Goal: Task Accomplishment & Management: Use online tool/utility

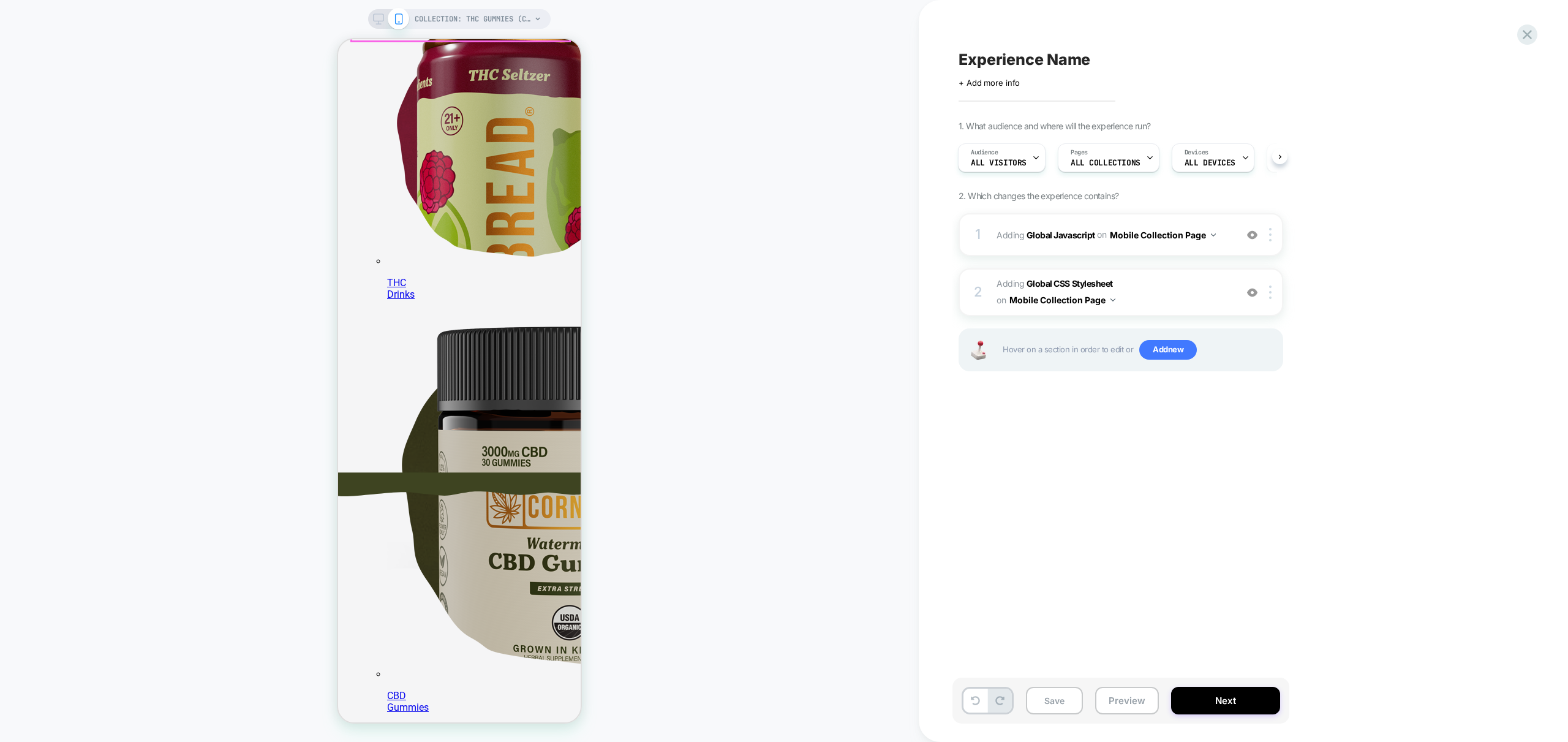
scroll to position [245, 0]
click at [1186, 290] on span "Adding Global CSS Stylesheet on Mobile Collection Page" at bounding box center [1112, 292] width 233 height 33
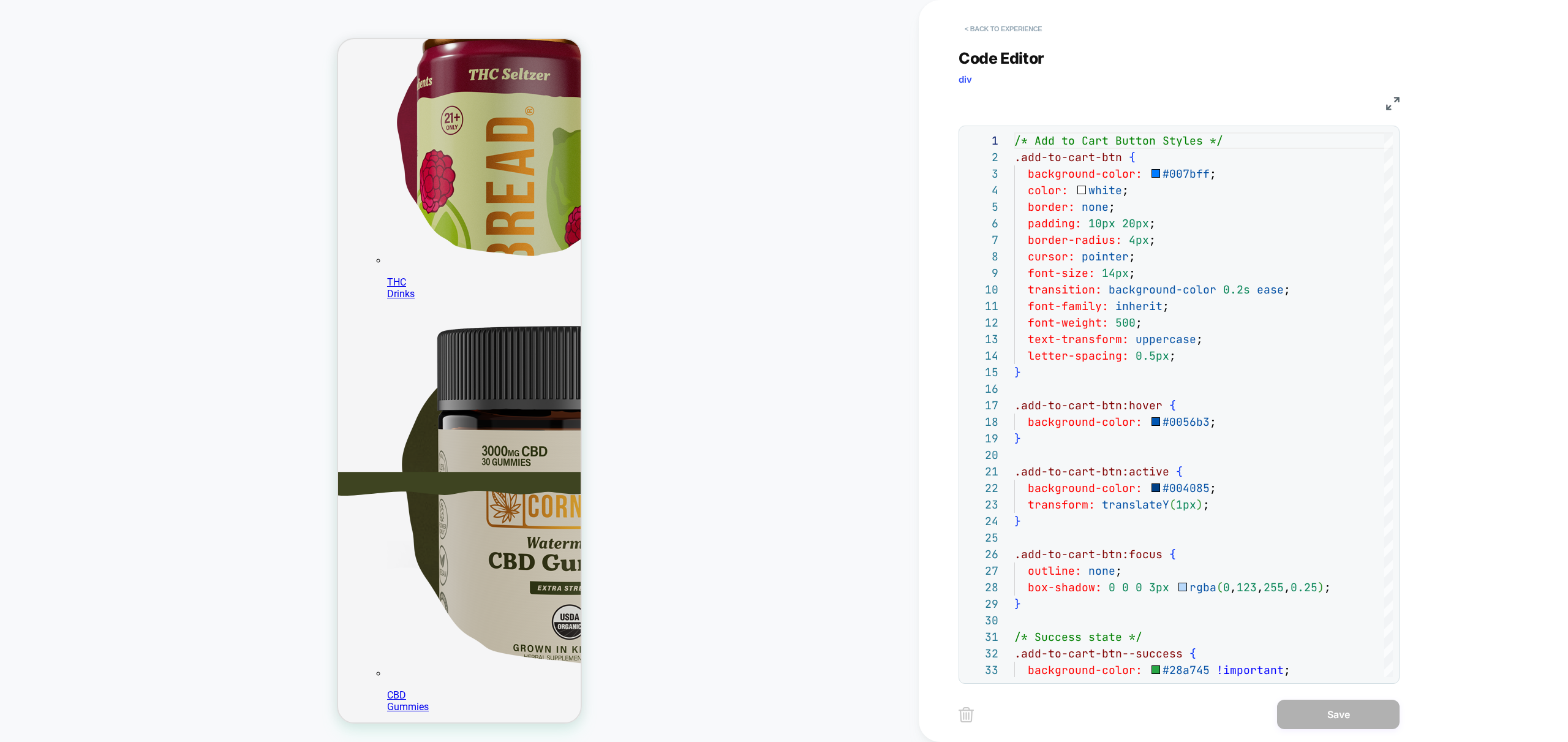
click at [996, 34] on button "< Back to experience" at bounding box center [1004, 28] width 90 height 19
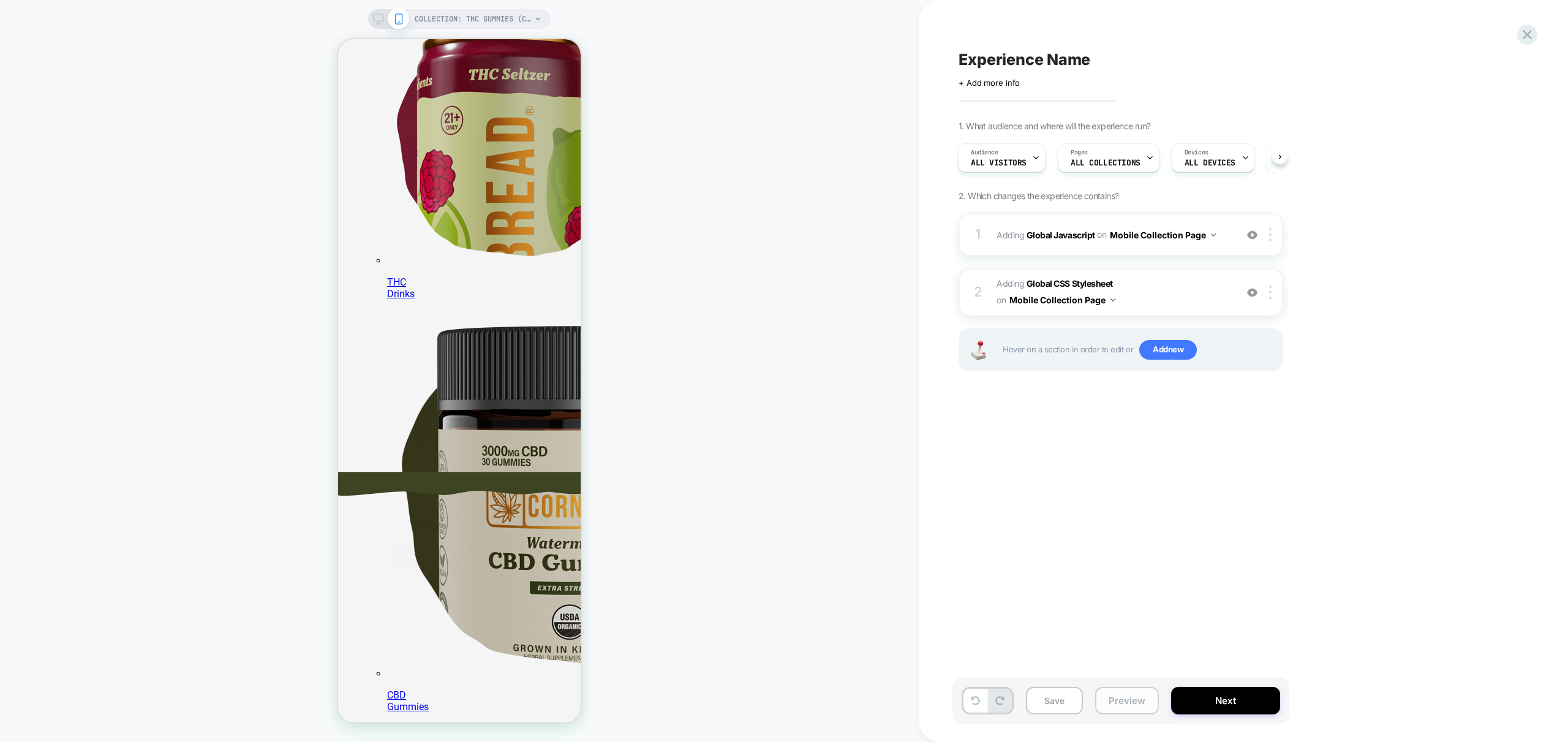
scroll to position [245, 0]
click at [1230, 246] on div "1 Adding Global Javascript on Mobile Collection Page Add Before Add After Copy …" at bounding box center [1121, 234] width 325 height 43
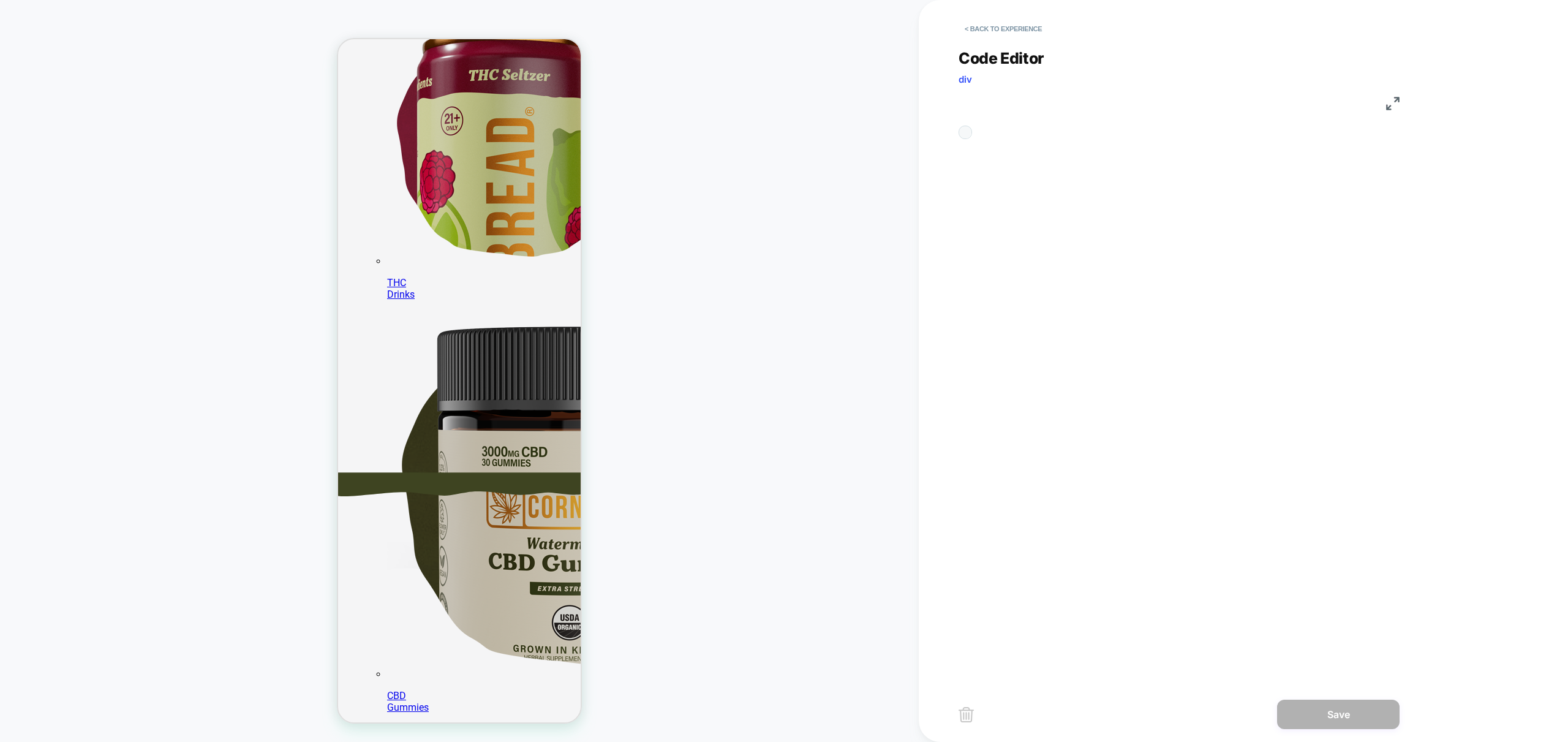
scroll to position [166, 0]
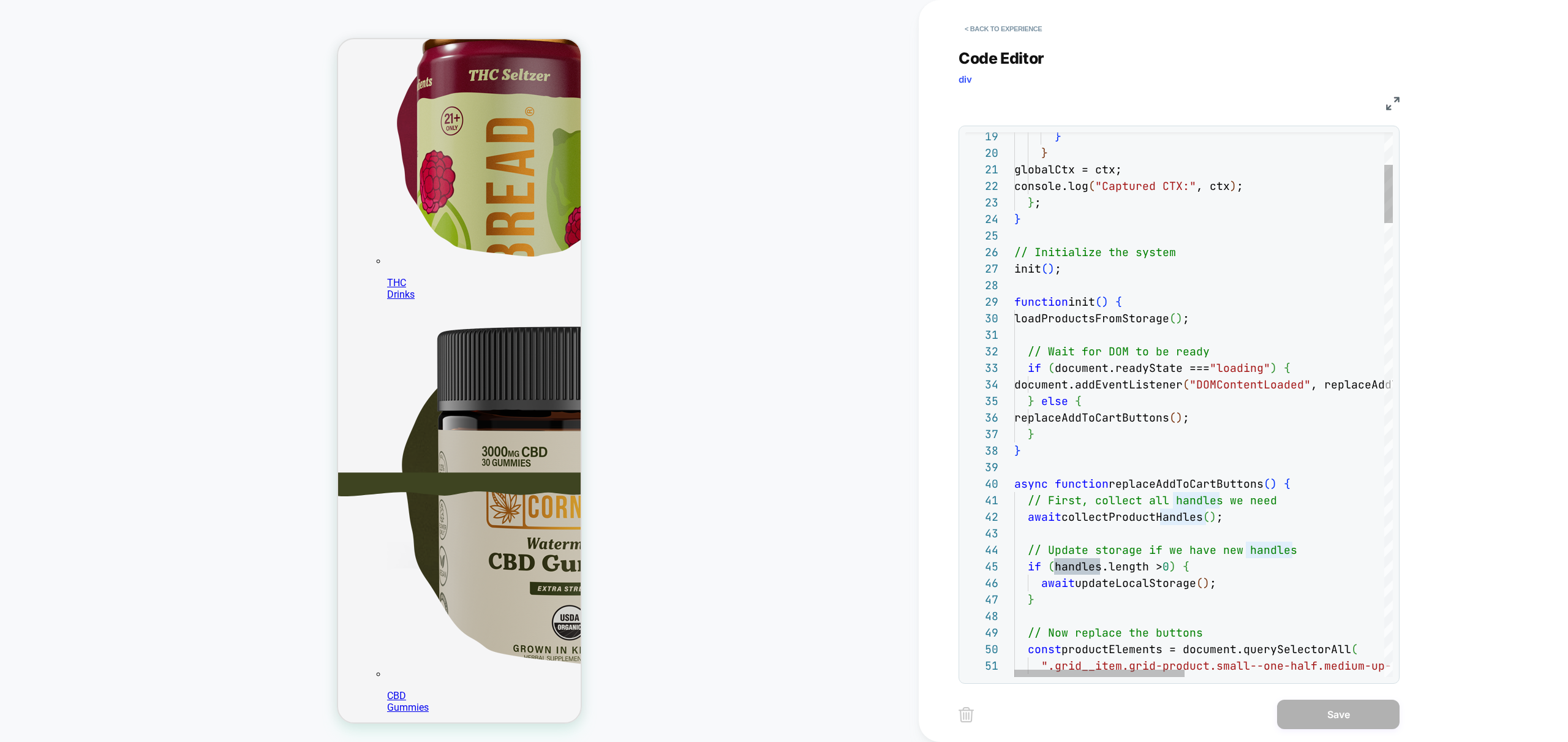
scroll to position [245, 0]
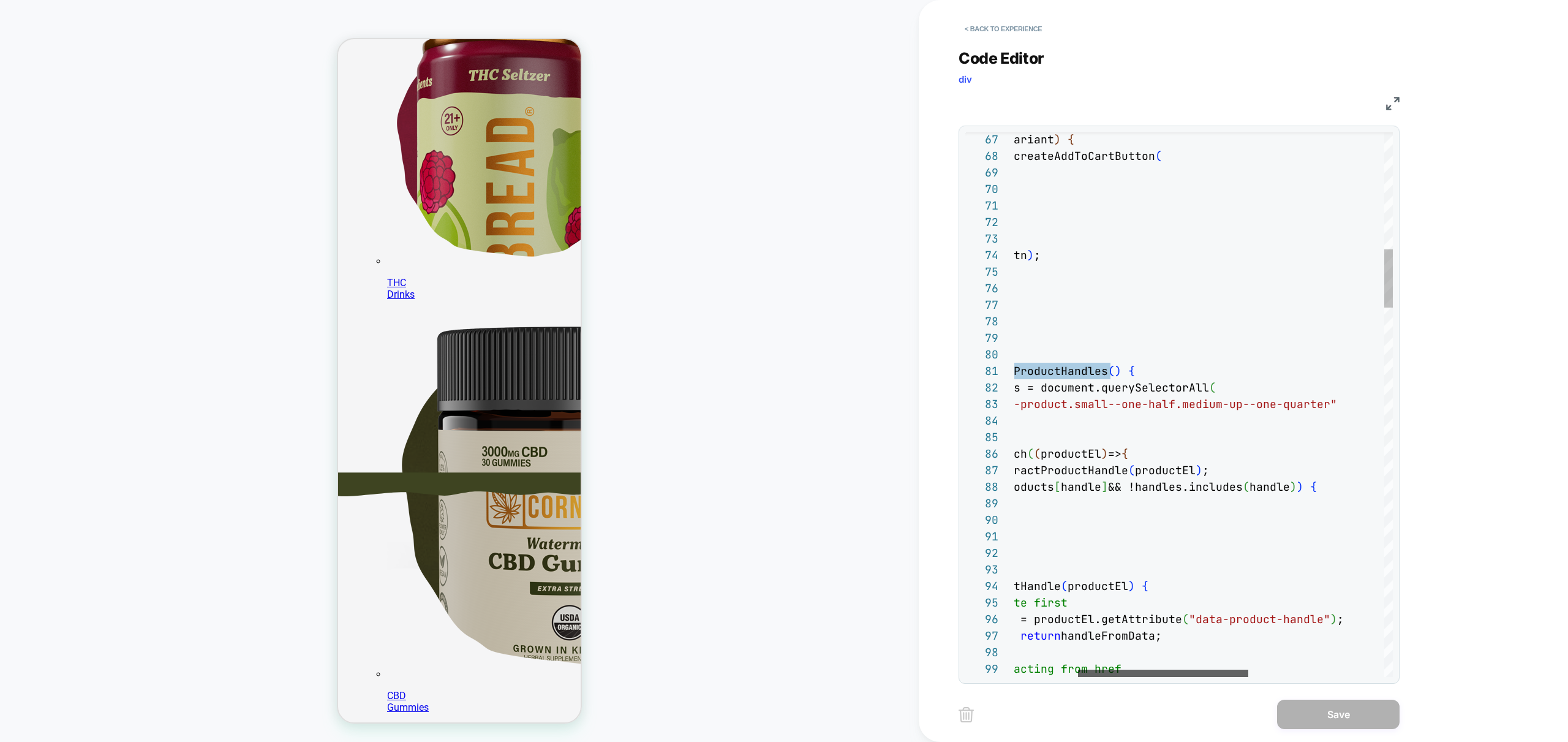
scroll to position [245, 0]
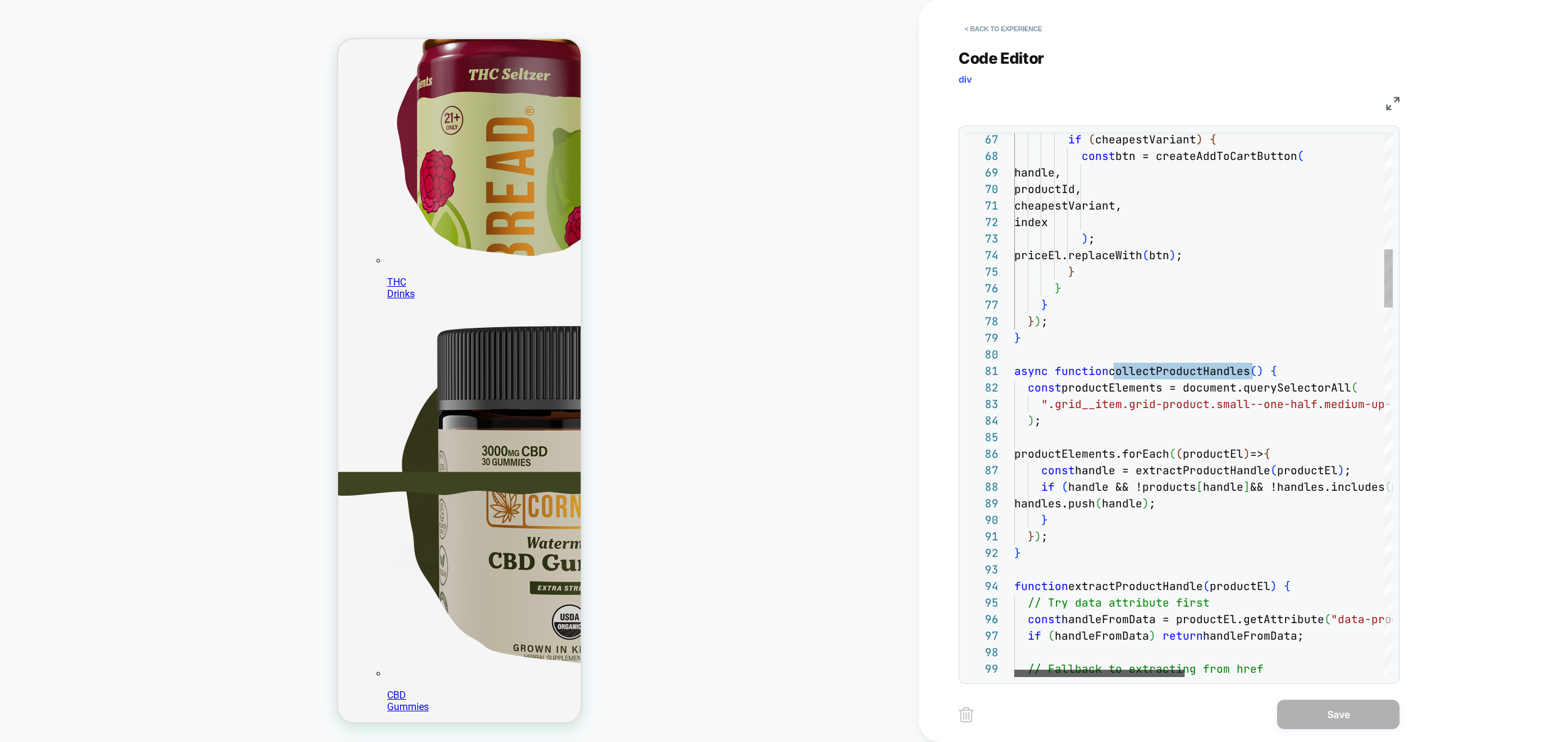
click at [1070, 674] on div at bounding box center [1100, 673] width 170 height 7
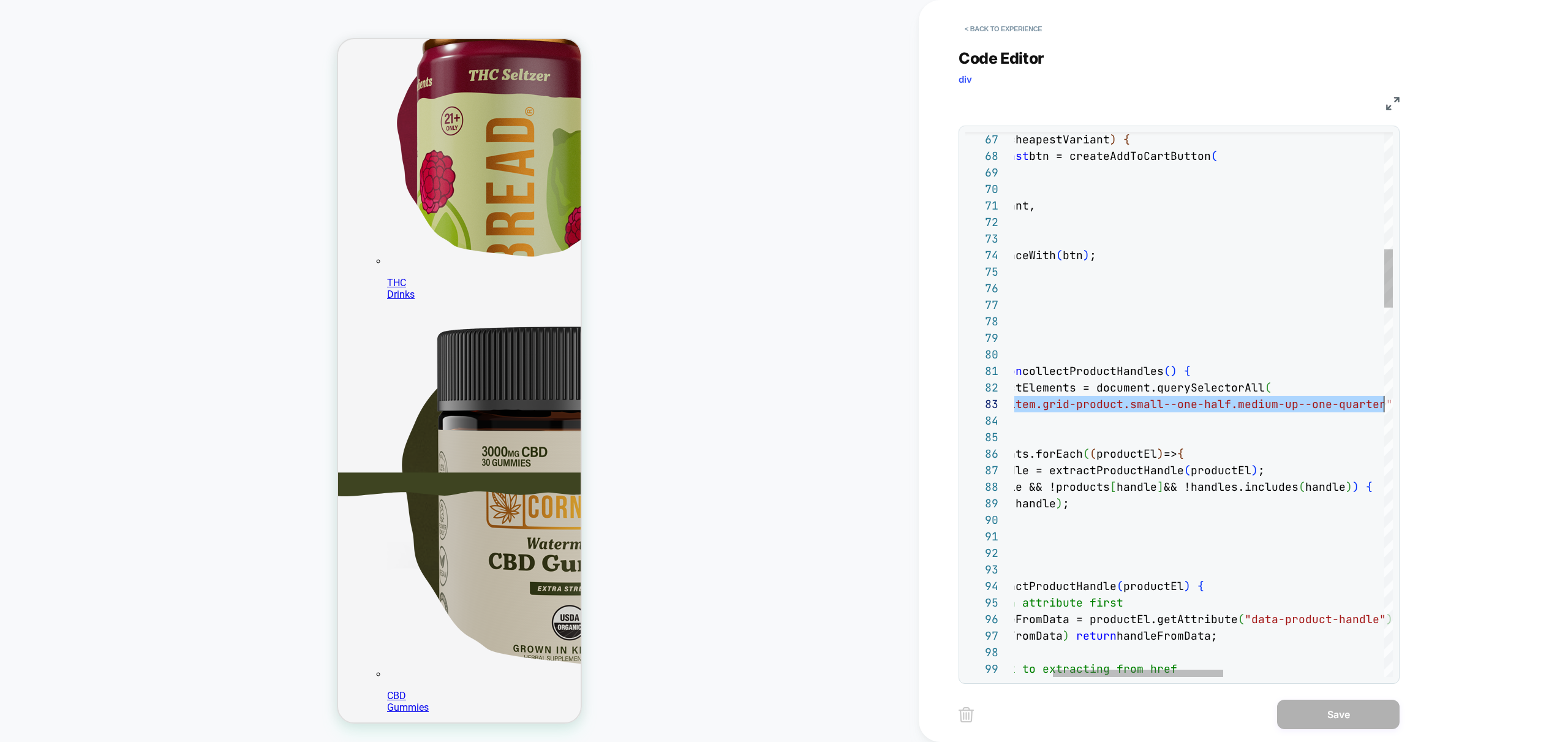
scroll to position [33, 449]
drag, startPoint x: 1050, startPoint y: 403, endPoint x: 1374, endPoint y: 407, distance: 324.0
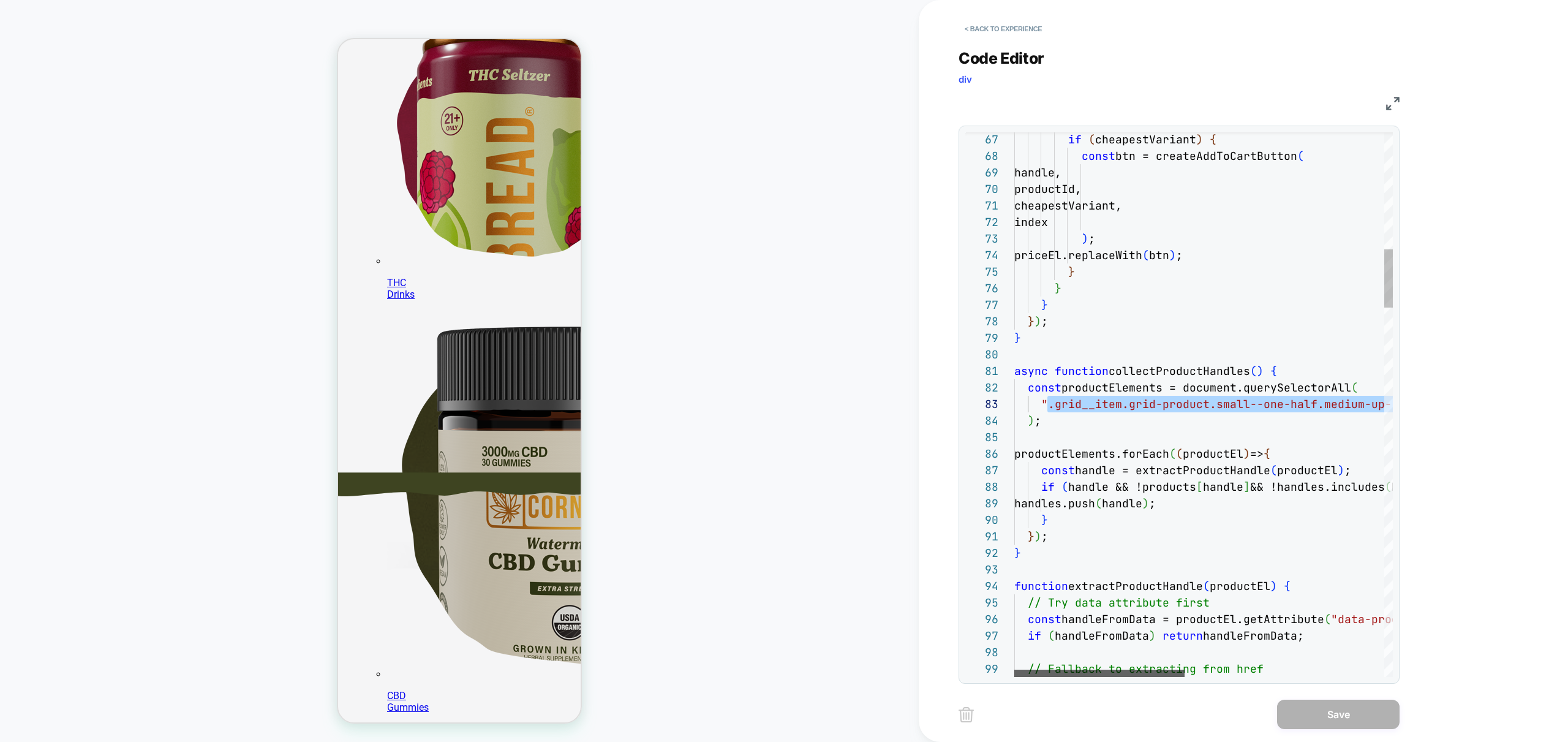
click at [1064, 670] on div at bounding box center [1100, 673] width 170 height 7
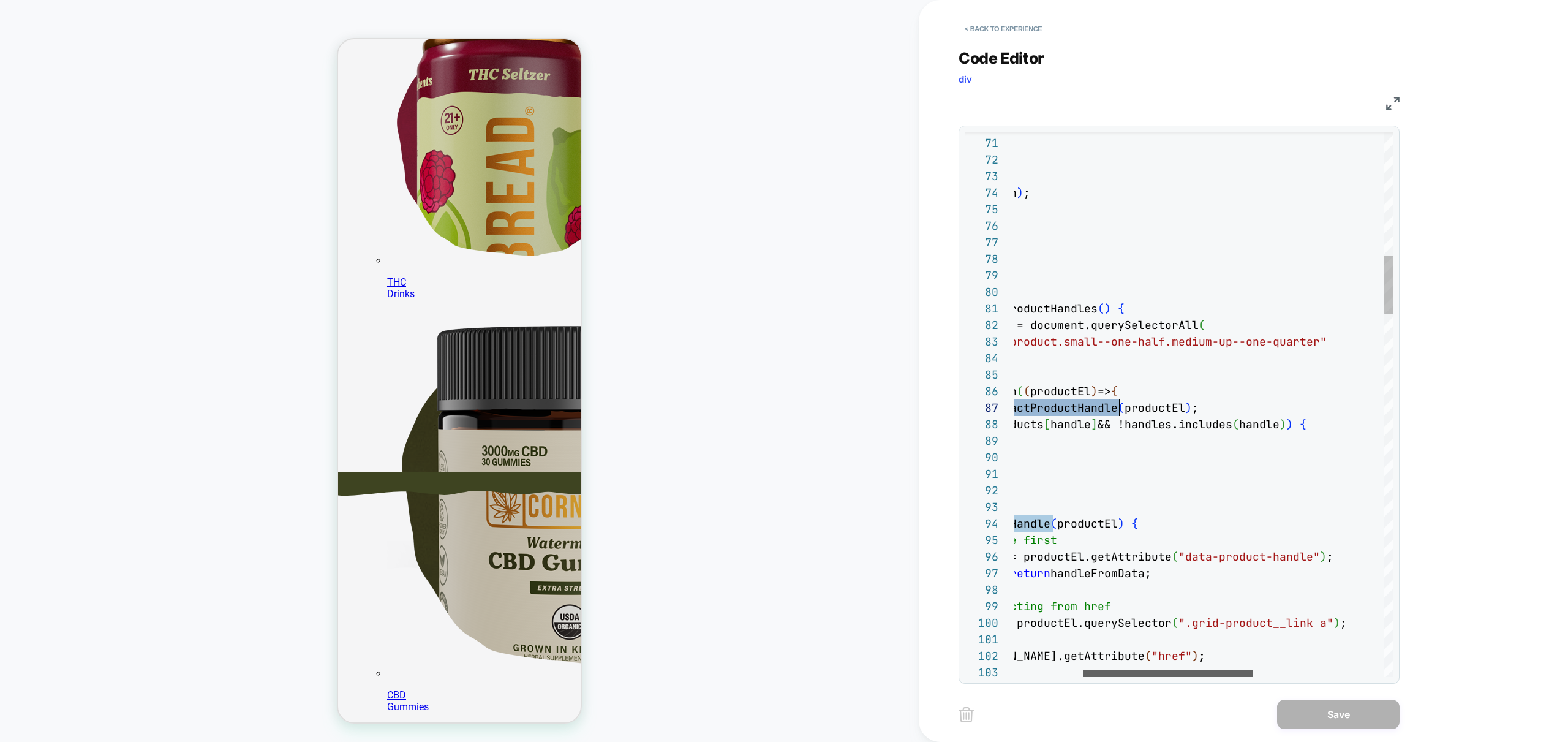
scroll to position [245, 0]
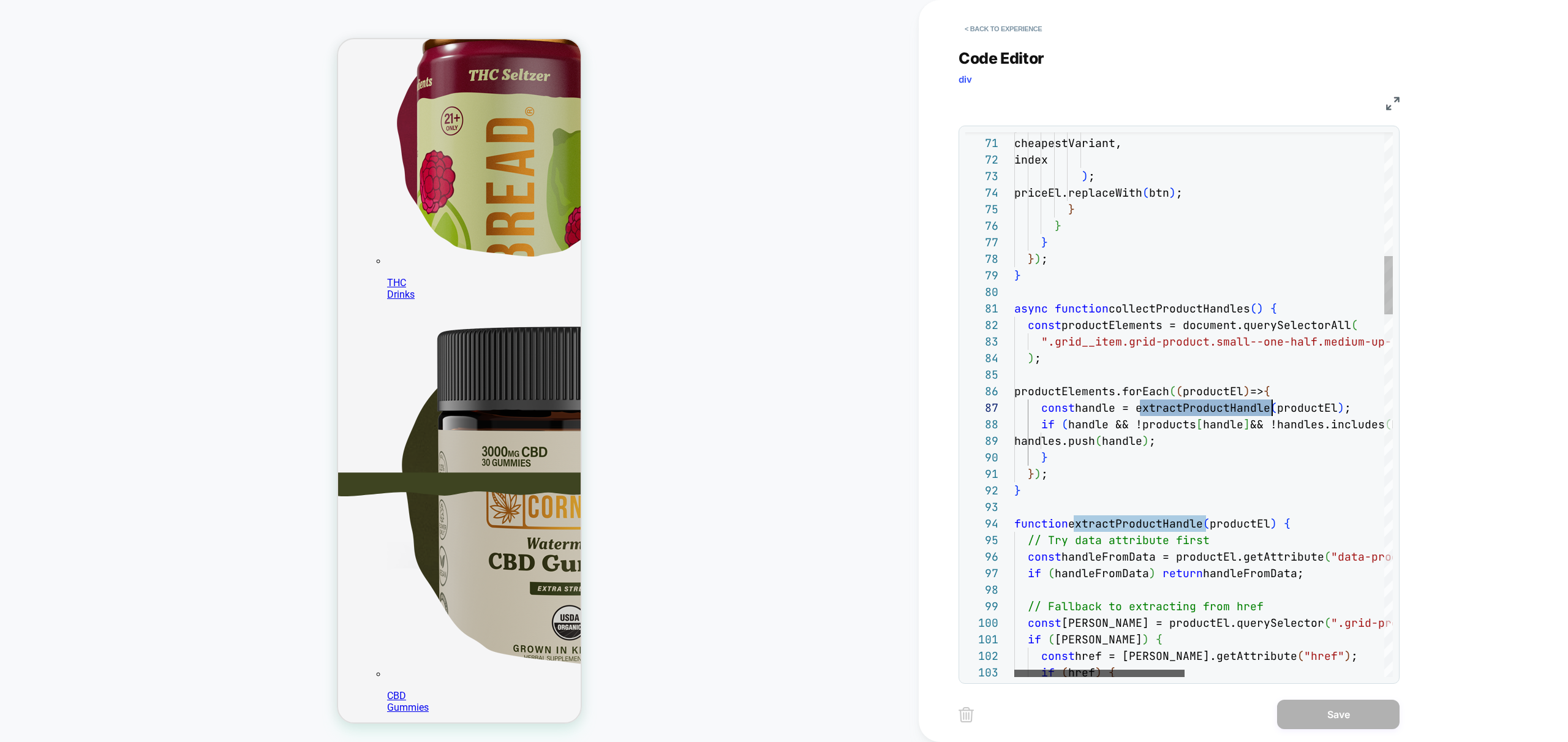
click at [1086, 670] on div at bounding box center [1100, 673] width 170 height 7
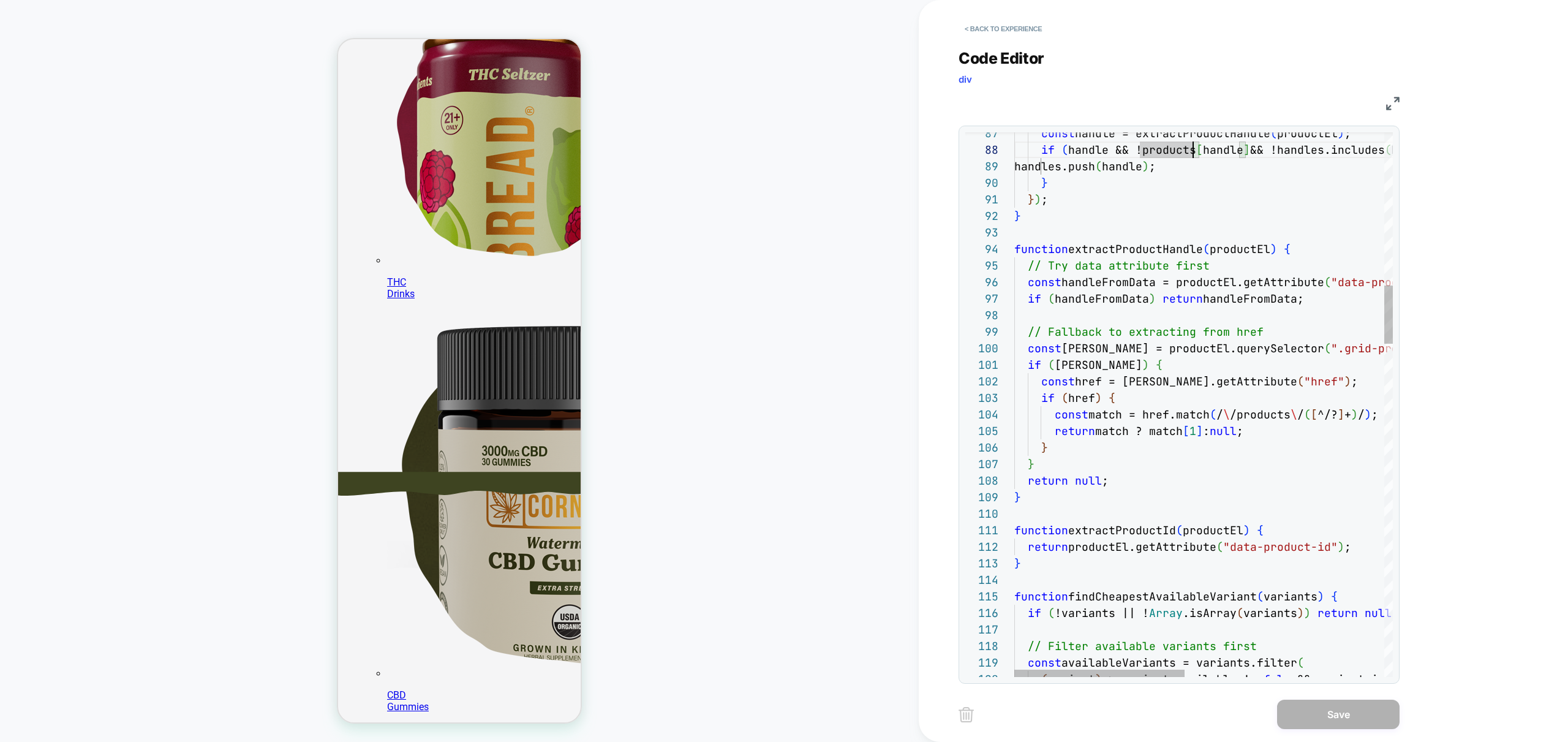
scroll to position [245, 0]
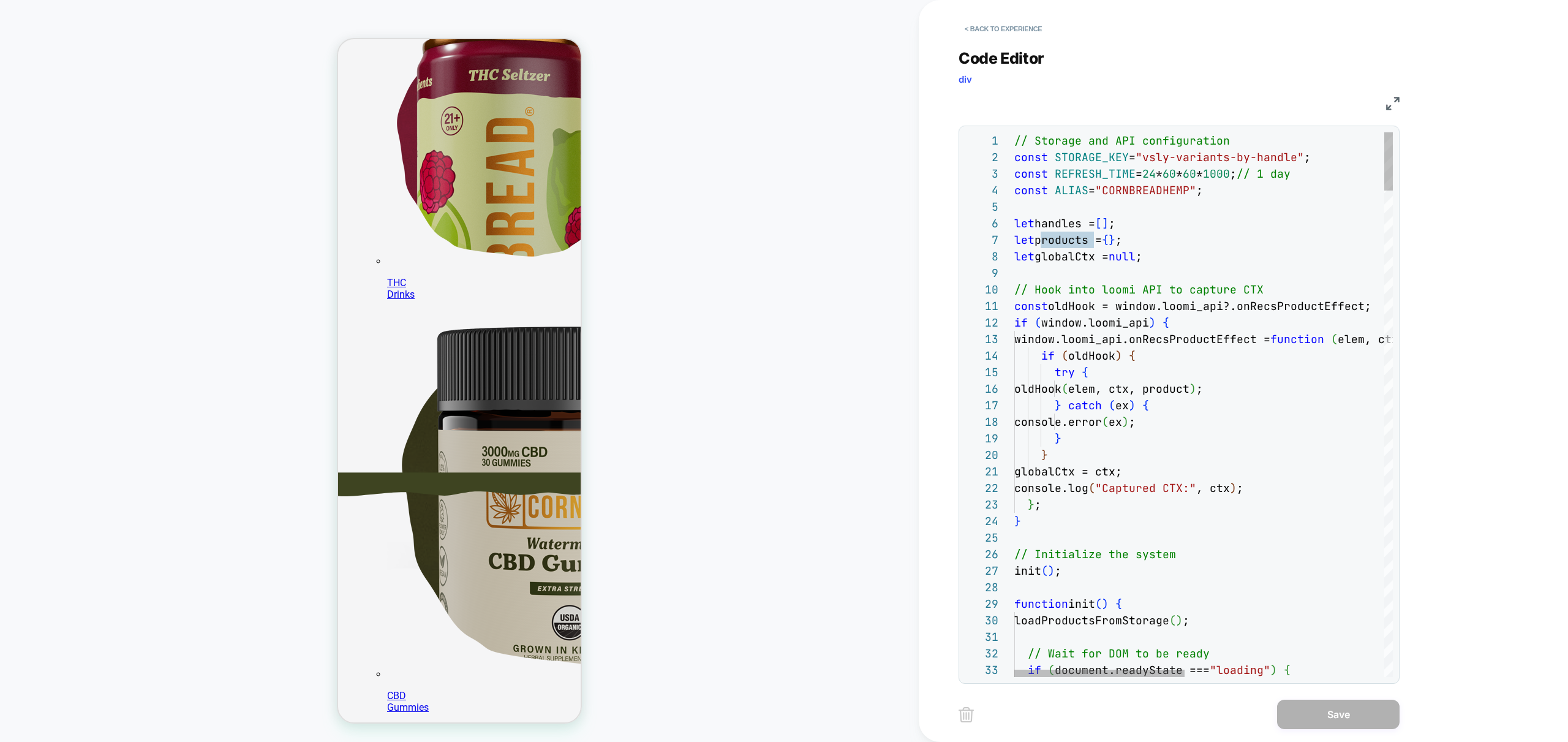
type textarea "**********"
click at [1005, 17] on div "< Back to experience" at bounding box center [1283, 18] width 650 height 37
click at [1002, 29] on button "< Back to experience" at bounding box center [1004, 28] width 90 height 19
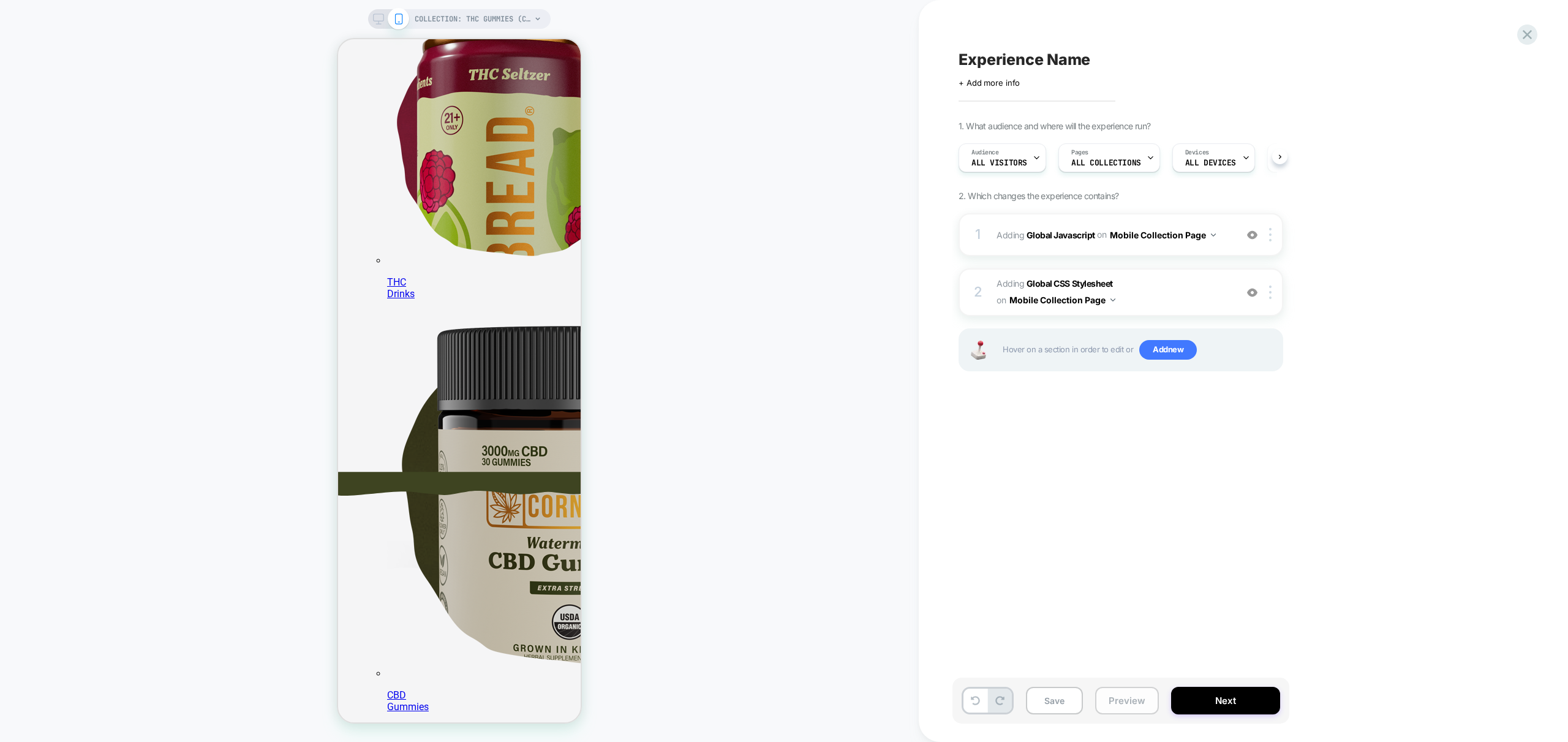
scroll to position [0, 1]
click at [1119, 700] on button "Preview" at bounding box center [1127, 701] width 64 height 27
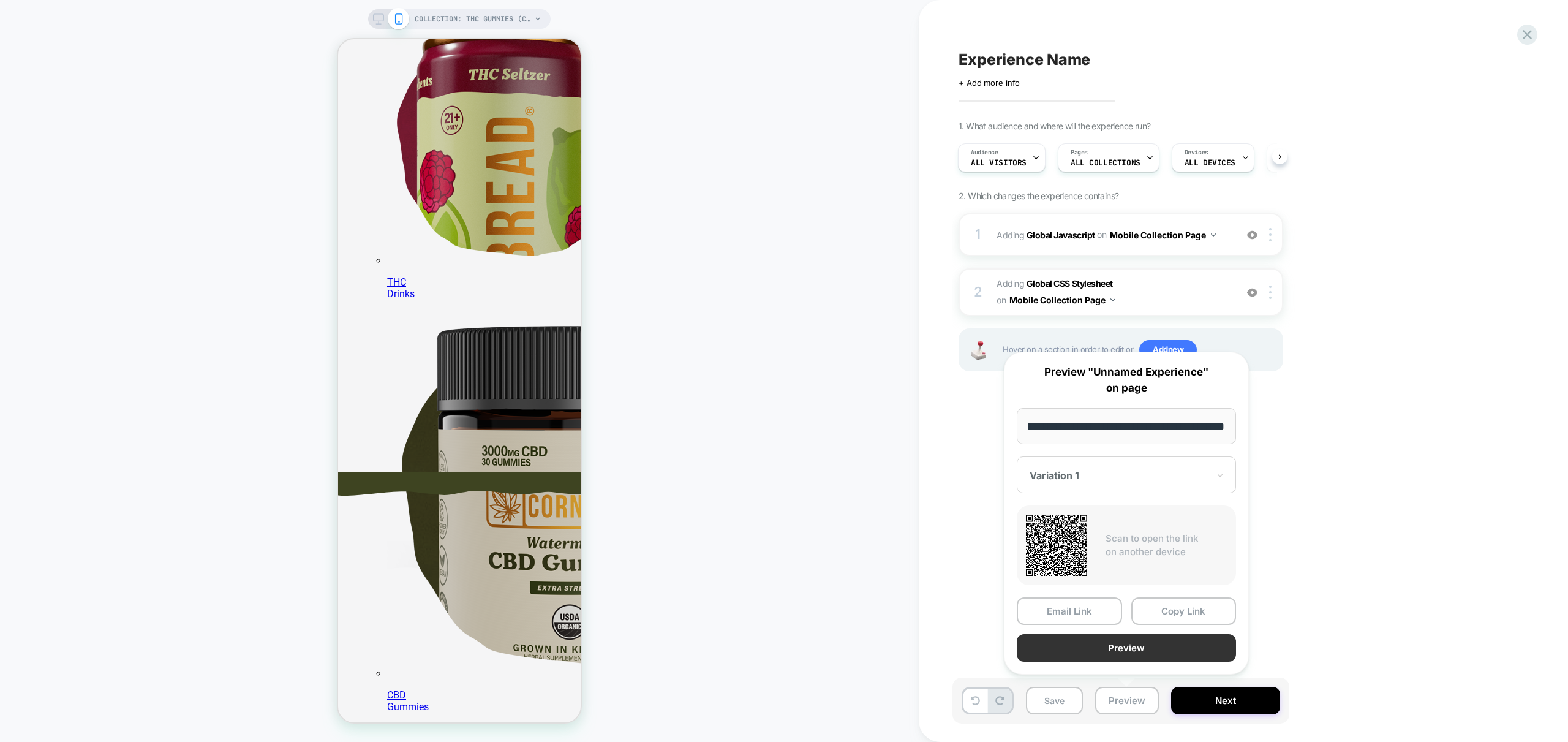
scroll to position [0, 0]
click at [1167, 656] on button "Preview" at bounding box center [1126, 648] width 220 height 27
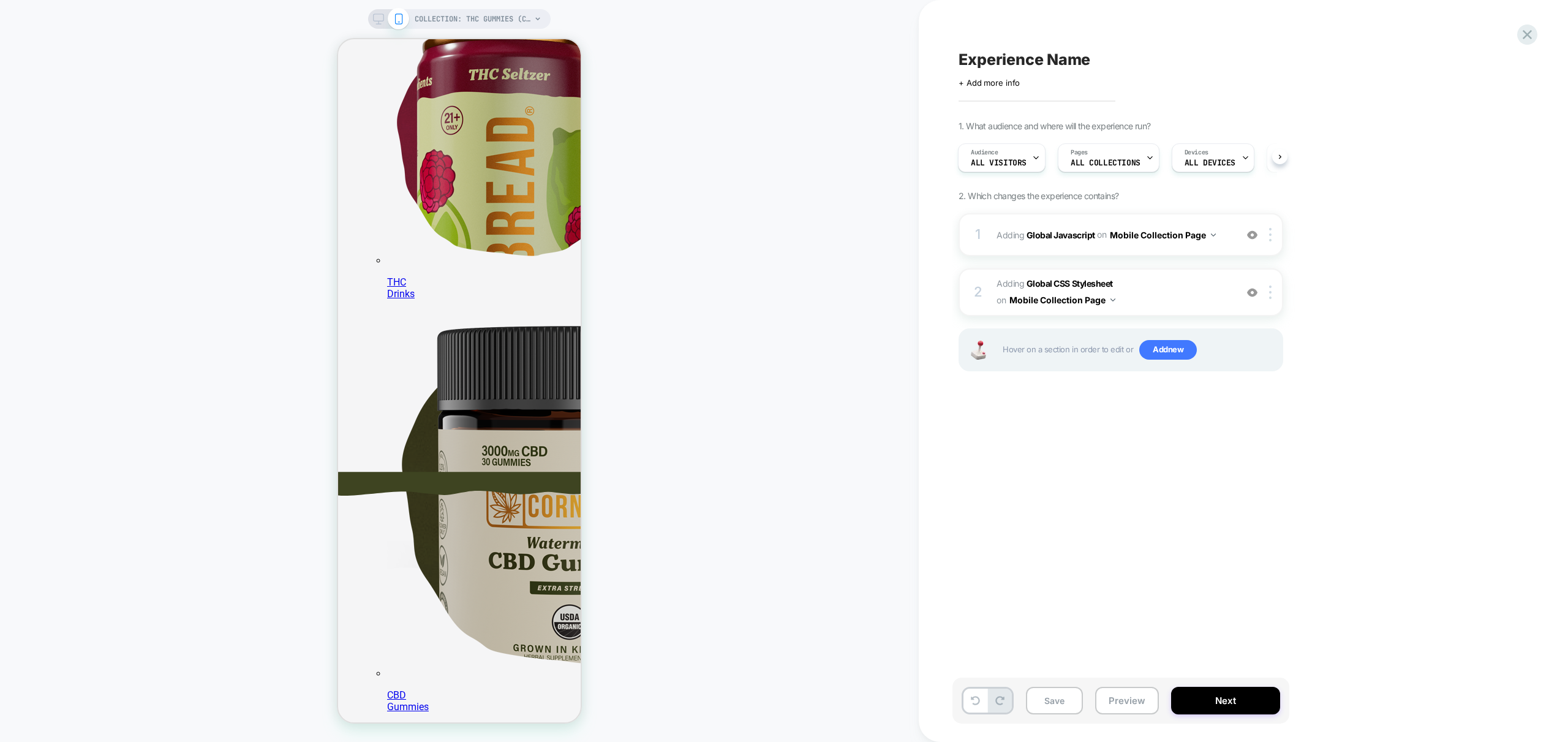
scroll to position [245, 0]
click at [1221, 245] on div "1 Adding Global Javascript on Mobile Collection Page Add Before Add After Copy …" at bounding box center [1121, 234] width 325 height 43
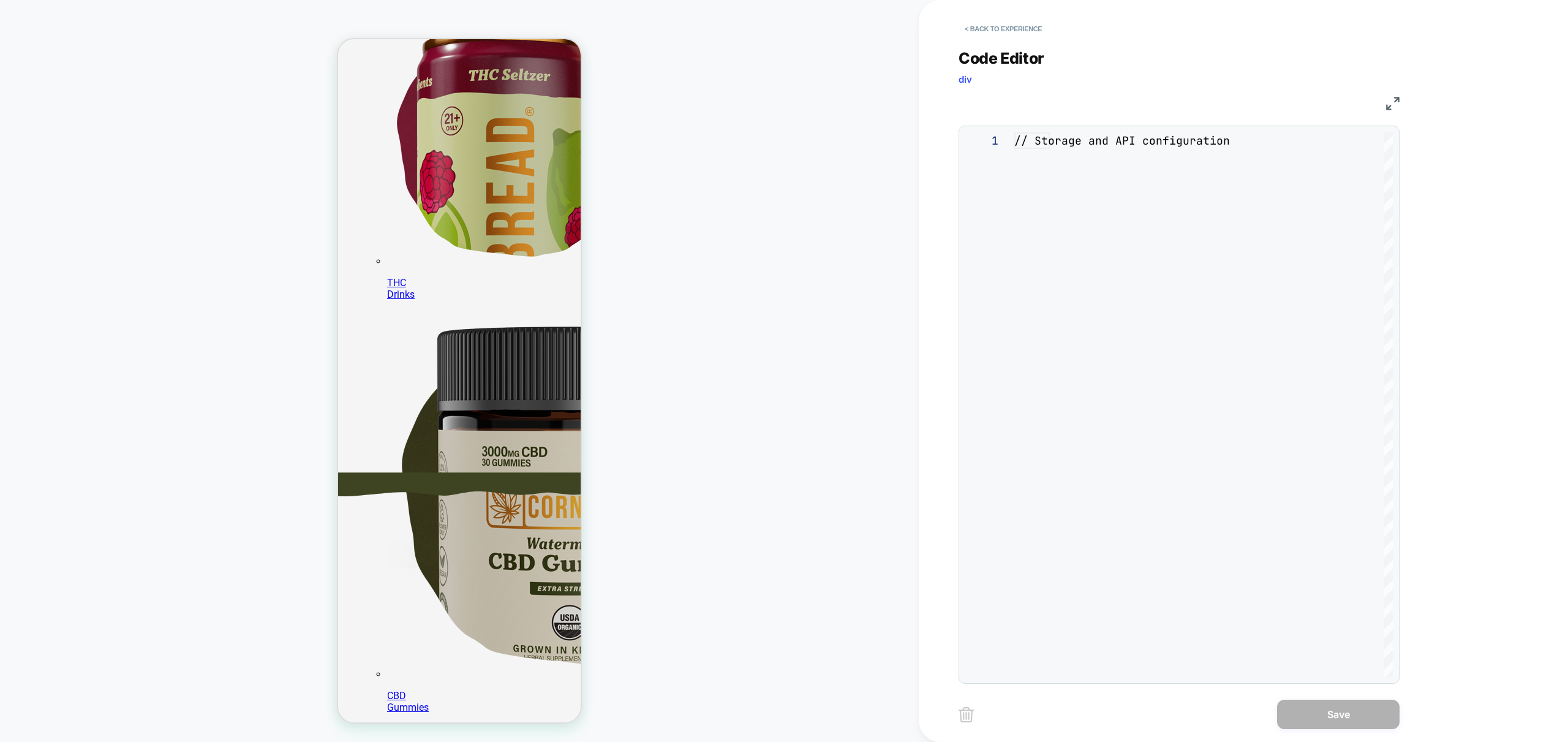
scroll to position [166, 0]
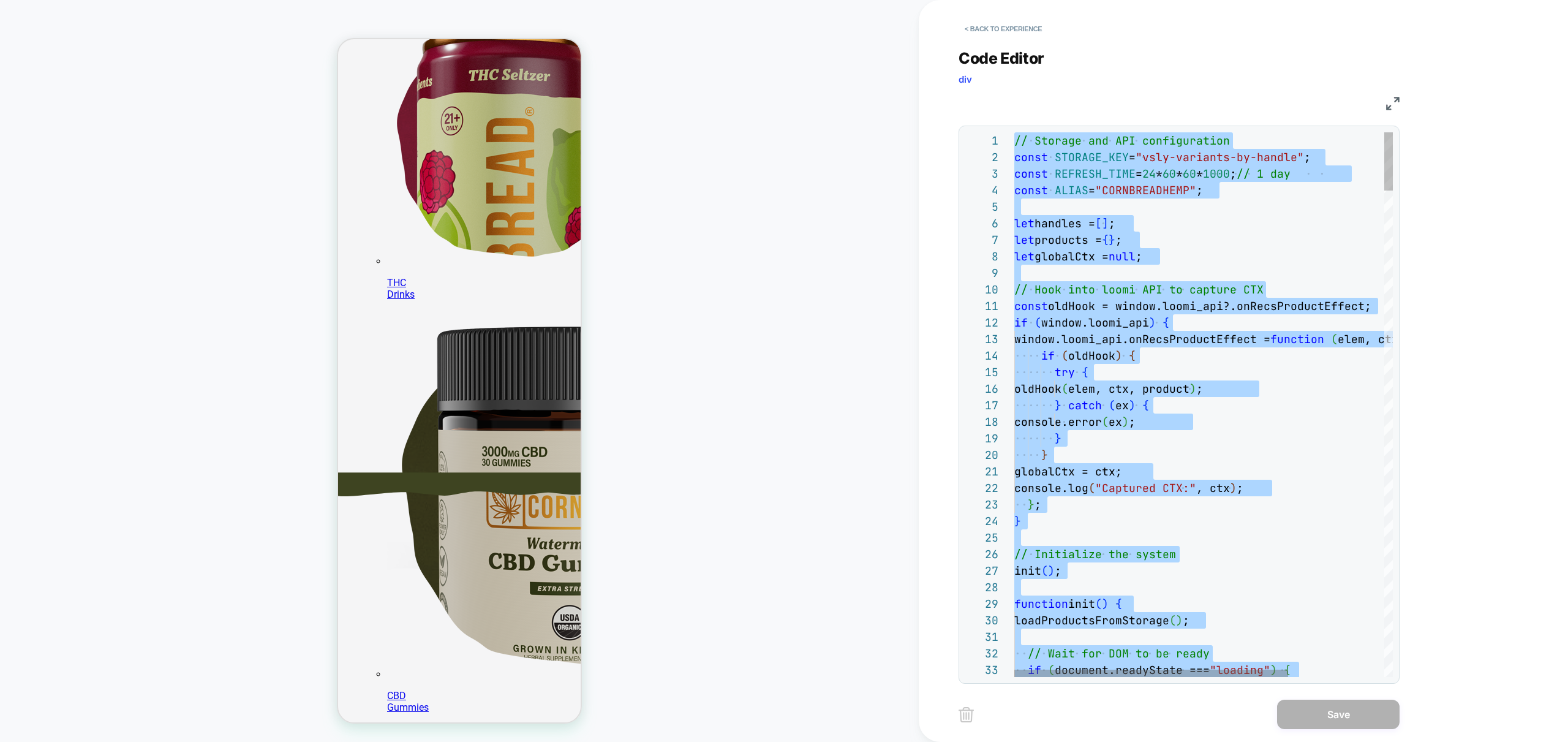
type textarea "**********"
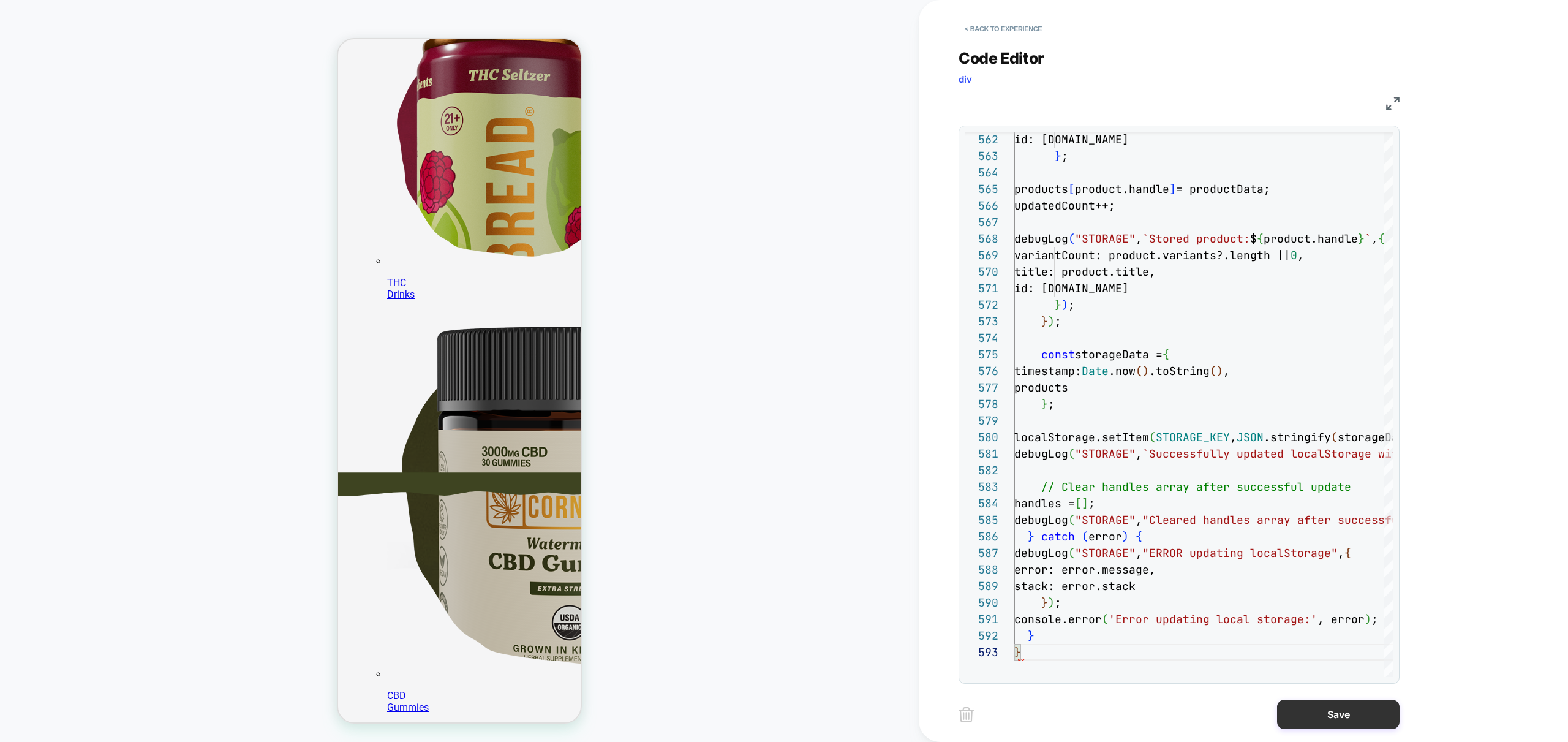
scroll to position [245, 0]
click at [1363, 718] on button "Save" at bounding box center [1338, 715] width 123 height 29
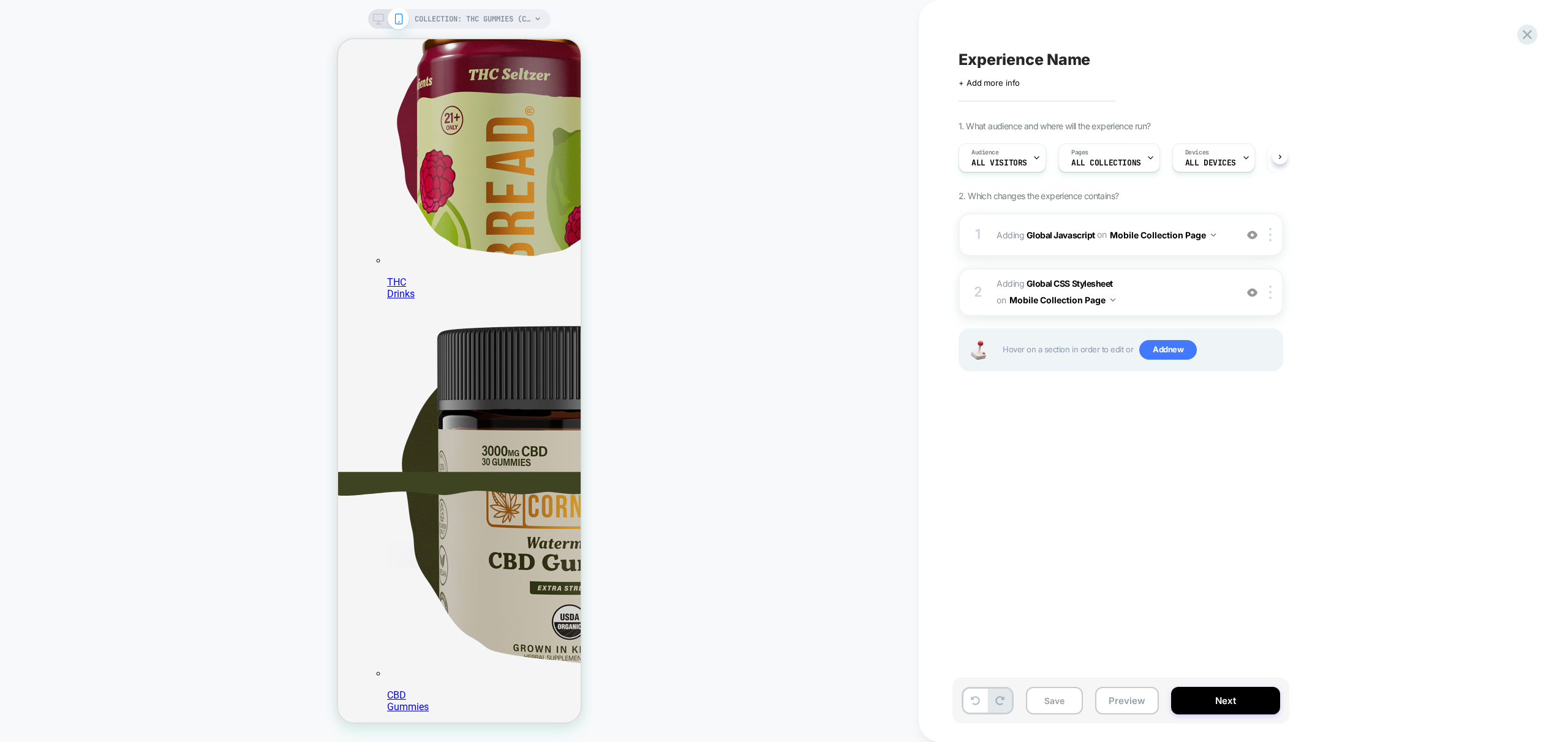
scroll to position [0, 1]
click at [1126, 694] on button "Preview" at bounding box center [1127, 701] width 64 height 27
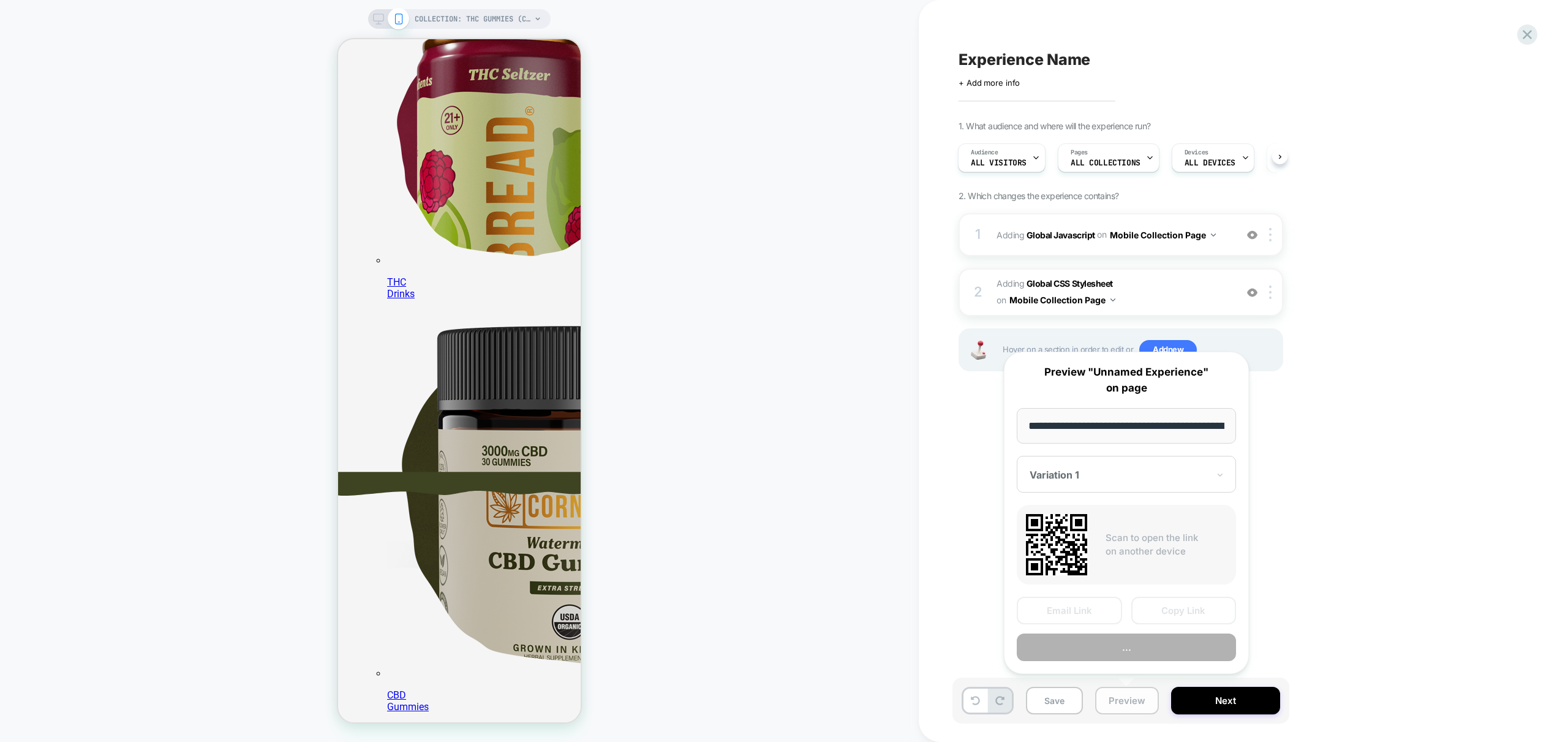
scroll to position [0, 188]
click at [1146, 647] on button "Preview" at bounding box center [1126, 648] width 220 height 27
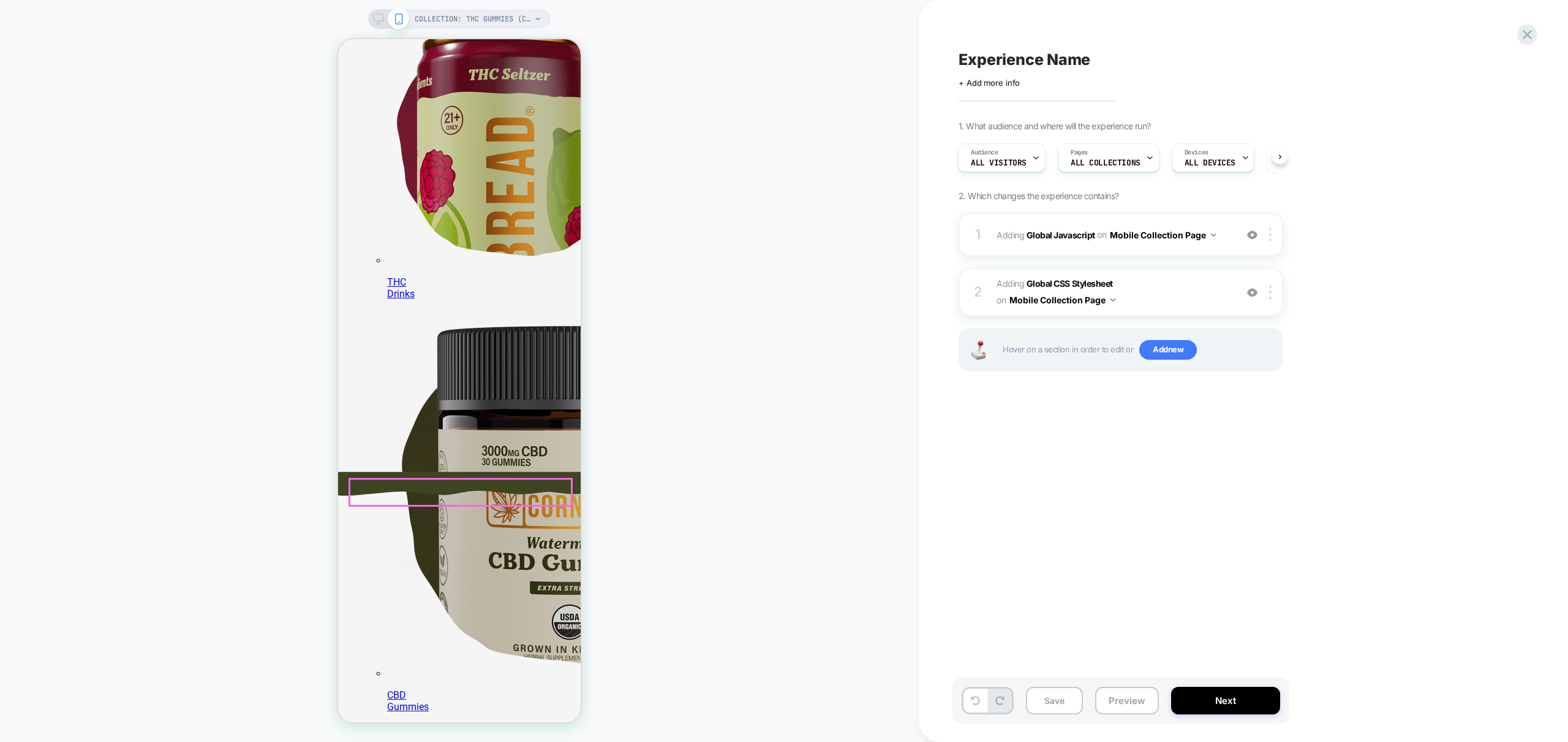
click at [1218, 242] on span "Adding Global Javascript on Mobile Collection Page" at bounding box center [1112, 234] width 233 height 17
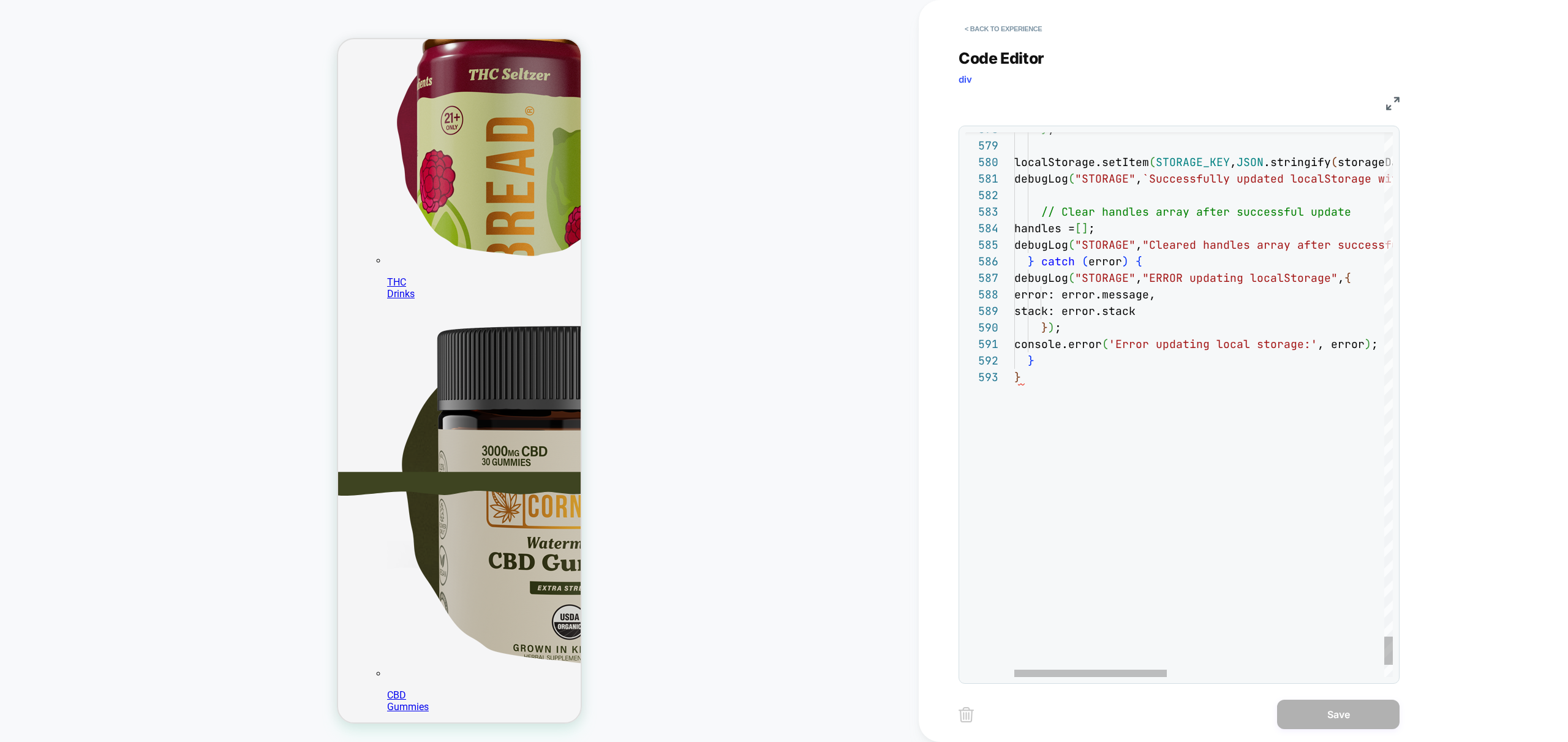
scroll to position [33, 6]
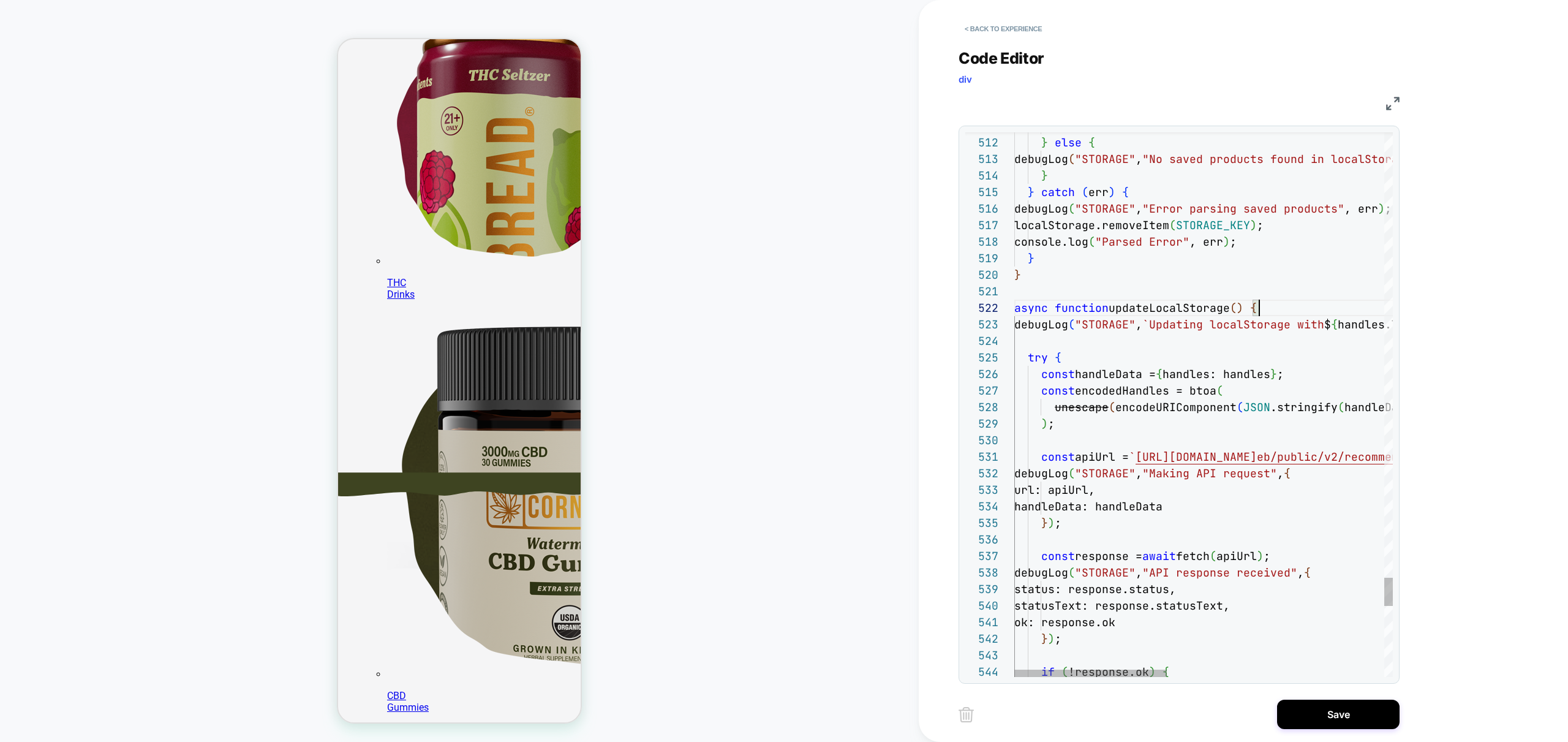
scroll to position [245, 0]
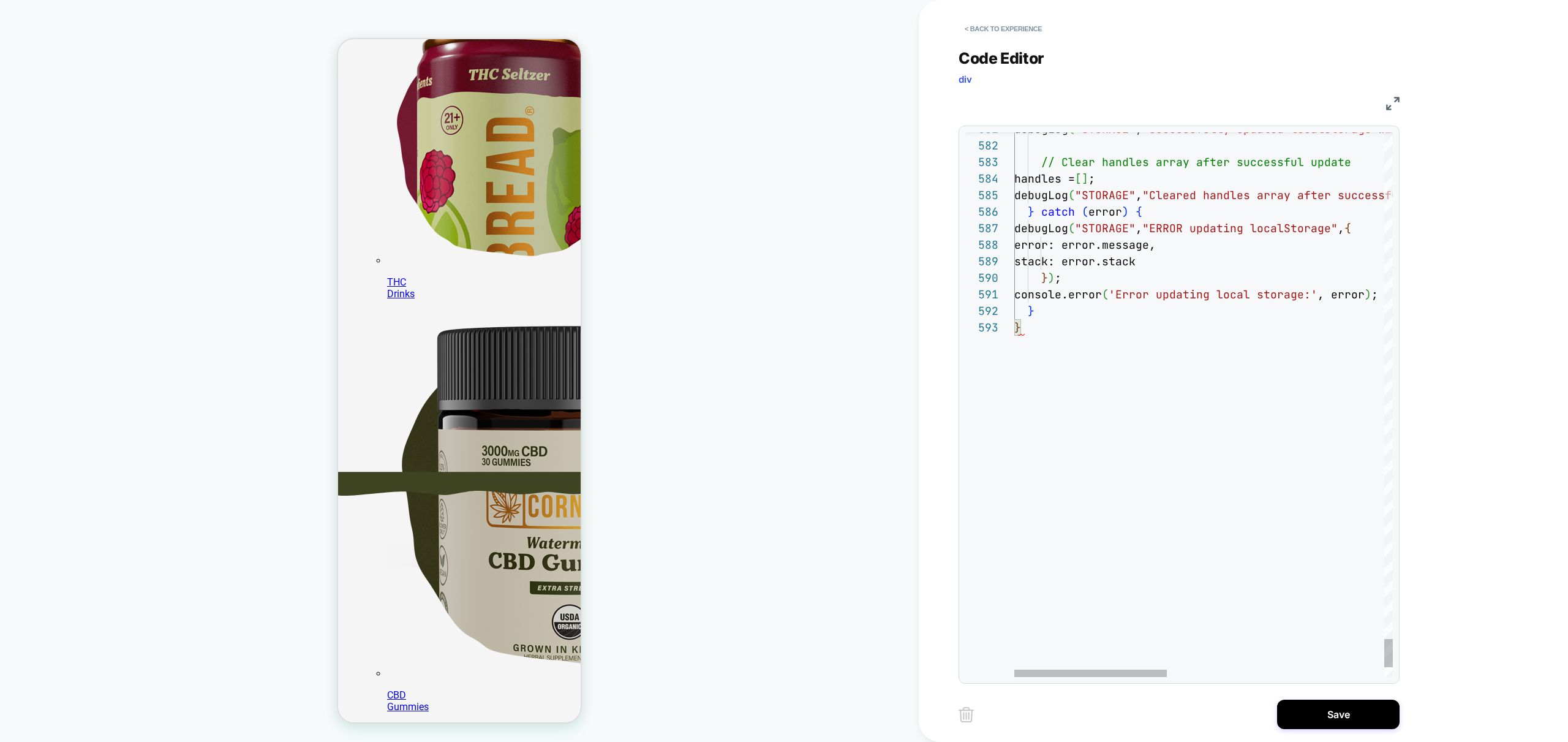
type textarea "**********"
drag, startPoint x: 1367, startPoint y: 718, endPoint x: 1349, endPoint y: 720, distance: 18.1
click at [1365, 718] on button "Save" at bounding box center [1338, 715] width 123 height 29
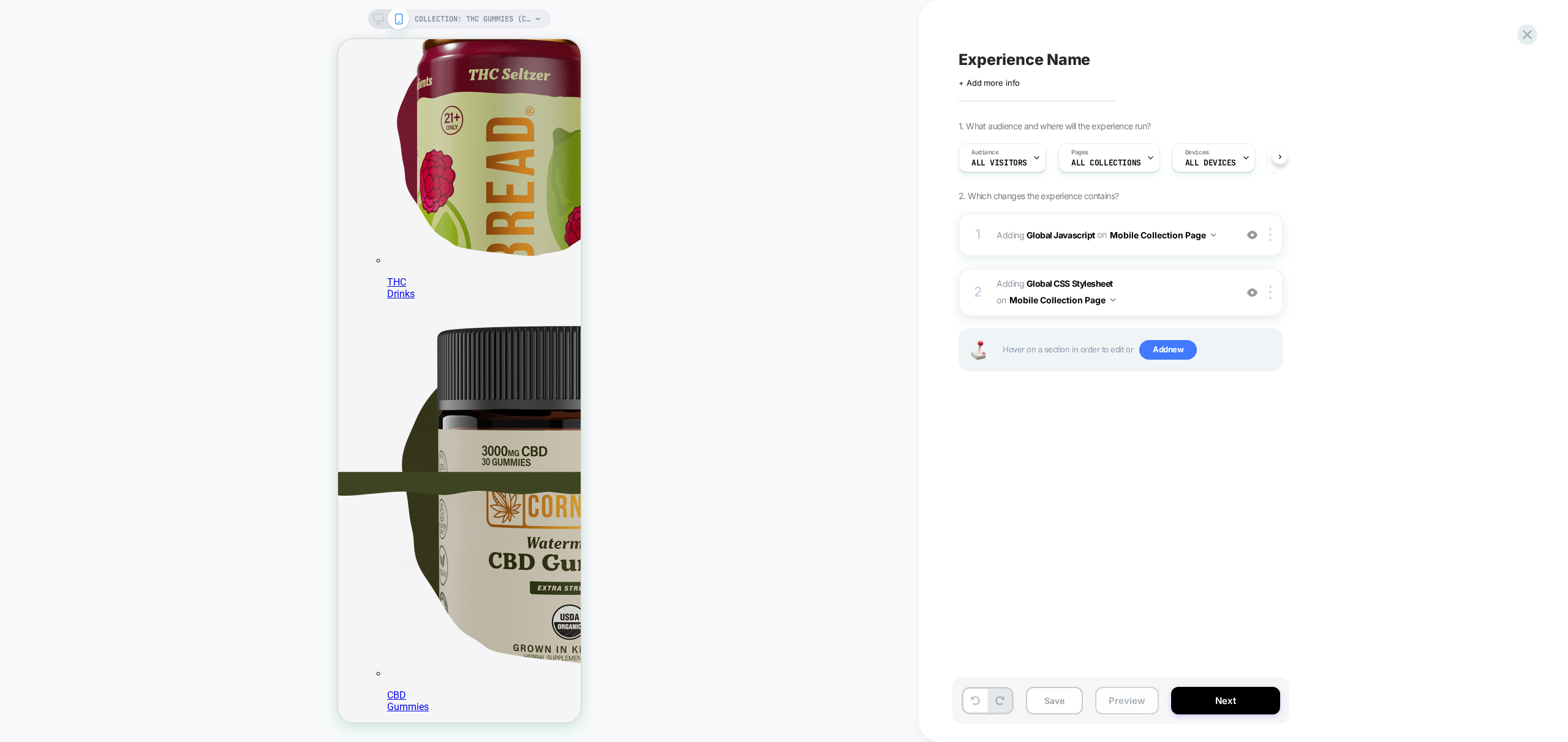
click at [1128, 695] on button "Preview" at bounding box center [1127, 701] width 64 height 27
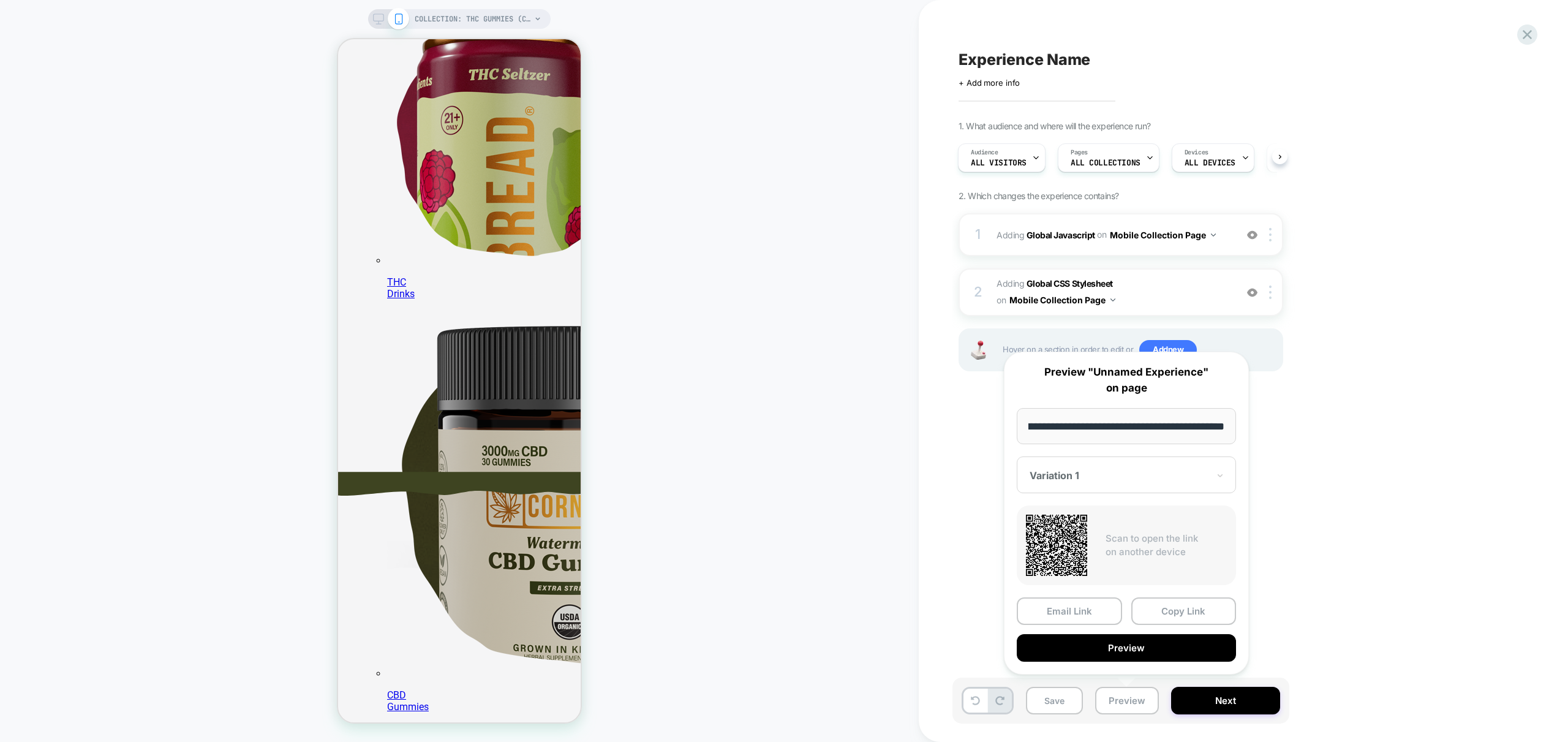
scroll to position [0, 0]
click at [1157, 644] on button "Preview" at bounding box center [1126, 648] width 220 height 27
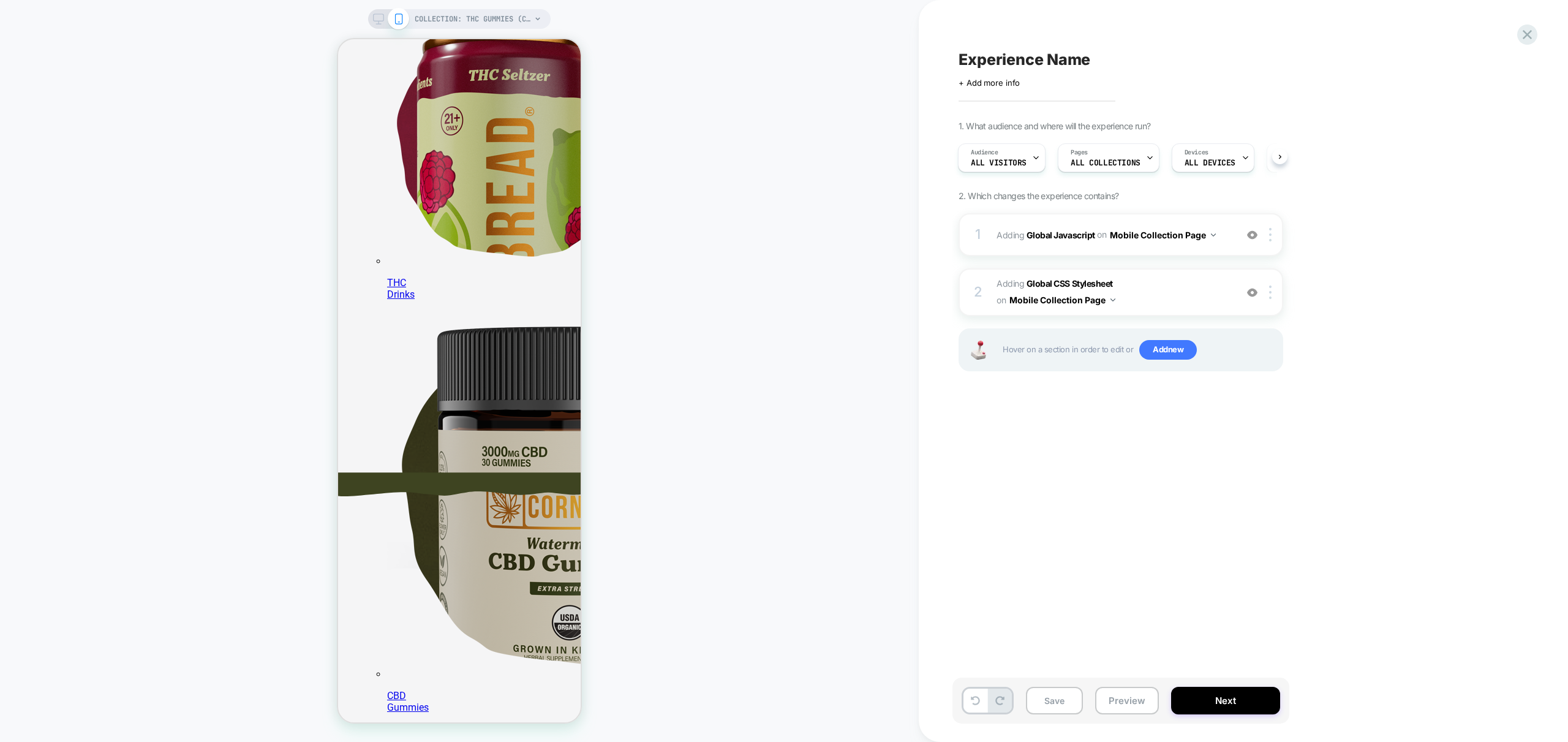
click at [1165, 445] on div "Experience Name Click to edit experience details + Add more info 1. What audien…" at bounding box center [1182, 371] width 459 height 717
click at [1224, 251] on div "1 Adding Global Javascript on Mobile Collection Page Add Before Add After Copy …" at bounding box center [1121, 234] width 325 height 43
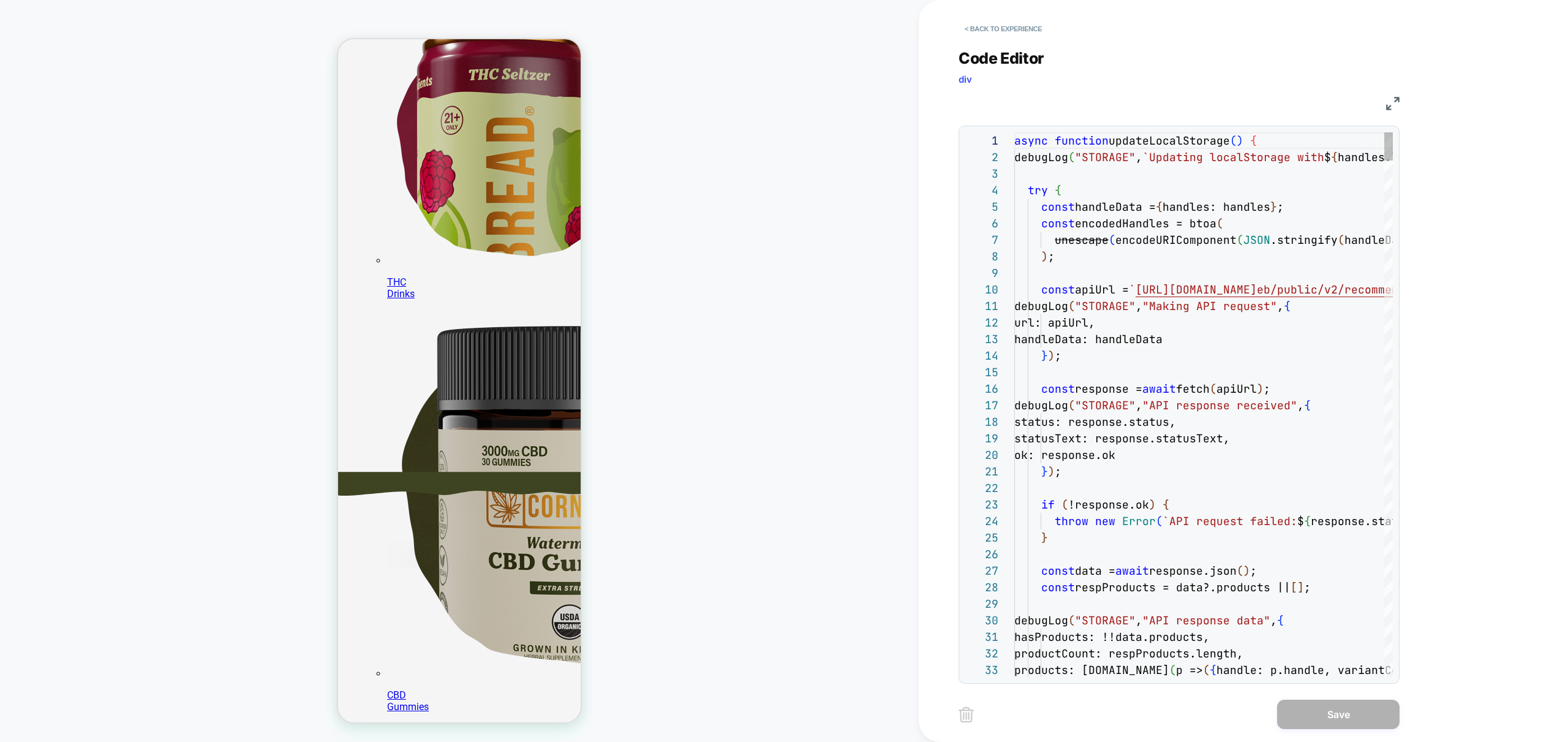
scroll to position [166, 0]
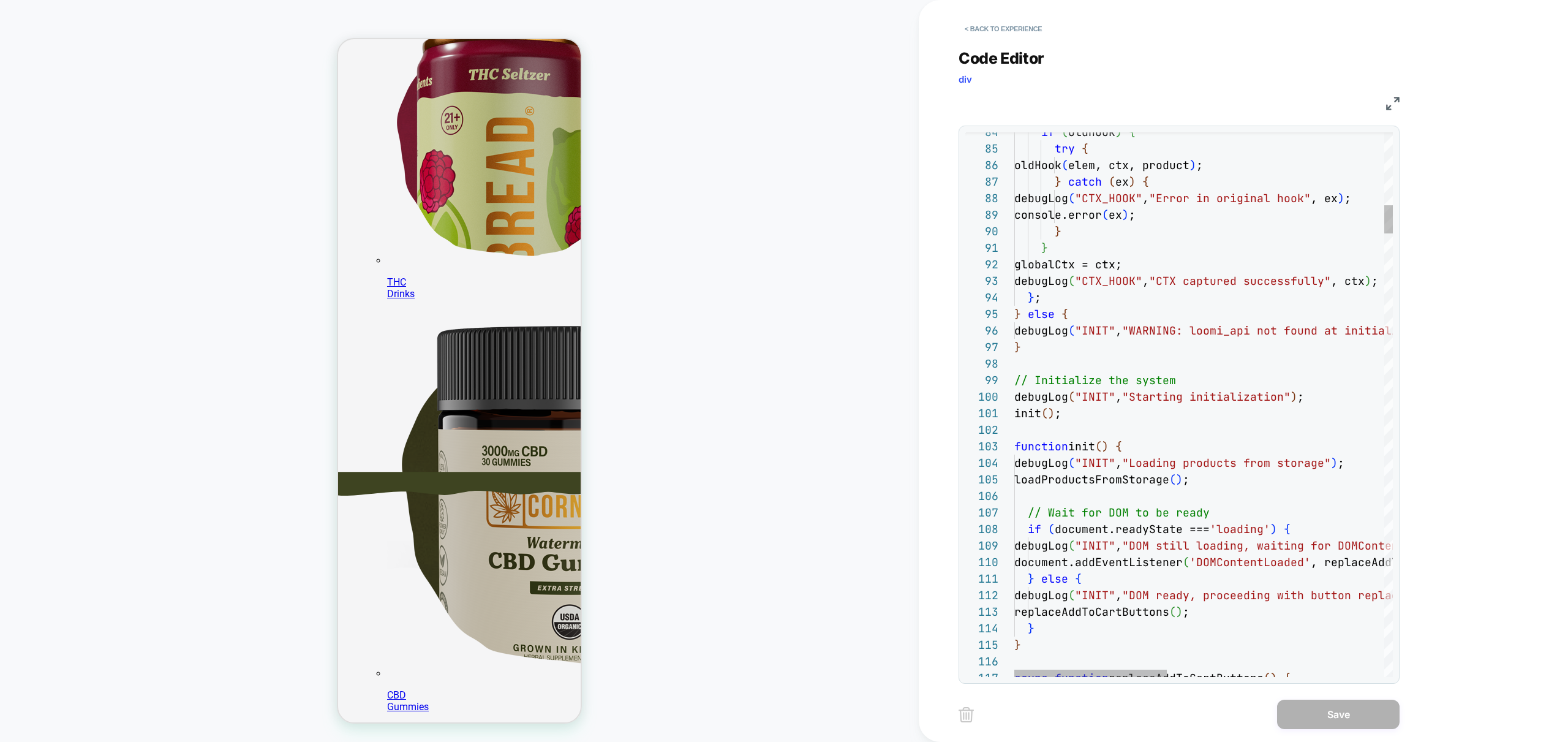
scroll to position [245, 0]
click at [1008, 447] on div at bounding box center [1007, 446] width 16 height 16
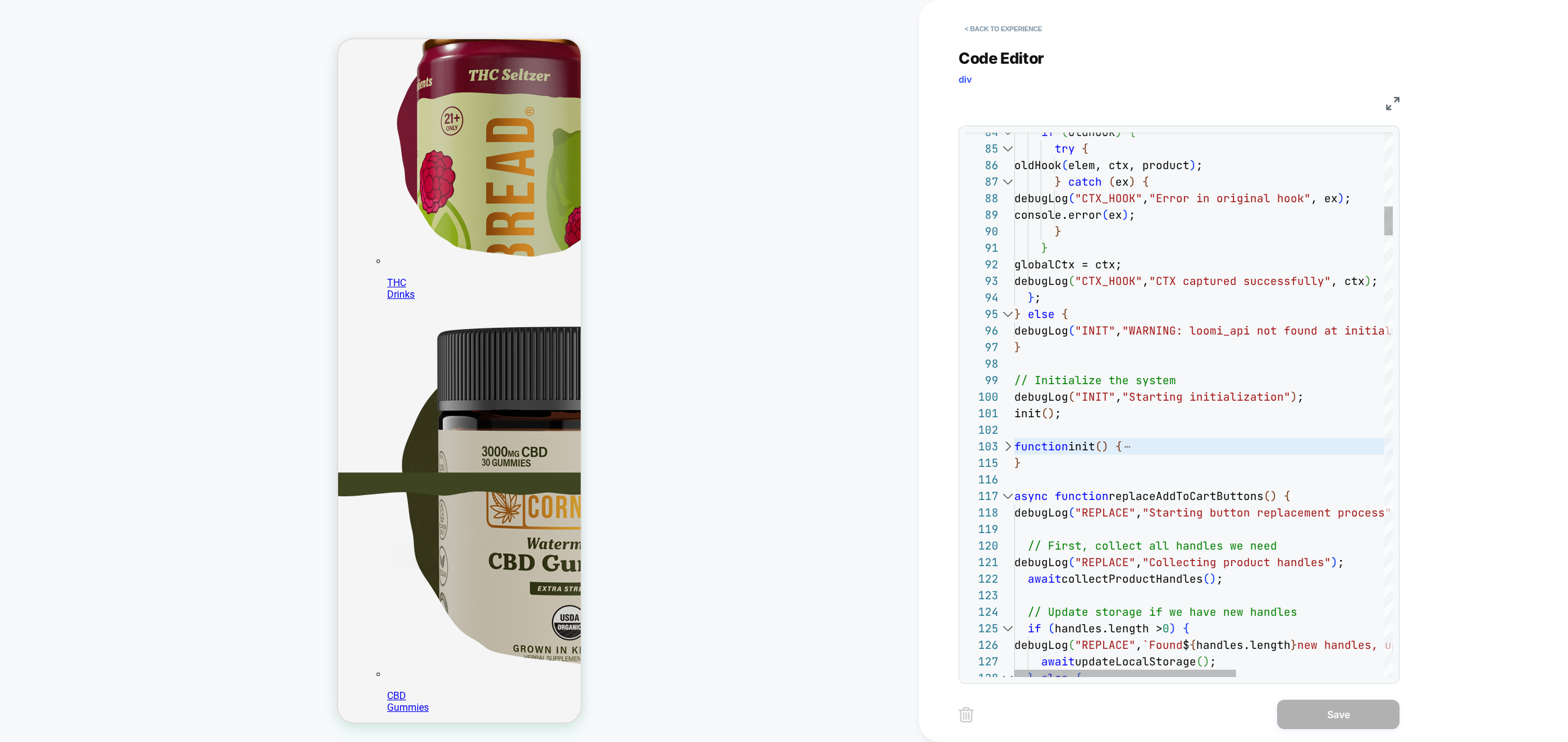
click at [1006, 494] on div at bounding box center [1007, 496] width 16 height 16
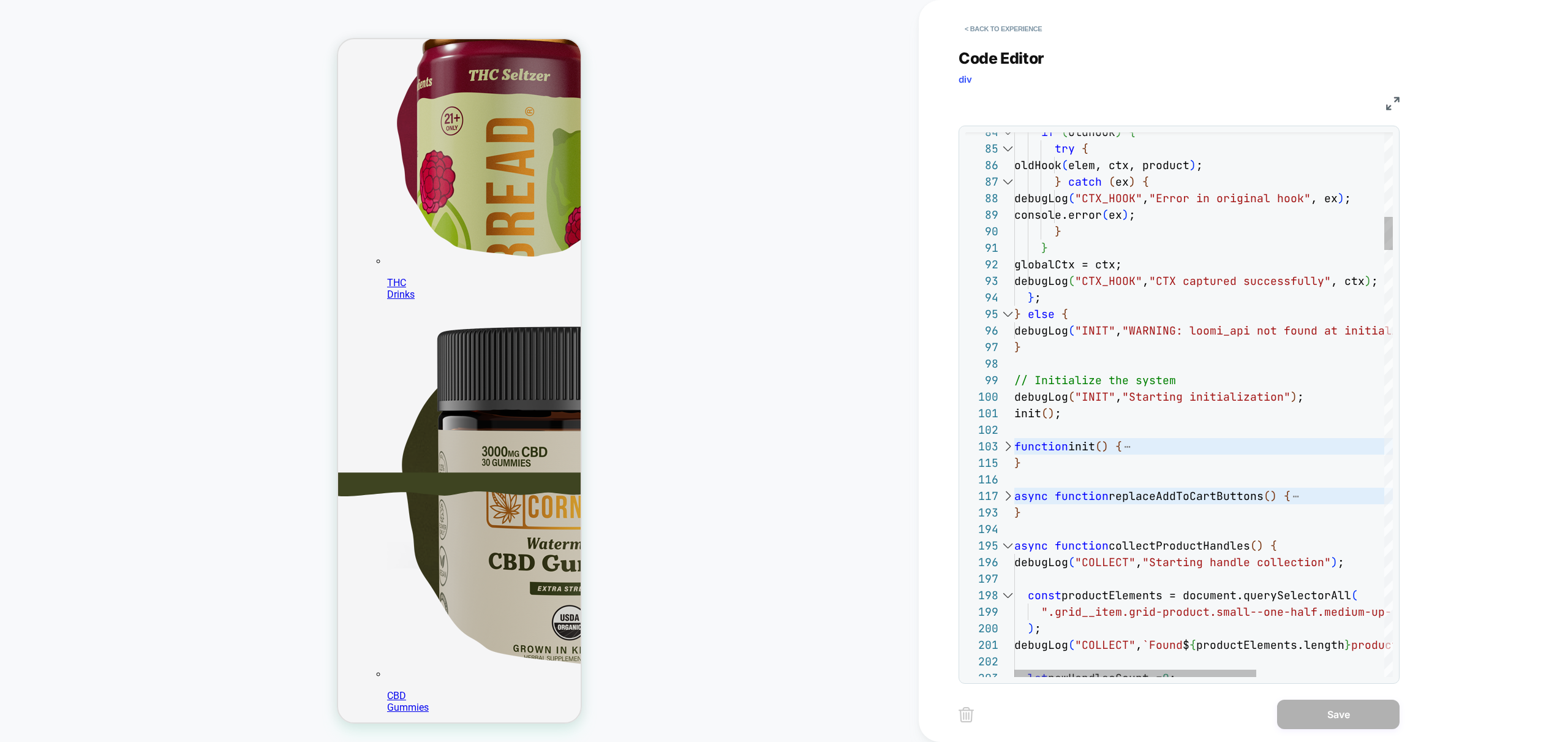
click at [1009, 544] on div at bounding box center [1007, 545] width 16 height 16
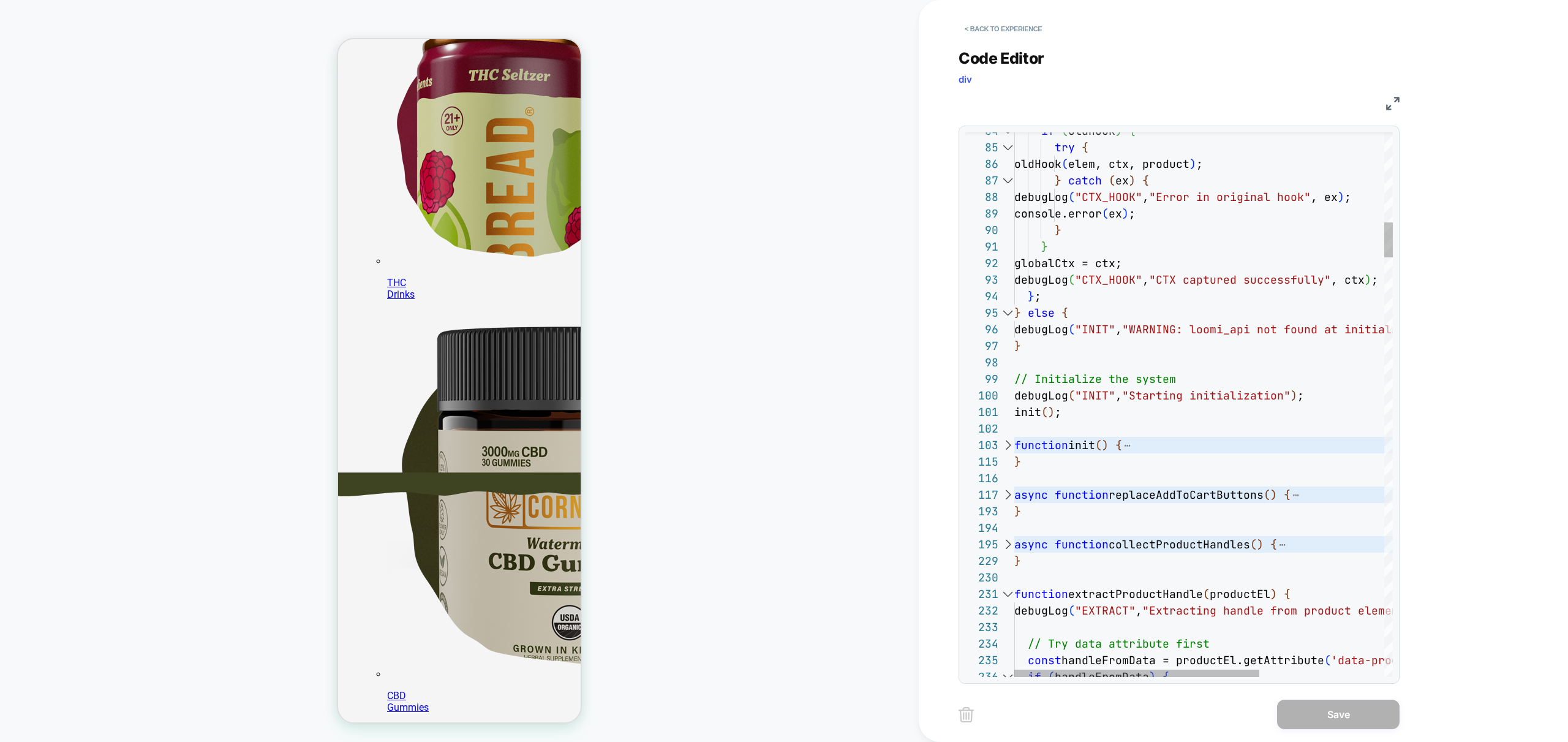
click at [1009, 592] on div at bounding box center [1007, 594] width 16 height 16
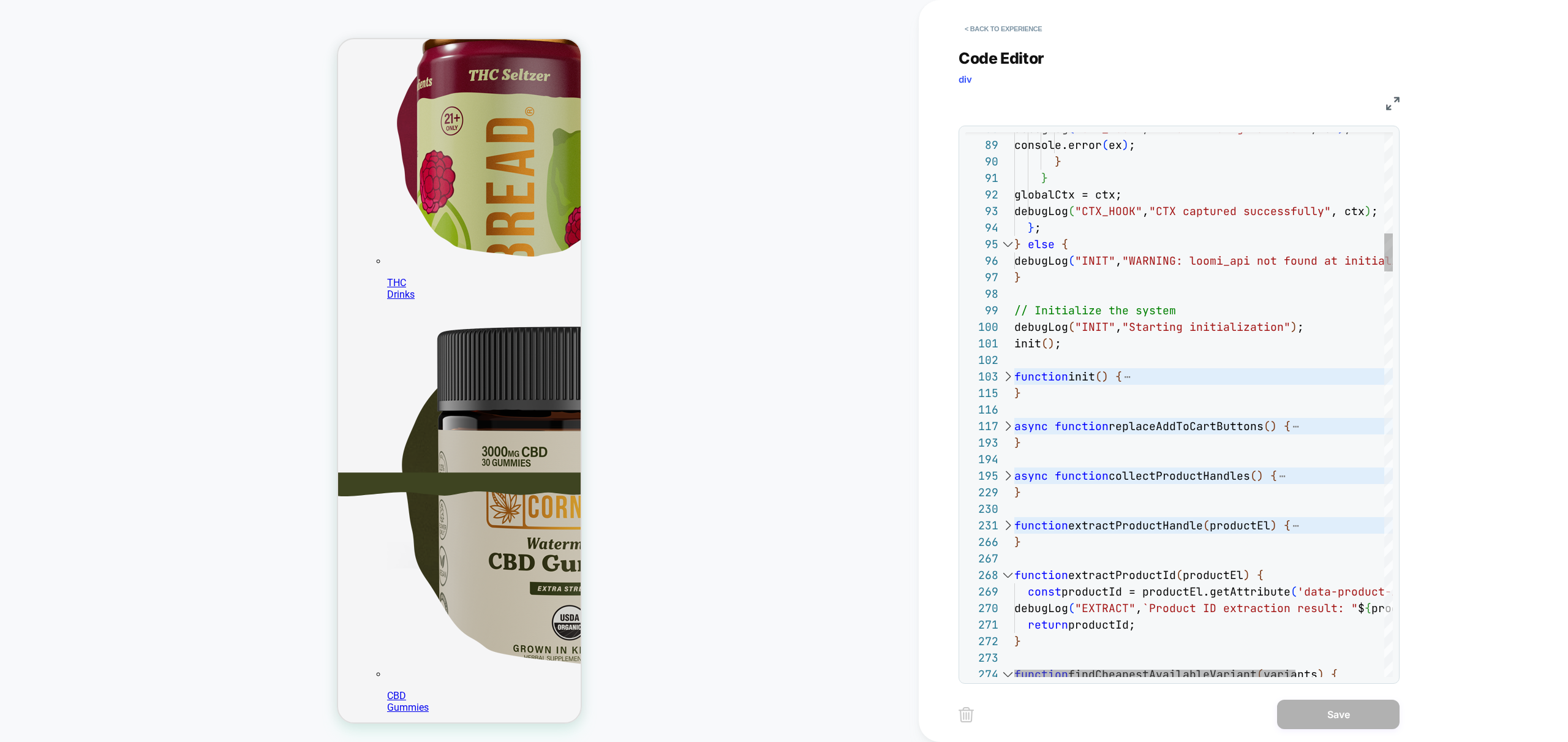
click at [1009, 574] on div at bounding box center [1007, 575] width 16 height 16
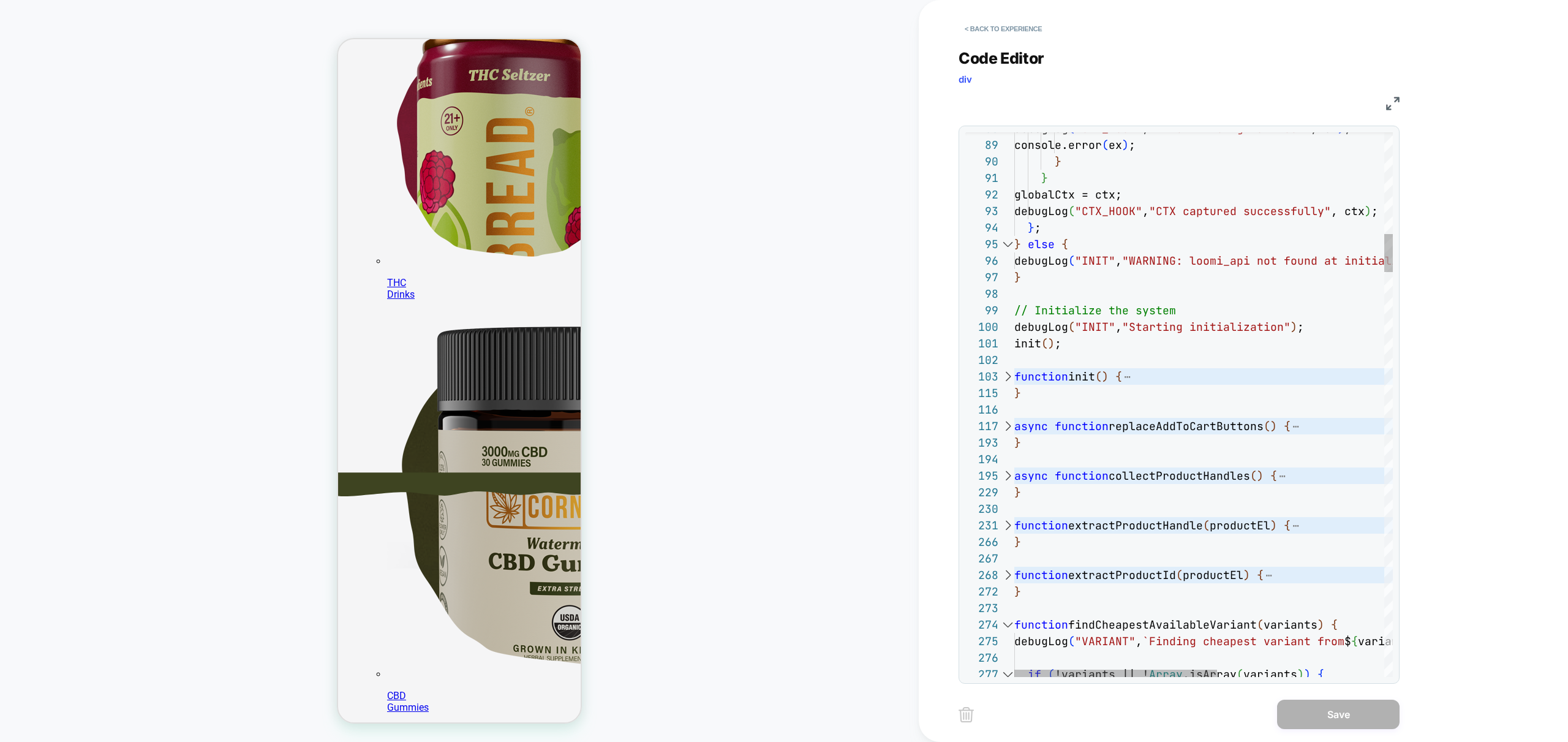
scroll to position [245, 0]
click at [1004, 622] on div at bounding box center [1007, 625] width 16 height 16
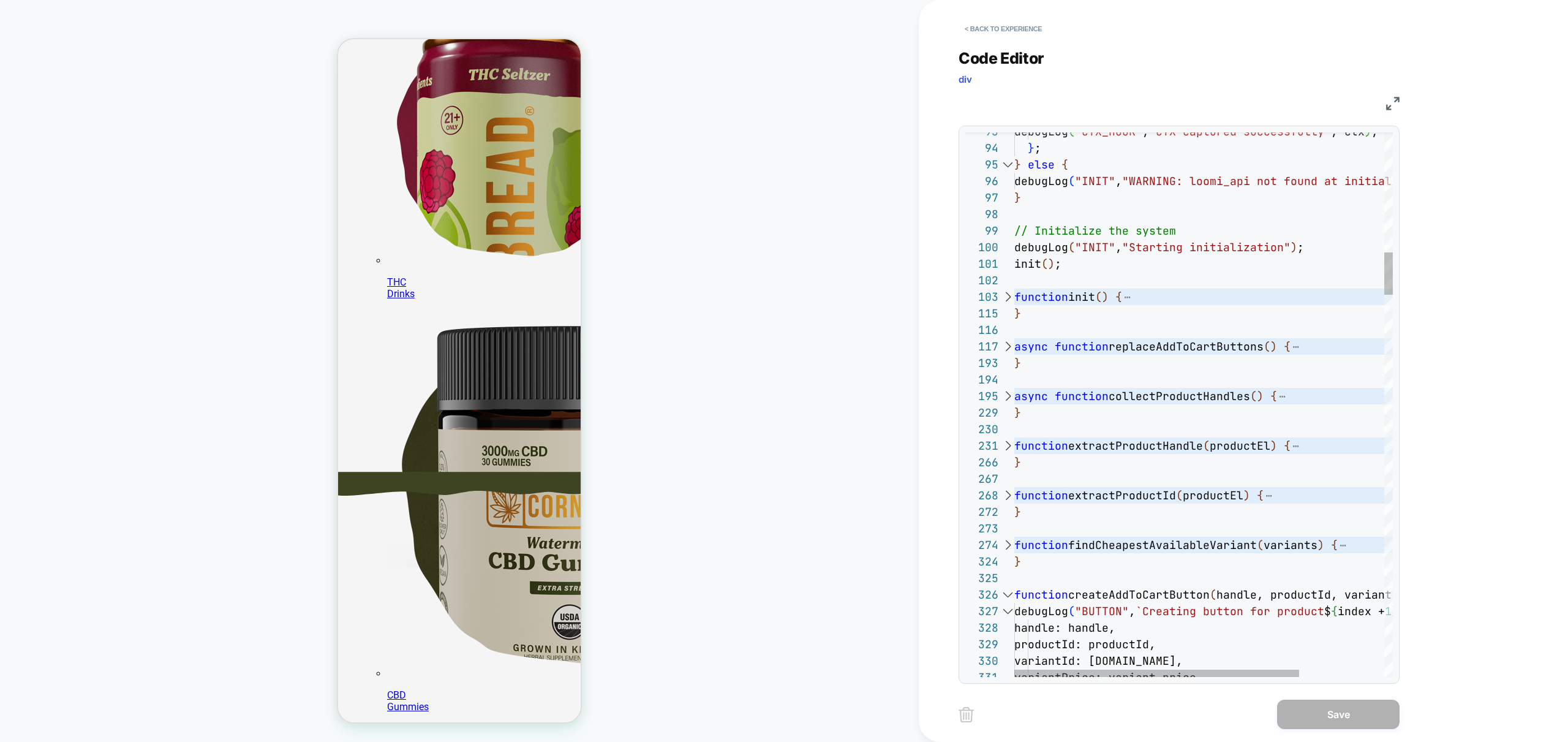
click at [1011, 594] on div at bounding box center [1007, 595] width 16 height 16
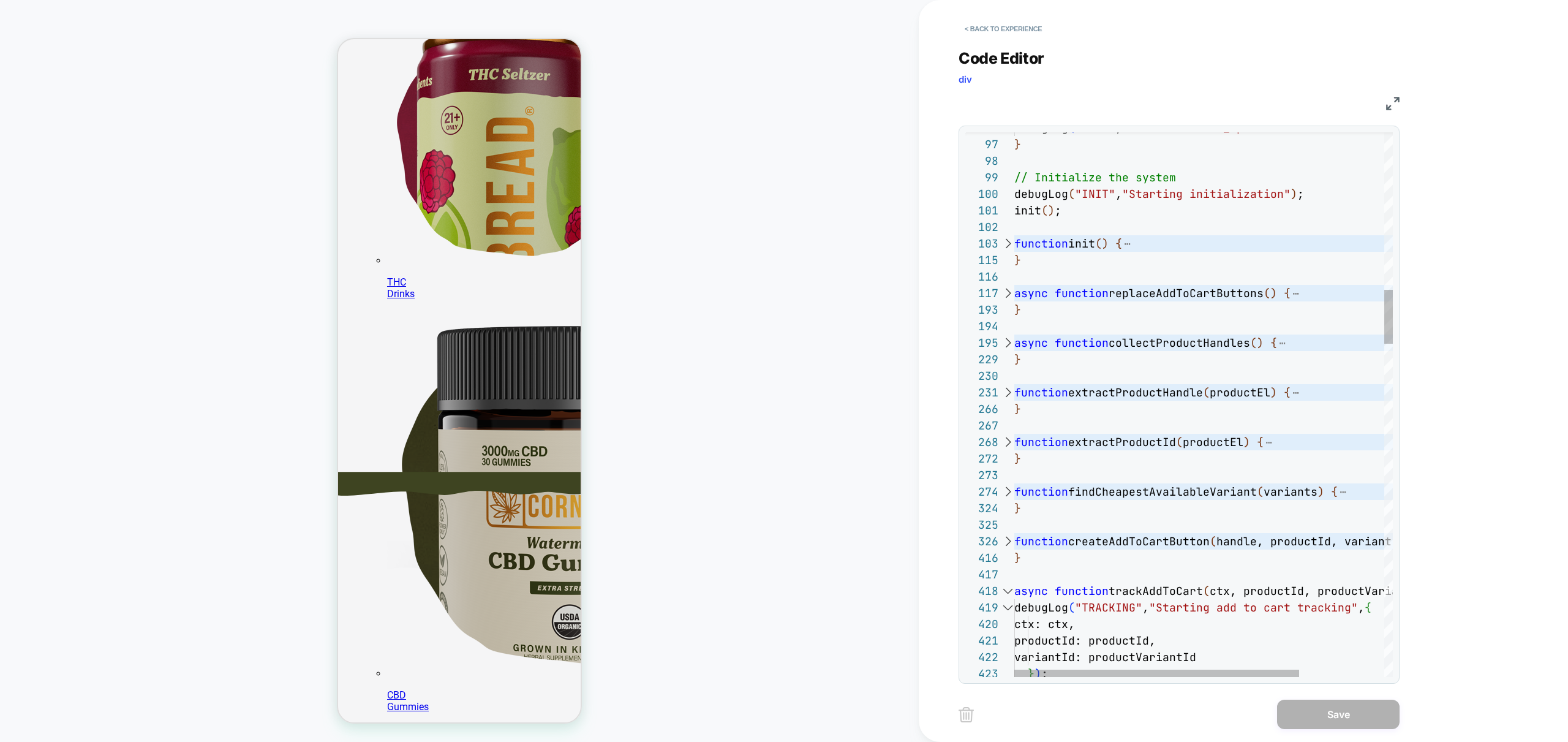
click at [1008, 595] on div at bounding box center [1007, 591] width 16 height 16
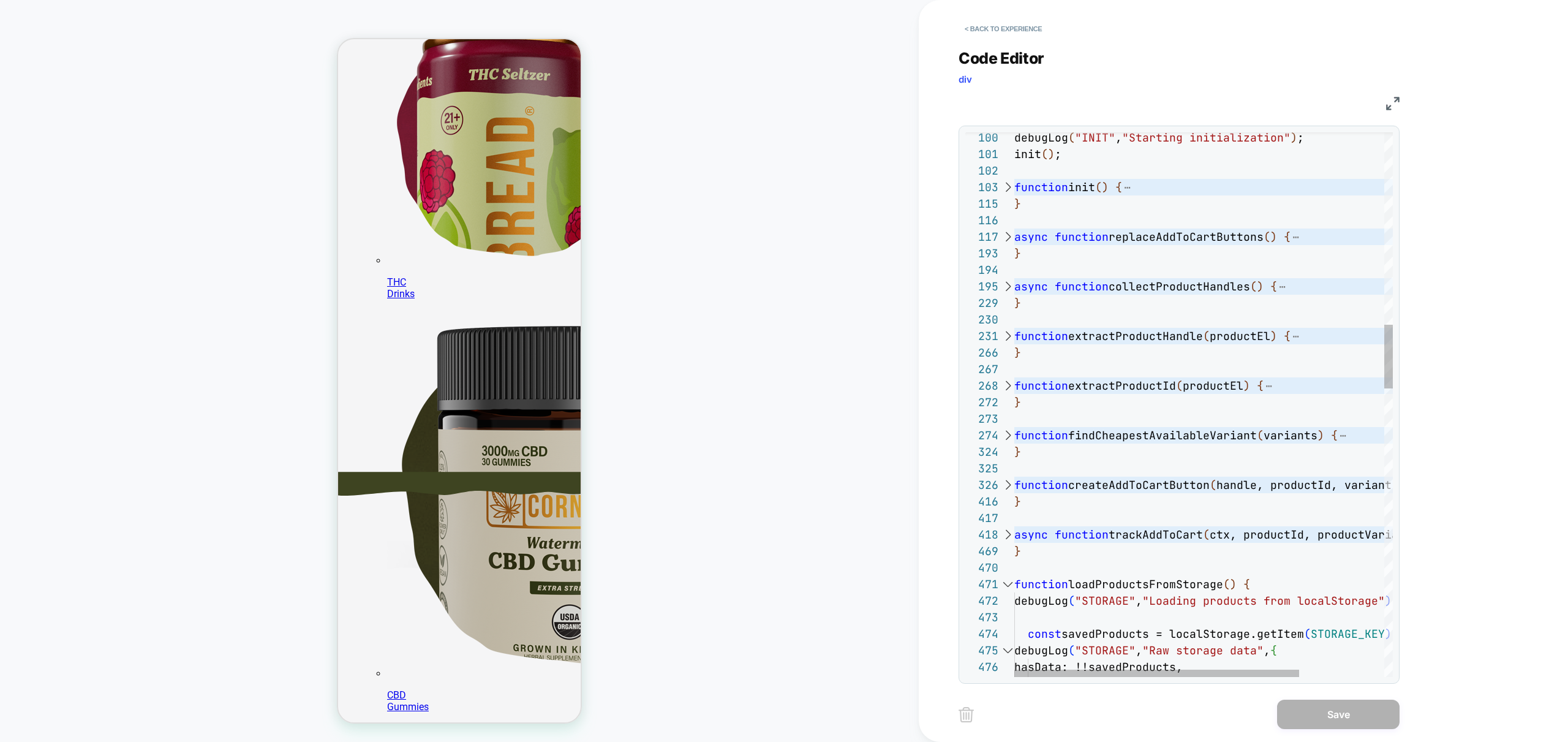
click at [1007, 585] on div at bounding box center [1007, 584] width 16 height 16
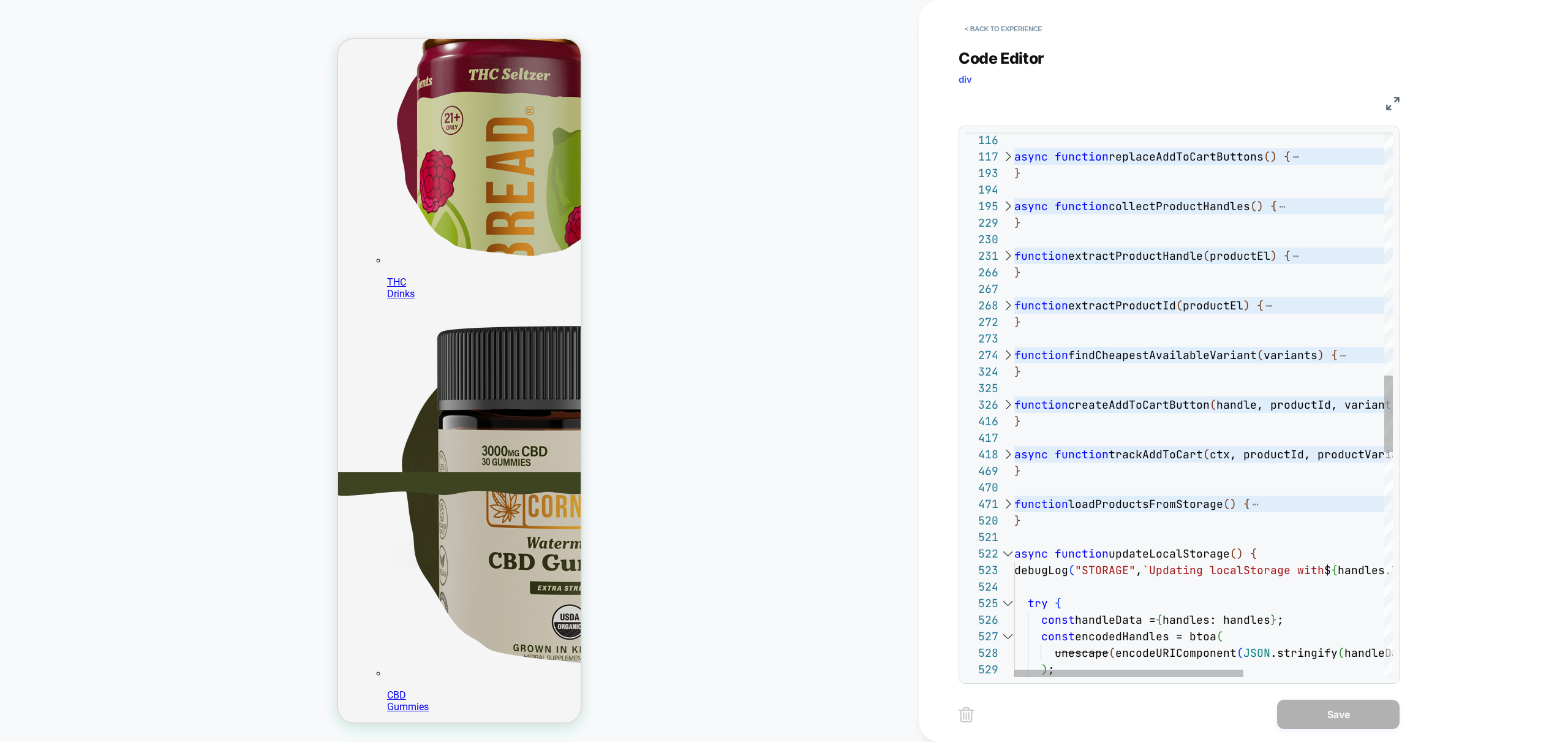
click at [1008, 554] on div at bounding box center [1007, 554] width 16 height 16
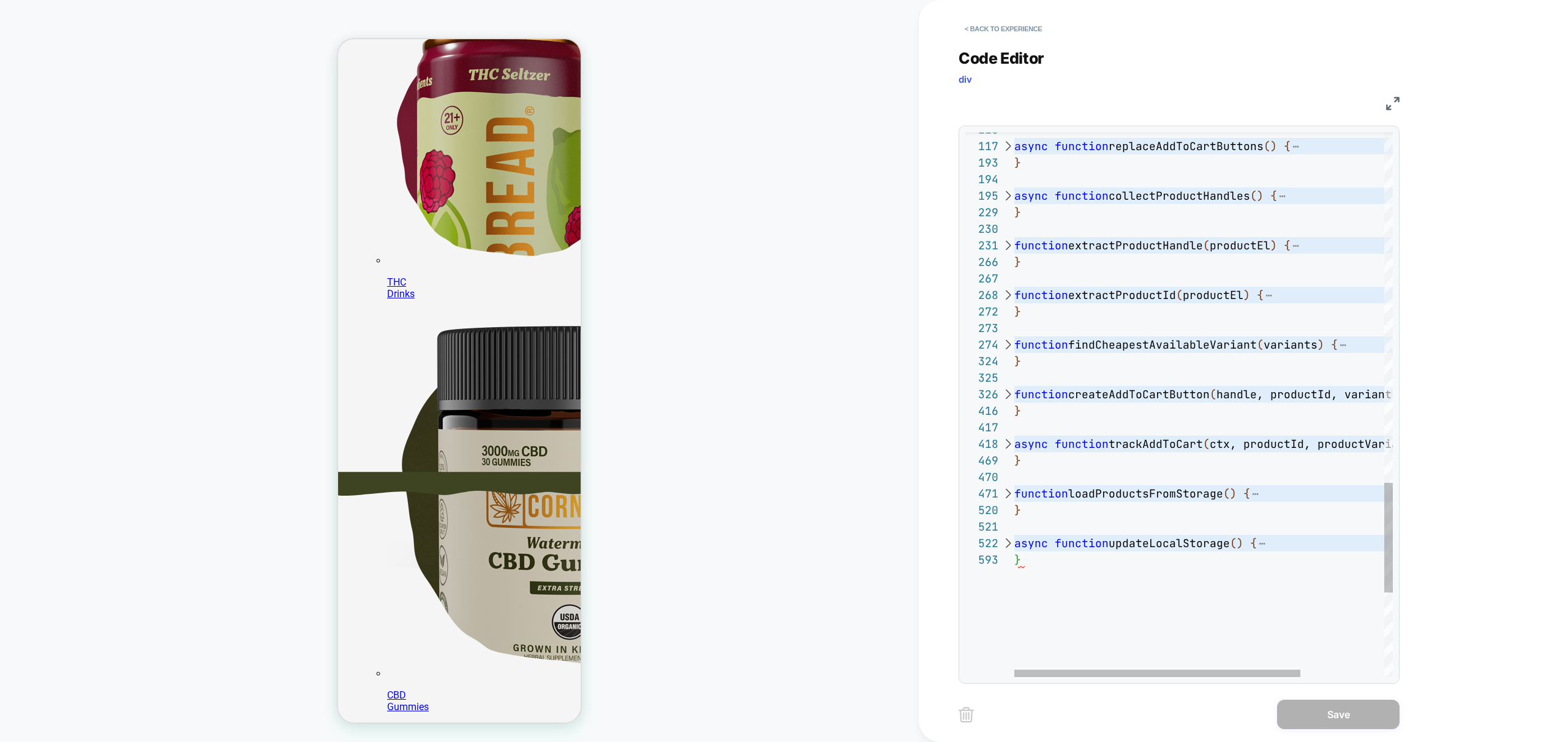
scroll to position [245, 0]
click at [1009, 546] on div at bounding box center [1007, 543] width 16 height 16
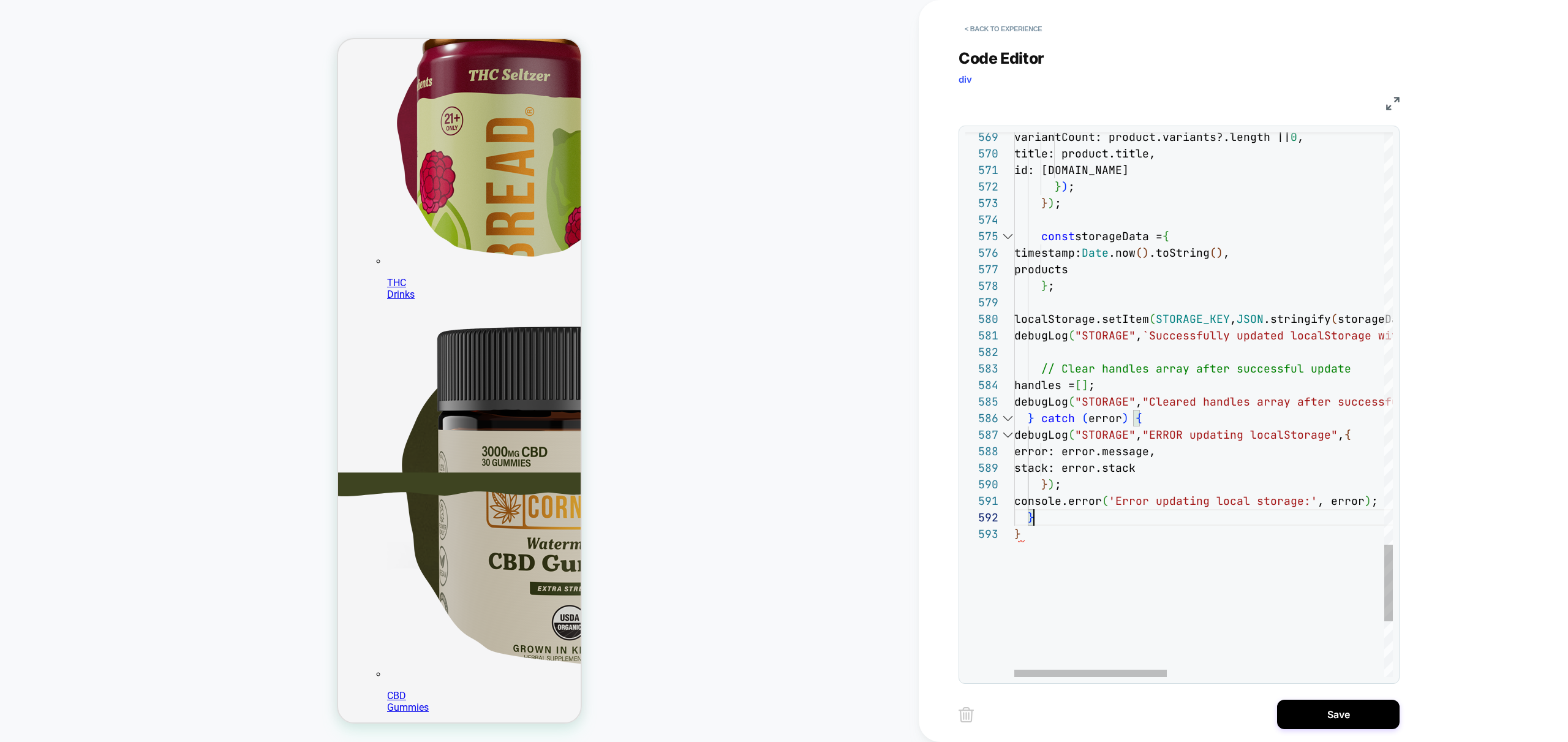
scroll to position [245, 0]
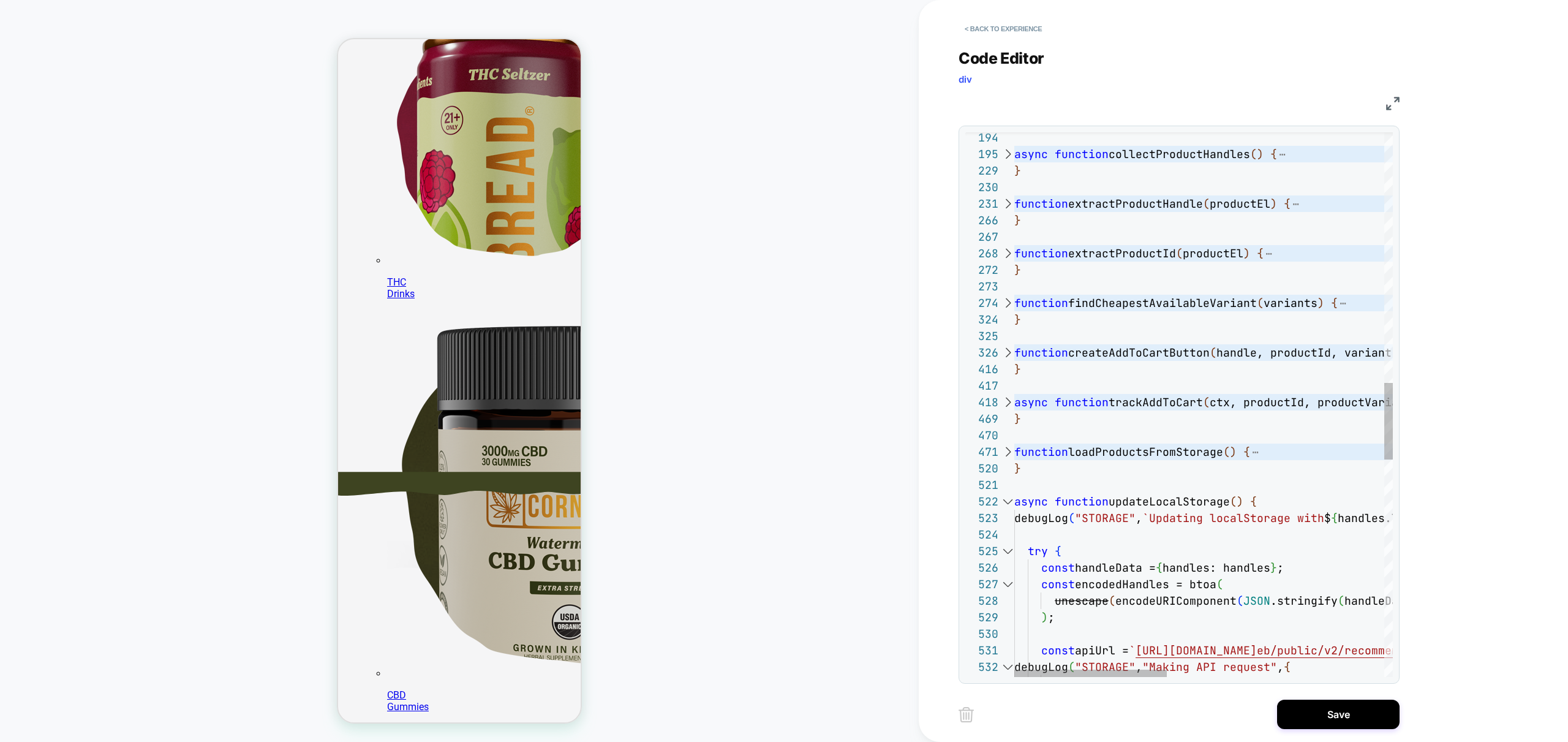
click at [1009, 501] on div at bounding box center [1007, 501] width 16 height 16
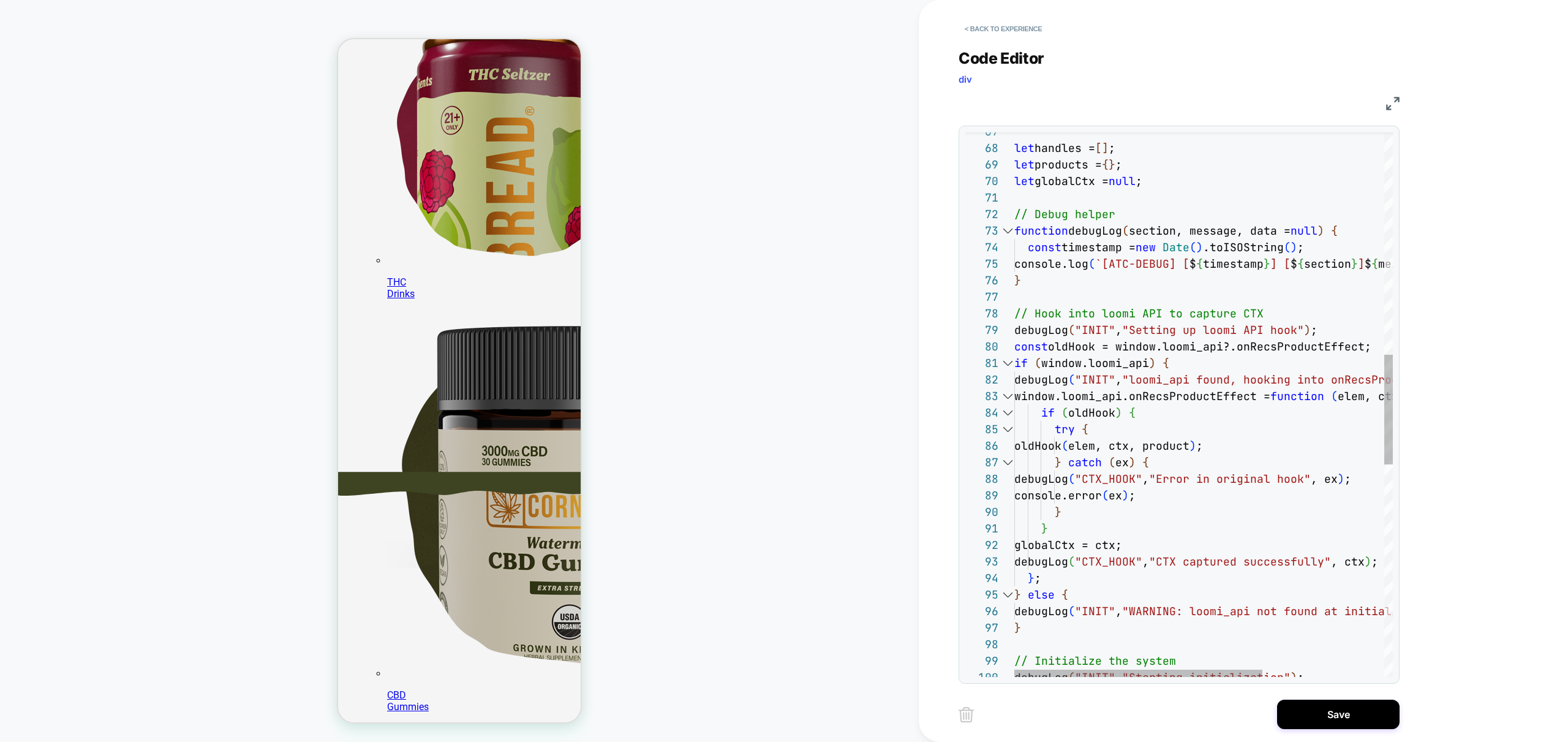
scroll to position [245, 0]
click at [1004, 229] on div at bounding box center [1007, 231] width 16 height 16
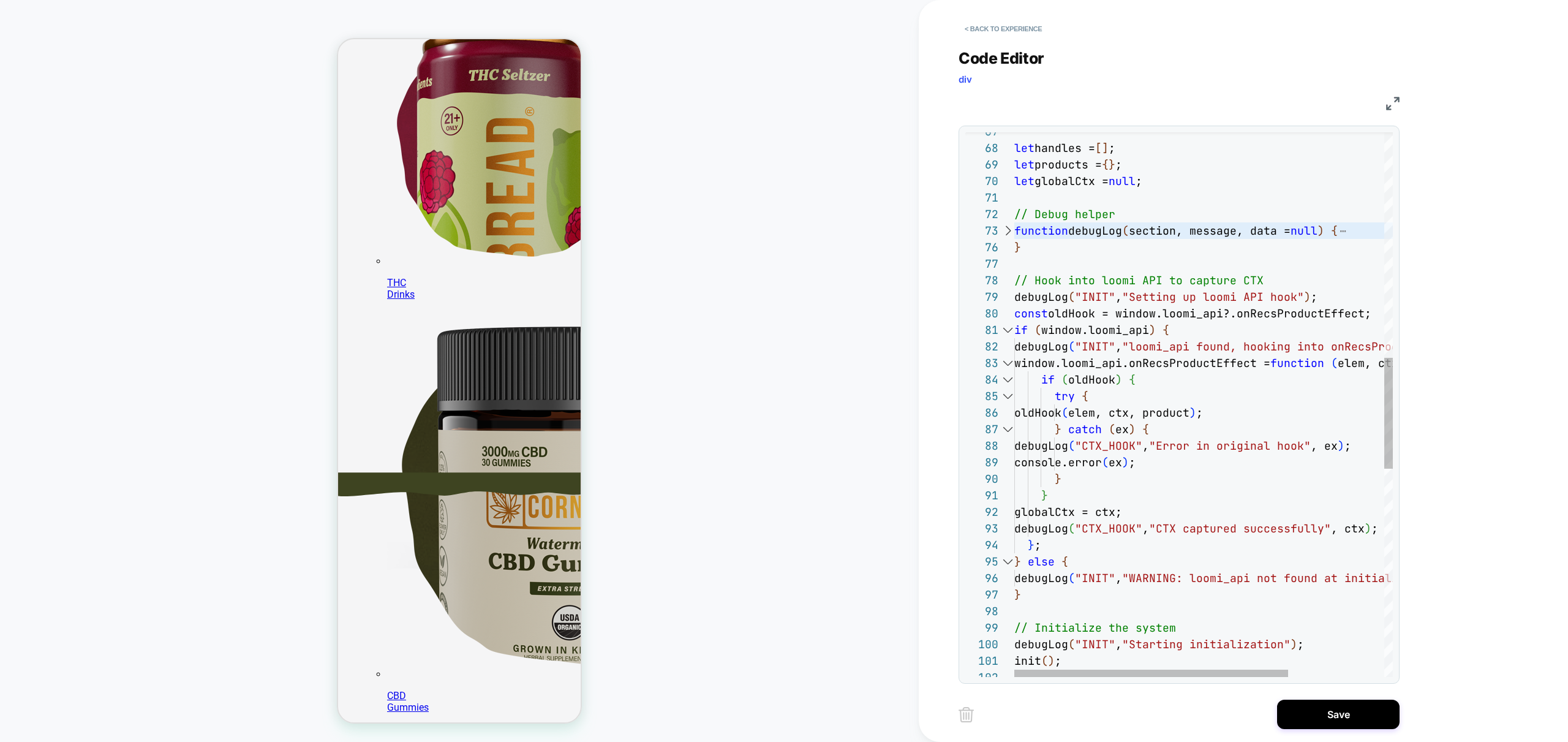
click at [1007, 329] on div at bounding box center [1007, 330] width 16 height 16
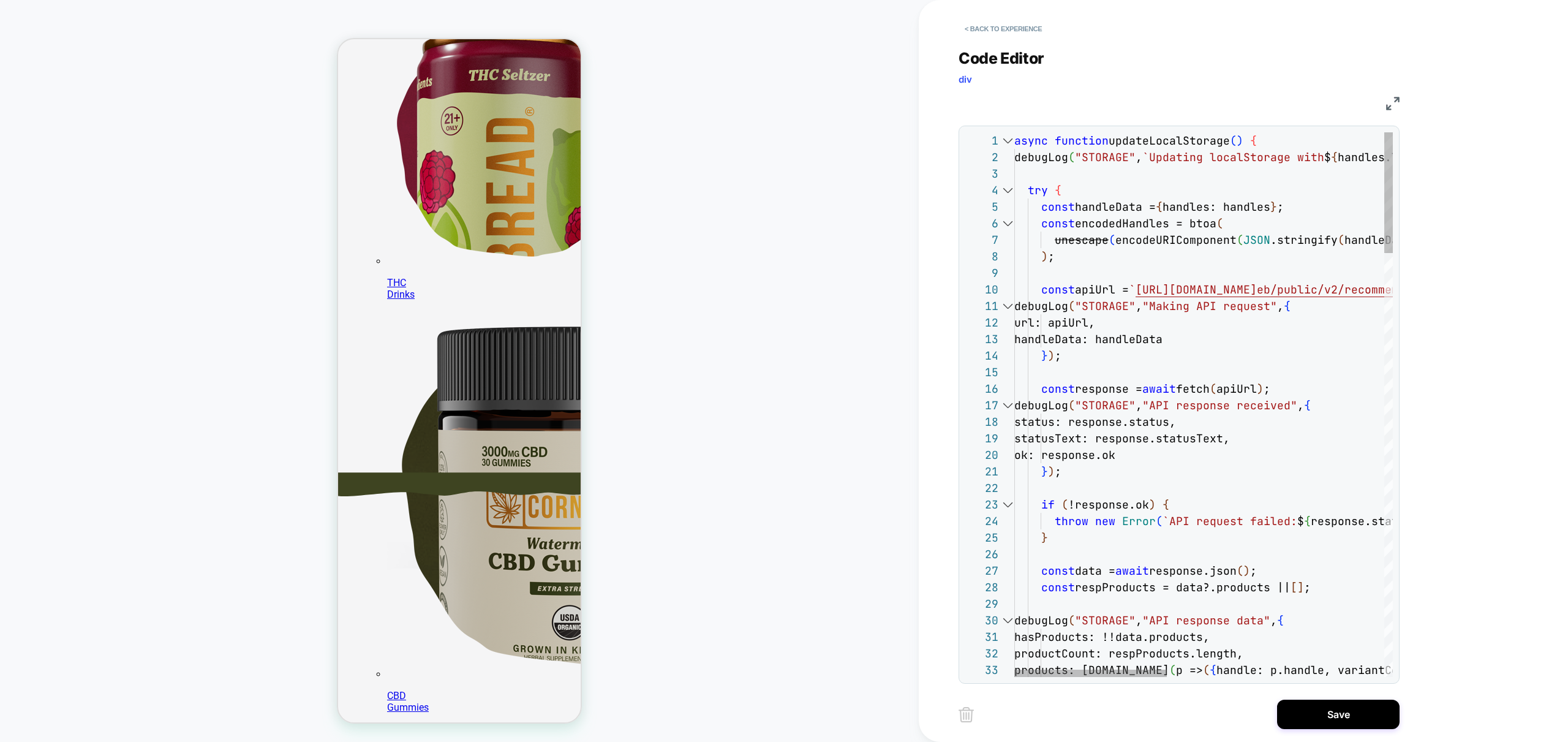
scroll to position [245, 0]
click at [1011, 138] on div at bounding box center [1007, 141] width 16 height 16
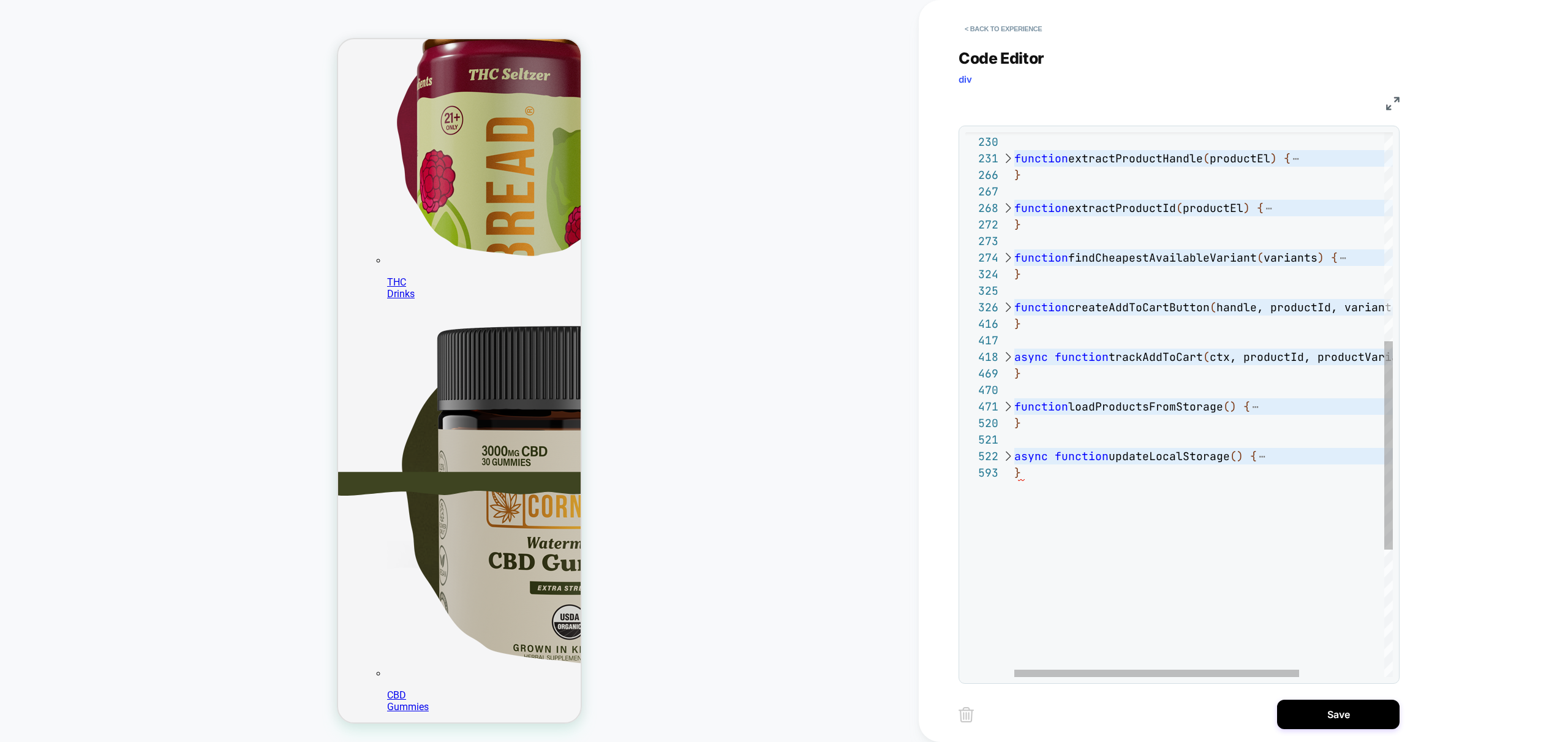
scroll to position [245, 0]
click at [1006, 458] on div at bounding box center [1007, 456] width 16 height 16
type textarea "**********"
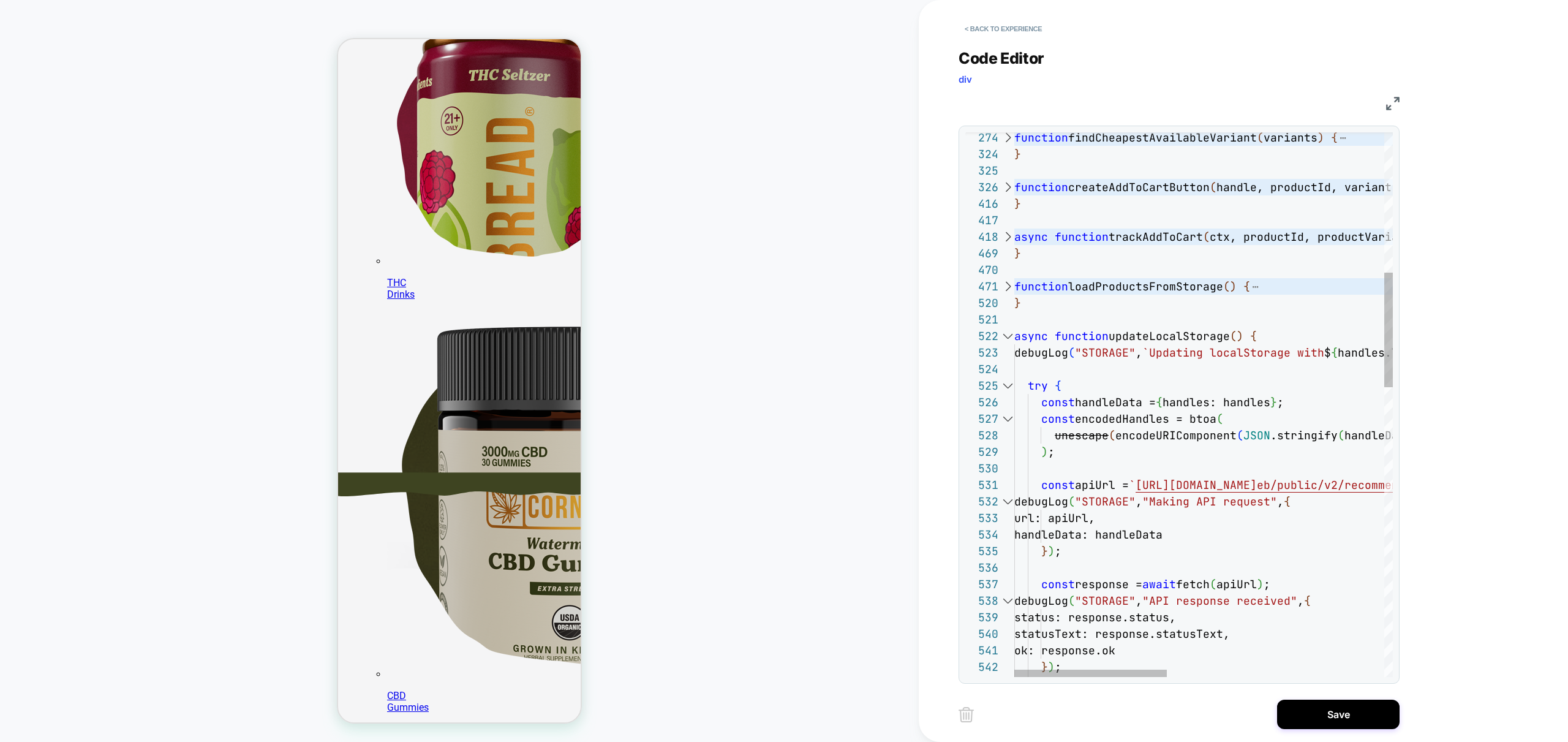
click at [1010, 385] on div at bounding box center [1007, 385] width 16 height 16
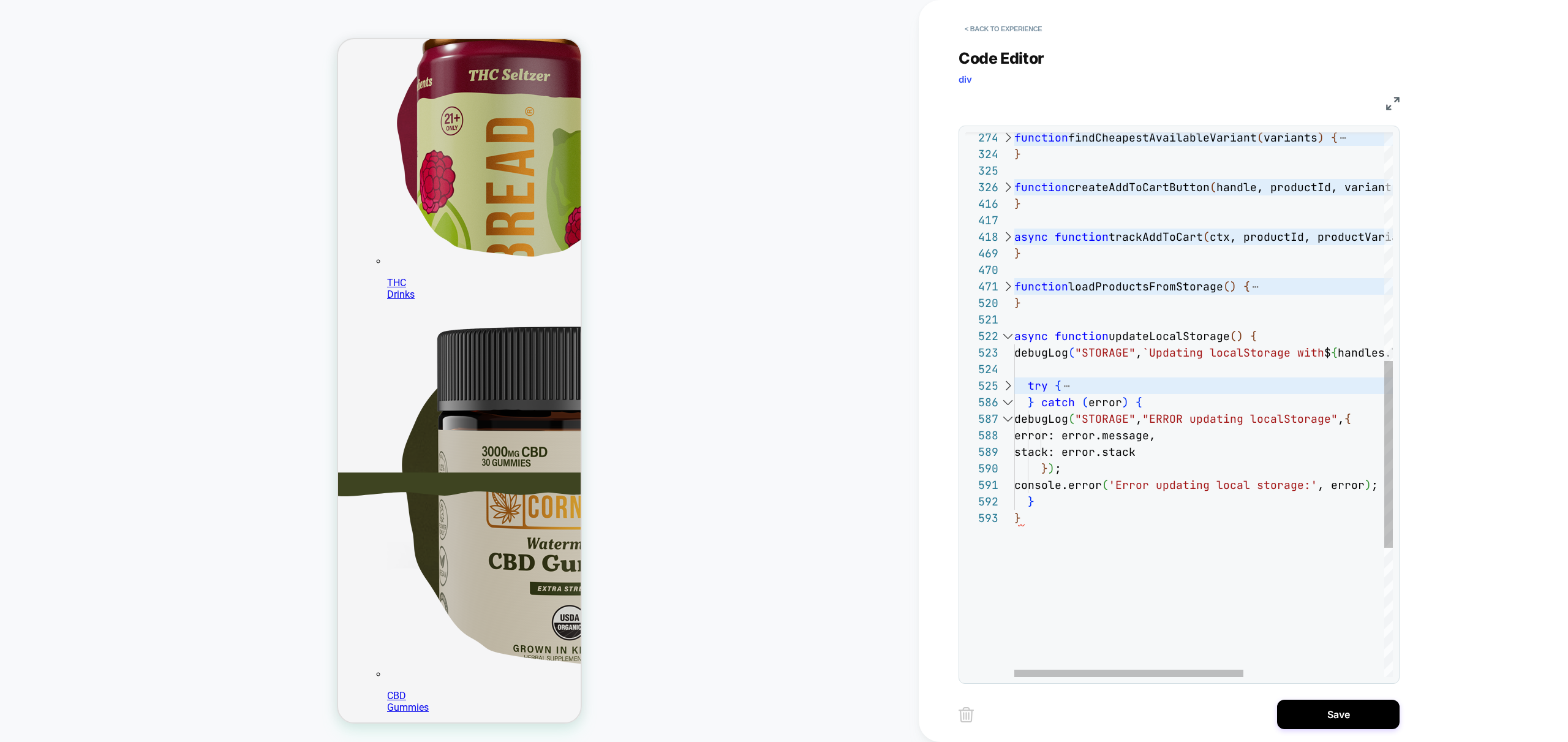
click at [1008, 402] on div at bounding box center [1007, 403] width 16 height 16
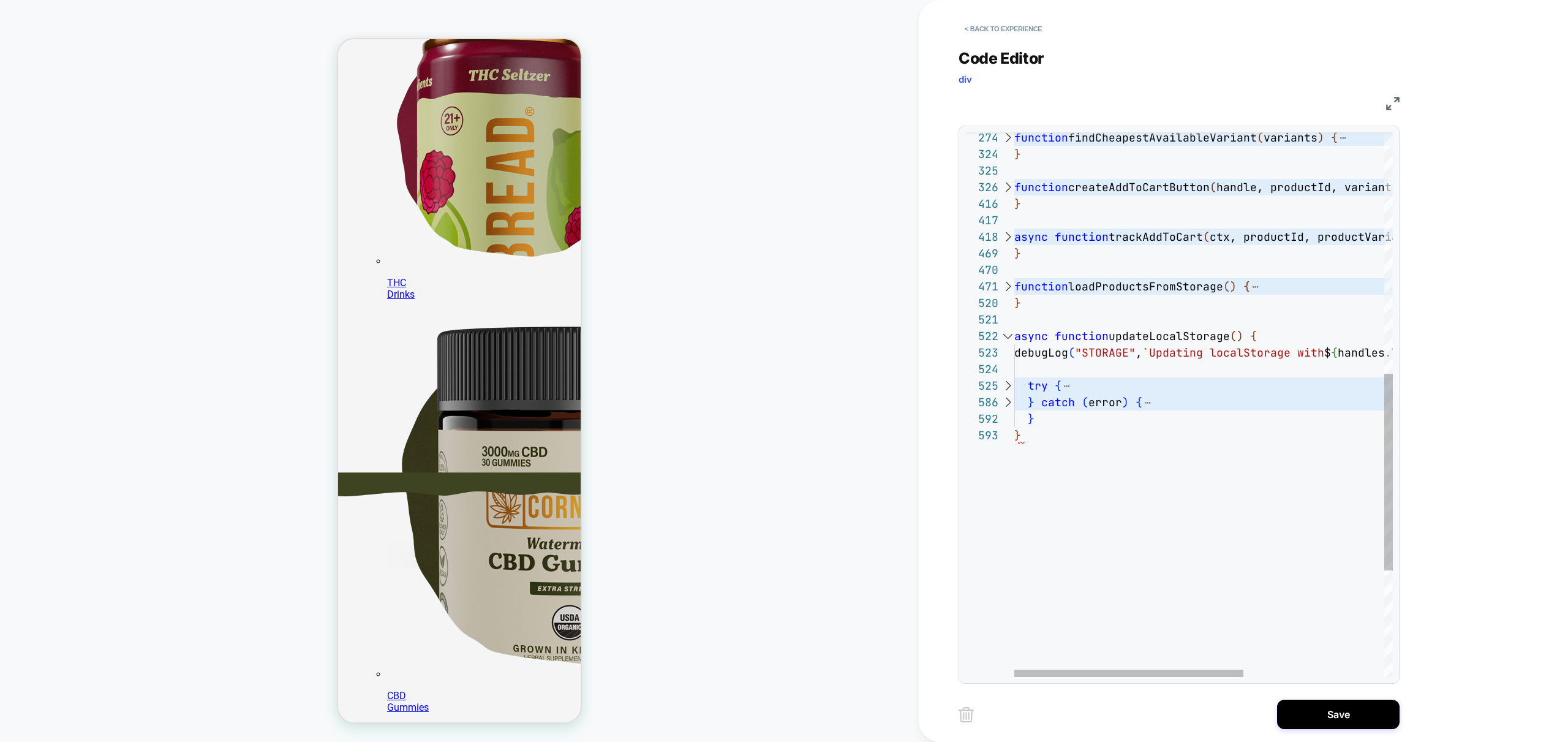
scroll to position [0, 0]
click at [1185, 464] on div "function findCheapestAvailableVariant ( variants ) { } function createAddToCart…" at bounding box center [1320, 220] width 611 height 1504
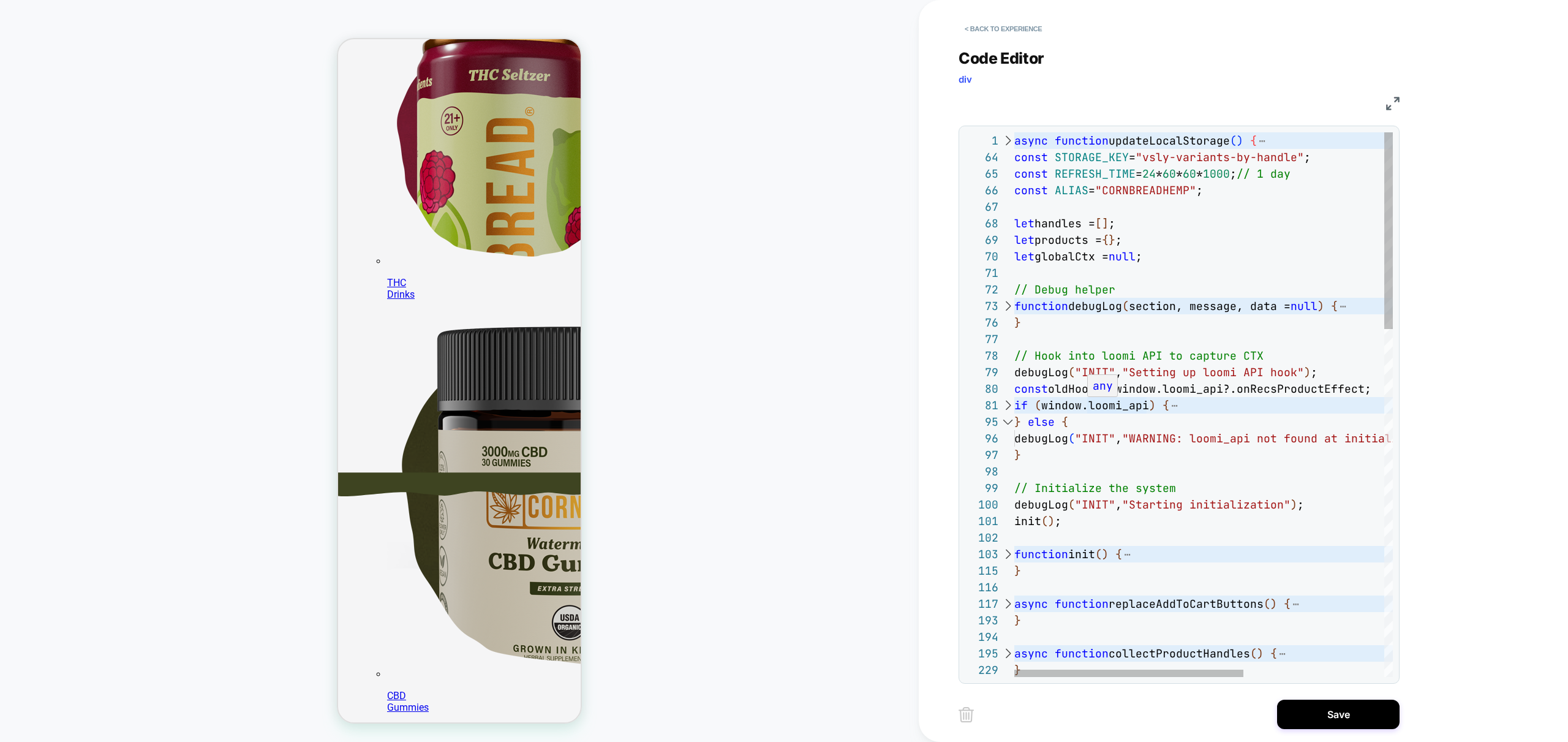
scroll to position [245, 0]
click at [1005, 424] on div at bounding box center [1007, 422] width 16 height 16
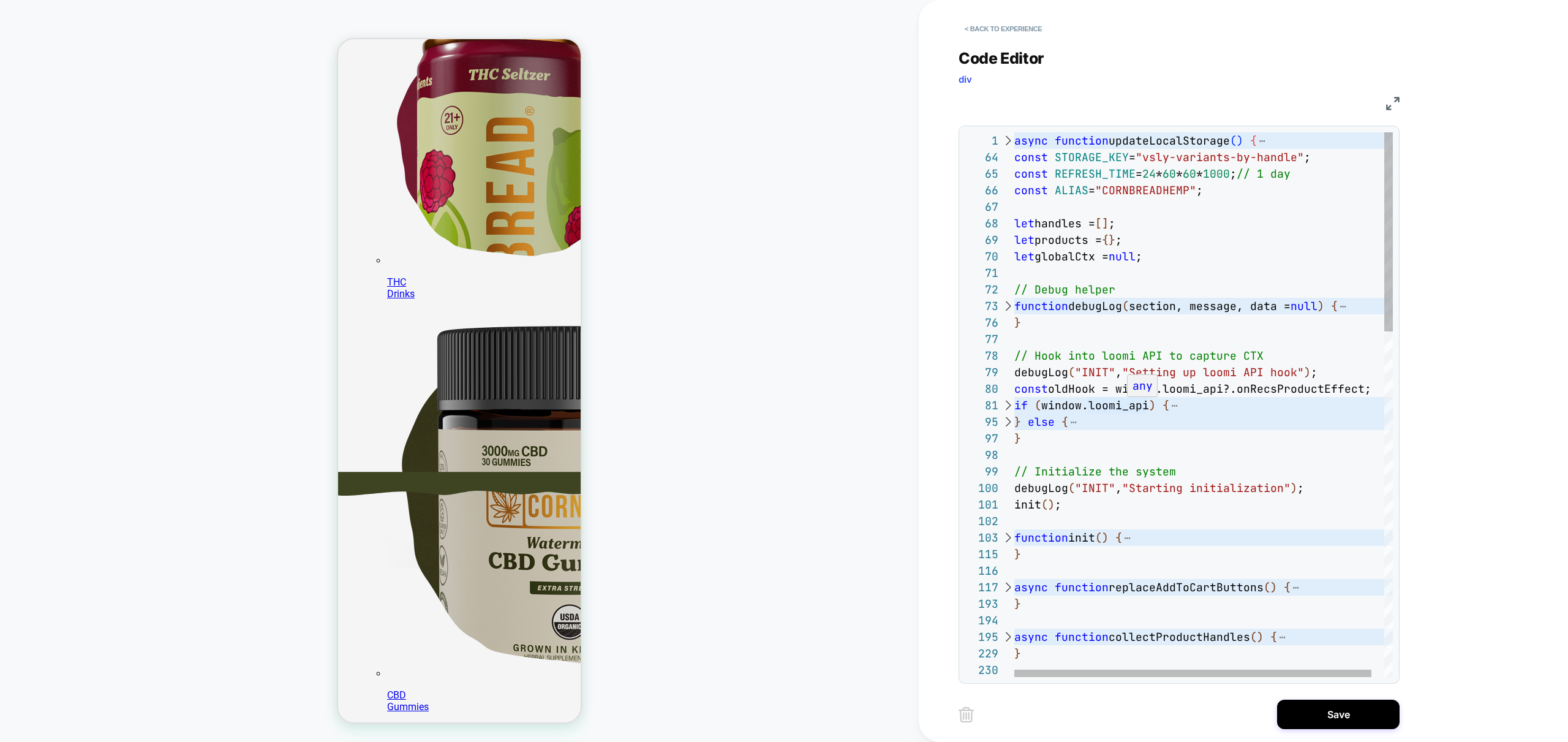
scroll to position [245, 0]
click at [1007, 141] on div at bounding box center [1007, 141] width 16 height 16
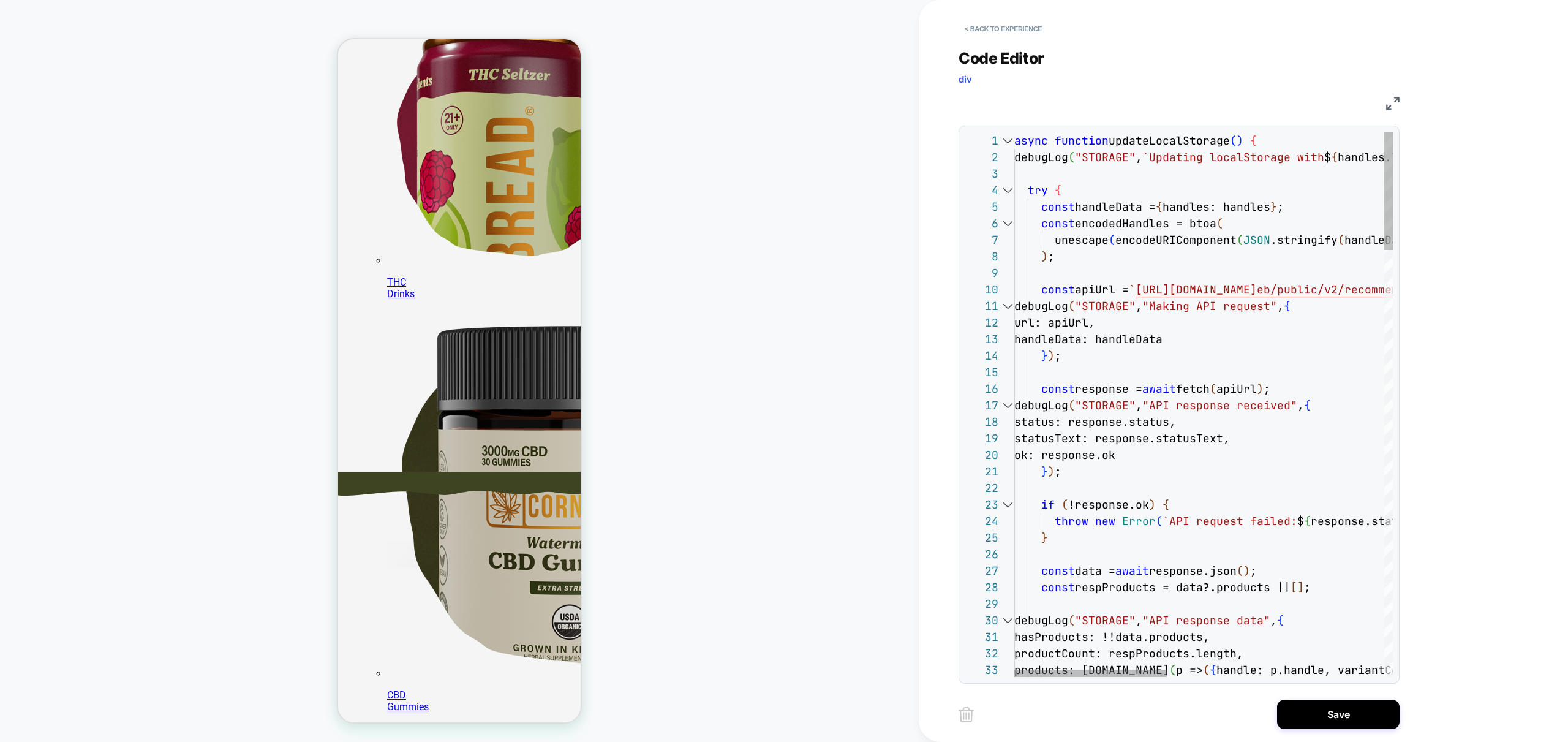
scroll to position [0, 245]
click at [1009, 143] on div at bounding box center [1007, 141] width 16 height 16
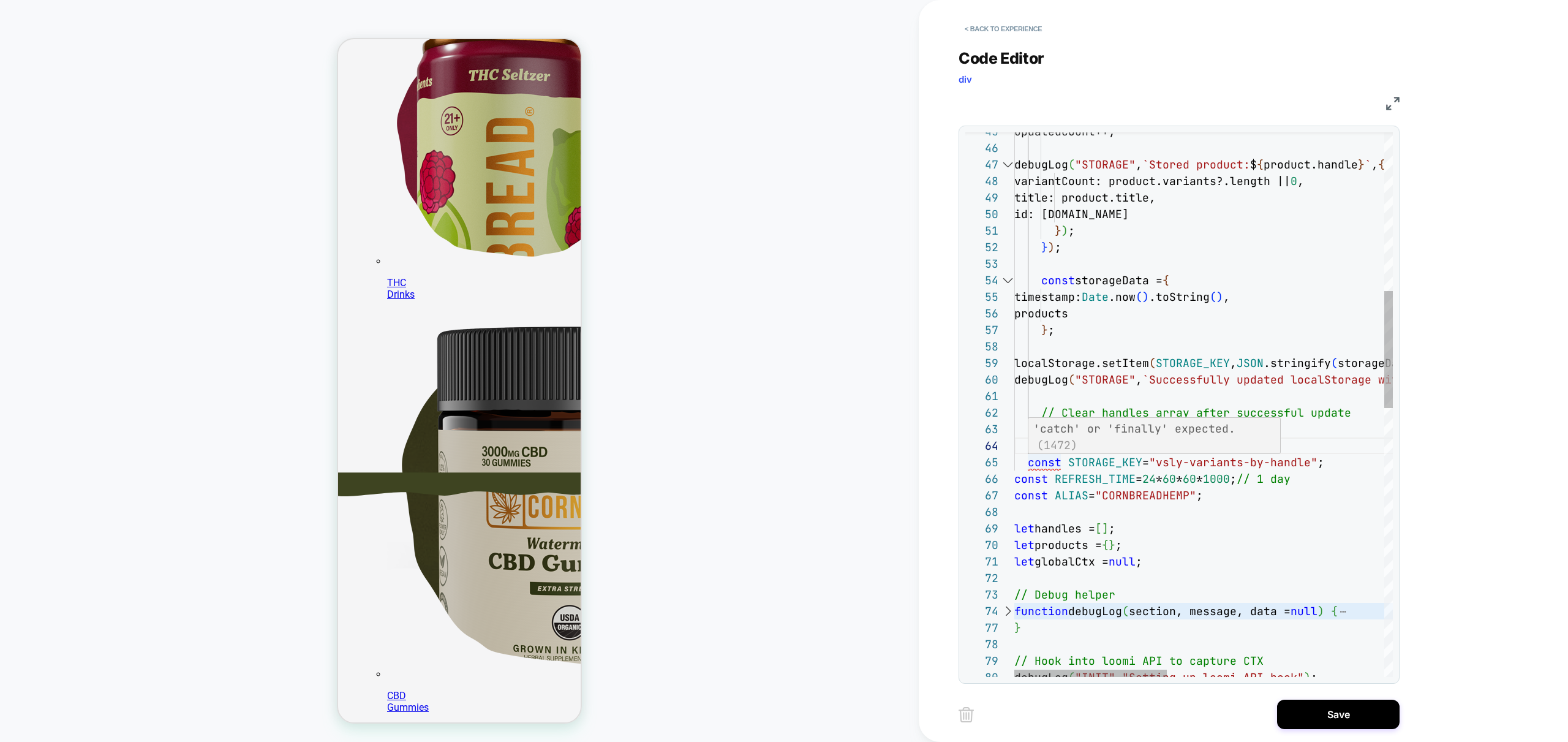
scroll to position [245, 0]
click at [1031, 447] on div "updatedCount++; debugLog ( "STORAGE" , `Stored product: $ { product.handle } ` …" at bounding box center [1472, 660] width 915 height 2529
click at [1059, 444] on div "updatedCount++; debugLog ( "STORAGE" , `Stored product: $ { product.handle } ` …" at bounding box center [1472, 660] width 915 height 2529
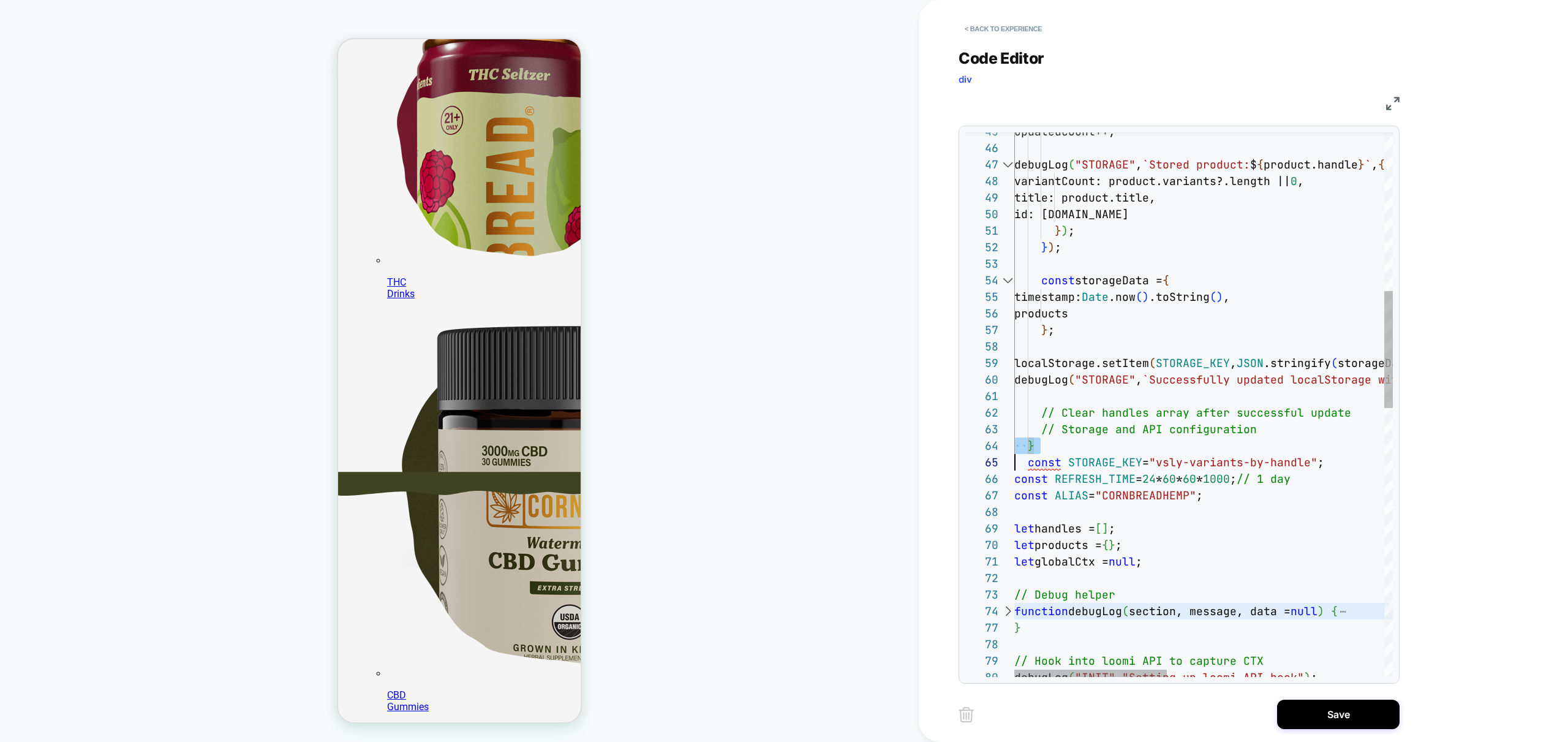
click at [1059, 444] on div "updatedCount++; debugLog ( "STORAGE" , `Stored product: $ { product.handle } ` …" at bounding box center [1472, 660] width 915 height 2529
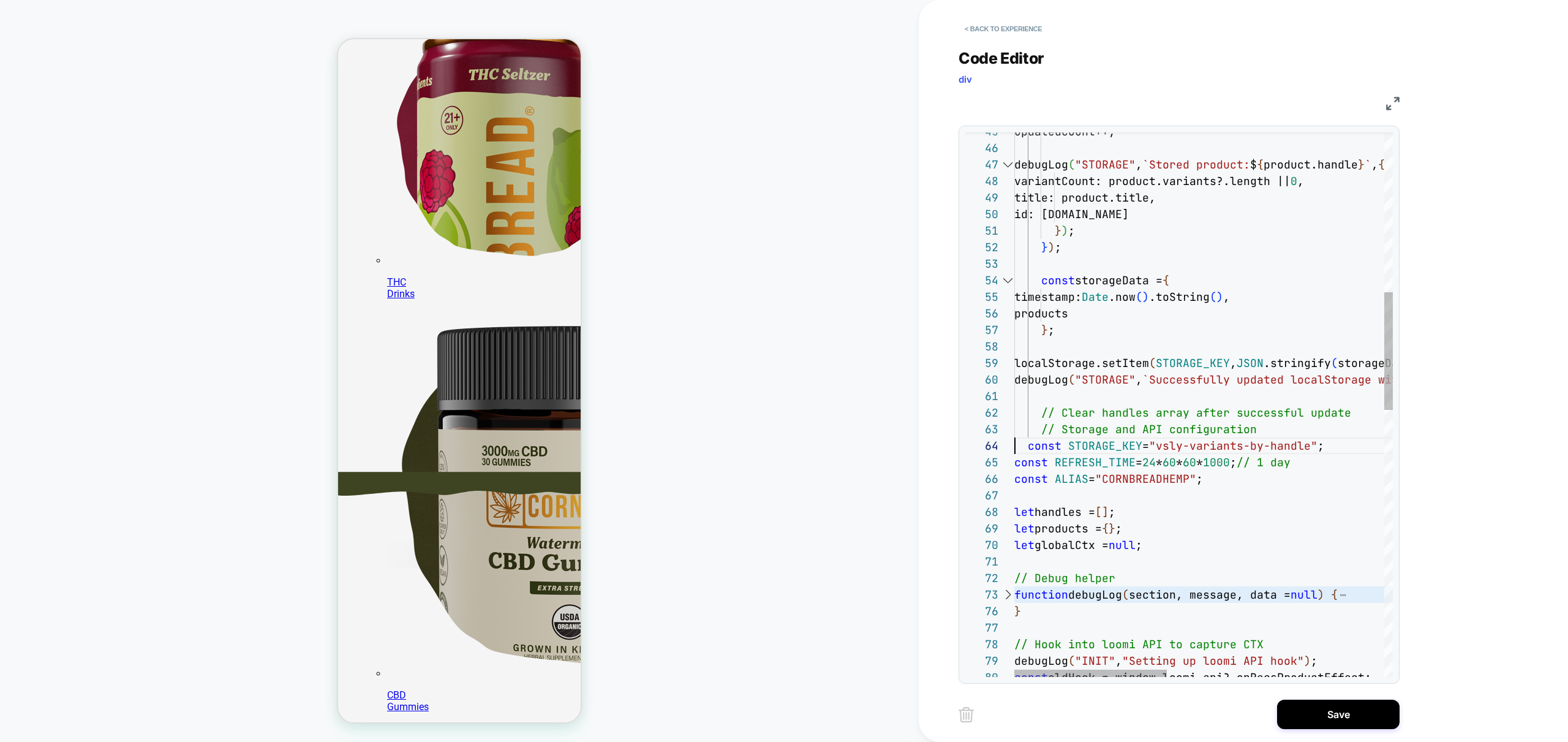
scroll to position [245, 0]
click at [1124, 559] on div "updatedCount++; debugLog ( "STORAGE" , `Stored product: $ { product.handle } ` …" at bounding box center [1472, 651] width 915 height 2512
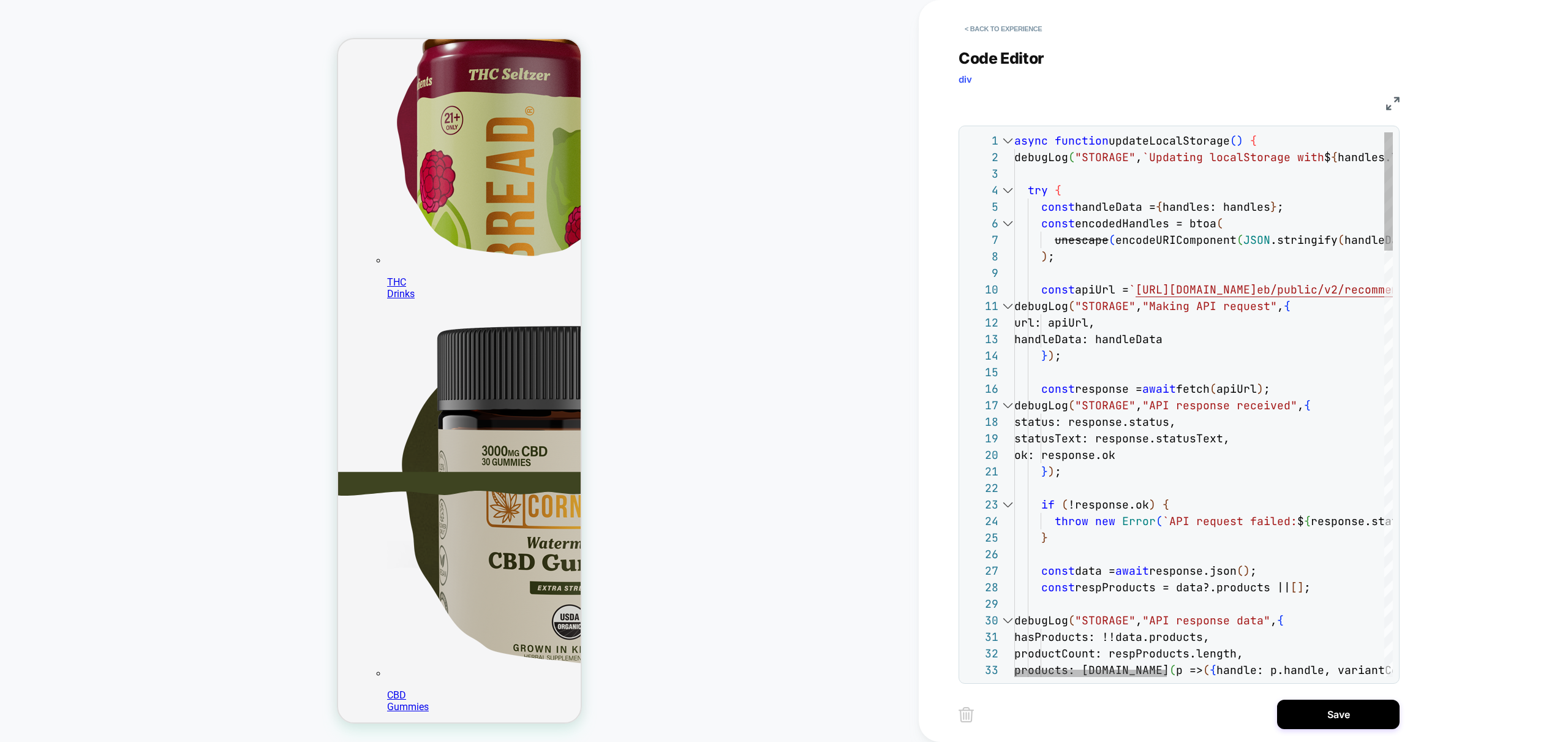
click at [1006, 191] on div at bounding box center [1007, 190] width 16 height 16
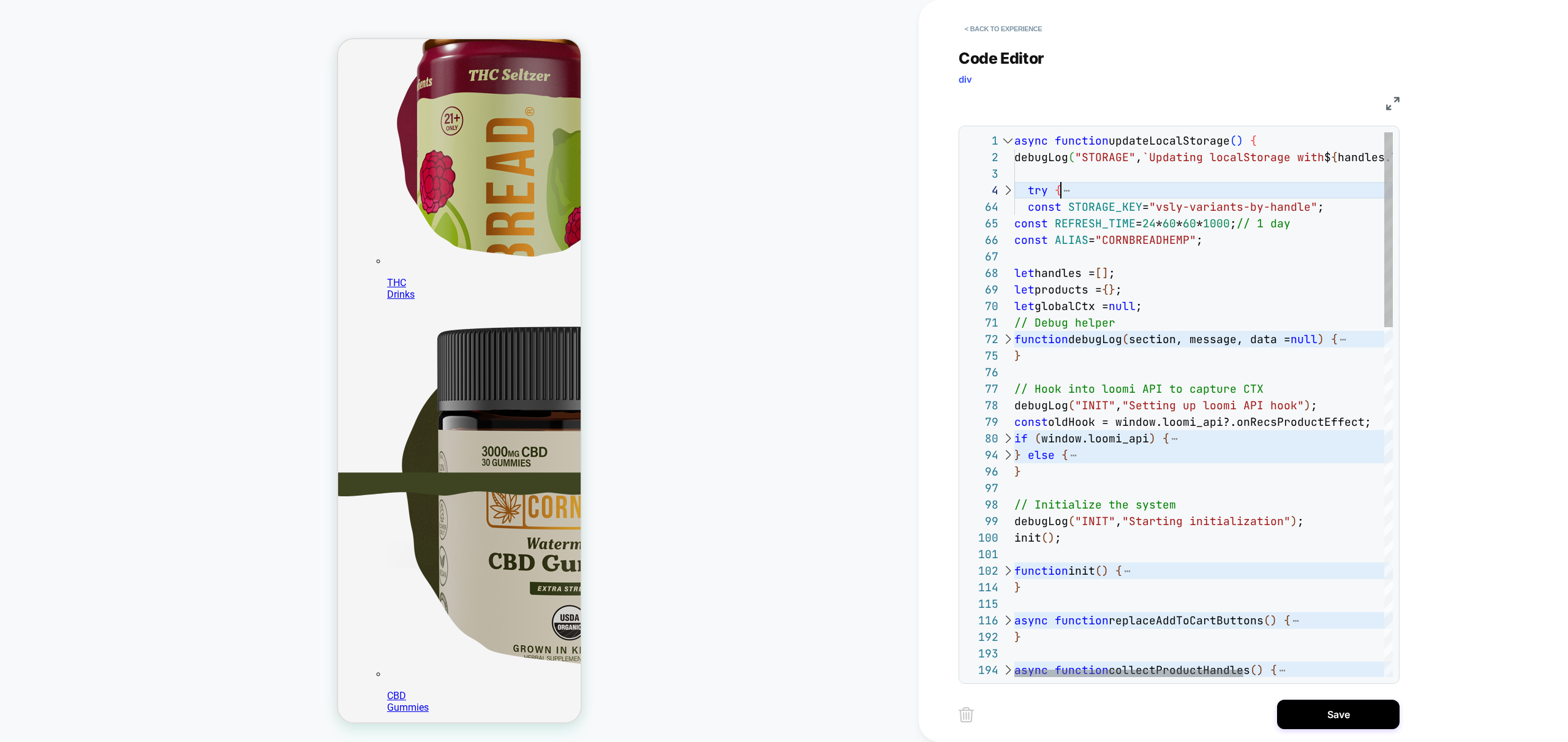
click at [1006, 191] on div at bounding box center [1007, 190] width 16 height 16
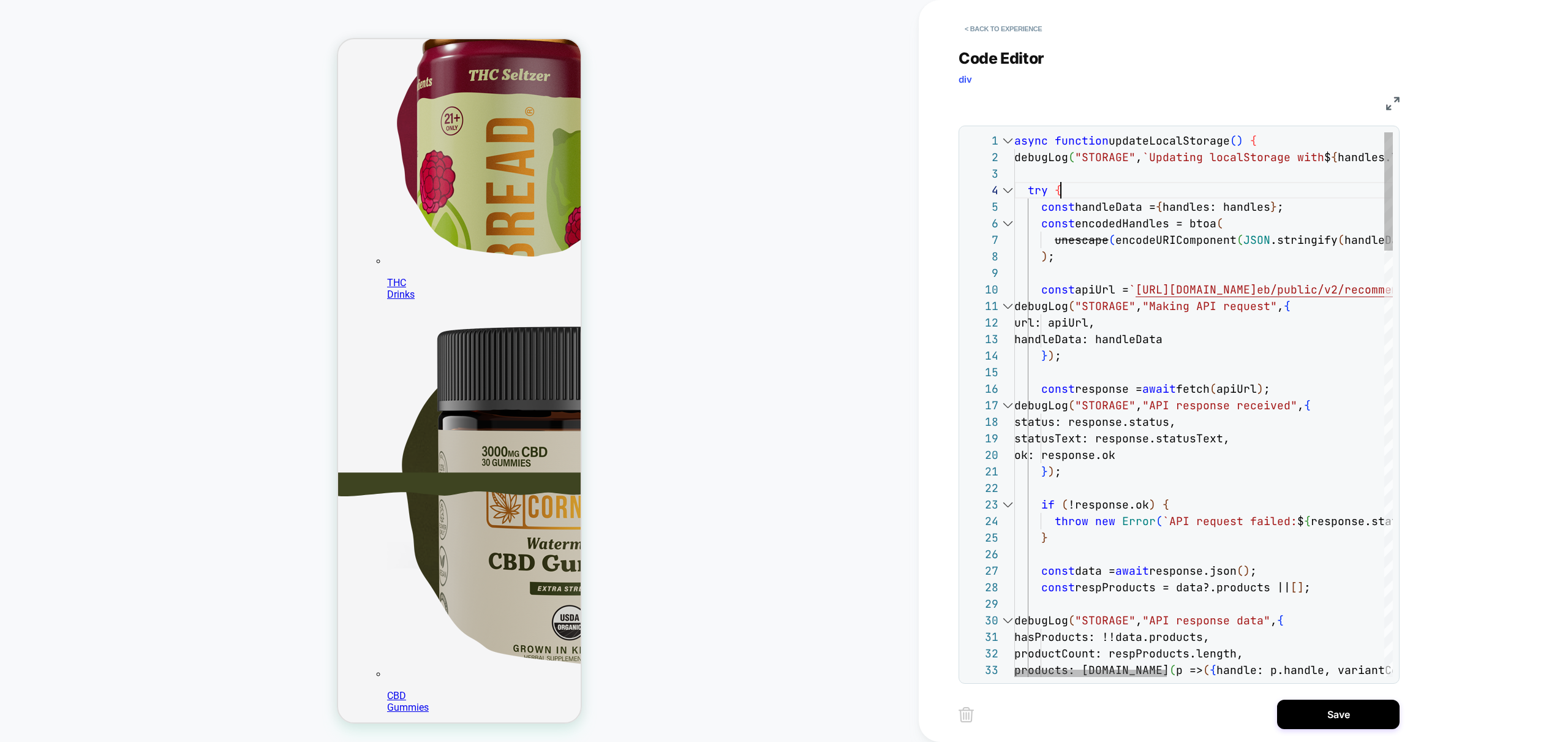
scroll to position [49, 40]
click at [1004, 140] on div at bounding box center [1007, 141] width 16 height 16
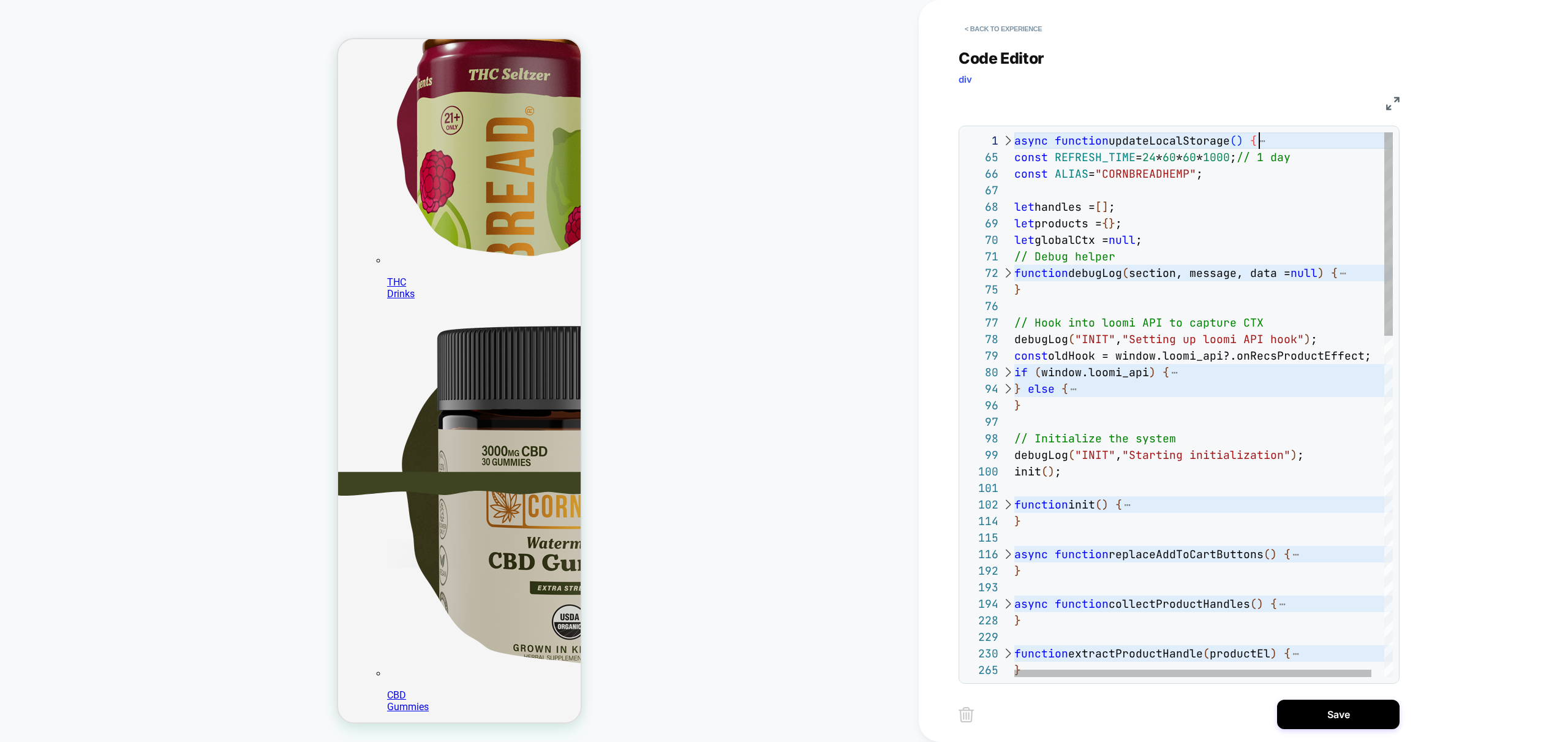
type textarea "**********"
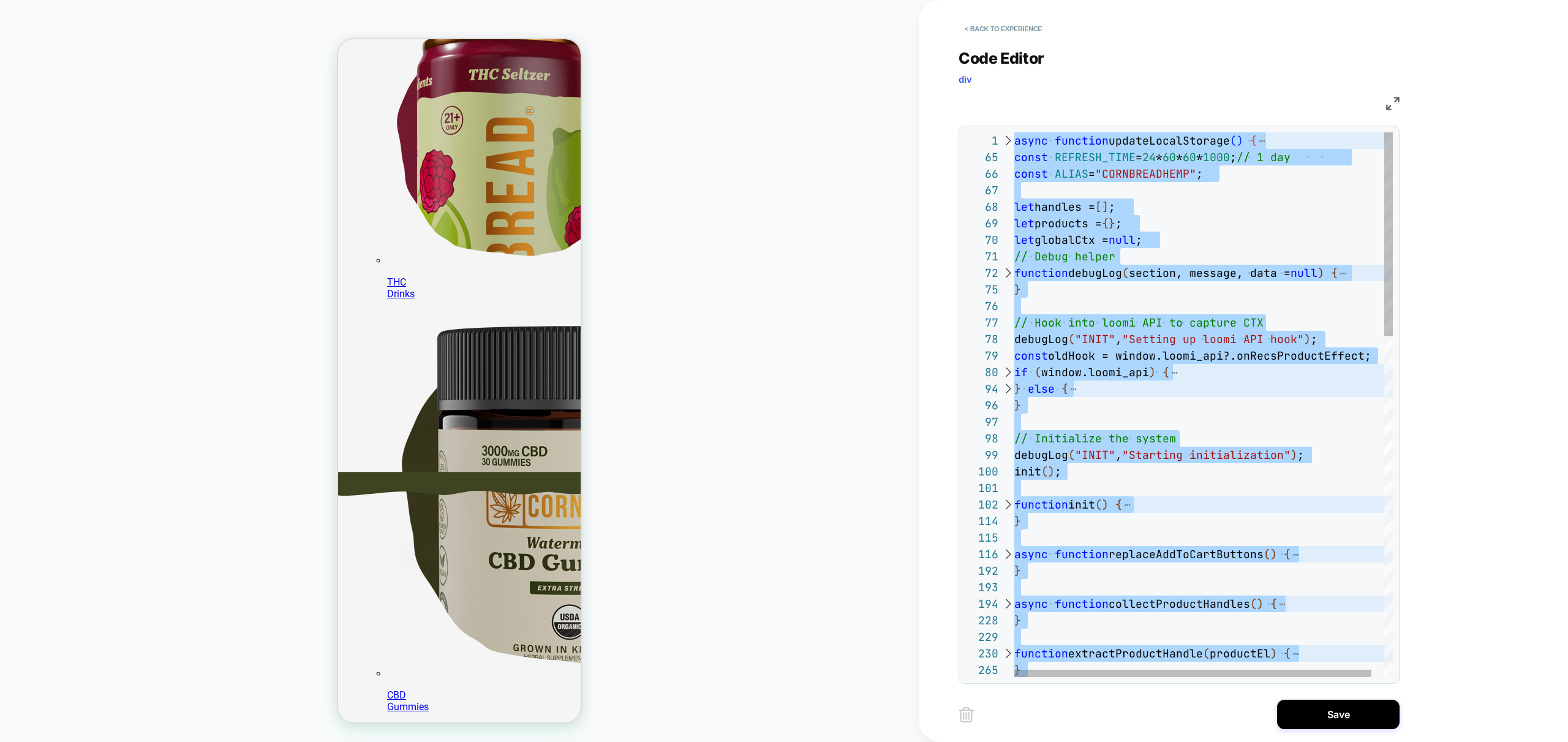
scroll to position [0, 0]
type textarea "**********"
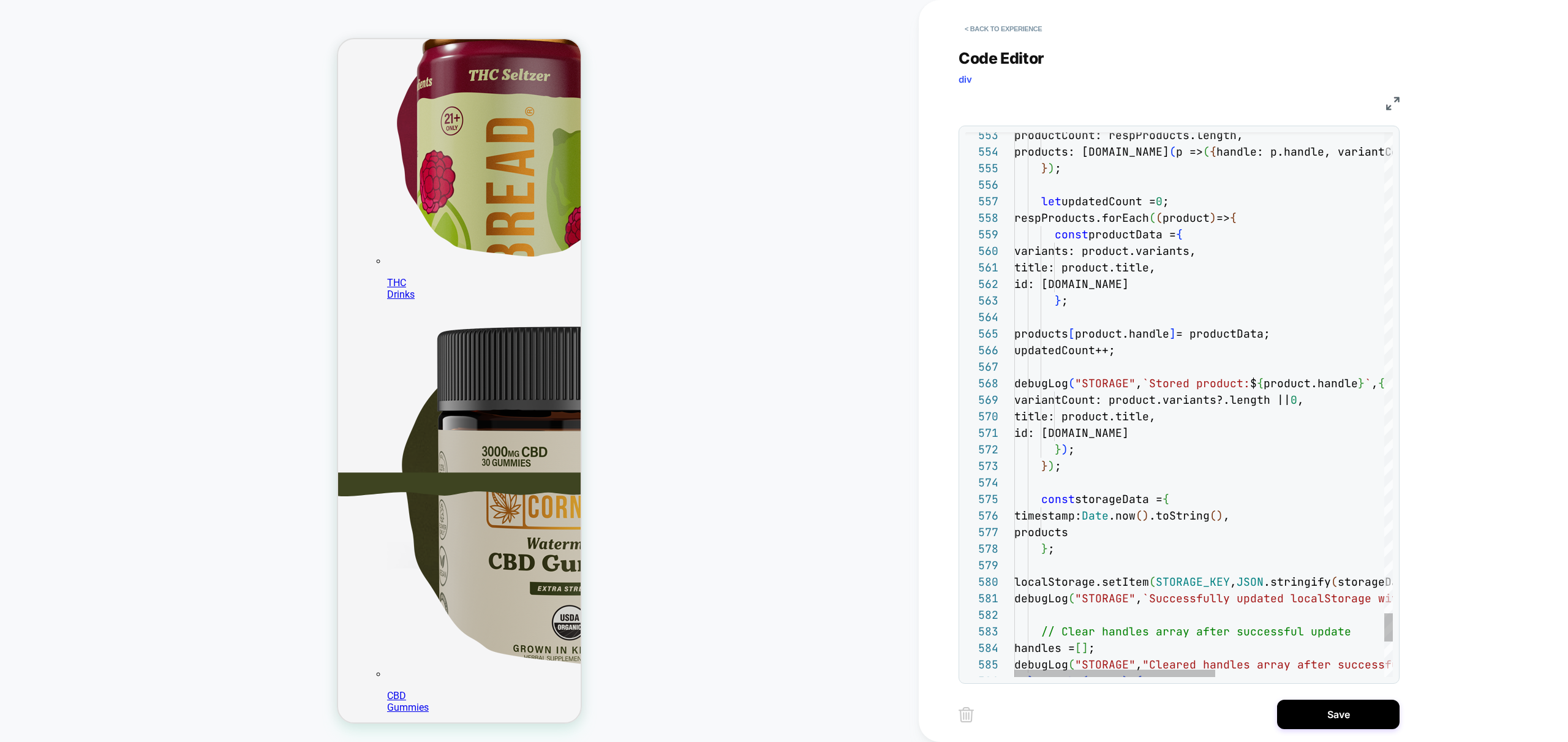
scroll to position [245, 0]
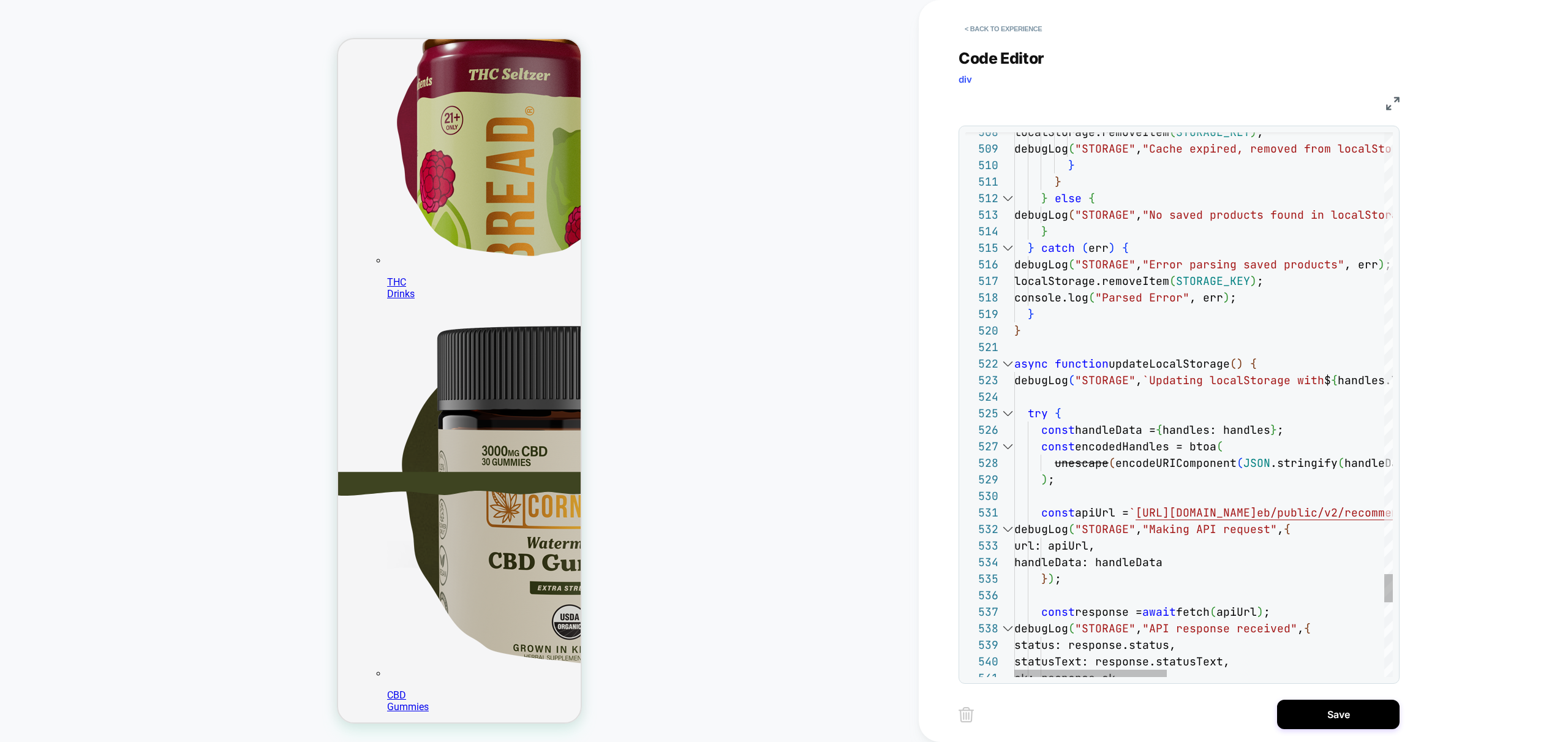
click at [1004, 365] on div at bounding box center [1007, 363] width 16 height 16
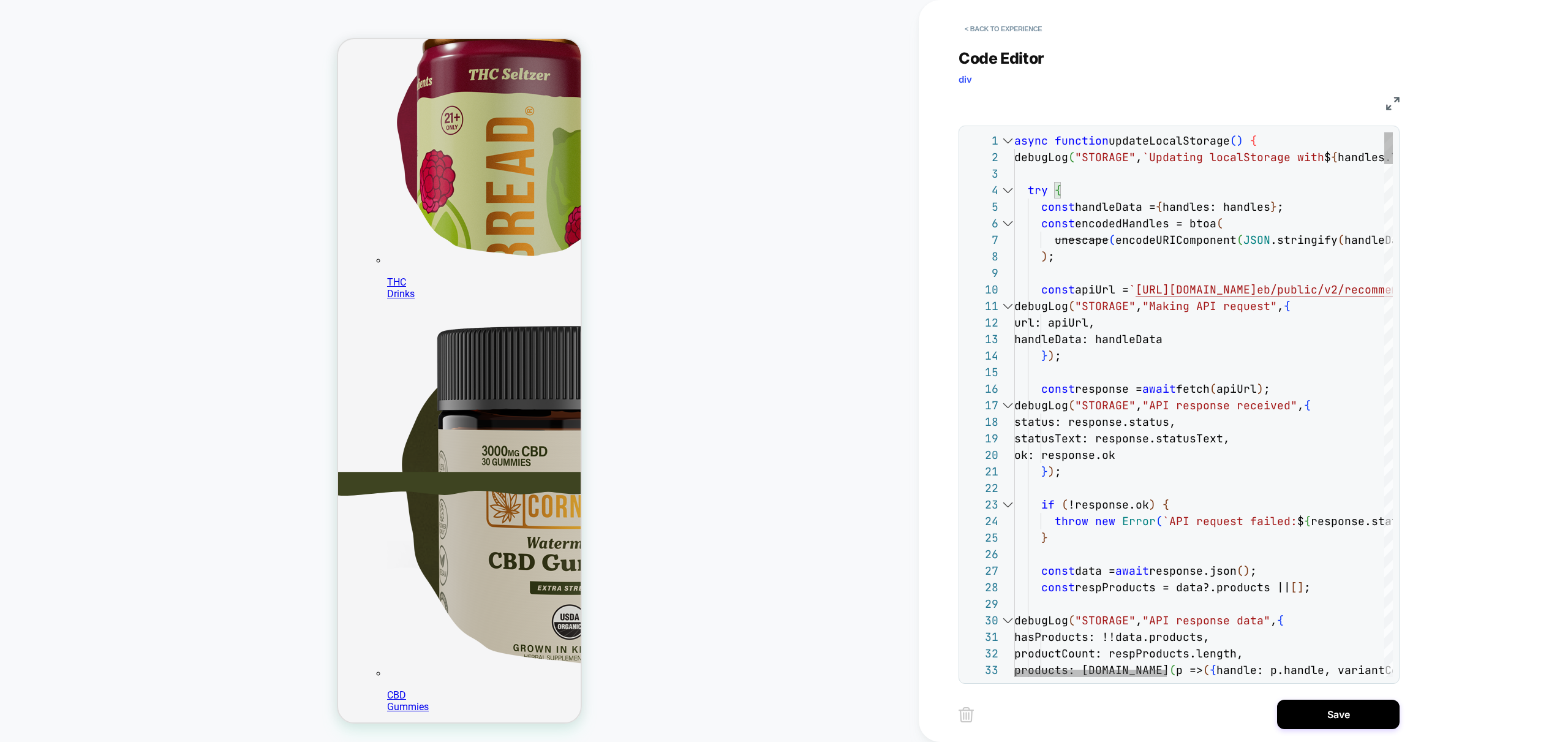
scroll to position [245, 0]
click at [1005, 138] on div at bounding box center [1007, 141] width 16 height 16
type textarea "* ***"
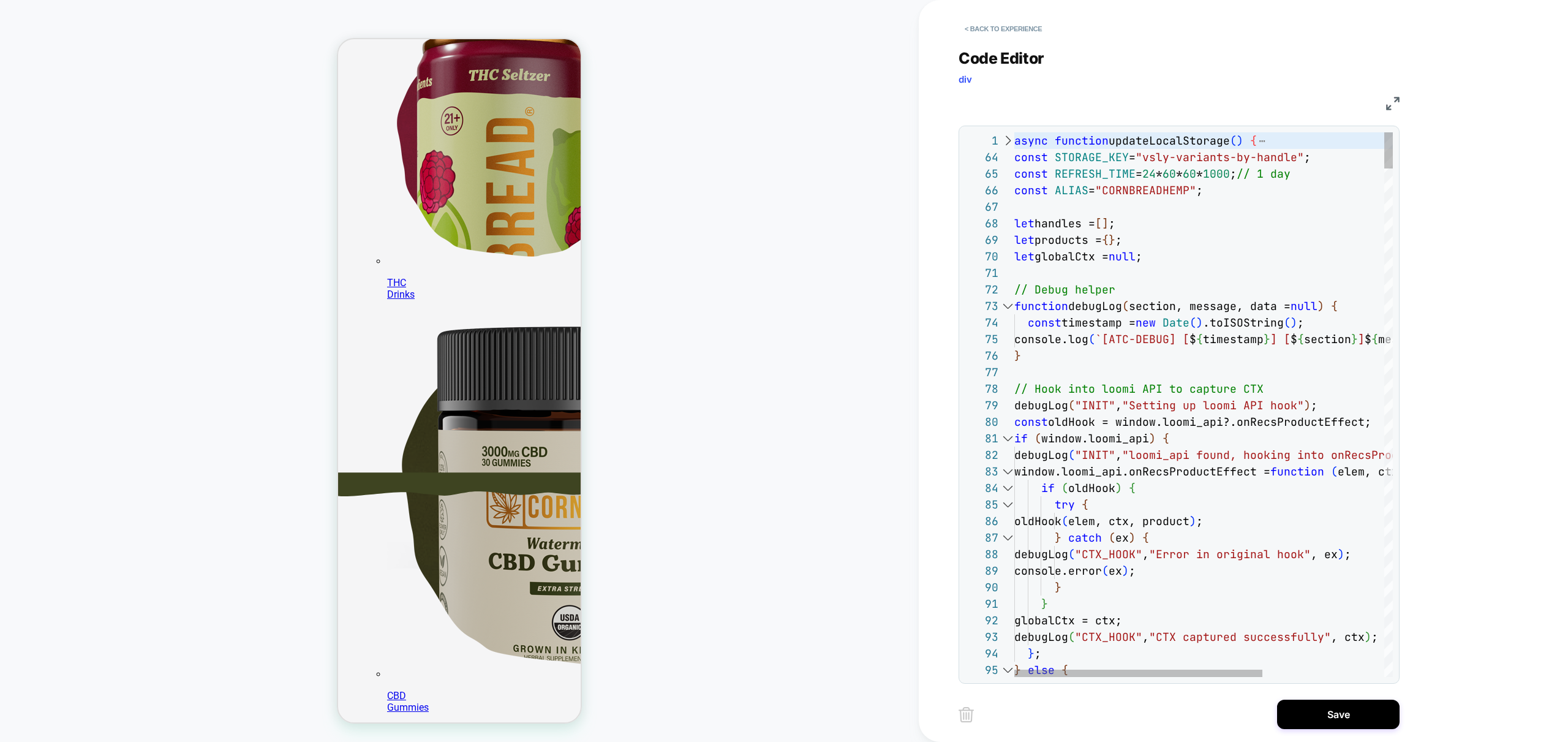
click at [1009, 304] on div at bounding box center [1007, 306] width 16 height 16
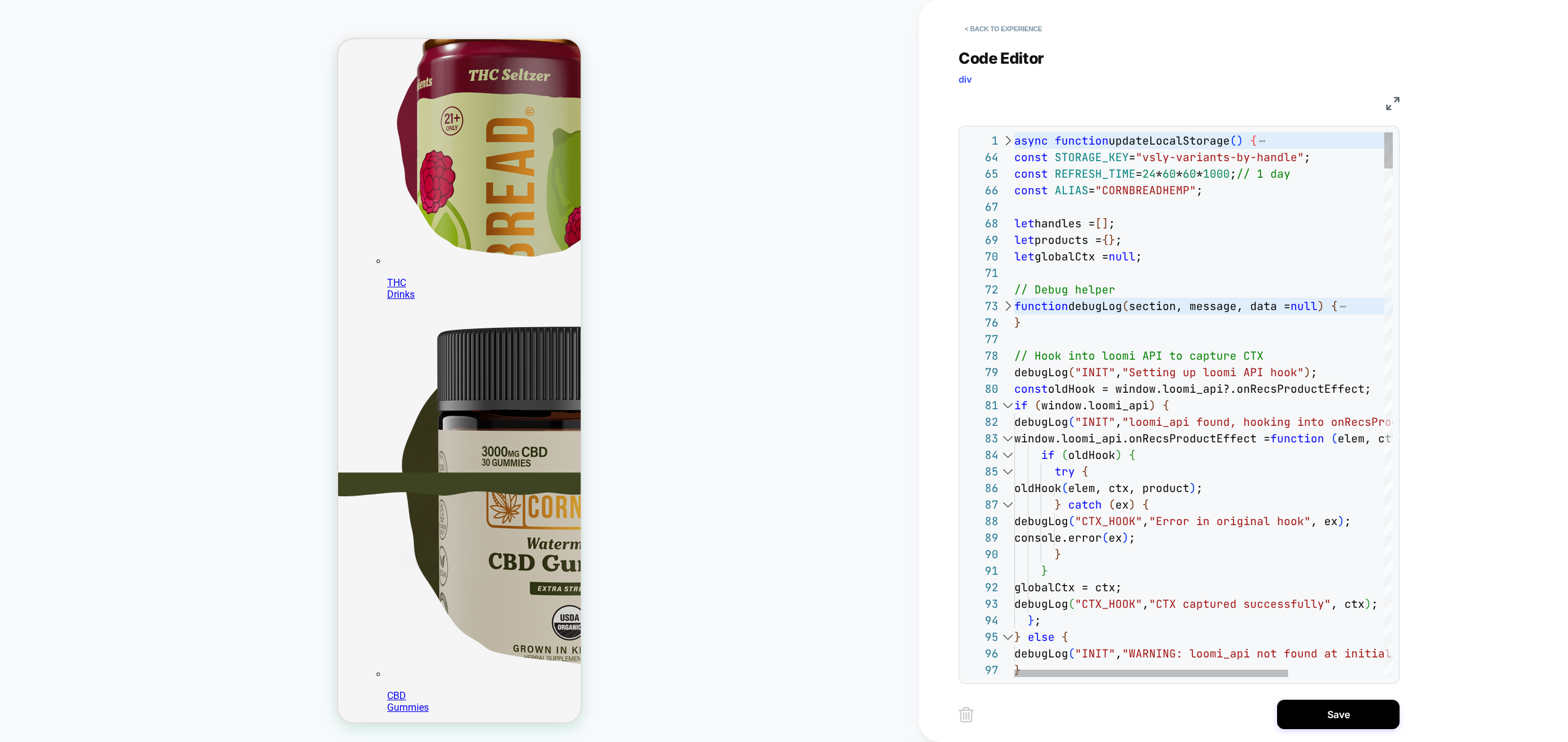
click at [1006, 405] on div at bounding box center [1007, 405] width 16 height 16
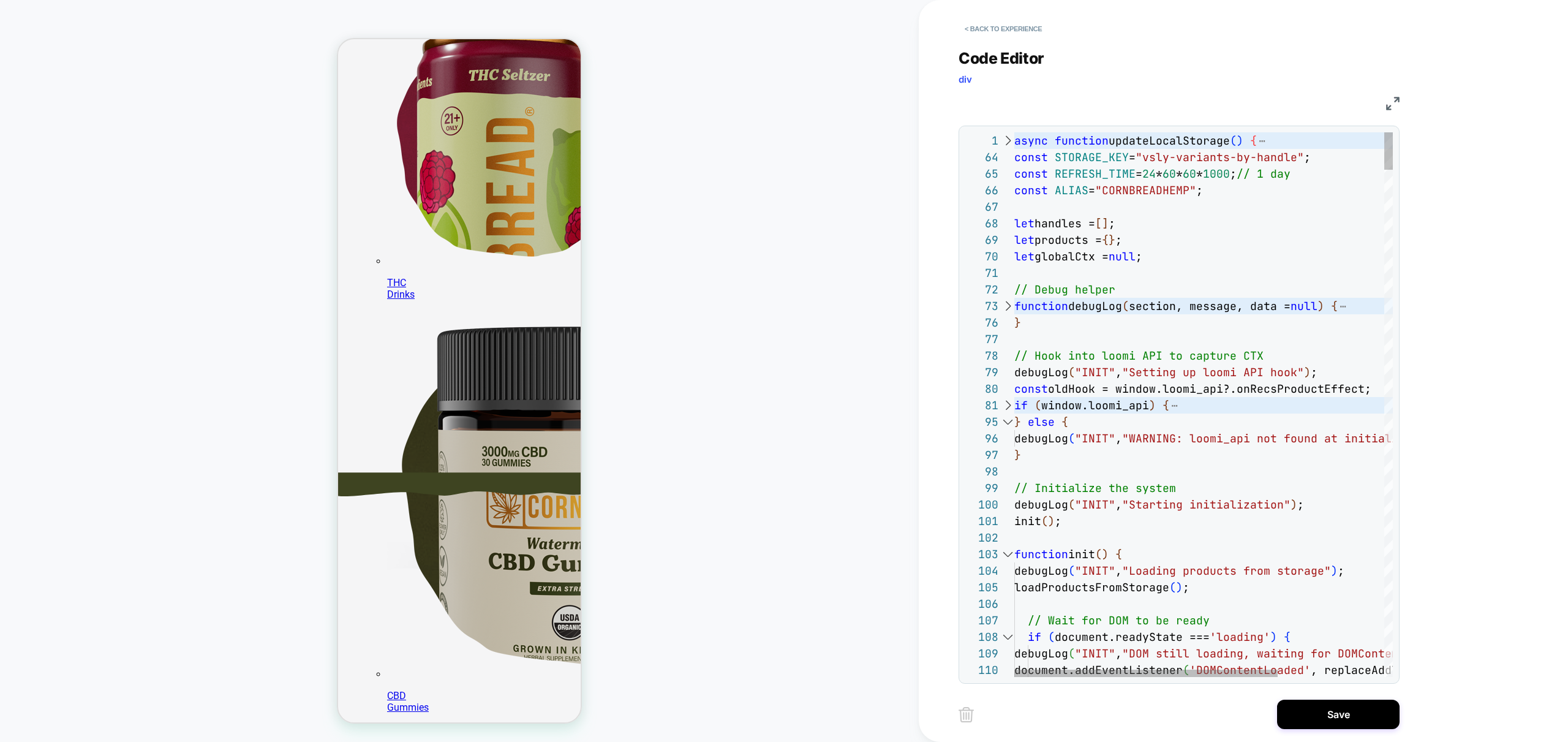
scroll to position [245, 0]
drag, startPoint x: 1328, startPoint y: 705, endPoint x: 1321, endPoint y: 706, distance: 7.1
click at [1328, 705] on button "Save" at bounding box center [1338, 715] width 123 height 29
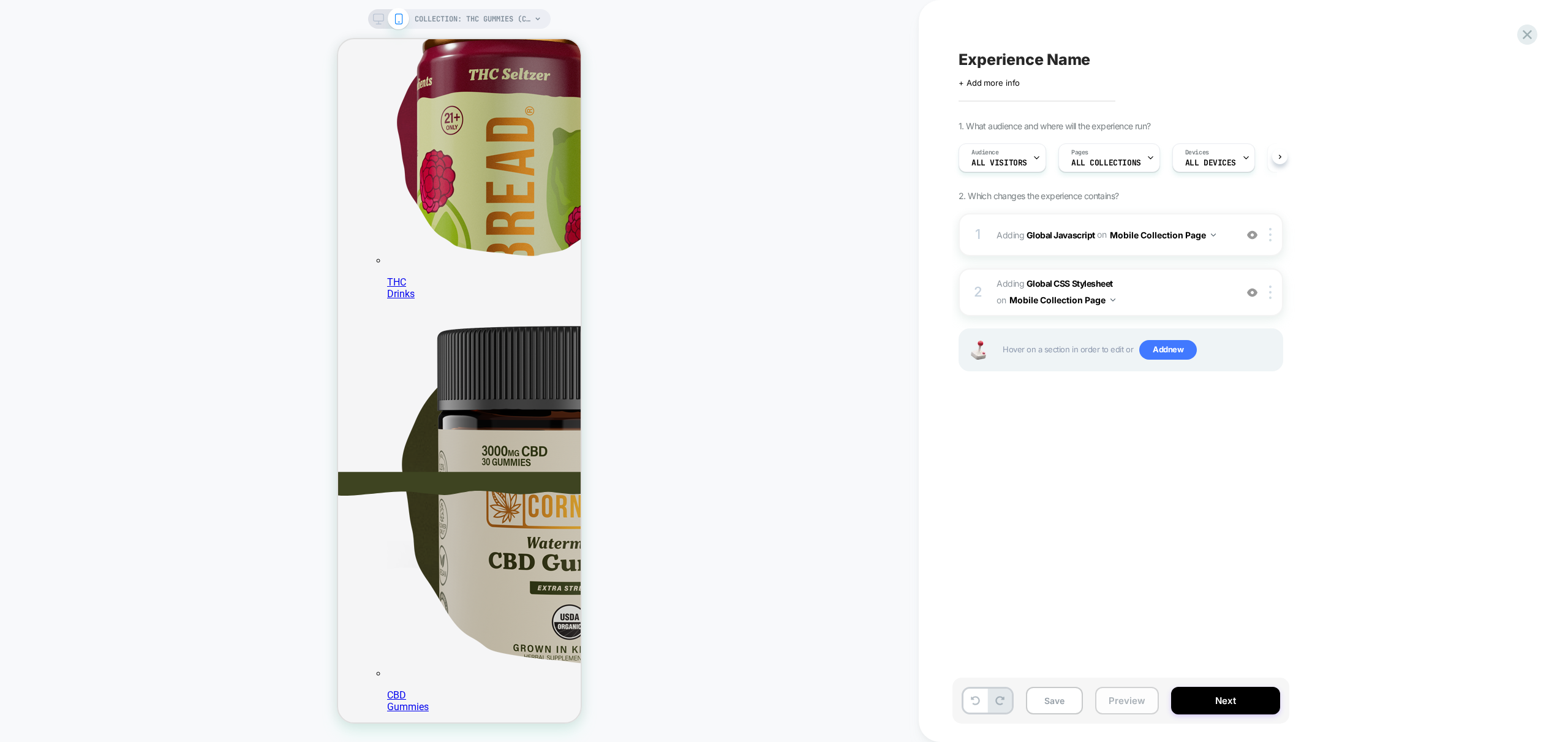
click at [1118, 704] on button "Preview" at bounding box center [1127, 701] width 64 height 27
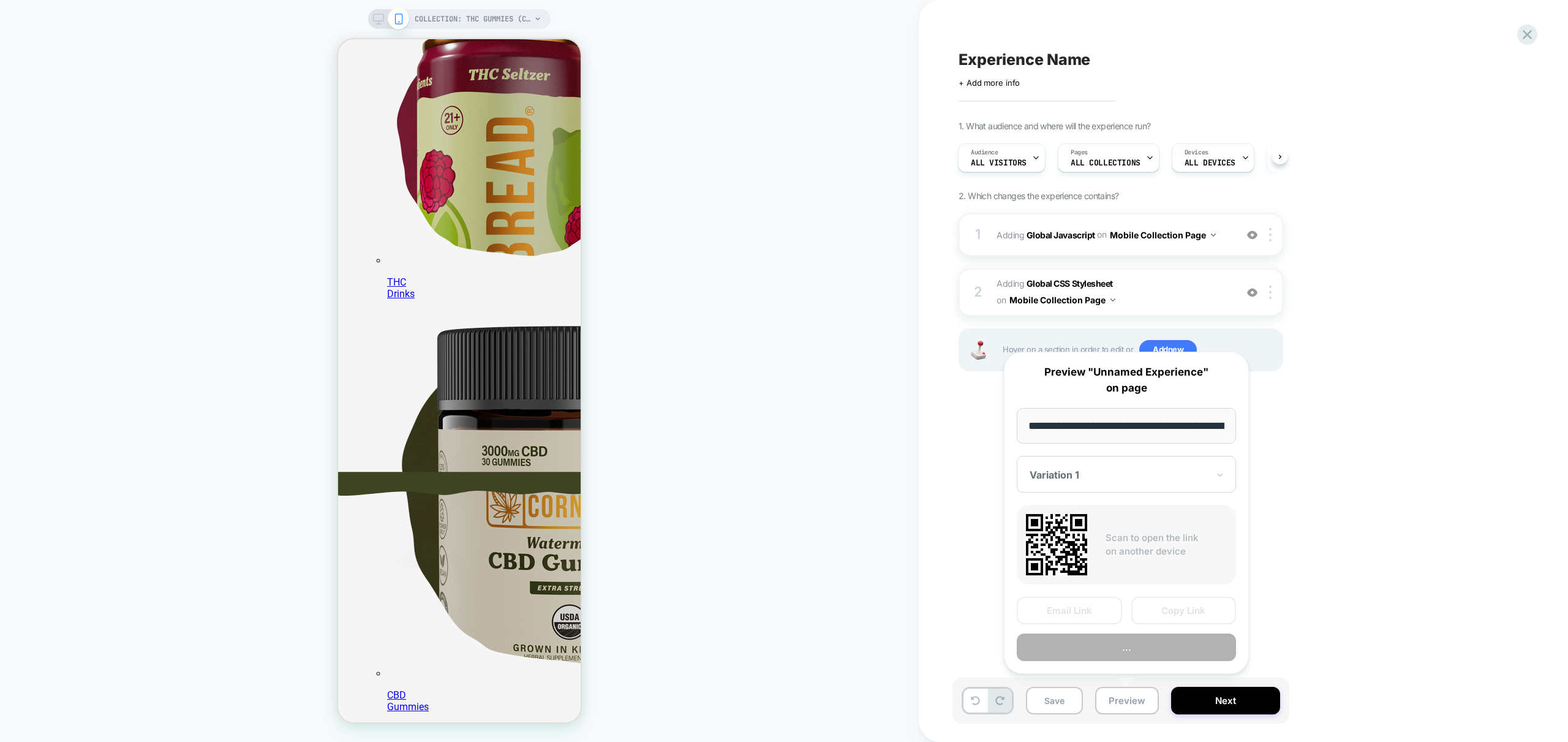
scroll to position [0, 188]
click at [1149, 650] on button "Preview" at bounding box center [1126, 648] width 220 height 27
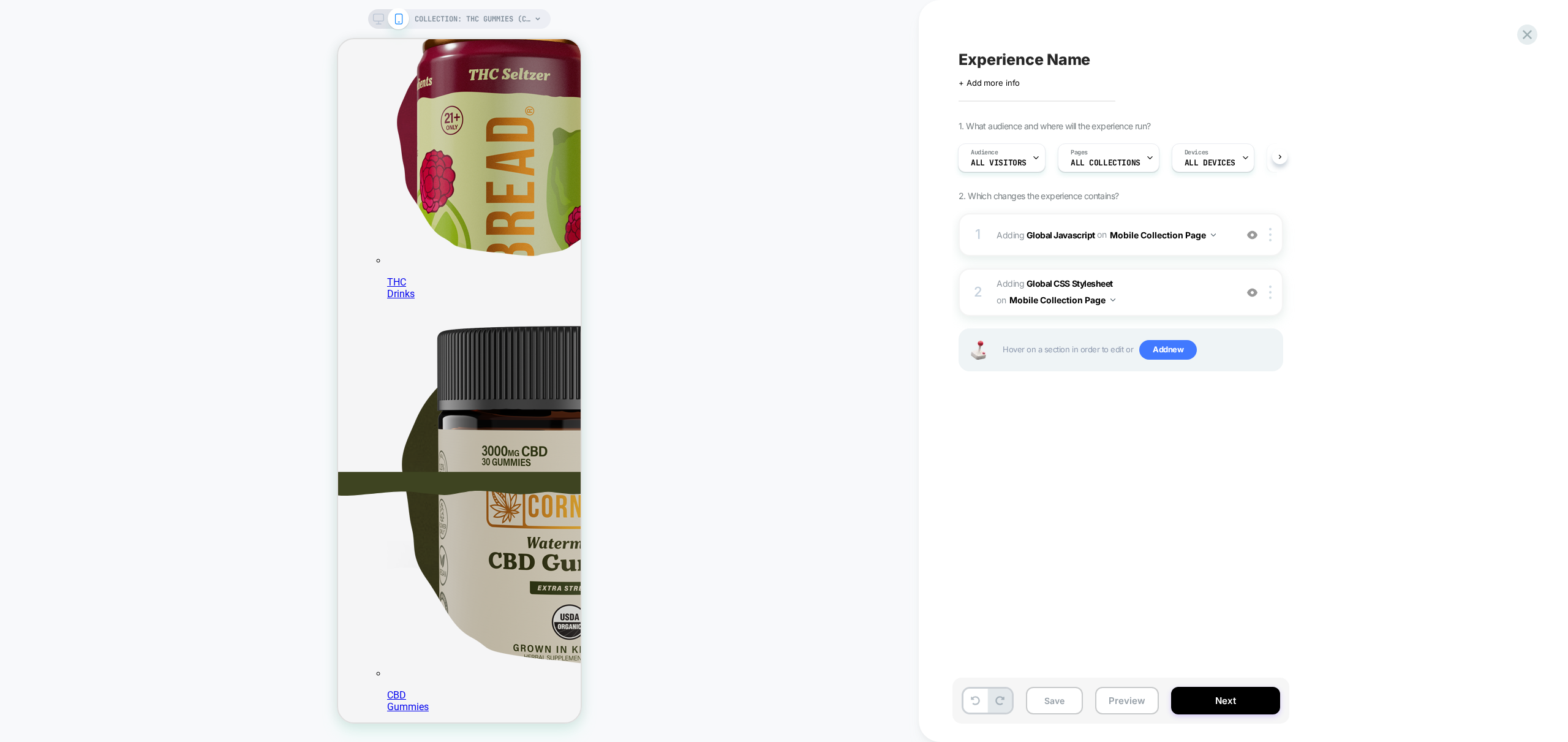
scroll to position [245, 0]
click at [1208, 248] on div "1 Adding Global Javascript on Mobile Collection Page Add Before Add After Copy …" at bounding box center [1121, 234] width 325 height 43
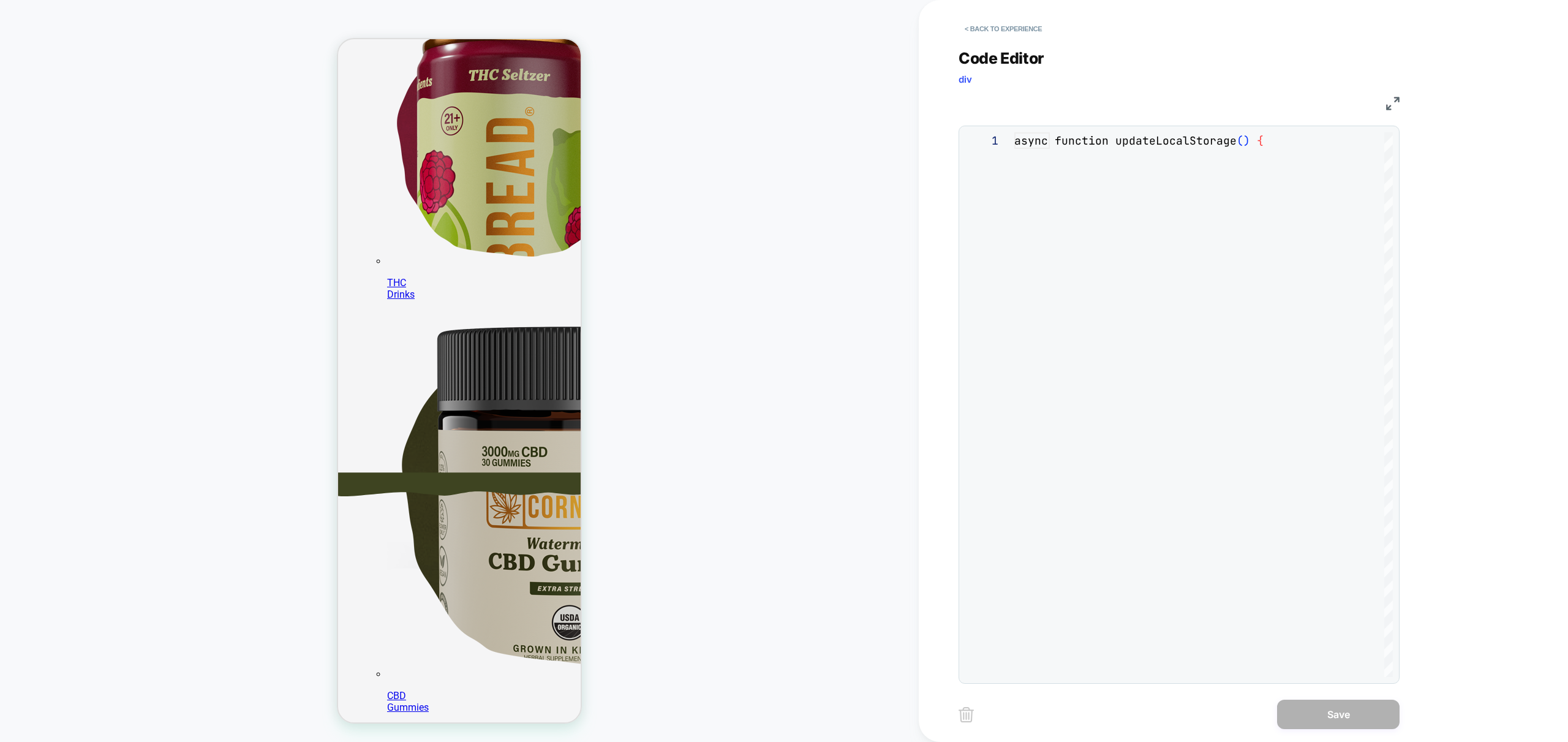
scroll to position [166, 0]
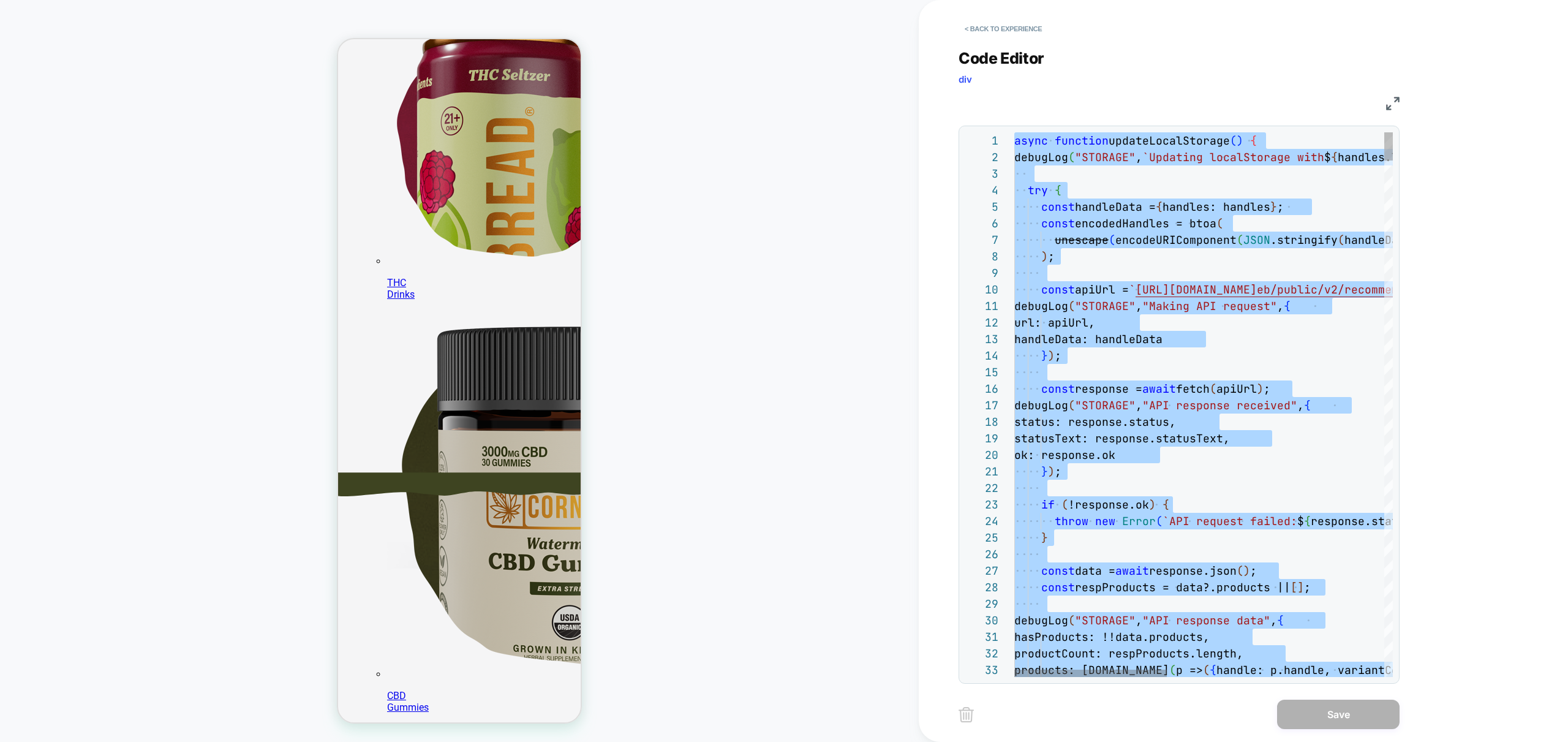
type textarea "*"
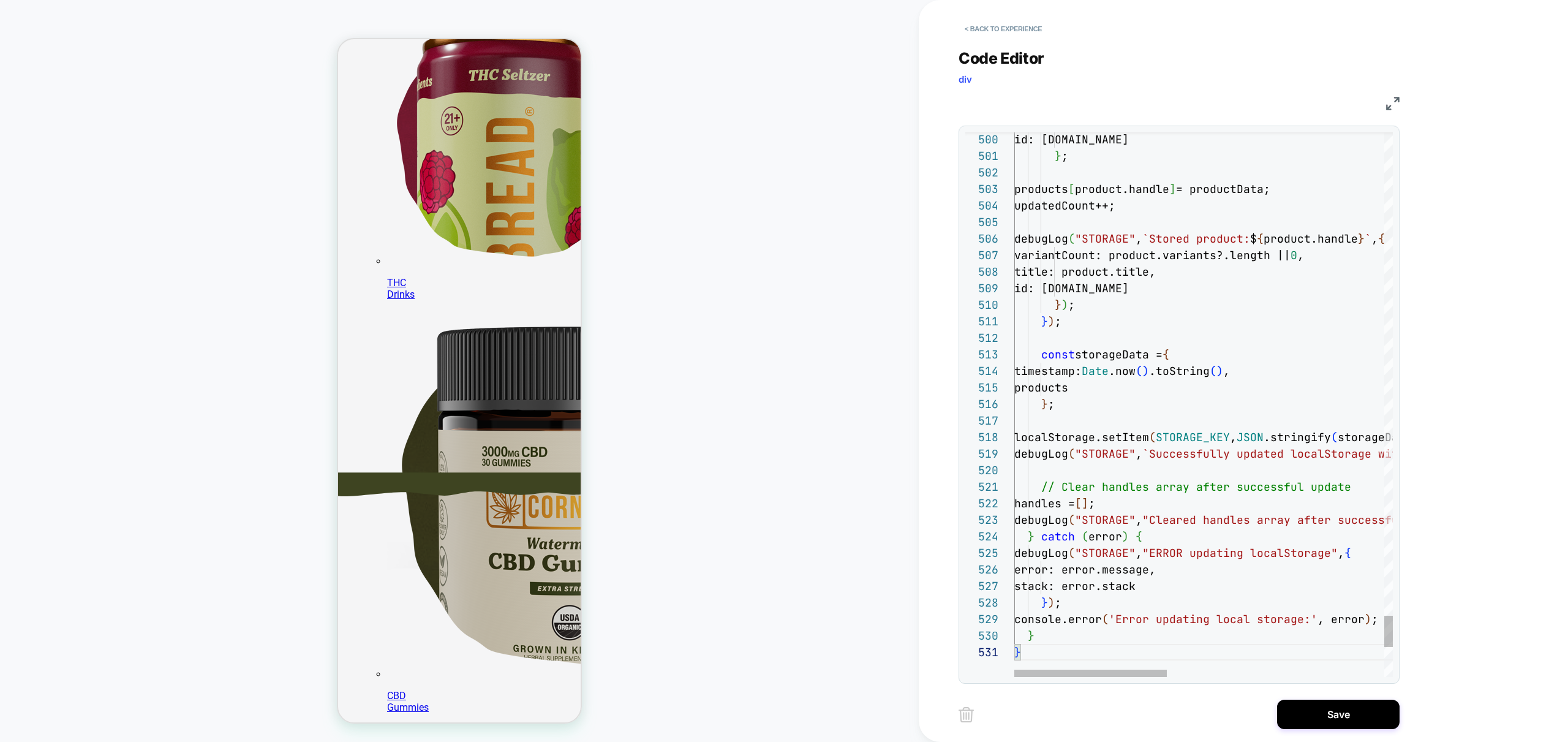
scroll to position [245, 0]
click at [1327, 713] on button "Save" at bounding box center [1338, 715] width 123 height 29
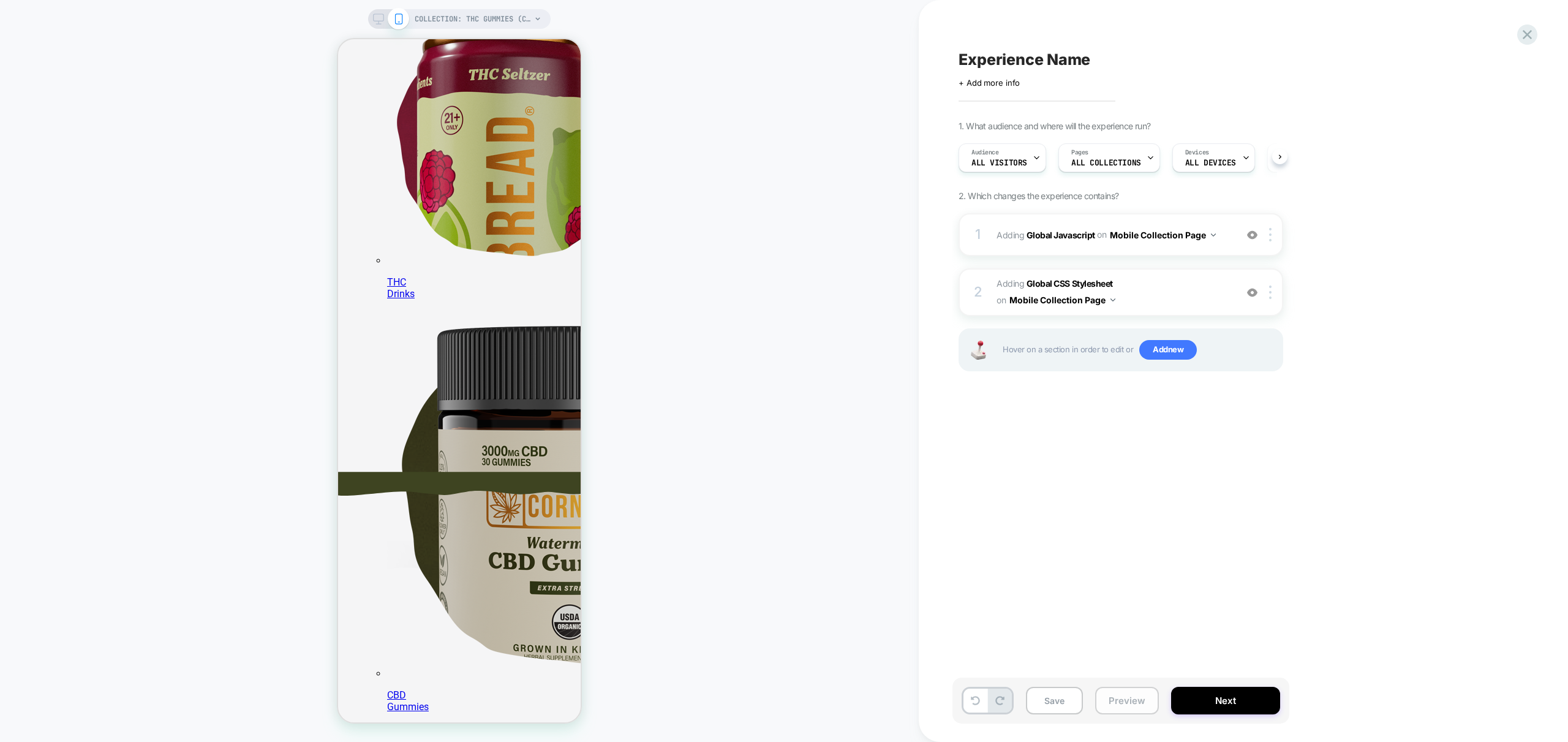
click at [1127, 699] on button "Preview" at bounding box center [1127, 701] width 64 height 27
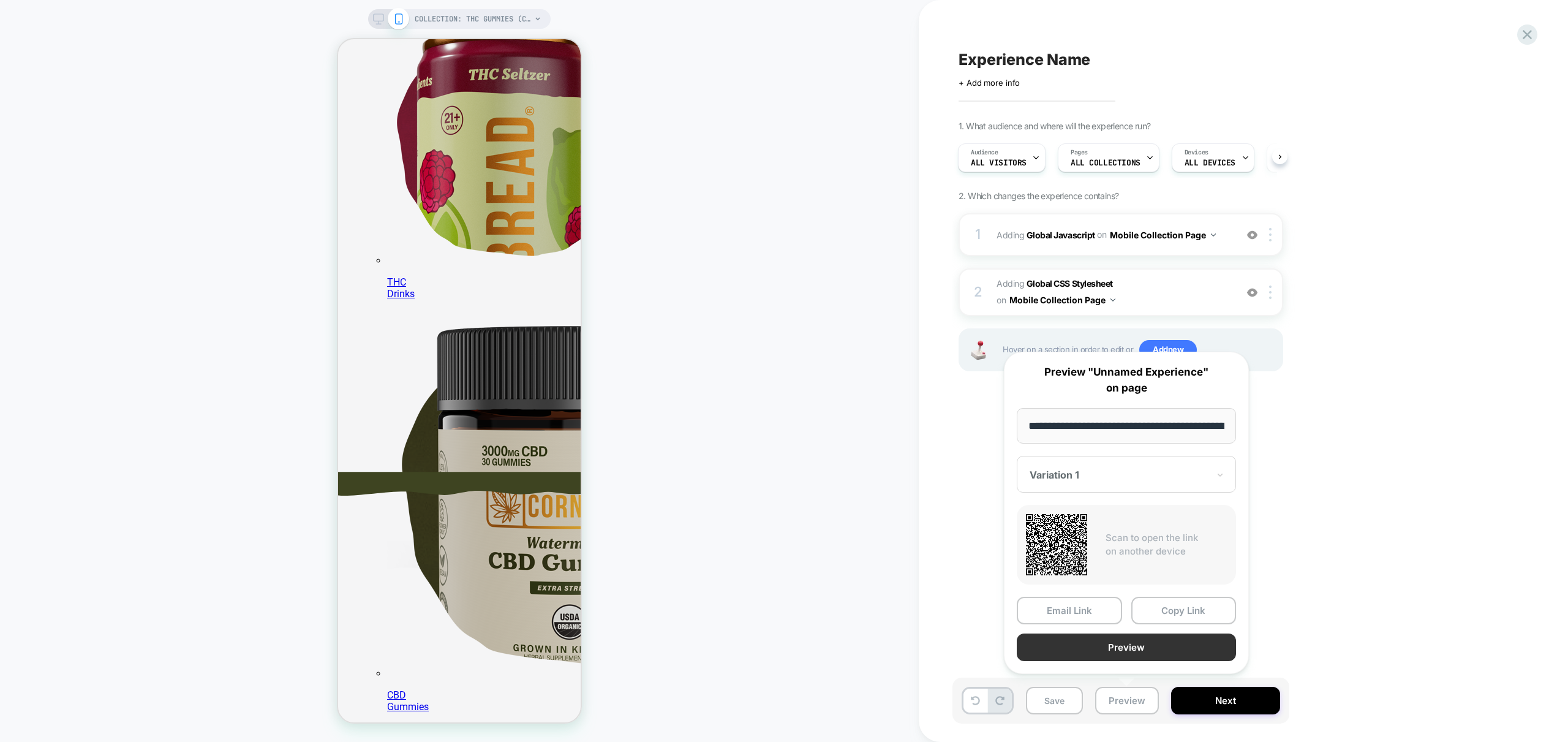
scroll to position [0, 188]
click at [1145, 648] on button "Preview" at bounding box center [1126, 648] width 220 height 27
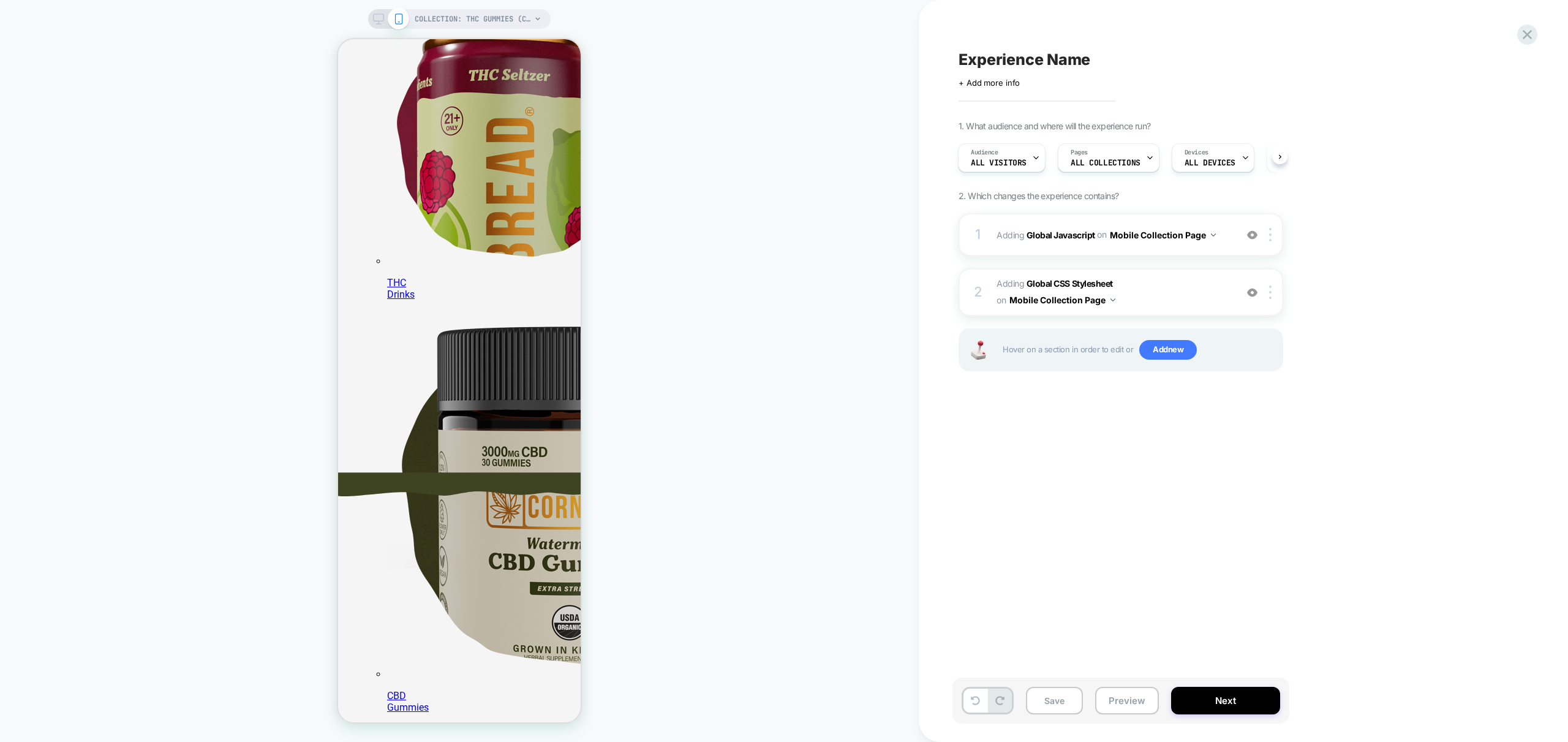
scroll to position [245, 0]
click at [1244, 245] on div "1 Adding Global Javascript on Mobile Collection Page Add Before Add After Copy …" at bounding box center [1121, 234] width 325 height 43
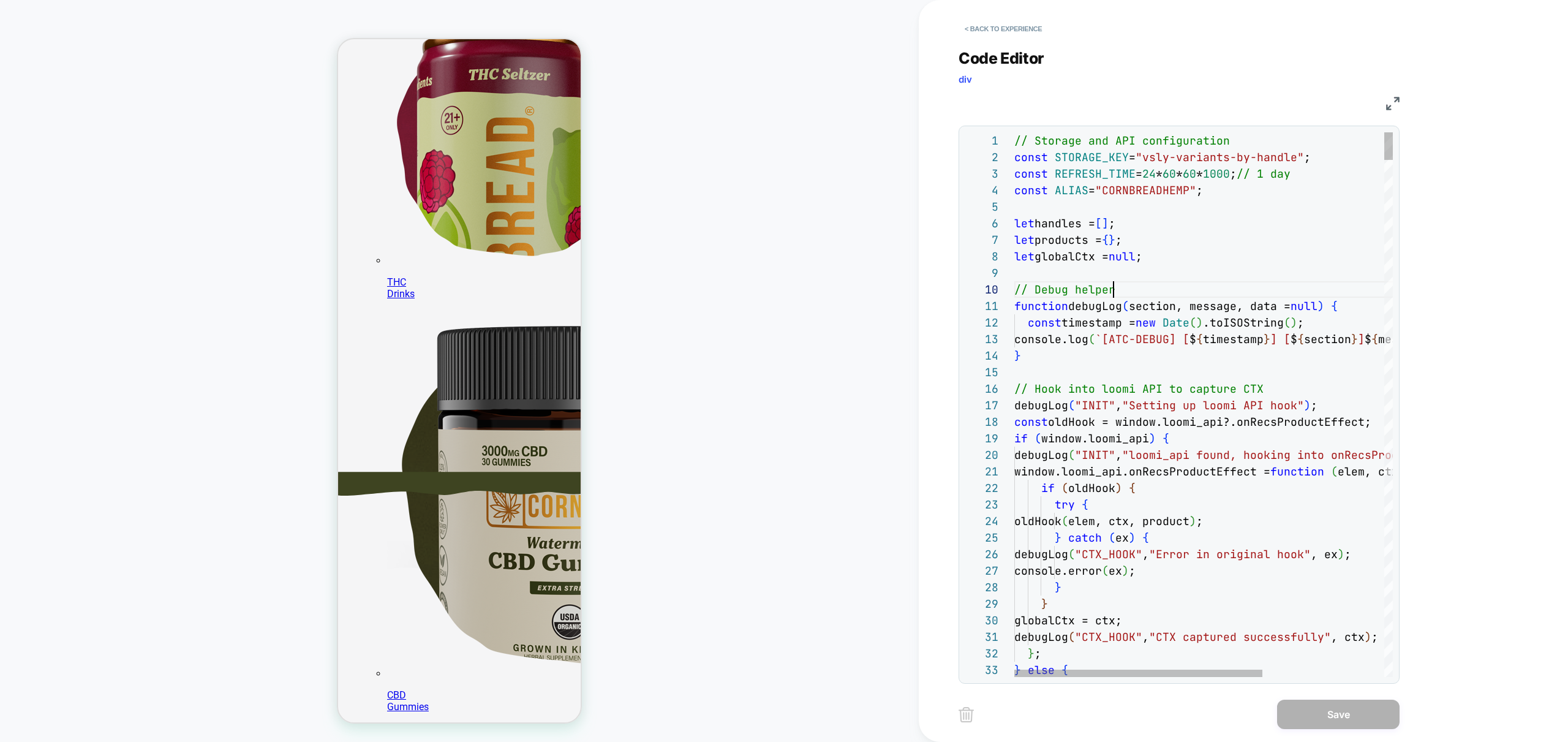
scroll to position [149, 99]
drag, startPoint x: 1157, startPoint y: 294, endPoint x: 1154, endPoint y: 288, distance: 6.7
type textarea "**********"
type textarea "*"
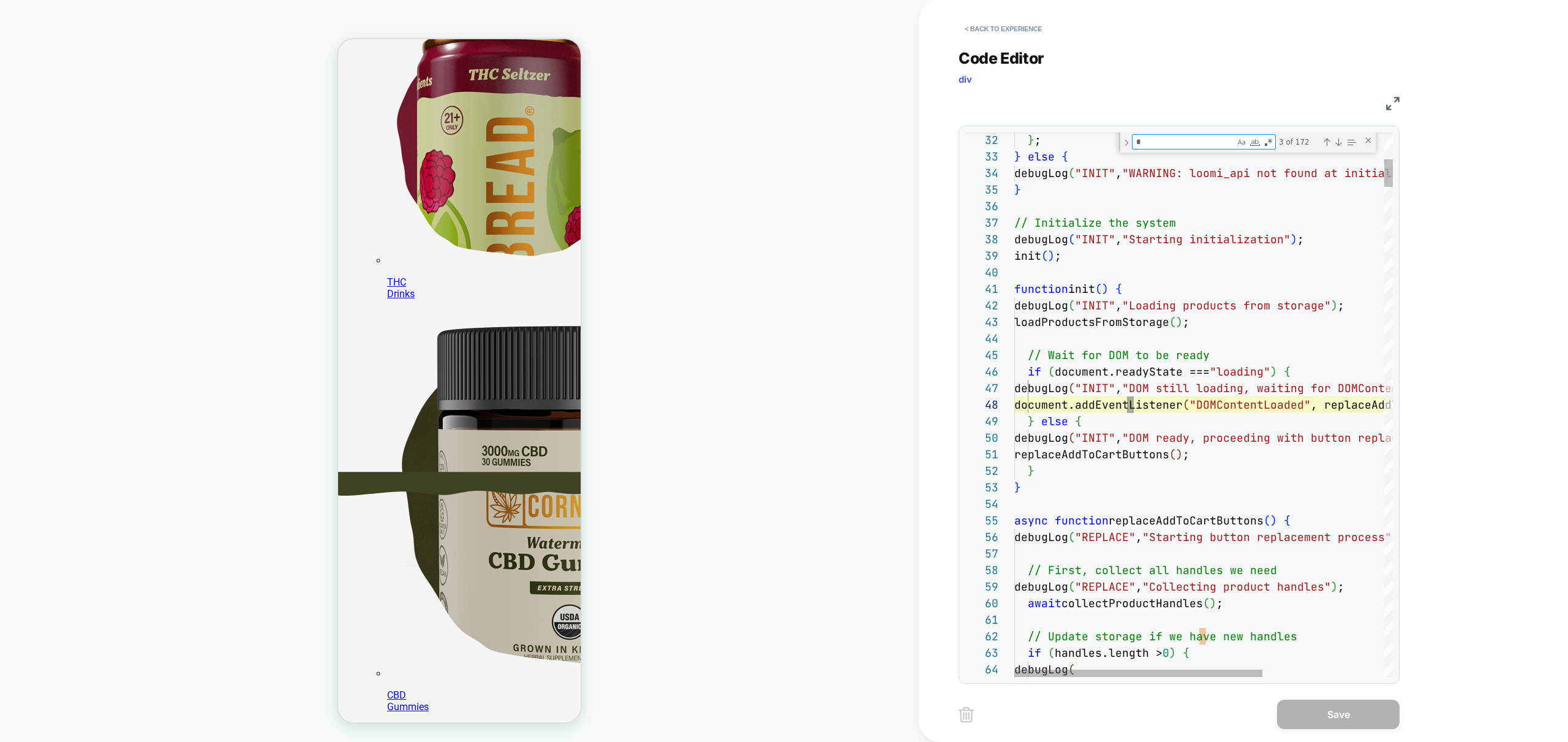
type textarea "**********"
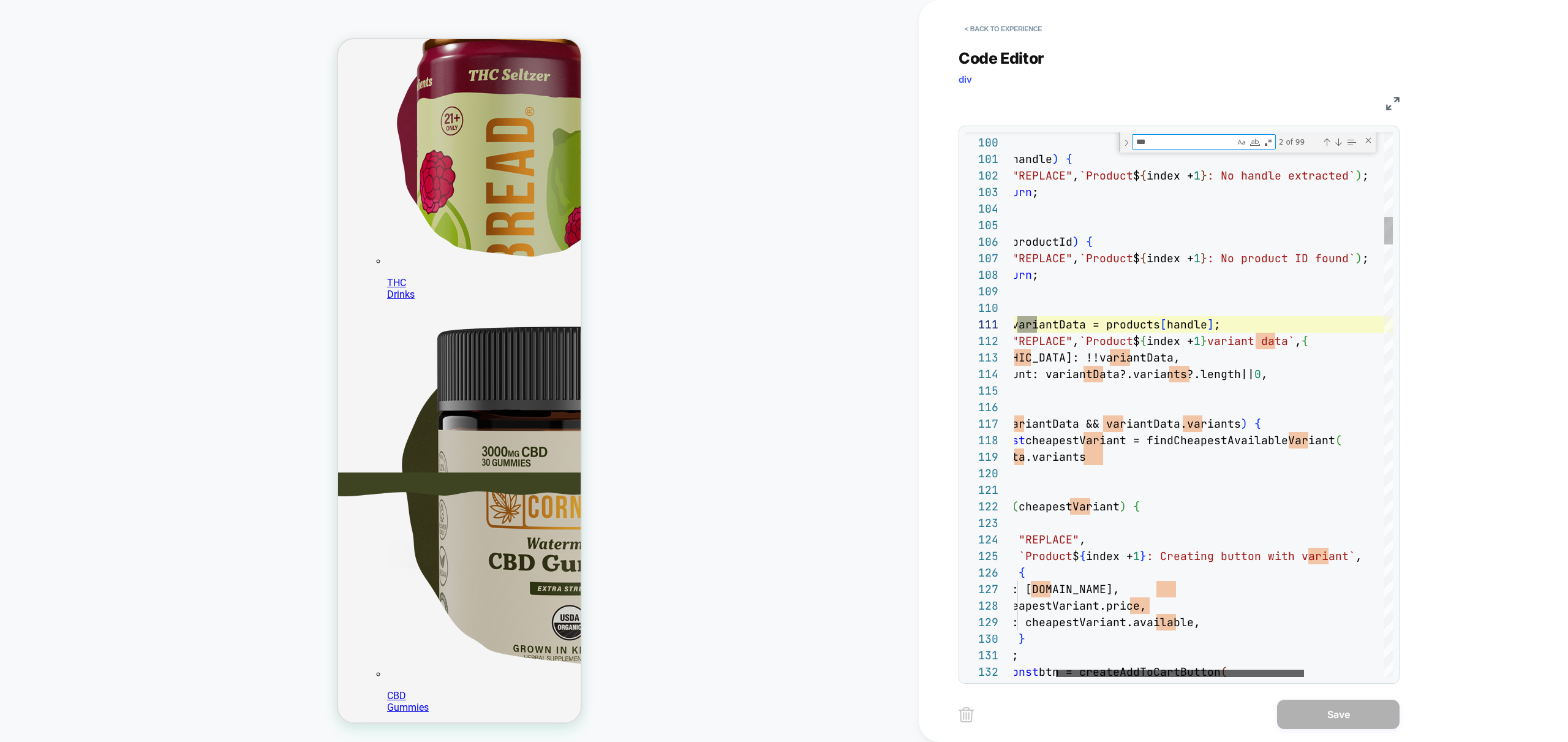
scroll to position [245, 0]
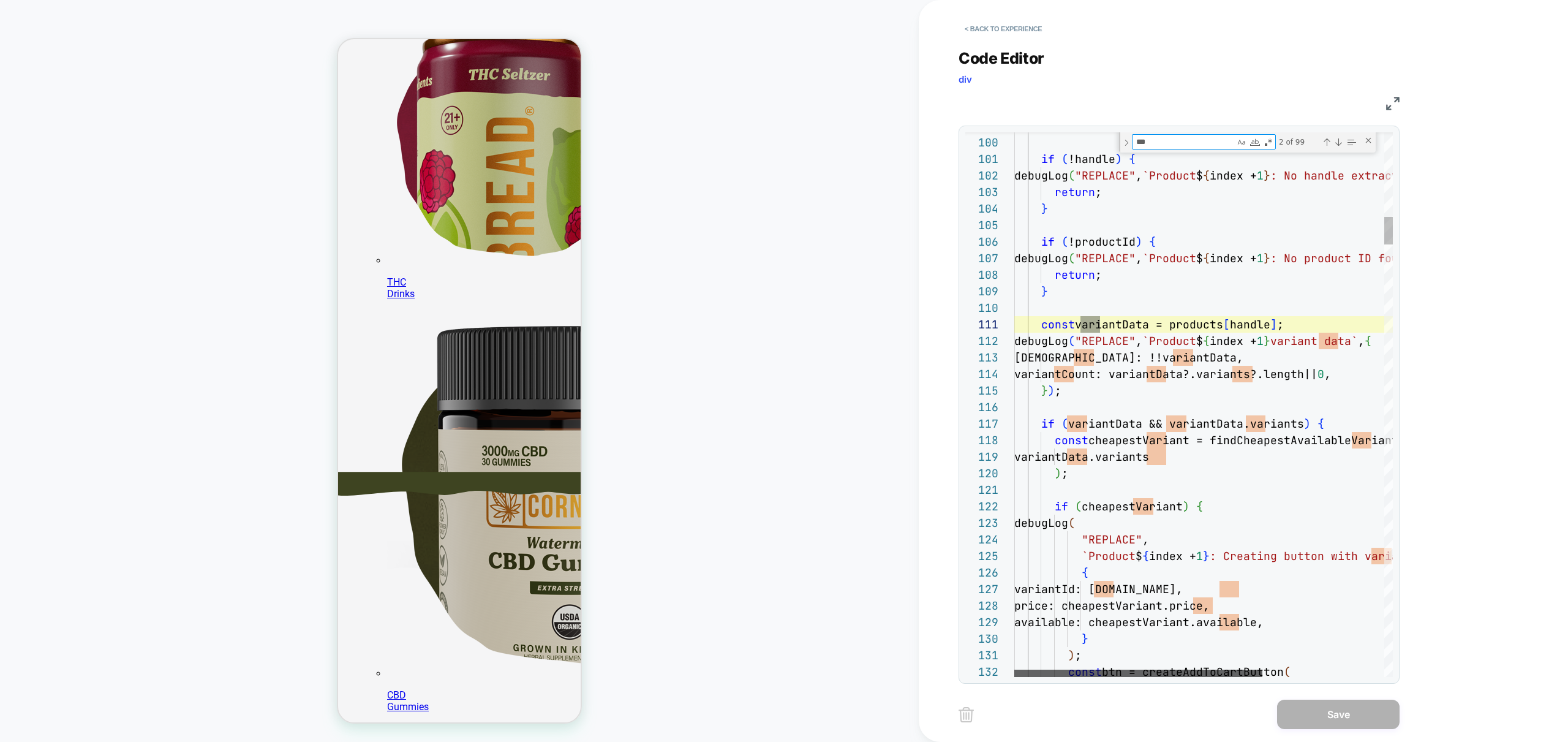
click at [1124, 670] on div at bounding box center [1138, 673] width 248 height 7
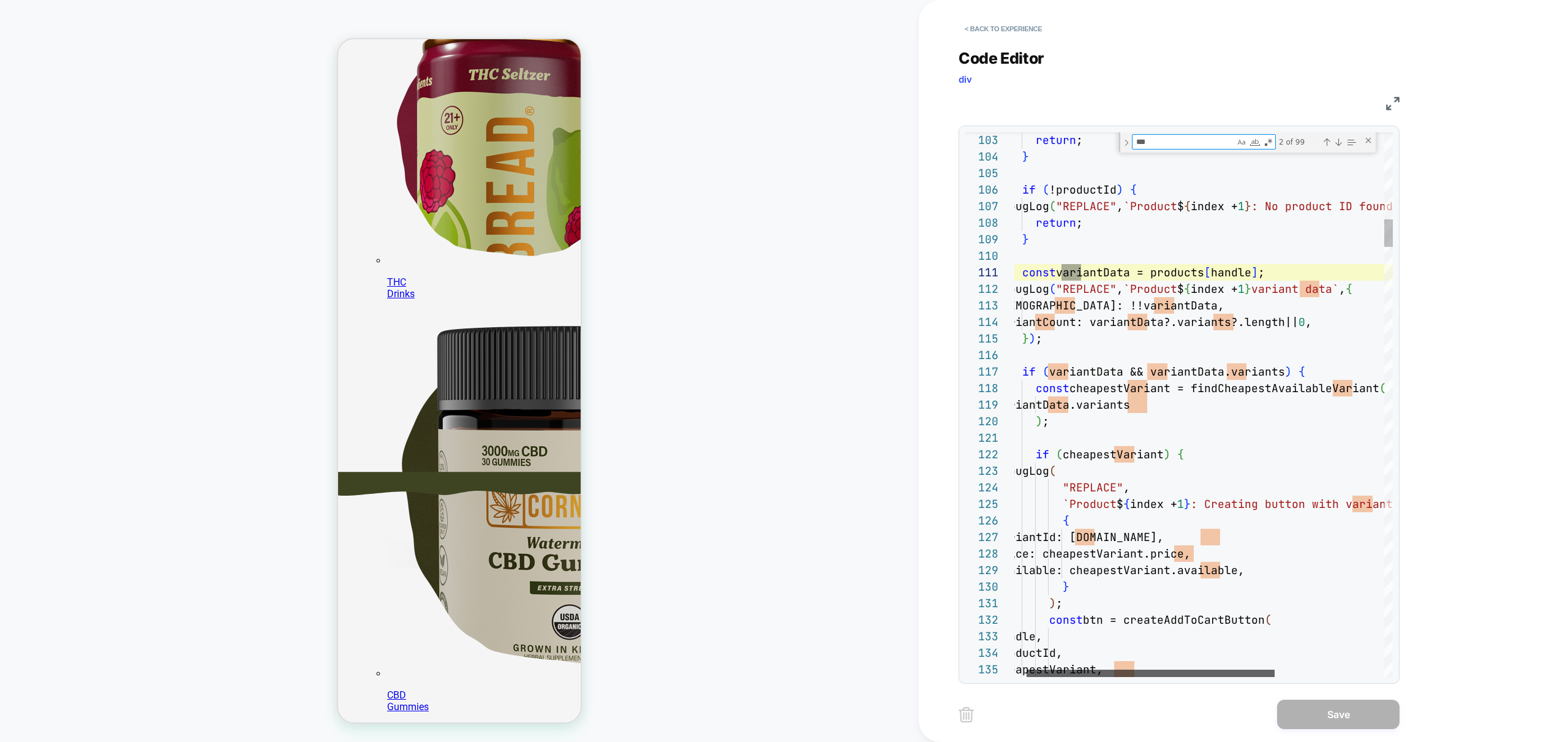
click at [1112, 675] on div at bounding box center [1150, 673] width 248 height 7
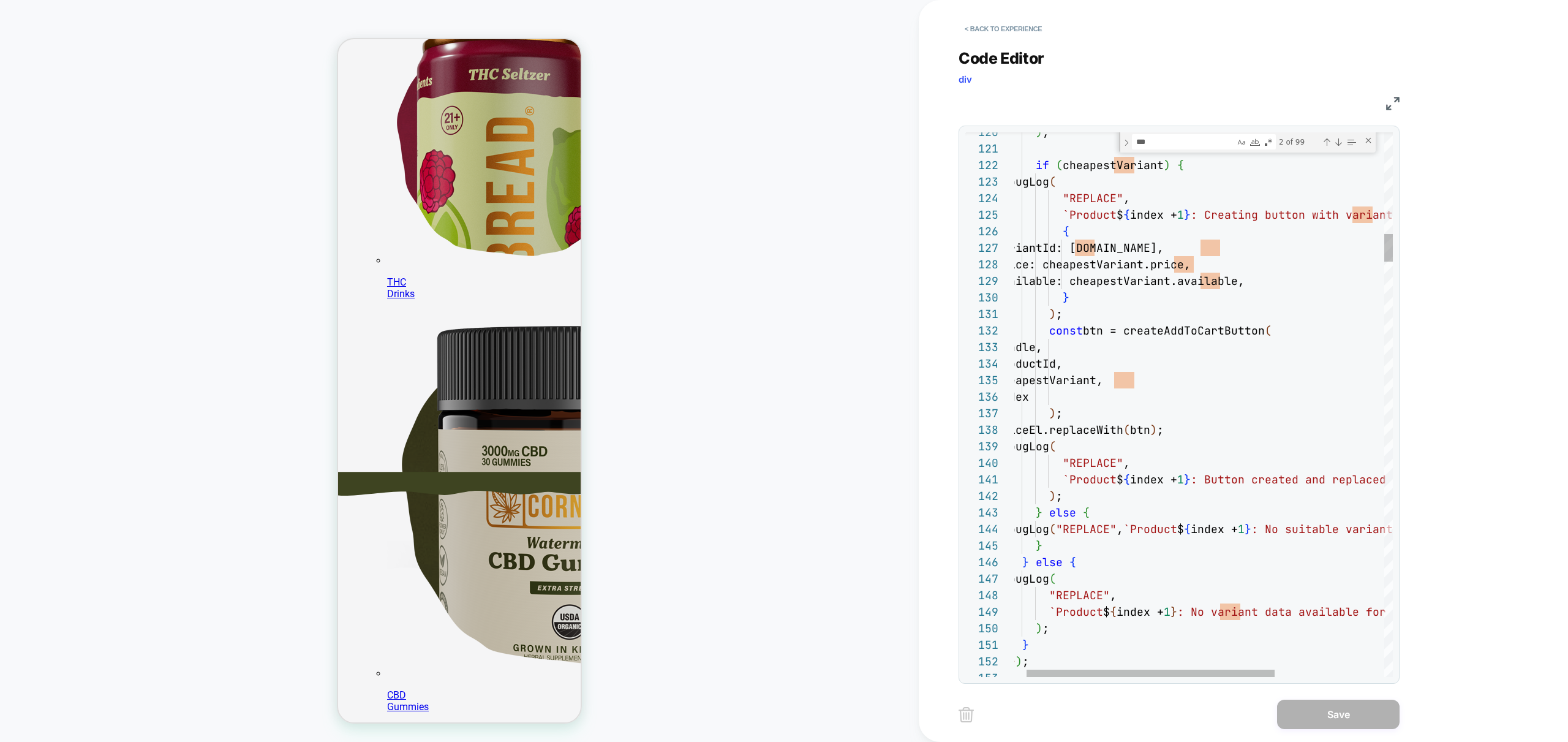
scroll to position [245, 0]
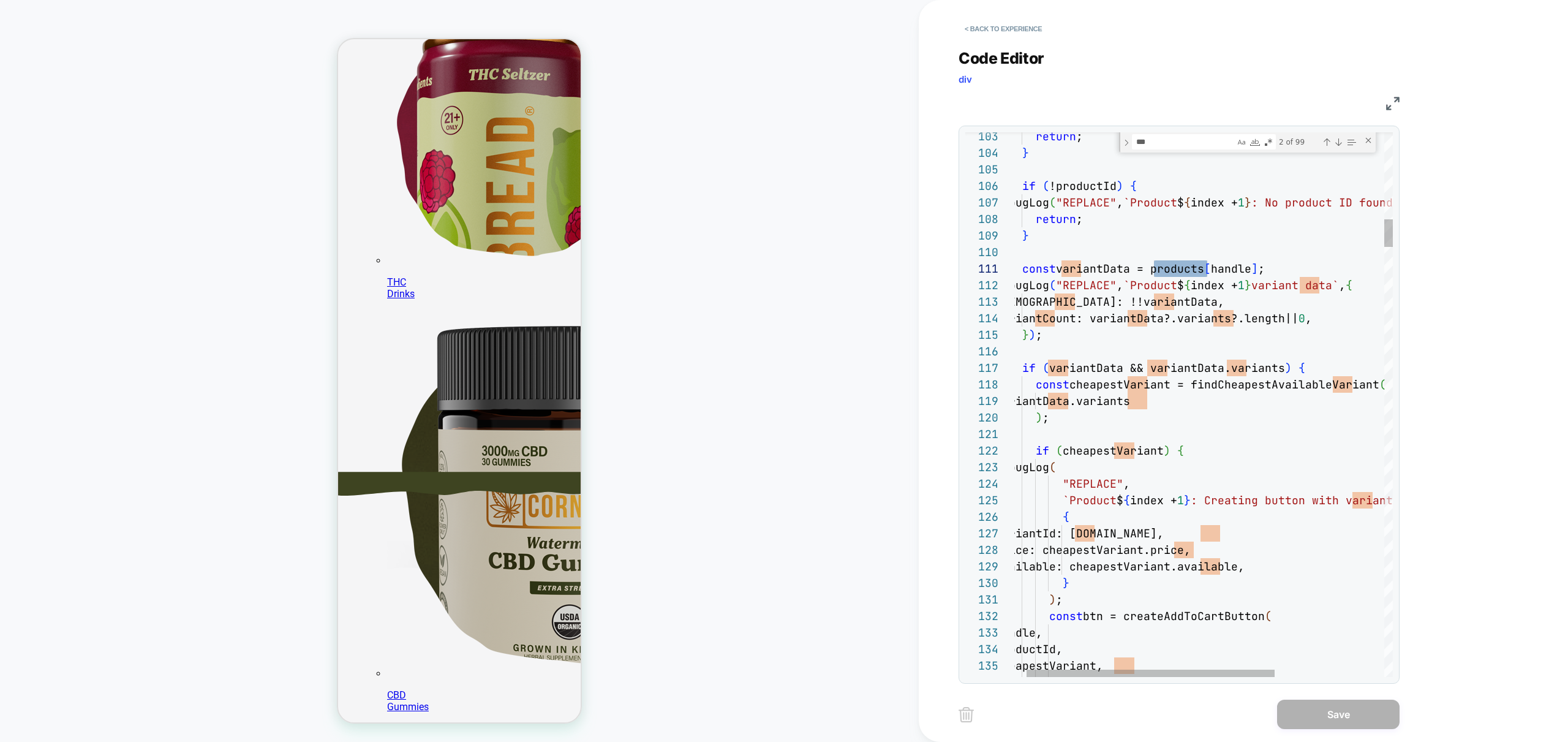
scroll to position [245, 0]
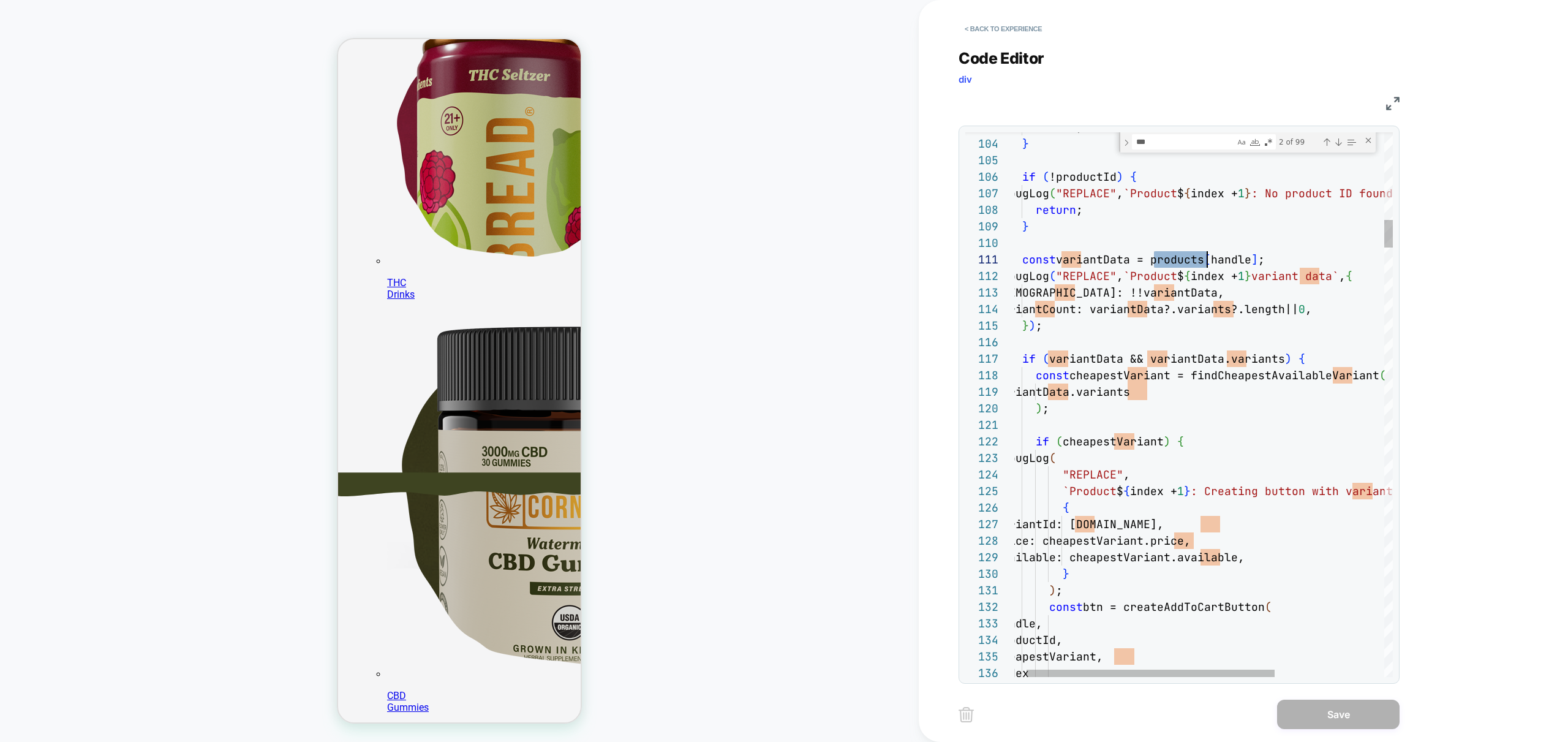
drag, startPoint x: 1152, startPoint y: 258, endPoint x: 1262, endPoint y: 253, distance: 110.1
type textarea "**********"
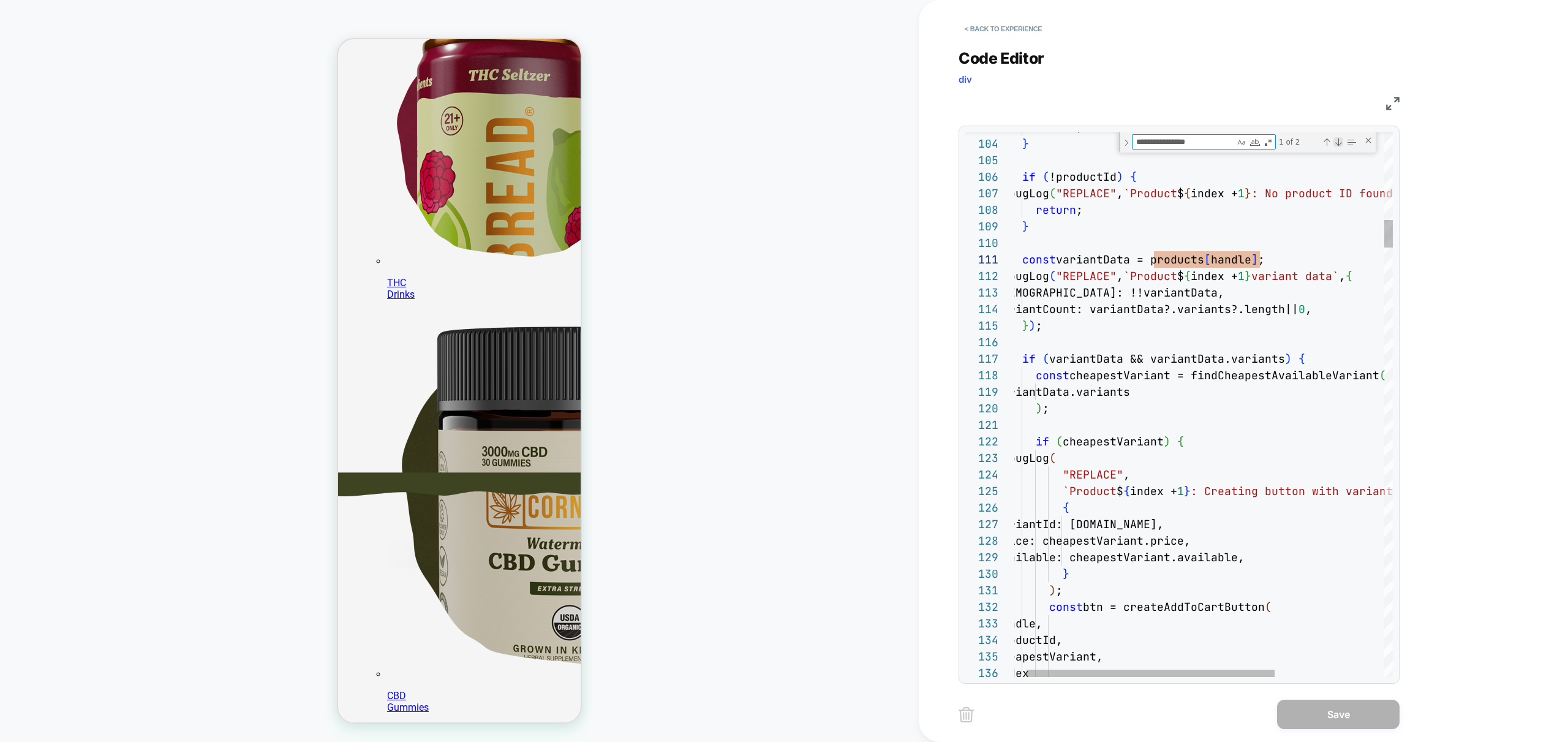
click at [1337, 146] on div "Next Match (Enter)" at bounding box center [1338, 142] width 10 height 10
type textarea "**********"
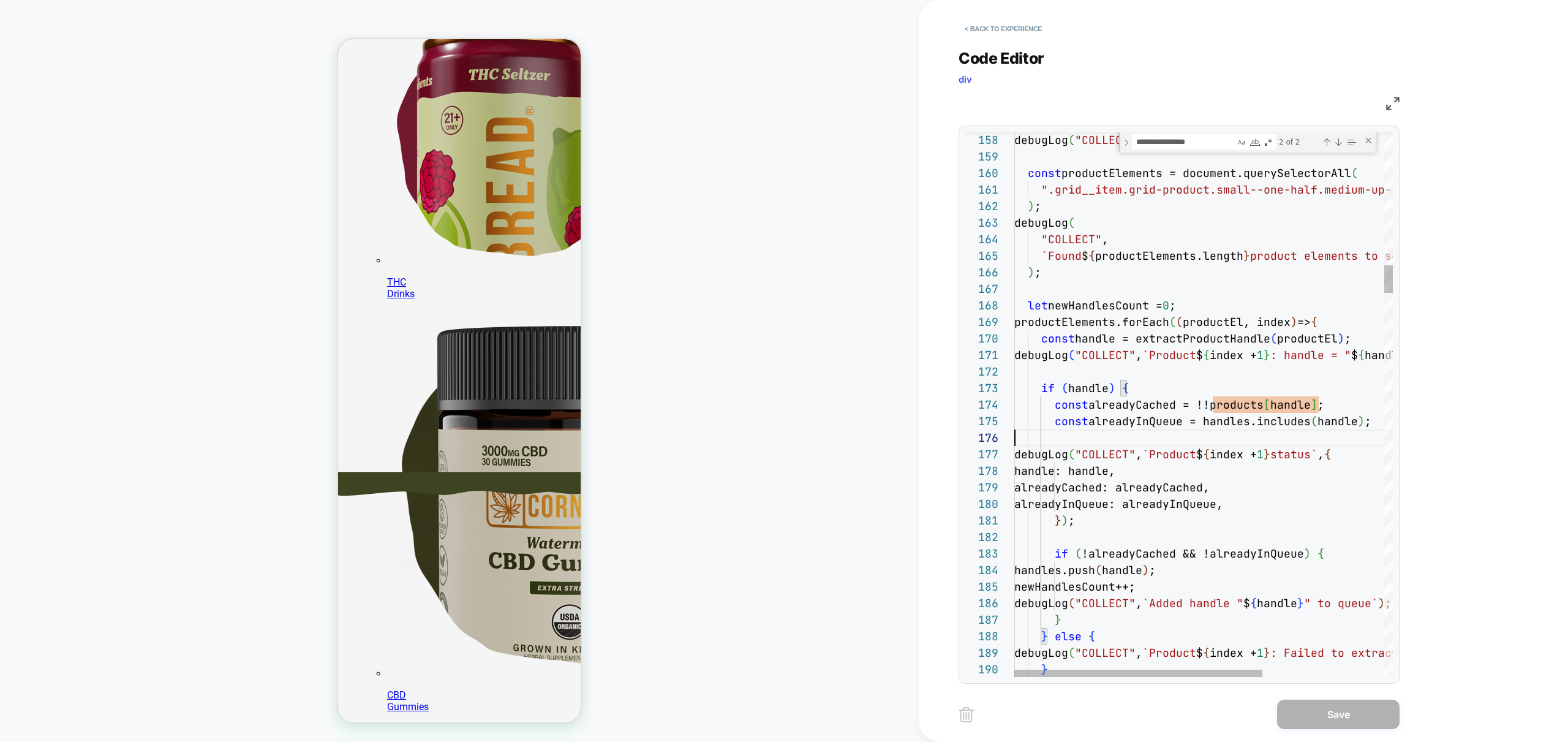
scroll to position [82, 0]
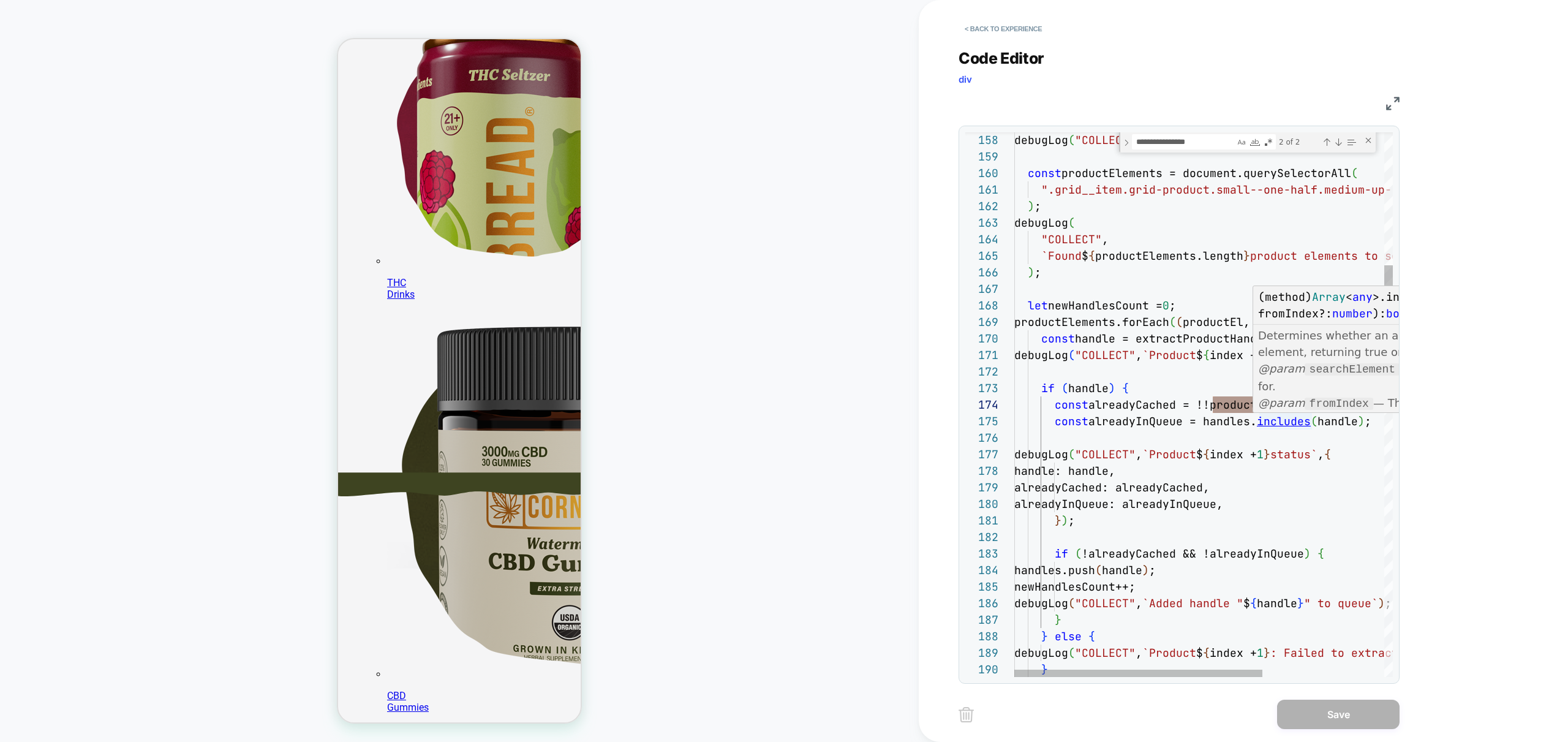
type textarea "********"
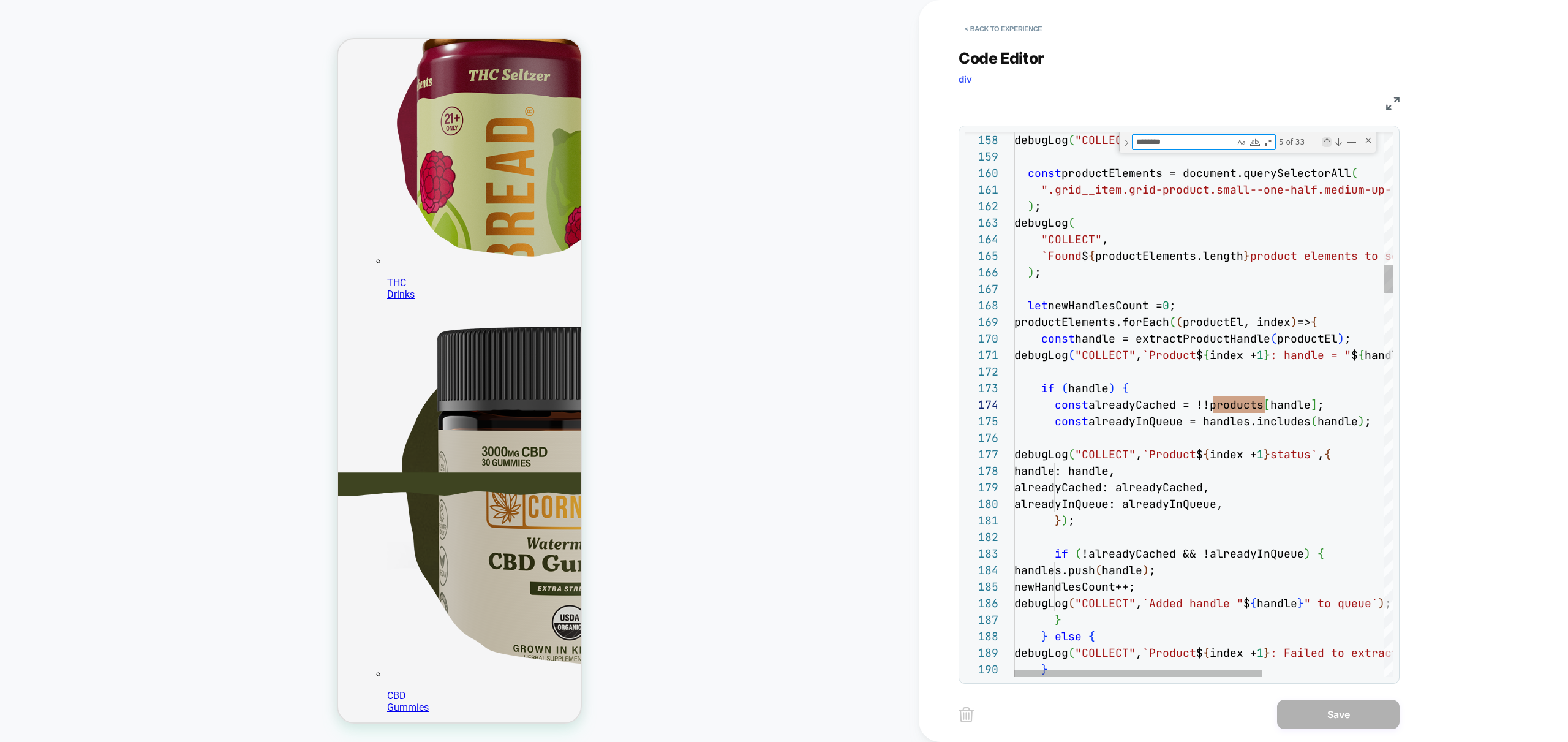
click at [1326, 140] on div "Previous Match (⇧Enter)" at bounding box center [1326, 142] width 10 height 10
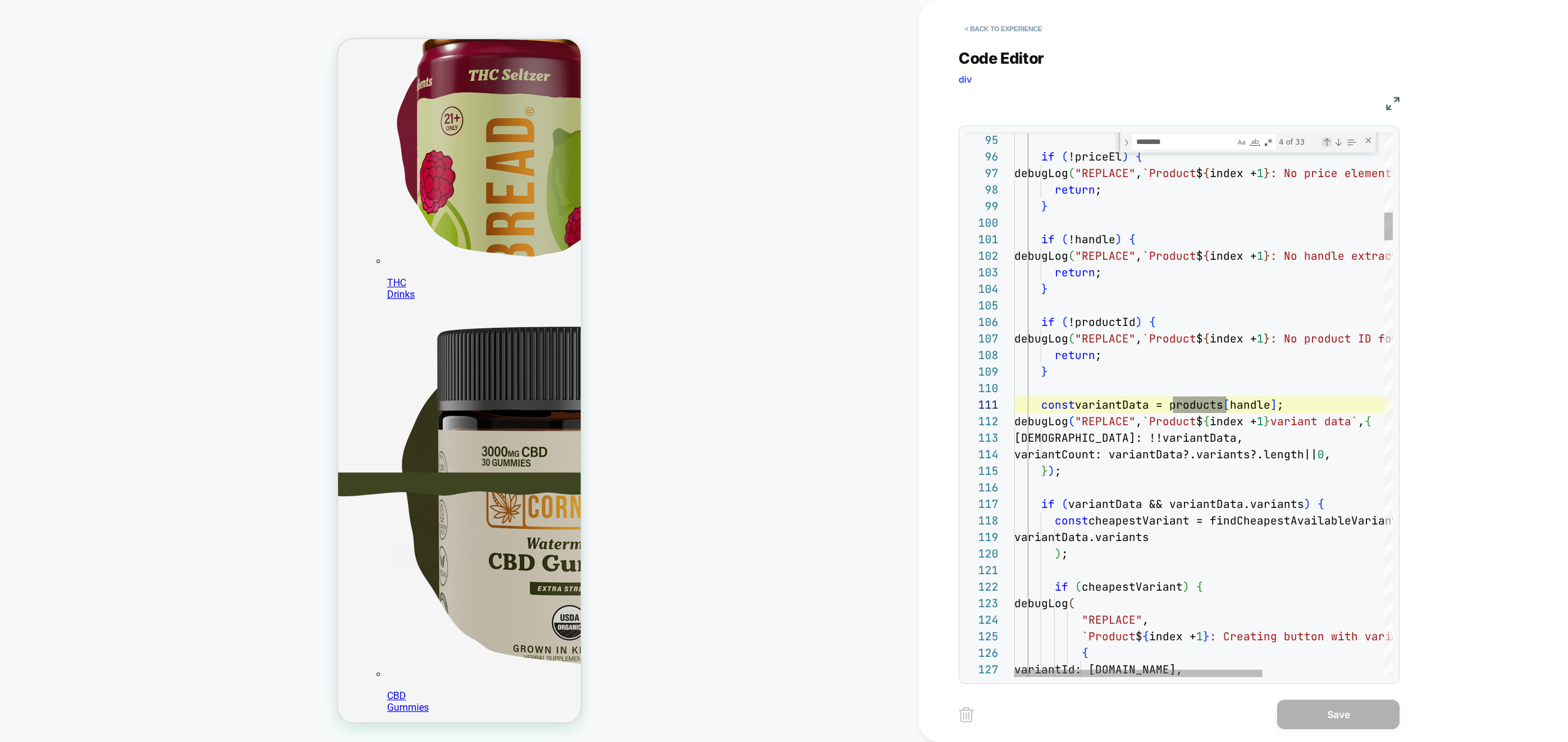
scroll to position [245, 0]
click at [1326, 140] on div "Previous Match (⇧Enter)" at bounding box center [1326, 142] width 10 height 10
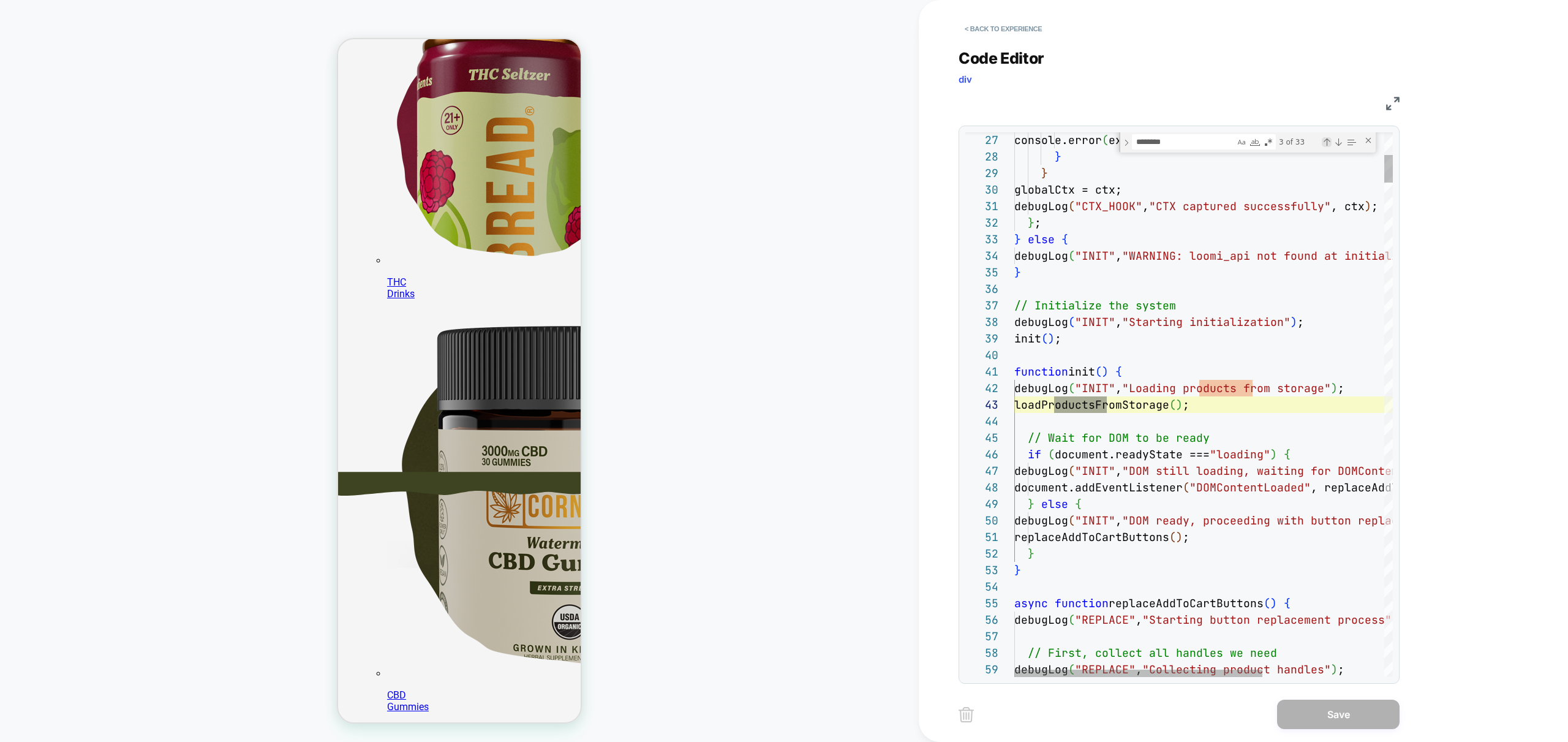
click at [1329, 144] on div "Previous Match (⇧Enter)" at bounding box center [1326, 142] width 10 height 10
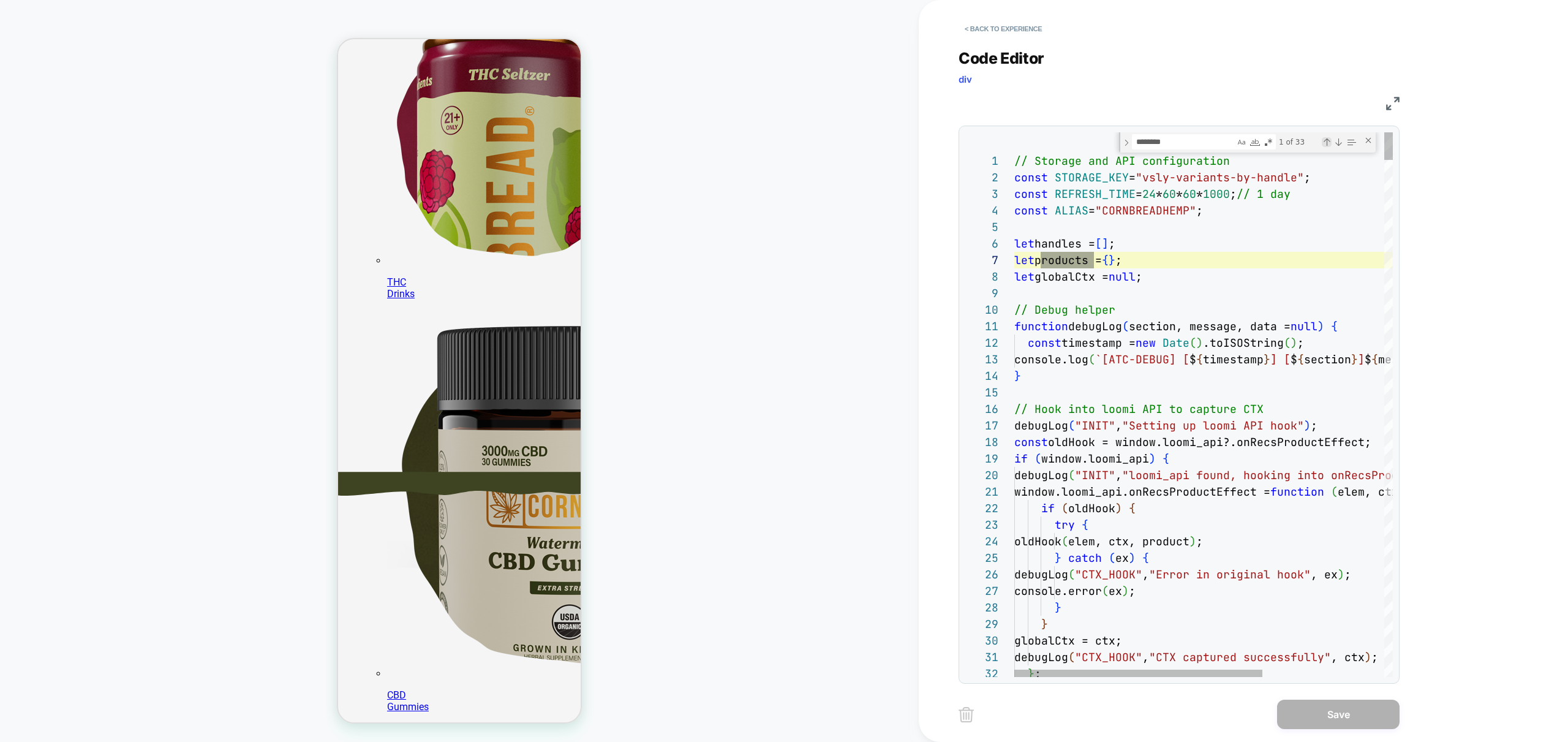
scroll to position [245, 0]
click at [1326, 143] on div "Previous Match (⇧Enter)" at bounding box center [1326, 142] width 10 height 10
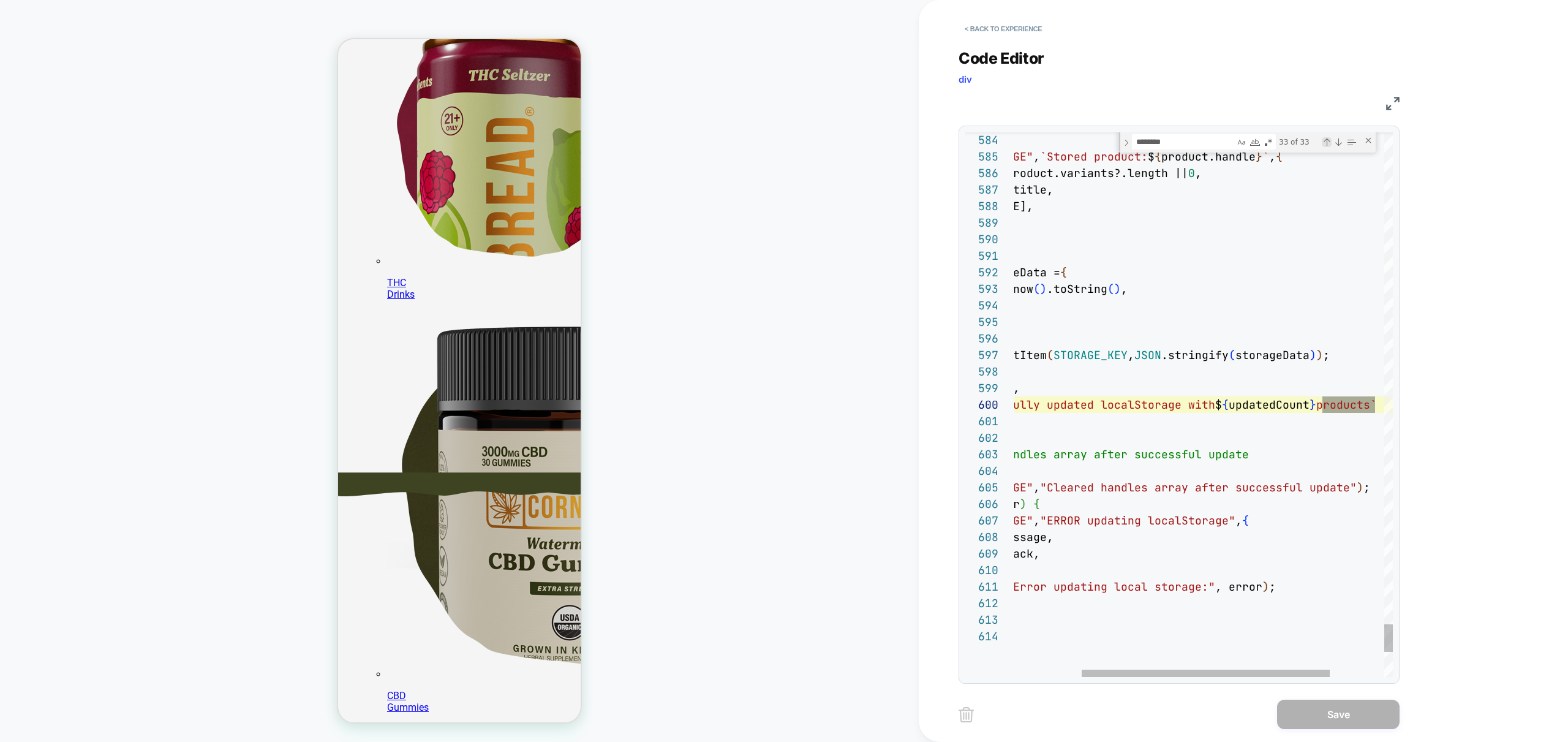
click at [1326, 142] on div "Previous Match (⇧Enter)" at bounding box center [1326, 142] width 10 height 10
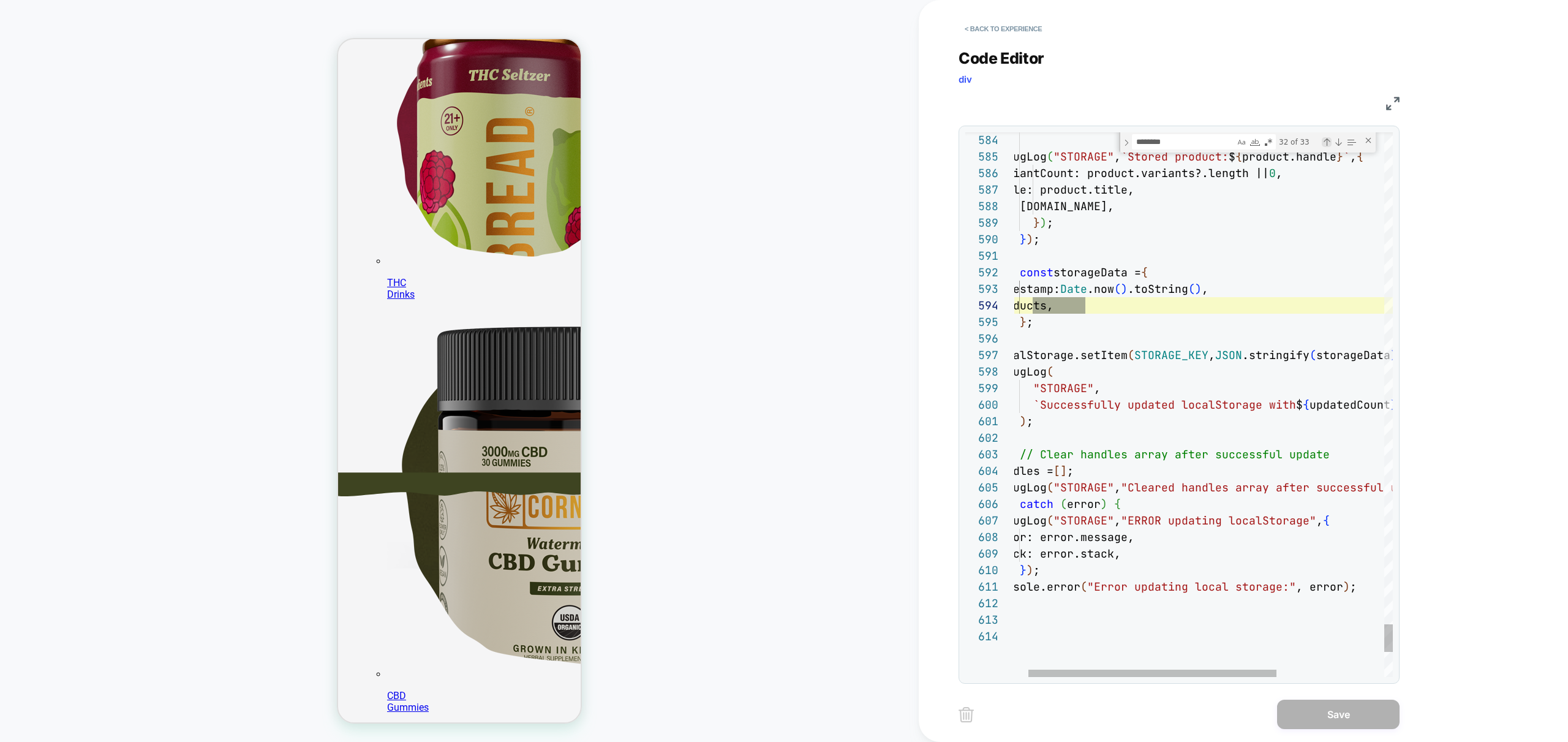
click at [1326, 142] on div "Previous Match (⇧Enter)" at bounding box center [1326, 142] width 10 height 10
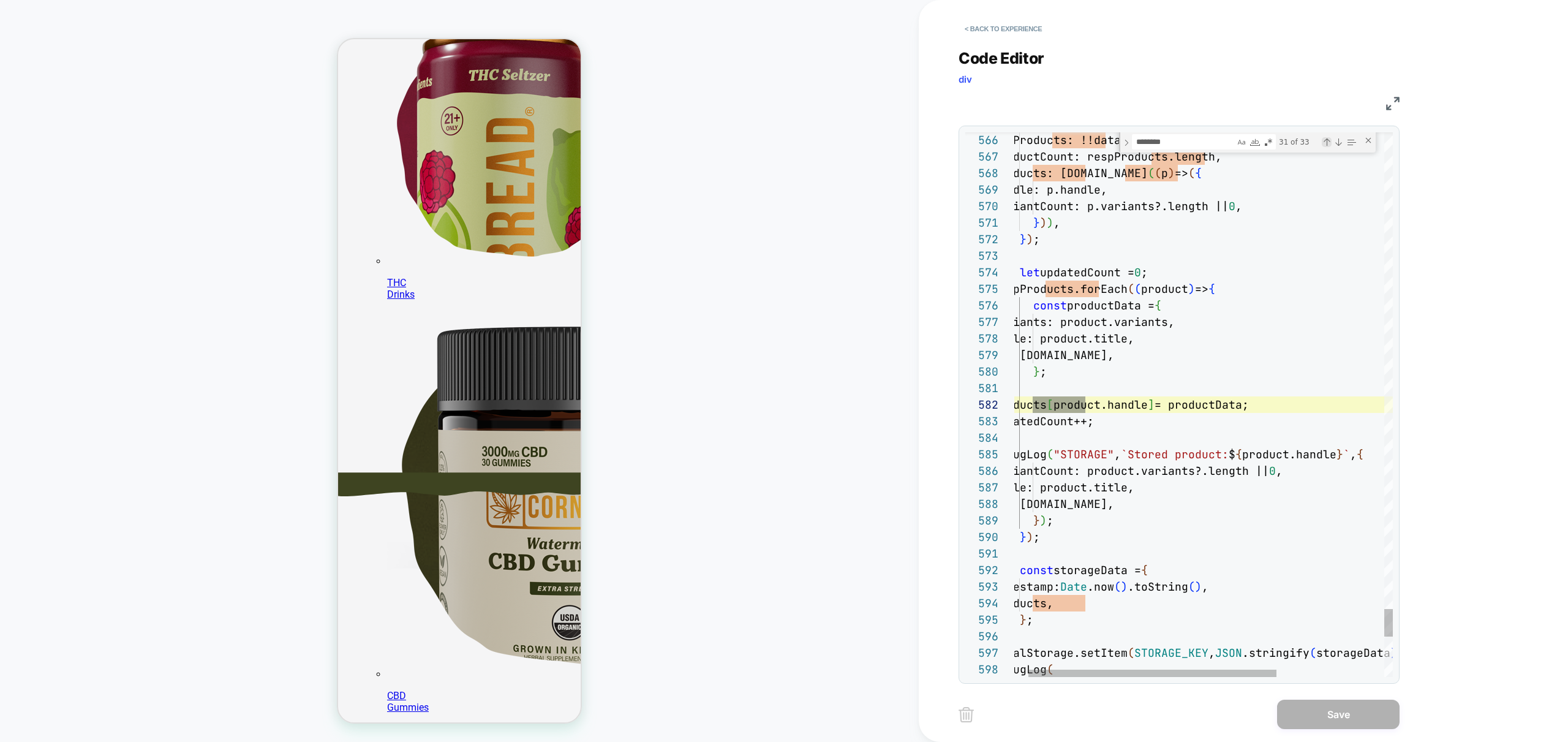
scroll to position [245, 0]
click at [1326, 142] on div "Previous Match (⇧Enter)" at bounding box center [1326, 142] width 10 height 10
click at [1327, 143] on div "Previous Match (⇧Enter)" at bounding box center [1326, 142] width 10 height 10
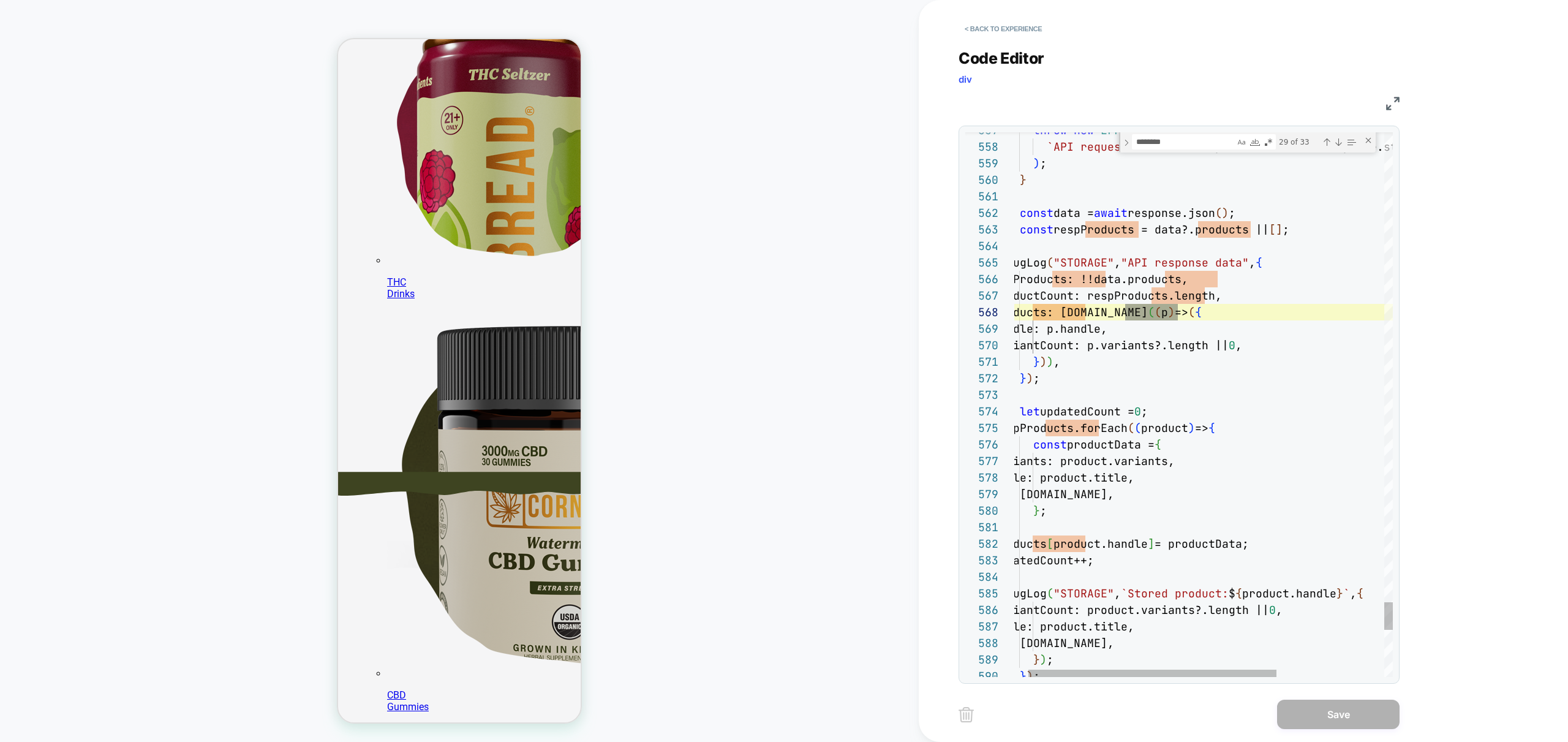
scroll to position [245, 0]
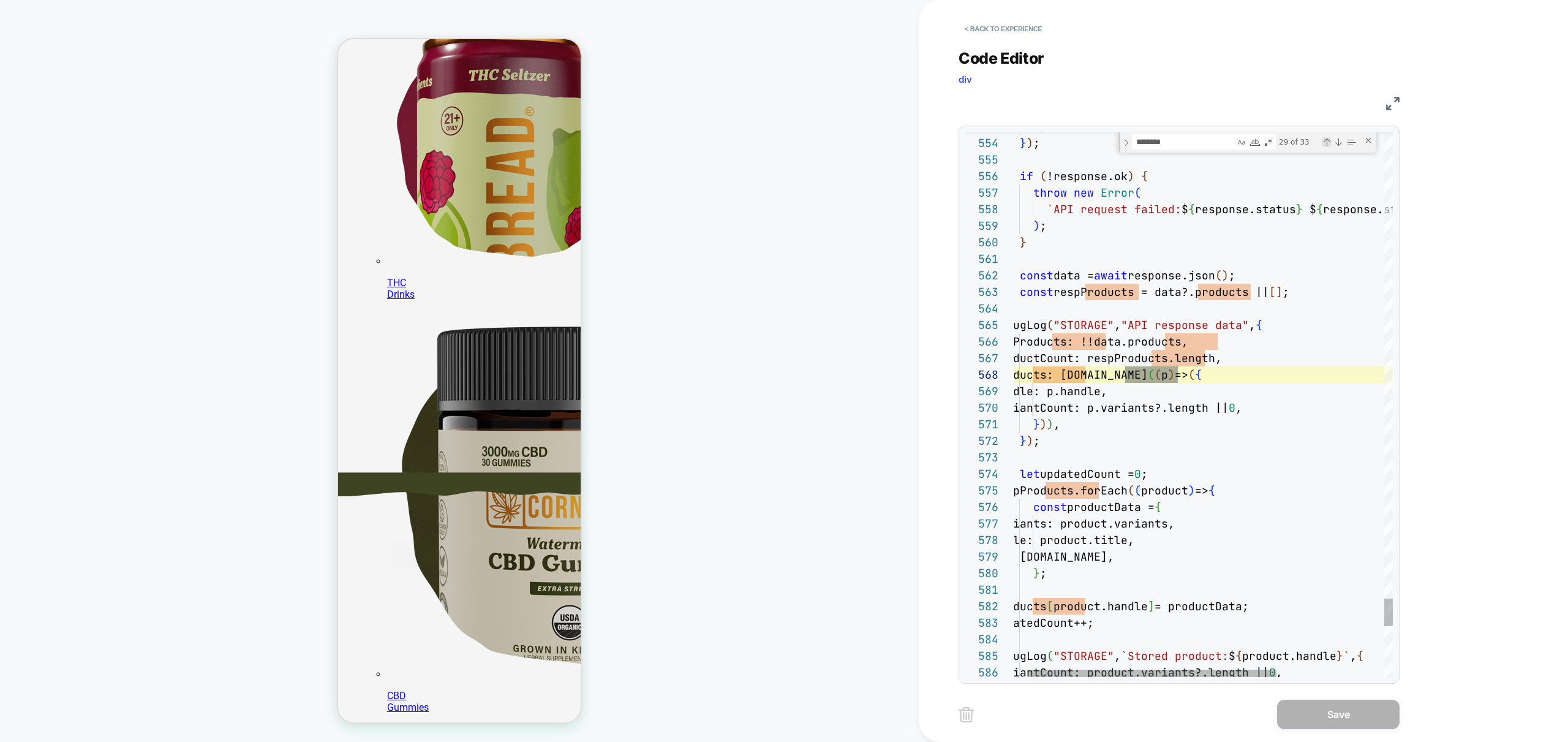
click at [1325, 138] on div "Previous Match (⇧Enter)" at bounding box center [1326, 142] width 10 height 10
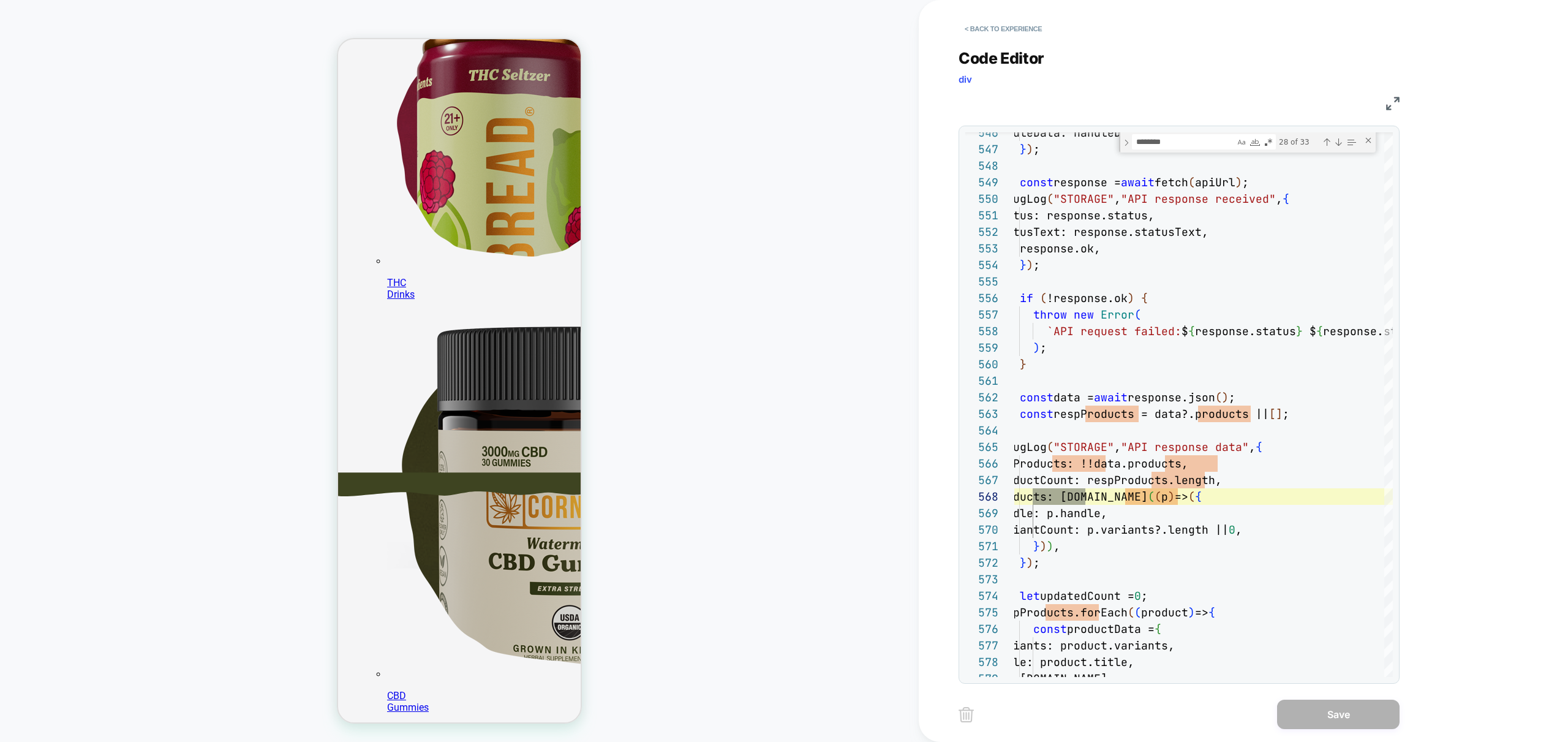
scroll to position [245, 0]
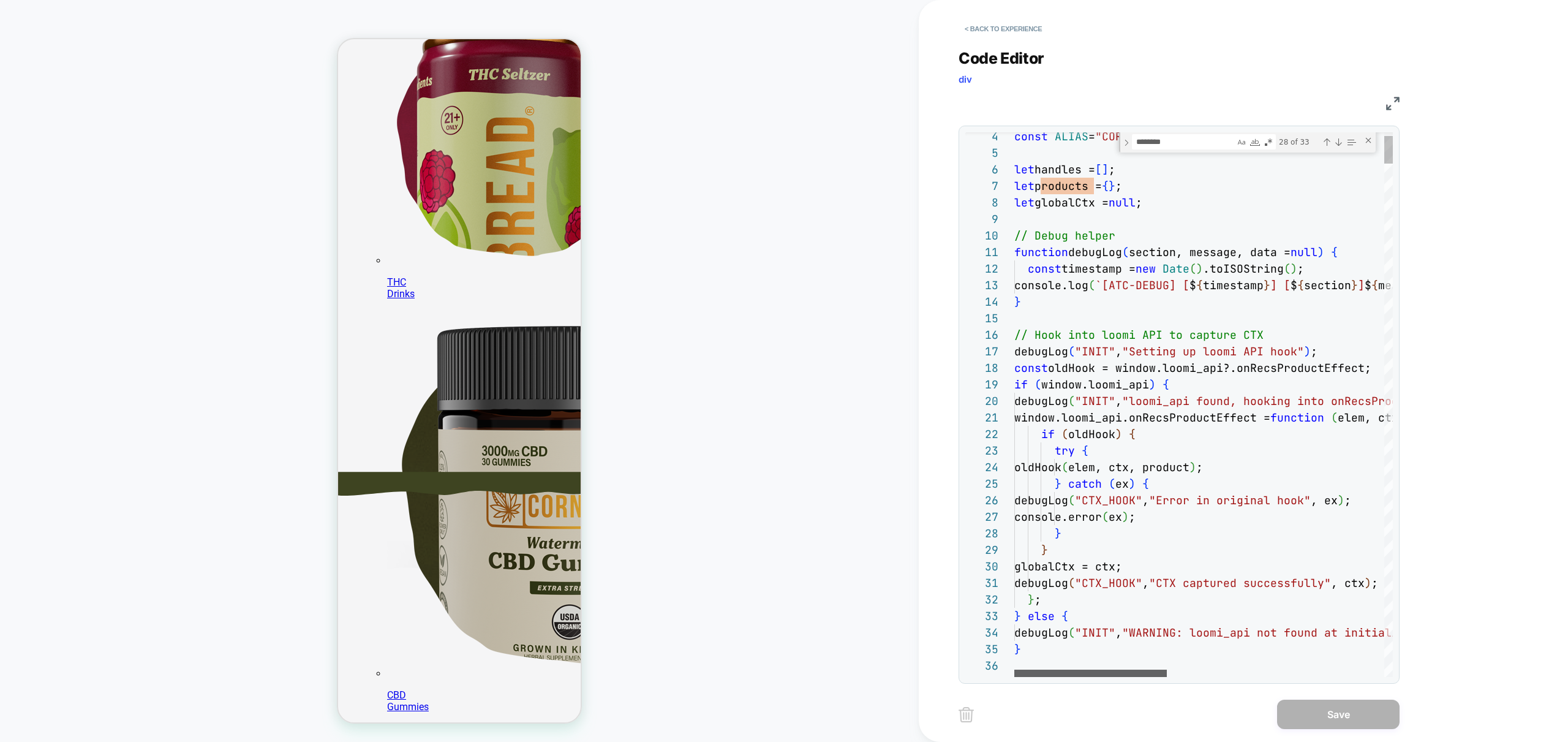
click at [1027, 677] on div at bounding box center [1090, 673] width 153 height 7
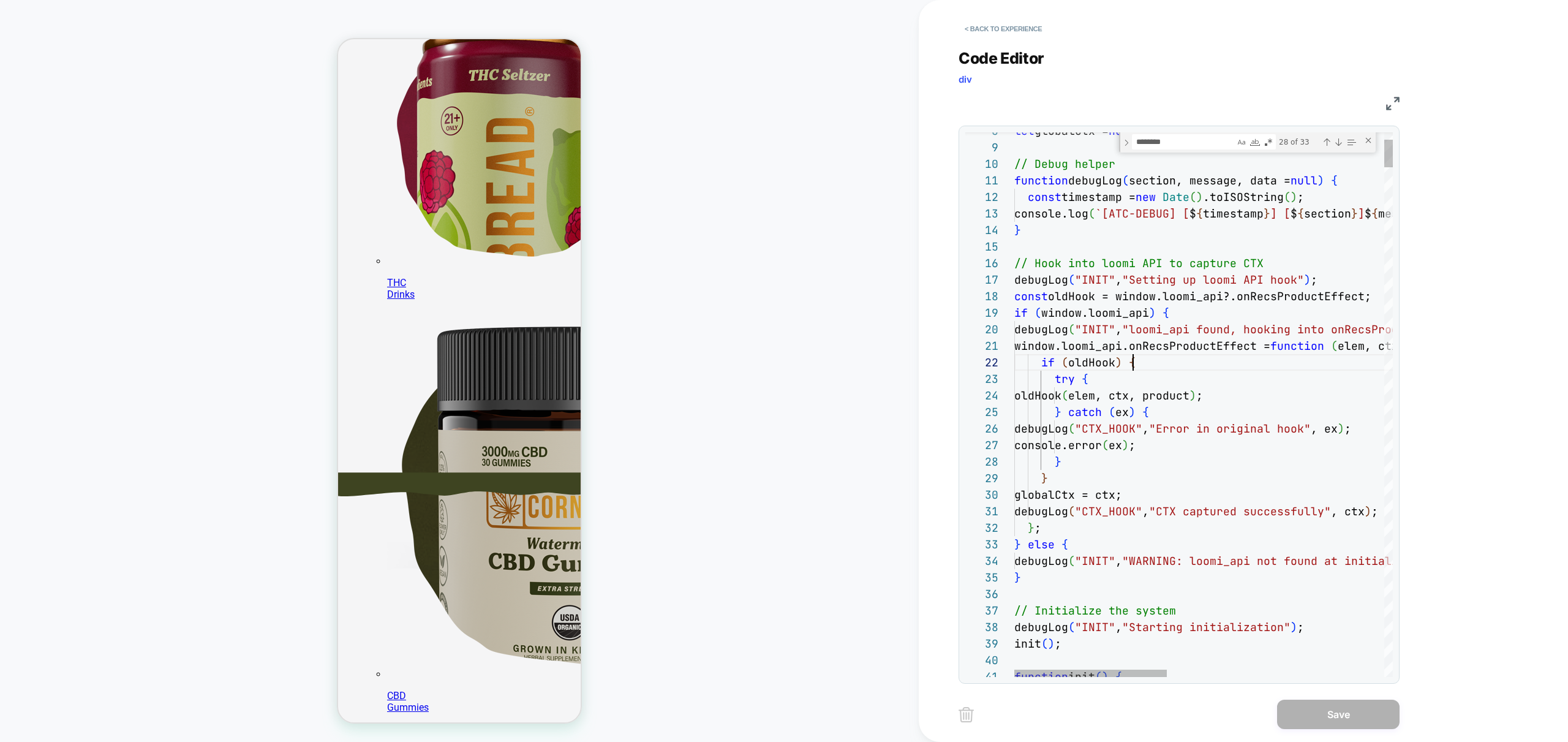
scroll to position [16, 119]
click at [1181, 145] on textarea "********" at bounding box center [1184, 141] width 102 height 14
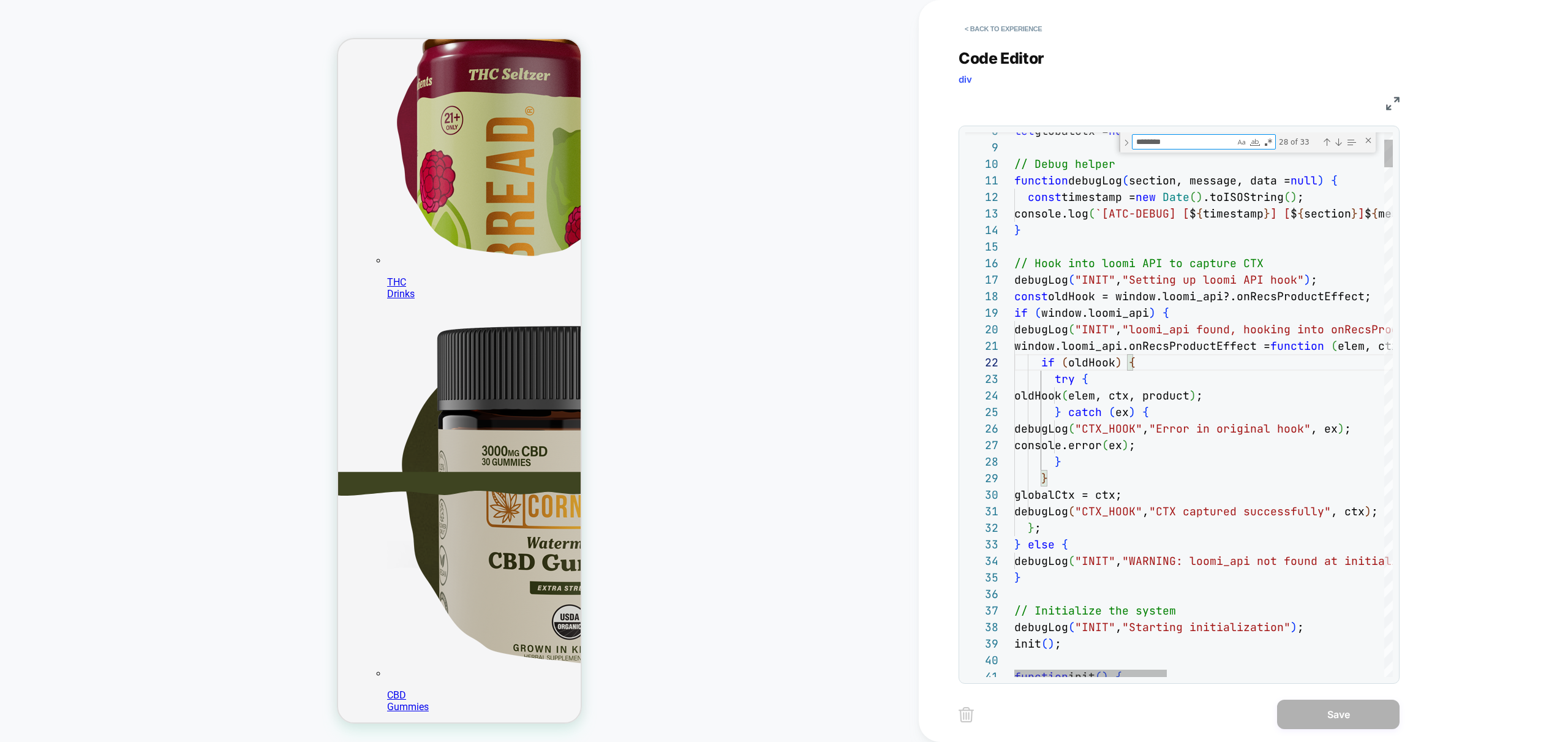
type textarea "**********"
type textarea "*"
type textarea "**********"
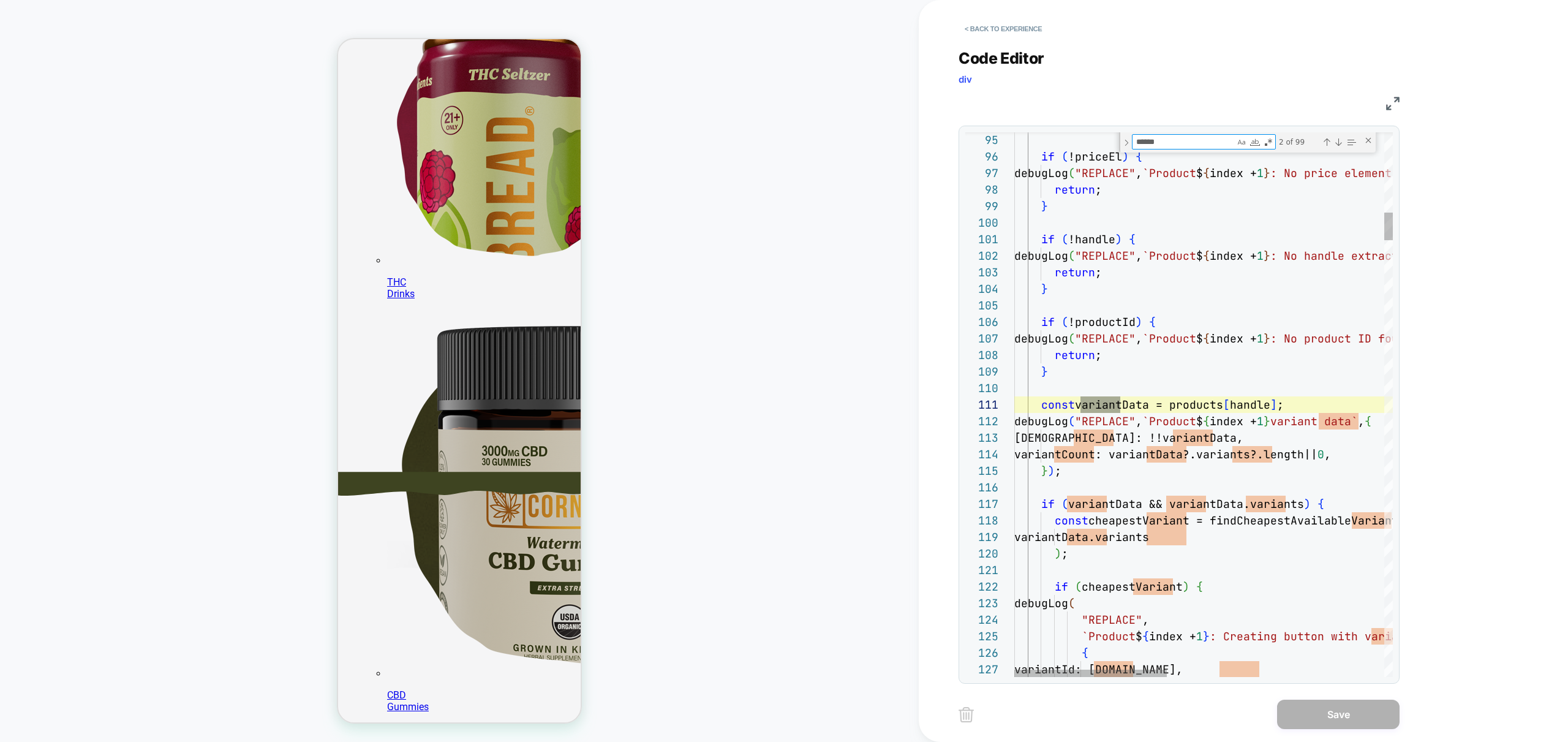
type textarea "*******"
type textarea "**********"
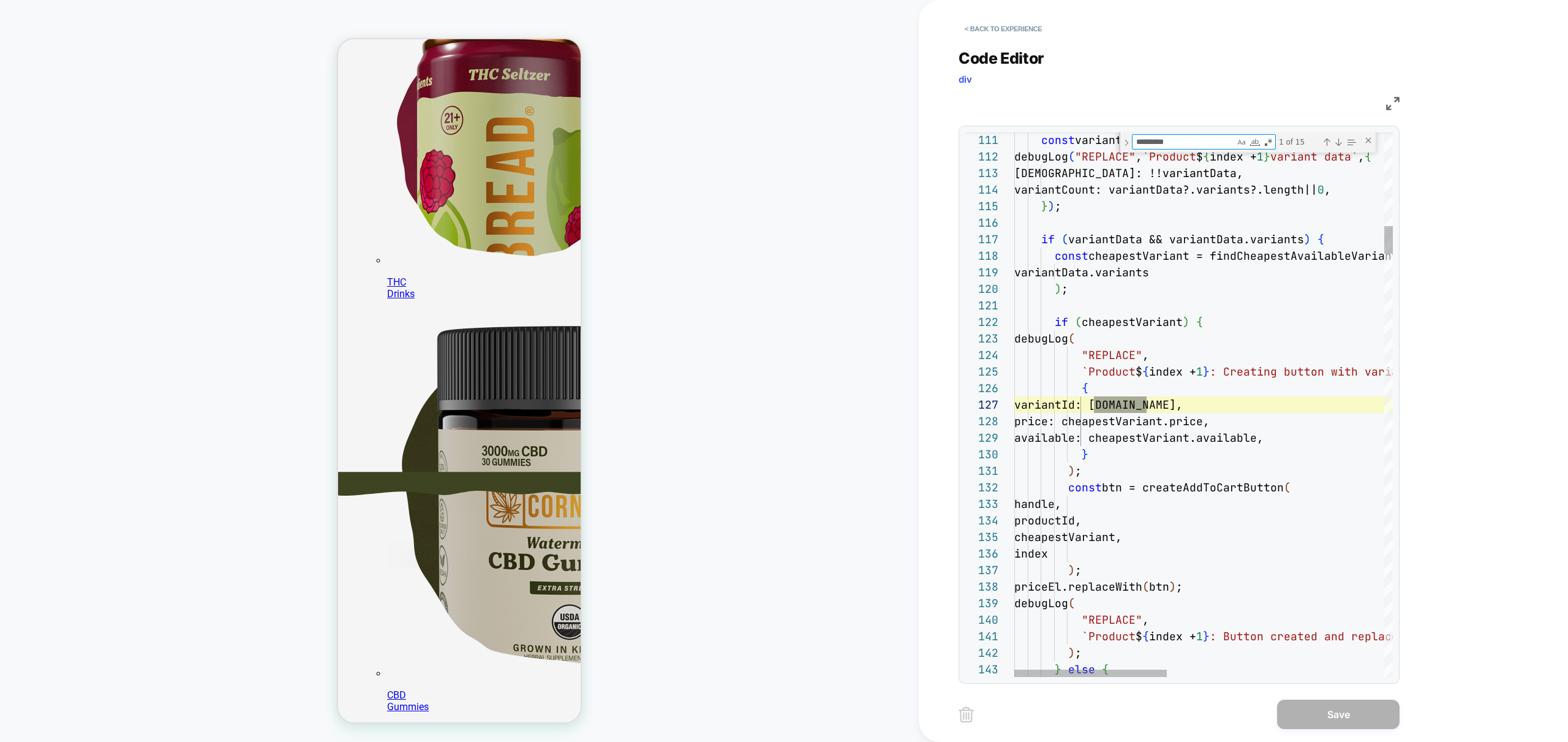
scroll to position [166, 139]
type textarea "*********"
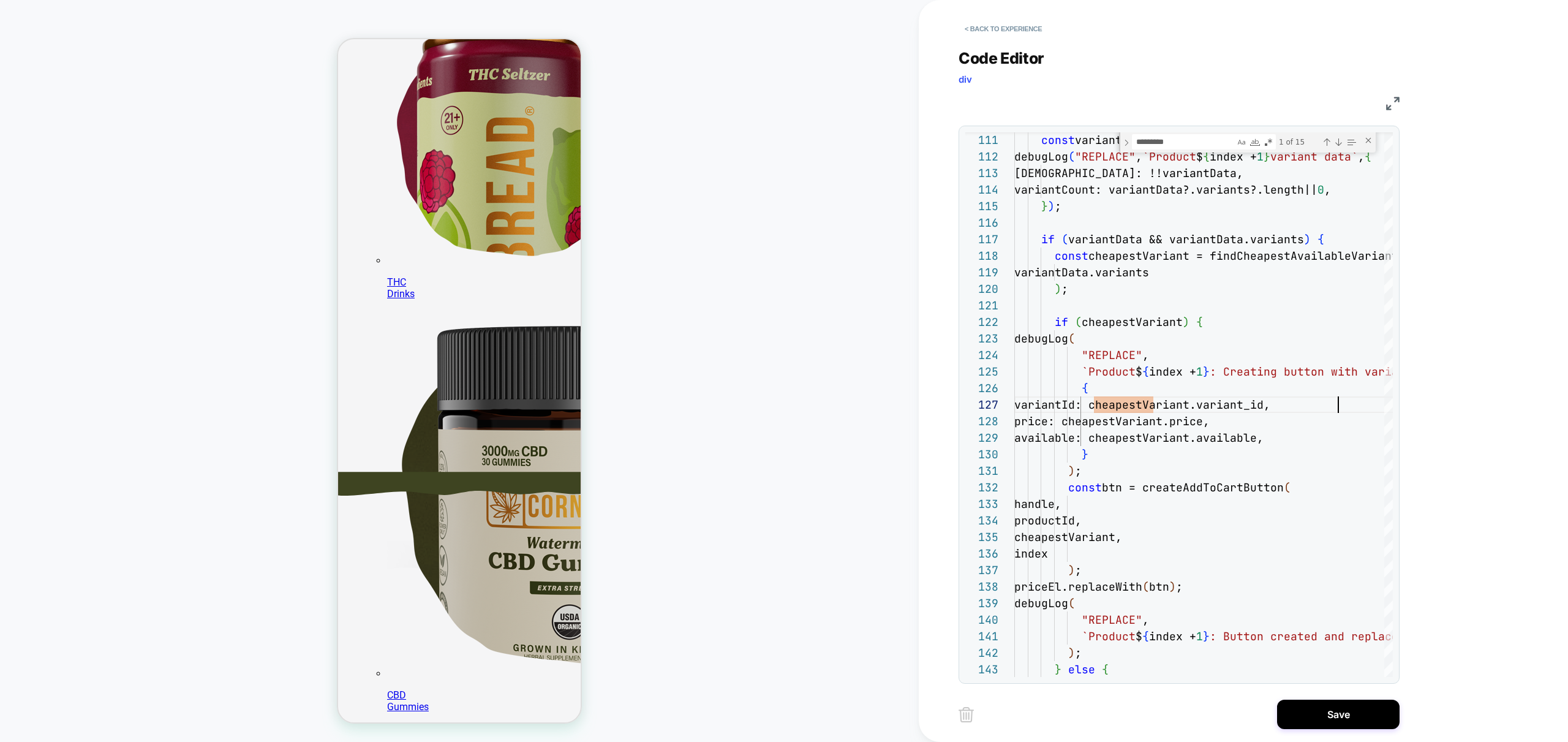
scroll to position [245, 0]
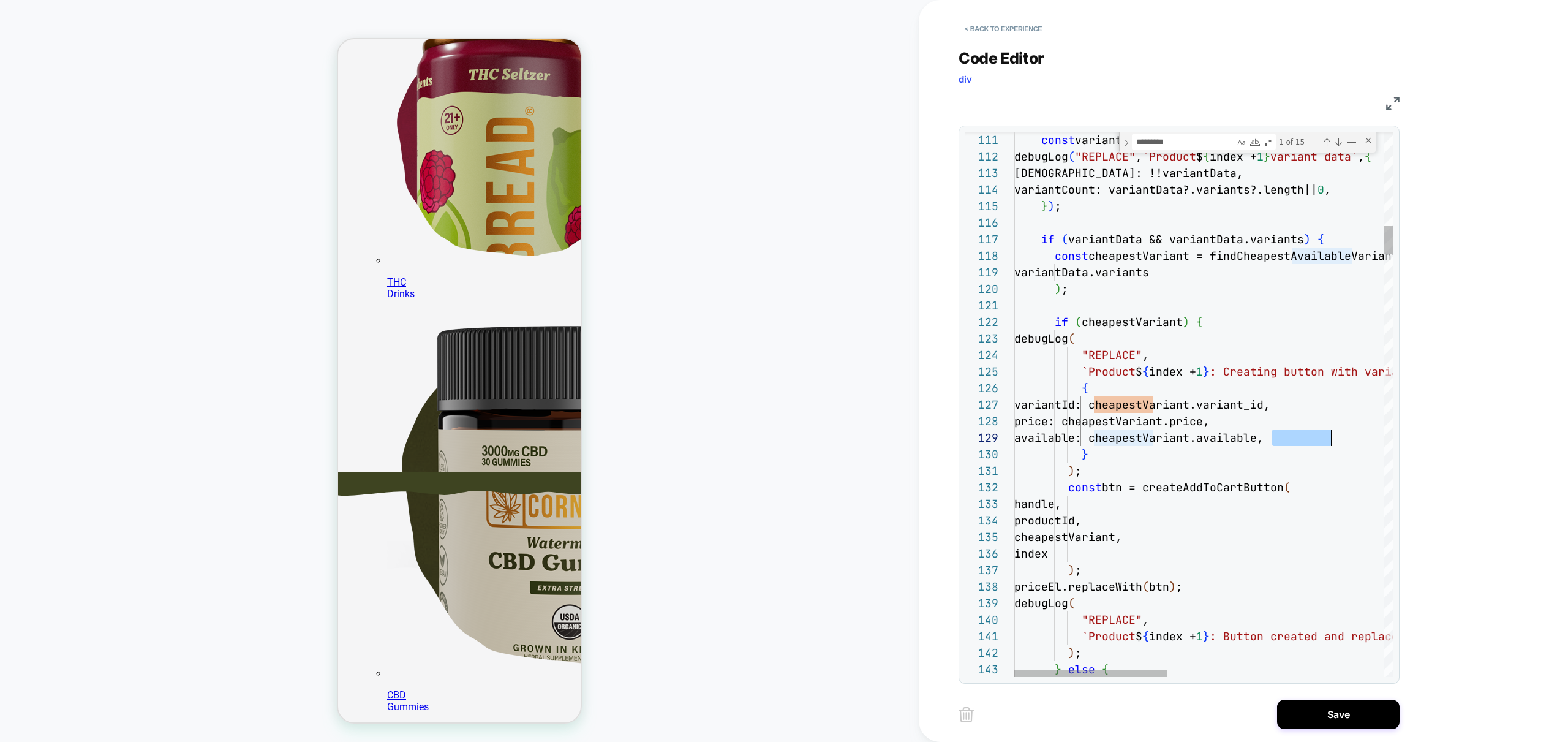
type textarea "**********"
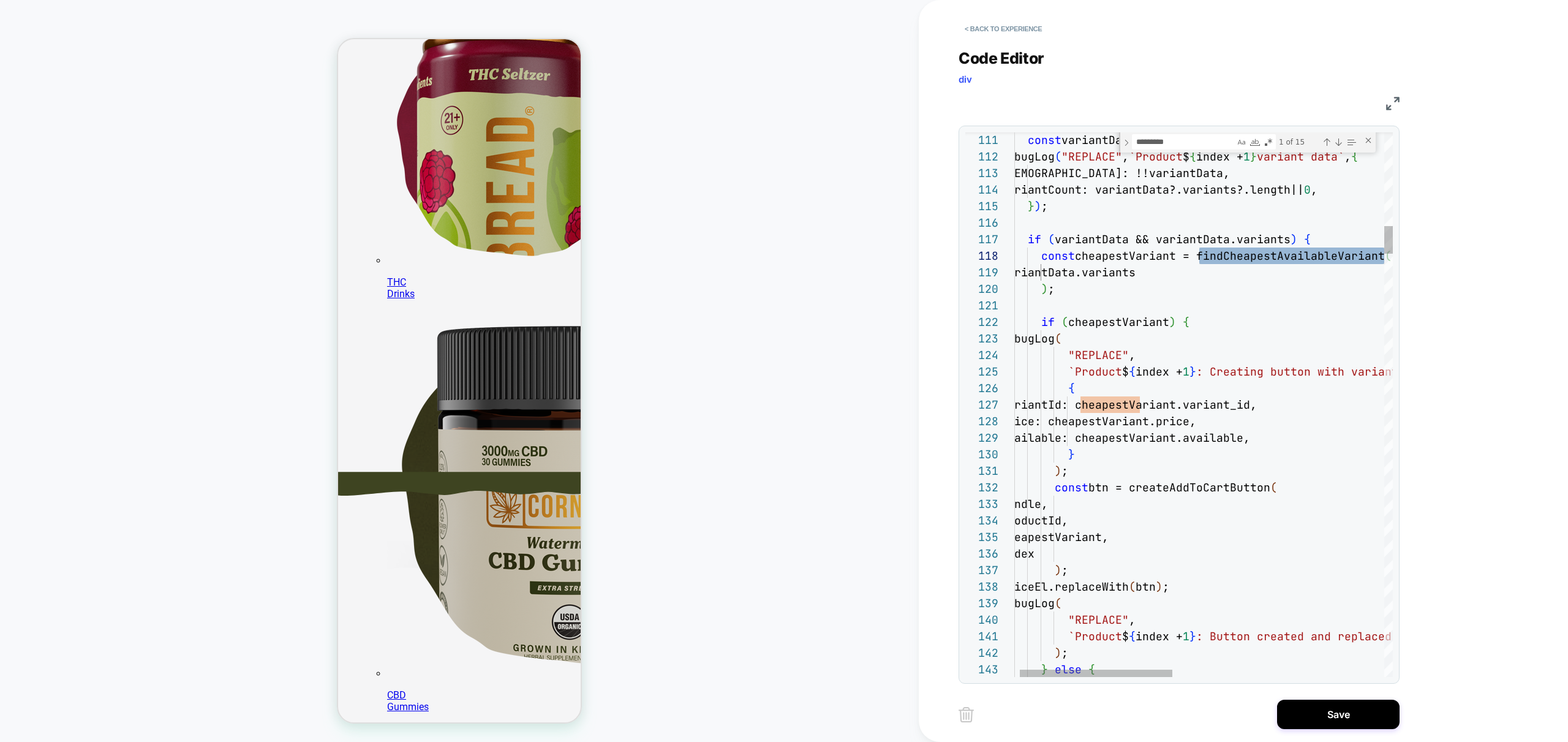
type textarea "**********"
click at [1339, 144] on div "Next Match (Enter)" at bounding box center [1338, 142] width 10 height 10
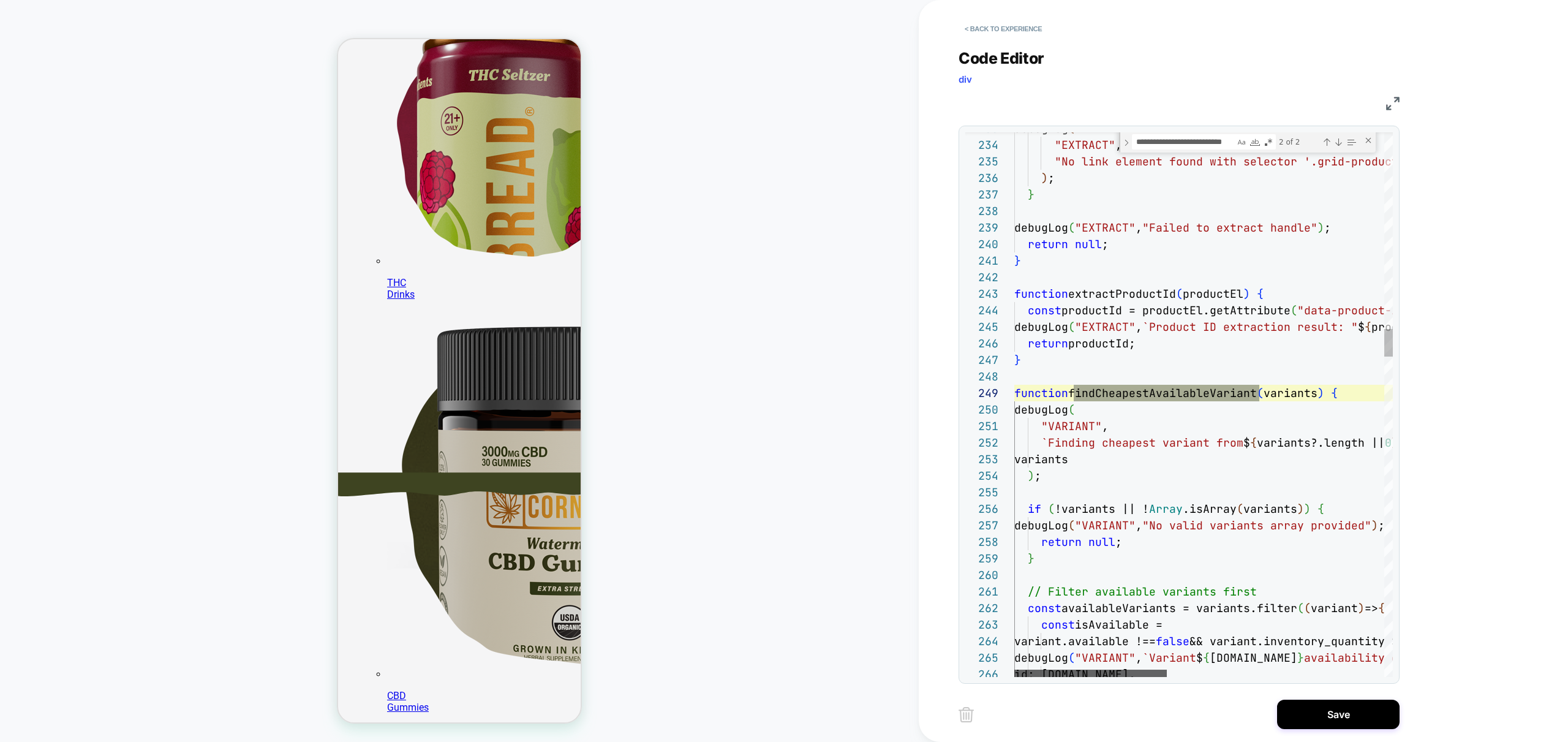
click at [1078, 670] on div at bounding box center [1090, 673] width 153 height 7
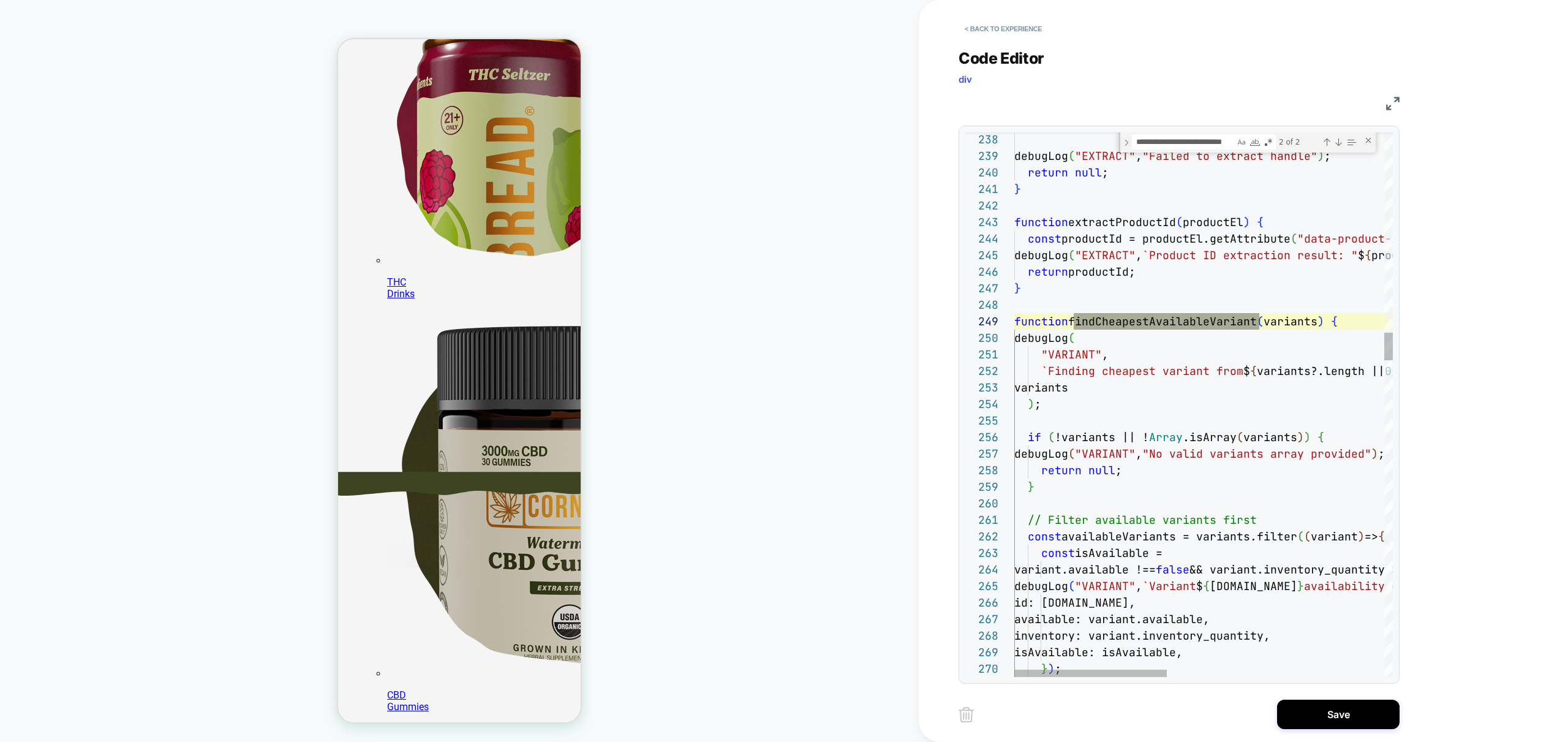
scroll to position [133, 317]
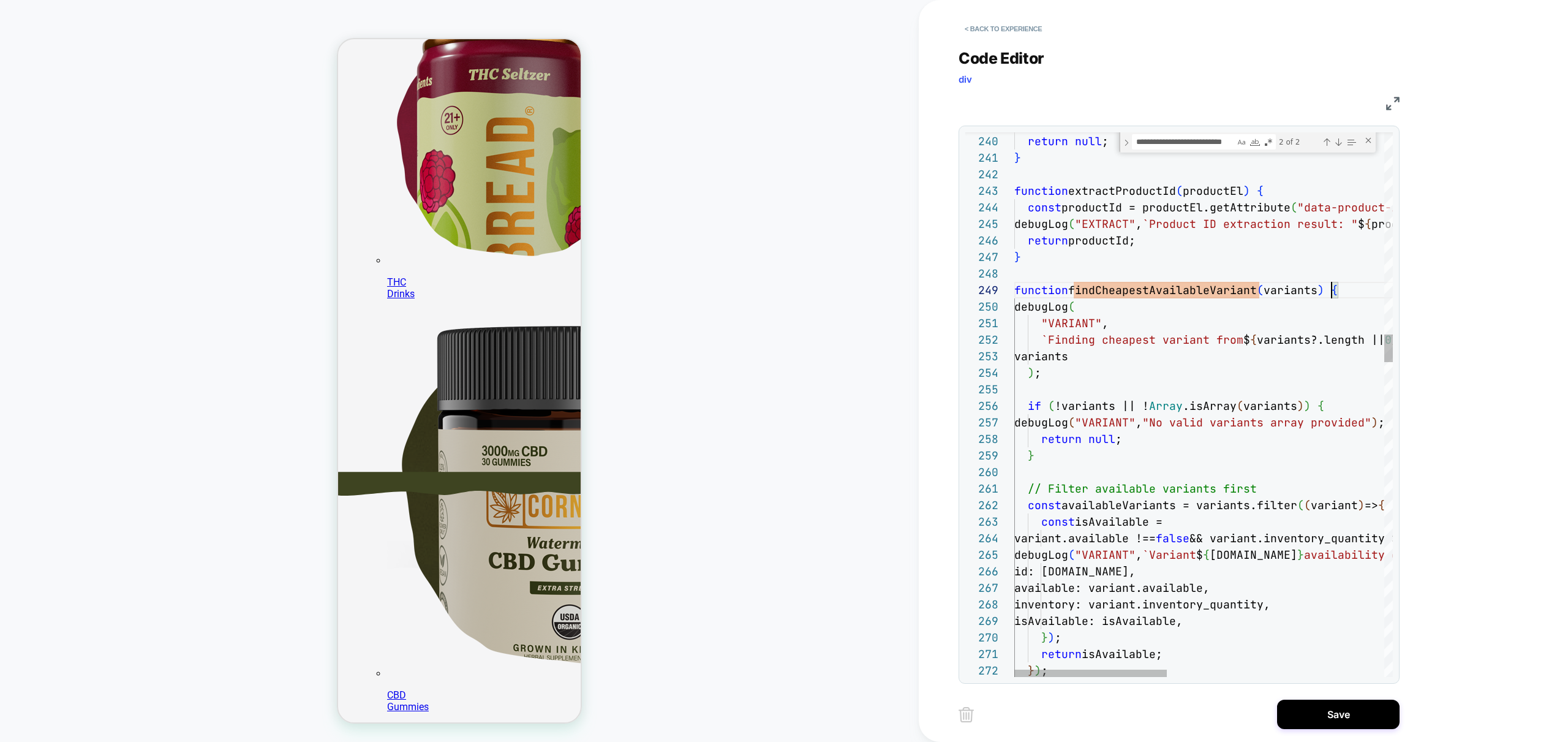
scroll to position [245, 0]
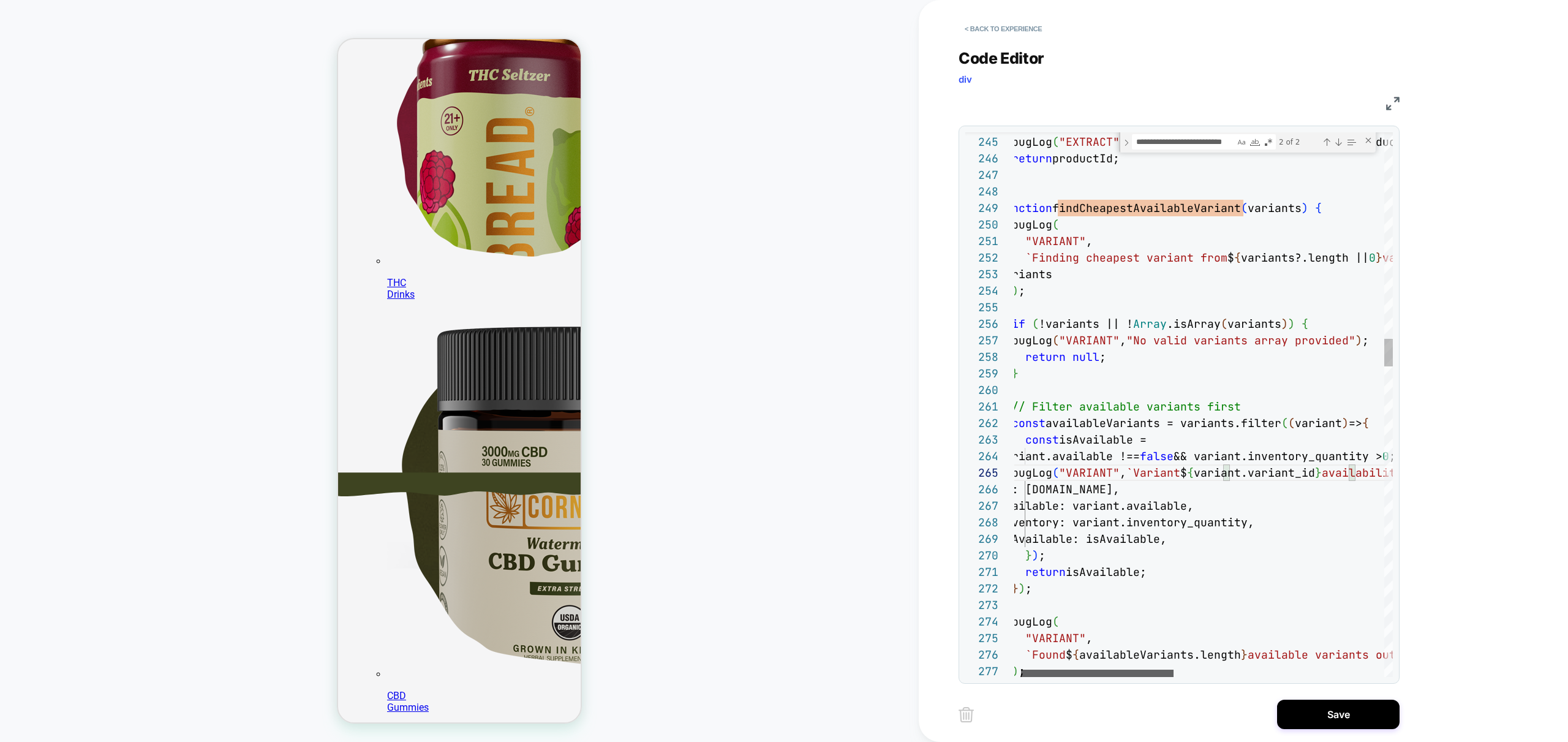
click at [1126, 672] on div at bounding box center [1097, 673] width 153 height 7
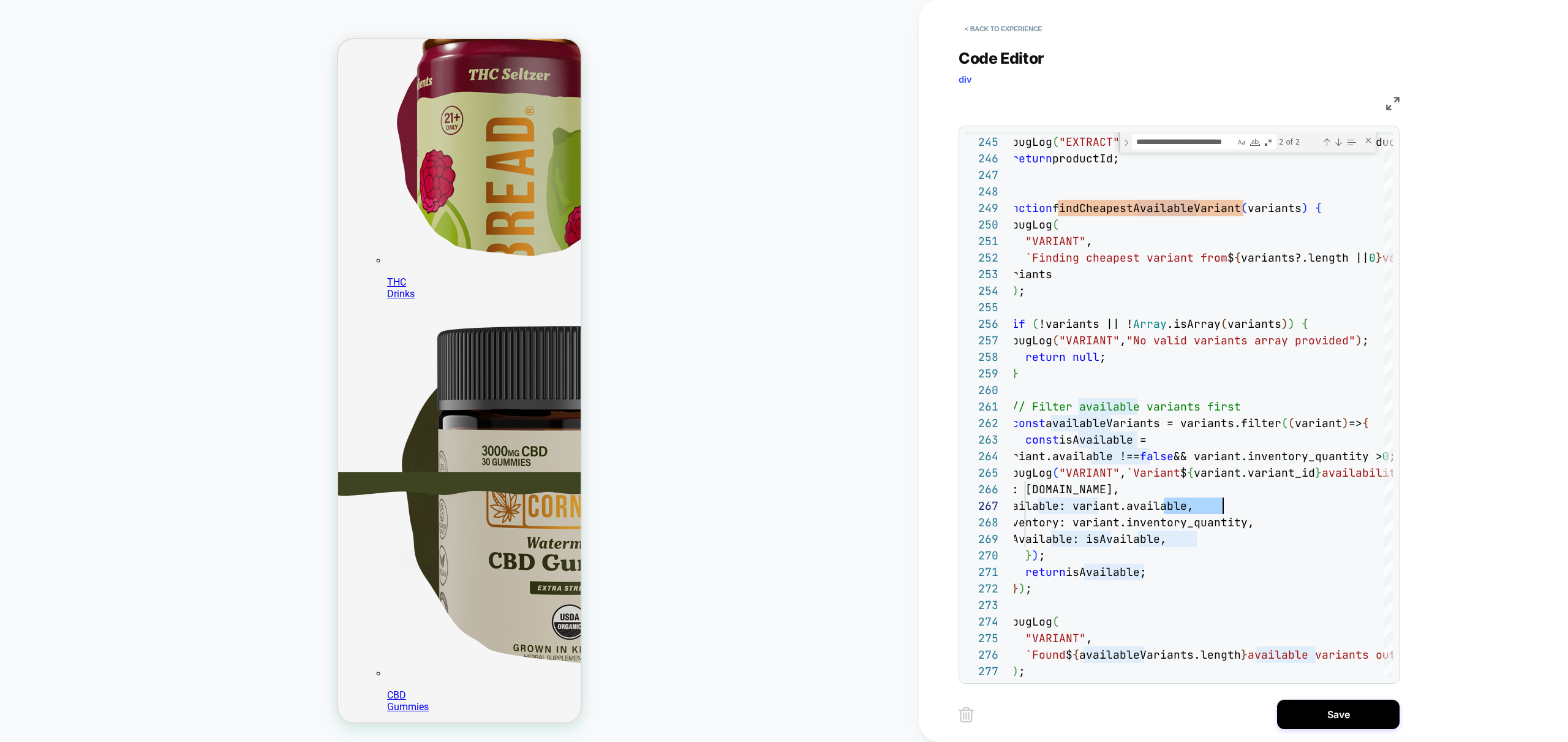
scroll to position [245, 0]
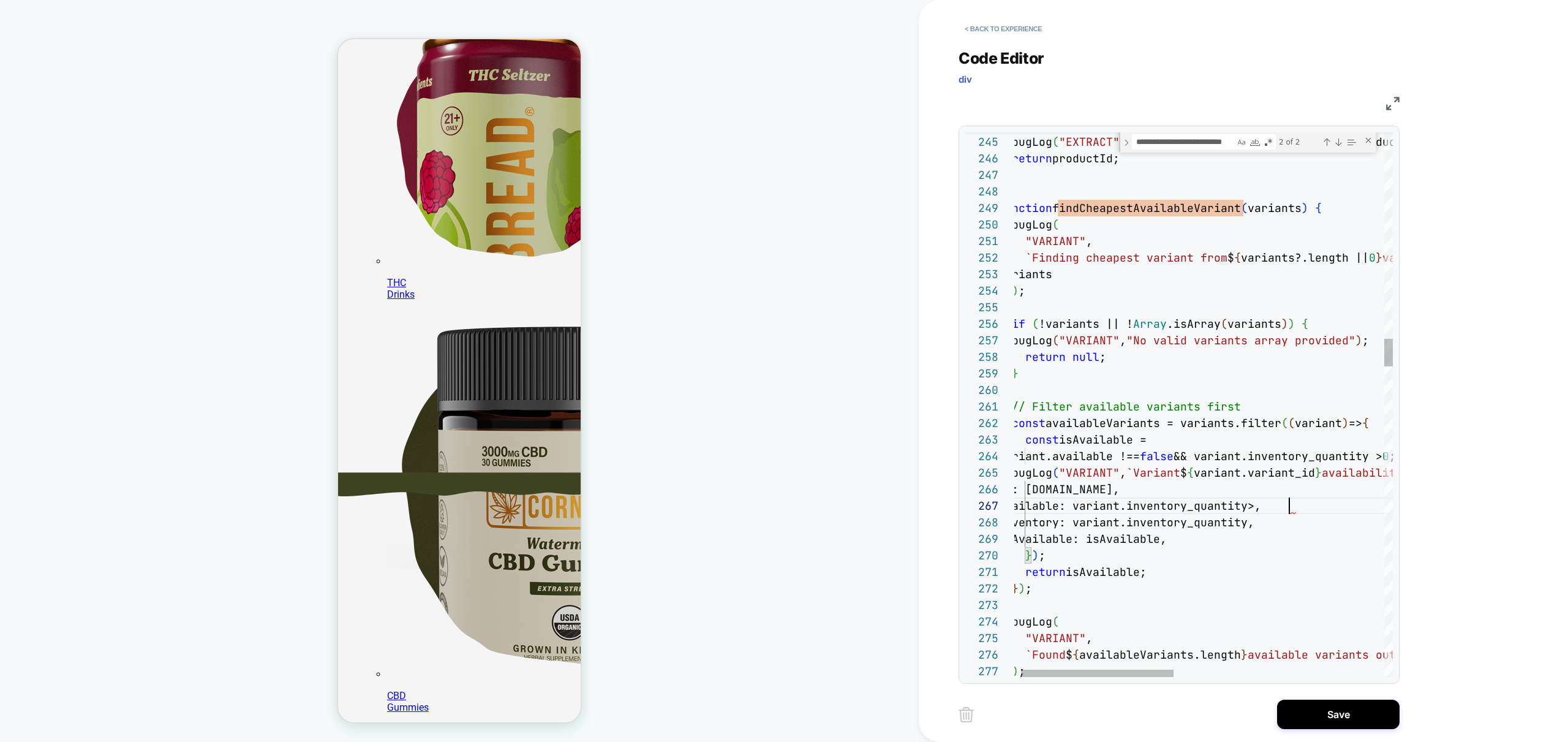
scroll to position [99, 297]
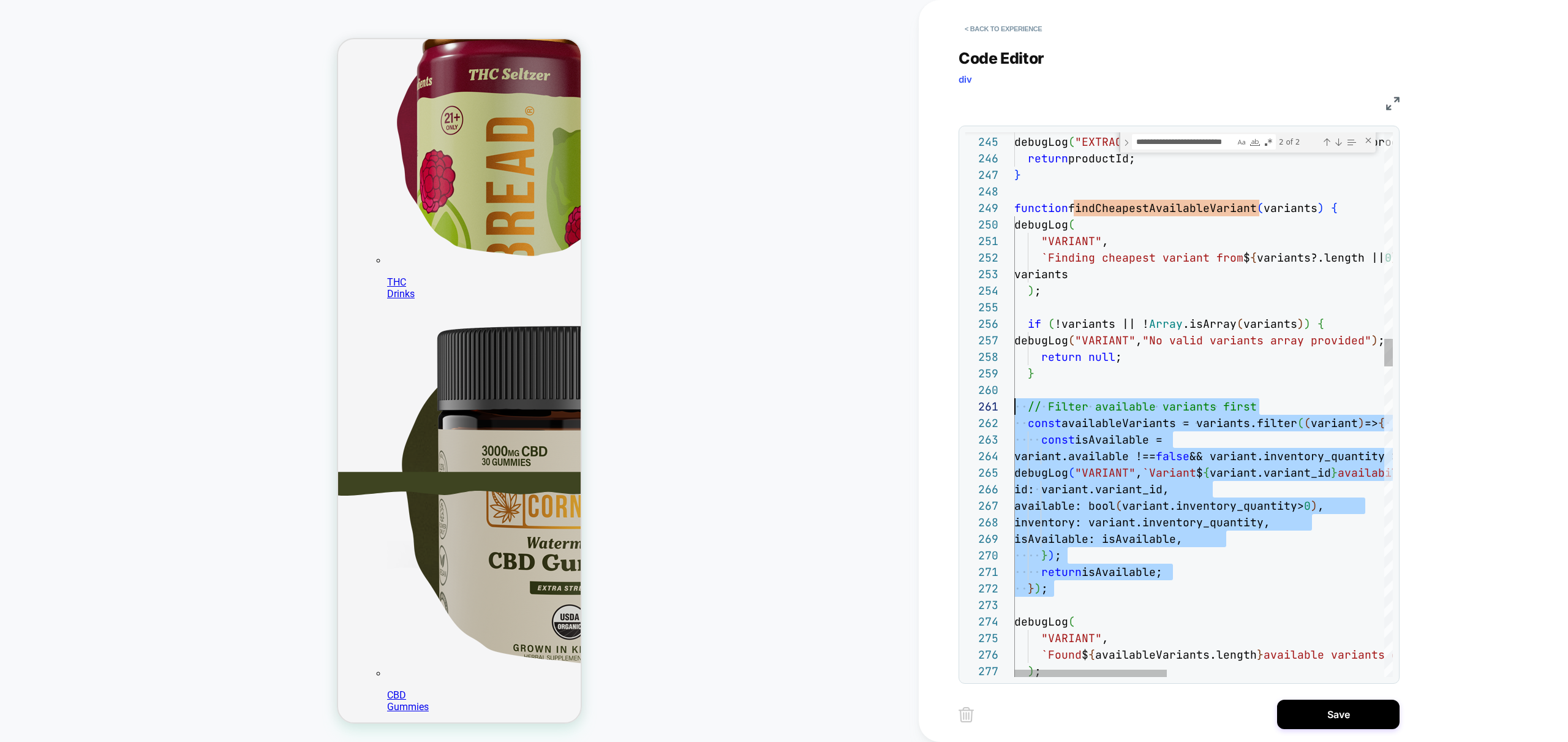
scroll to position [0, 0]
drag, startPoint x: 1133, startPoint y: 597, endPoint x: 977, endPoint y: 407, distance: 245.8
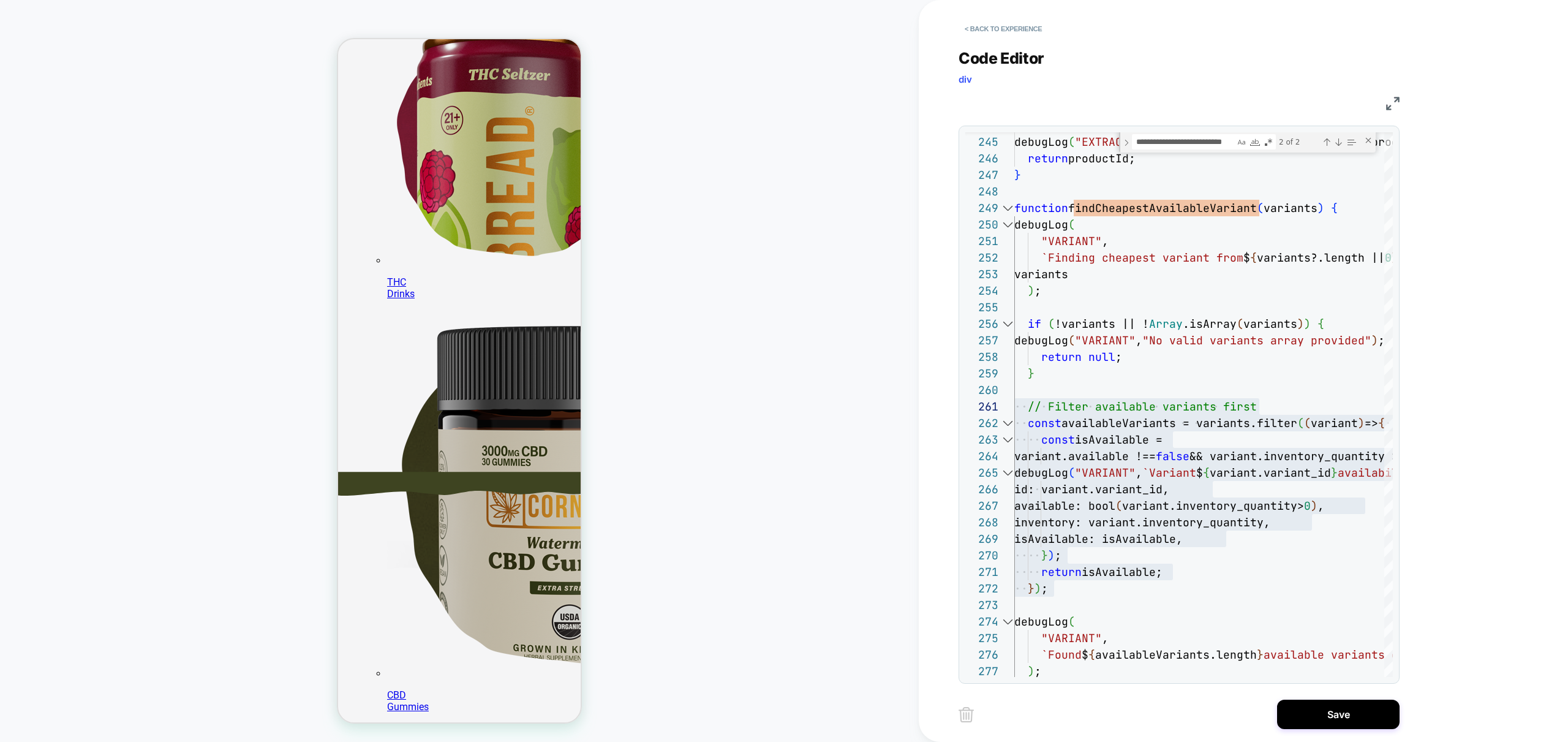
scroll to position [245, 0]
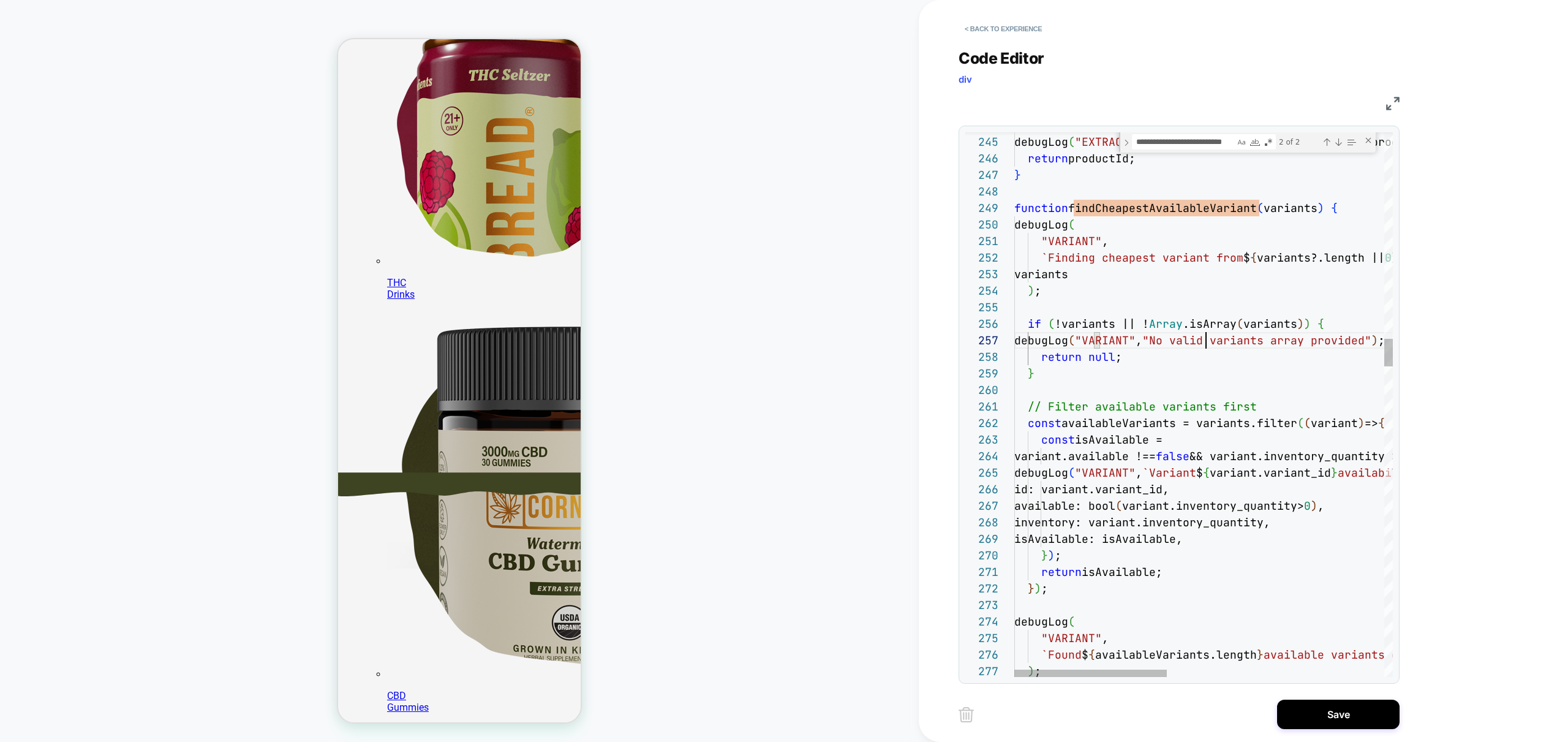
scroll to position [99, 192]
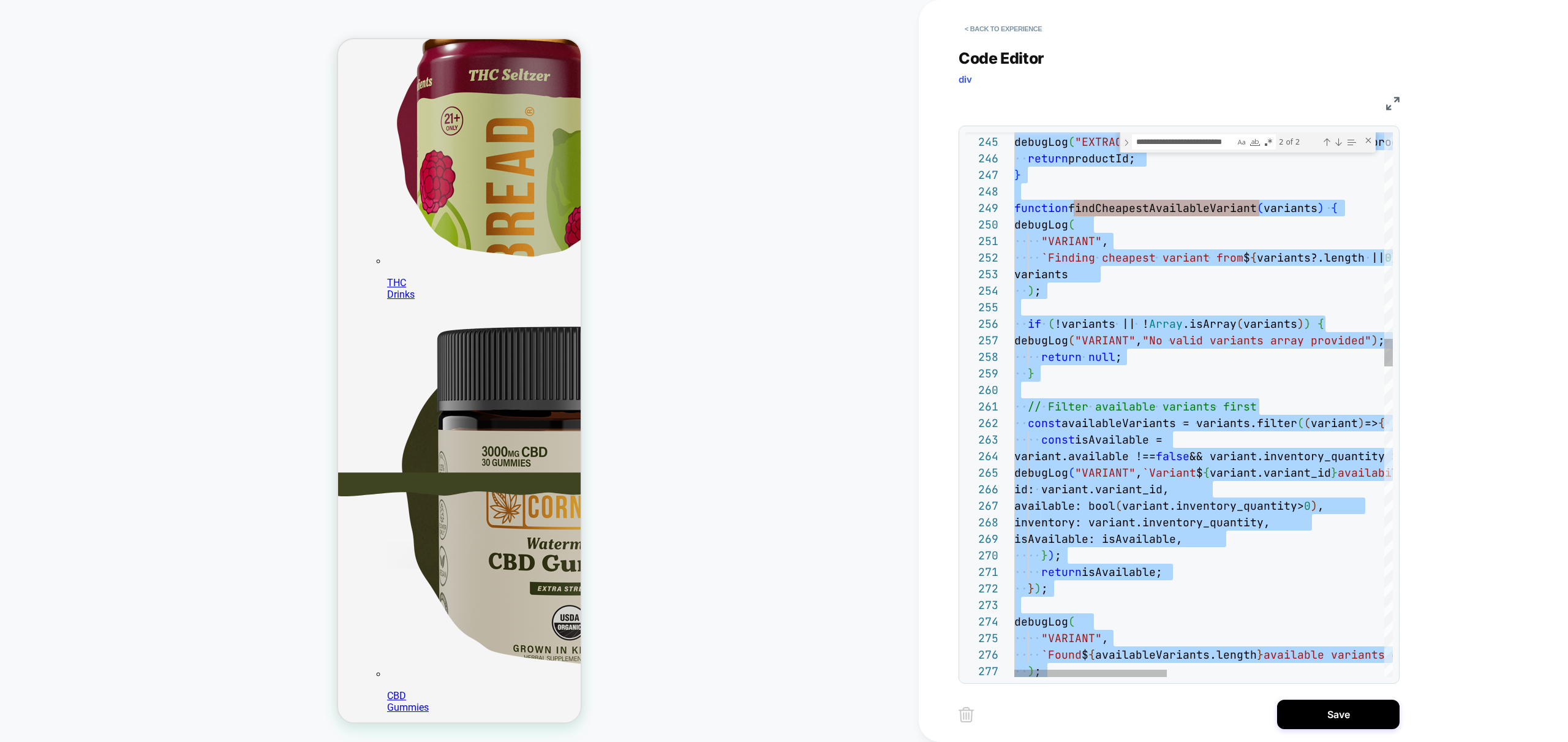
type textarea "*"
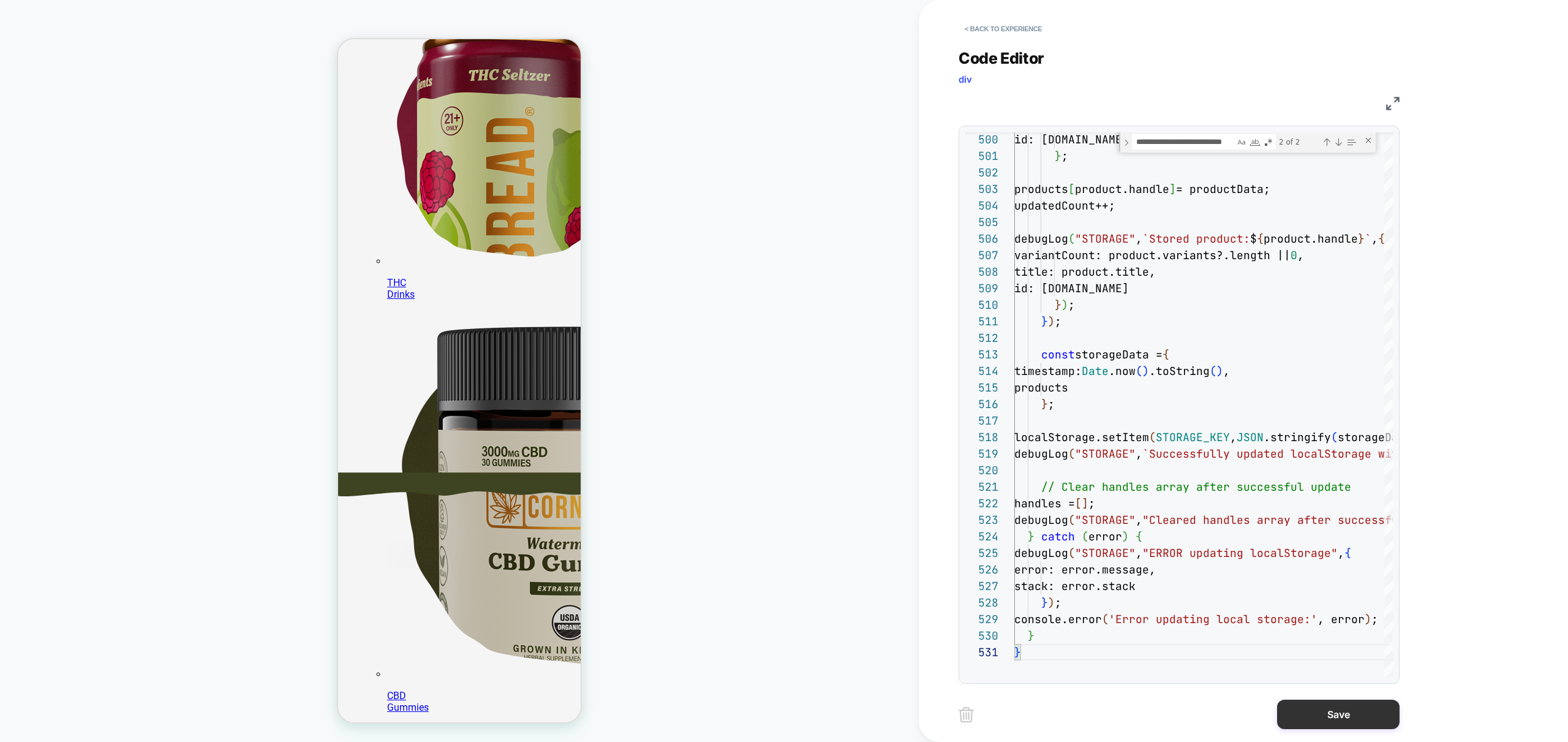
click at [1344, 718] on button "Save" at bounding box center [1338, 715] width 123 height 29
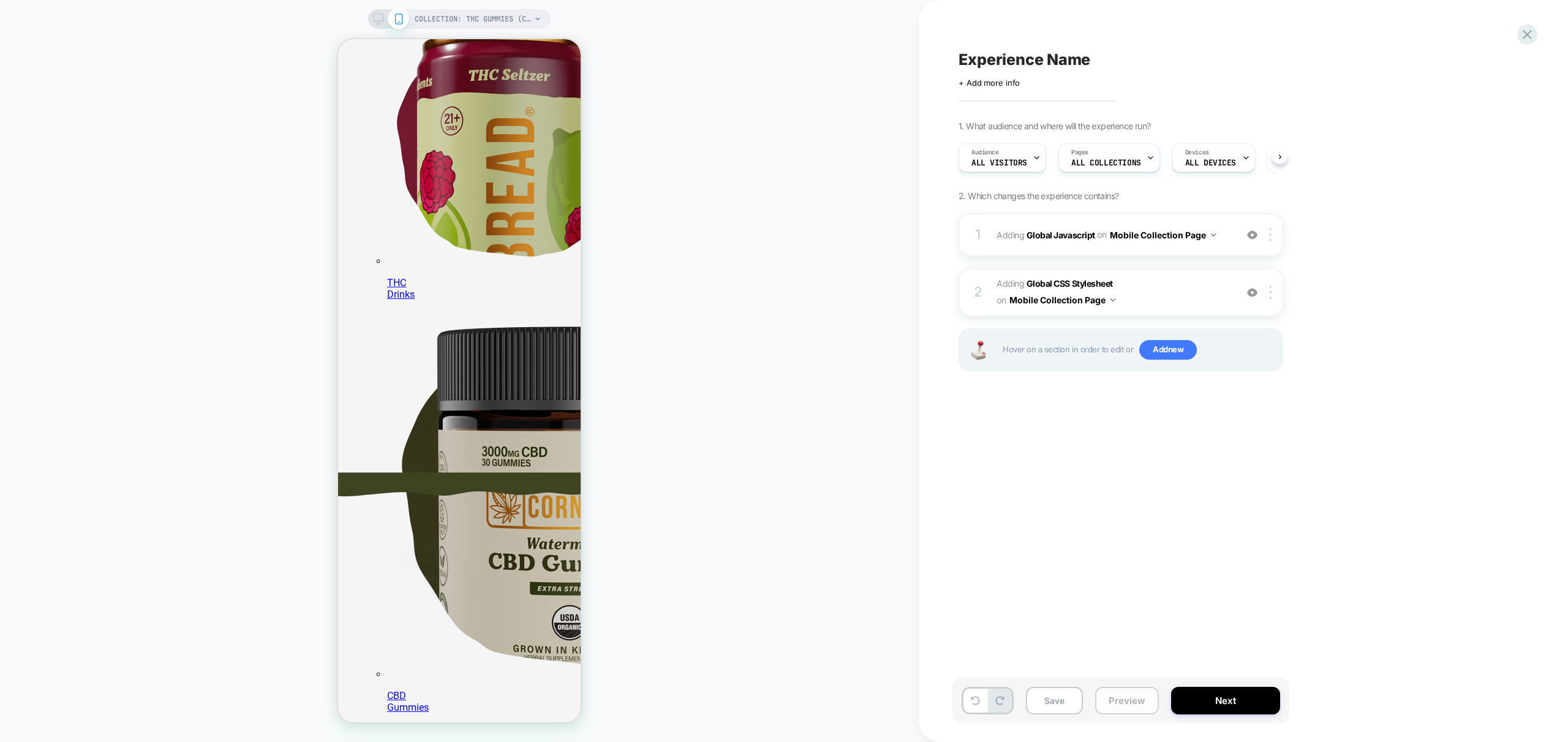
click at [1130, 708] on button "Preview" at bounding box center [1127, 701] width 64 height 27
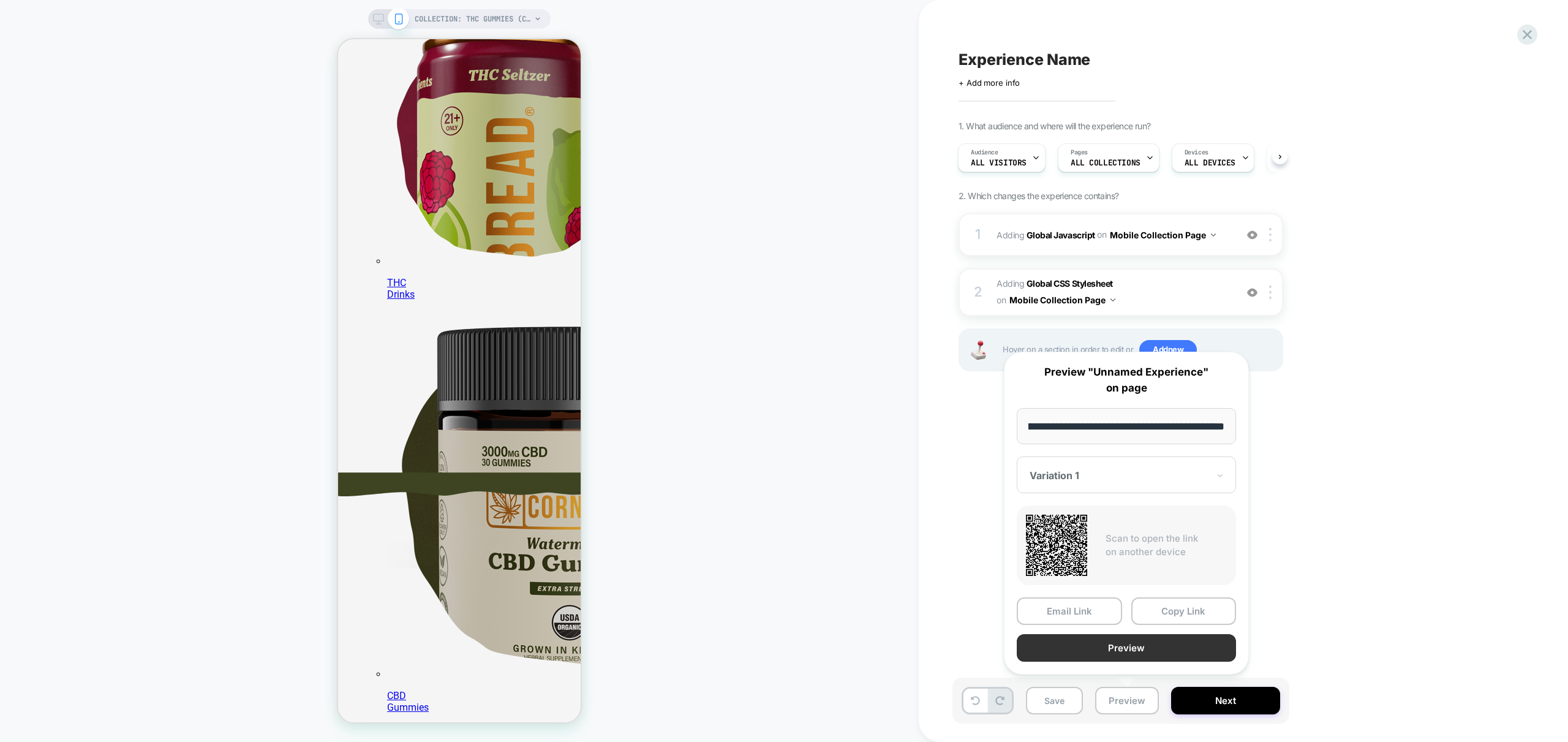
scroll to position [0, 0]
click at [1157, 644] on button "Preview" at bounding box center [1126, 648] width 220 height 27
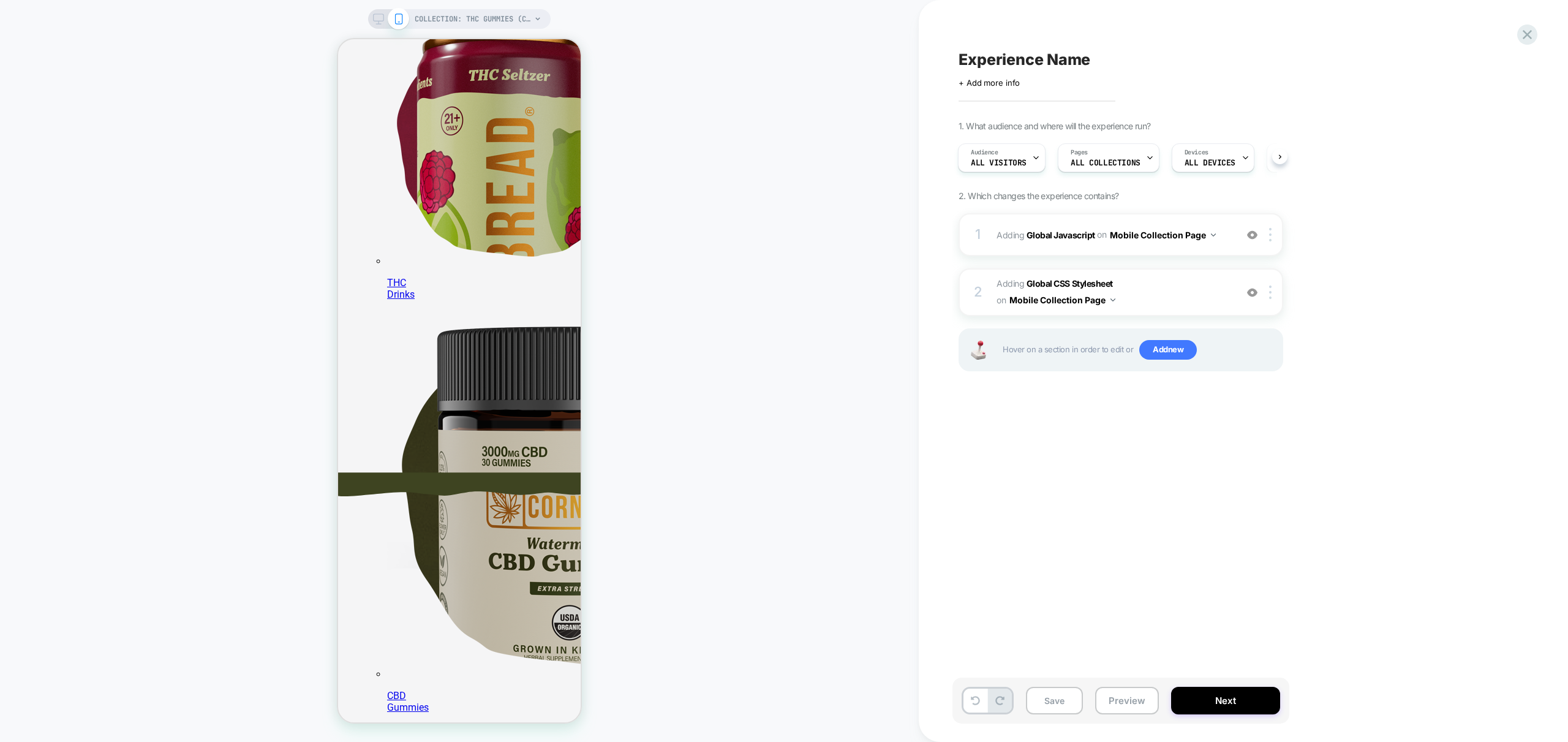
scroll to position [245, 0]
click at [1213, 246] on div "1 Adding Global Javascript on Mobile Collection Page Add Before Add After Copy …" at bounding box center [1121, 234] width 325 height 43
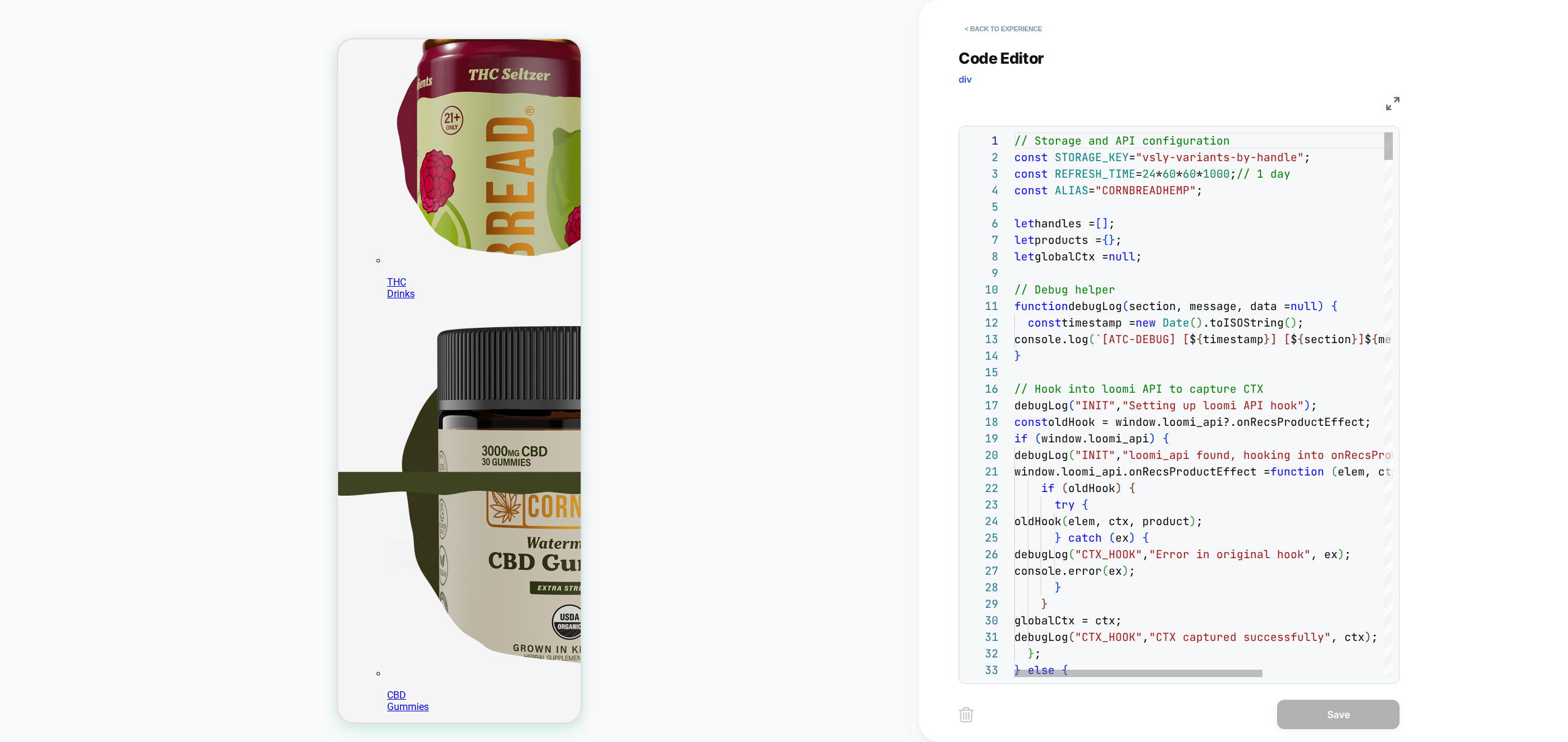
type textarea "**********"
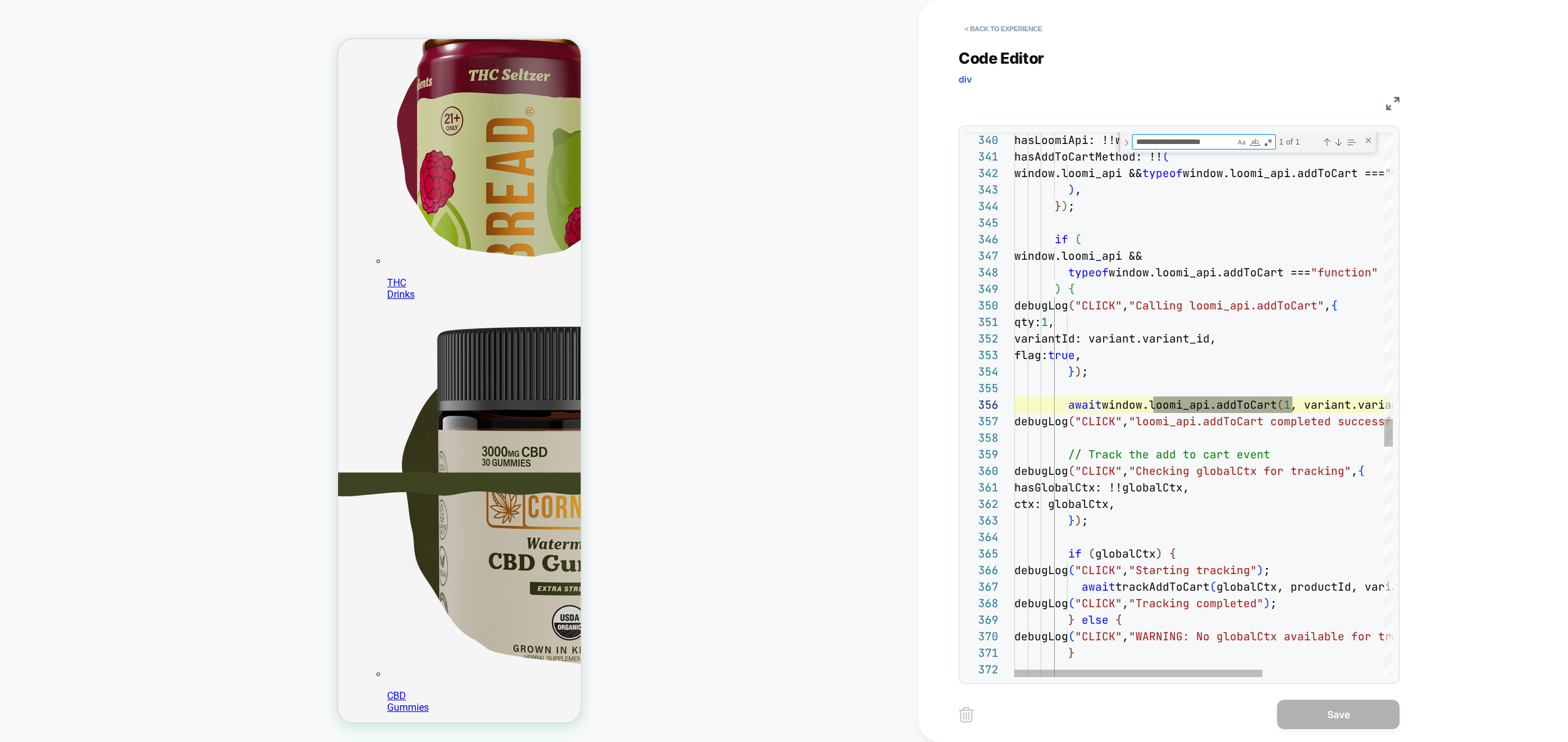
type textarea "**********"
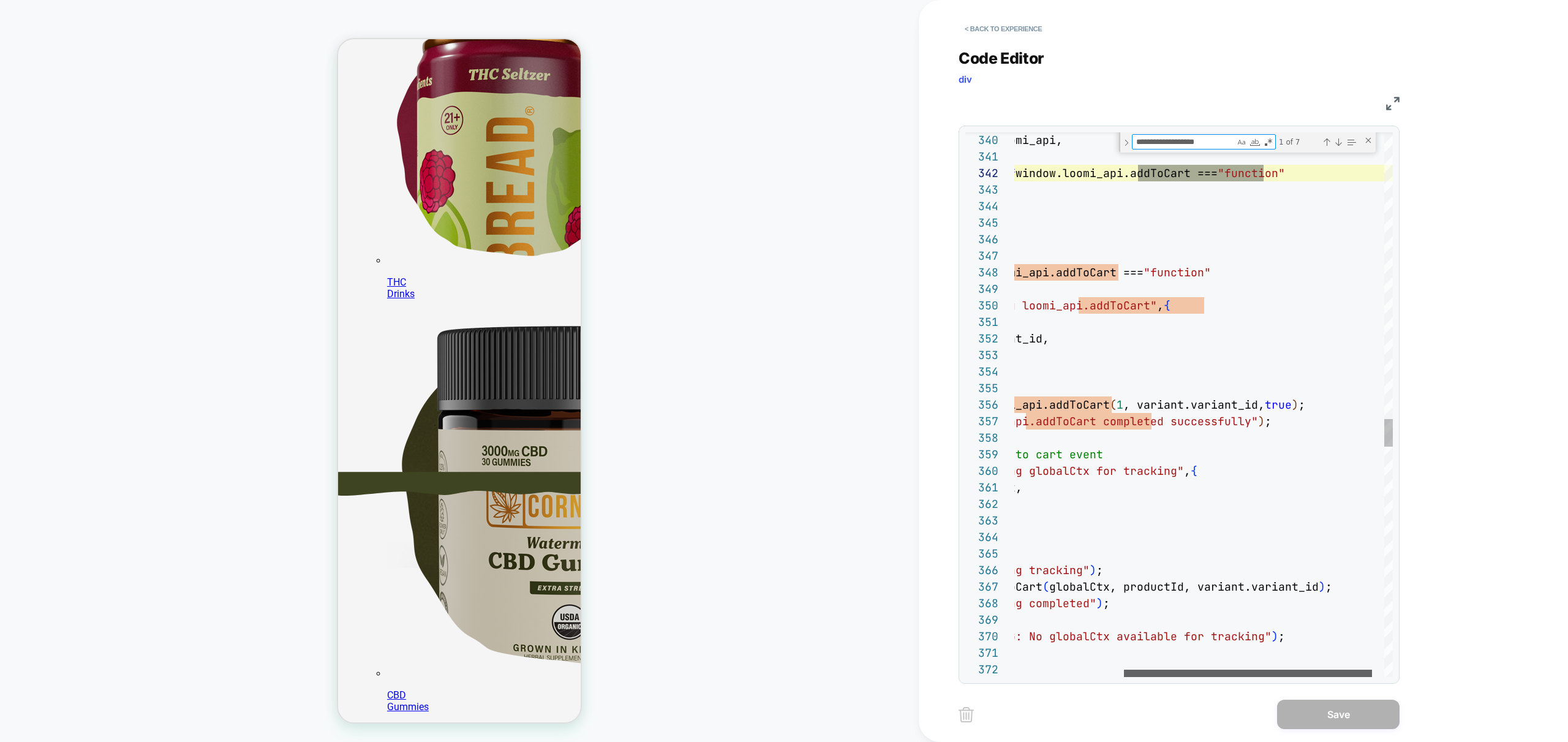
scroll to position [245, 0]
click at [1320, 677] on div at bounding box center [1260, 673] width 248 height 7
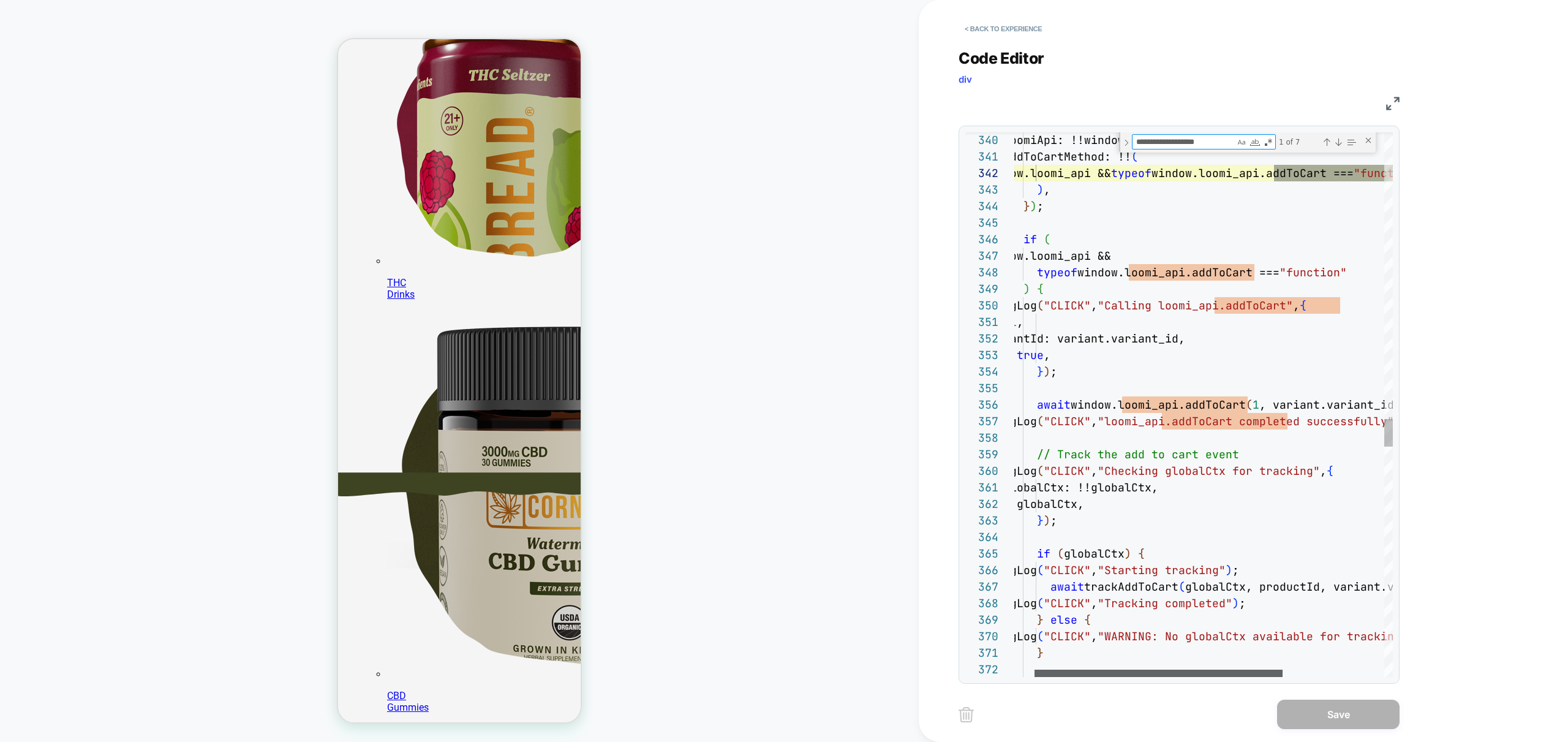
scroll to position [245, 0]
click at [1147, 674] on div at bounding box center [1161, 673] width 248 height 7
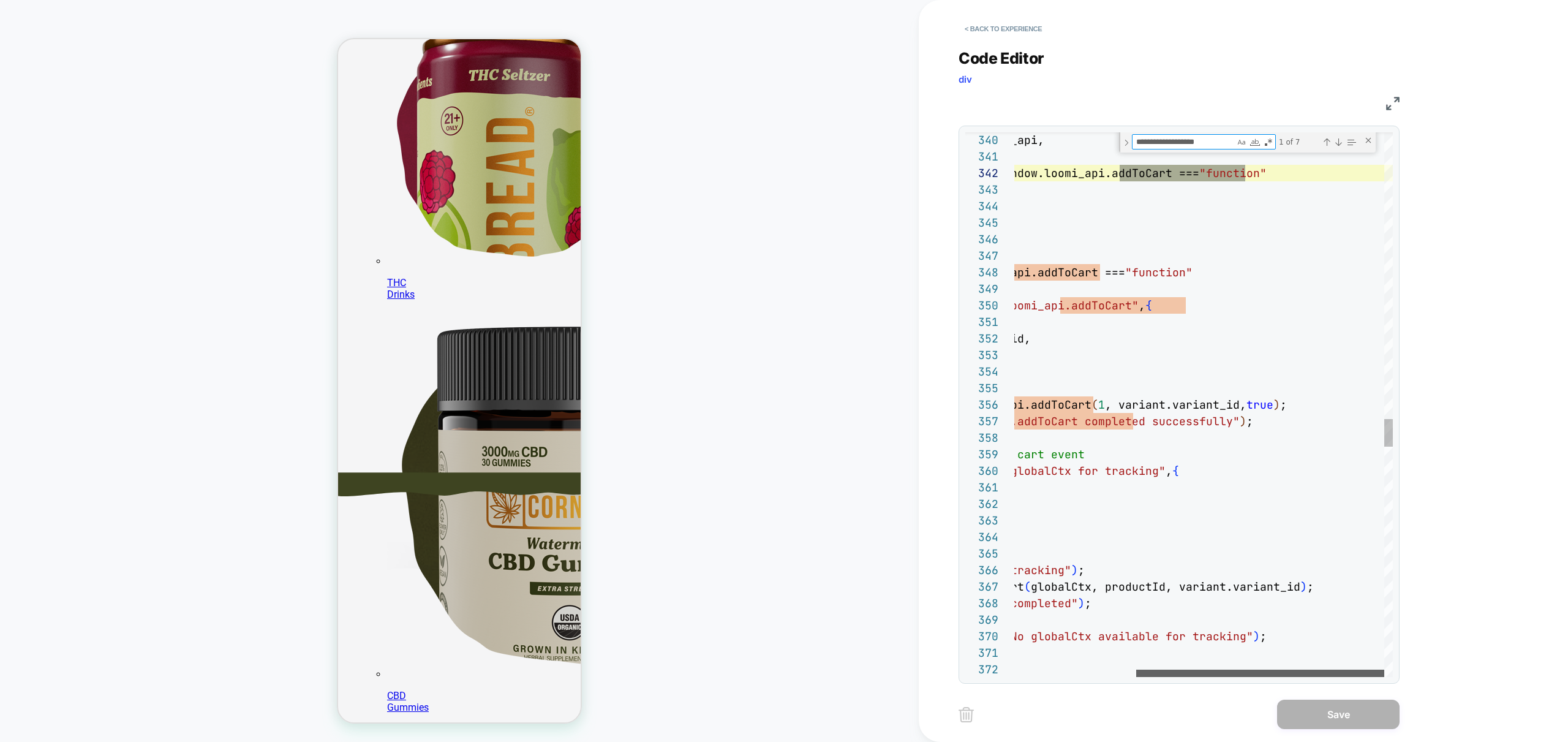
click at [1228, 670] on div at bounding box center [1260, 673] width 248 height 7
type textarea "**********"
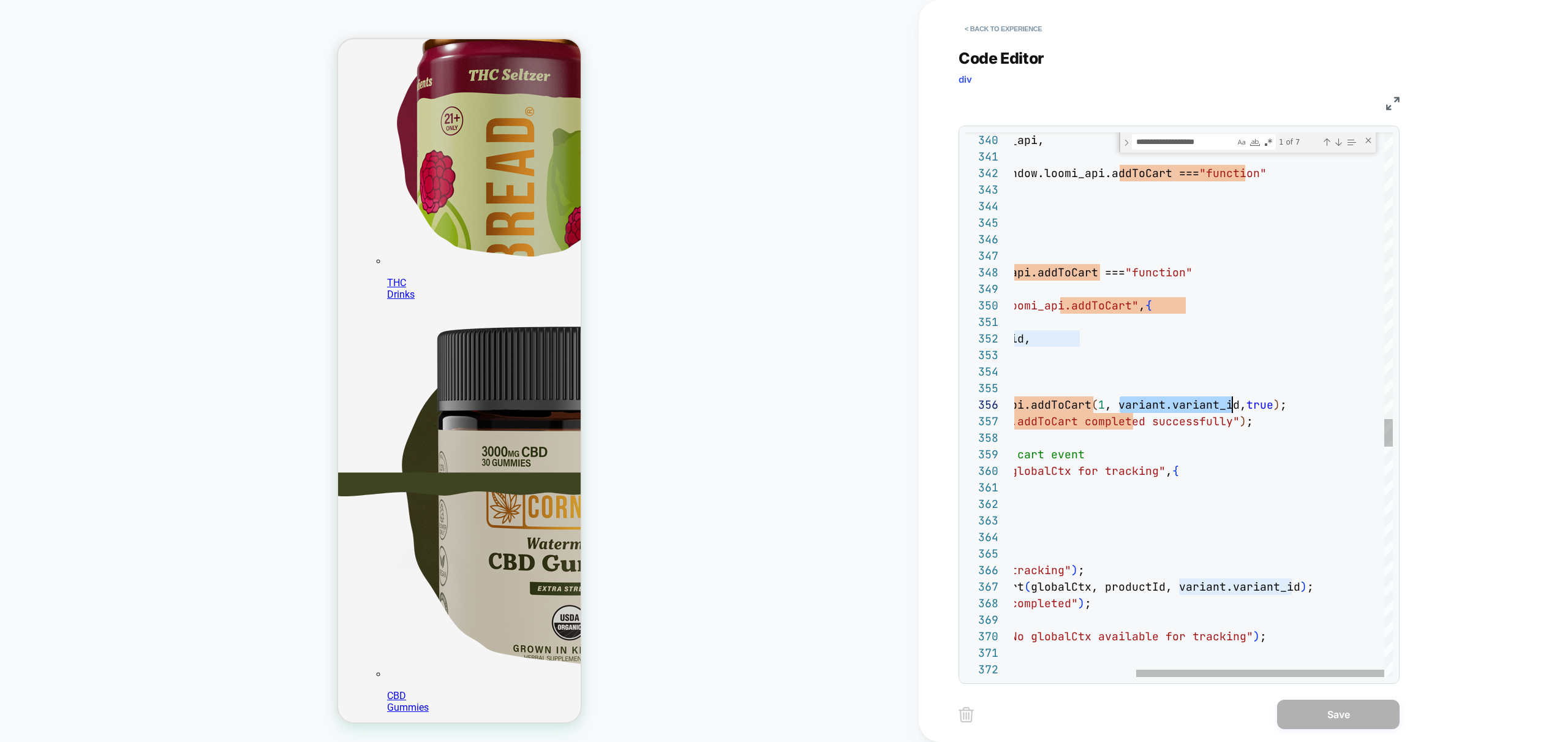
scroll to position [82, 411]
drag, startPoint x: 1119, startPoint y: 405, endPoint x: 1240, endPoint y: 408, distance: 121.0
click at [1235, 677] on div at bounding box center [1260, 673] width 248 height 7
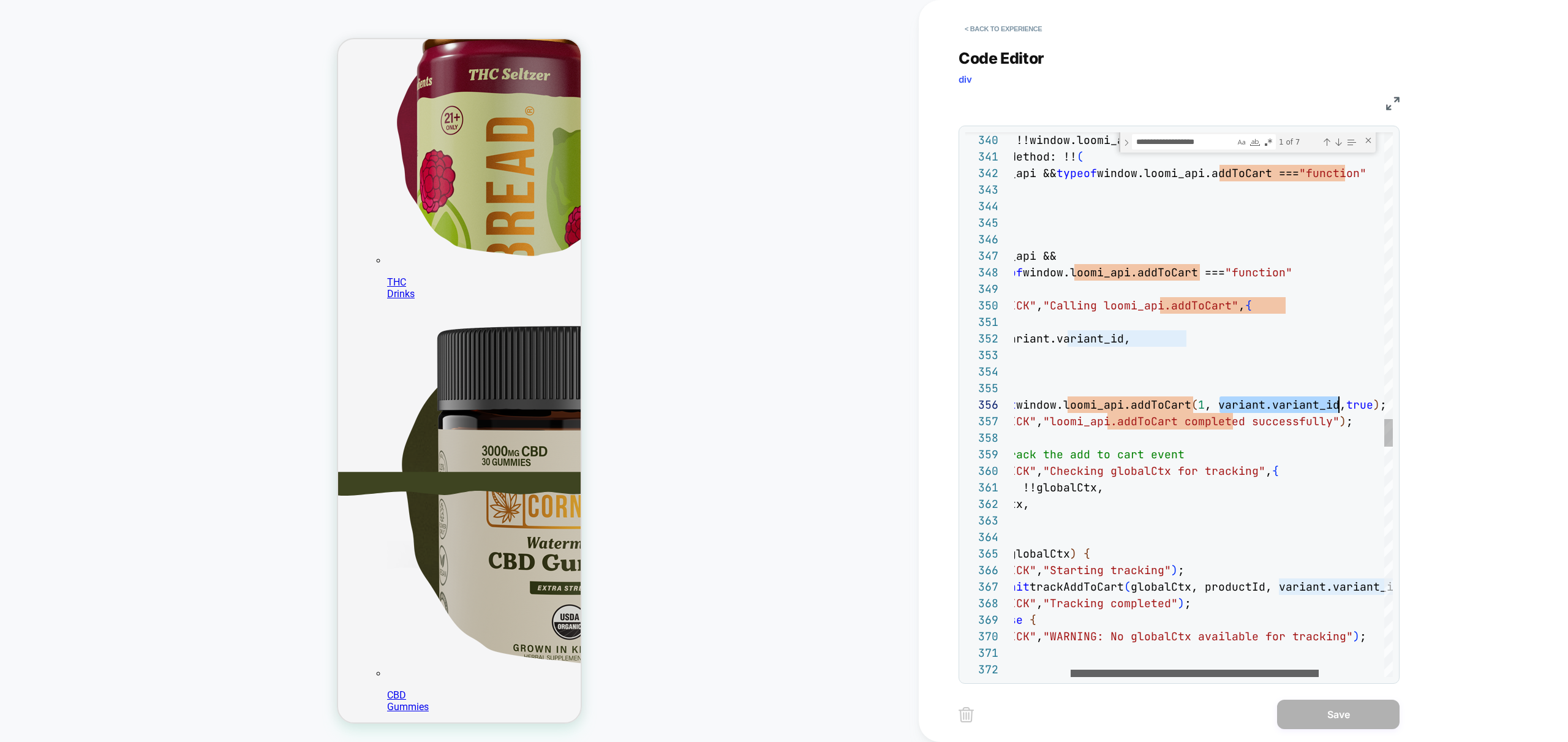
click at [1094, 675] on div at bounding box center [1194, 673] width 248 height 7
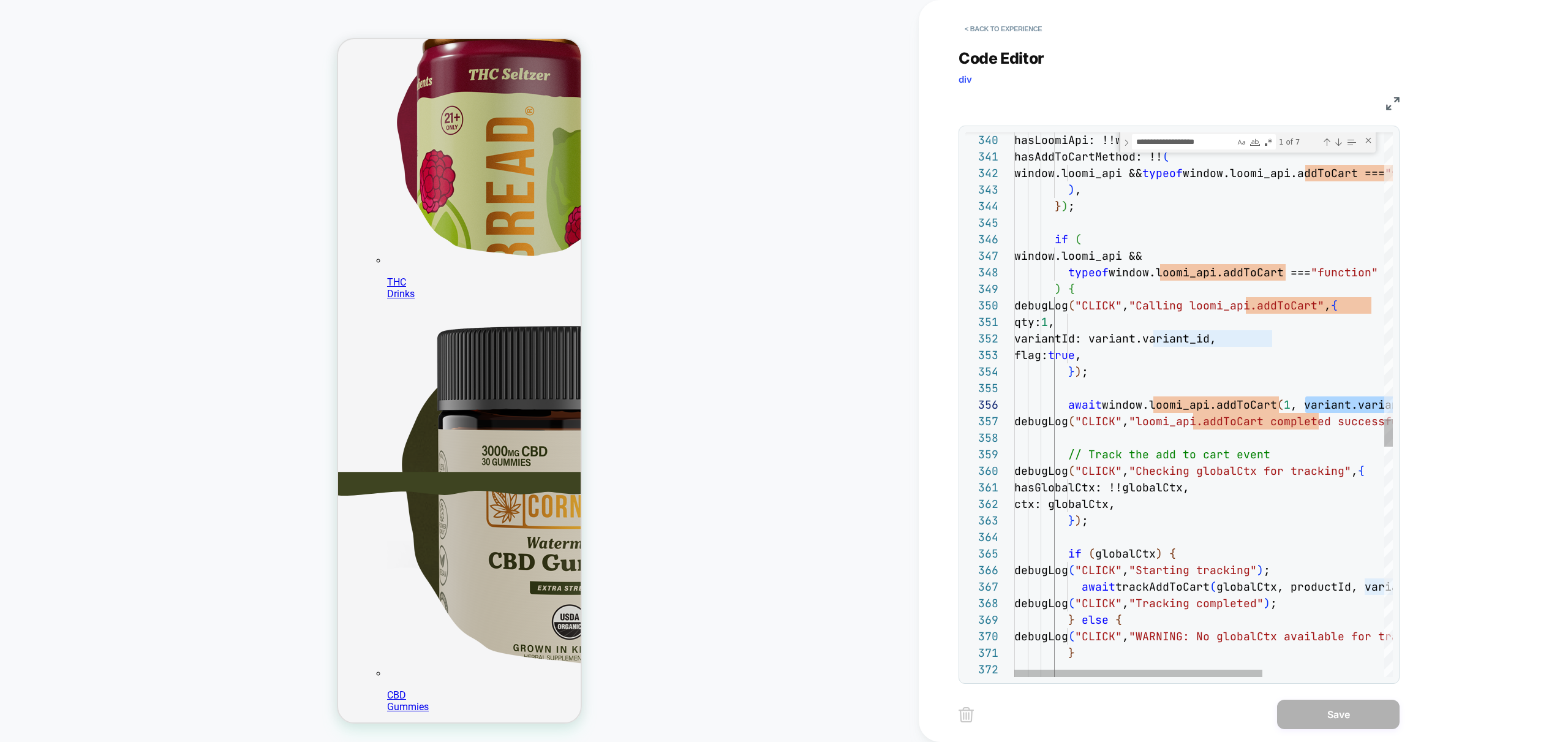
scroll to position [245, 0]
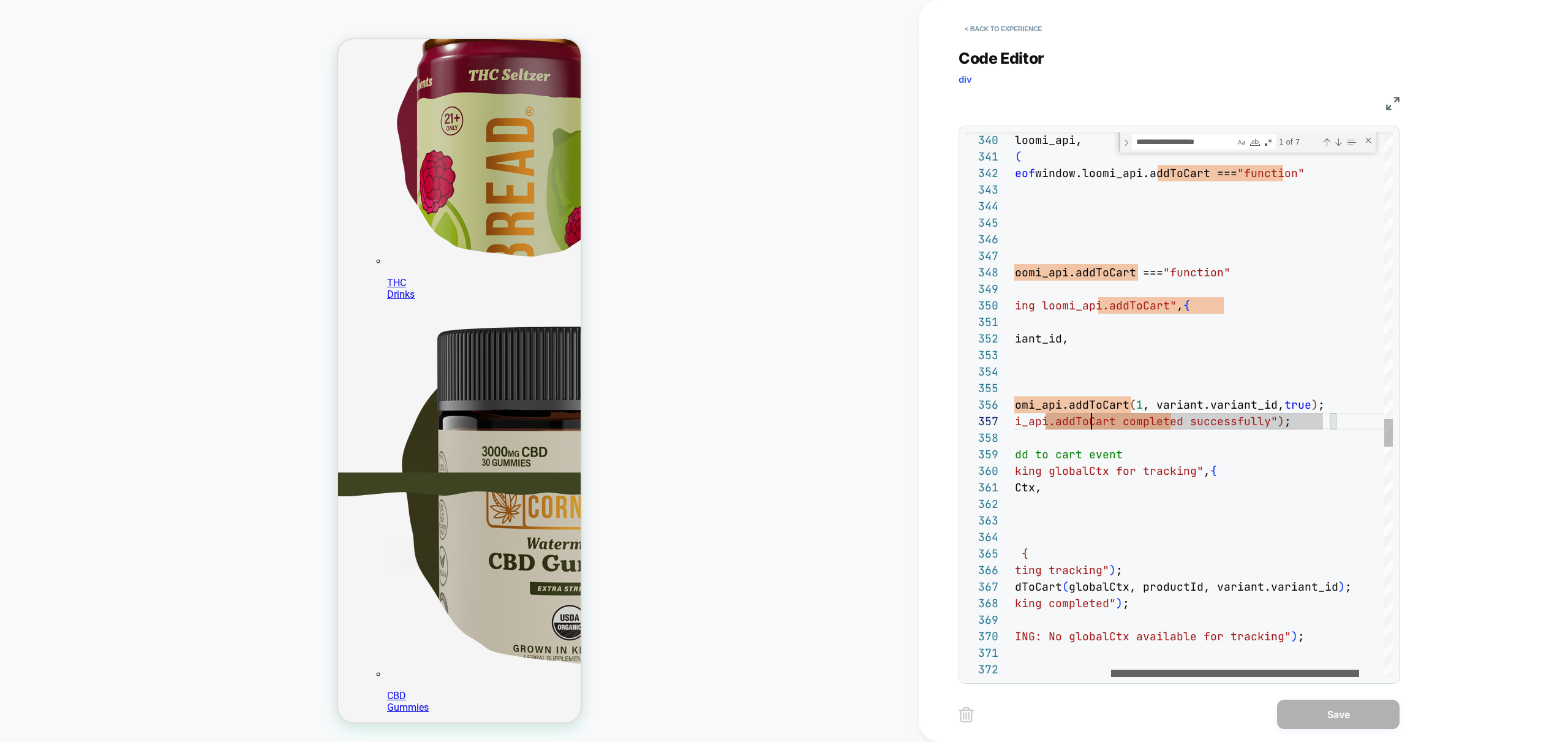
click at [1217, 675] on div at bounding box center [1235, 673] width 248 height 7
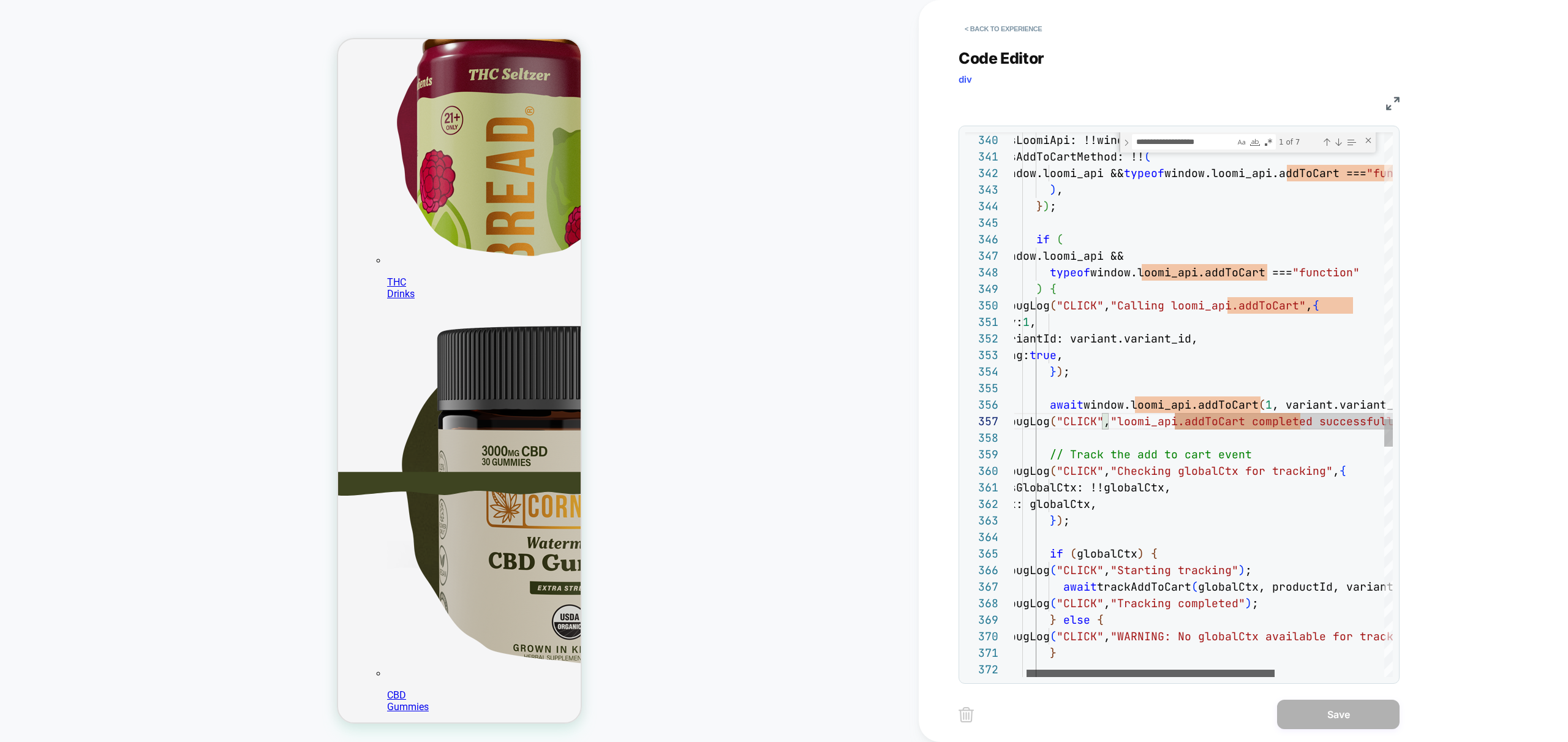
click at [1129, 677] on div at bounding box center [1150, 673] width 248 height 7
type textarea "**********"
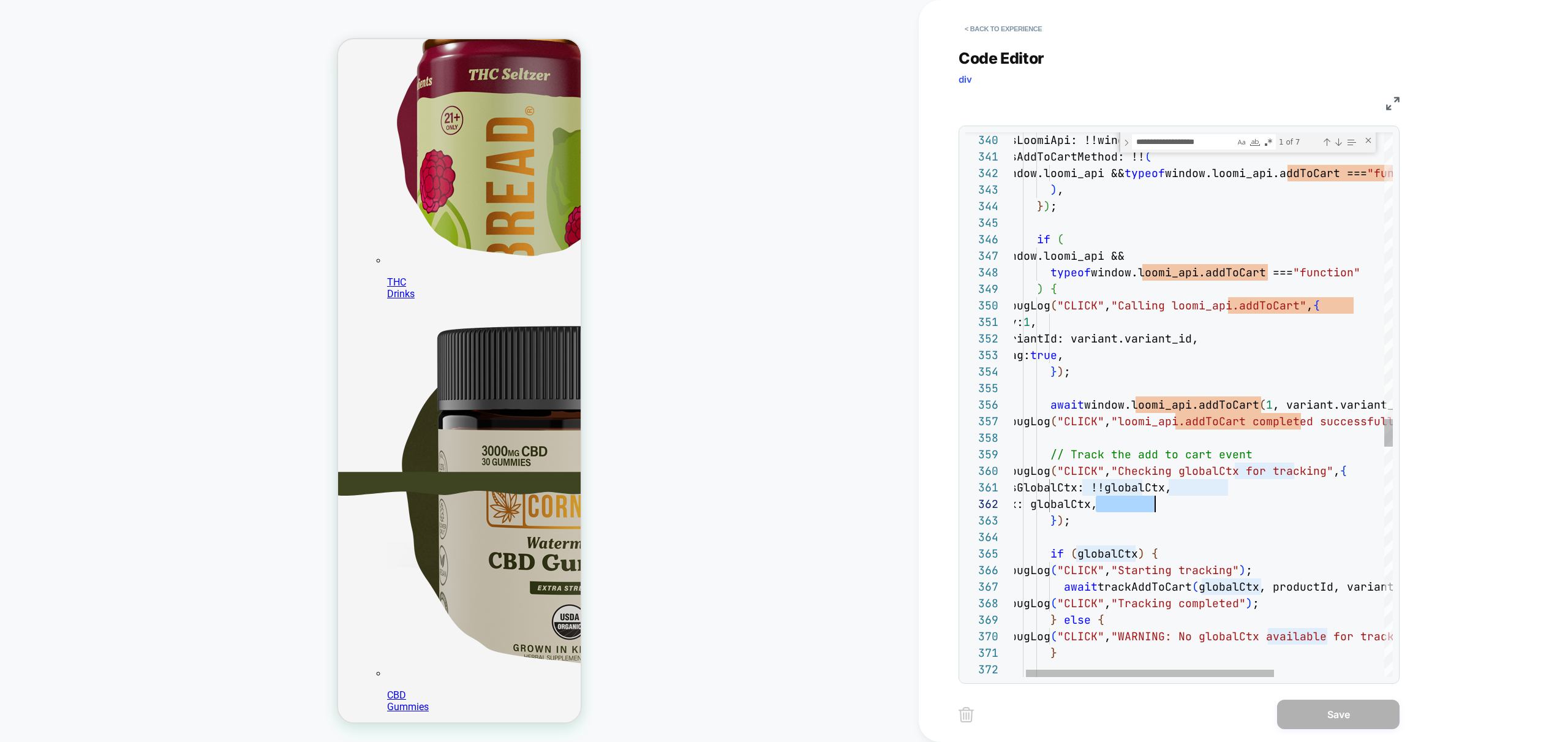
scroll to position [245, 0]
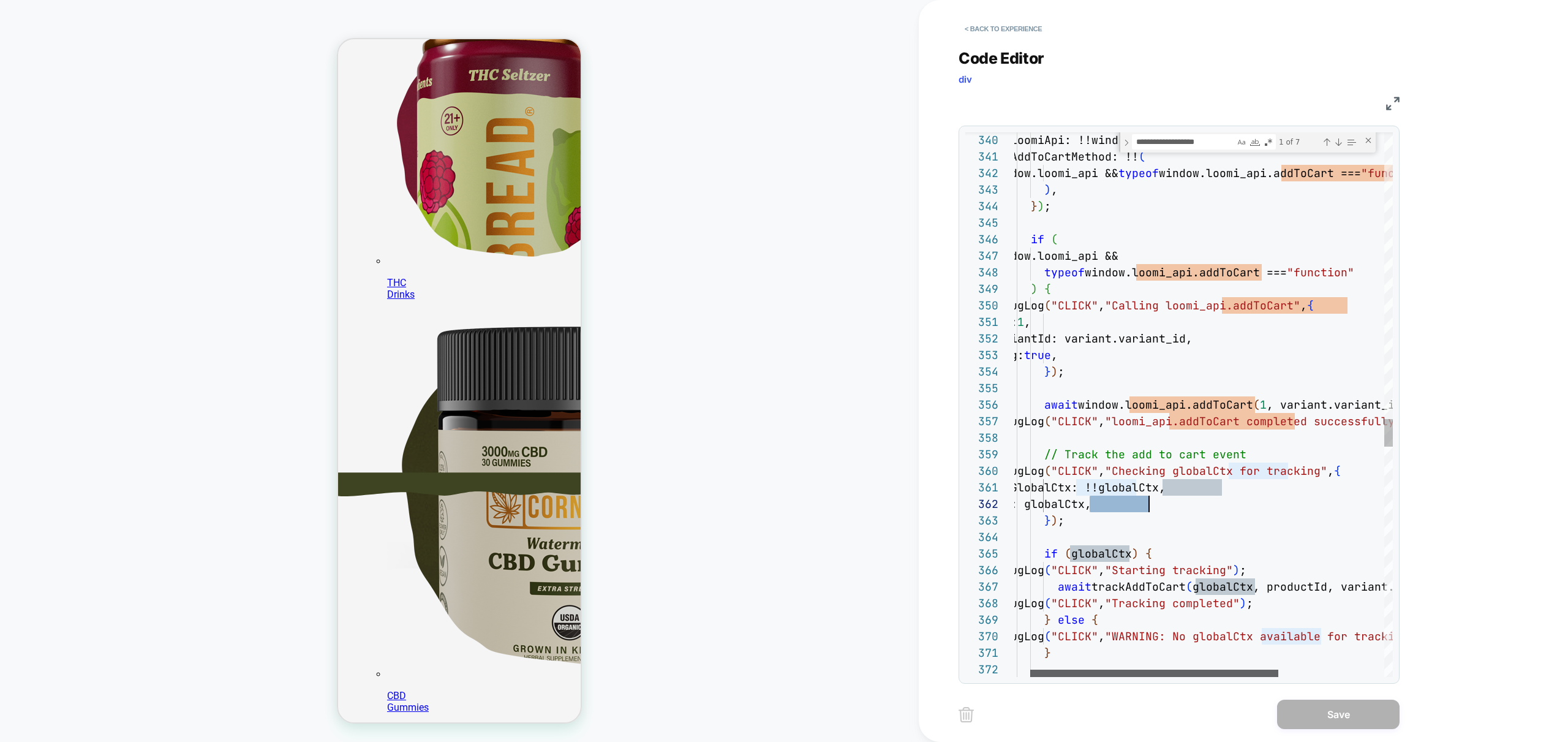
click at [1135, 675] on div at bounding box center [1154, 673] width 248 height 7
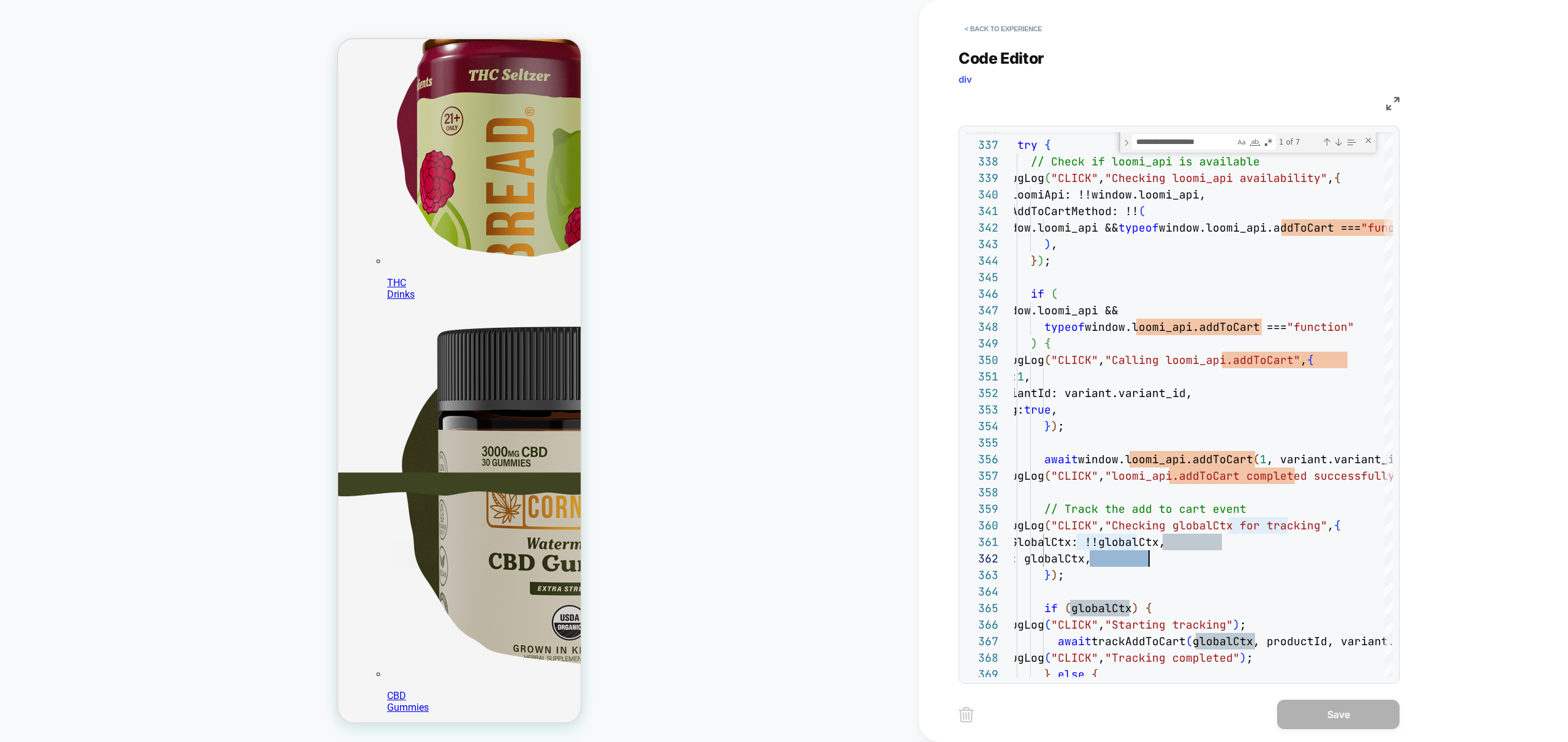
scroll to position [245, 0]
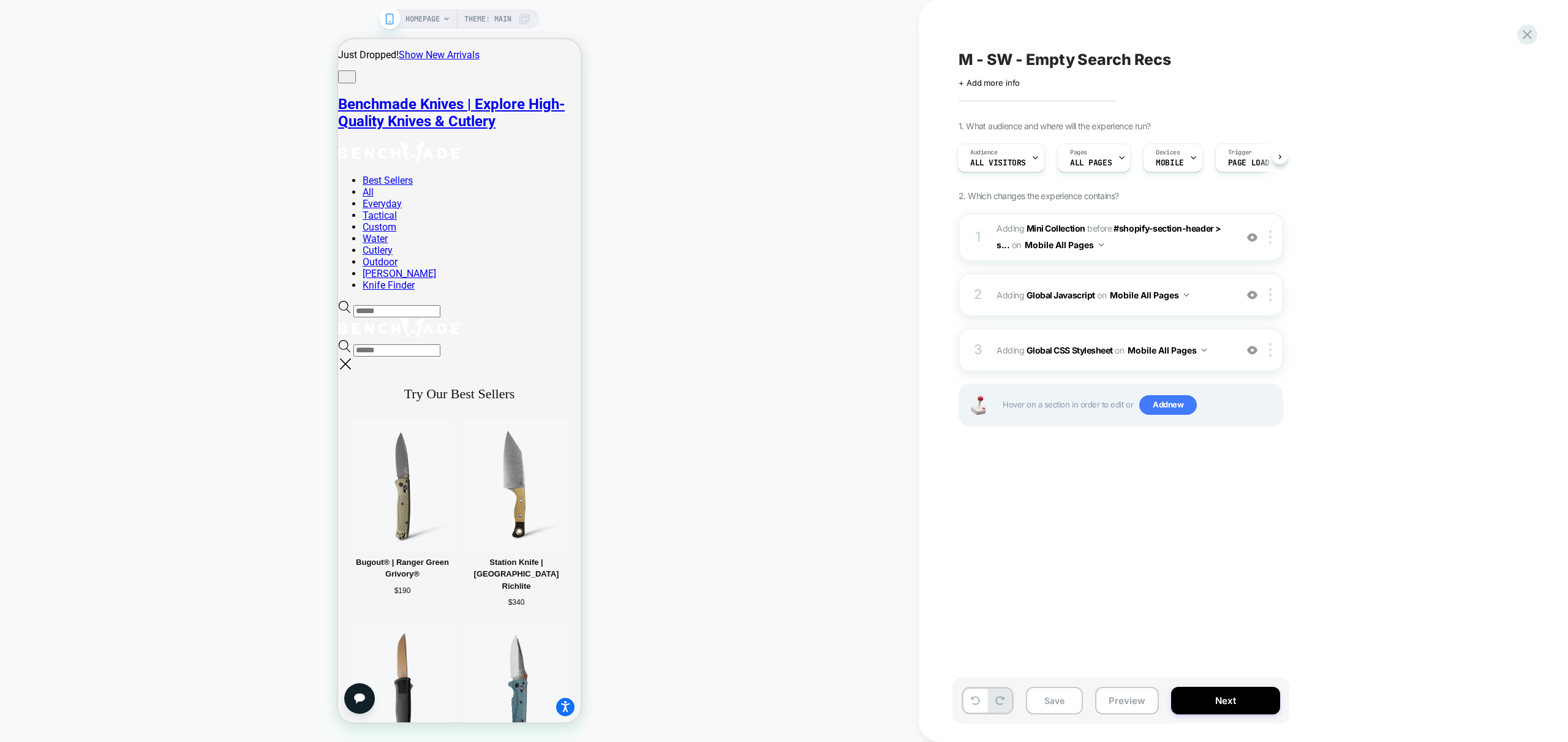
click at [1128, 704] on button "Preview" at bounding box center [1127, 701] width 64 height 27
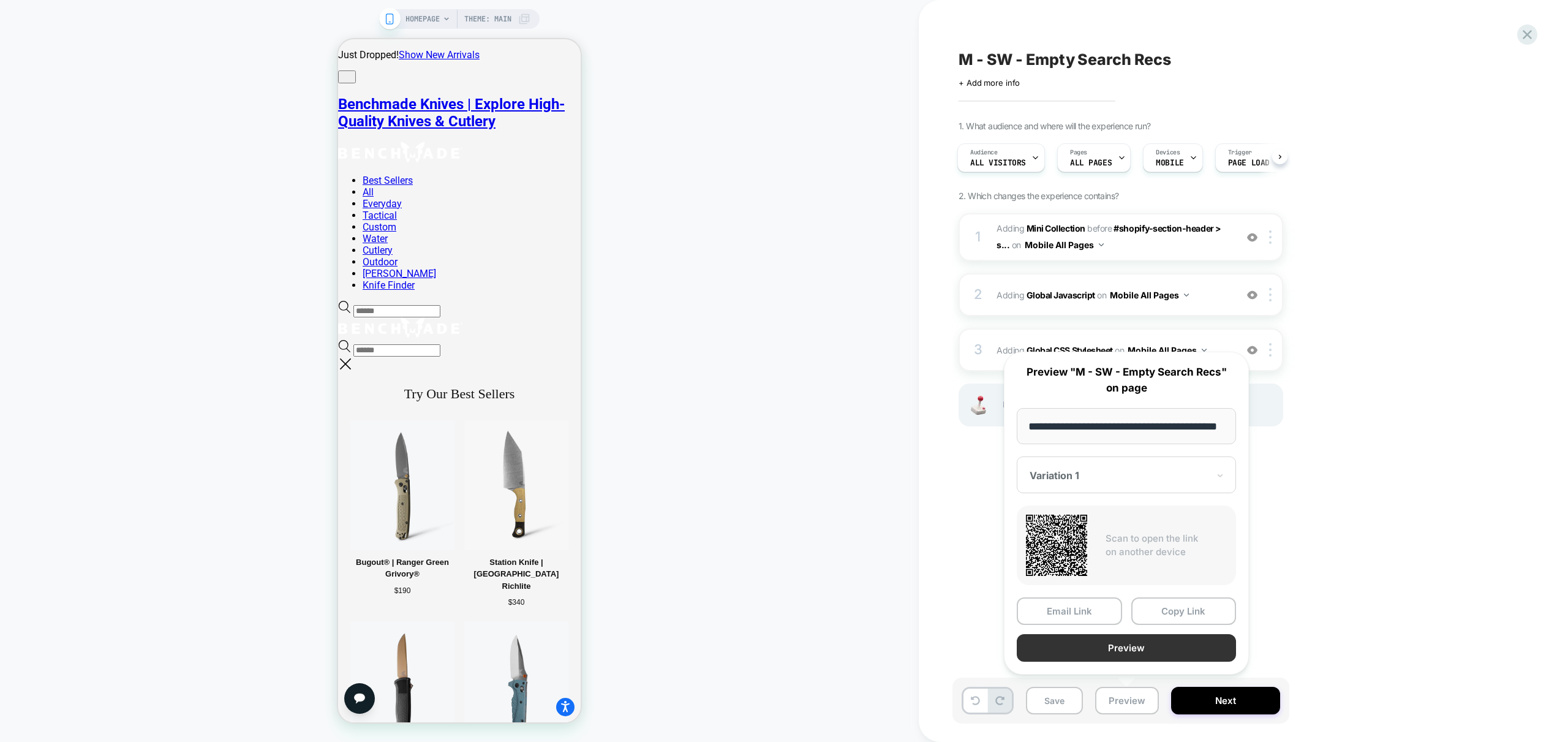
click at [1133, 657] on button "Preview" at bounding box center [1126, 648] width 220 height 27
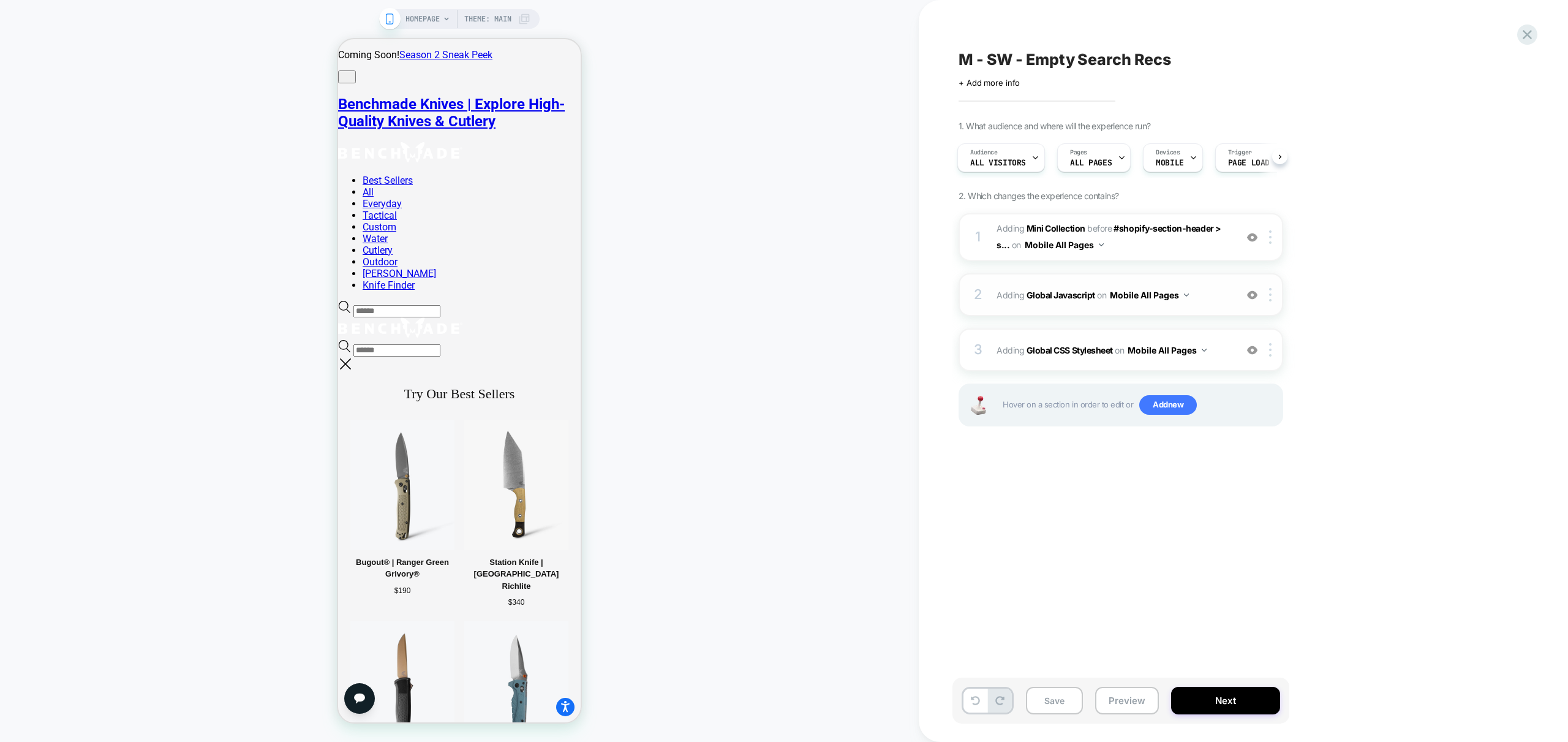
click at [1220, 305] on div "2 Adding Global Javascript on Mobile All Pages Add Before Add After Copy to Des…" at bounding box center [1121, 295] width 325 height 43
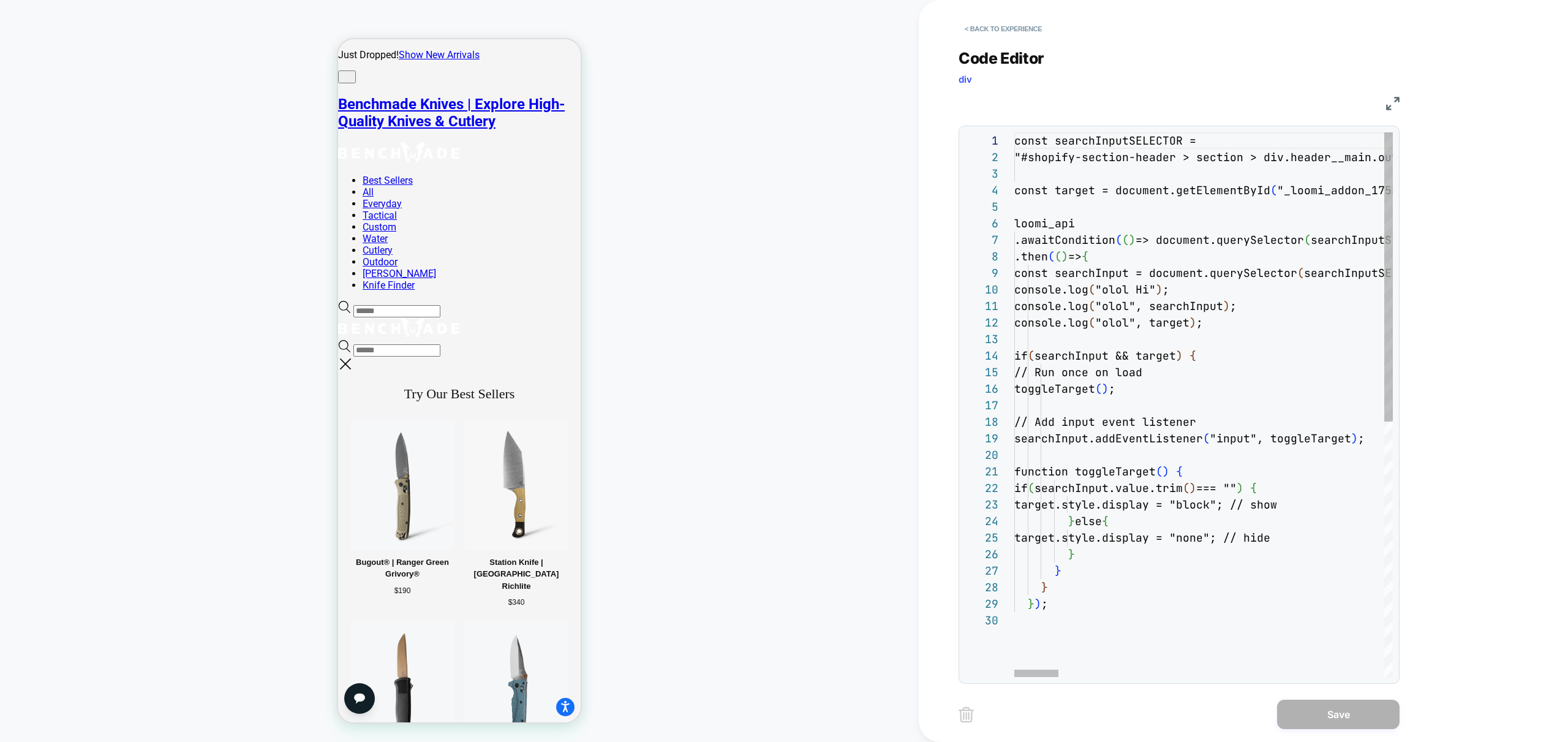
scroll to position [49, 0]
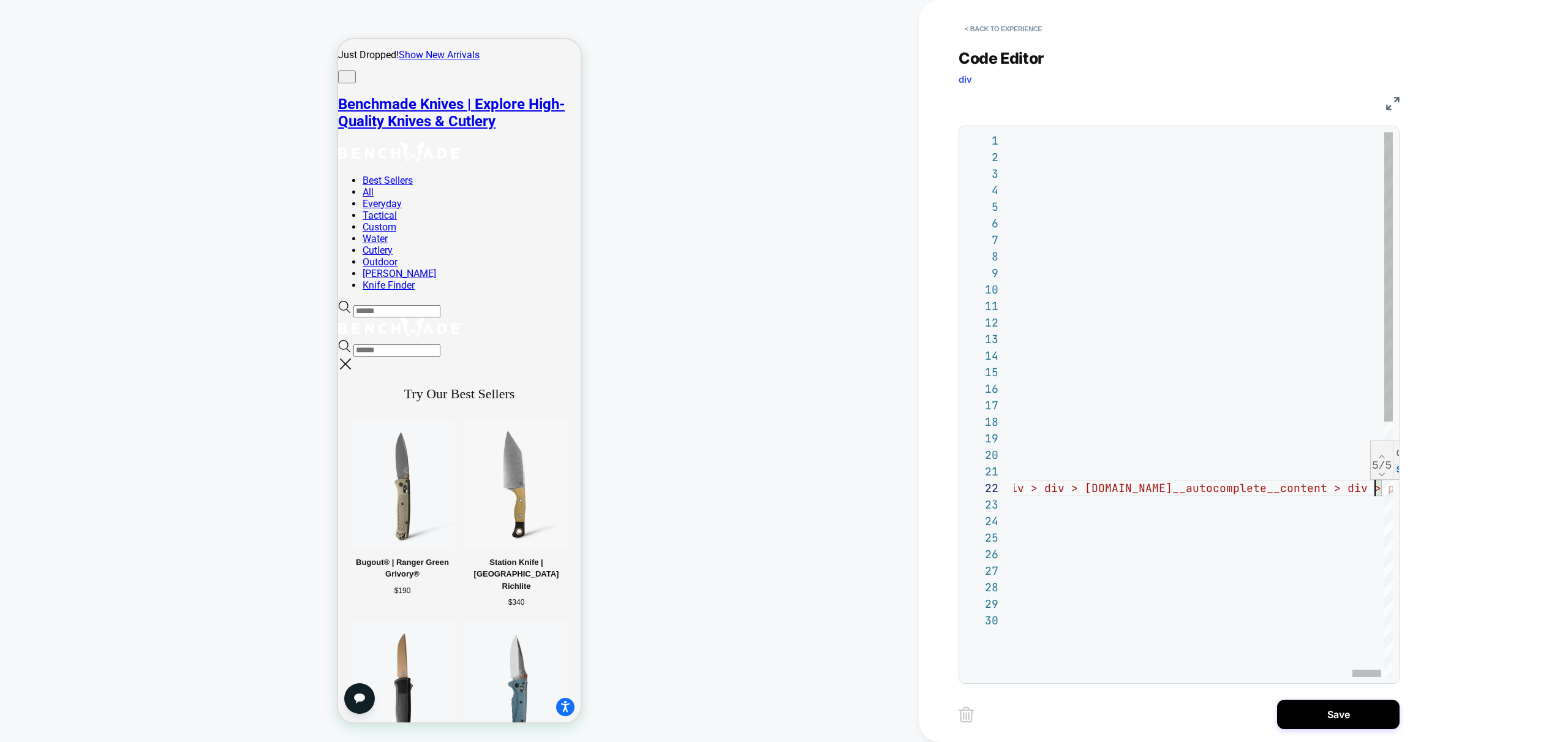
scroll to position [0, 3326]
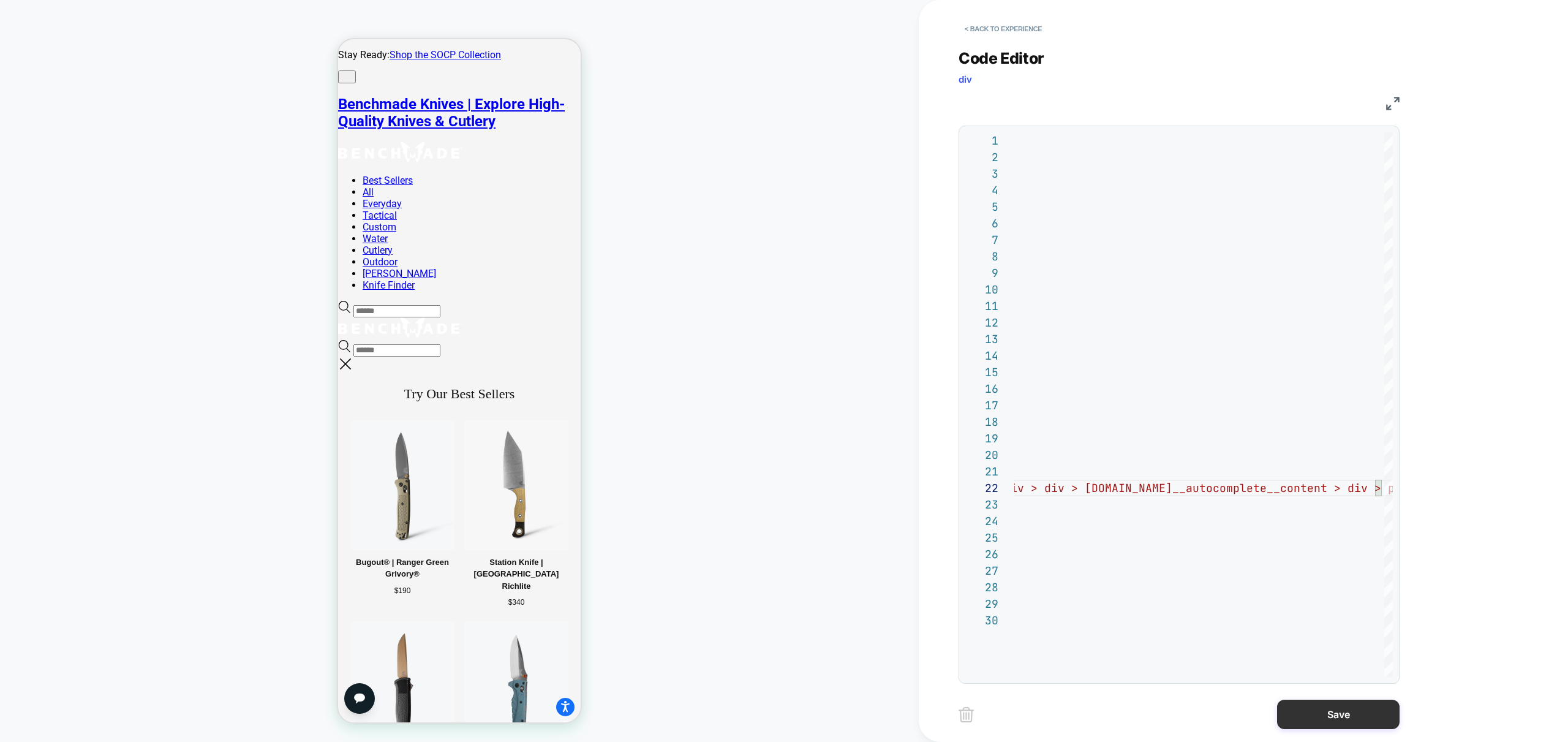
type textarea "**********"
click at [1344, 717] on button "Save" at bounding box center [1338, 715] width 123 height 29
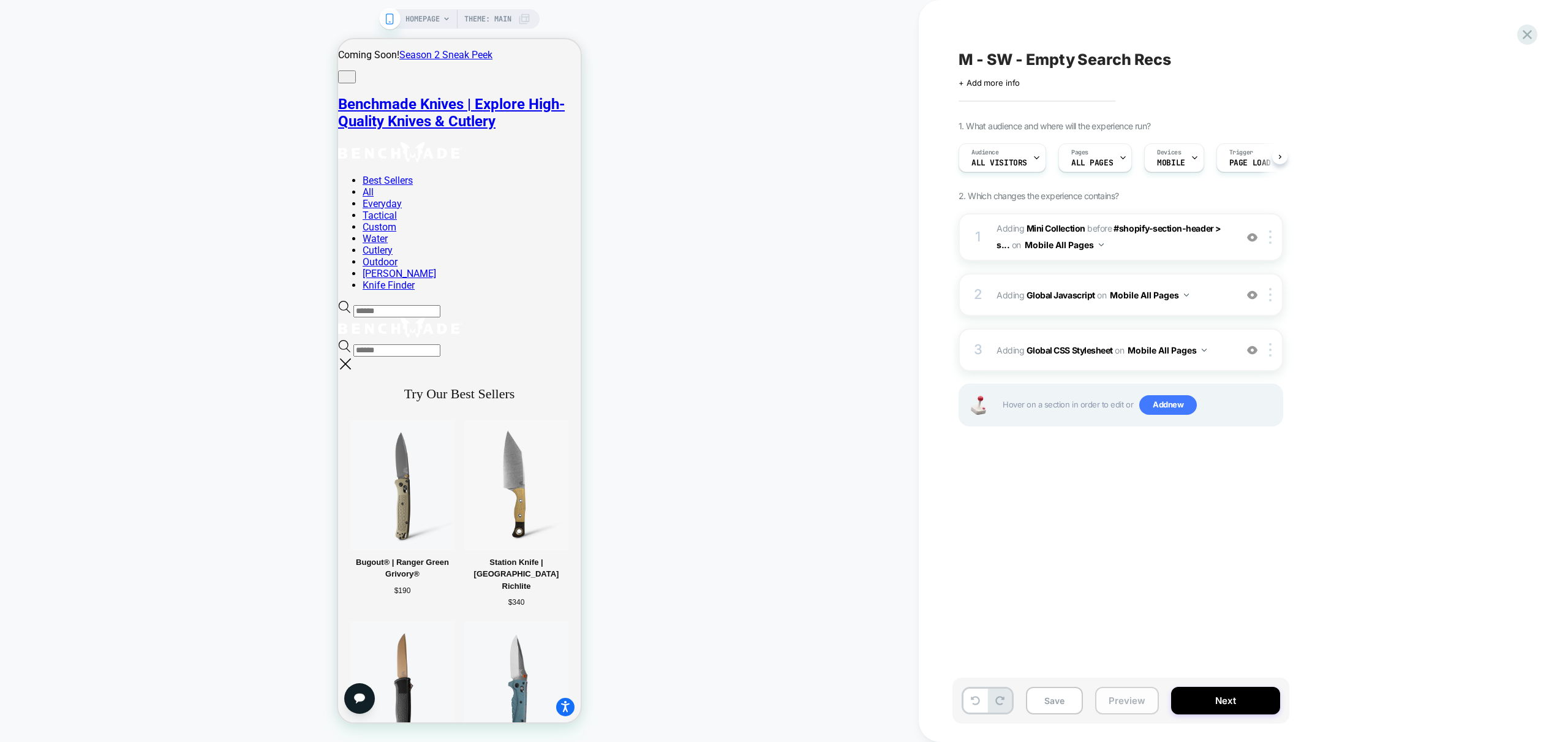
scroll to position [0, 1]
click at [1141, 696] on button "Preview" at bounding box center [1127, 701] width 64 height 27
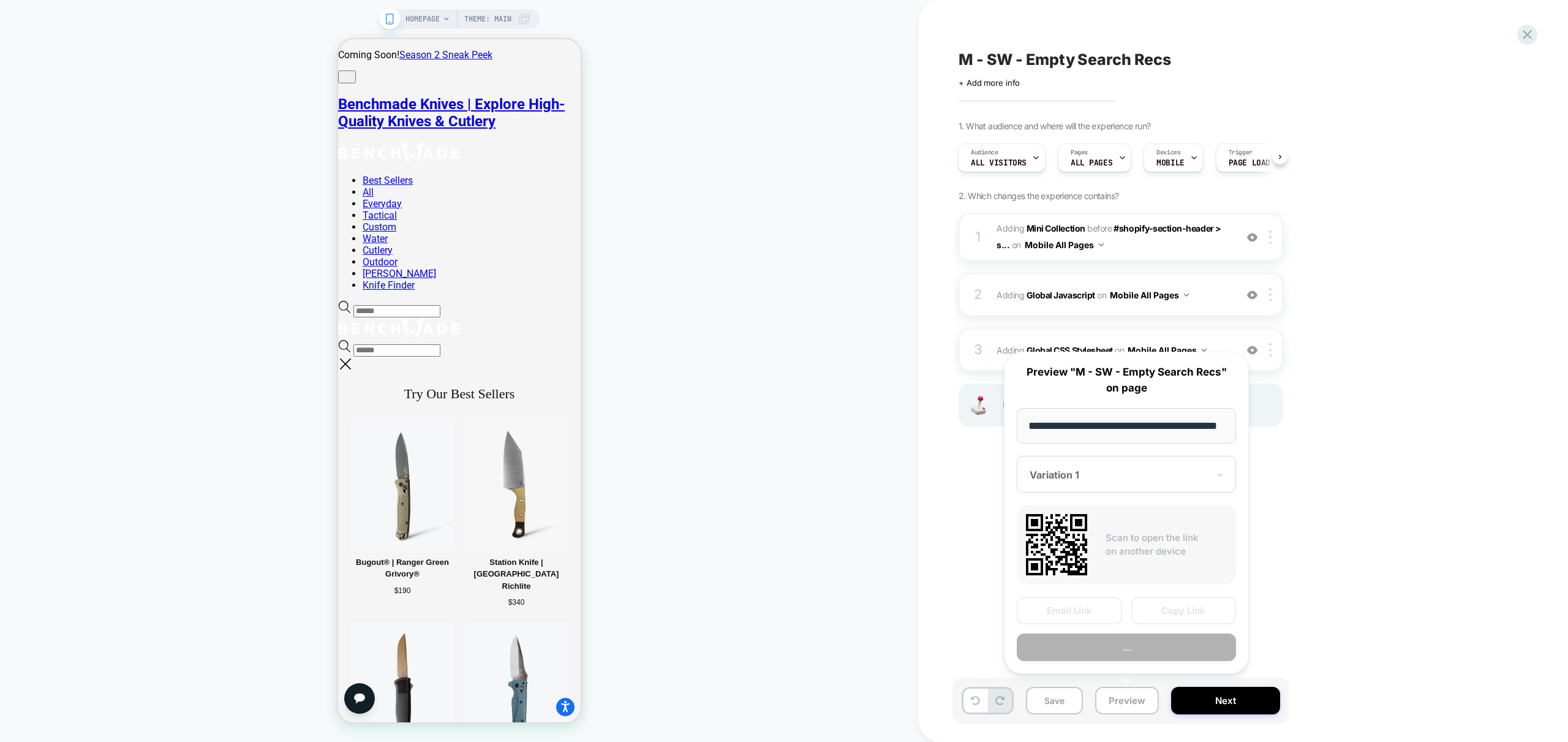
scroll to position [0, 50]
click at [1154, 642] on button "Preview" at bounding box center [1126, 648] width 220 height 27
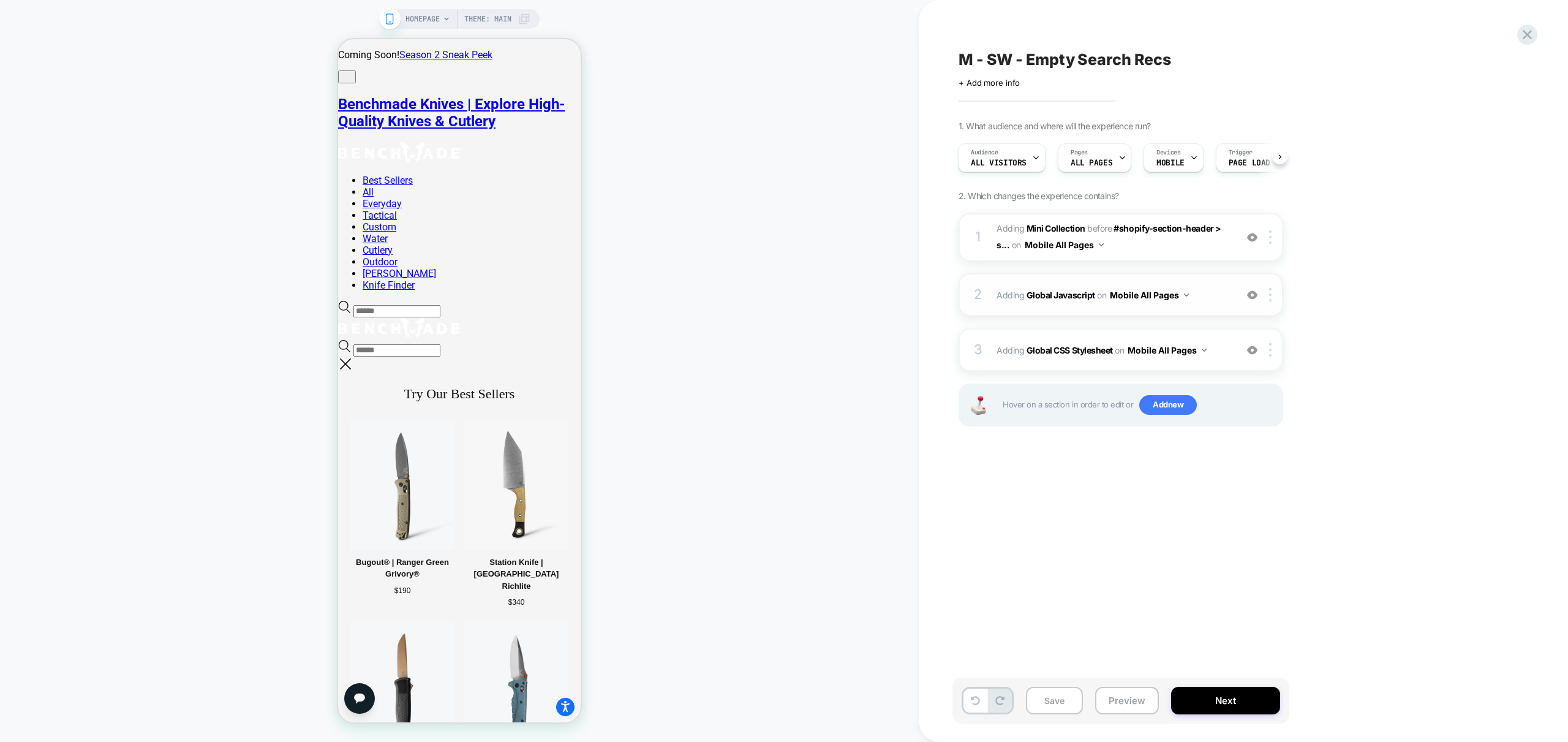
click at [1219, 300] on span "Adding Global Javascript on Mobile All Pages" at bounding box center [1112, 295] width 233 height 17
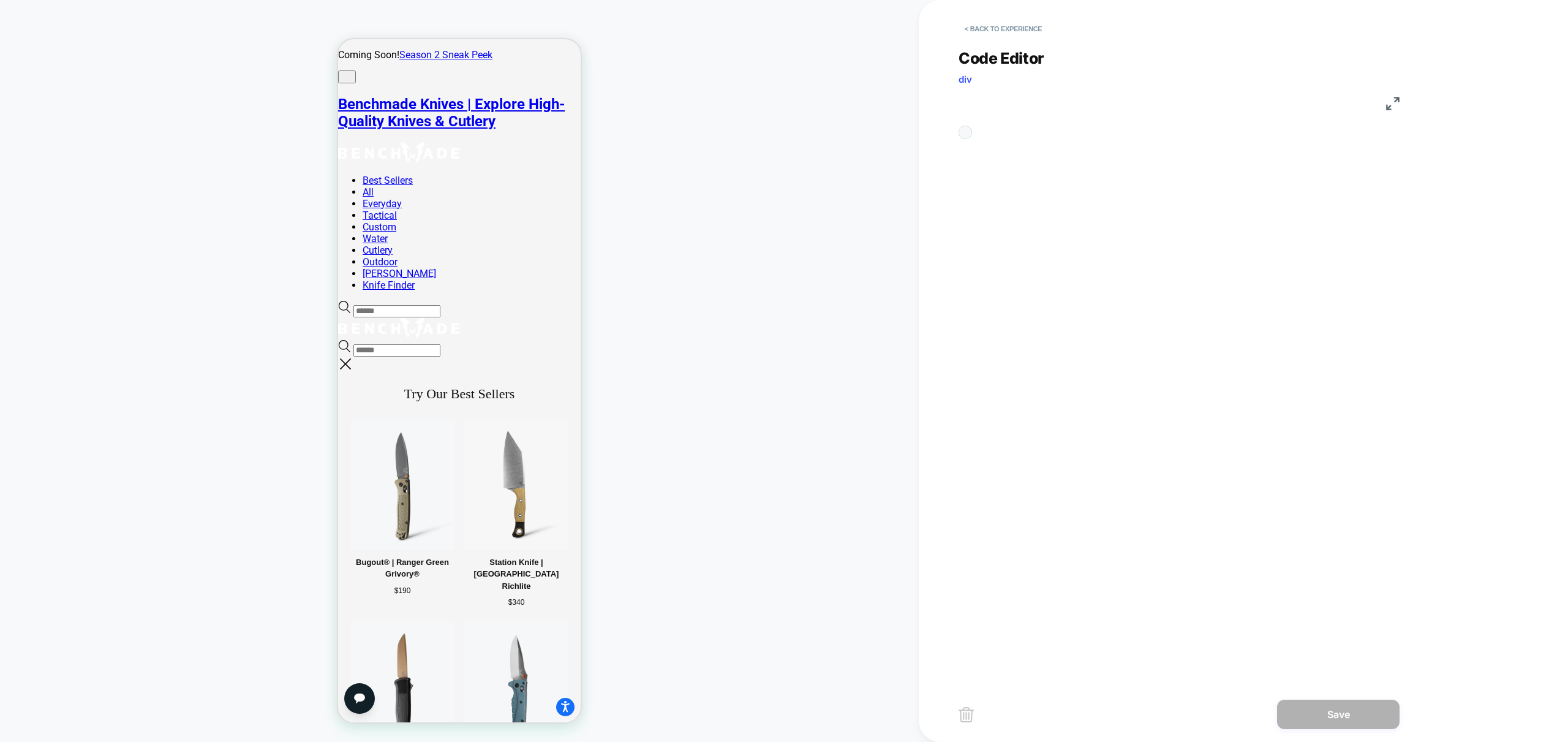
scroll to position [49, 0]
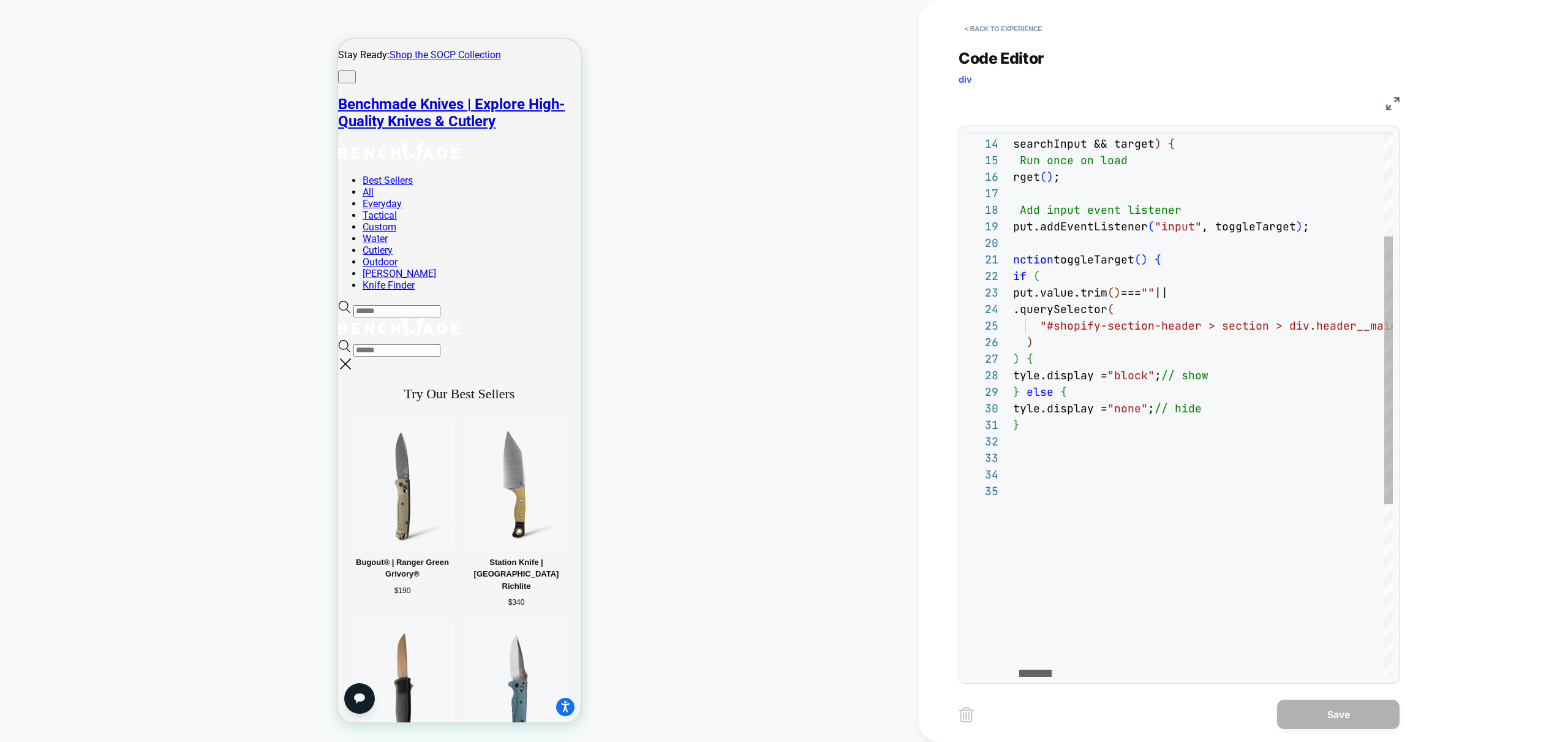
click at [1030, 673] on div at bounding box center [1035, 673] width 32 height 7
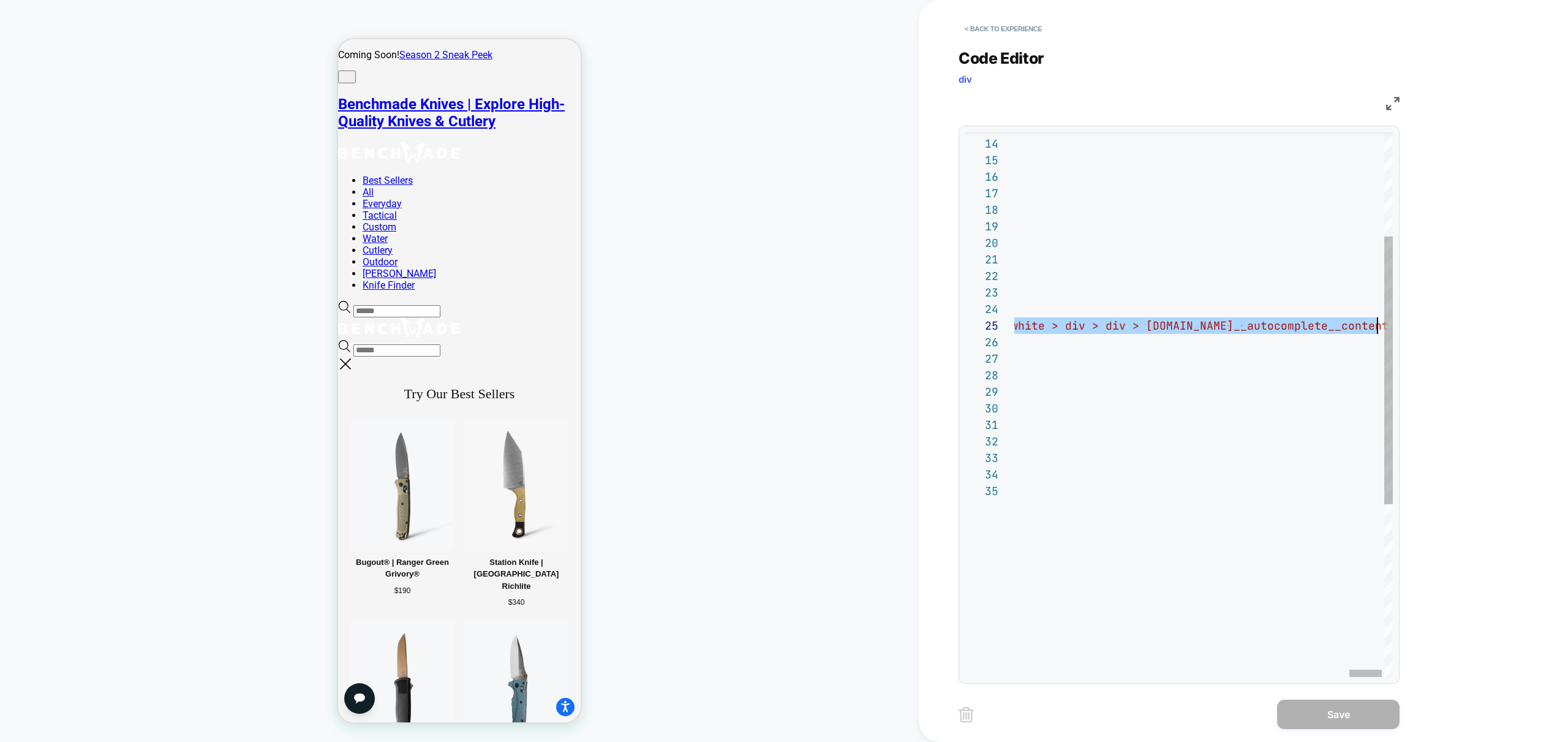
scroll to position [66, 4254]
drag, startPoint x: 1069, startPoint y: 325, endPoint x: 1374, endPoint y: 328, distance: 305.0
type textarea "**********"
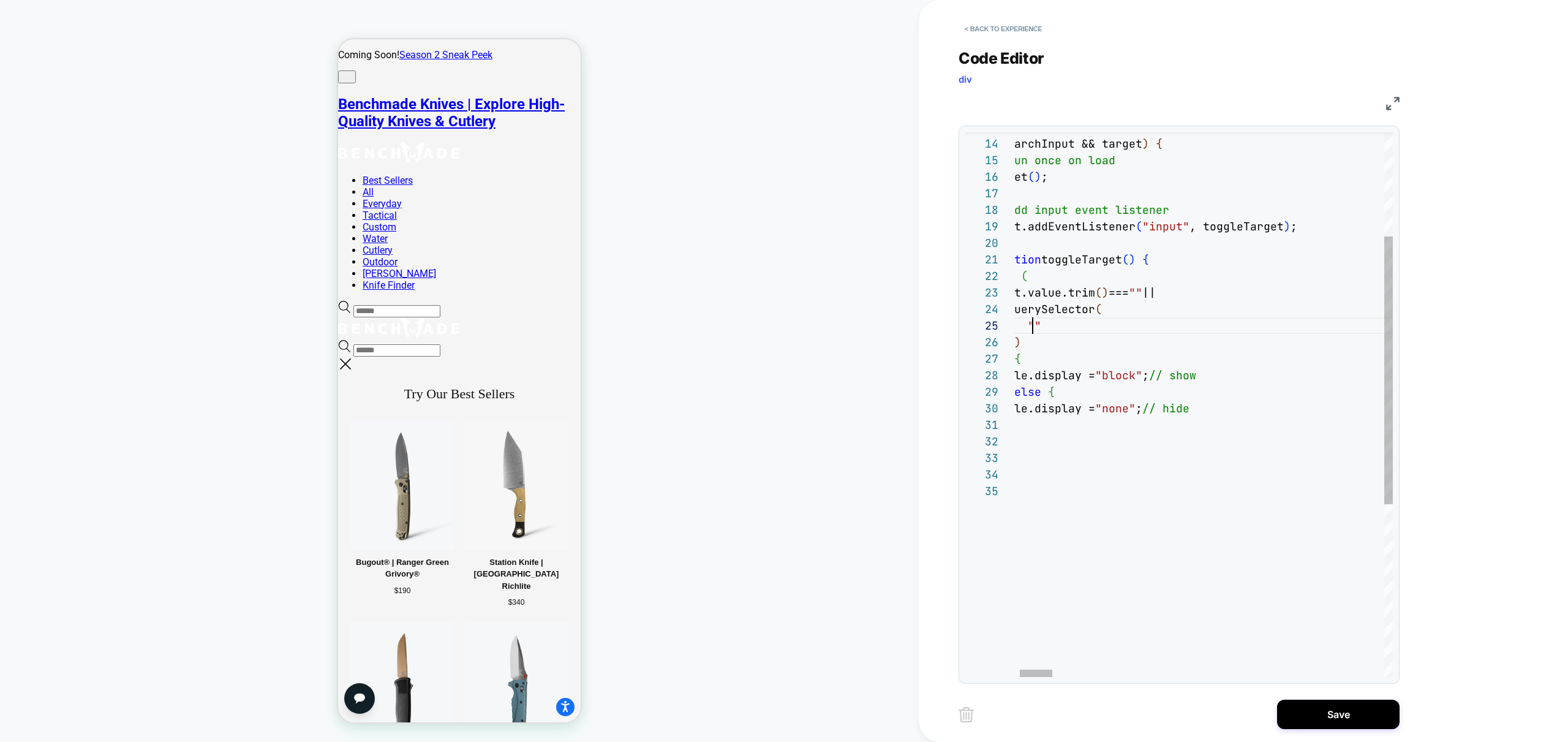
scroll to position [66, 86]
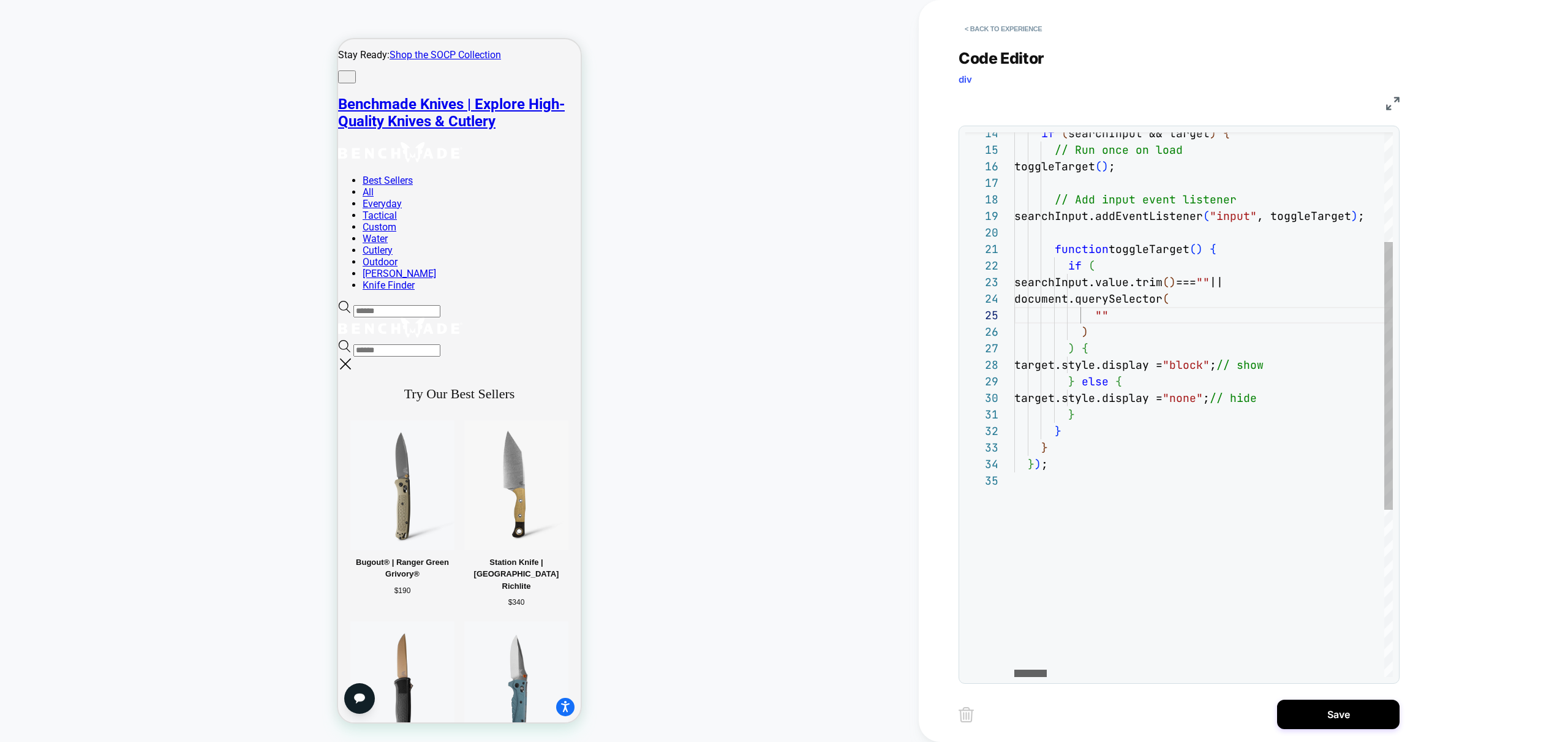
click at [1020, 673] on div at bounding box center [1030, 673] width 32 height 7
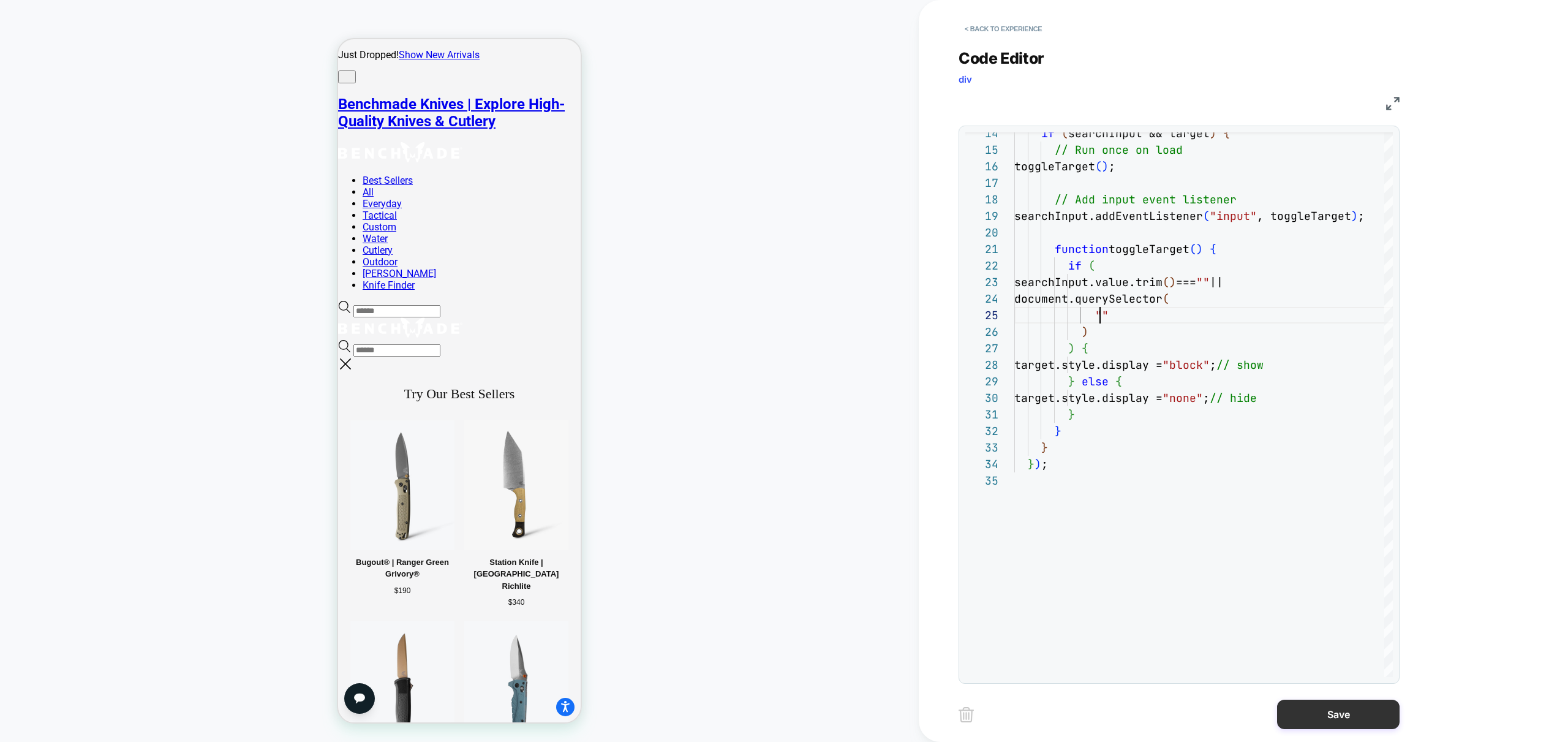
drag, startPoint x: 1353, startPoint y: 718, endPoint x: 1251, endPoint y: 668, distance: 113.6
click at [1353, 718] on button "Save" at bounding box center [1338, 715] width 123 height 29
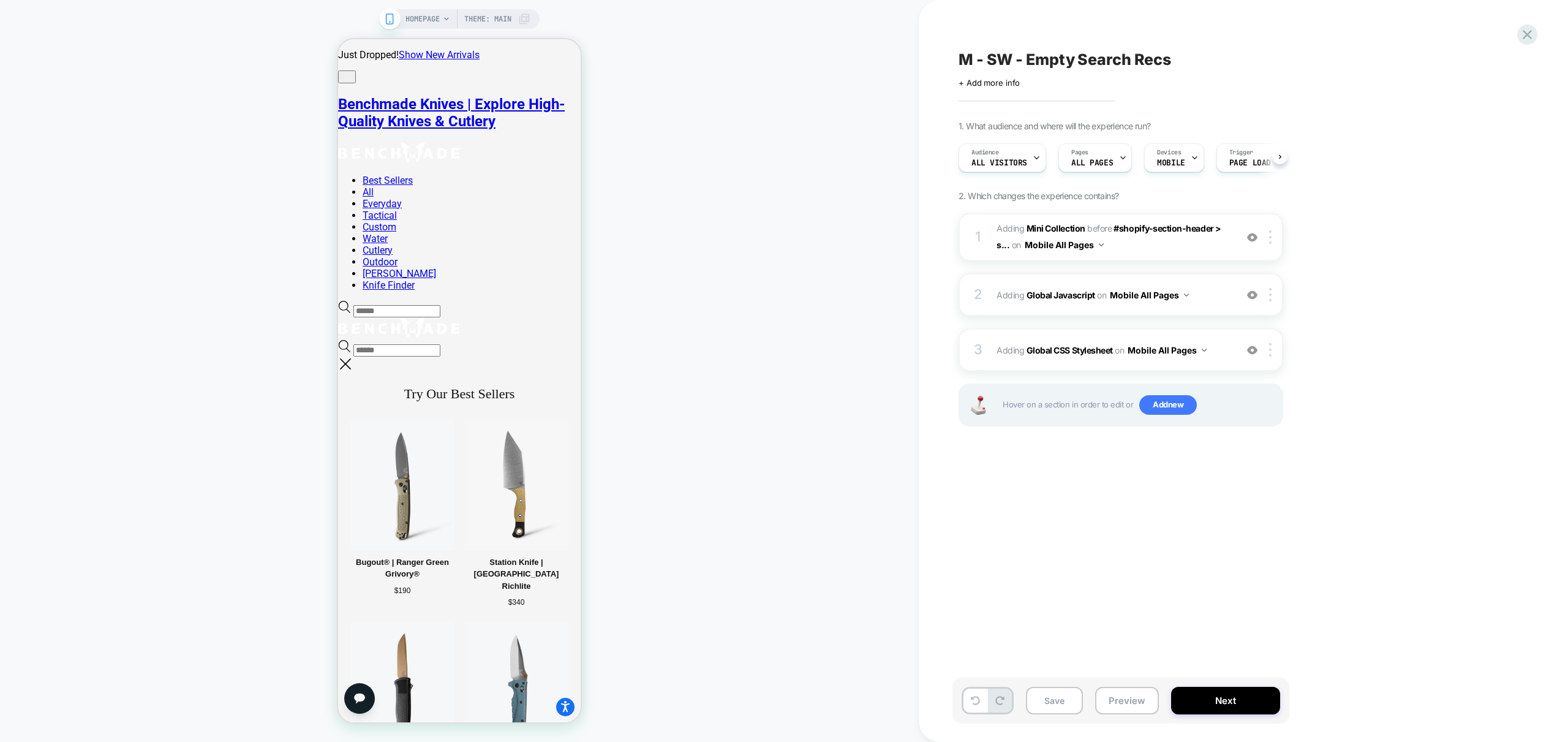
drag, startPoint x: 1087, startPoint y: 704, endPoint x: 1094, endPoint y: 706, distance: 7.3
click at [1088, 704] on div "Save Preview Next" at bounding box center [1121, 700] width 337 height 46
click at [1208, 295] on span "Adding Global Javascript on Mobile All Pages" at bounding box center [1112, 295] width 233 height 17
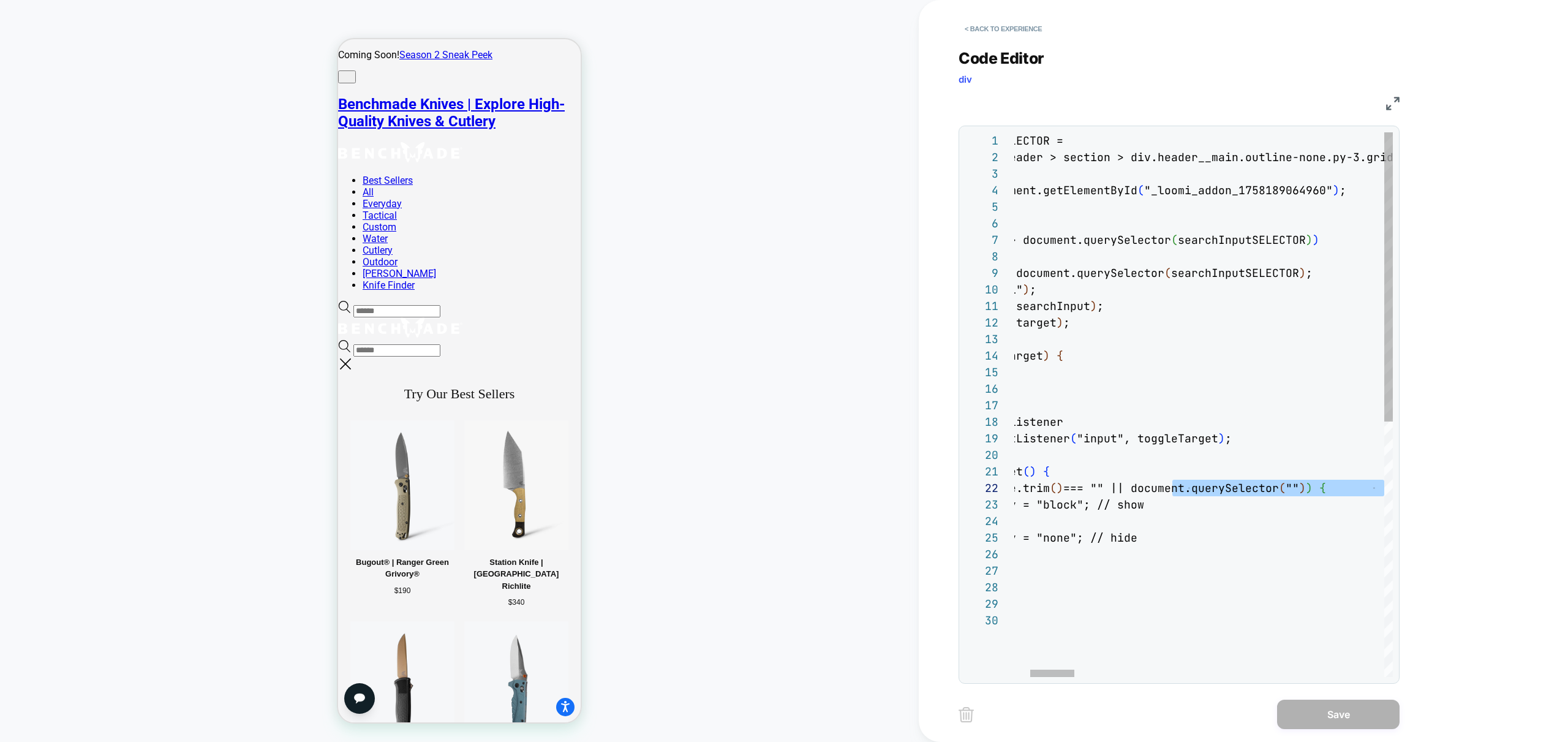
scroll to position [16, 483]
drag, startPoint x: 1305, startPoint y: 489, endPoint x: 1363, endPoint y: 493, distance: 58.1
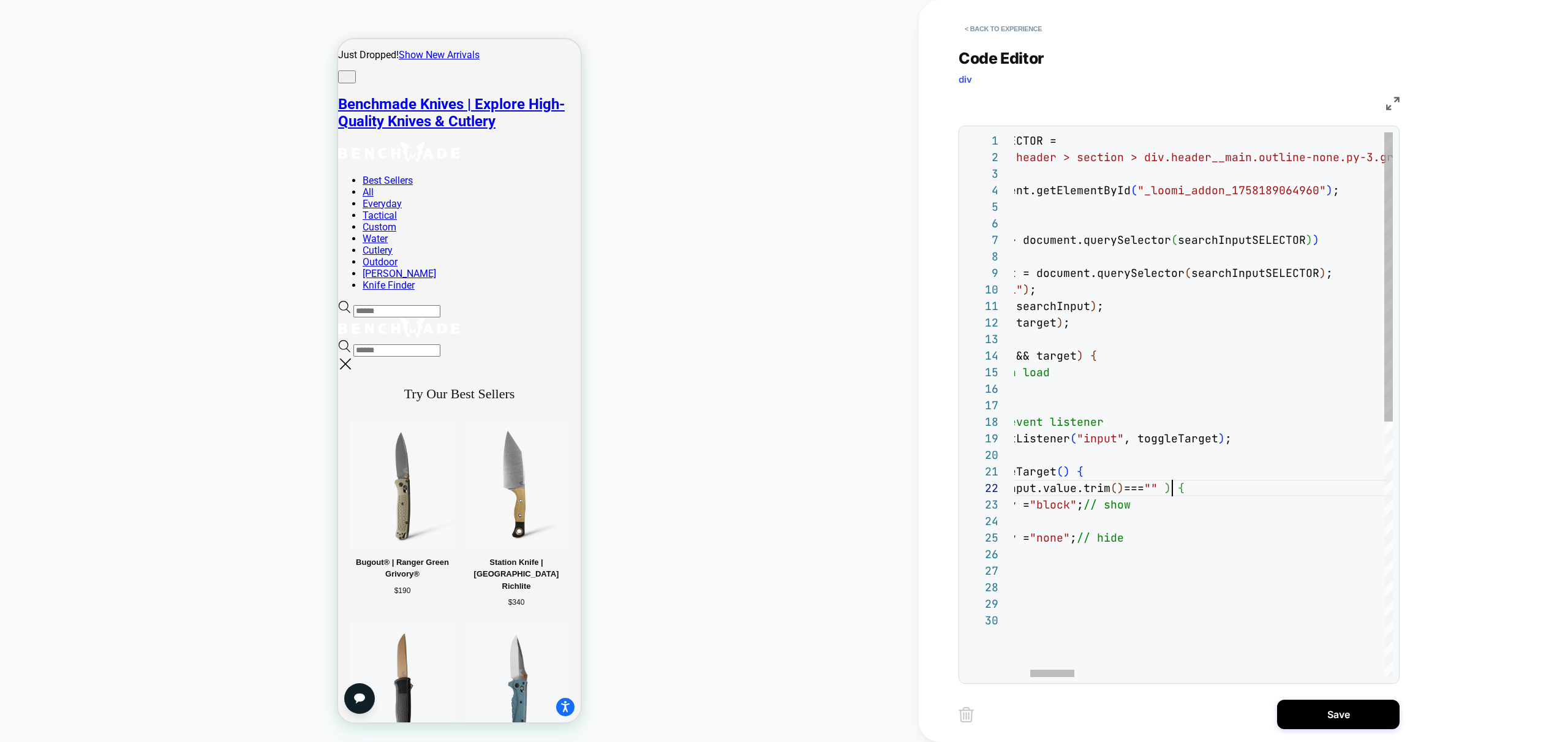
scroll to position [16, 291]
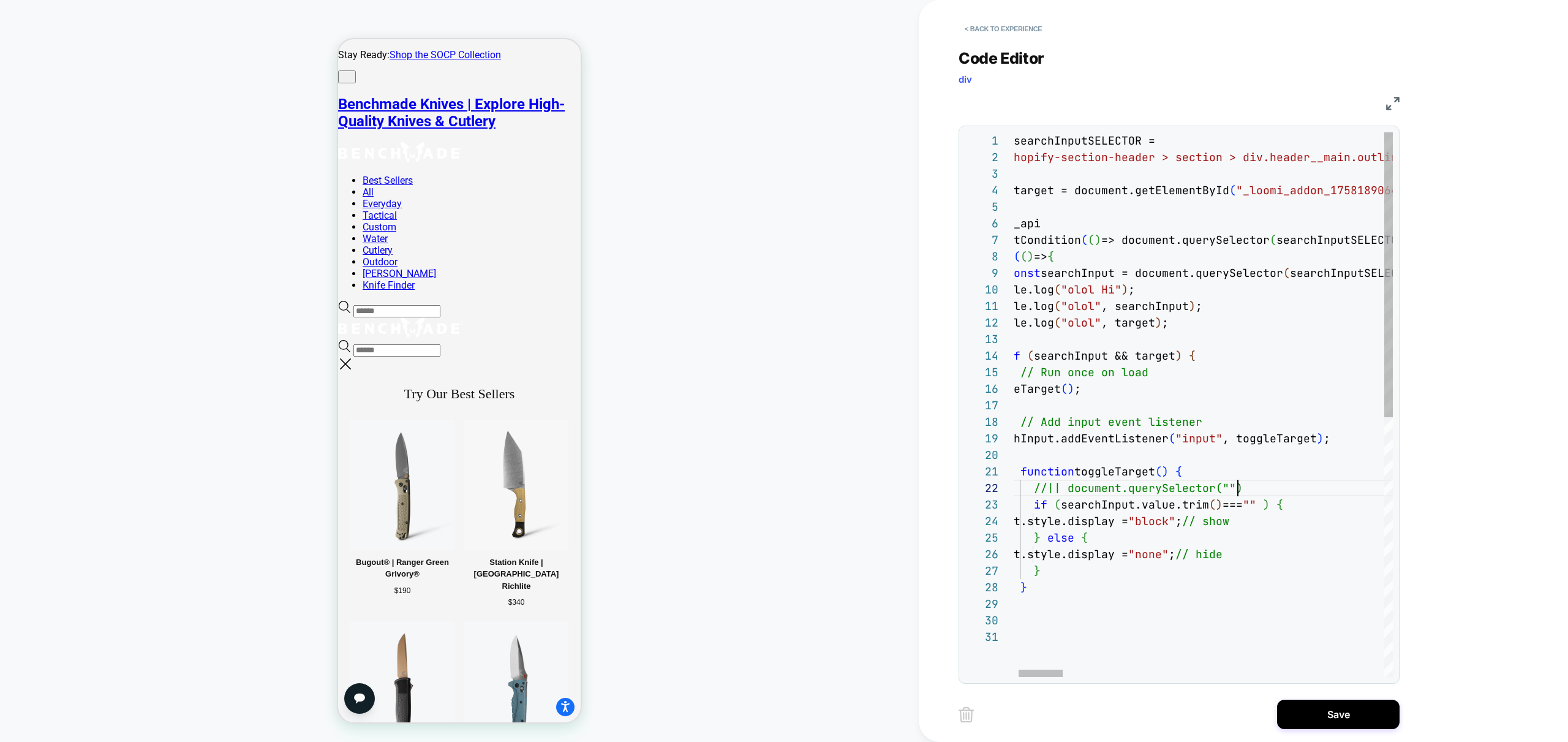
scroll to position [16, 258]
type textarea "**********"
click at [1352, 714] on button "Save" at bounding box center [1338, 715] width 123 height 29
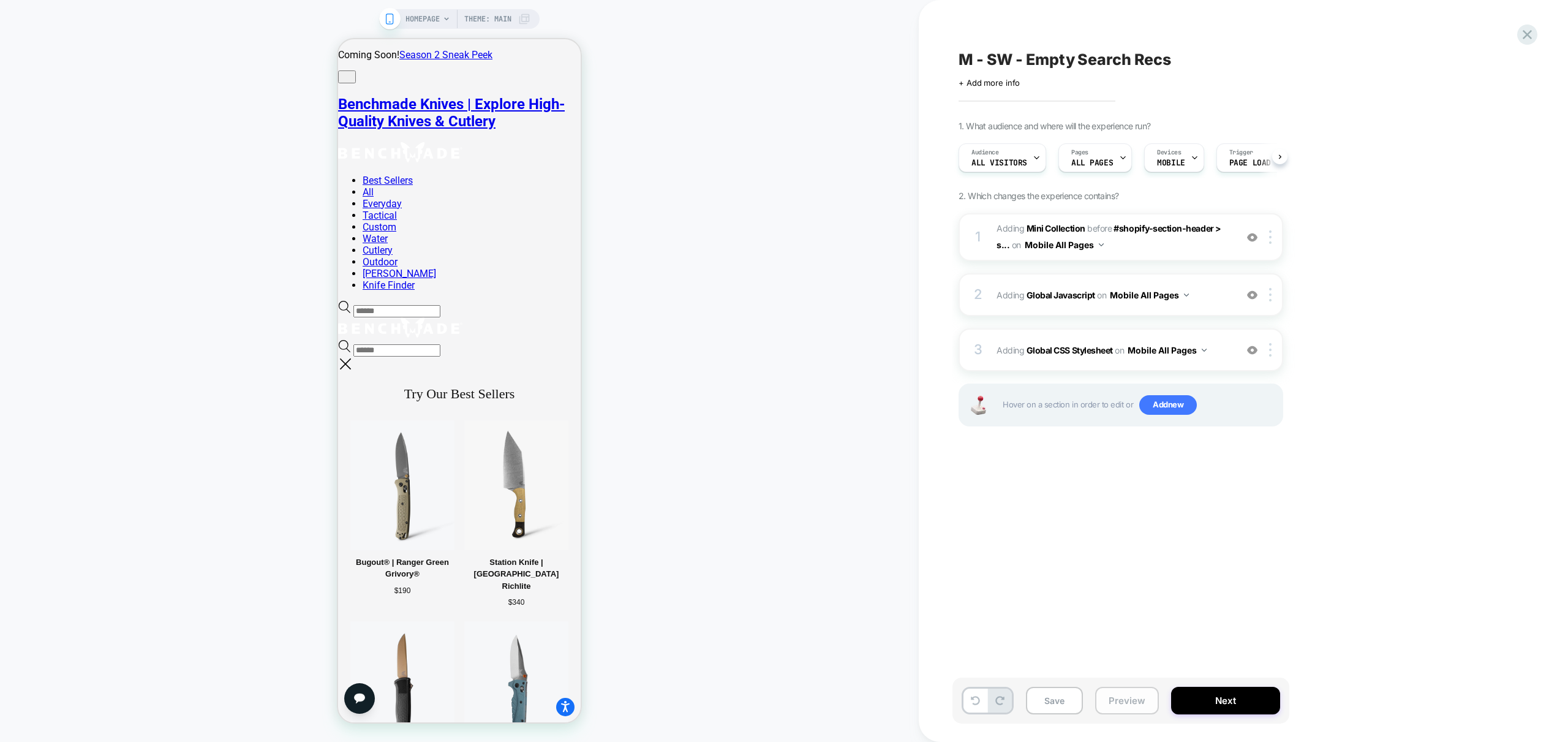
click at [1110, 695] on button "Preview" at bounding box center [1127, 701] width 64 height 27
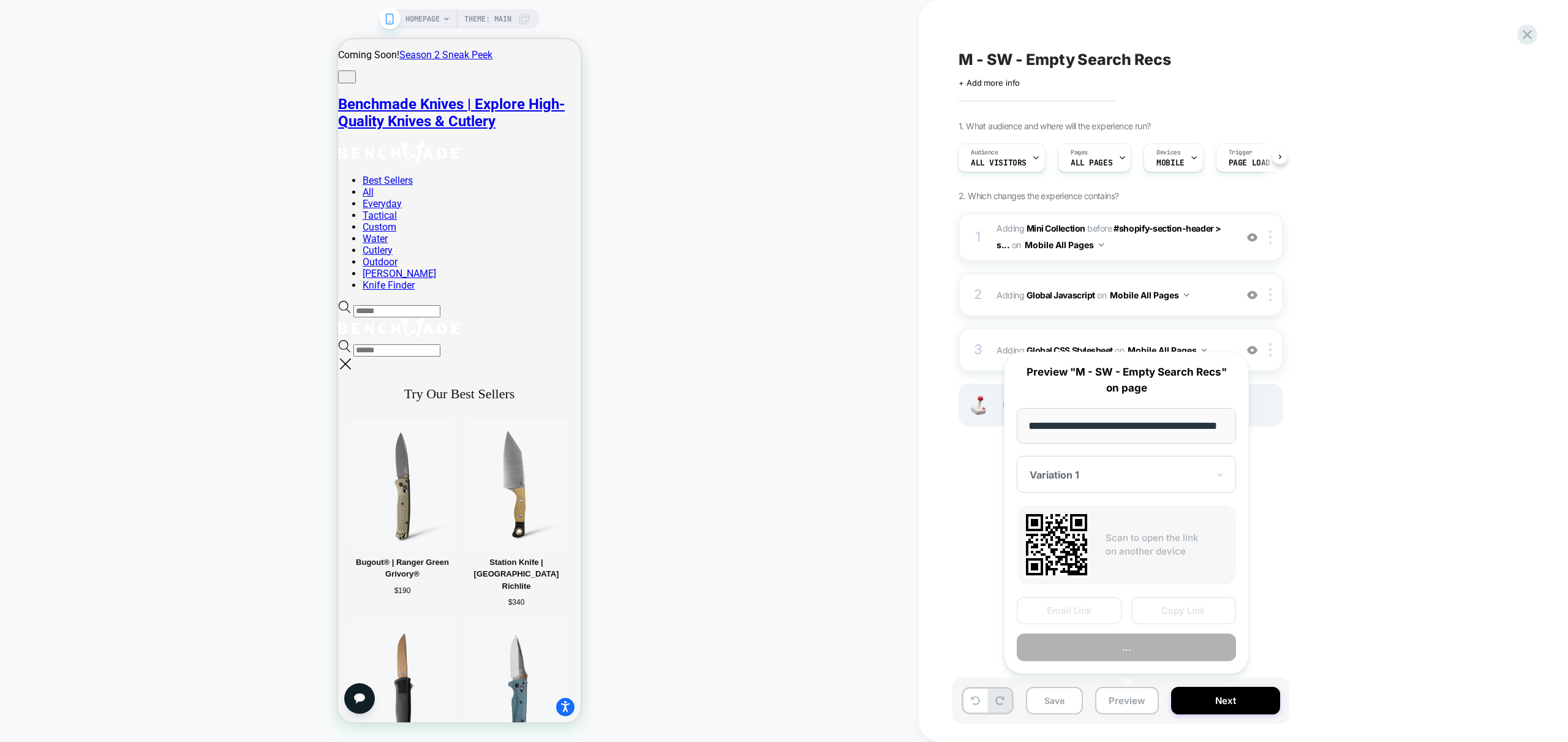
scroll to position [0, 50]
click at [1159, 654] on button "Preview" at bounding box center [1126, 648] width 220 height 27
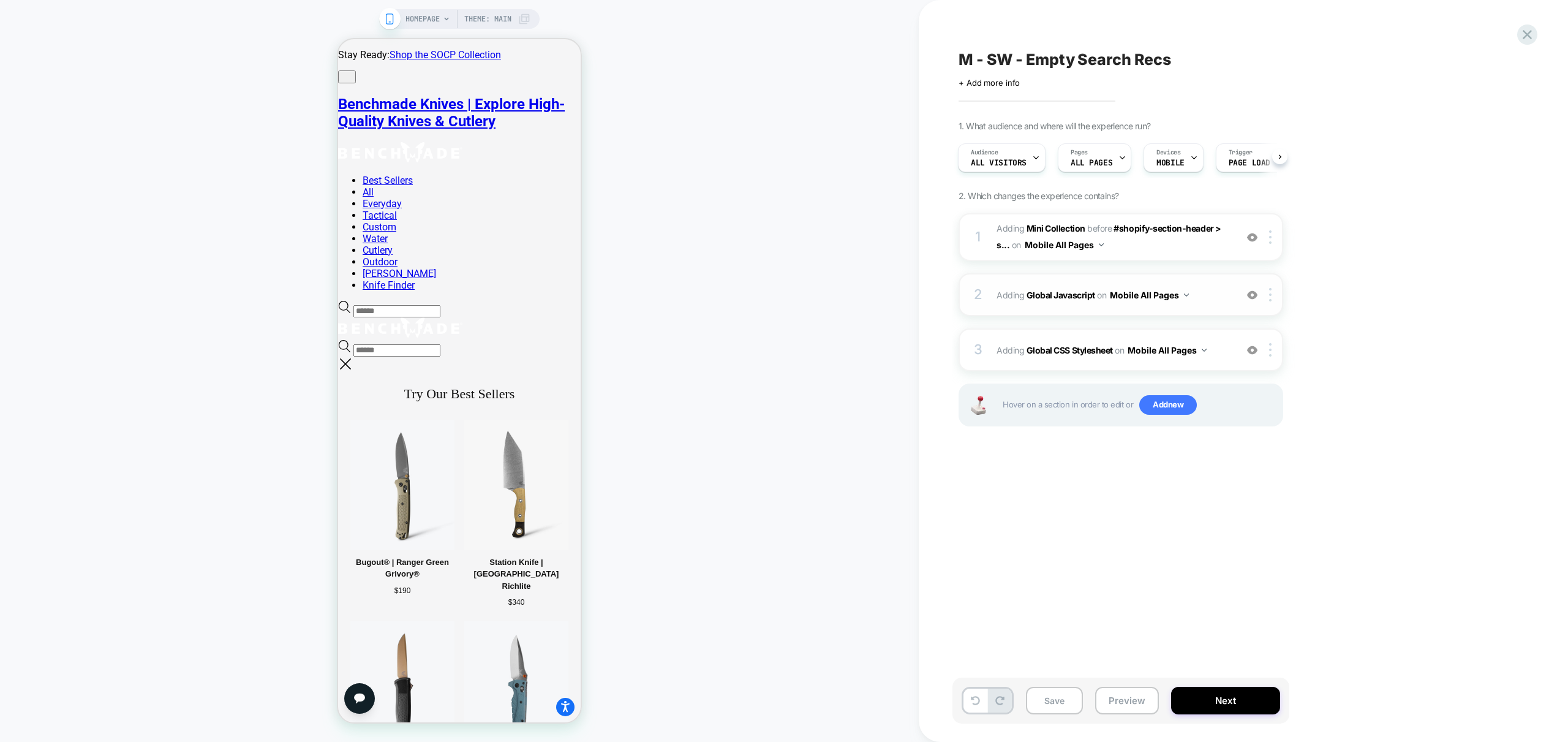
click at [1204, 305] on div "2 Adding Global Javascript on Mobile All Pages Add Before Add After Copy to Des…" at bounding box center [1121, 295] width 325 height 43
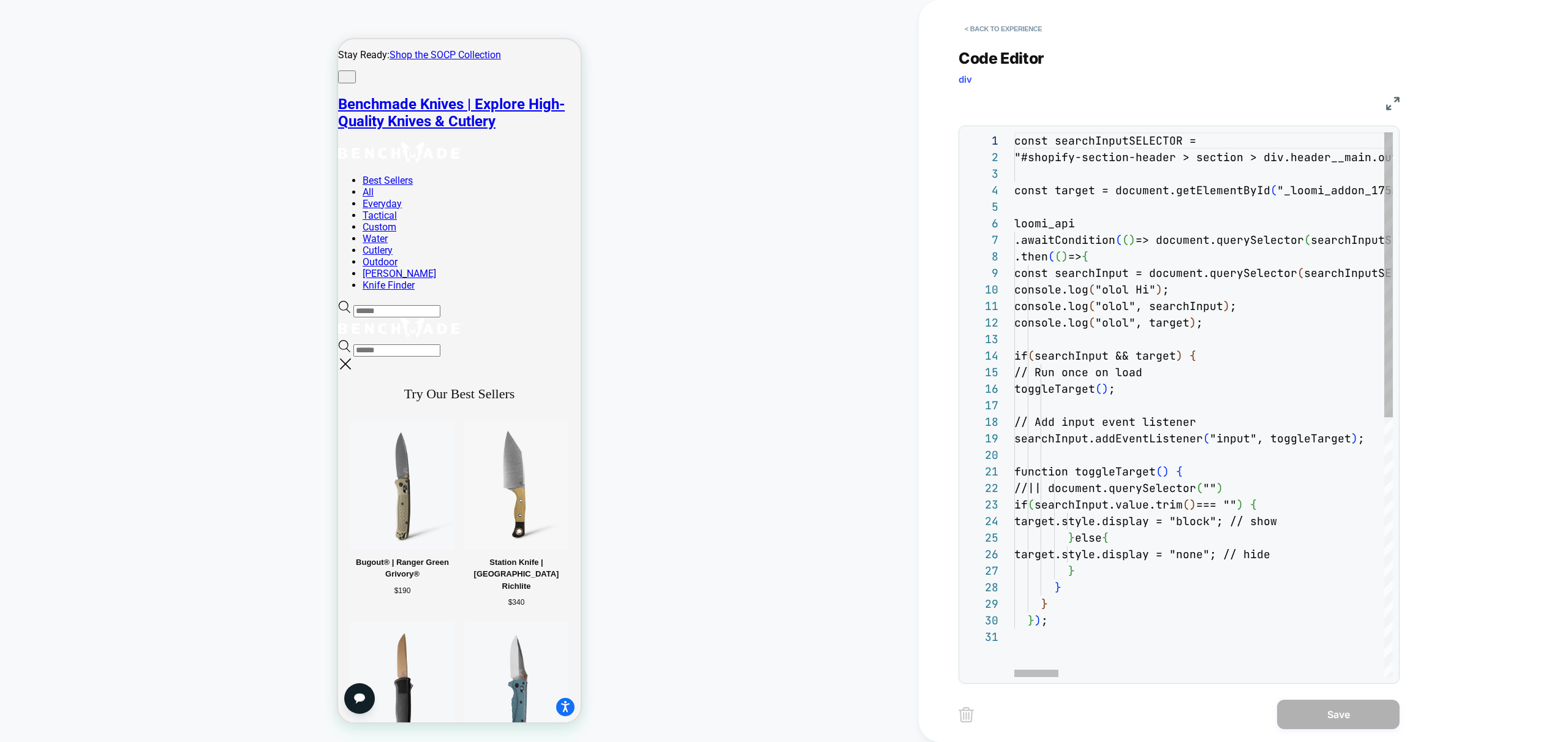
scroll to position [49, 0]
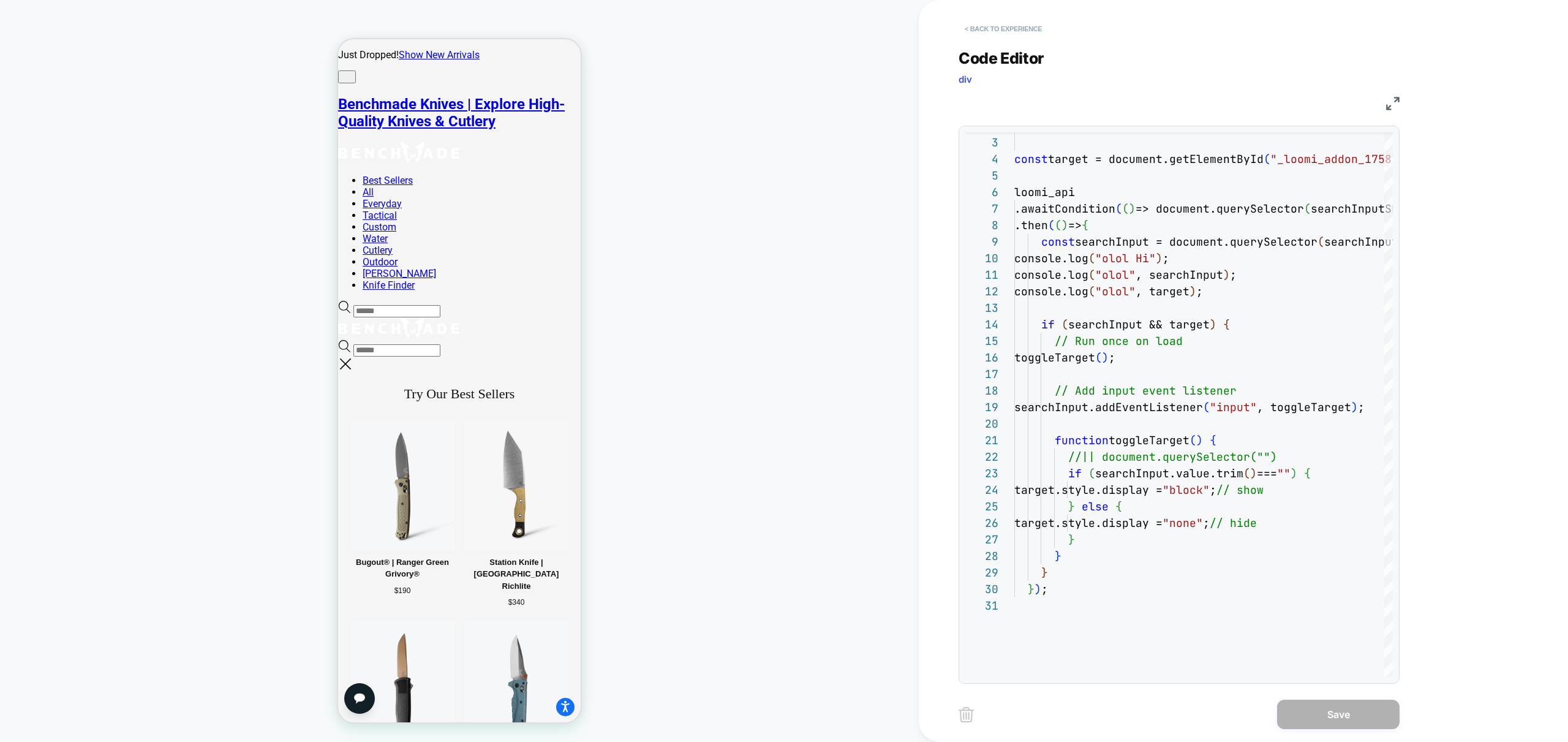
click at [1001, 28] on button "< Back to experience" at bounding box center [1004, 28] width 90 height 19
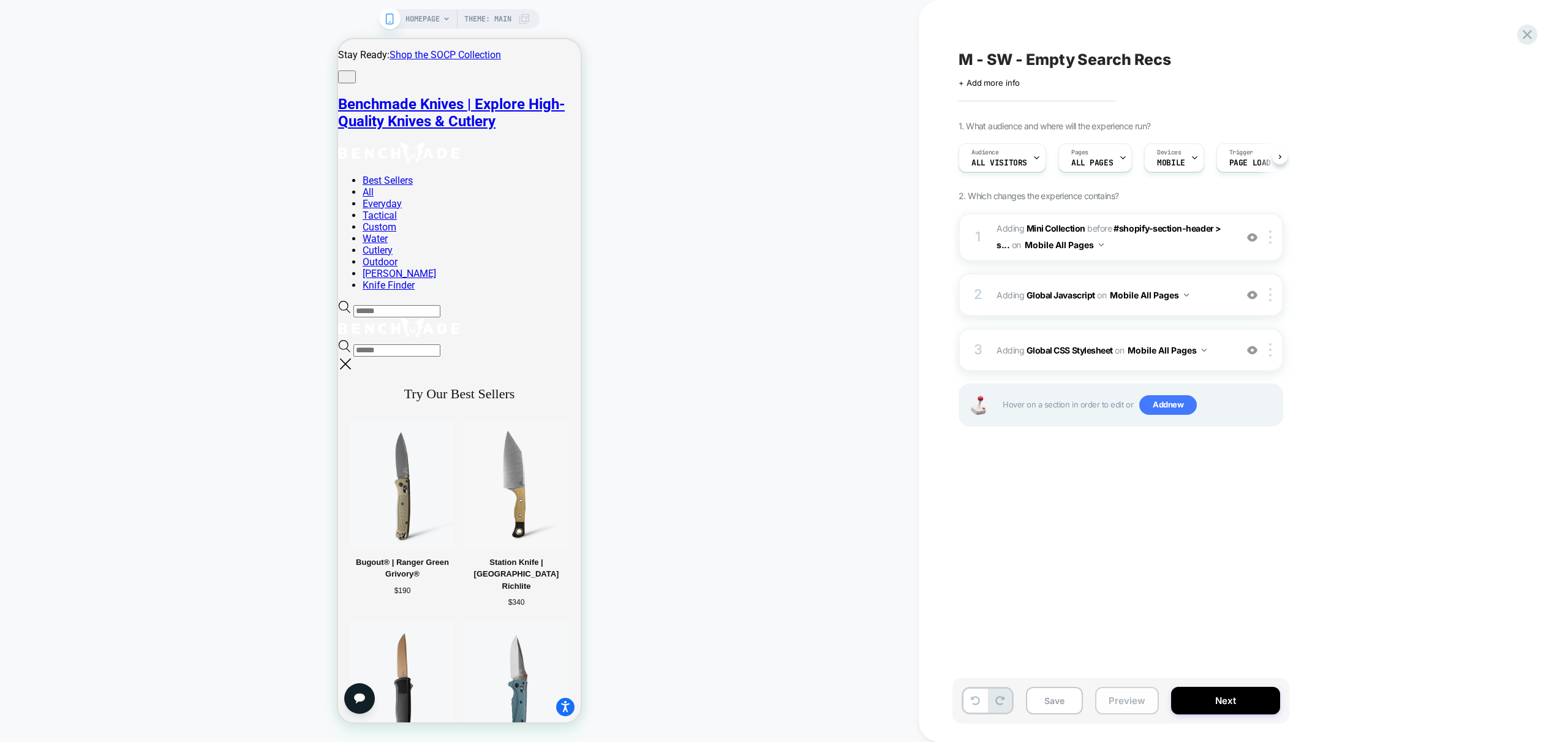
scroll to position [0, 1]
click at [1141, 700] on button "Preview" at bounding box center [1127, 701] width 64 height 27
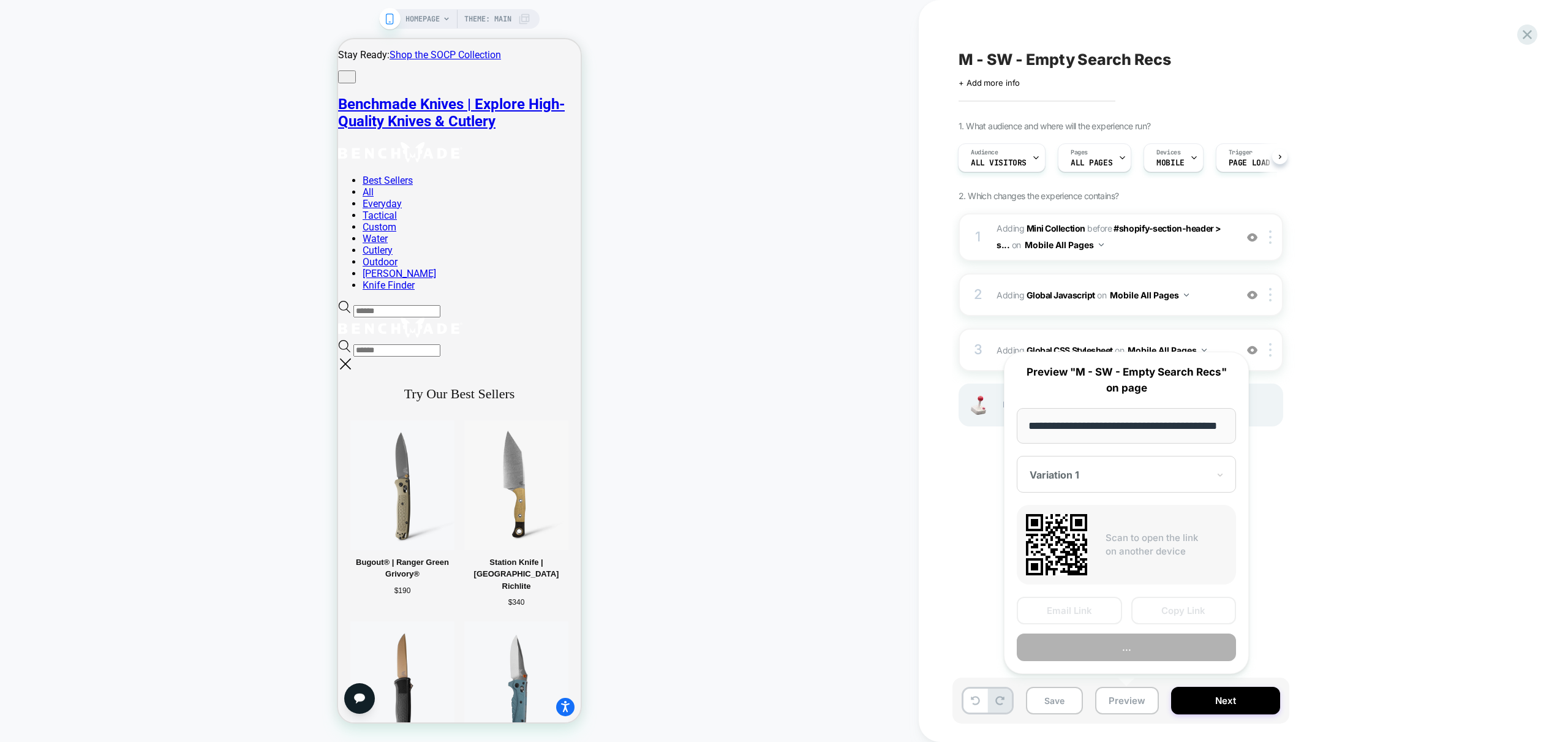
scroll to position [0, 50]
click at [1143, 651] on button "Preview" at bounding box center [1126, 648] width 220 height 27
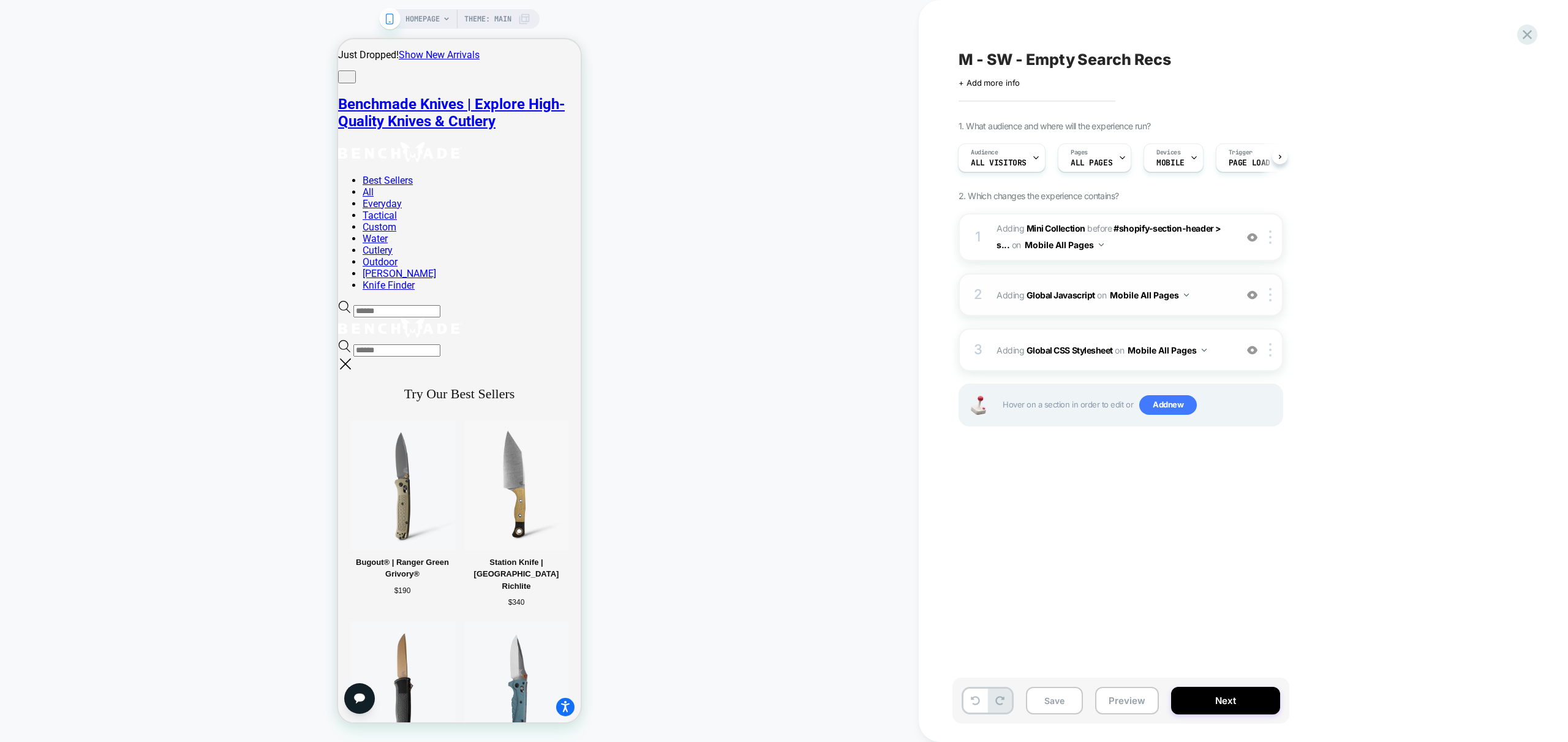
click at [1252, 297] on img at bounding box center [1251, 295] width 10 height 10
click at [1121, 704] on button "Preview" at bounding box center [1127, 701] width 64 height 27
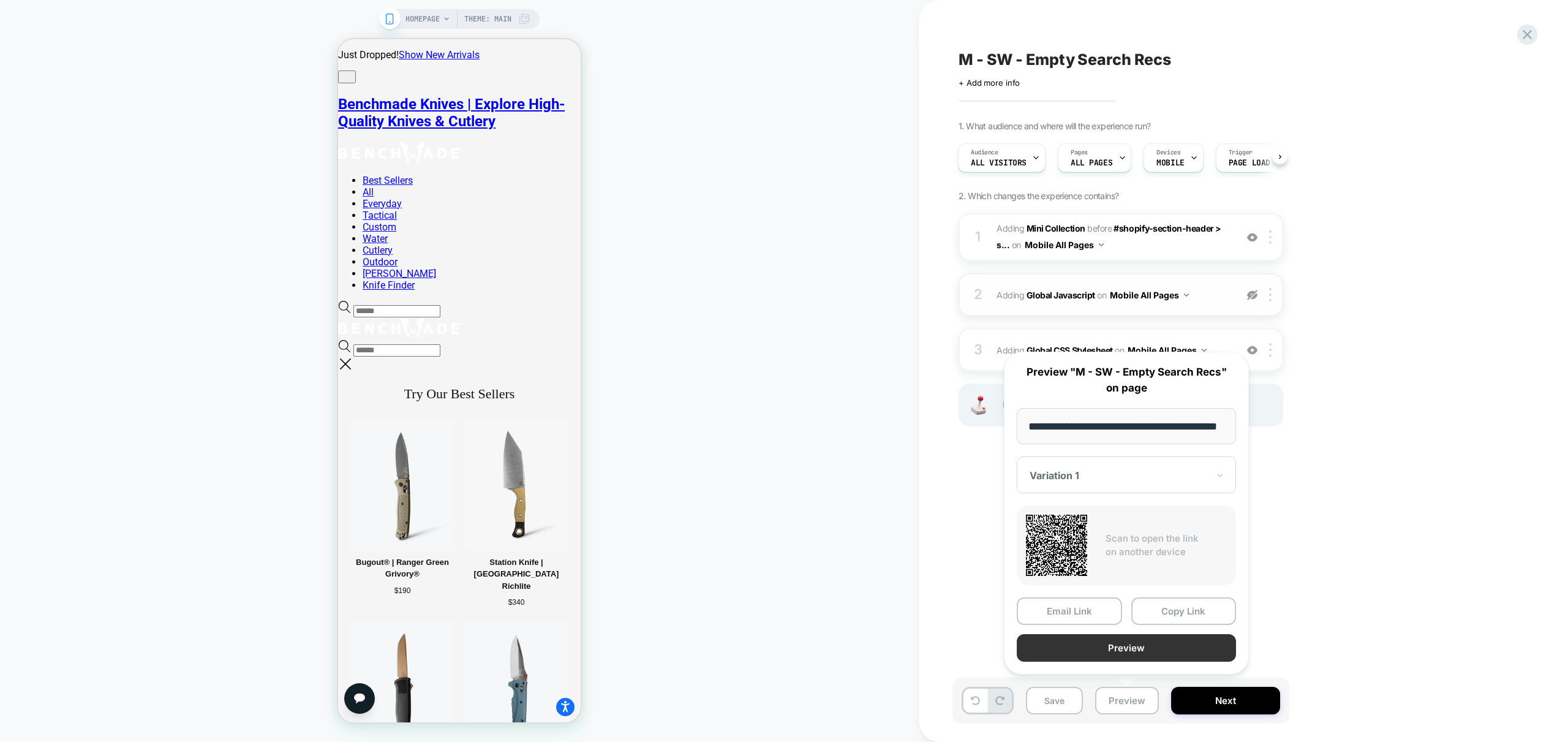
click at [1137, 654] on button "Preview" at bounding box center [1126, 648] width 220 height 27
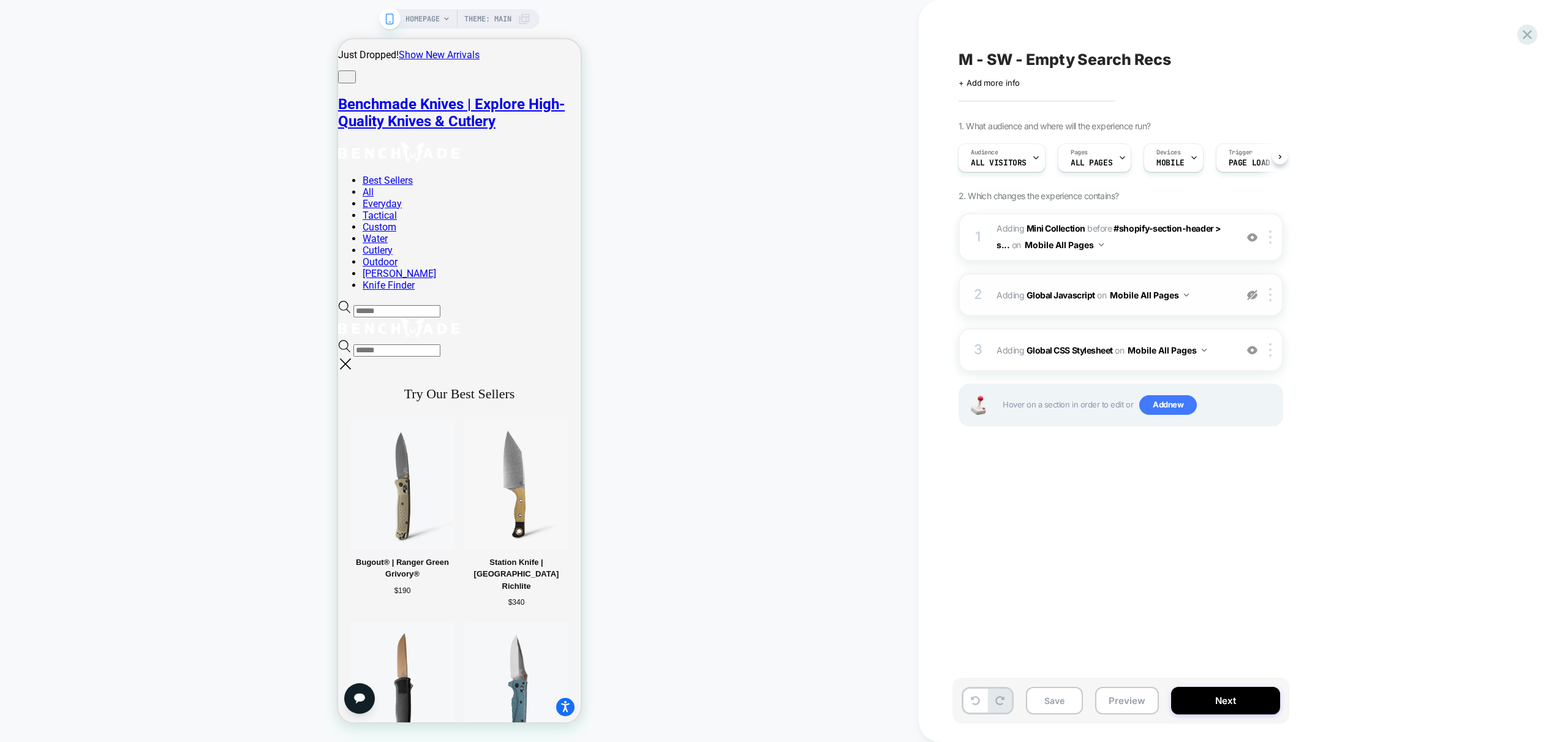
click at [1250, 294] on img at bounding box center [1251, 295] width 10 height 10
click at [1212, 304] on div "2 Adding Global Javascript on Mobile All Pages Add Before Add After Copy to Des…" at bounding box center [1121, 295] width 325 height 43
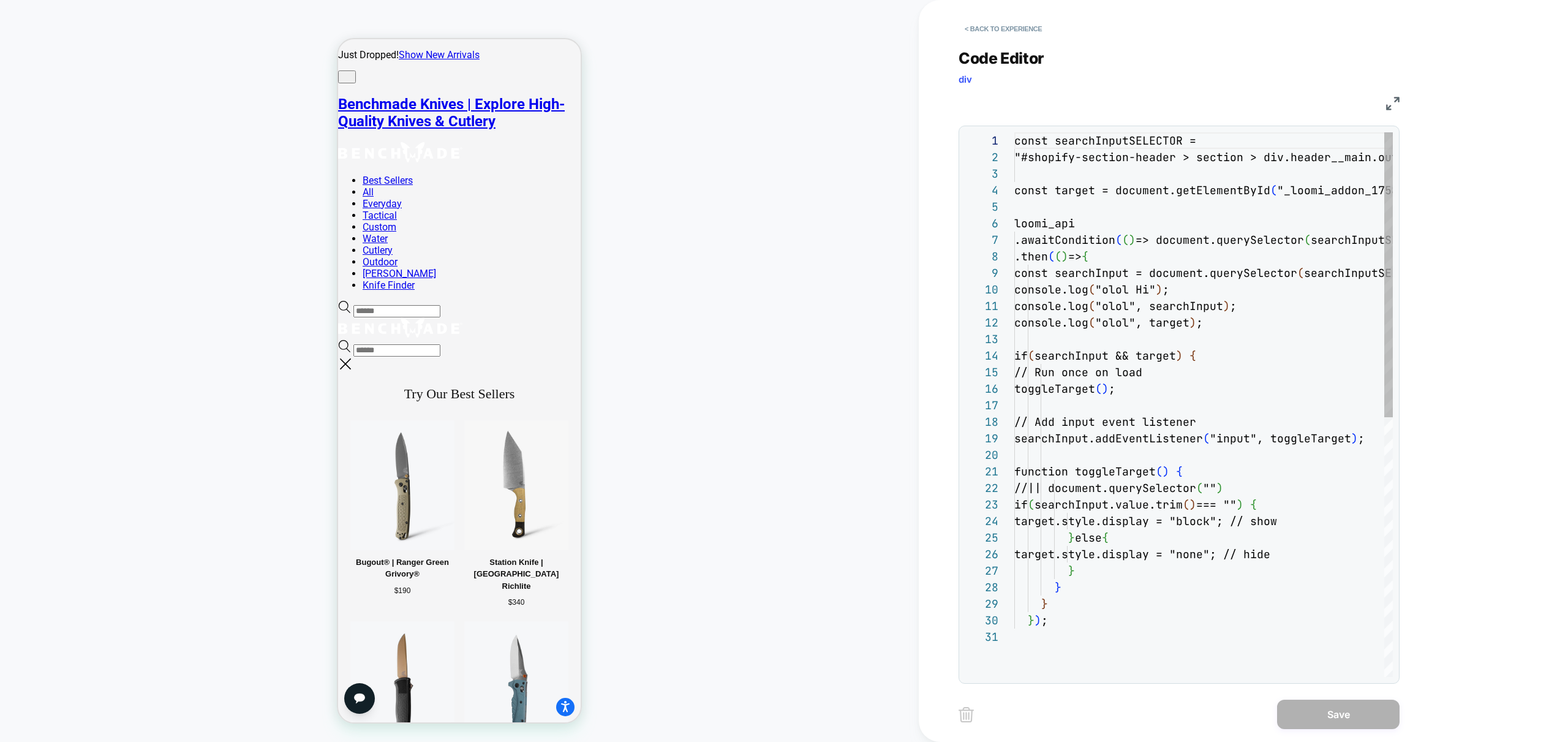
scroll to position [49, 0]
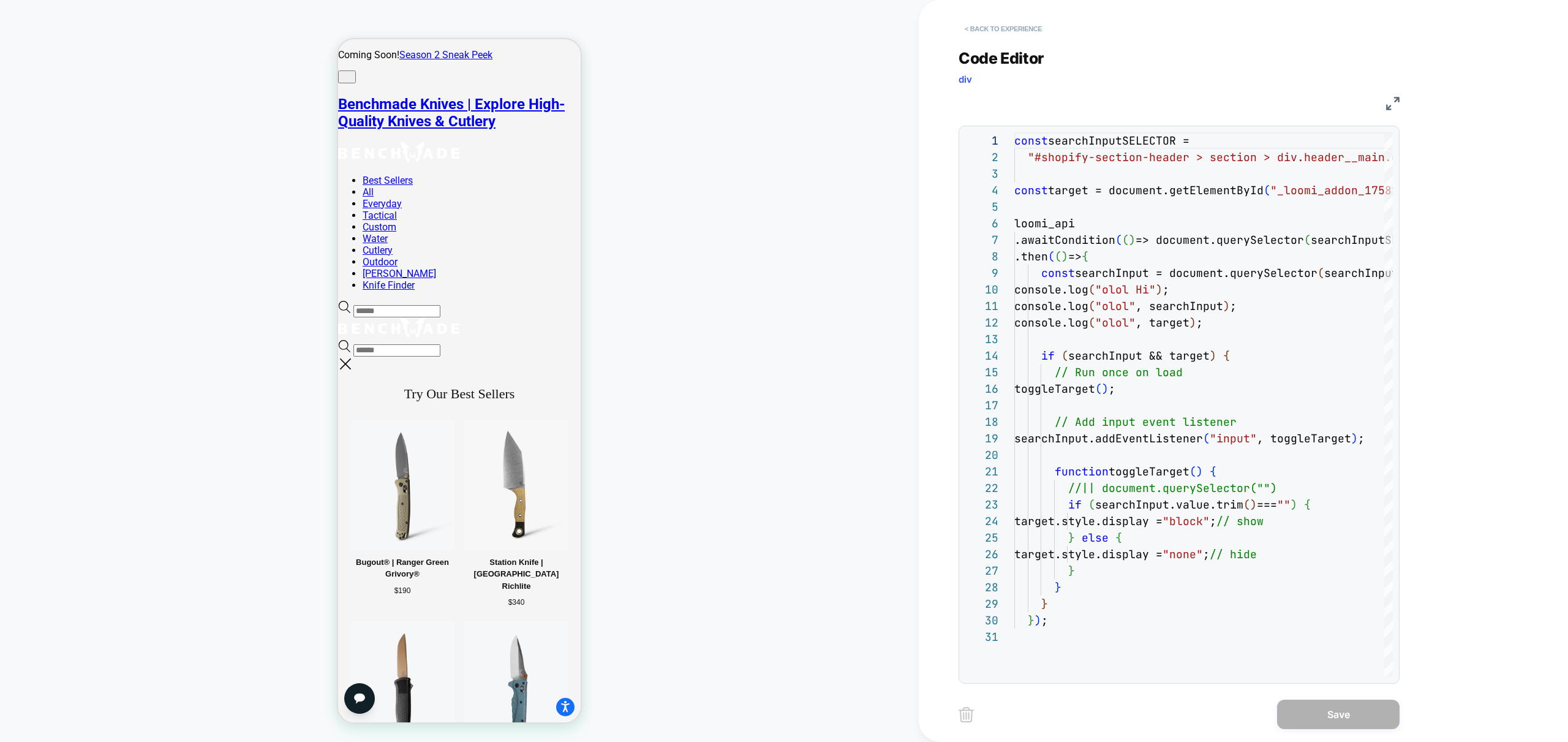
click at [996, 27] on button "< Back to experience" at bounding box center [1004, 28] width 90 height 19
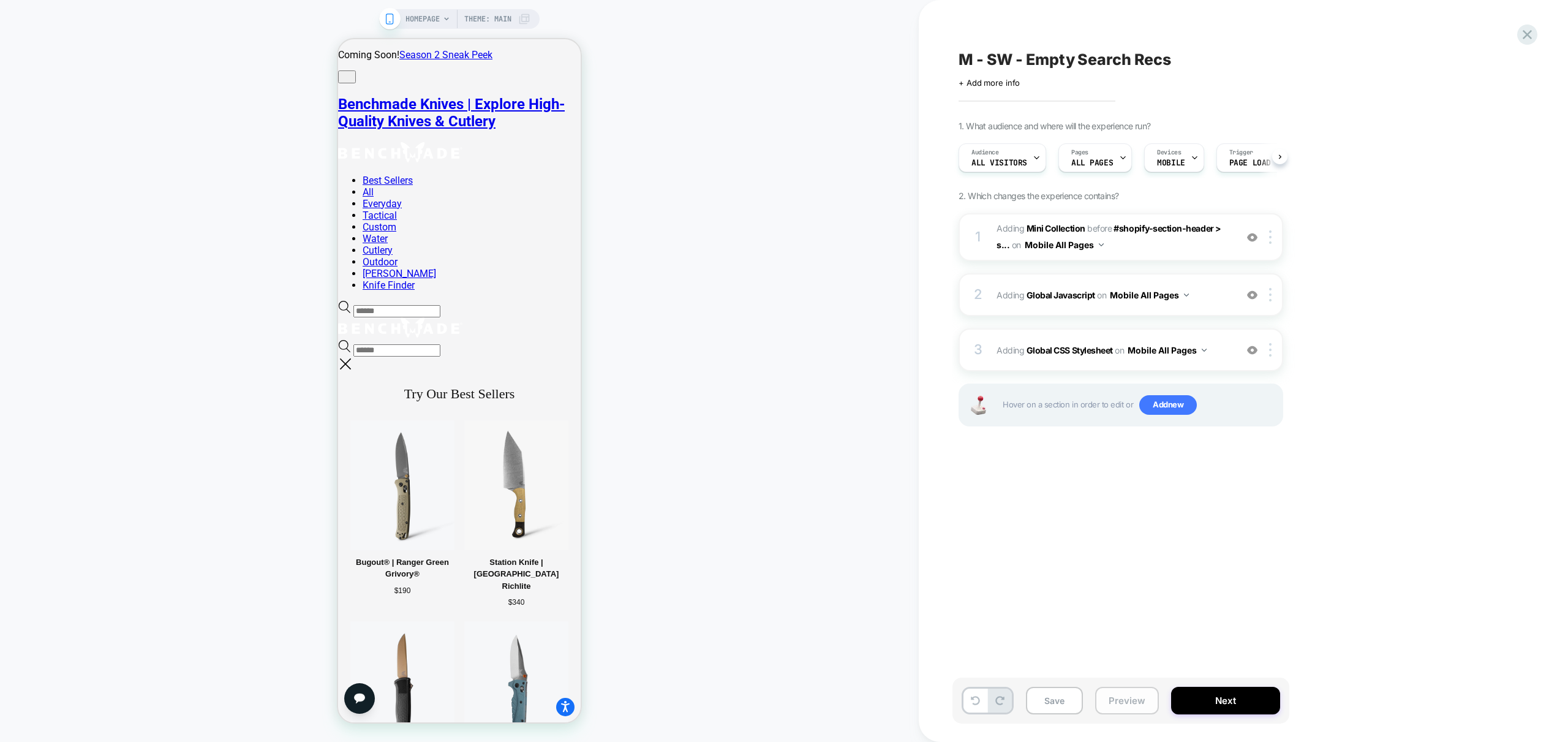
scroll to position [0, 1]
click at [1126, 698] on button "Preview" at bounding box center [1127, 701] width 64 height 27
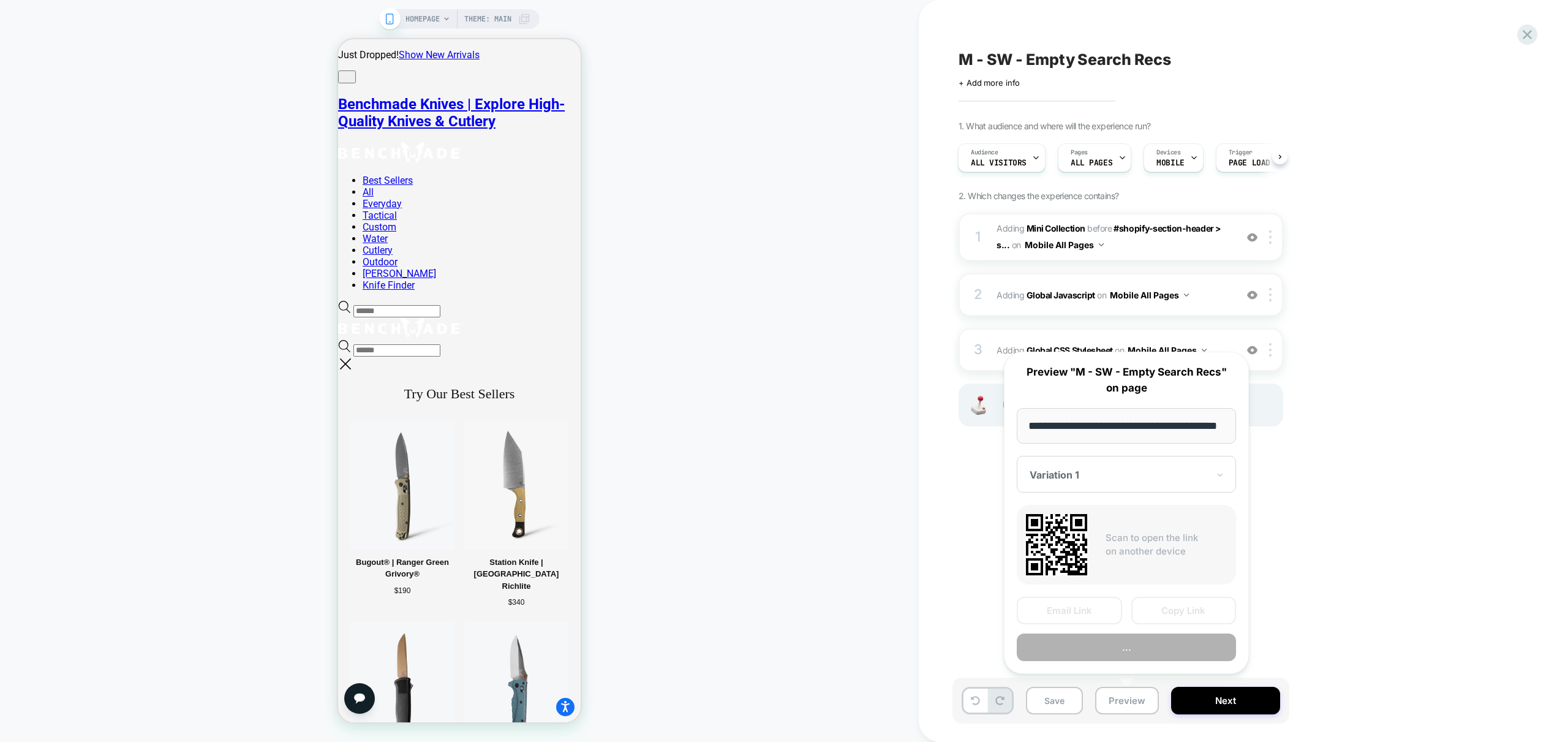
scroll to position [0, 50]
click at [1154, 650] on button "Preview" at bounding box center [1126, 648] width 220 height 27
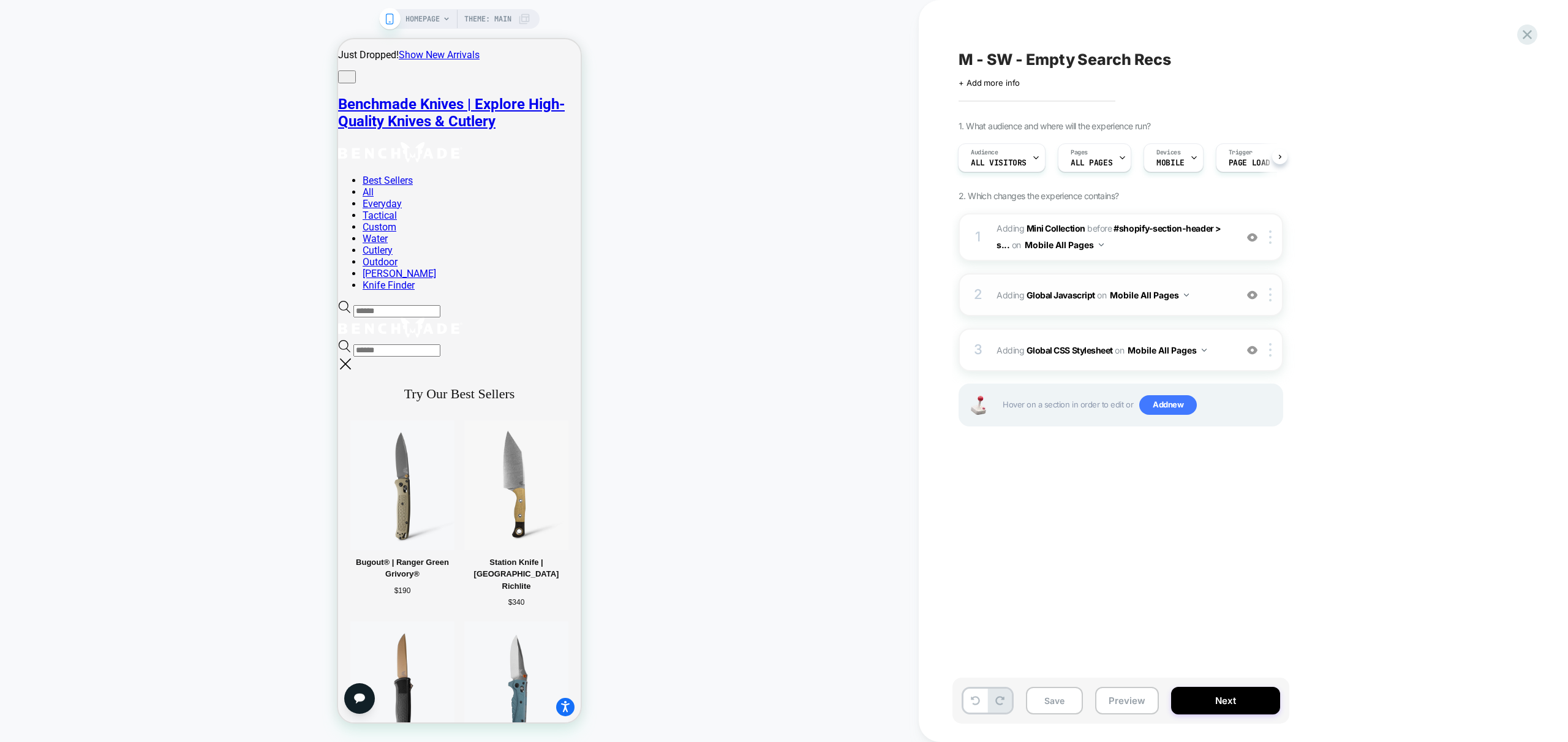
click at [1211, 293] on span "Adding Global Javascript on Mobile All Pages" at bounding box center [1112, 295] width 233 height 17
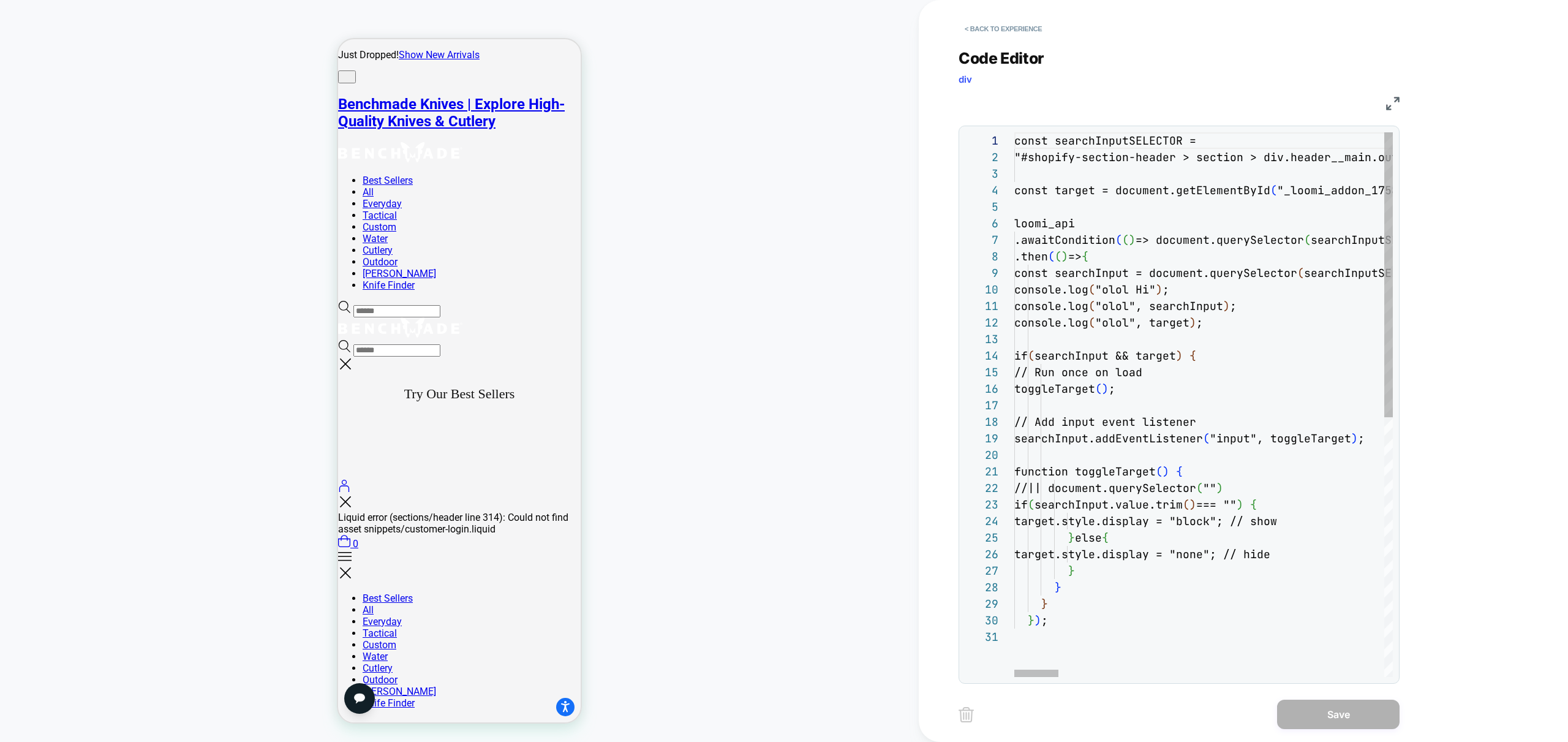
scroll to position [16, 258]
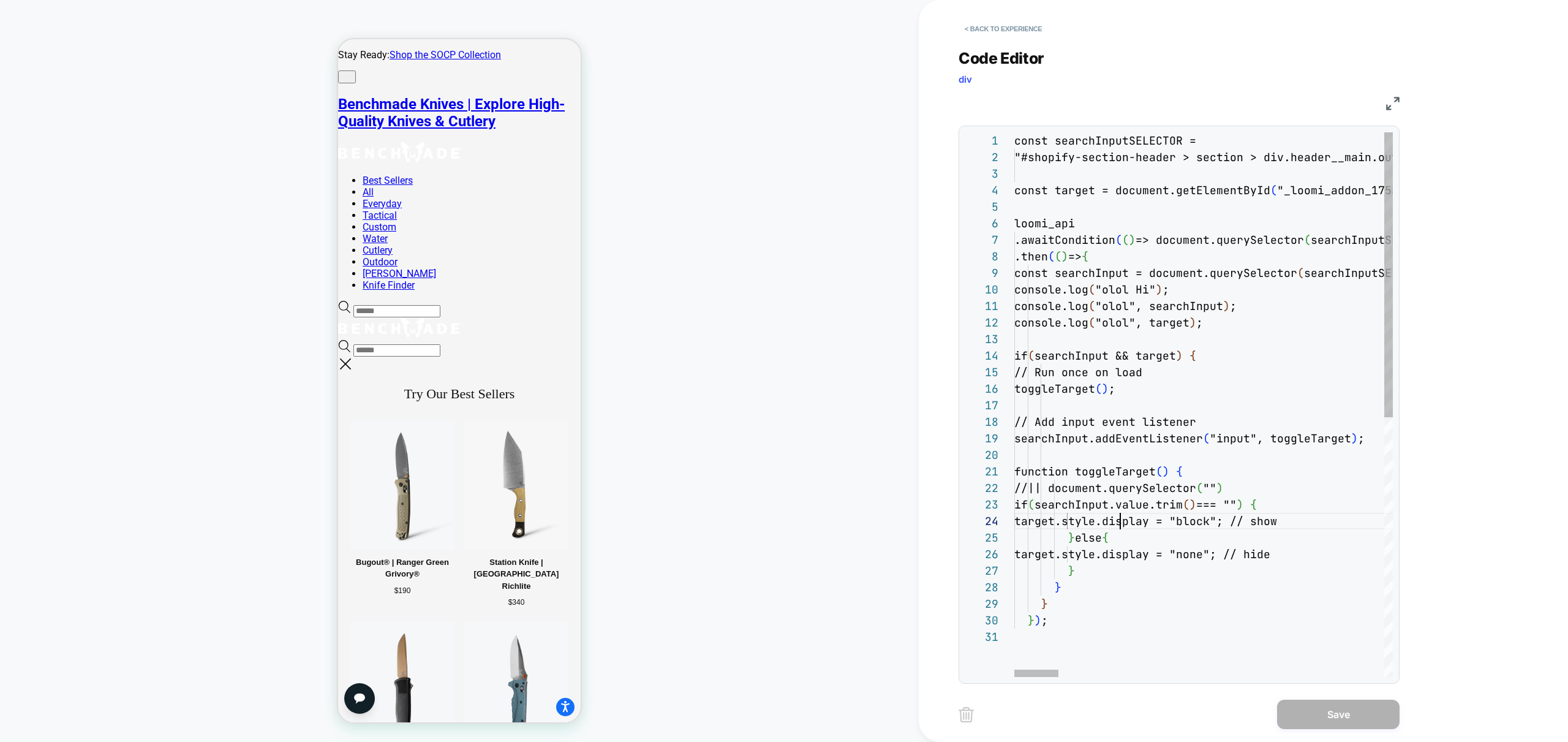
scroll to position [49, 106]
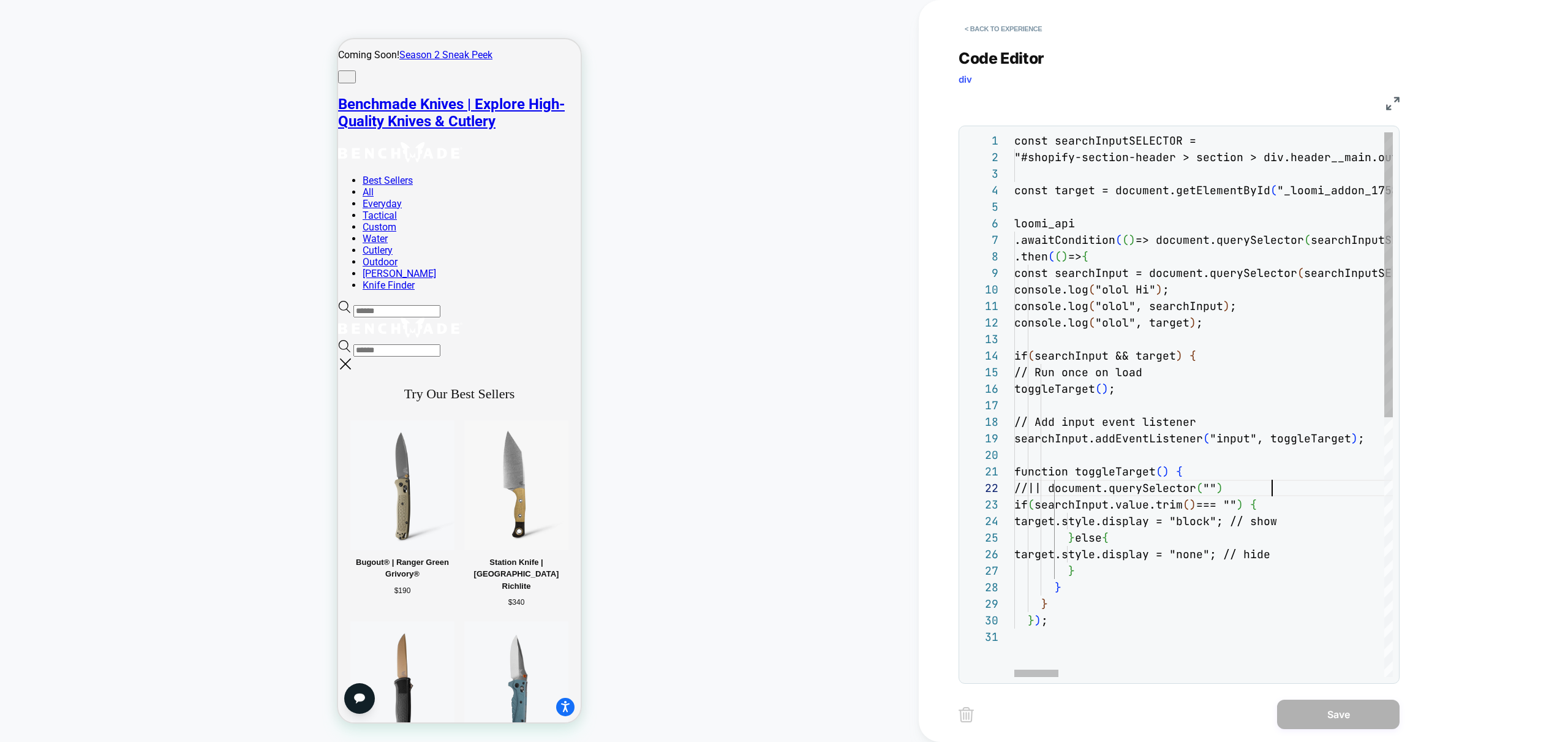
scroll to position [16, 0]
type textarea "**********"
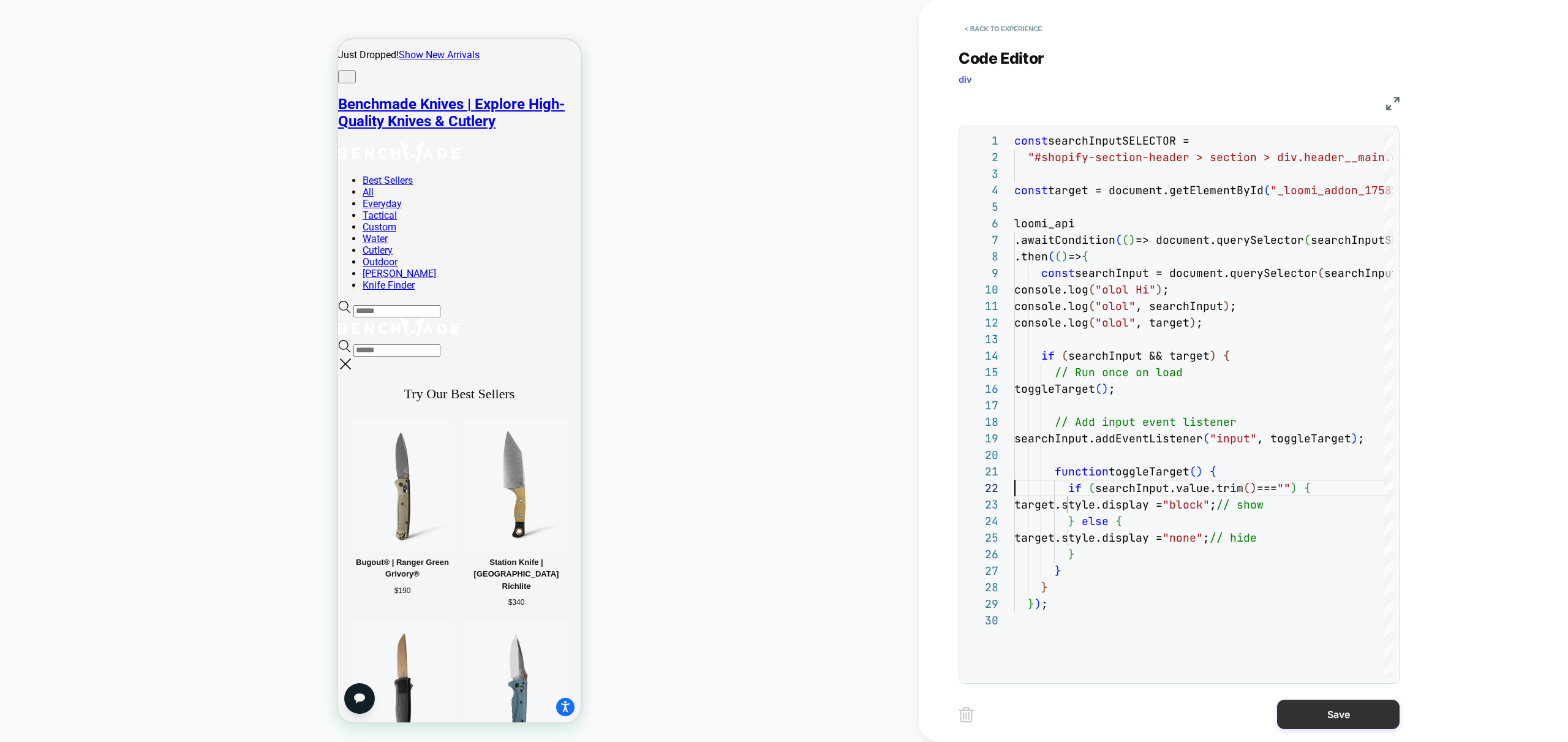
click at [1343, 725] on button "Save" at bounding box center [1338, 715] width 123 height 29
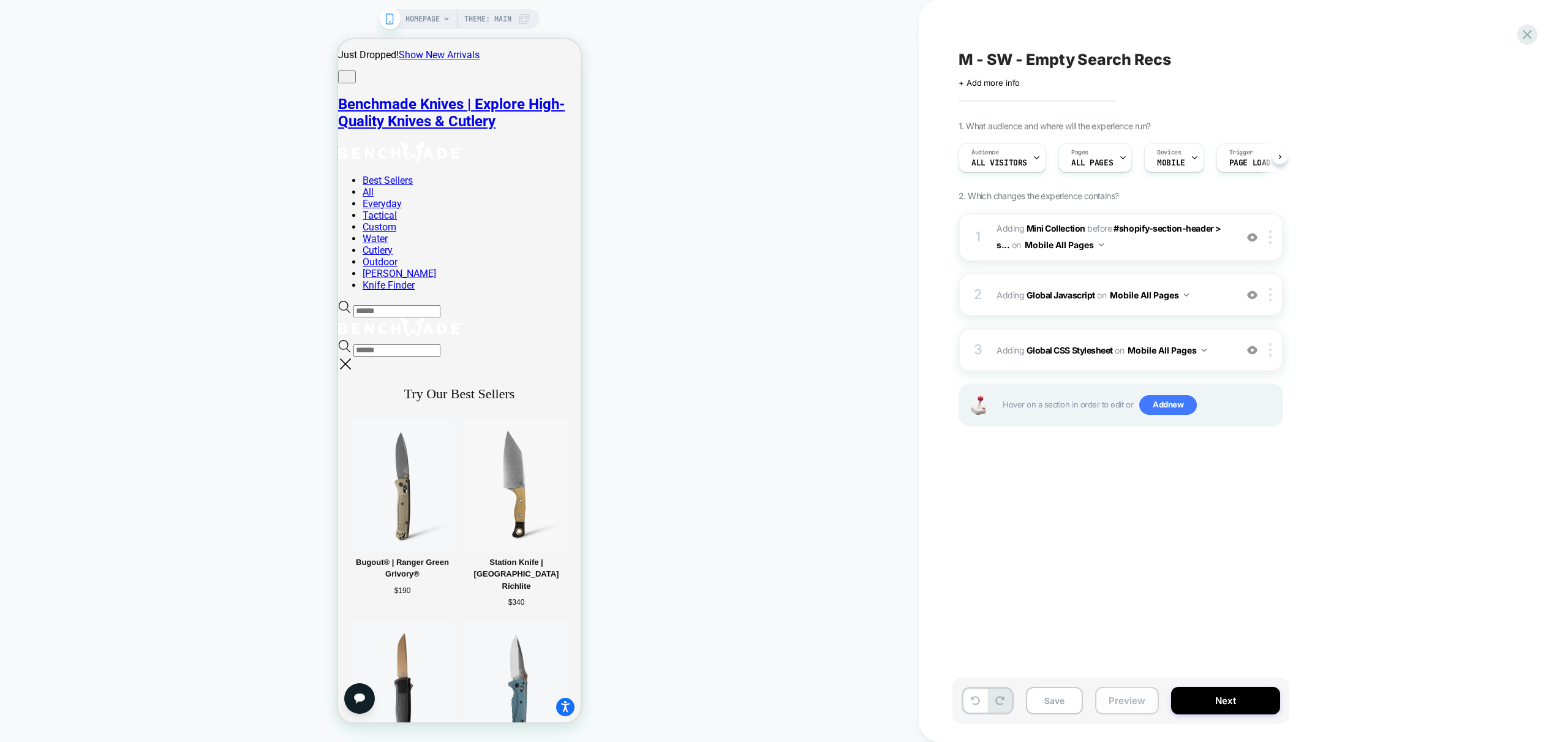
click at [1134, 713] on button "Preview" at bounding box center [1127, 701] width 64 height 27
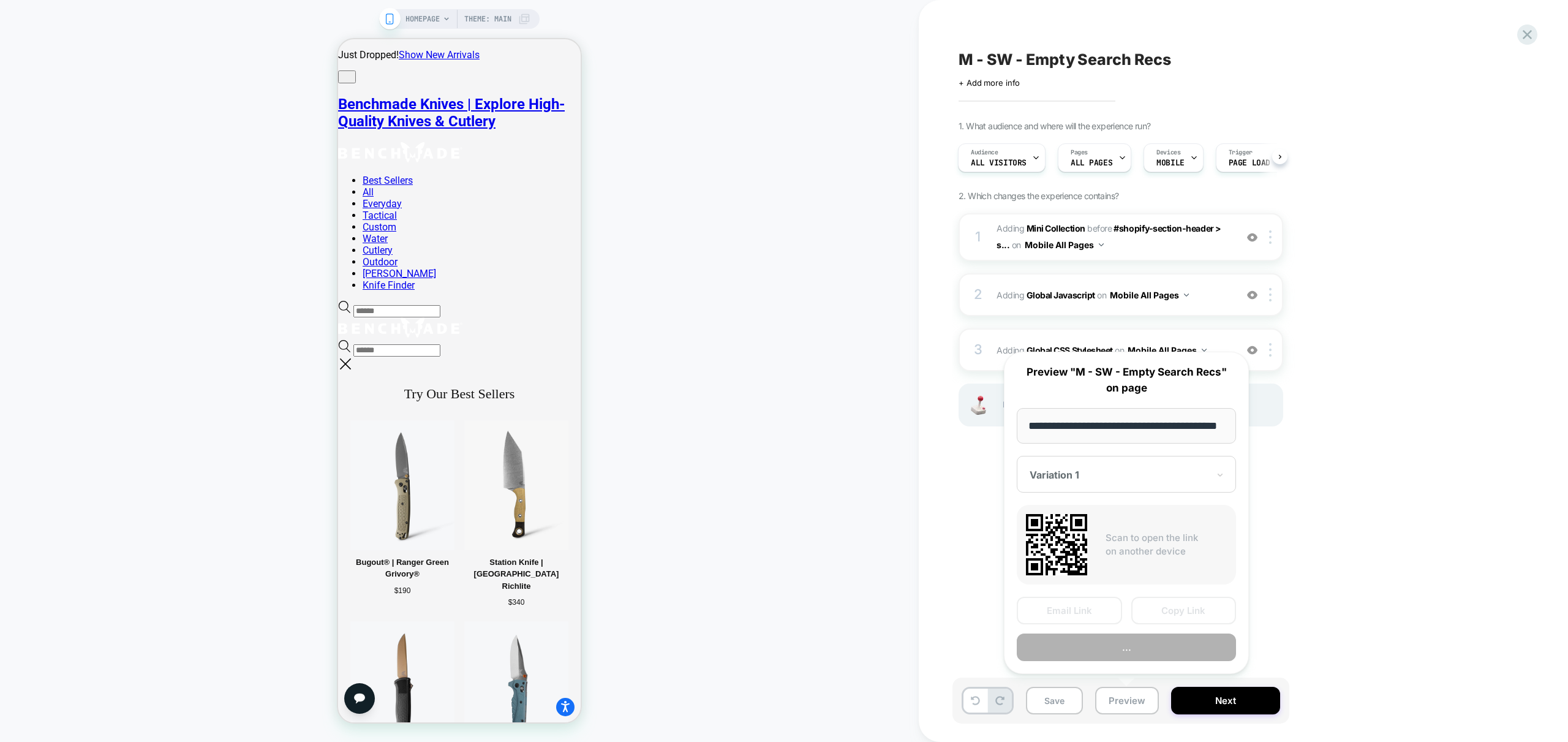
scroll to position [0, 50]
click at [1132, 646] on button "Preview" at bounding box center [1126, 648] width 220 height 27
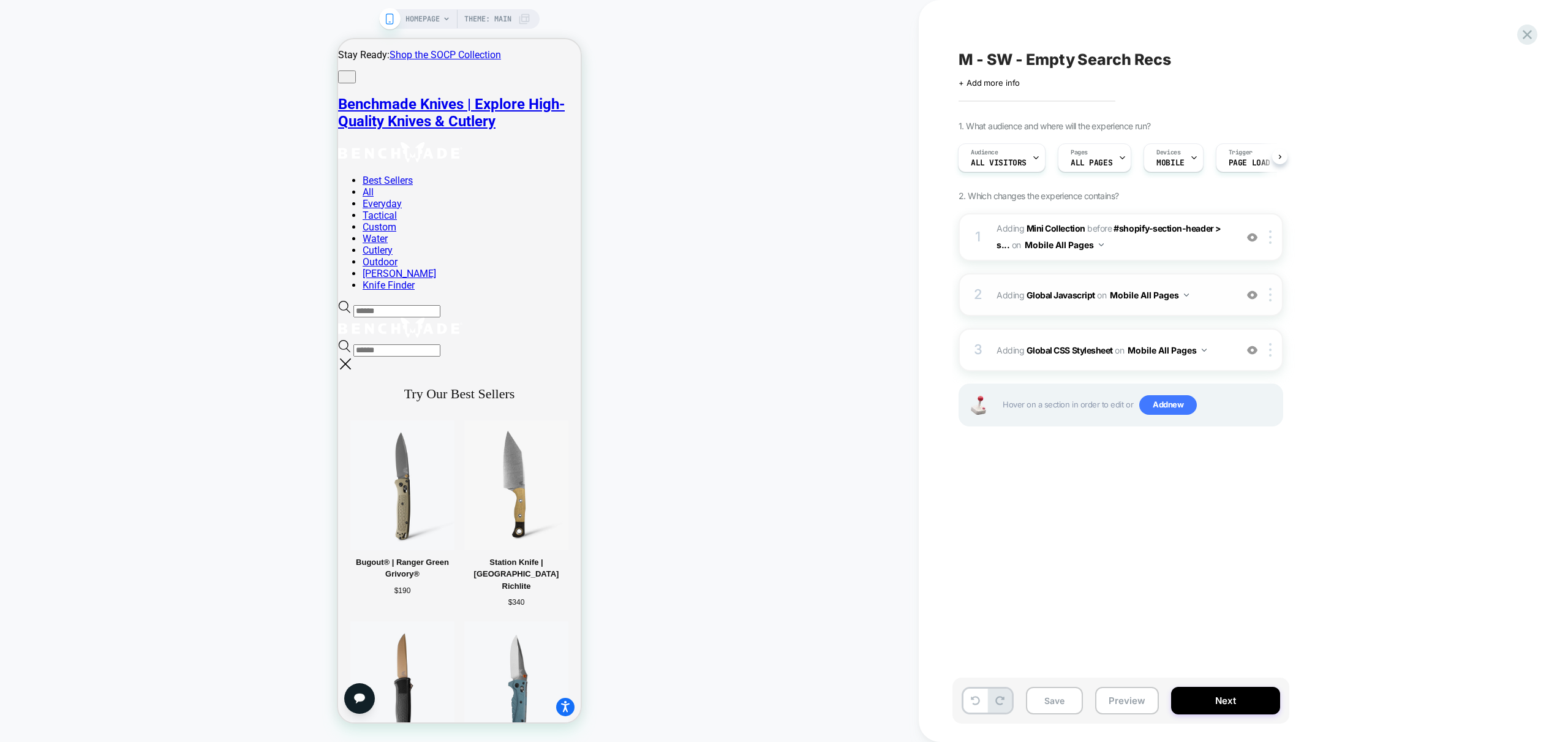
click at [1206, 296] on span "Adding Global Javascript on Mobile All Pages" at bounding box center [1112, 295] width 233 height 17
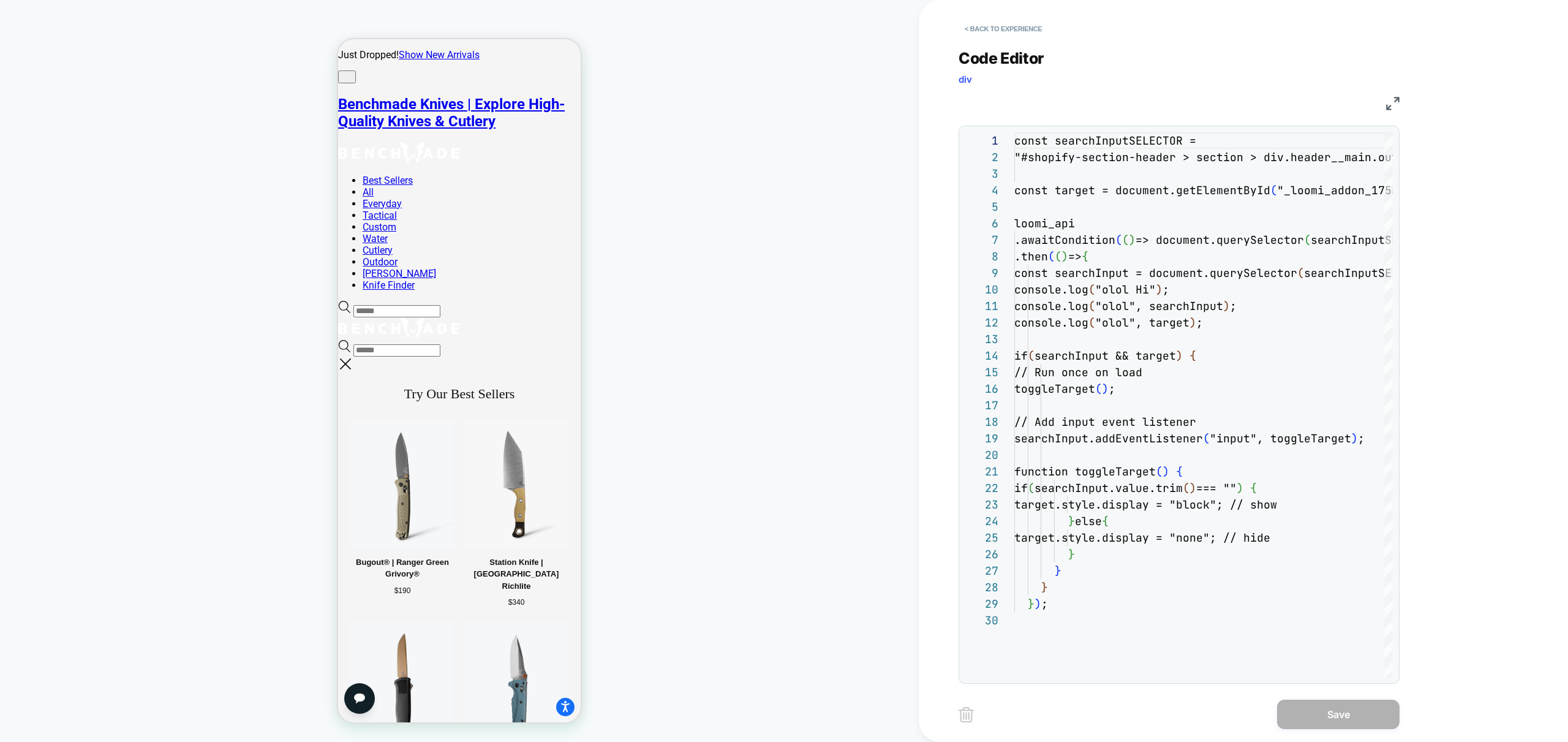
scroll to position [8, 0]
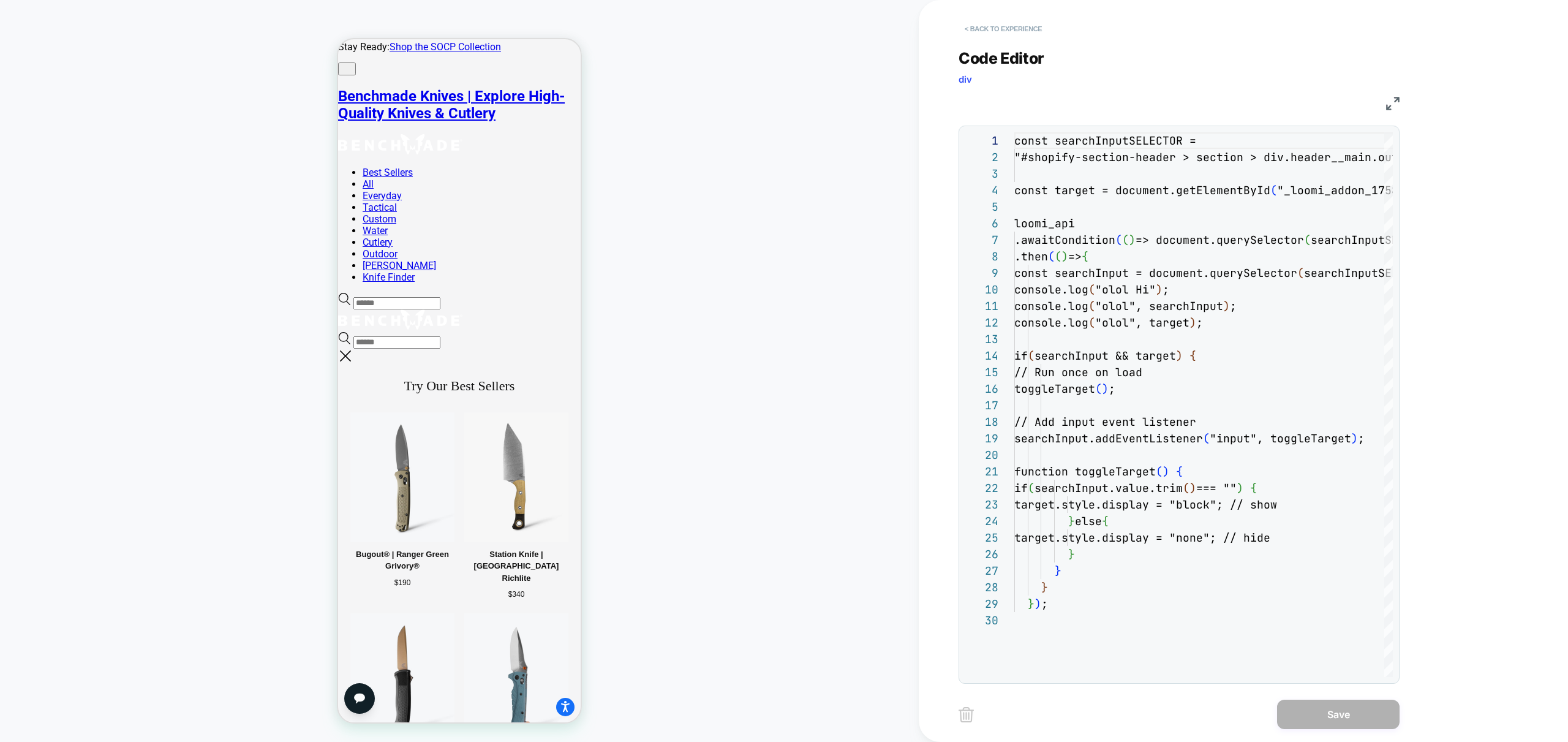
click at [994, 23] on button "< Back to experience" at bounding box center [1004, 28] width 90 height 19
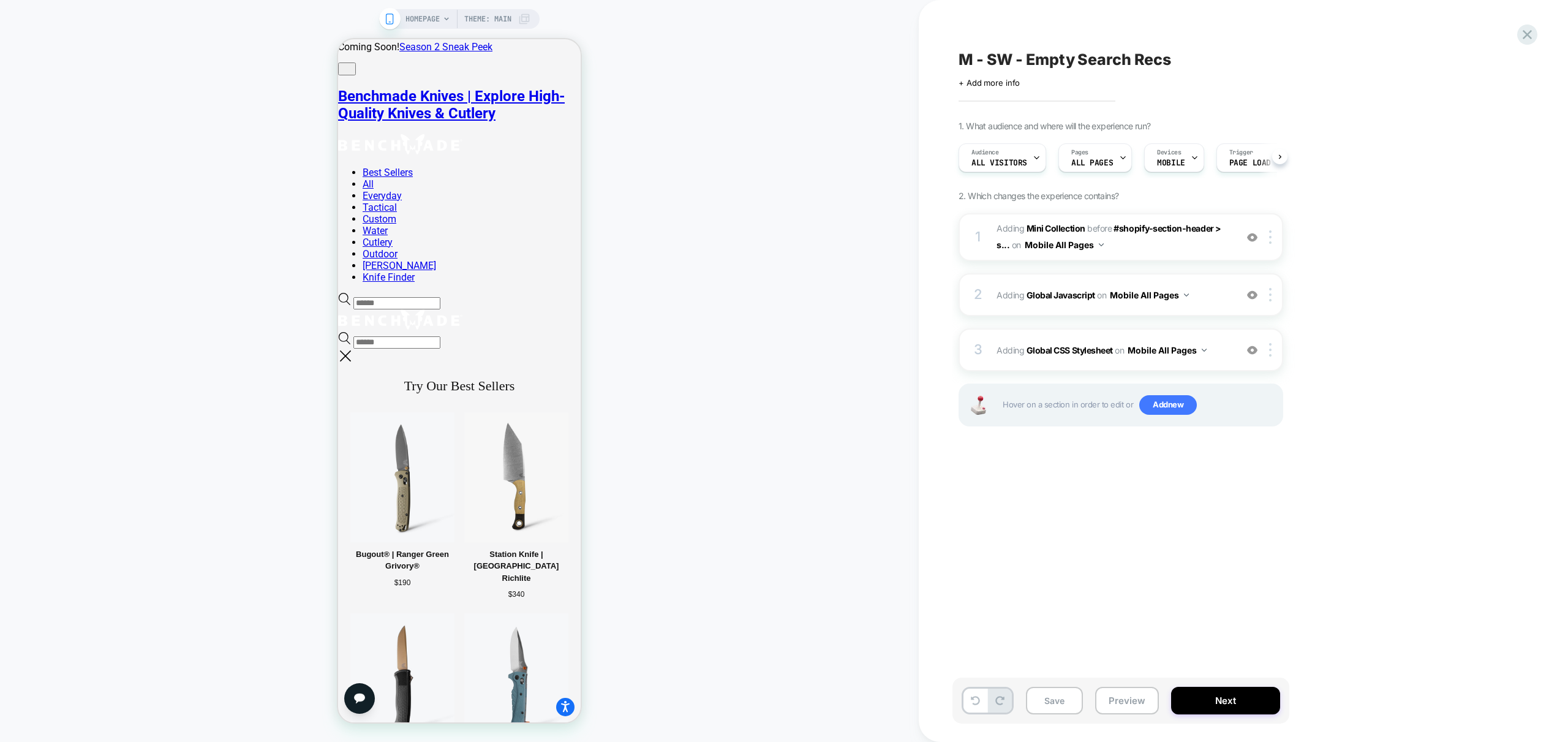
scroll to position [0, 1]
click at [1130, 704] on button "Preview" at bounding box center [1127, 701] width 64 height 27
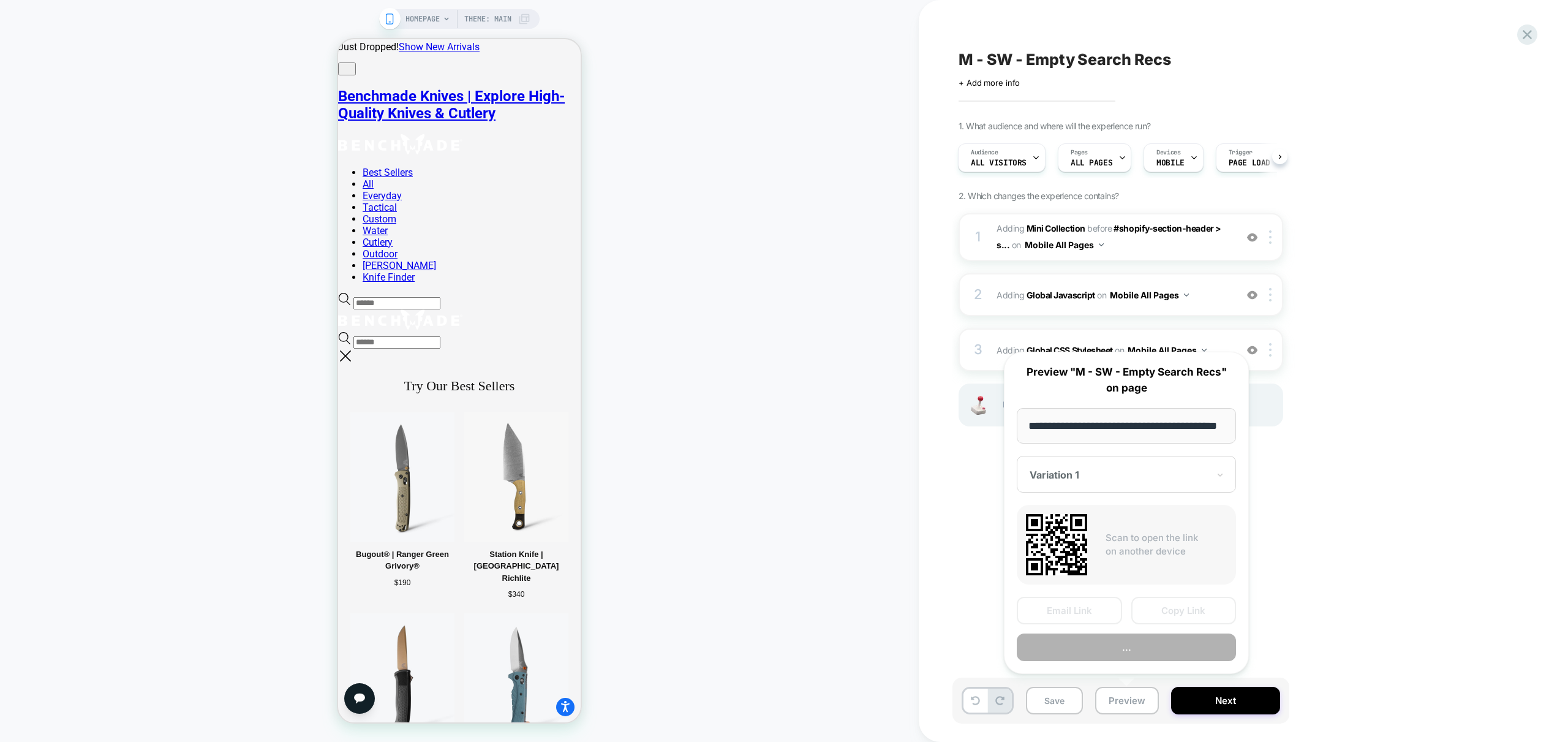
scroll to position [0, 50]
click at [1174, 651] on button "Preview" at bounding box center [1126, 648] width 220 height 27
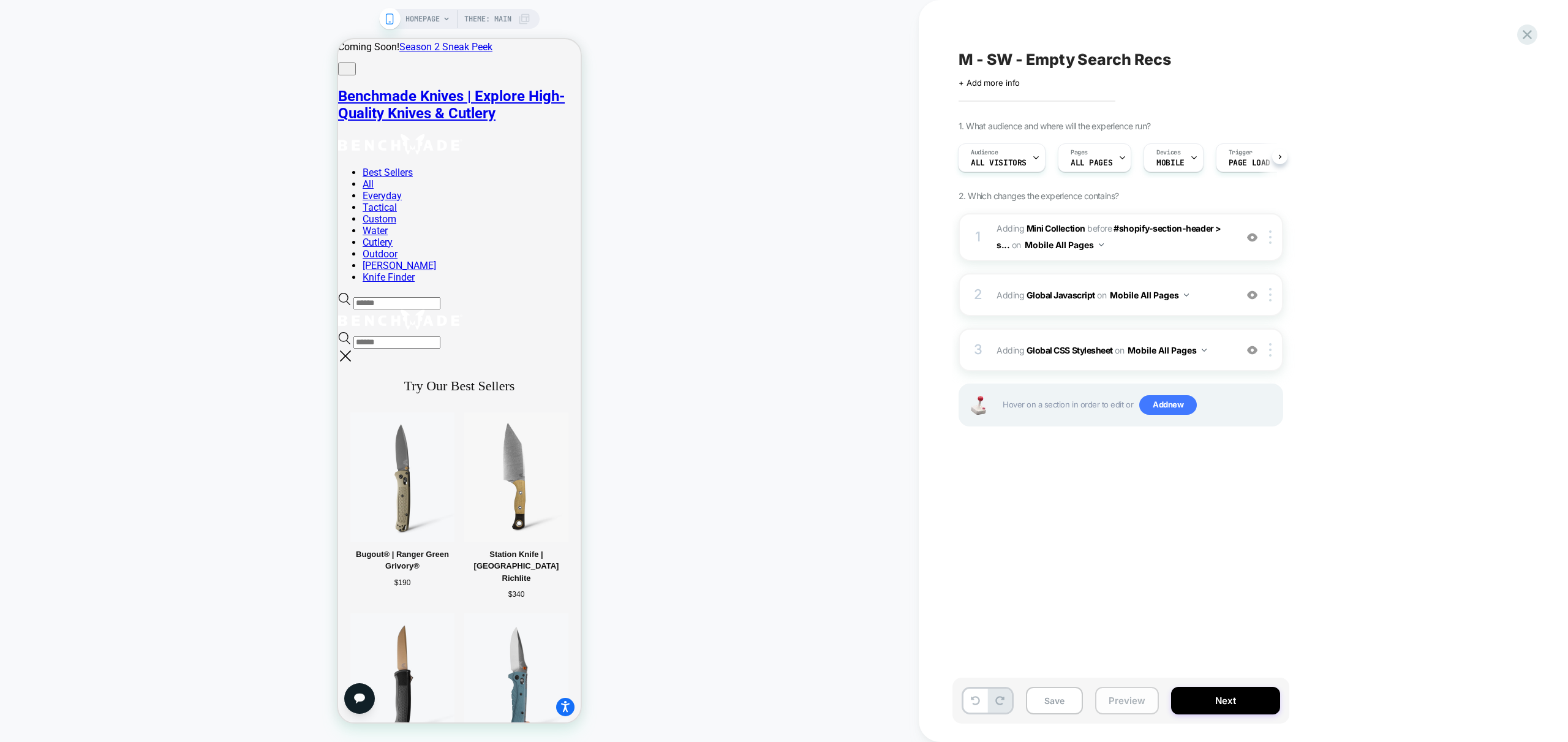
click at [1114, 694] on button "Preview" at bounding box center [1127, 701] width 64 height 27
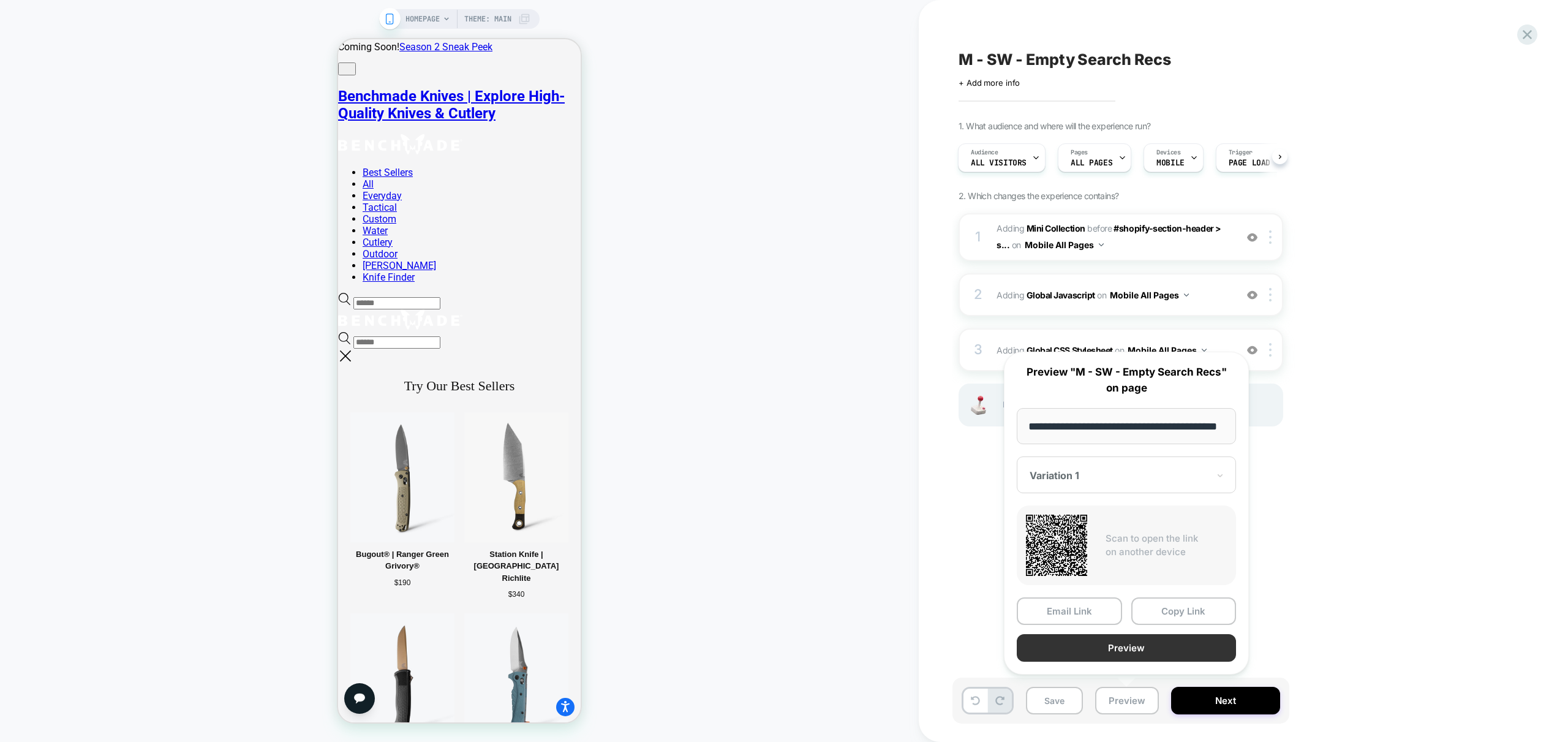
click at [1146, 651] on button "Preview" at bounding box center [1126, 648] width 220 height 27
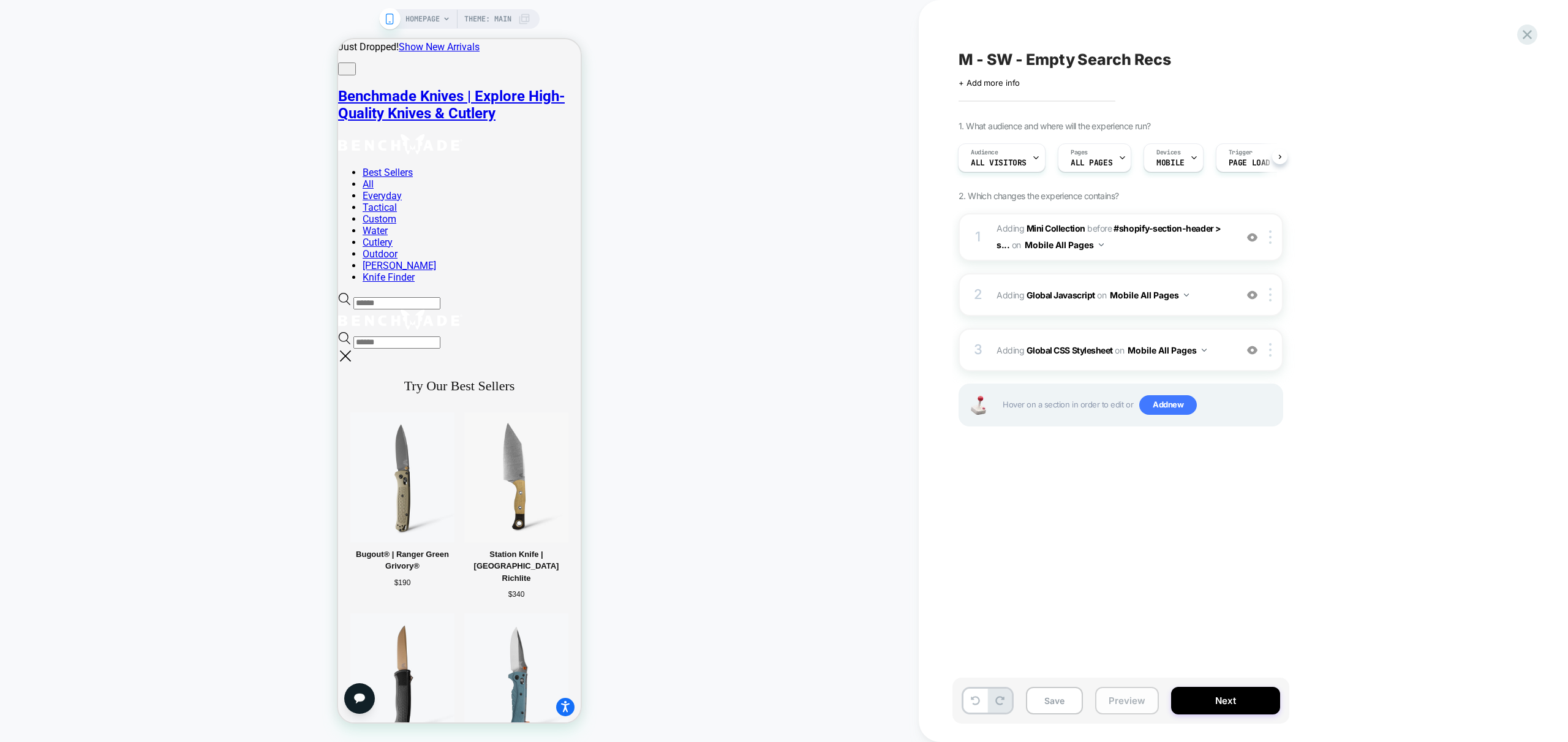
click at [1132, 704] on button "Preview" at bounding box center [1127, 701] width 64 height 27
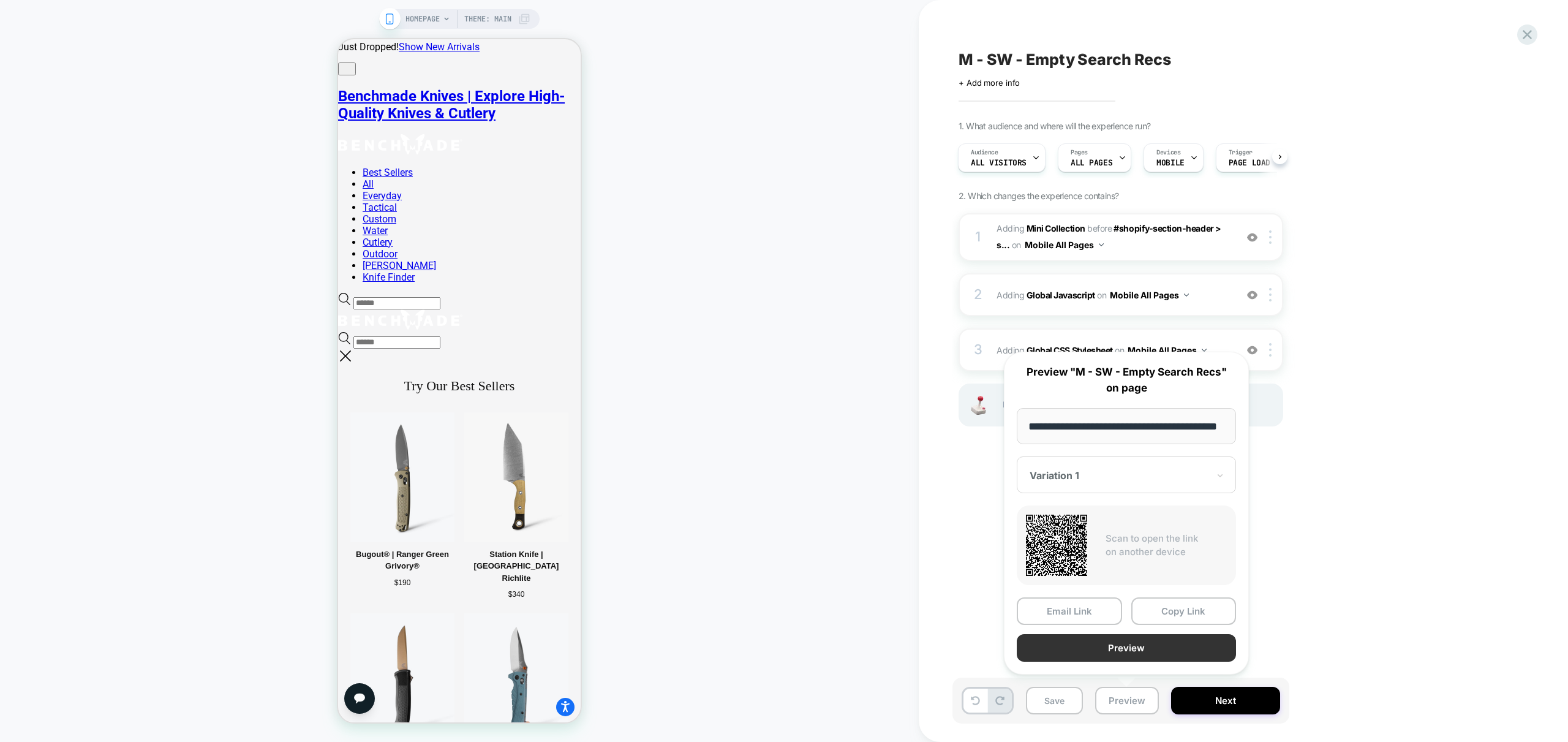
click at [1176, 652] on button "Preview" at bounding box center [1126, 648] width 220 height 27
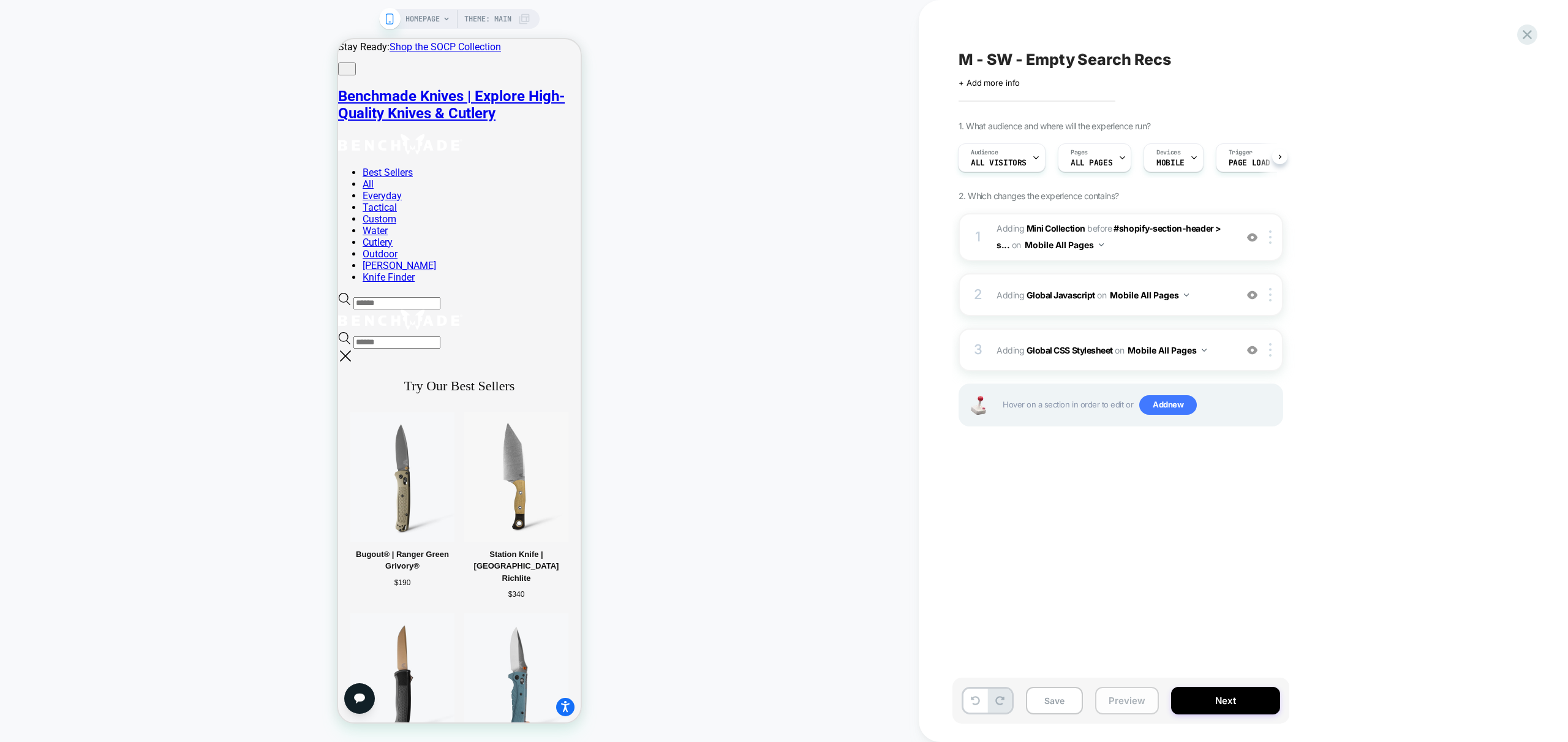
click at [1131, 704] on button "Preview" at bounding box center [1127, 701] width 64 height 27
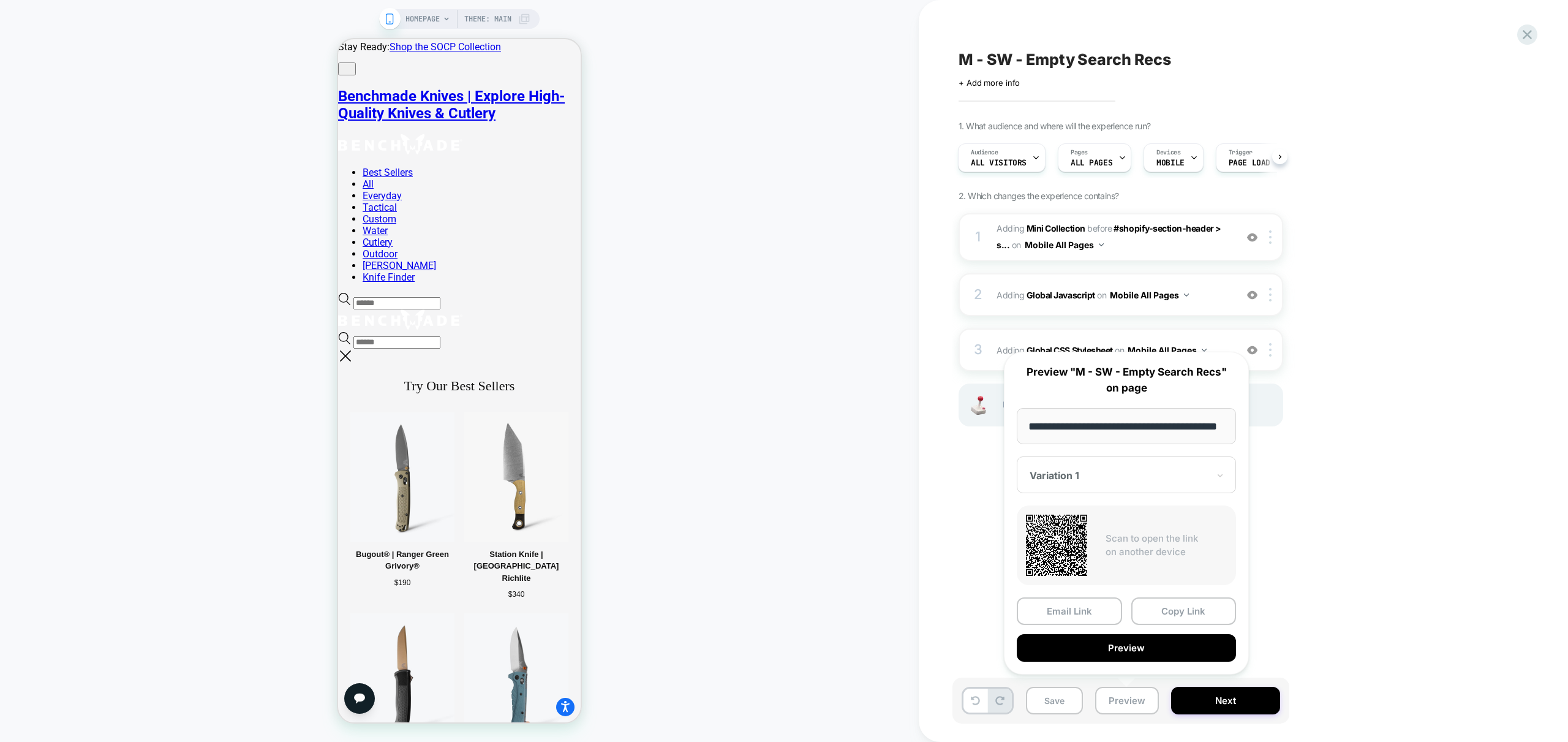
click at [1145, 650] on button "Preview" at bounding box center [1126, 648] width 220 height 27
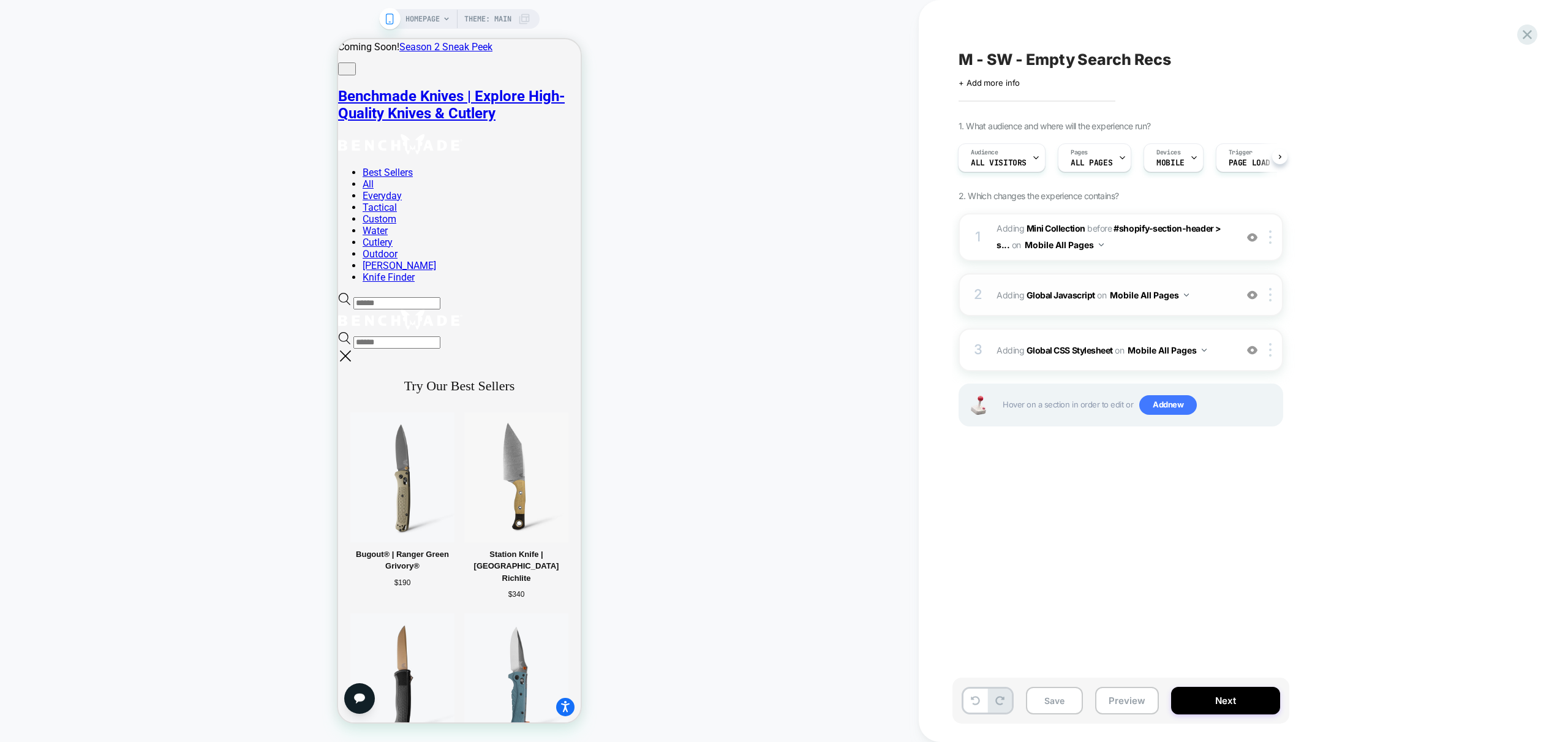
click at [1221, 302] on span "Adding Global Javascript on Mobile All Pages" at bounding box center [1112, 295] width 233 height 17
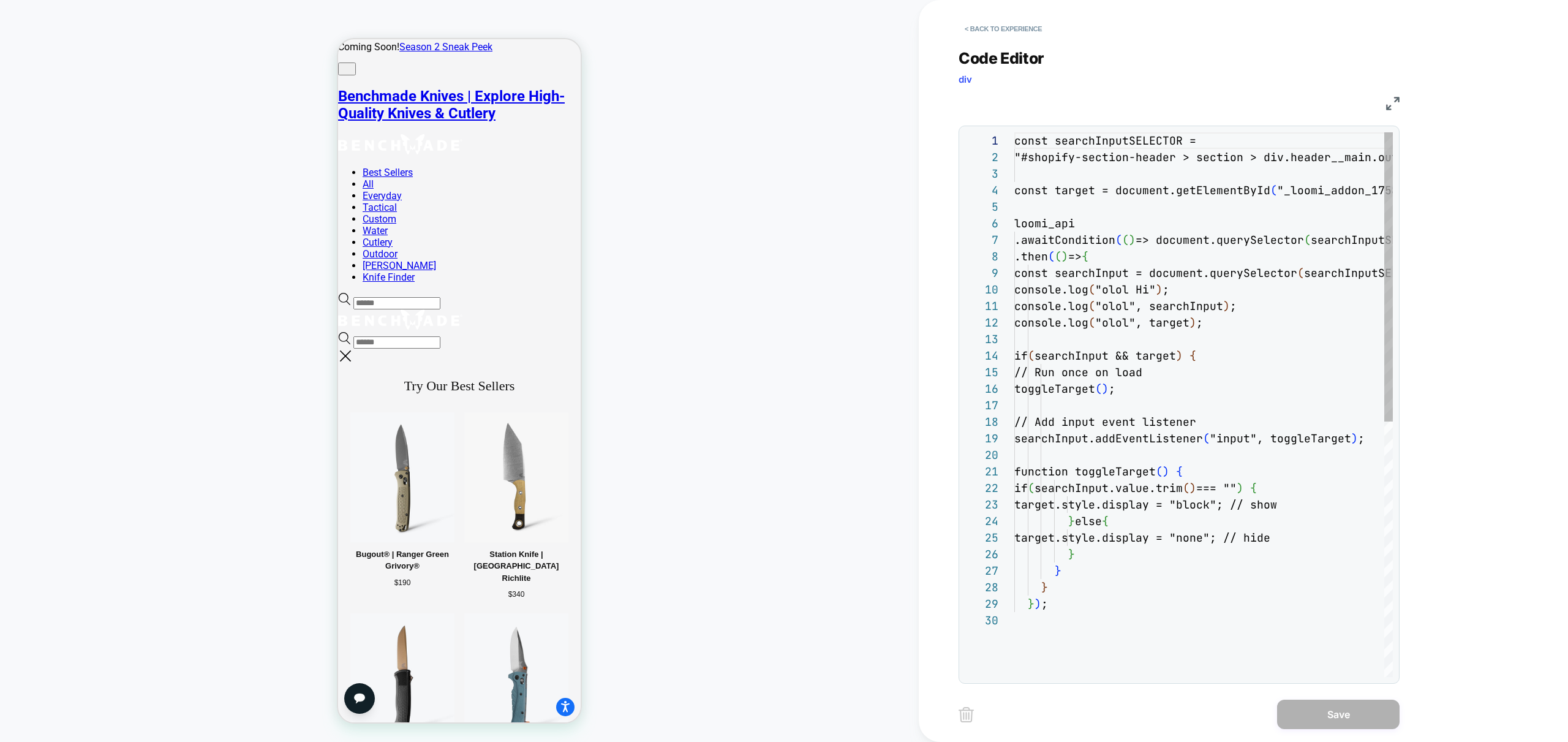
scroll to position [49, 0]
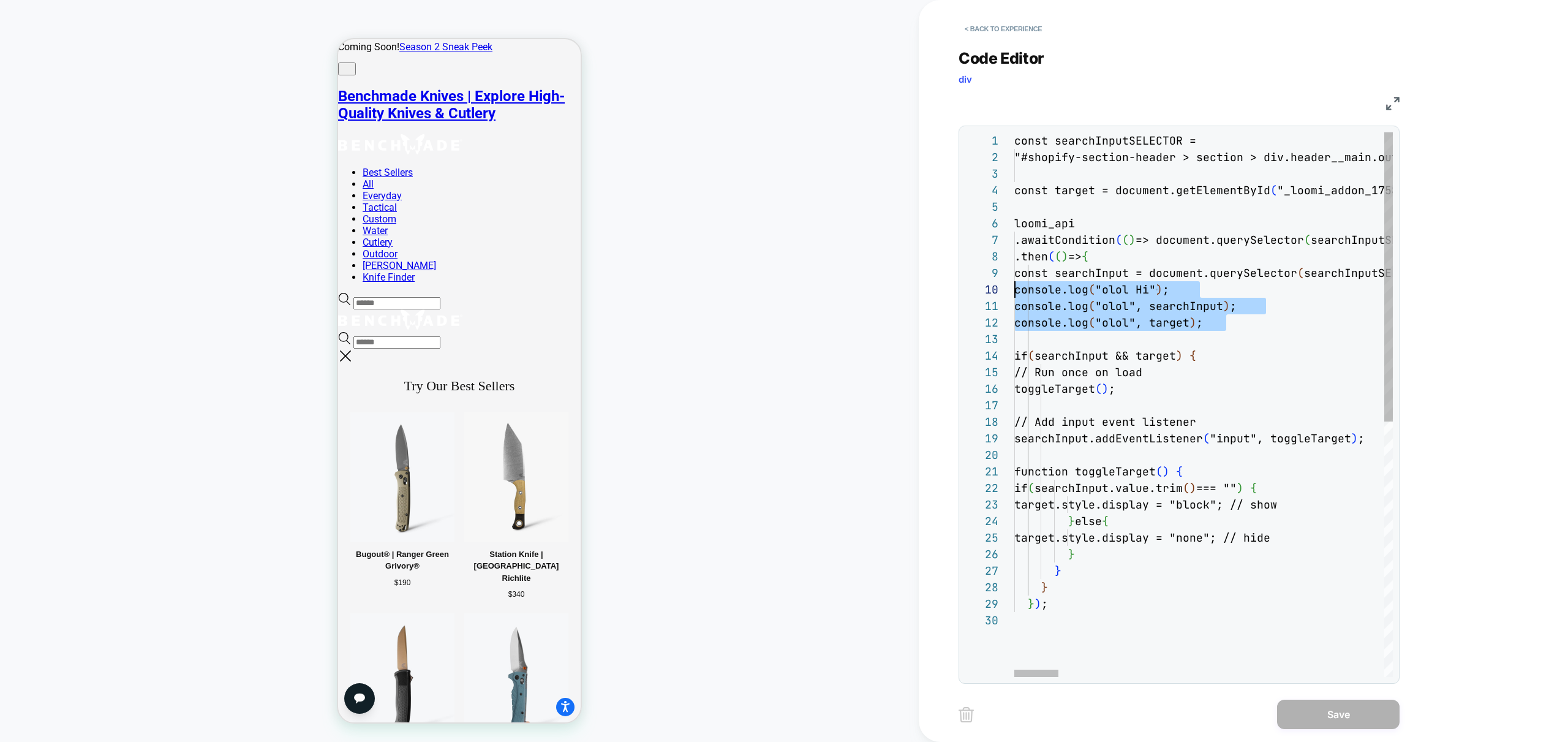
scroll to position [133, 0]
drag, startPoint x: 1271, startPoint y: 326, endPoint x: 918, endPoint y: 284, distance: 355.5
drag, startPoint x: 1269, startPoint y: 350, endPoint x: 1268, endPoint y: 328, distance: 22.0
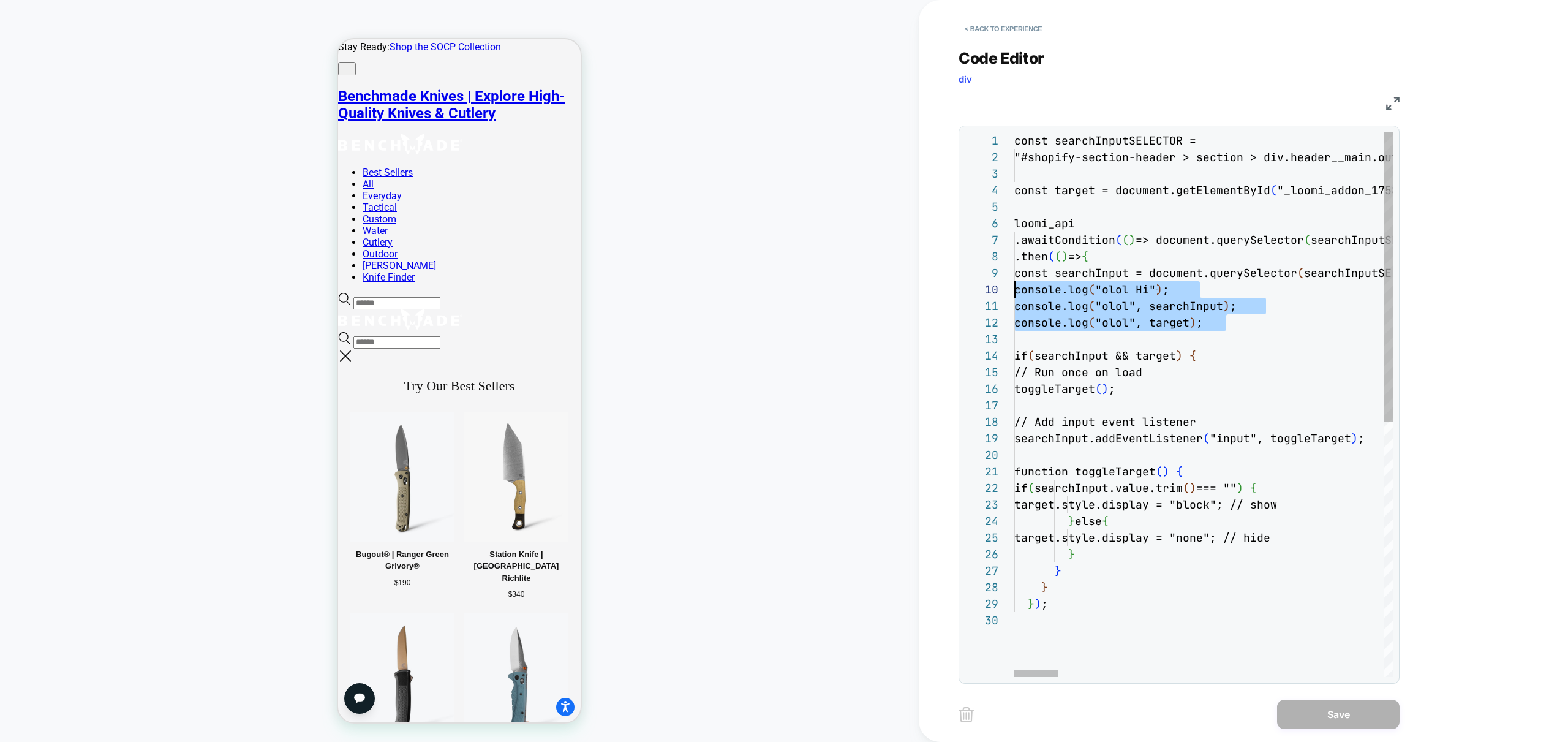
drag, startPoint x: 1251, startPoint y: 319, endPoint x: 950, endPoint y: 290, distance: 302.4
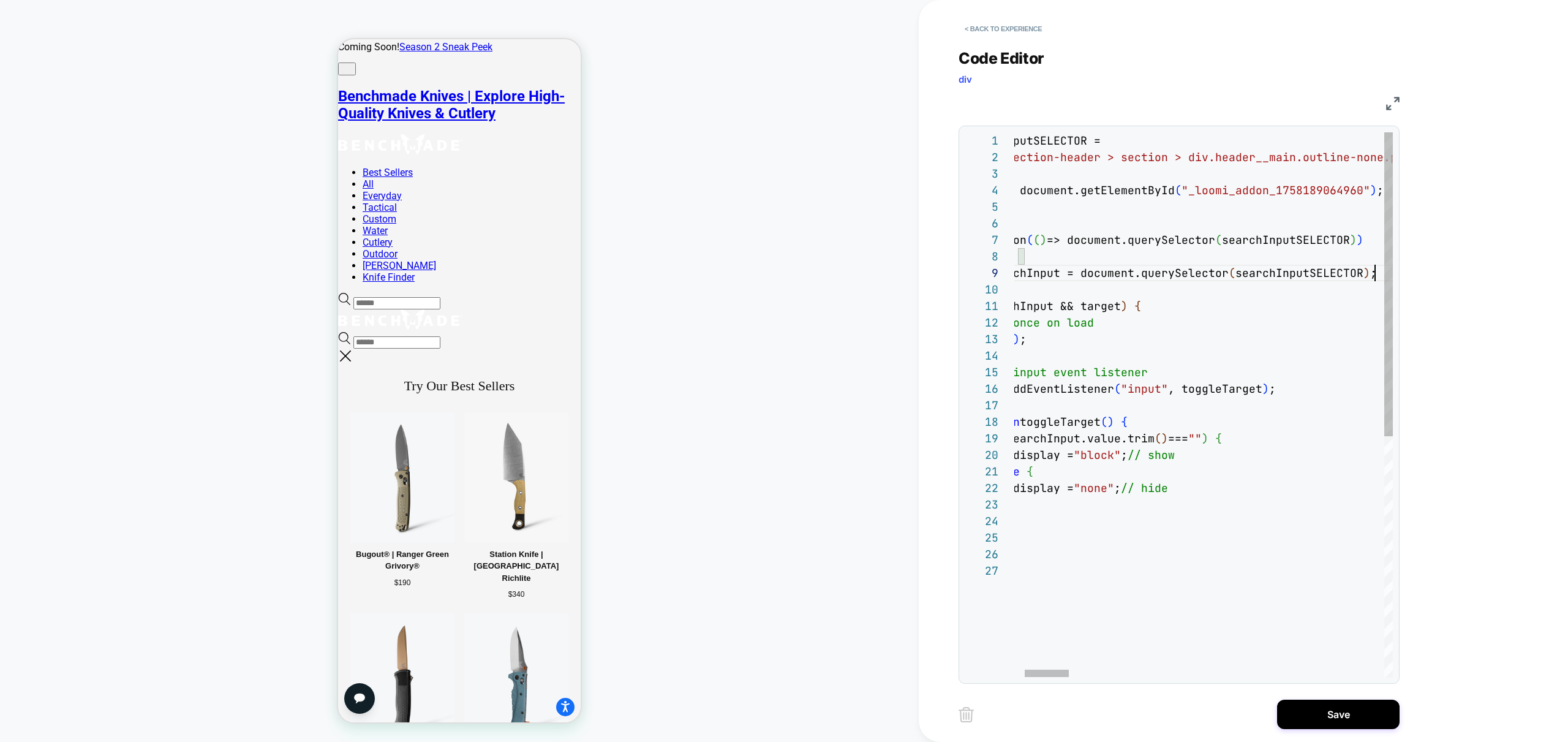
scroll to position [116, 449]
click at [1025, 672] on div at bounding box center [1047, 673] width 44 height 7
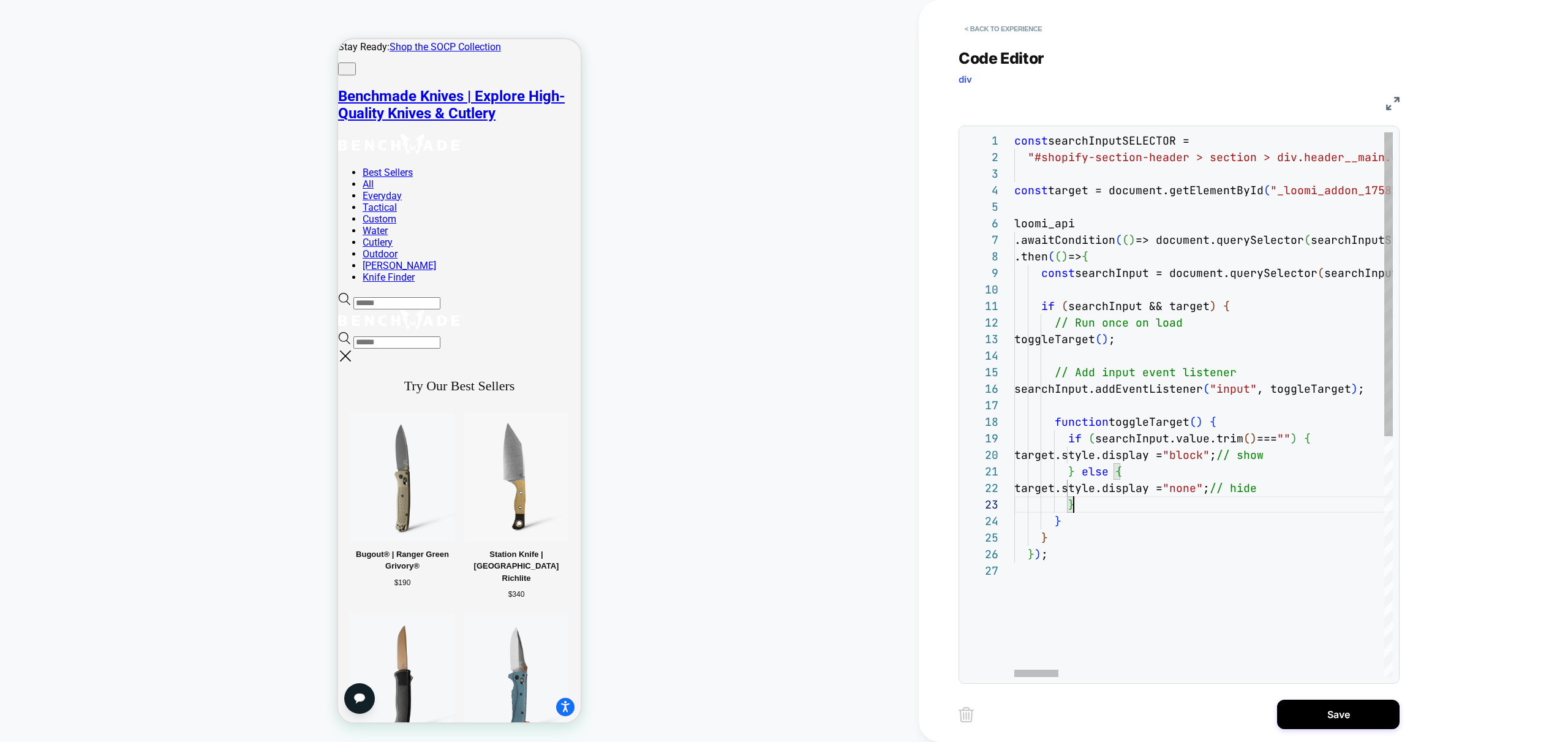
scroll to position [99, 0]
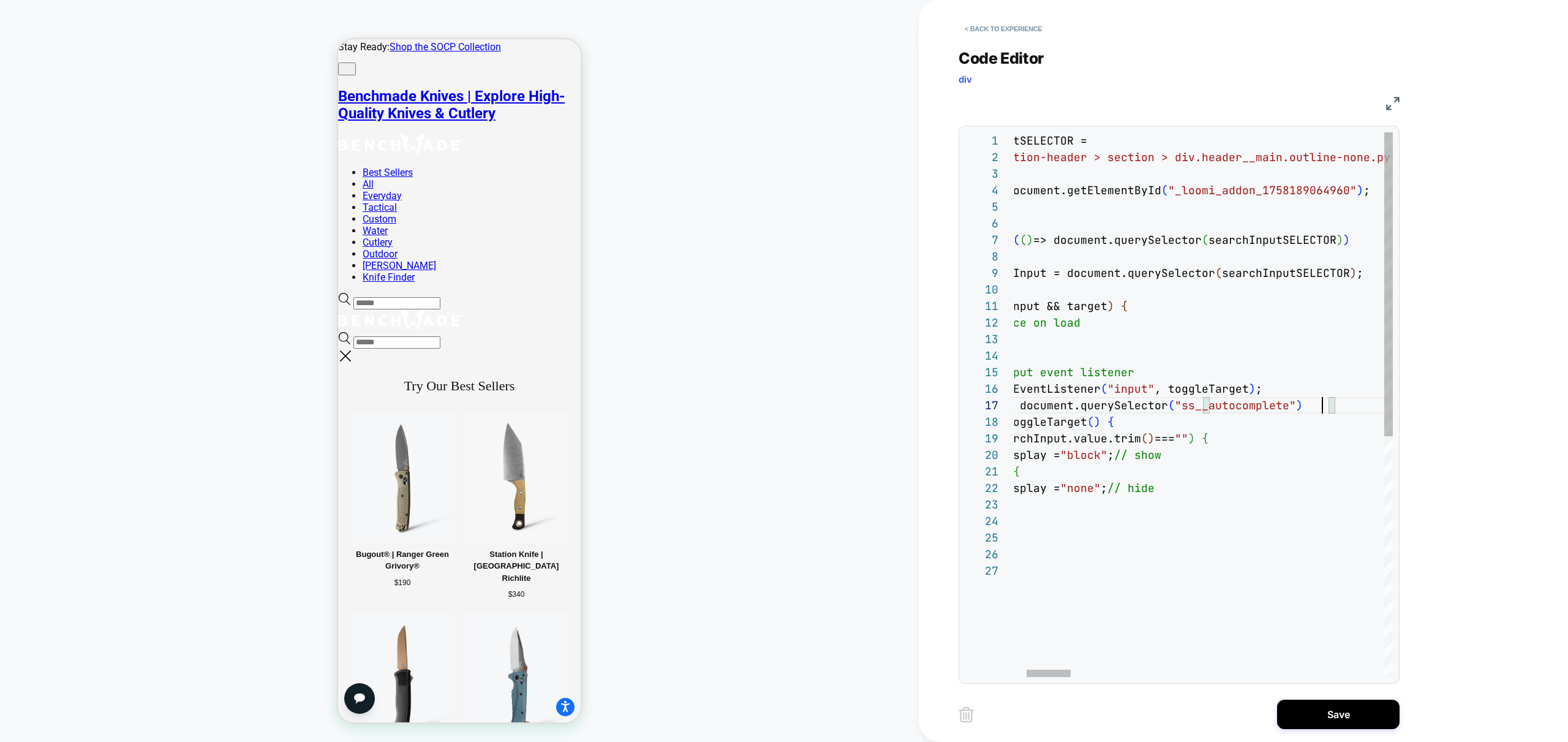
scroll to position [99, 411]
drag, startPoint x: 1330, startPoint y: 409, endPoint x: 1219, endPoint y: 405, distance: 111.1
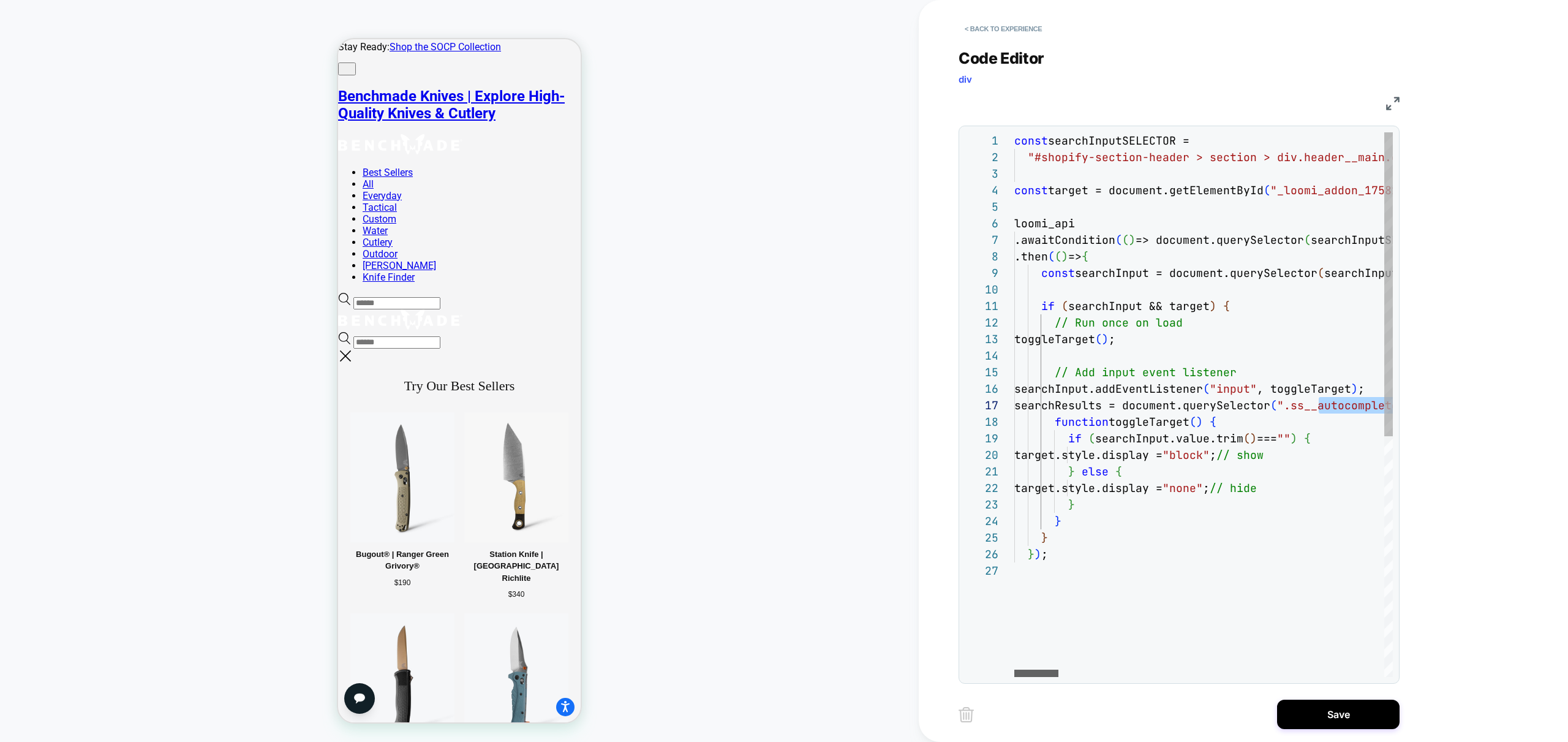
click at [1015, 674] on div at bounding box center [1036, 673] width 44 height 7
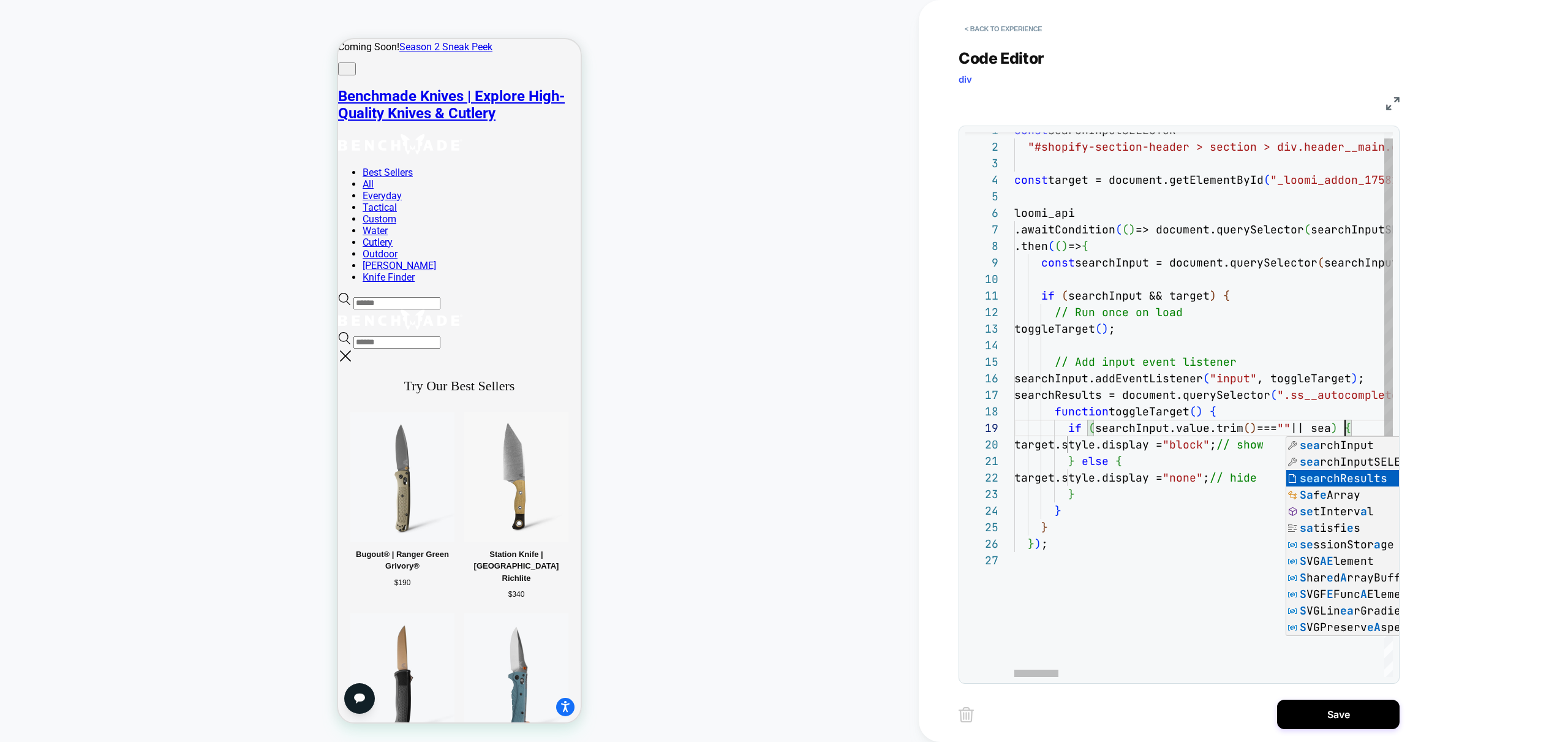
scroll to position [133, 397]
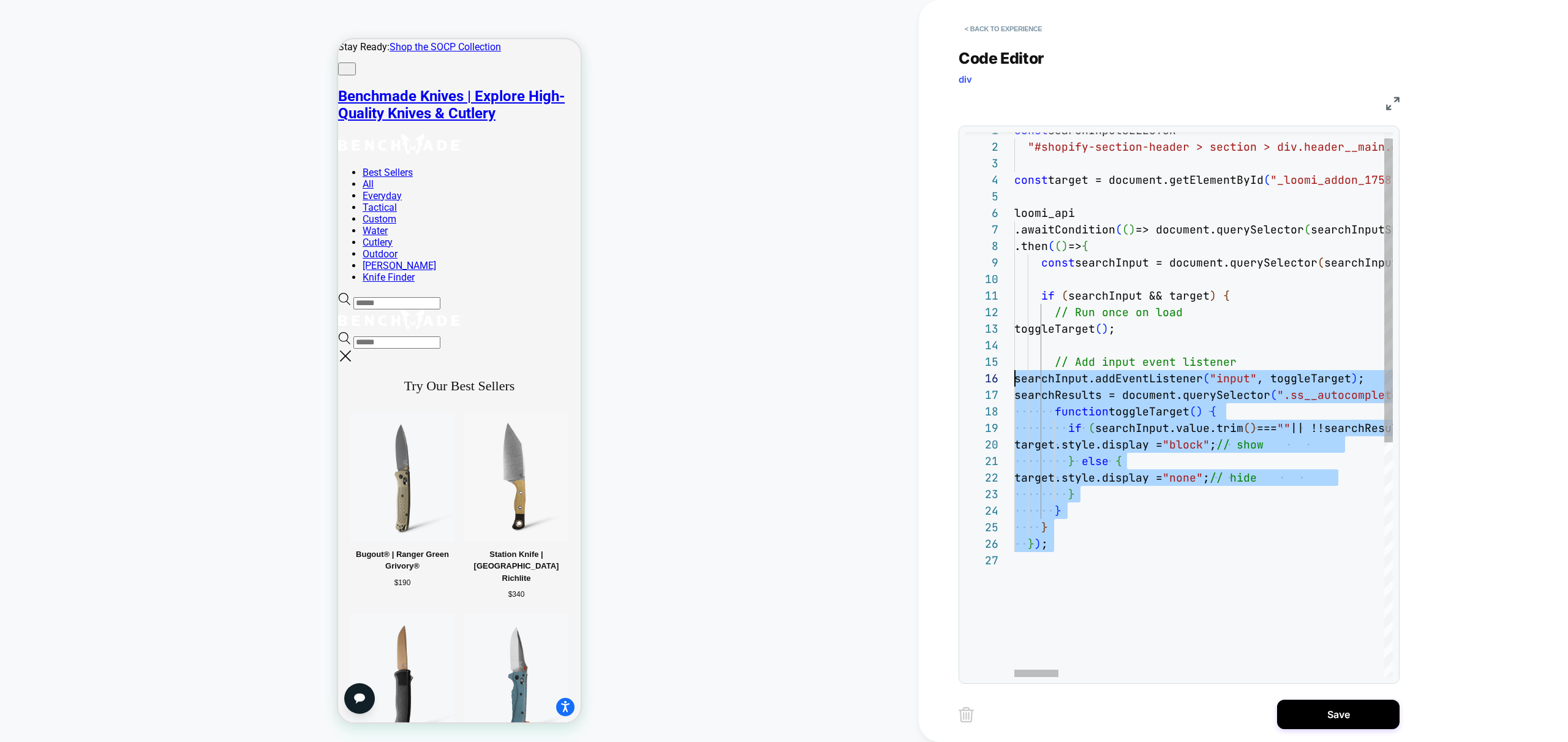
scroll to position [66, 0]
drag, startPoint x: 1173, startPoint y: 570, endPoint x: 968, endPoint y: 360, distance: 293.5
drag, startPoint x: 1135, startPoint y: 569, endPoint x: 957, endPoint y: 359, distance: 275.3
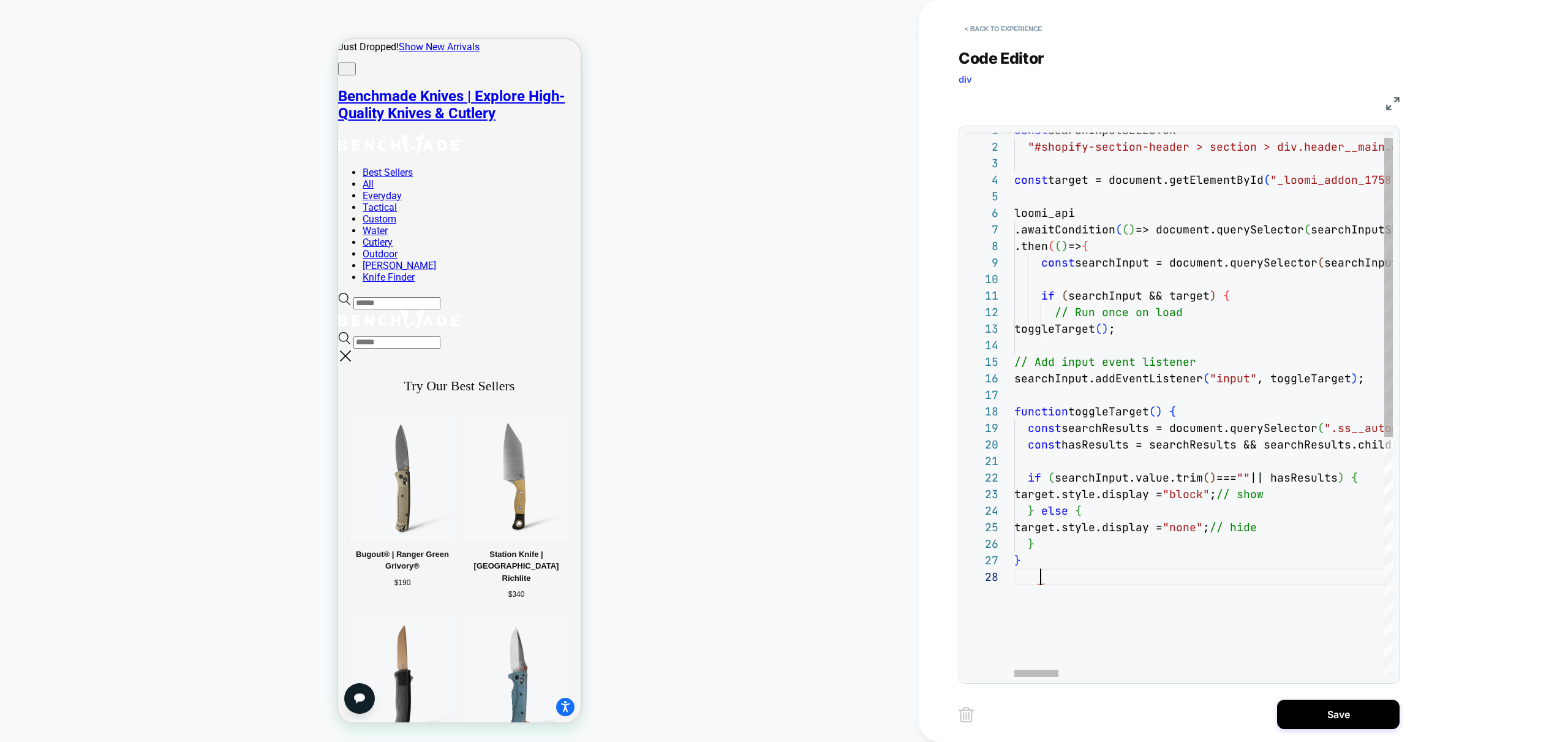
scroll to position [116, 27]
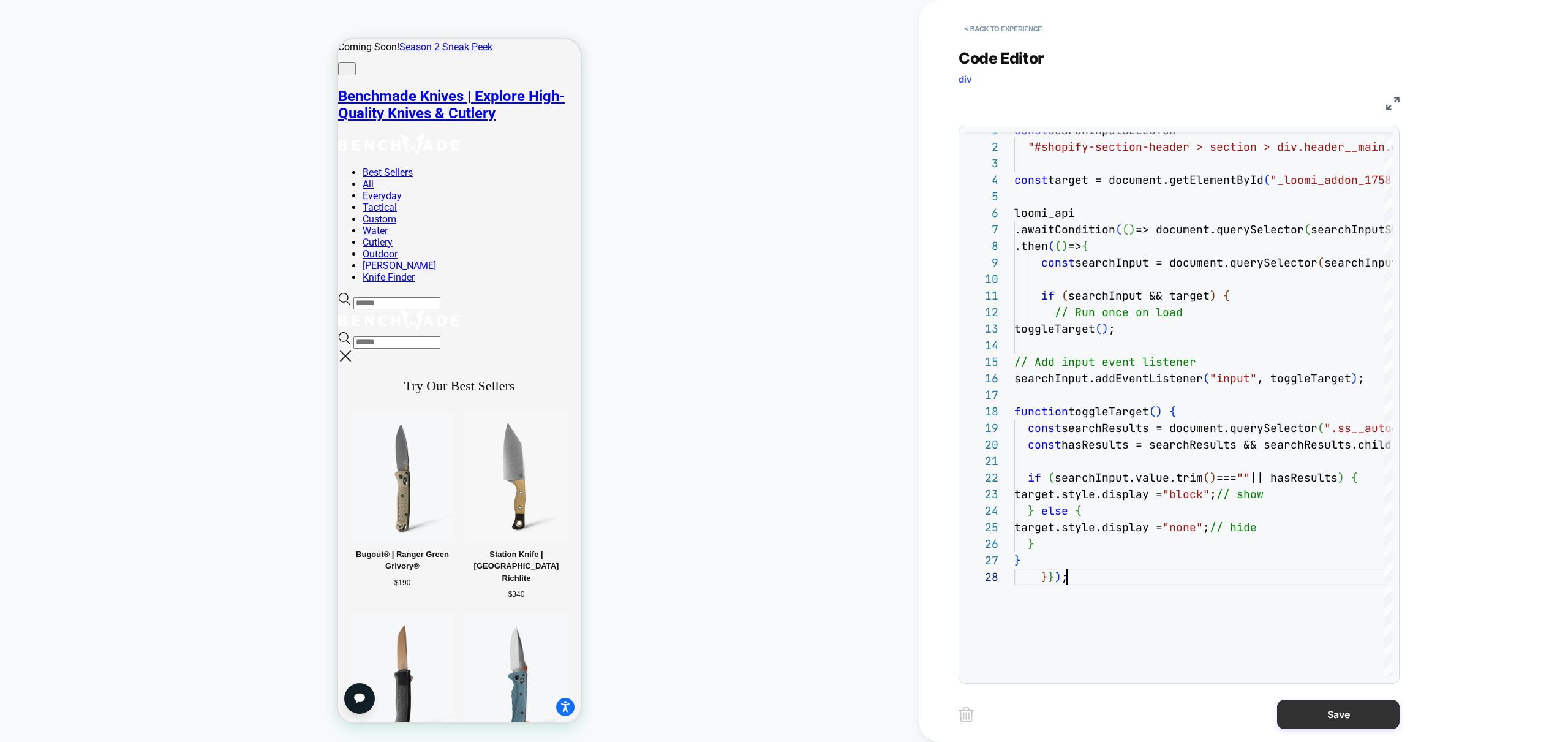
type textarea "**********"
click at [1341, 715] on button "Save" at bounding box center [1338, 715] width 123 height 29
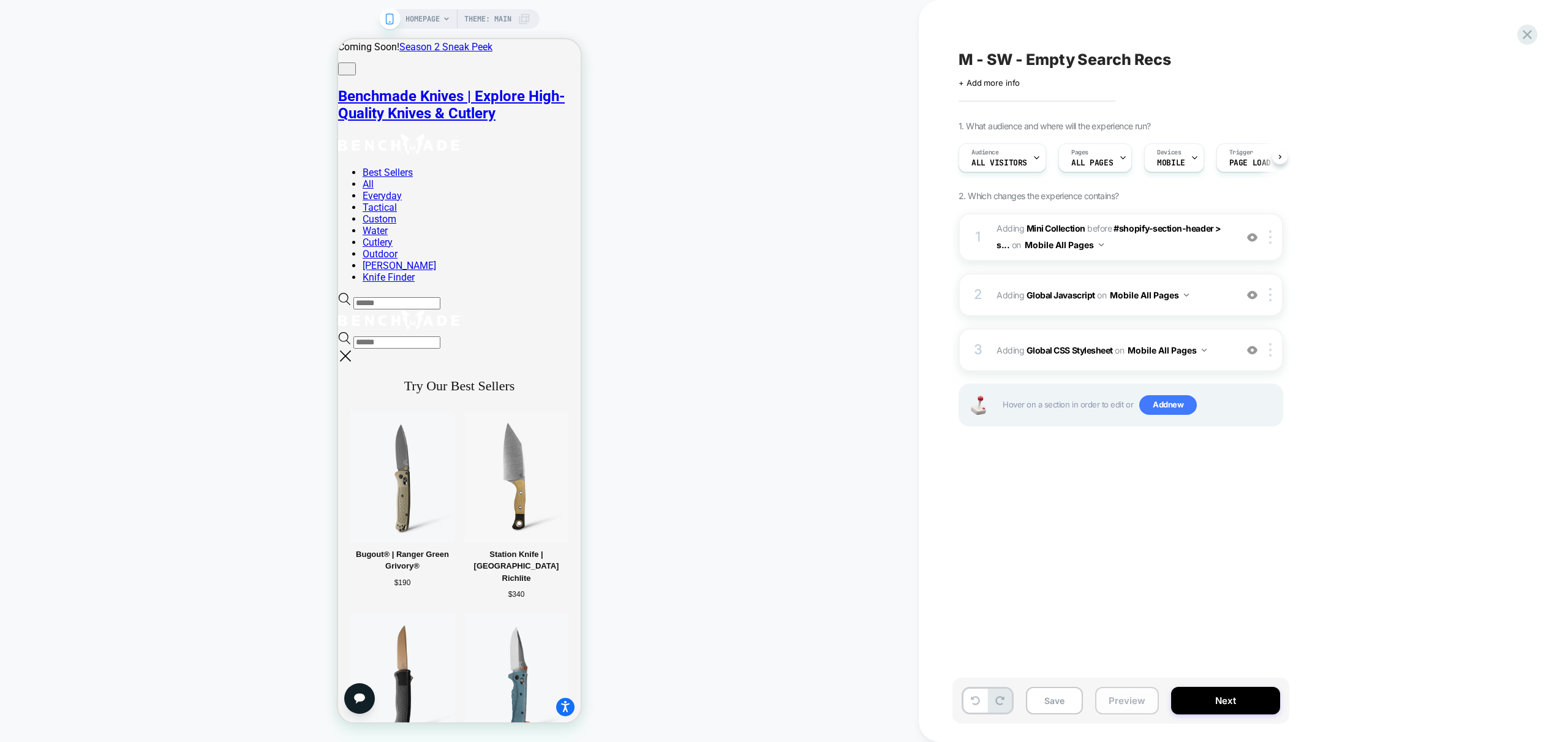
click at [1118, 704] on button "Preview" at bounding box center [1127, 701] width 64 height 27
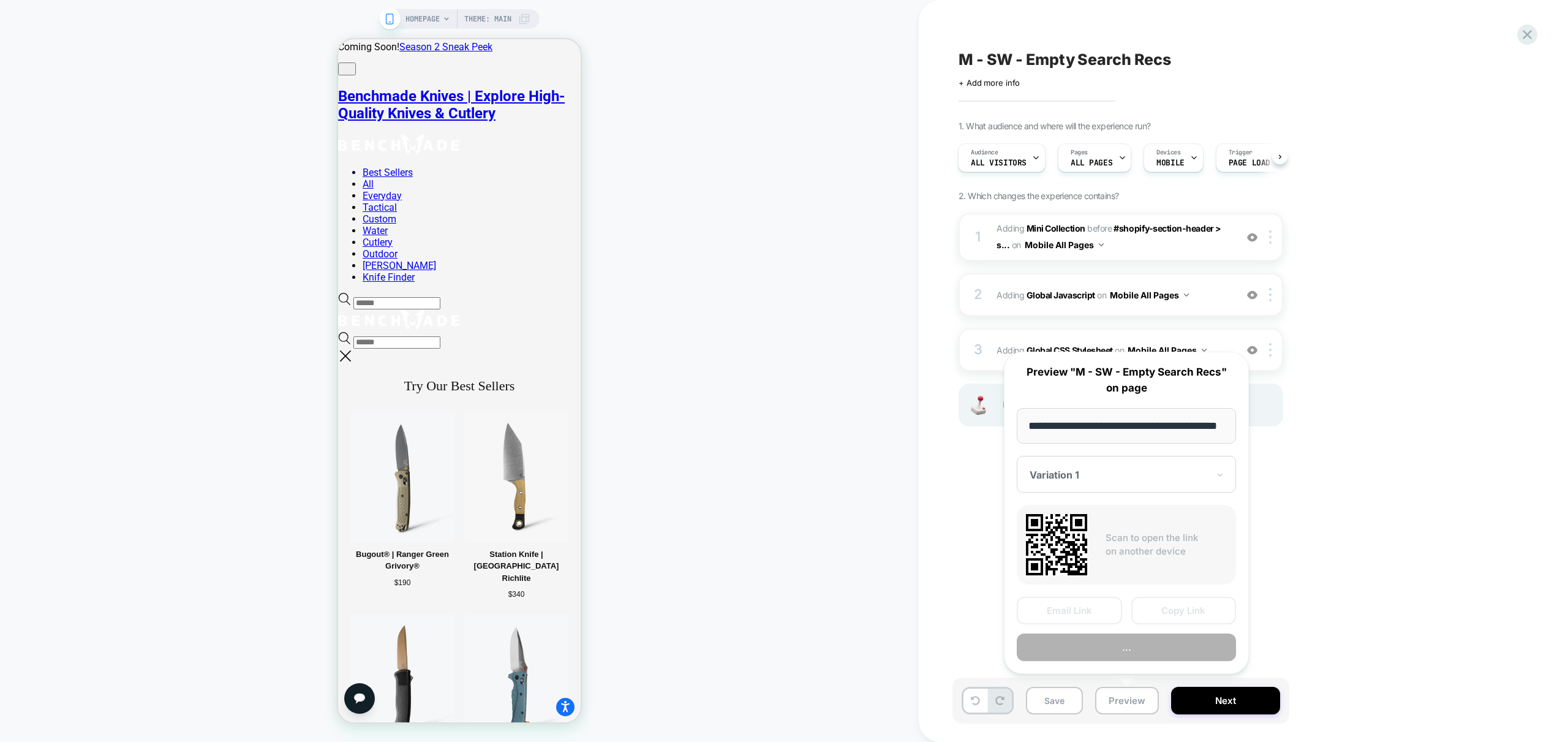
scroll to position [0, 50]
click at [1144, 648] on button "Preview" at bounding box center [1126, 648] width 220 height 27
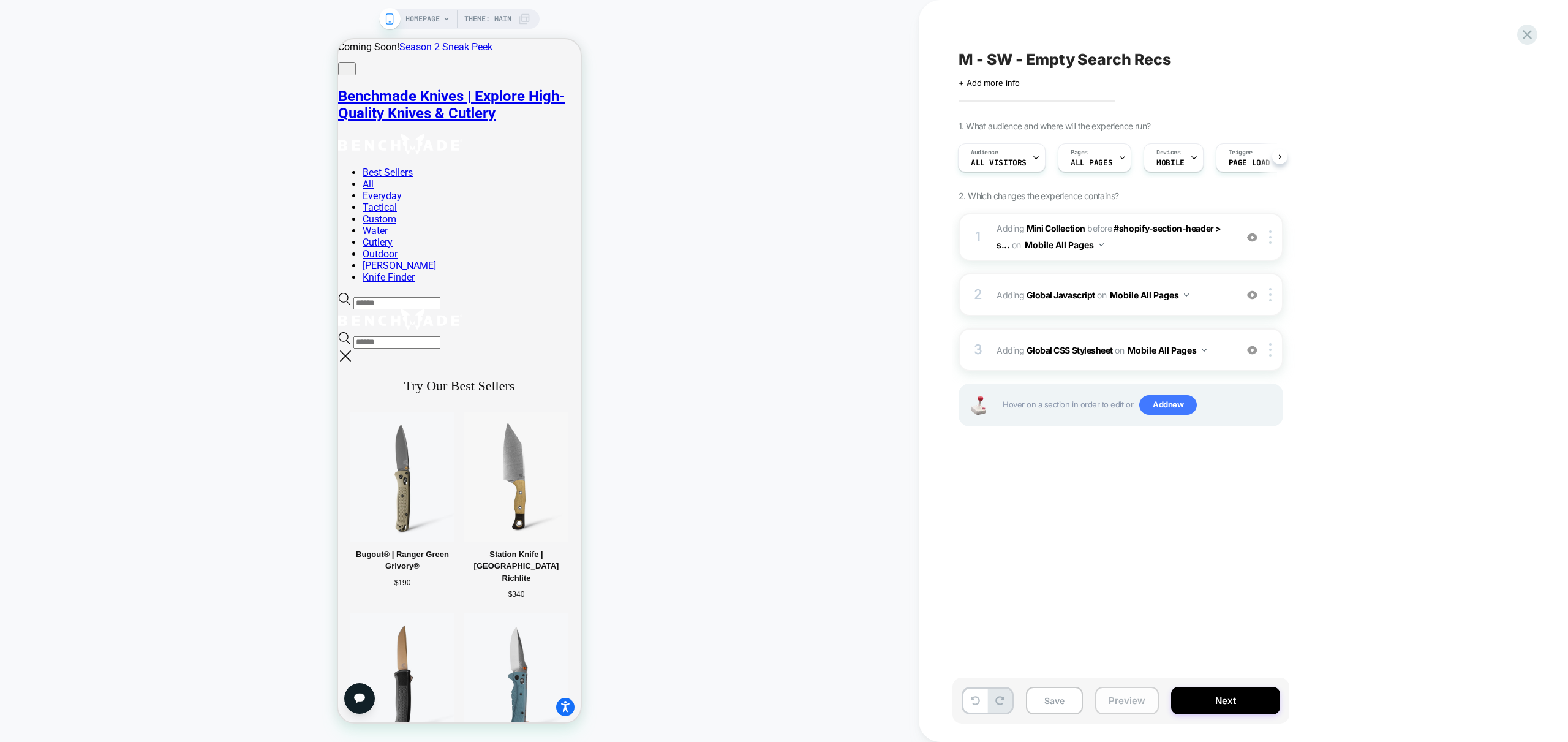
click at [1141, 704] on button "Preview" at bounding box center [1127, 701] width 64 height 27
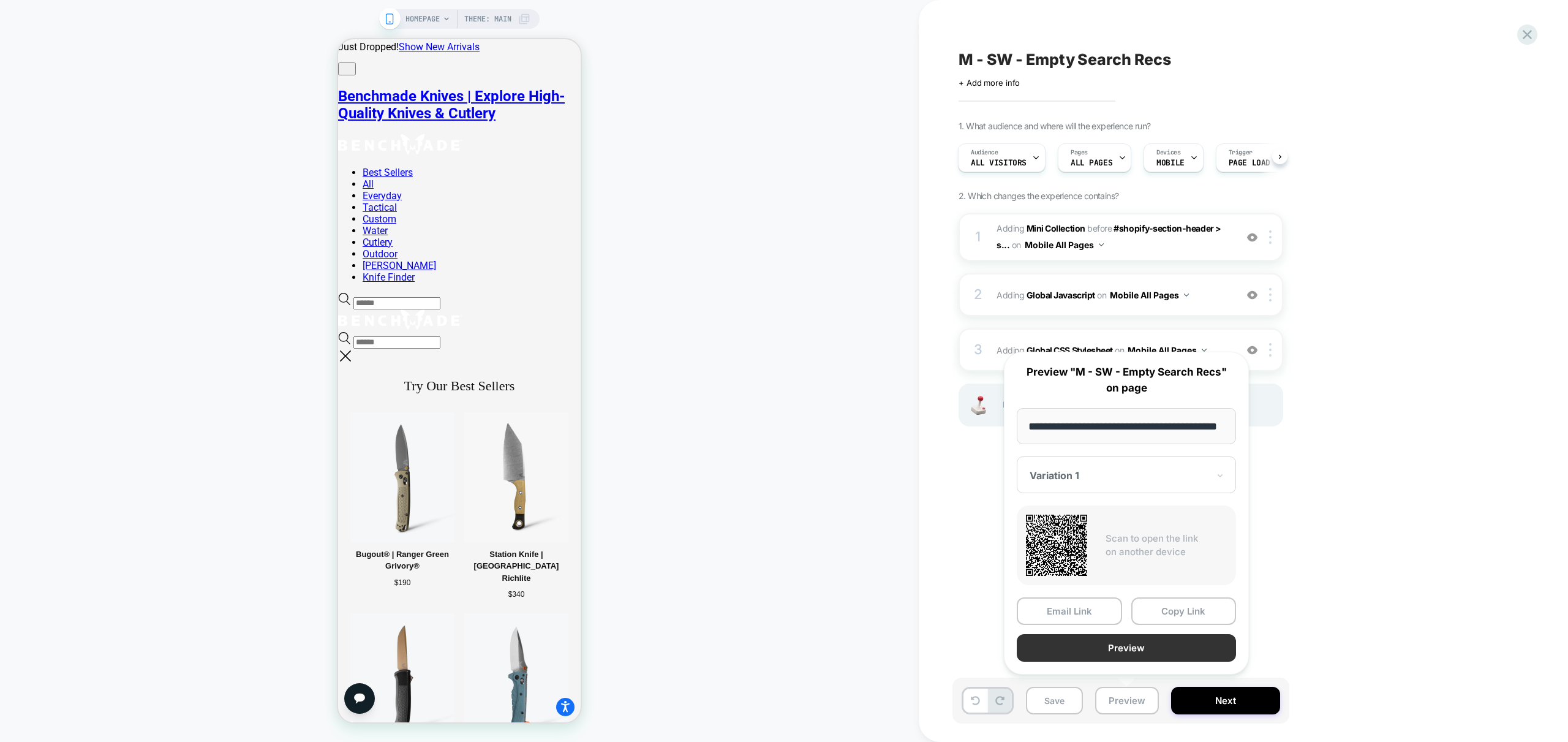
scroll to position [0, 0]
click at [1137, 646] on button "Preview" at bounding box center [1126, 648] width 220 height 27
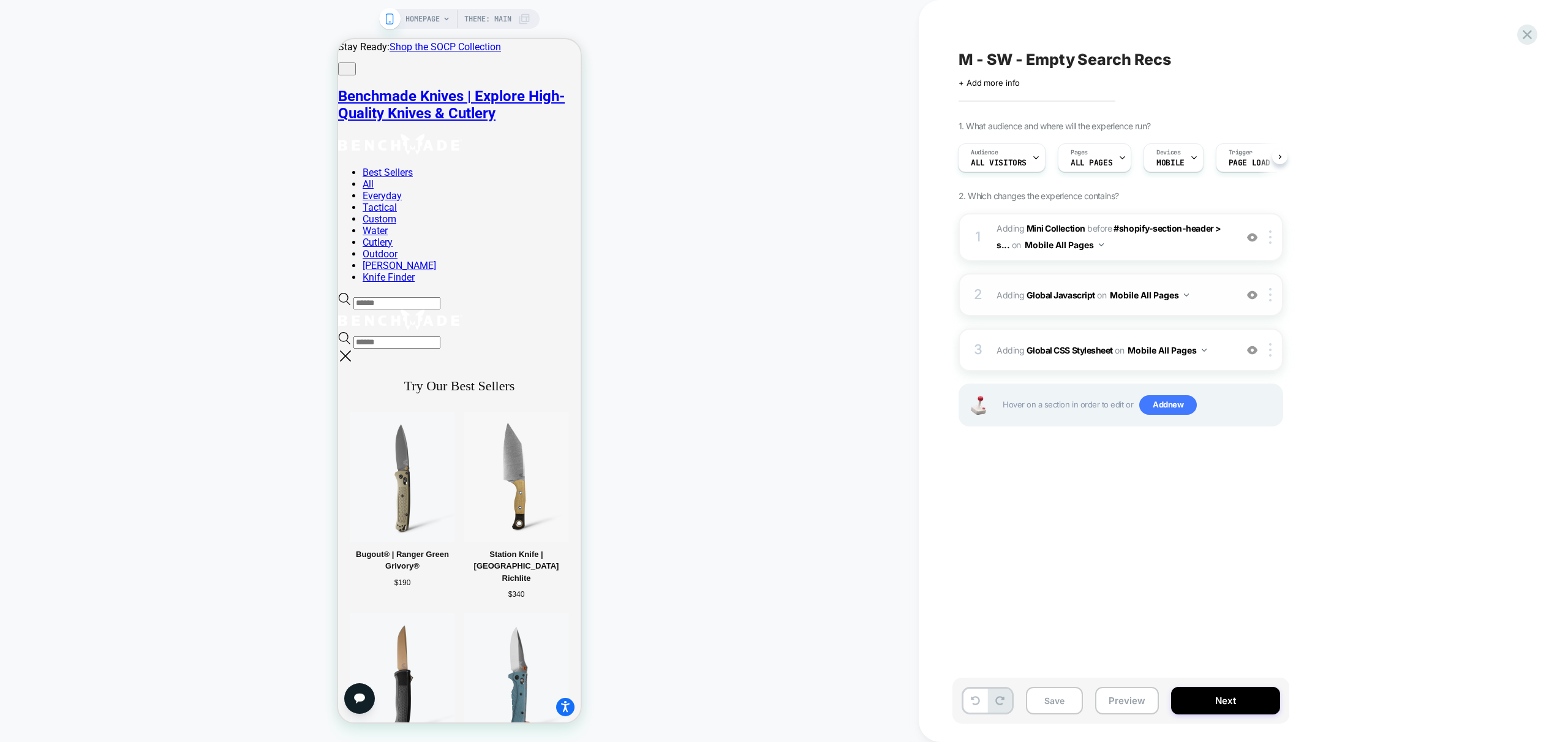
click at [1222, 303] on span "Adding Global Javascript on Mobile All Pages" at bounding box center [1112, 295] width 233 height 17
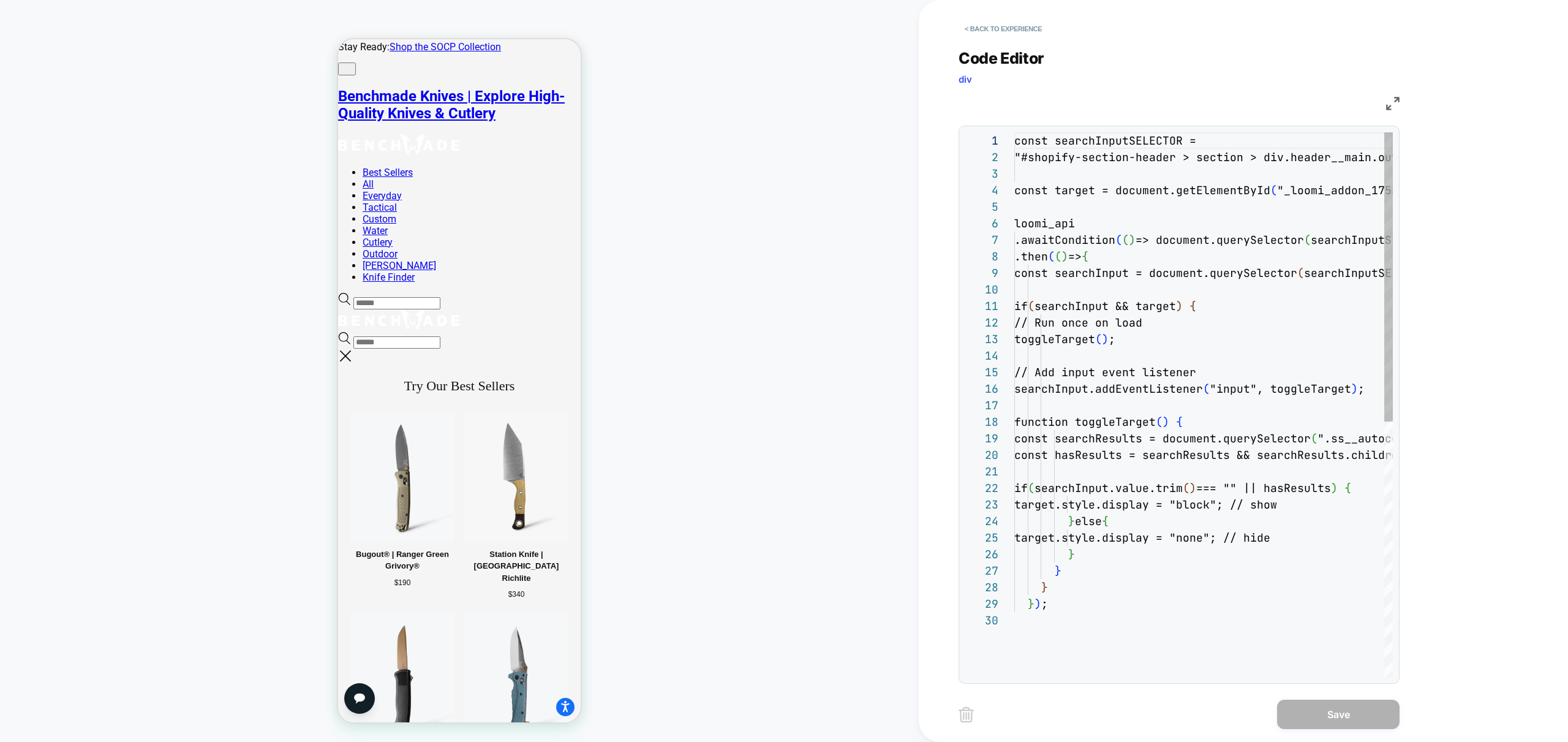
scroll to position [49, 0]
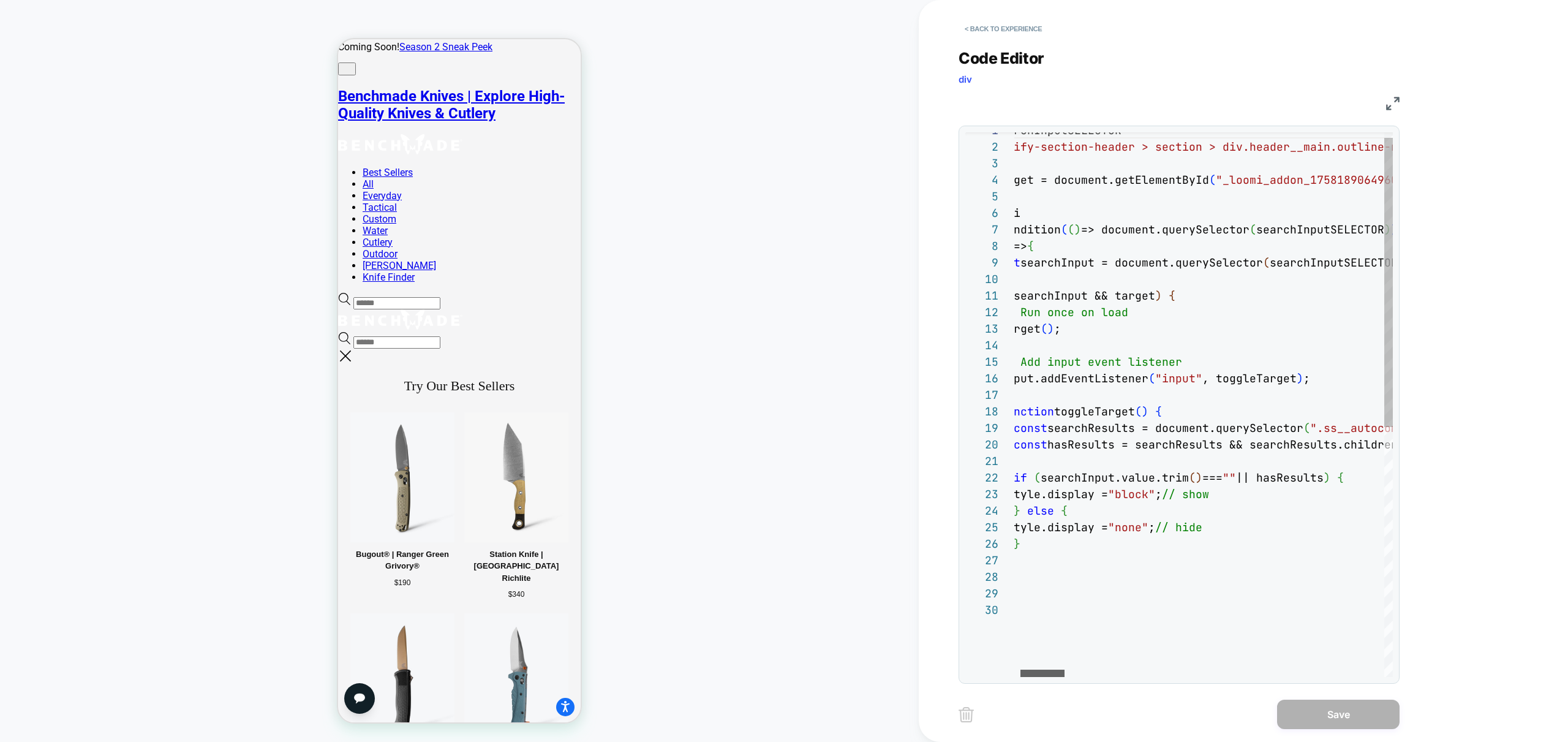
click at [1054, 675] on div at bounding box center [1042, 673] width 44 height 7
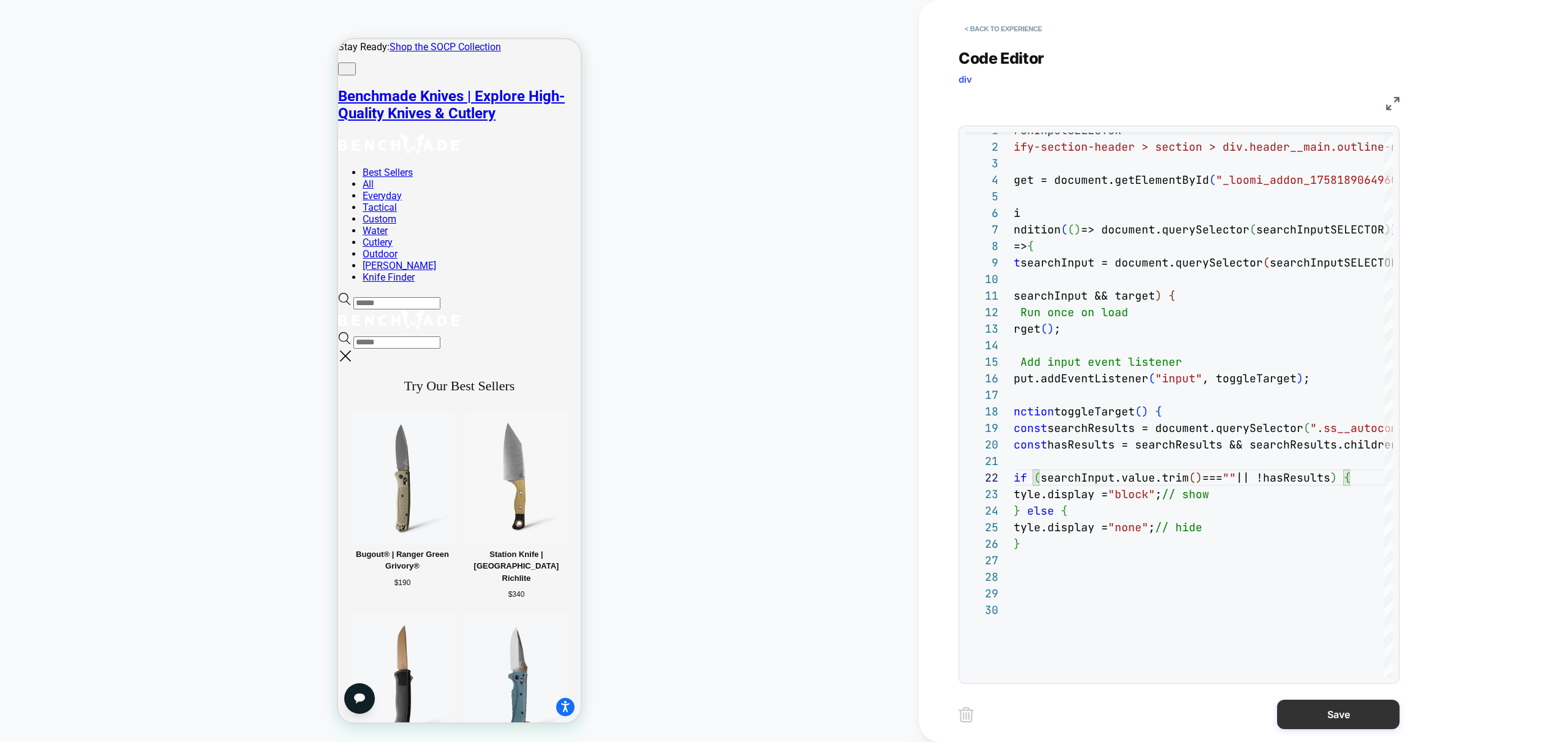
type textarea "**********"
click at [1345, 714] on button "Save" at bounding box center [1338, 715] width 123 height 29
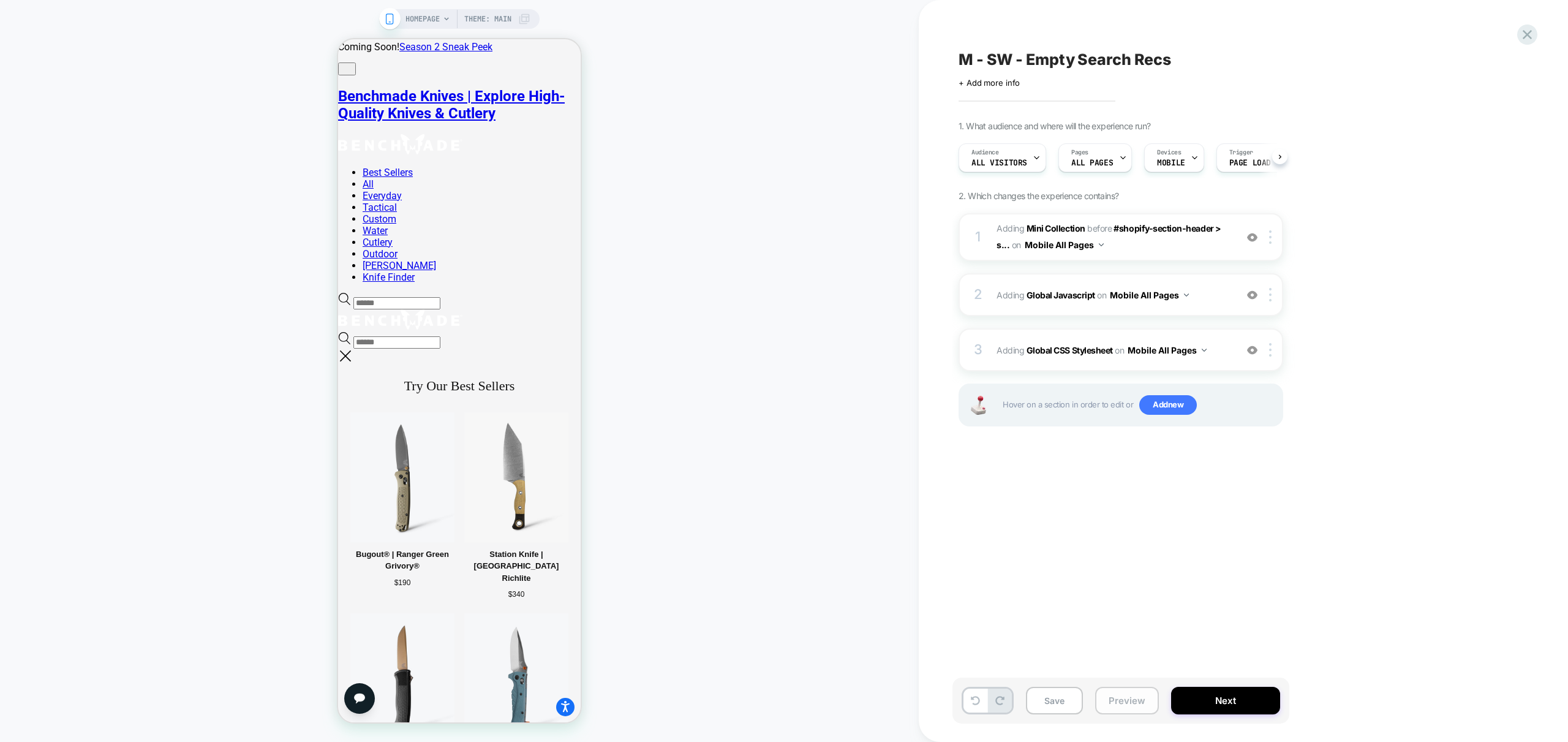
click at [1142, 704] on button "Preview" at bounding box center [1127, 701] width 64 height 27
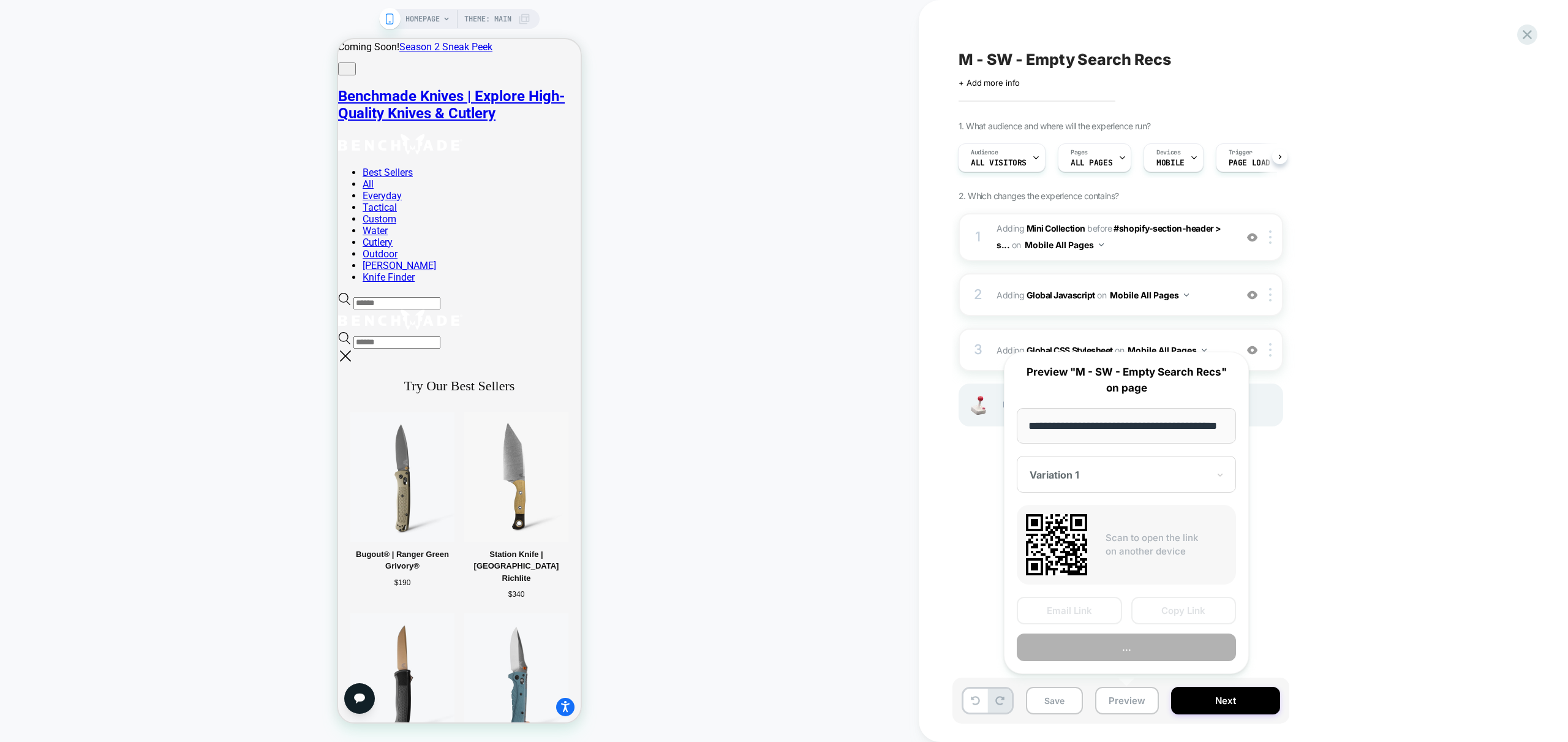
scroll to position [0, 50]
click at [1155, 641] on button "Preview" at bounding box center [1126, 648] width 220 height 27
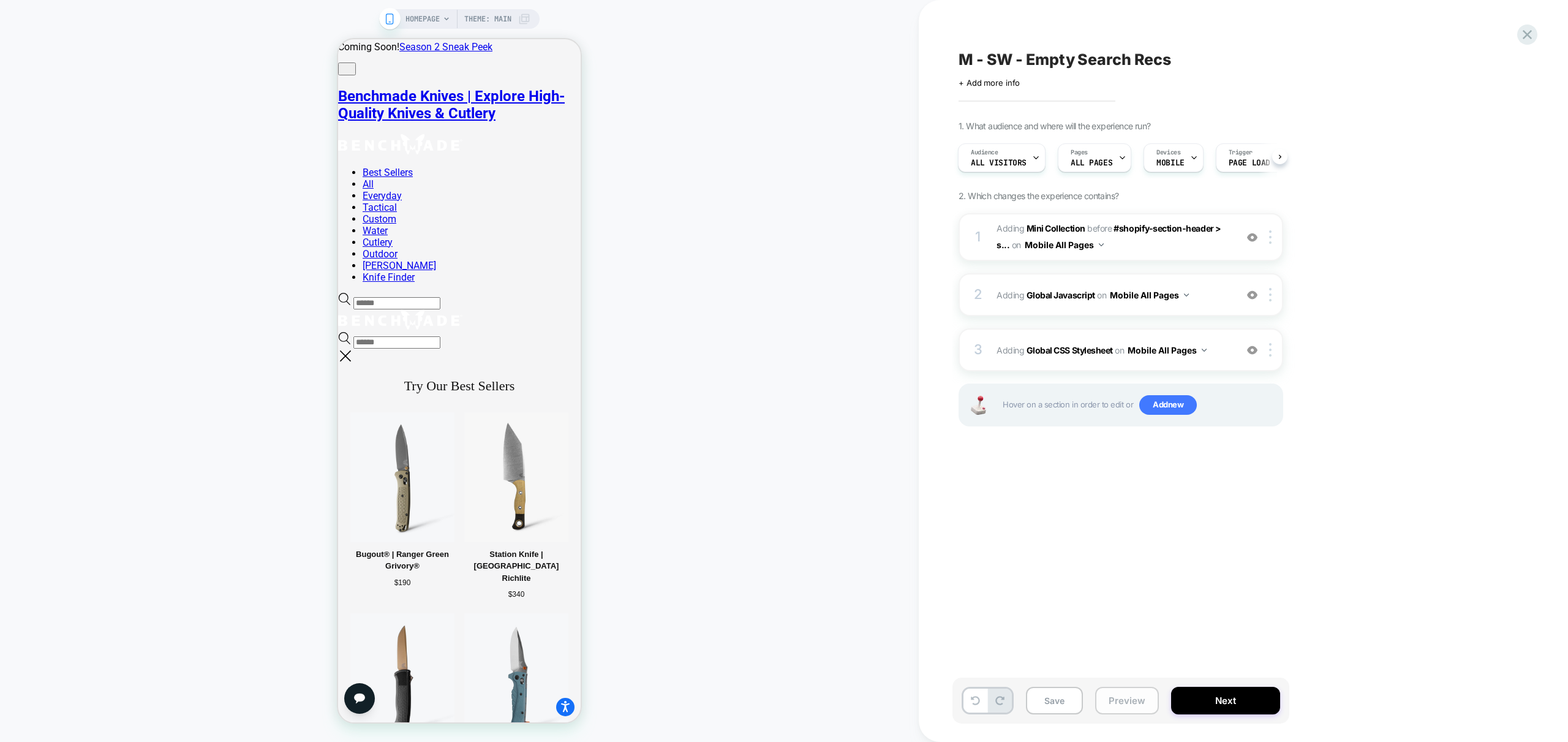
click at [1144, 705] on button "Preview" at bounding box center [1127, 701] width 64 height 27
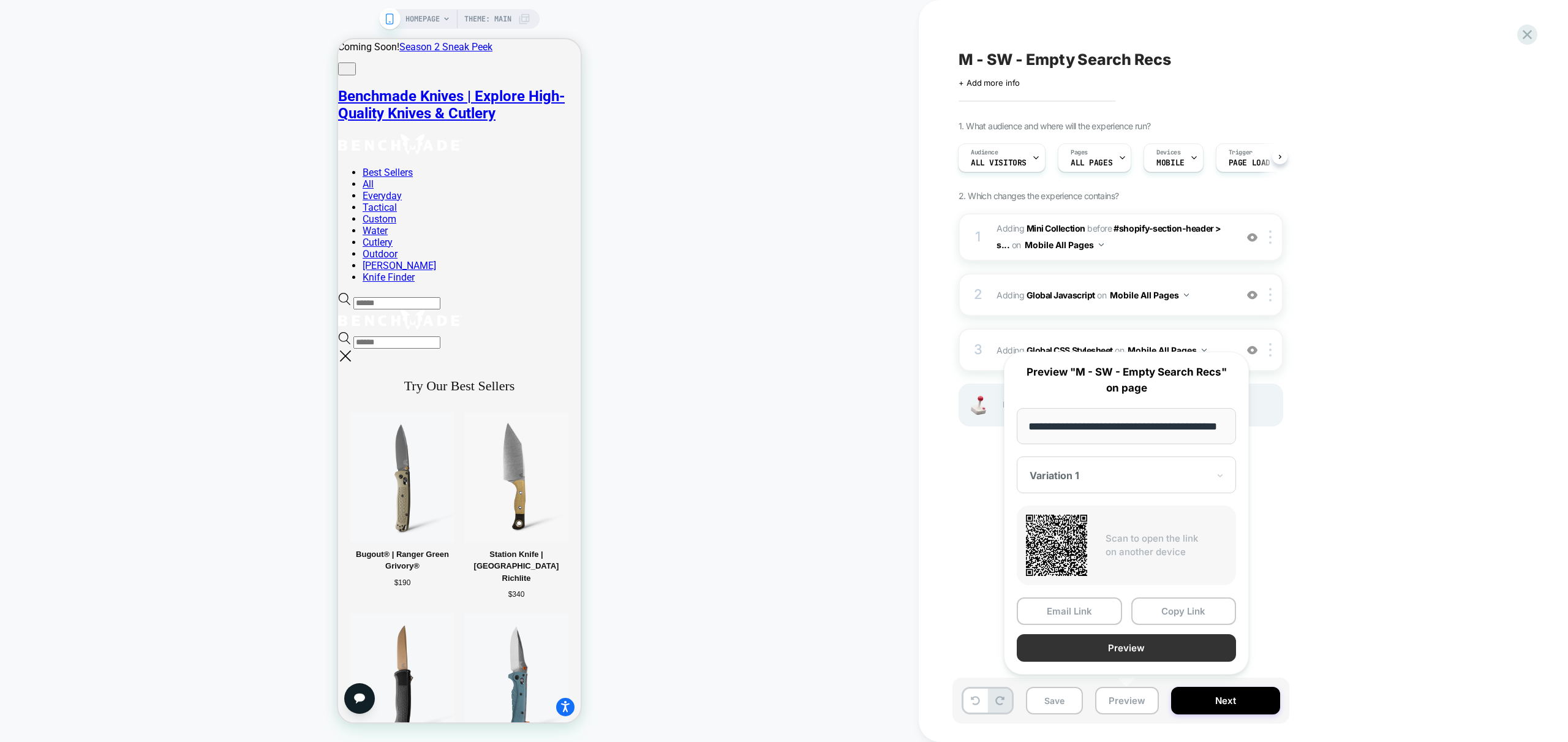
click at [1155, 652] on button "Preview" at bounding box center [1126, 648] width 220 height 27
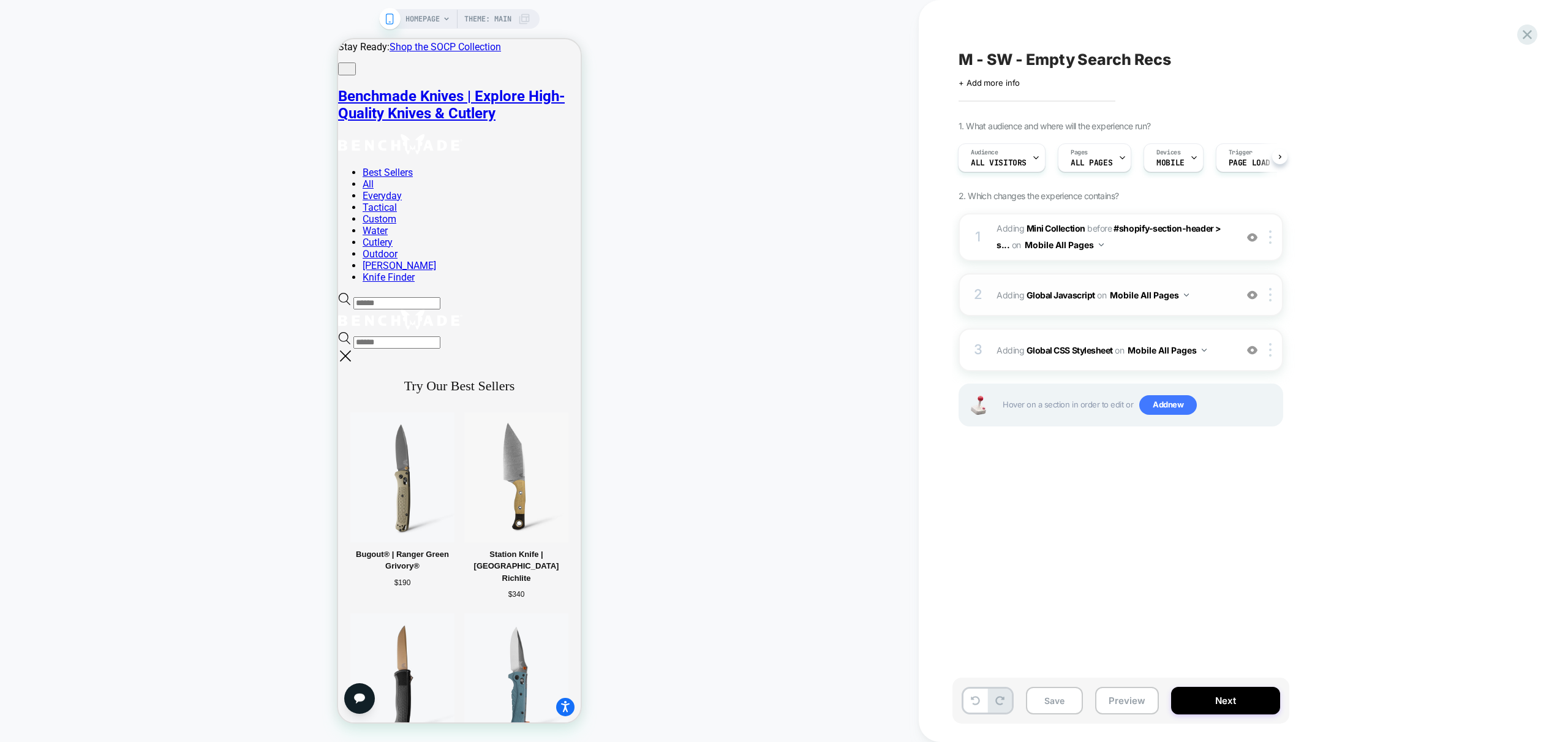
click at [1216, 306] on div "2 Adding Global Javascript on Mobile All Pages Add Before Add After Copy to Des…" at bounding box center [1121, 295] width 325 height 43
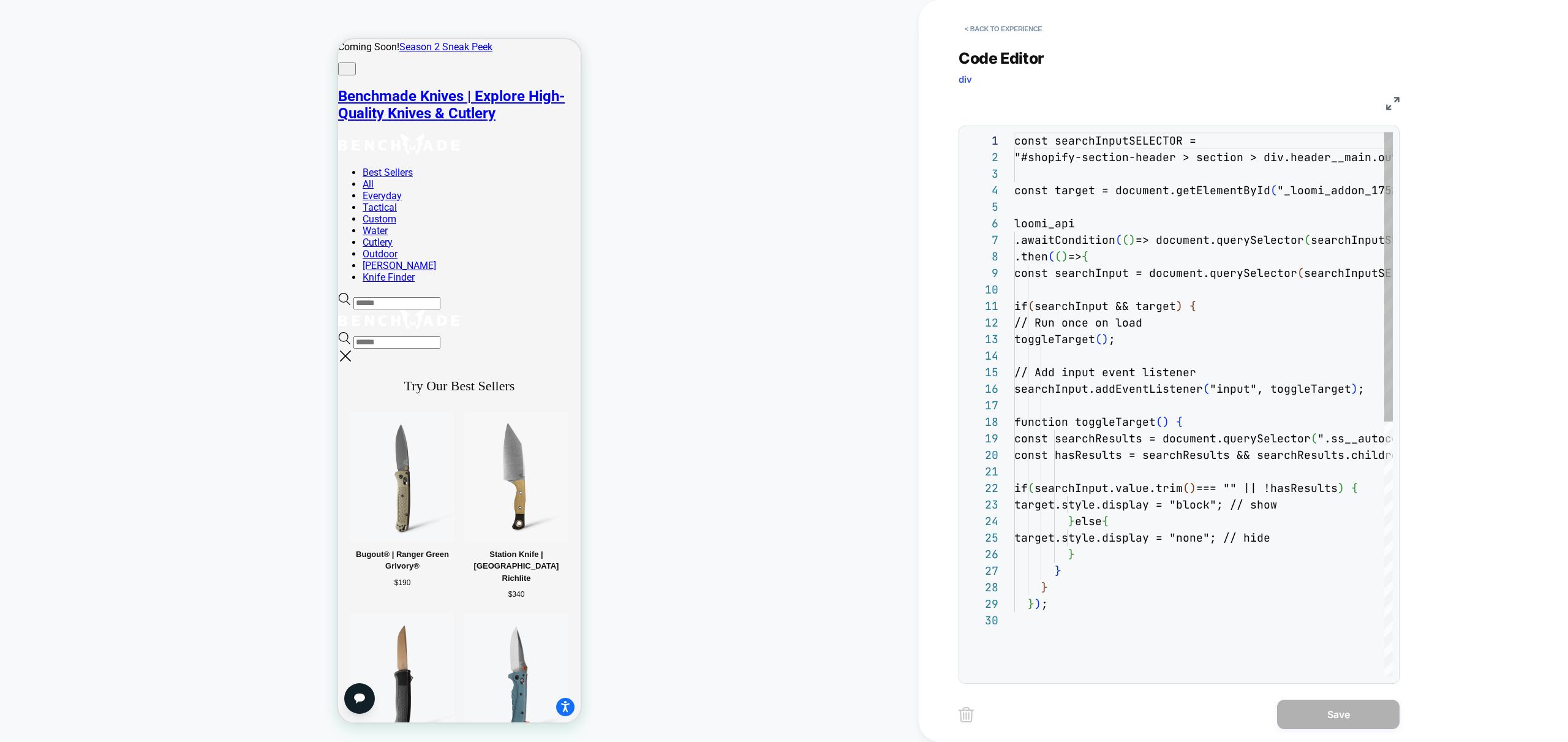
scroll to position [49, 0]
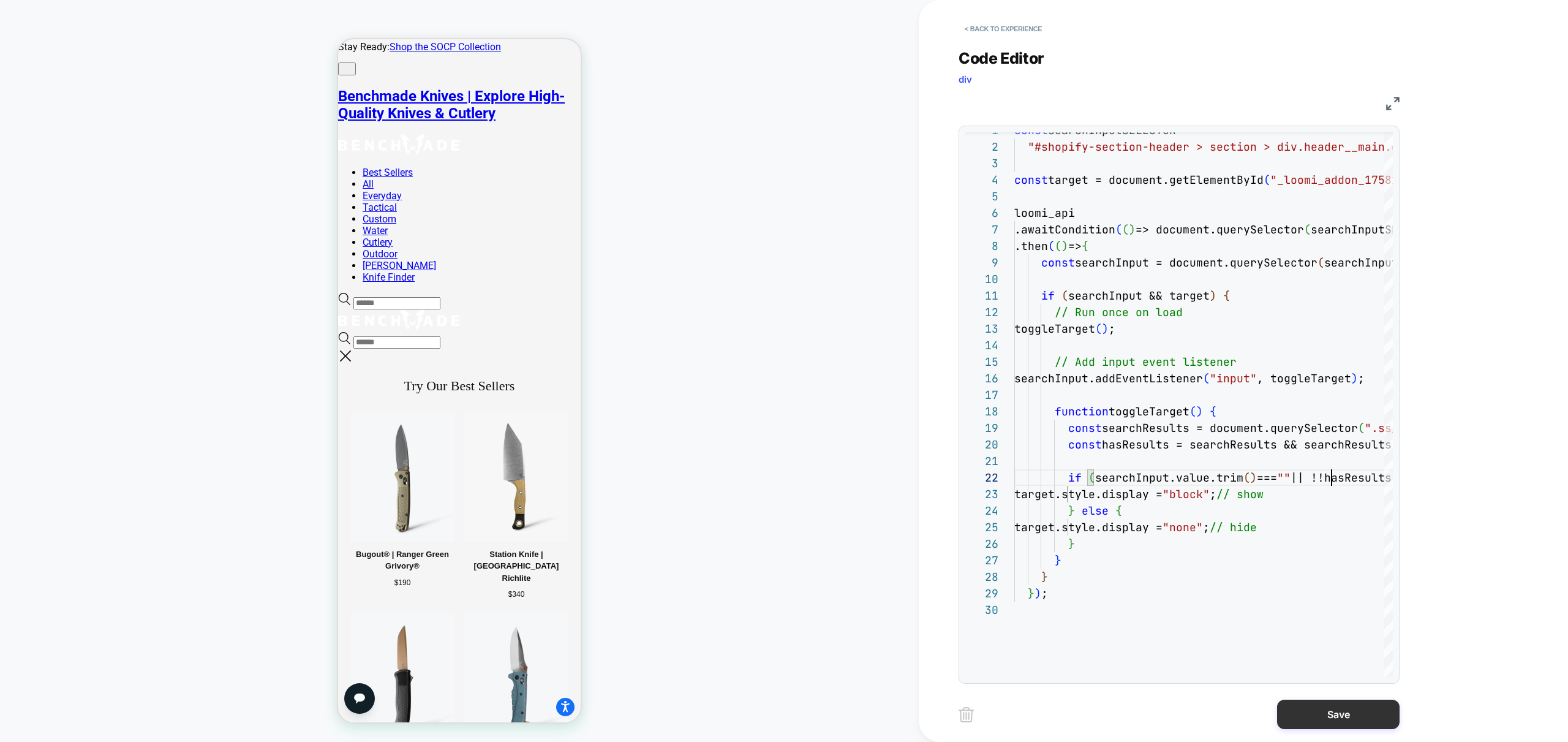
type textarea "**********"
click at [1331, 713] on button "Save" at bounding box center [1338, 715] width 123 height 29
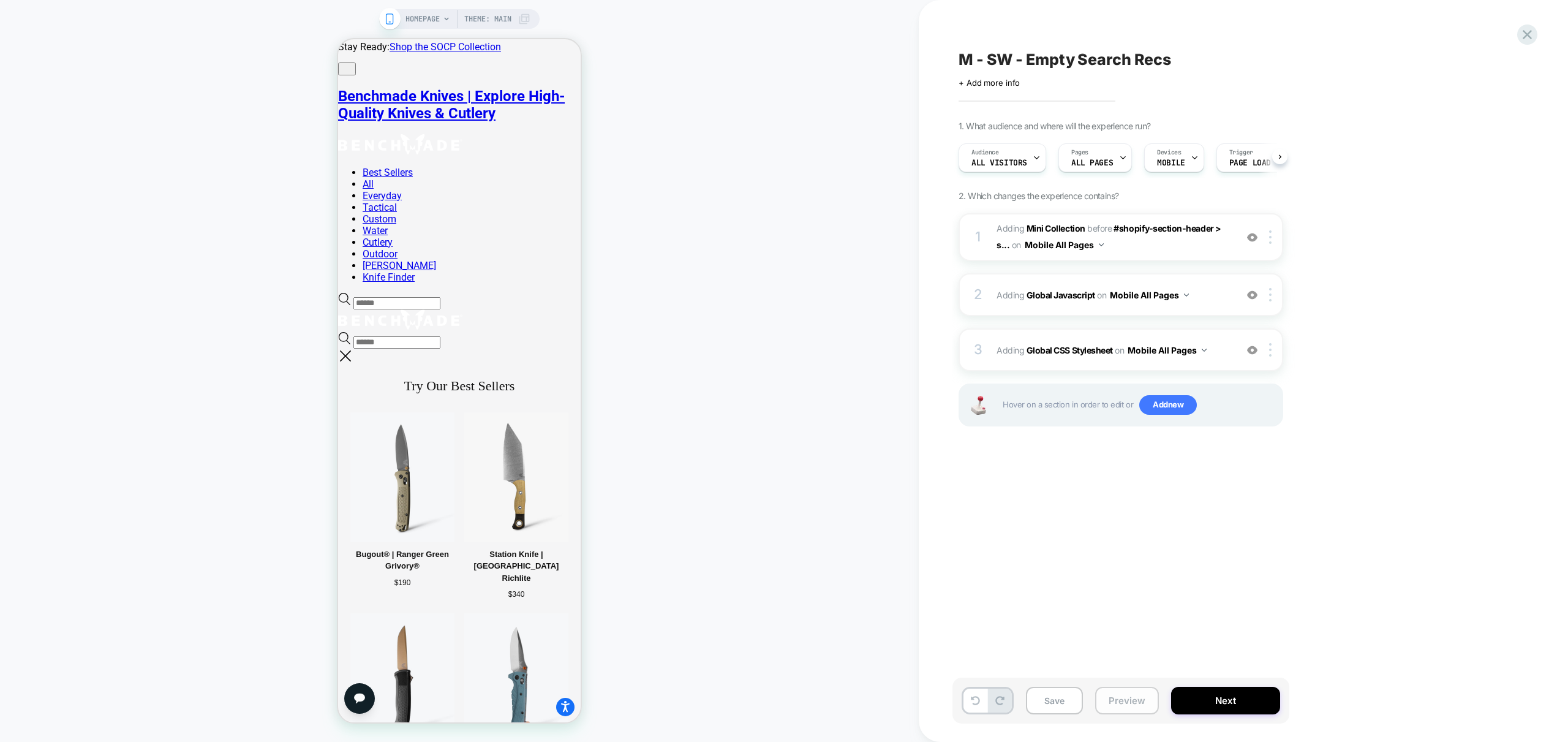
click at [1132, 700] on button "Preview" at bounding box center [1127, 701] width 64 height 27
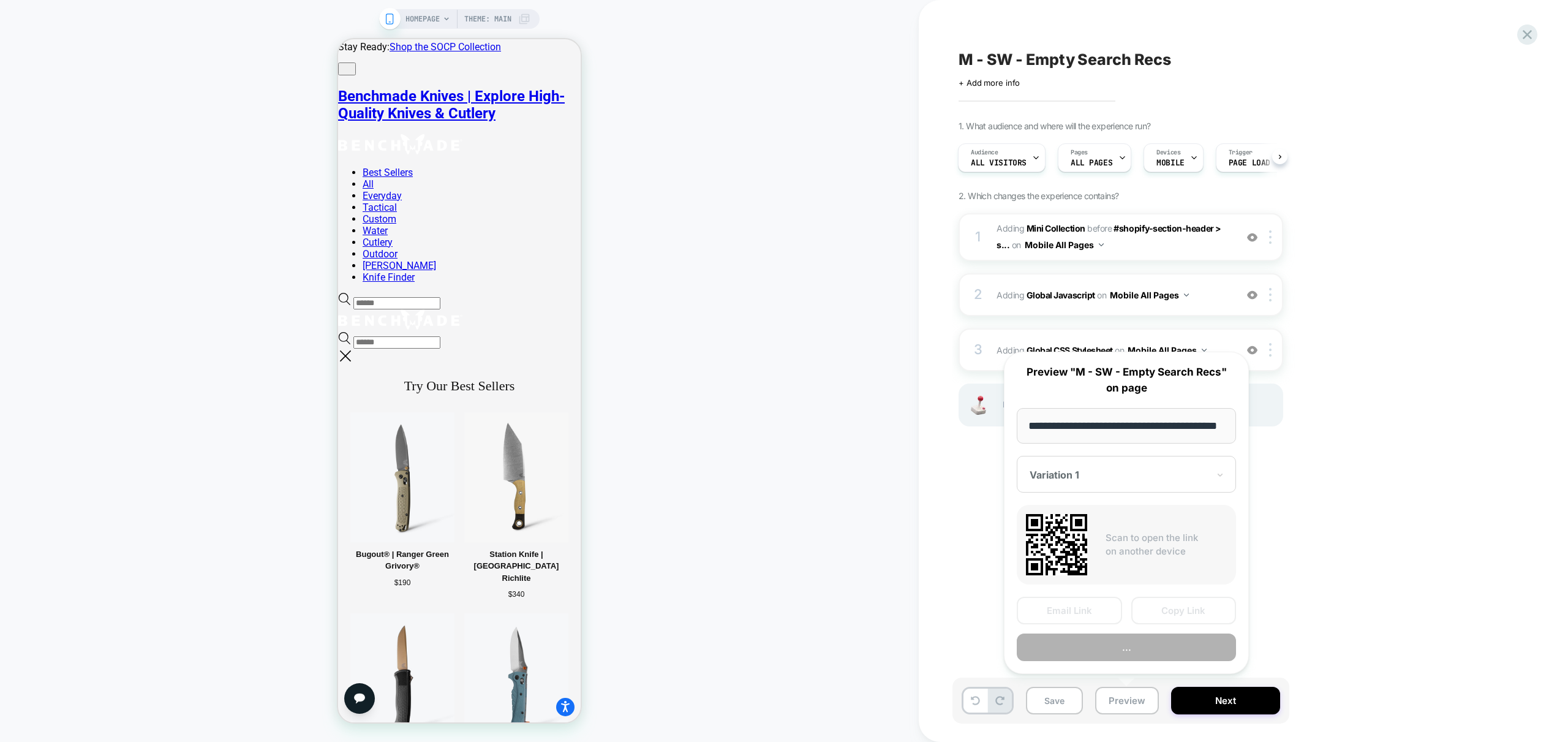
scroll to position [0, 50]
click at [1135, 650] on button "Preview" at bounding box center [1126, 648] width 220 height 27
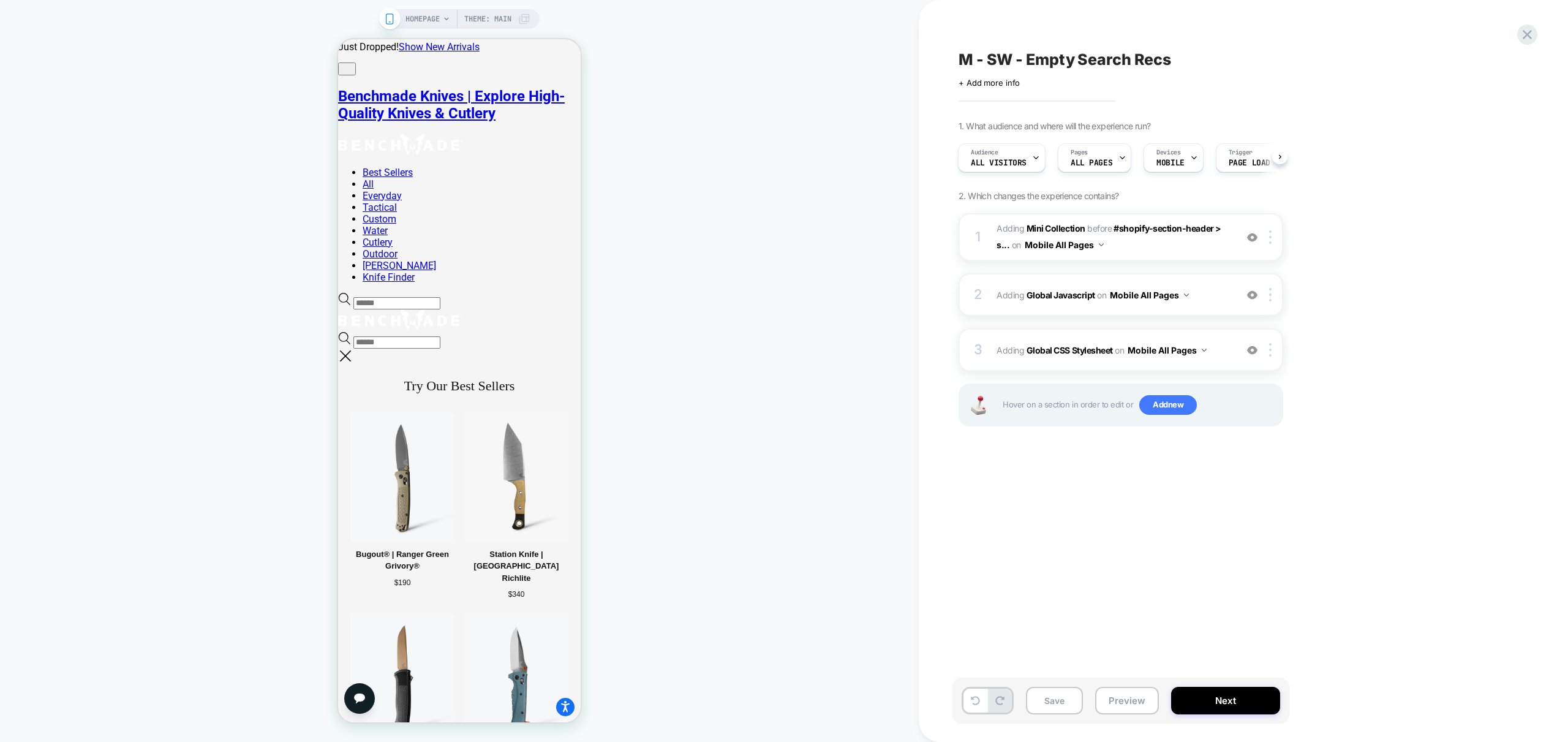
click at [1219, 296] on span "Adding Global Javascript on Mobile All Pages" at bounding box center [1112, 295] width 233 height 17
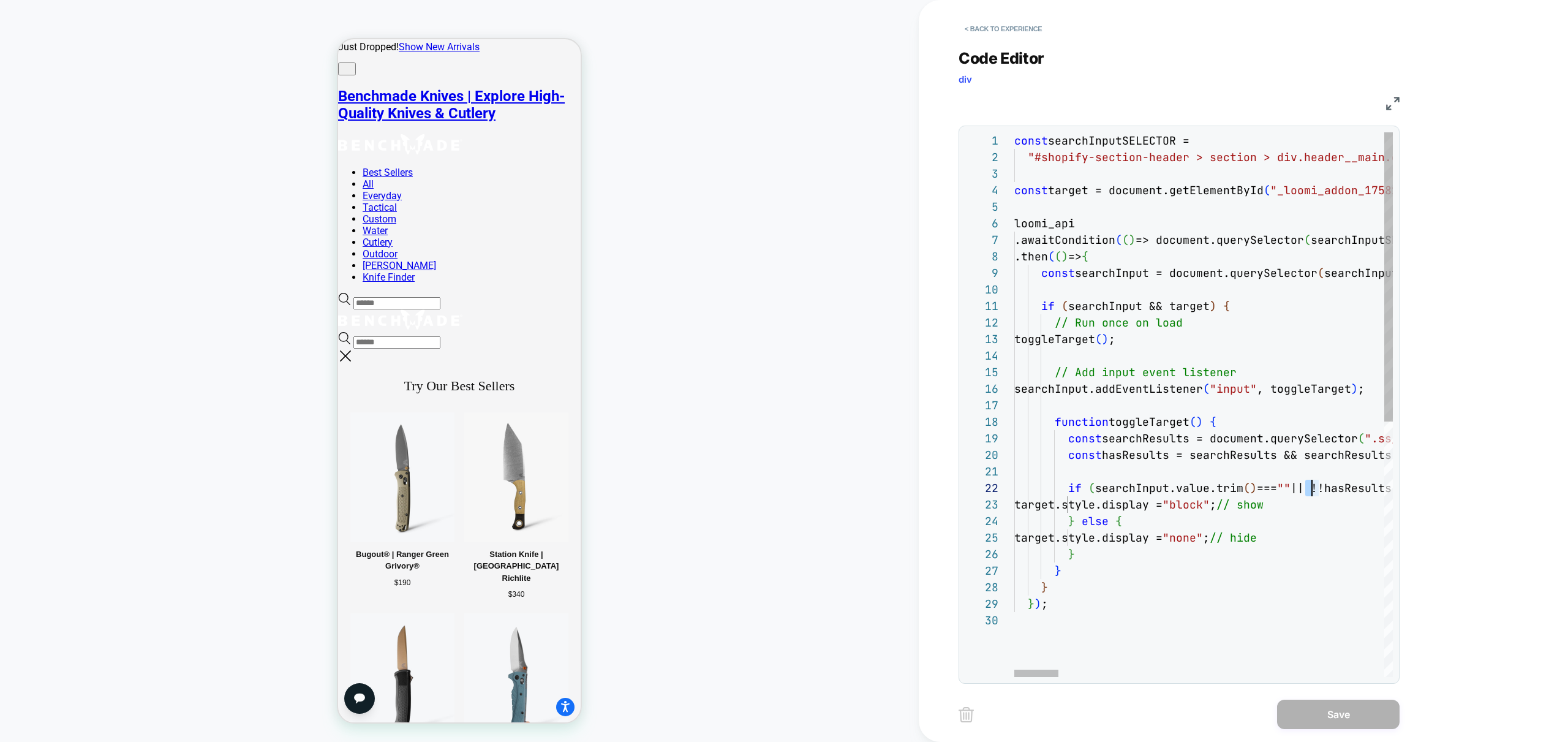
scroll to position [16, 305]
drag, startPoint x: 1305, startPoint y: 487, endPoint x: 1319, endPoint y: 488, distance: 14.0
type textarea "**********"
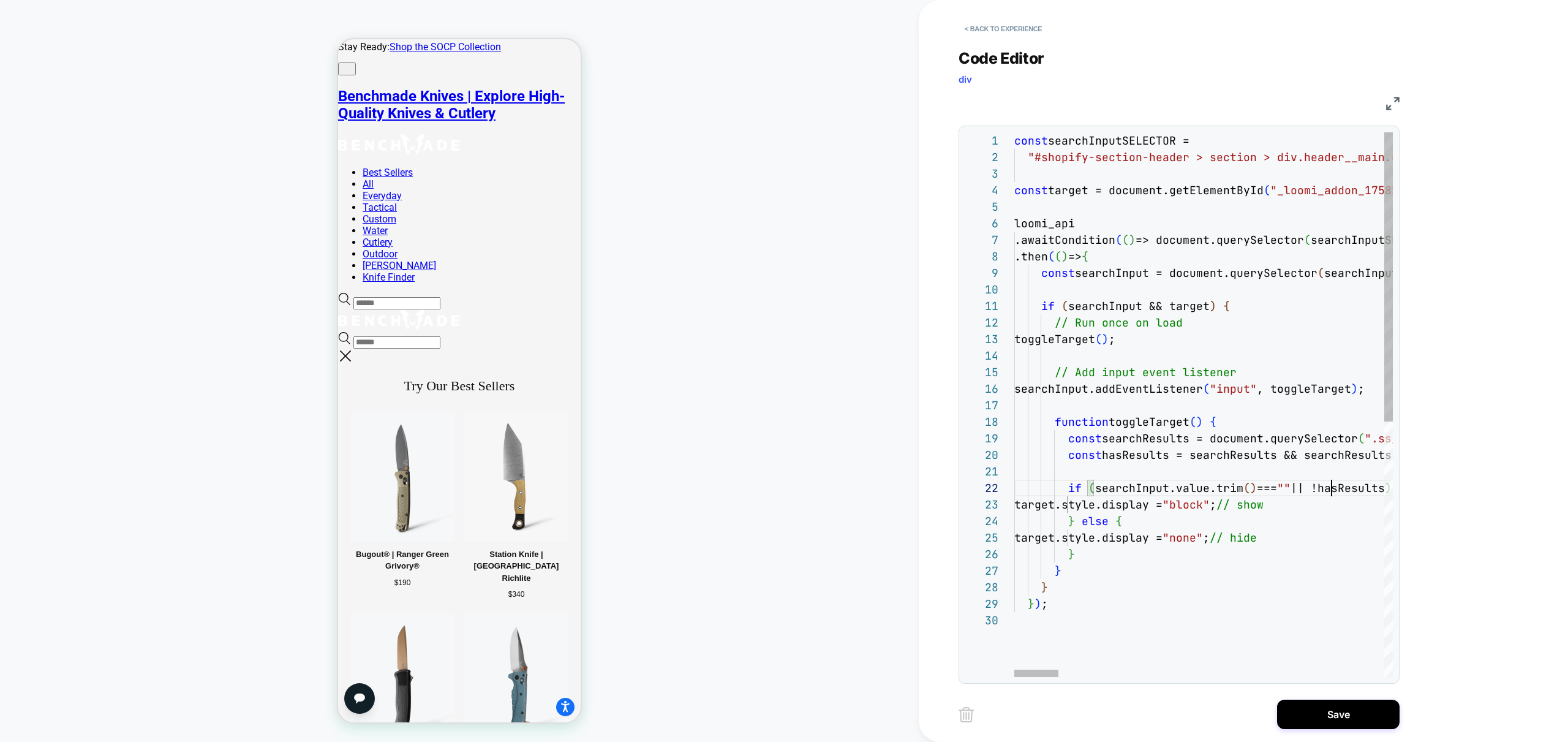
scroll to position [16, 317]
click at [351, 293] on icon at bounding box center [345, 298] width 13 height 12
click at [440, 337] on input "text" at bounding box center [396, 342] width 87 height 12
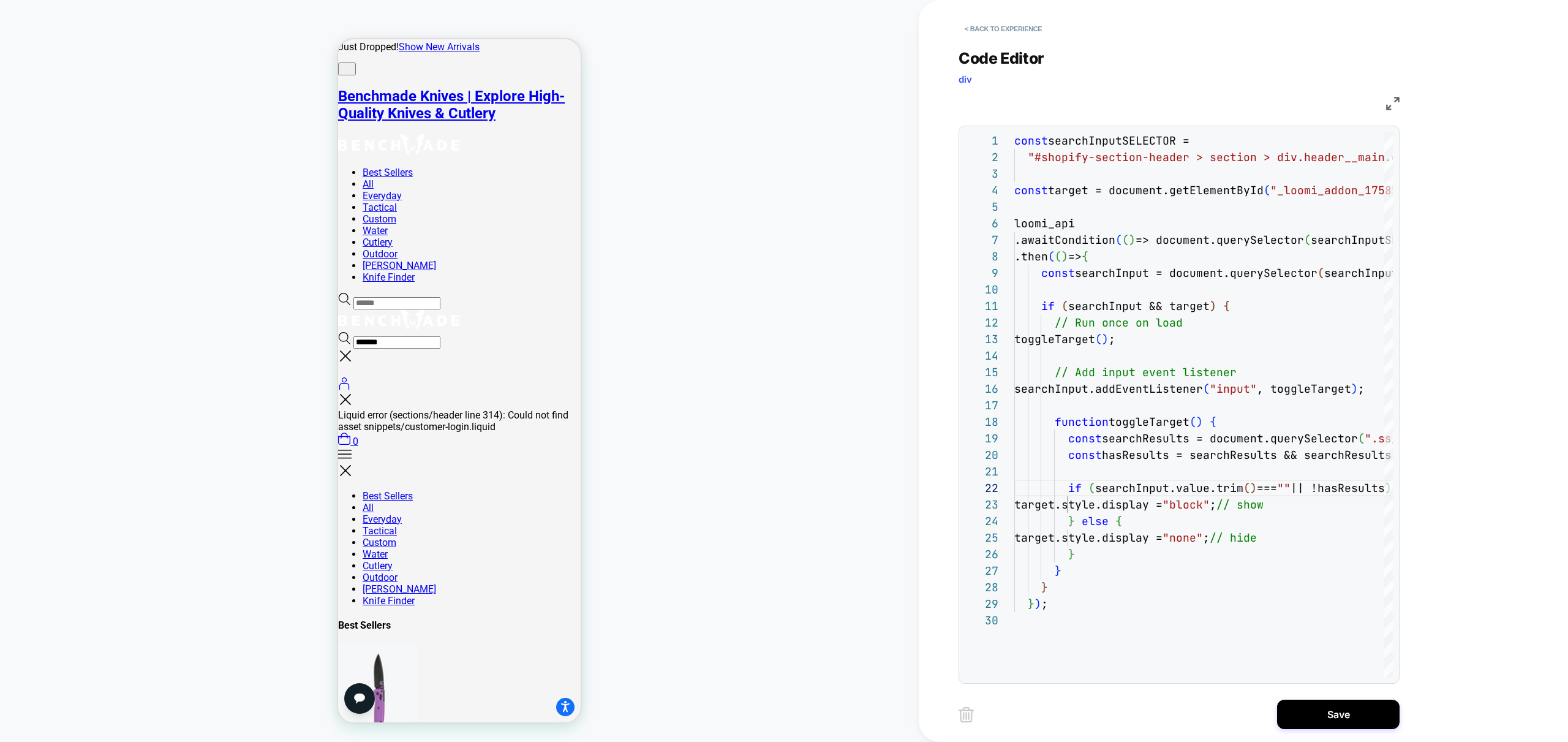
type input "*******"
click at [706, 228] on div "HOMEPAGE Theme: MAIN" at bounding box center [459, 371] width 918 height 717
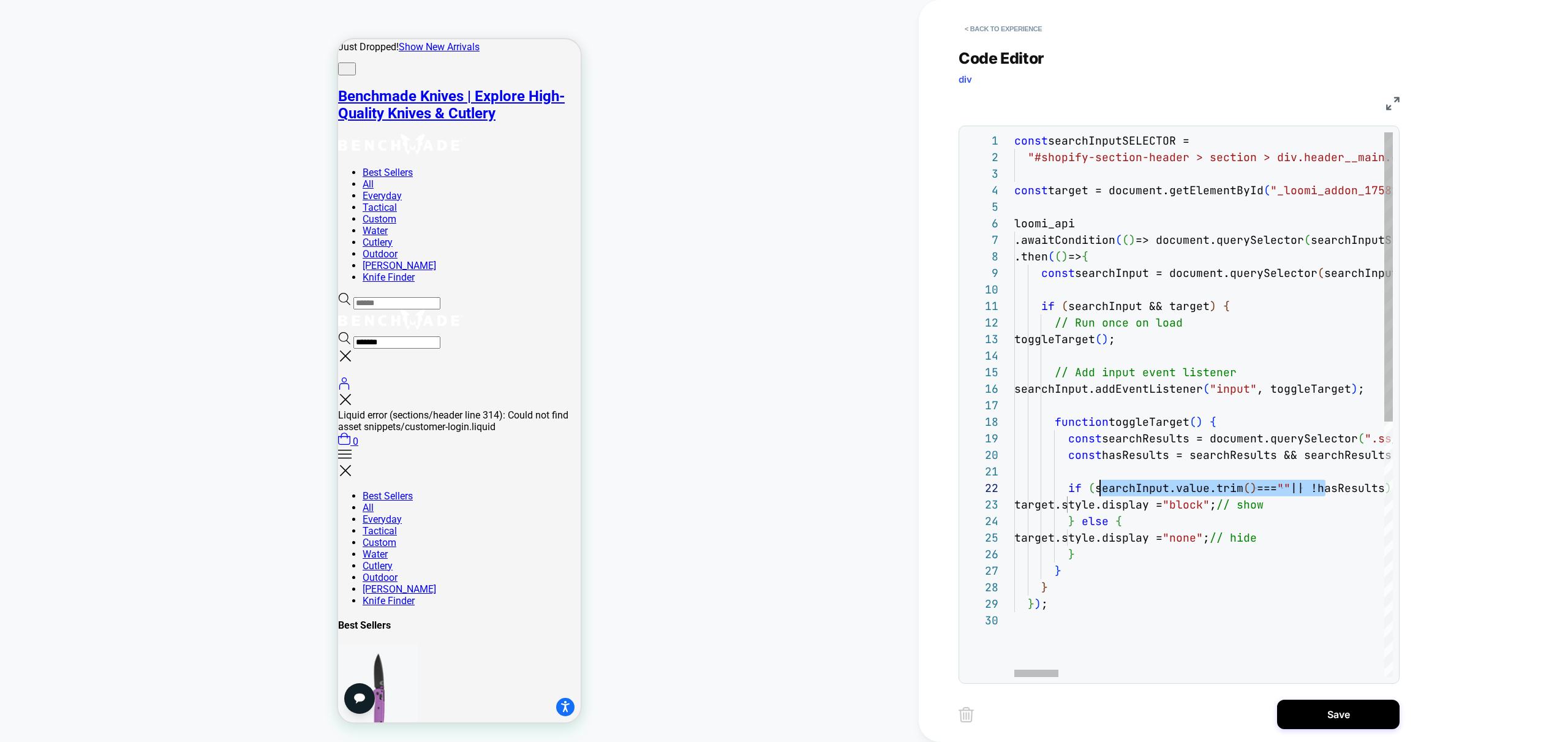
scroll to position [16, 80]
drag, startPoint x: 1326, startPoint y: 487, endPoint x: 1094, endPoint y: 487, distance: 232.0
type textarea "**********"
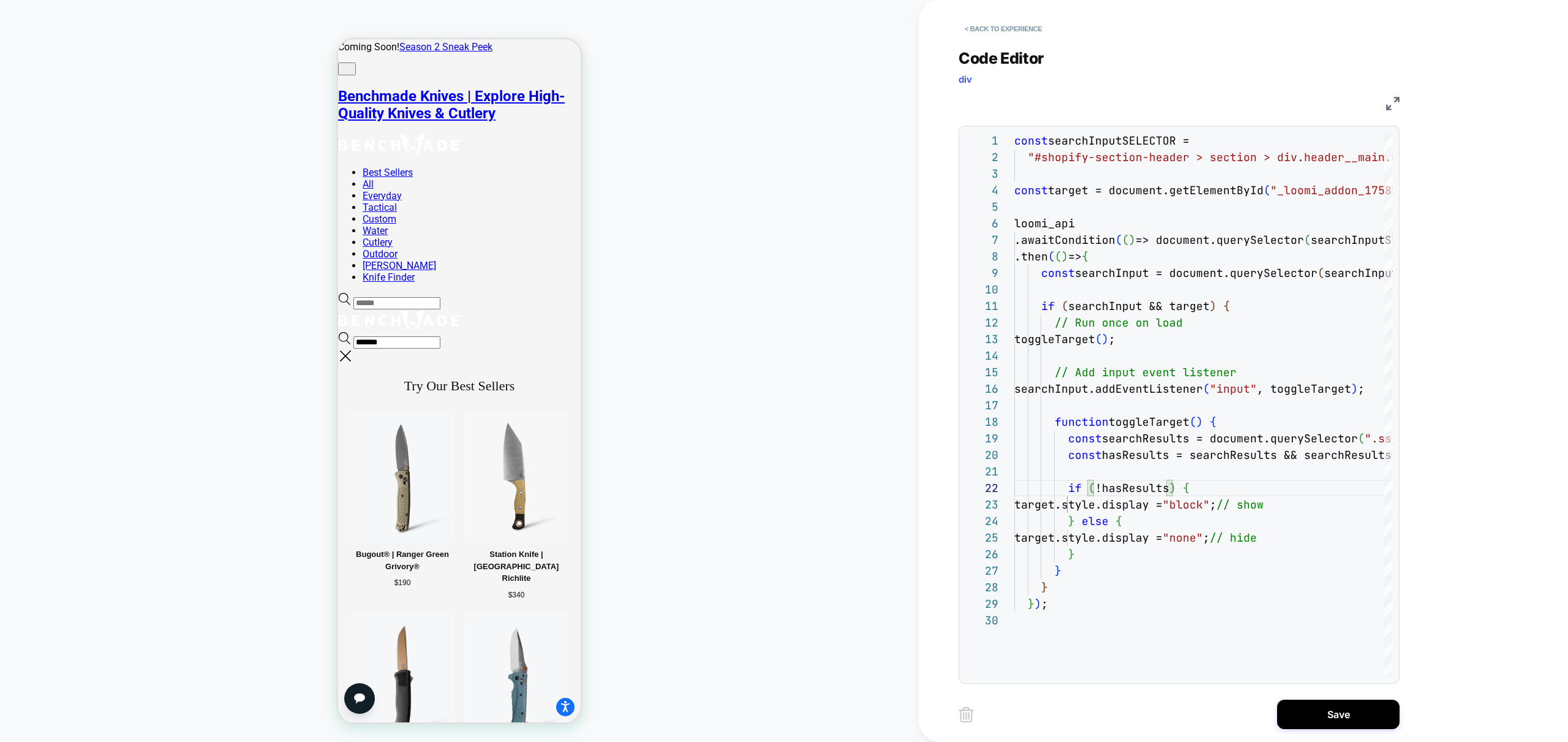
click at [440, 337] on input "*******" at bounding box center [396, 342] width 87 height 12
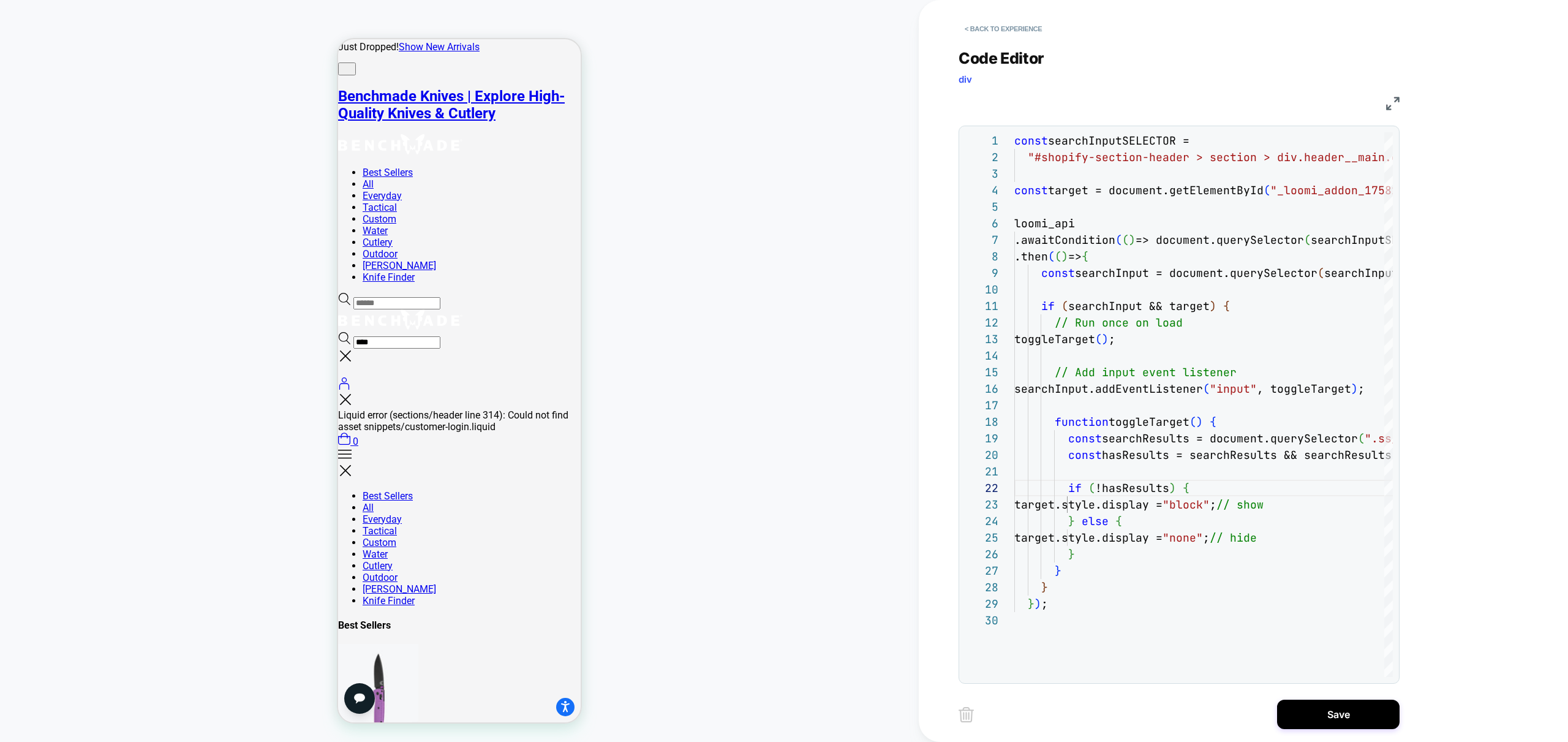
click at [704, 243] on div "HOMEPAGE Theme: MAIN" at bounding box center [459, 371] width 918 height 717
click at [440, 337] on input "****" at bounding box center [396, 342] width 87 height 12
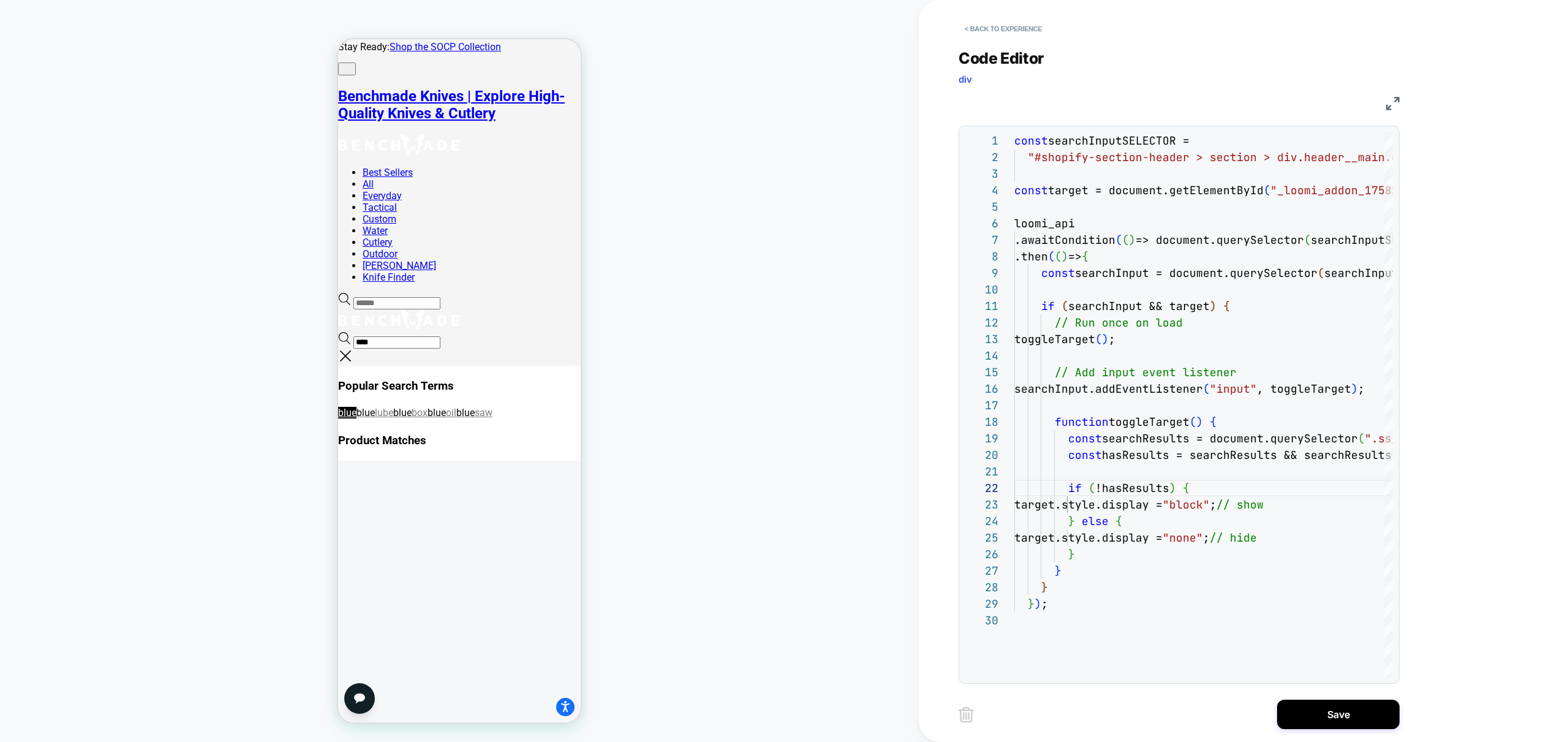
click at [712, 158] on div "HOMEPAGE Theme: MAIN" at bounding box center [459, 371] width 918 height 717
click at [433, 332] on div "****" at bounding box center [459, 340] width 242 height 16
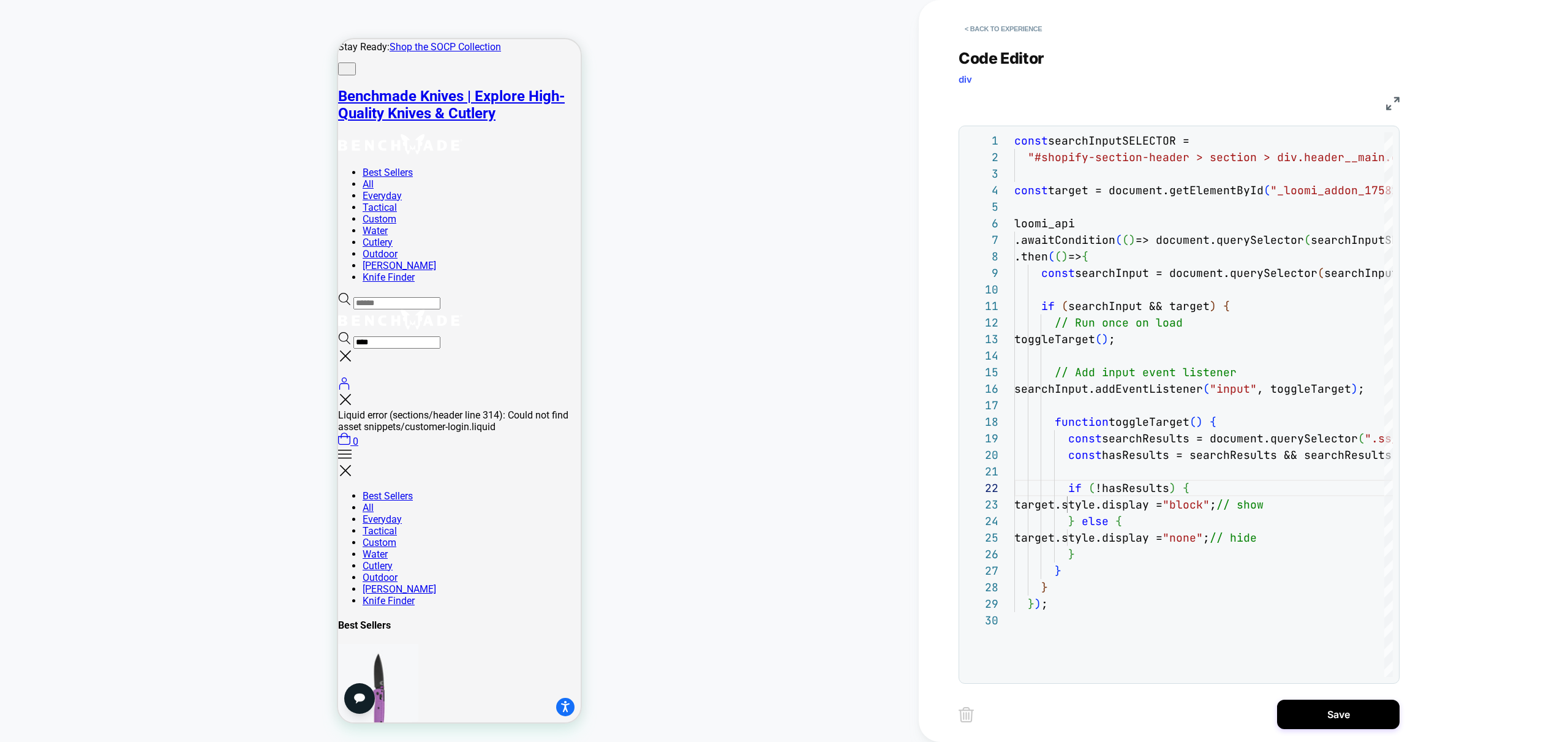
click at [460, 332] on div "****" at bounding box center [459, 340] width 242 height 16
click at [456, 332] on div "****" at bounding box center [459, 340] width 242 height 16
click at [435, 337] on input "****" at bounding box center [396, 342] width 87 height 12
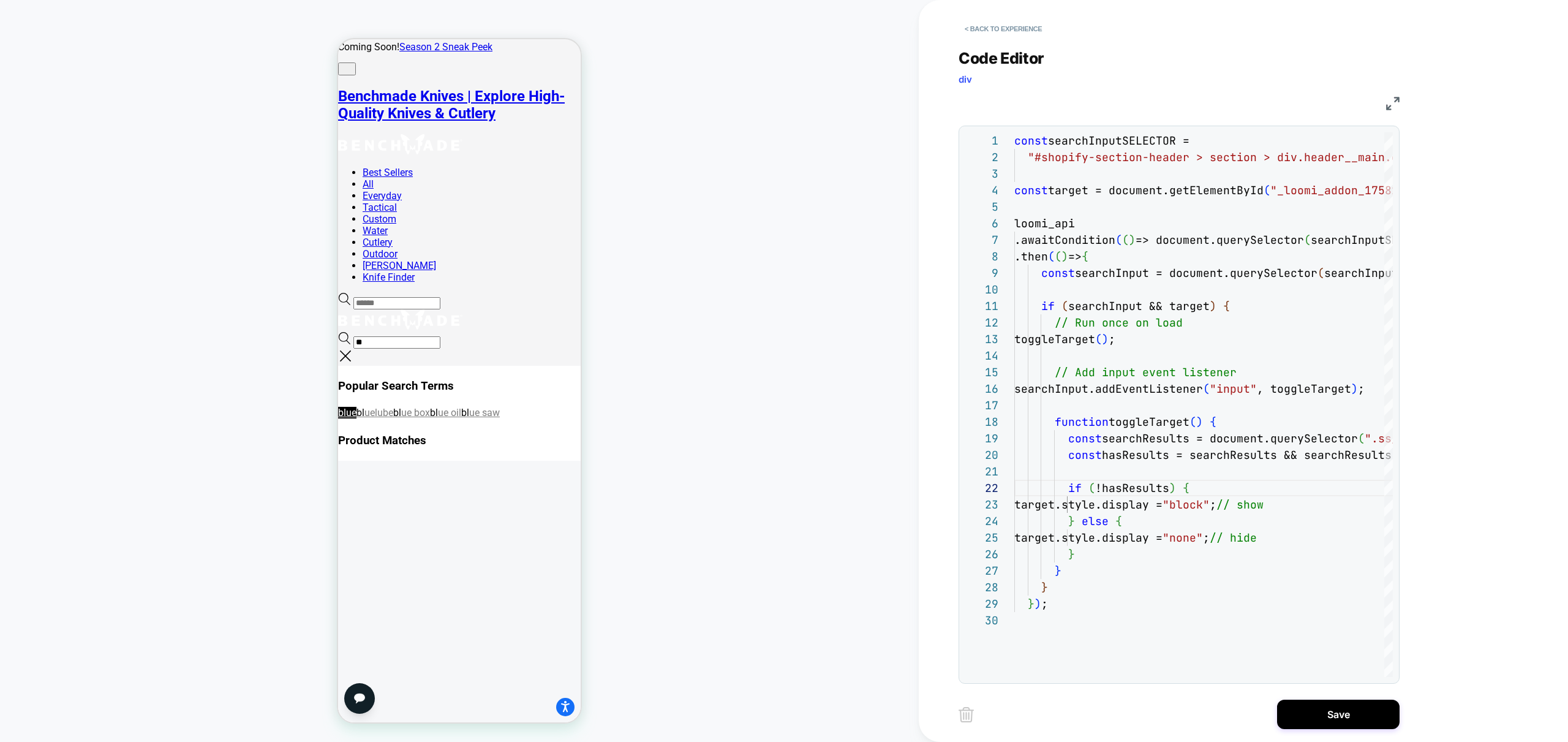
type input "*"
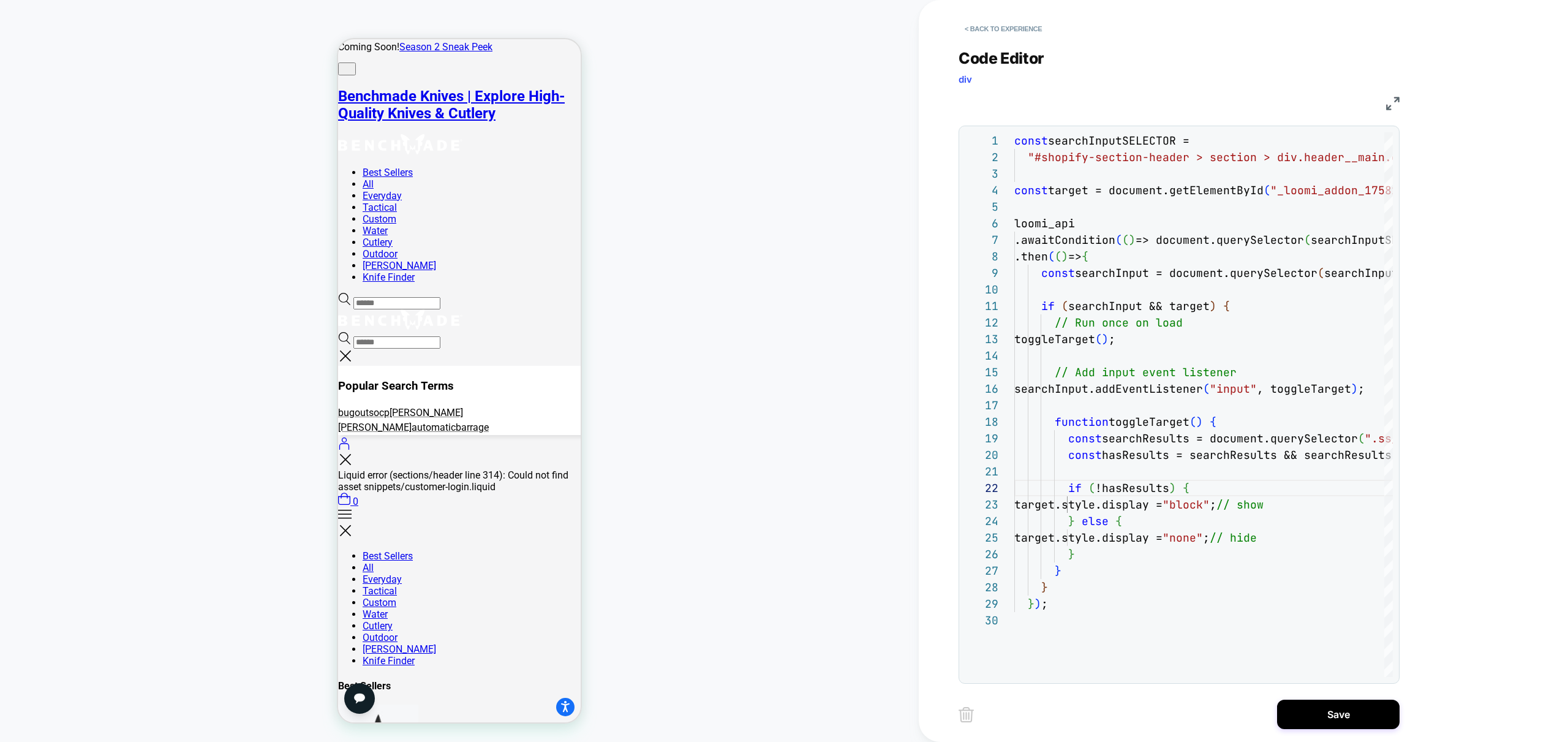
click at [701, 245] on div "HOMEPAGE Theme: MAIN" at bounding box center [459, 371] width 918 height 717
drag, startPoint x: 425, startPoint y: 119, endPoint x: 419, endPoint y: 118, distance: 6.1
click at [425, 337] on input "text" at bounding box center [396, 342] width 87 height 12
click at [725, 167] on div "HOMEPAGE Theme: MAIN" at bounding box center [459, 371] width 918 height 717
click at [408, 337] on input "text" at bounding box center [396, 342] width 87 height 12
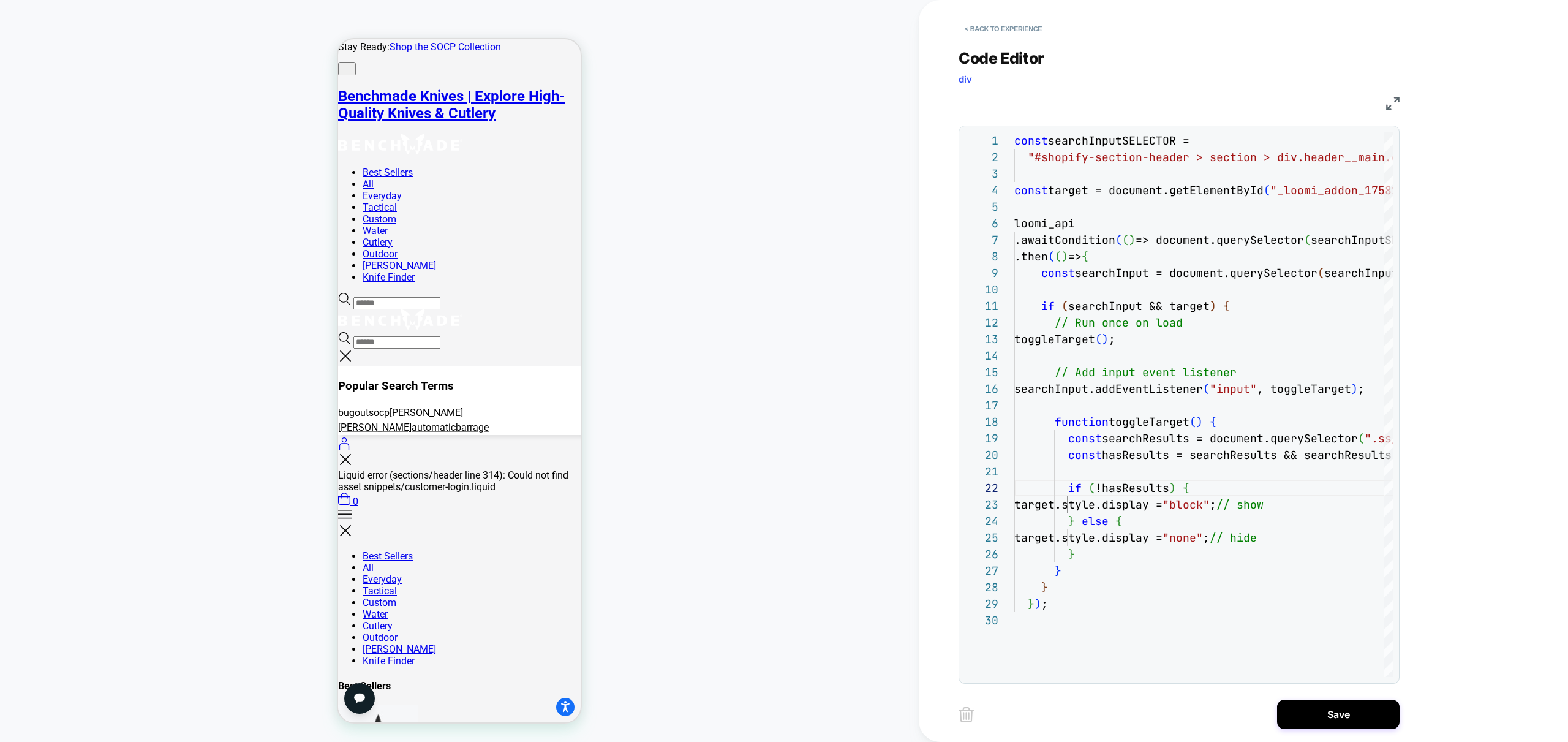
click at [713, 236] on div "HOMEPAGE Theme: MAIN" at bounding box center [459, 371] width 918 height 717
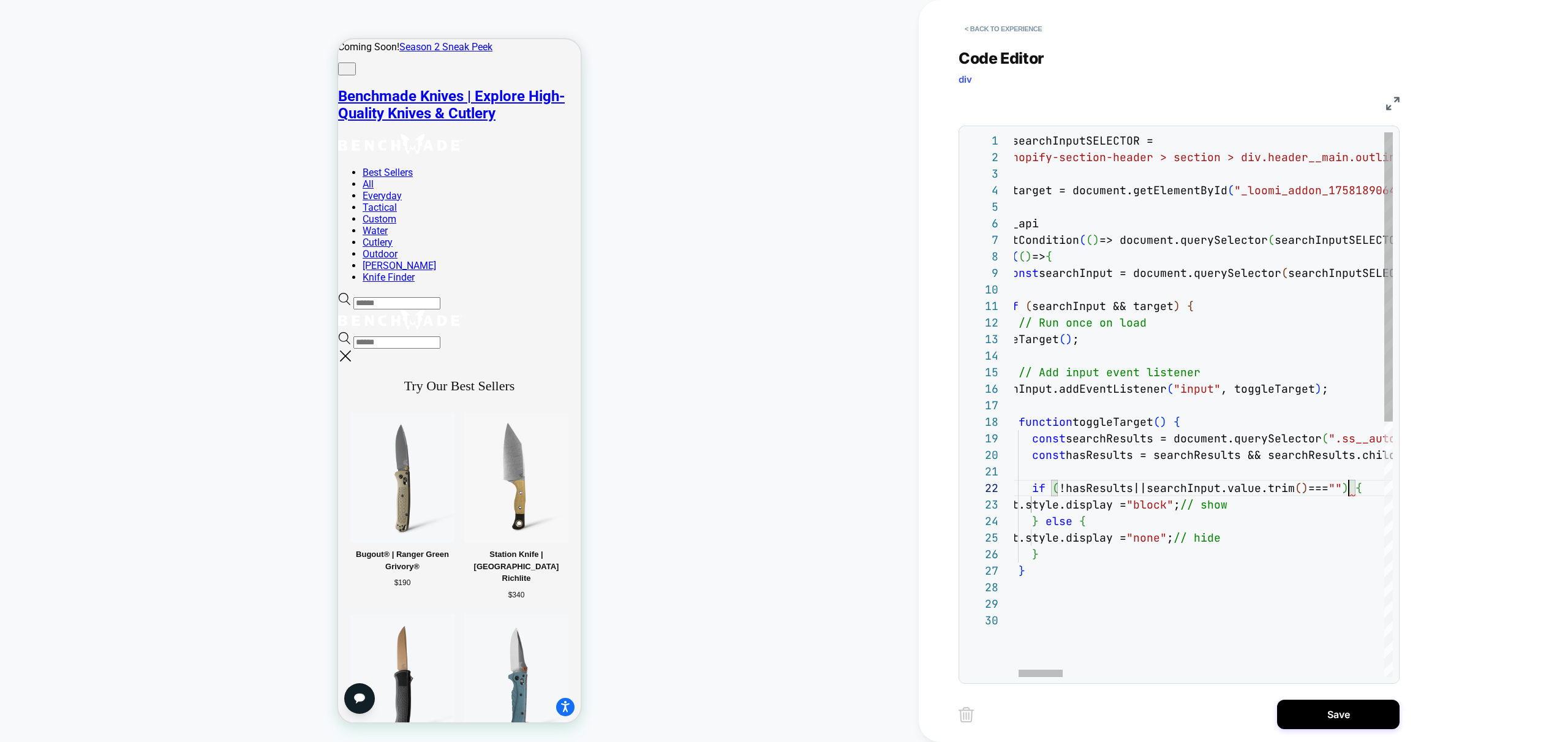
scroll to position [16, 371]
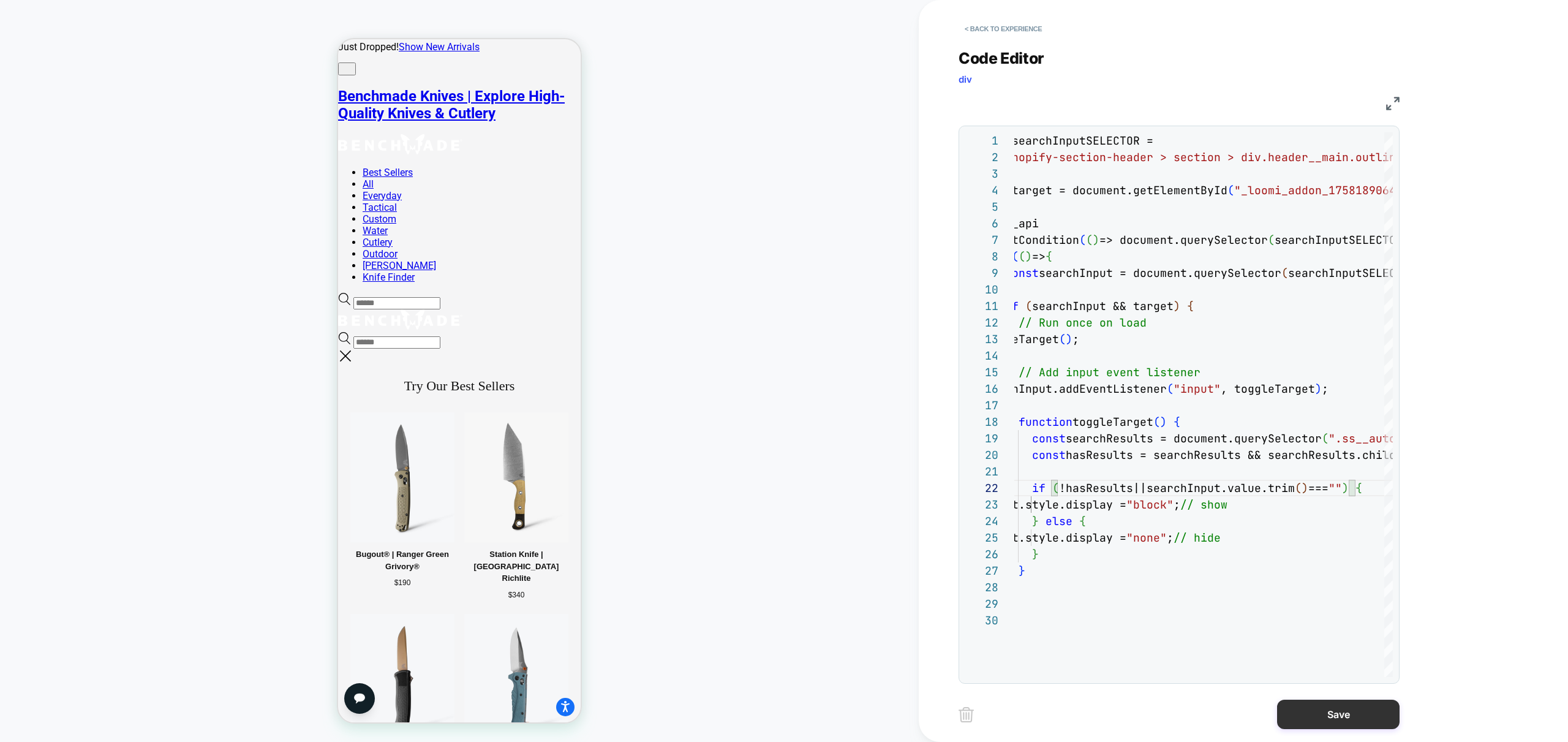
type textarea "**********"
click at [1351, 717] on button "Save" at bounding box center [1338, 715] width 123 height 29
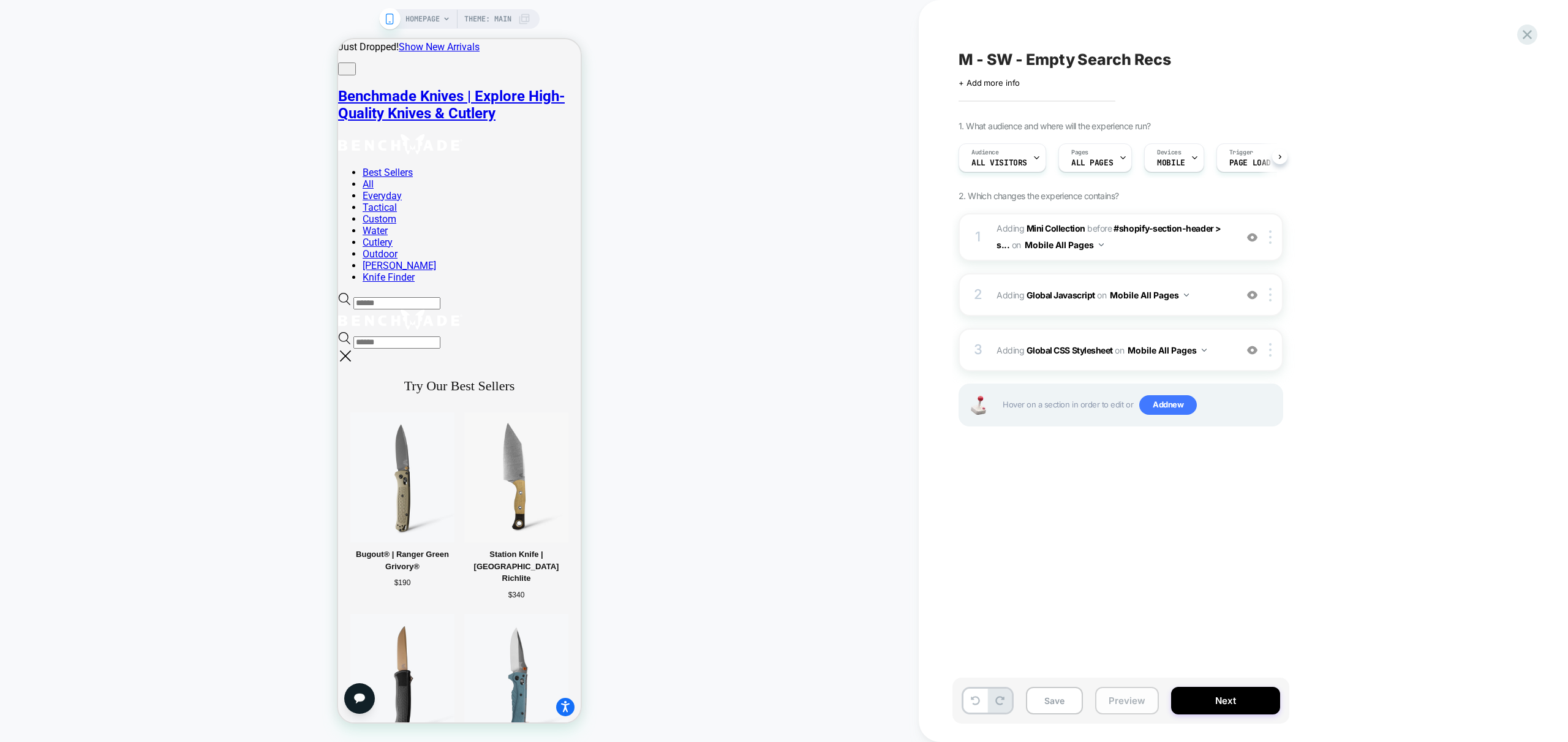
click at [1137, 705] on button "Preview" at bounding box center [1127, 701] width 64 height 27
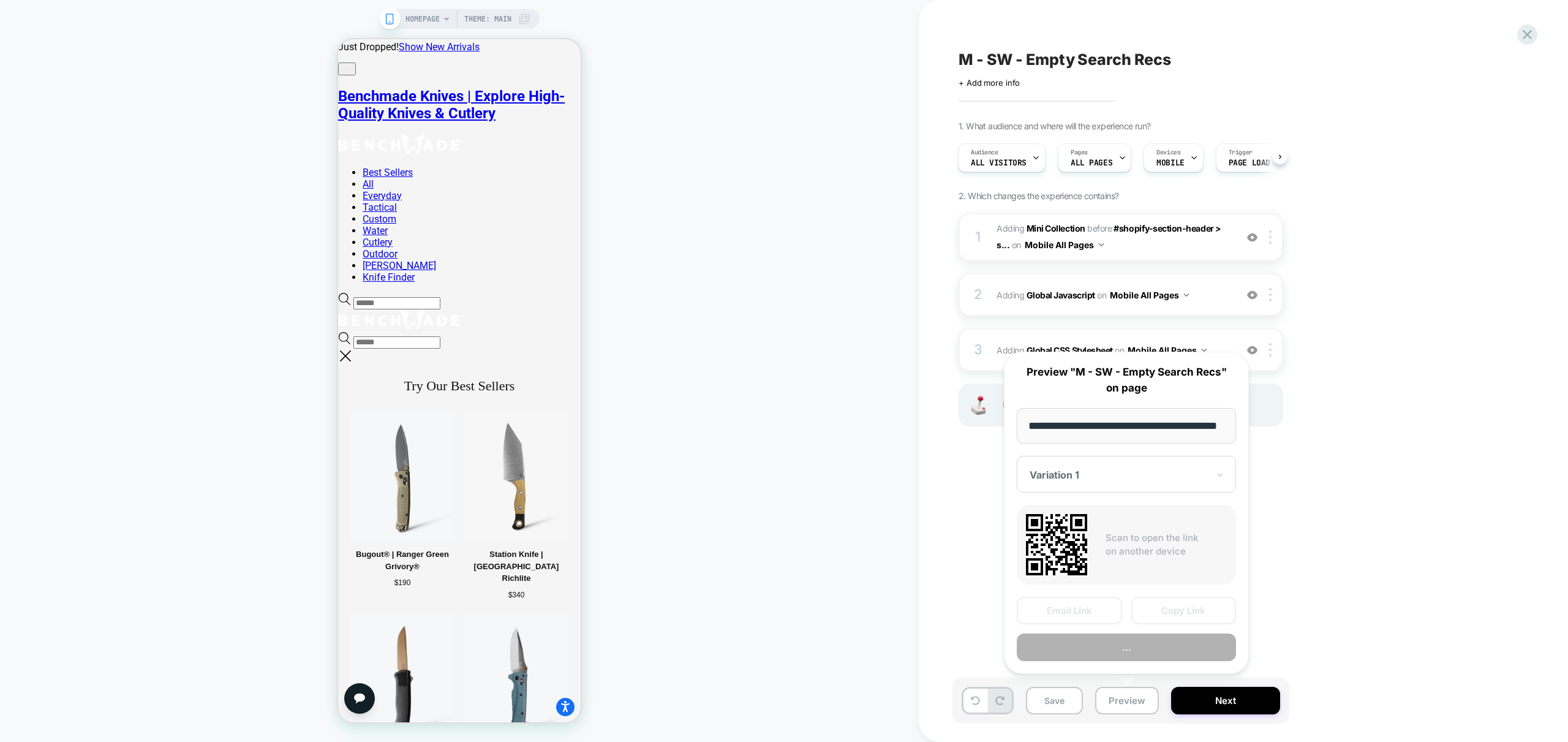
scroll to position [0, 50]
click at [1155, 646] on button "Preview" at bounding box center [1126, 648] width 220 height 27
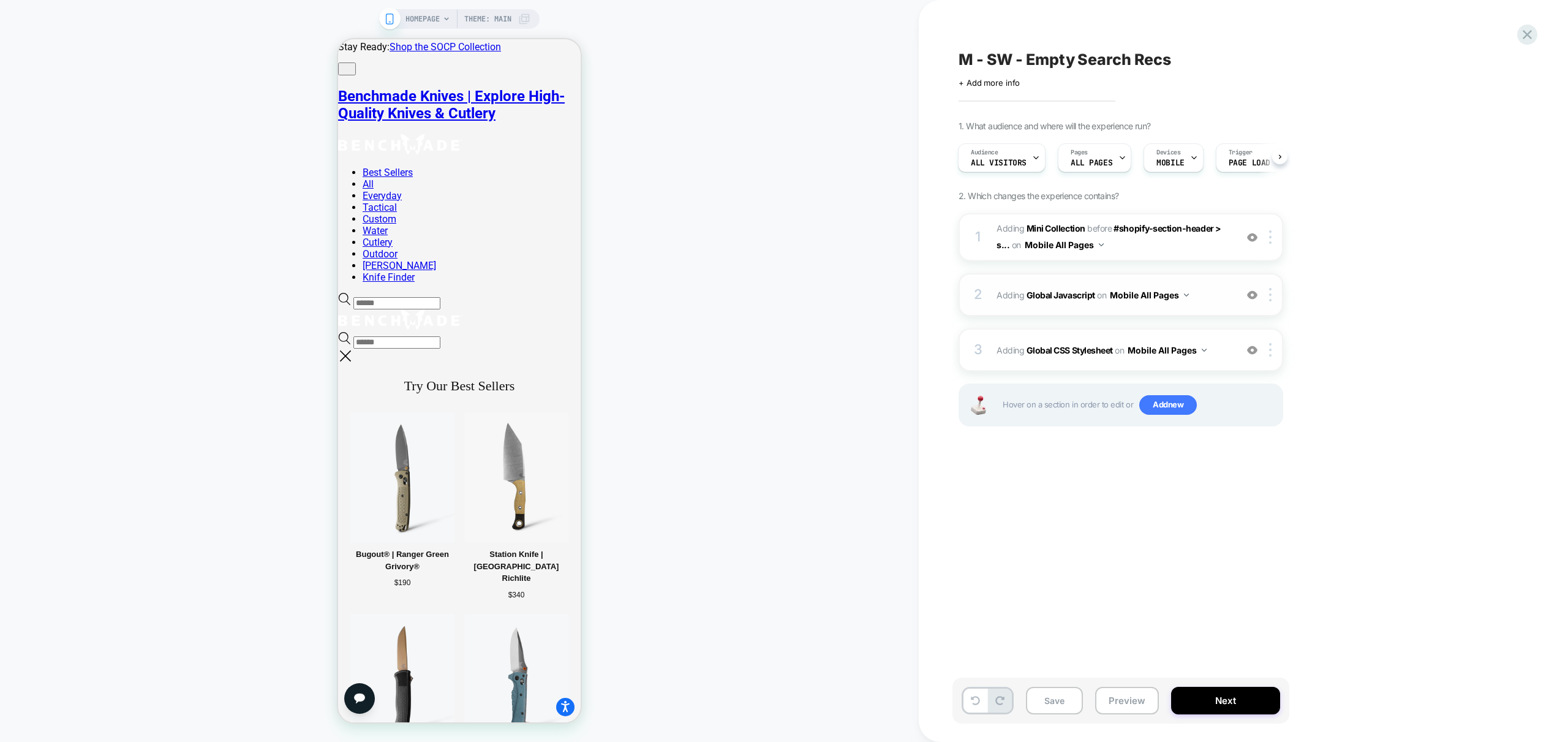
click at [1223, 303] on span "Adding Global Javascript on Mobile All Pages" at bounding box center [1112, 295] width 233 height 17
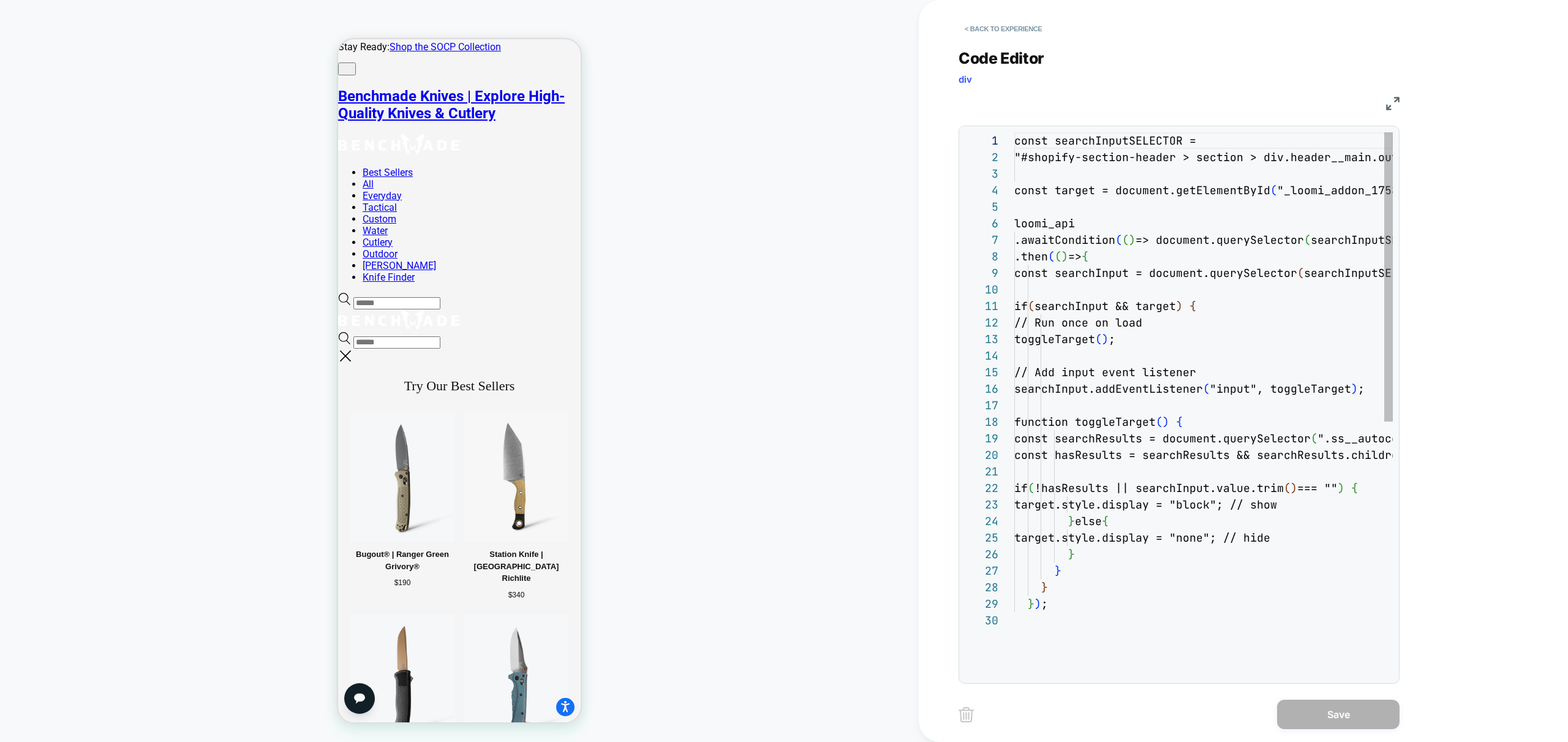
scroll to position [49, 0]
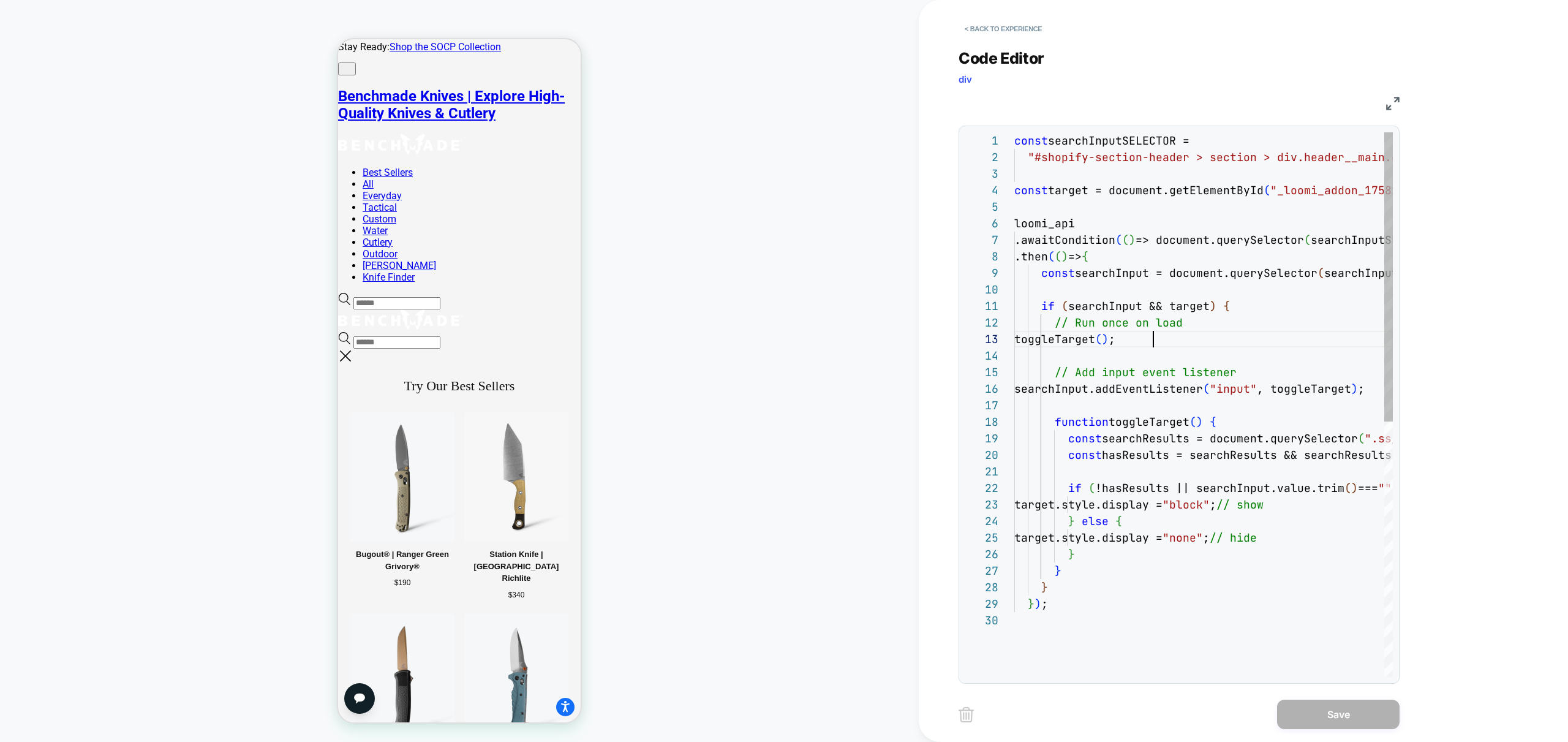
click at [1198, 331] on div "const searchInputSELECTOR = "#shopify-section-header > section > div.header__m …" at bounding box center [1204, 644] width 379 height 1024
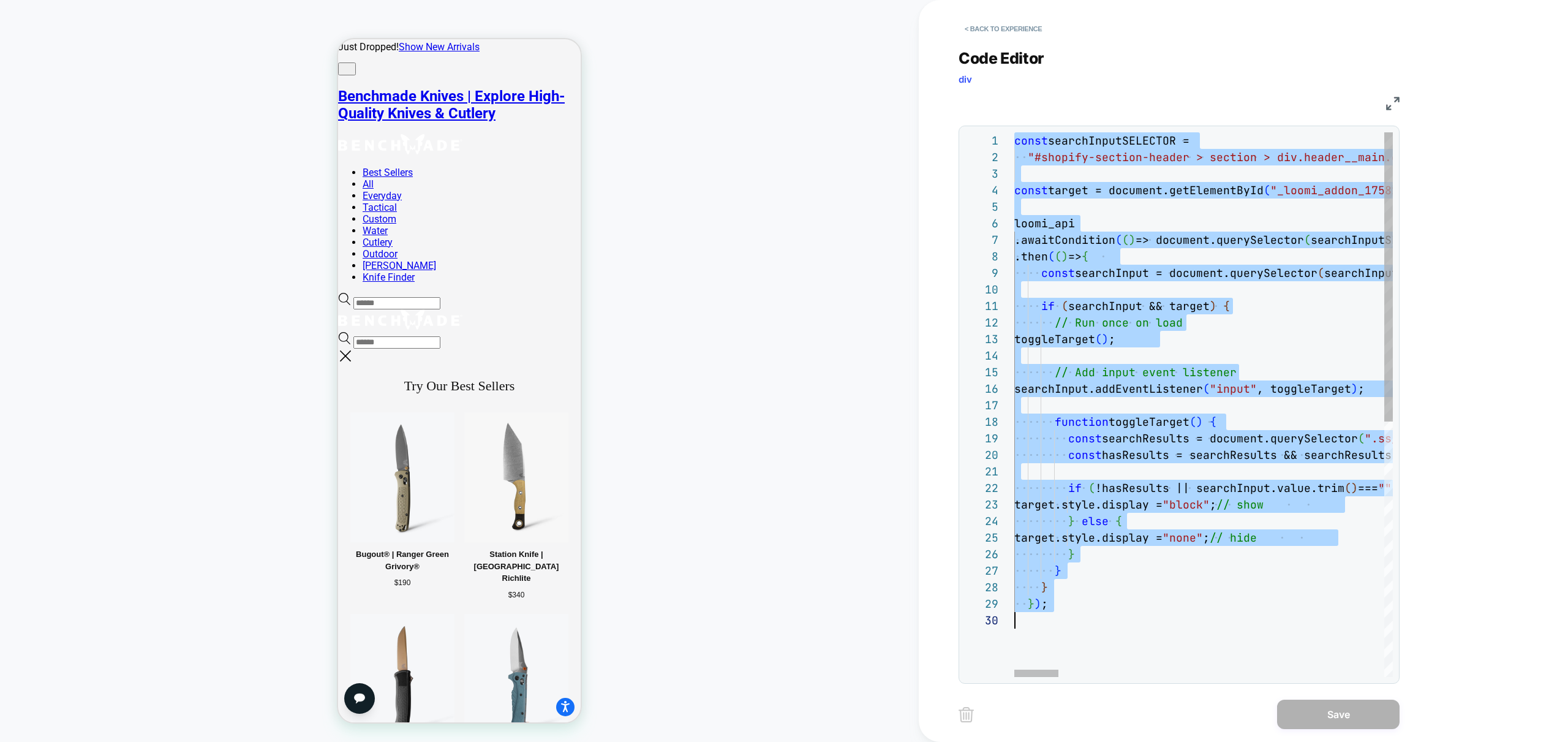
type textarea "**********"
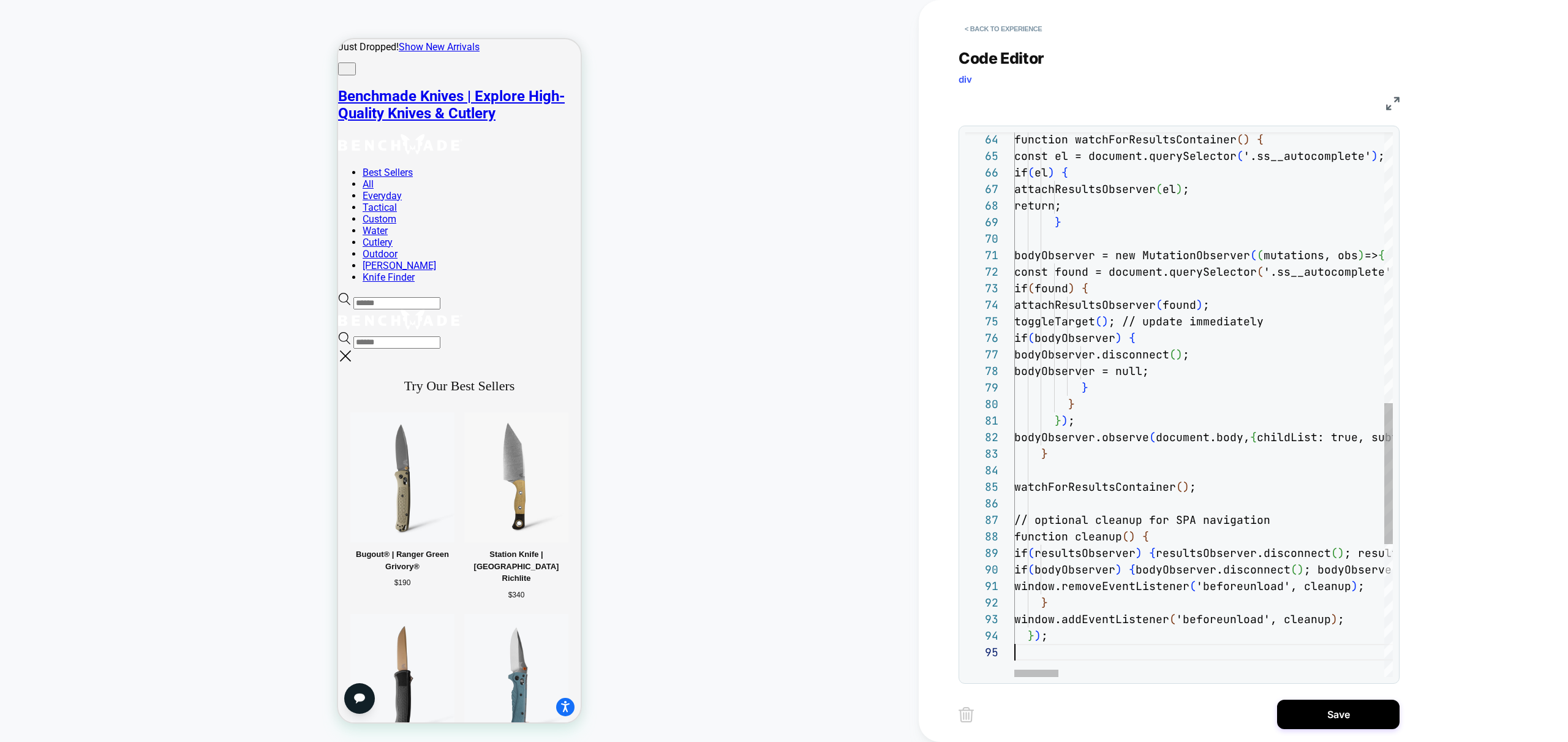
scroll to position [66, 0]
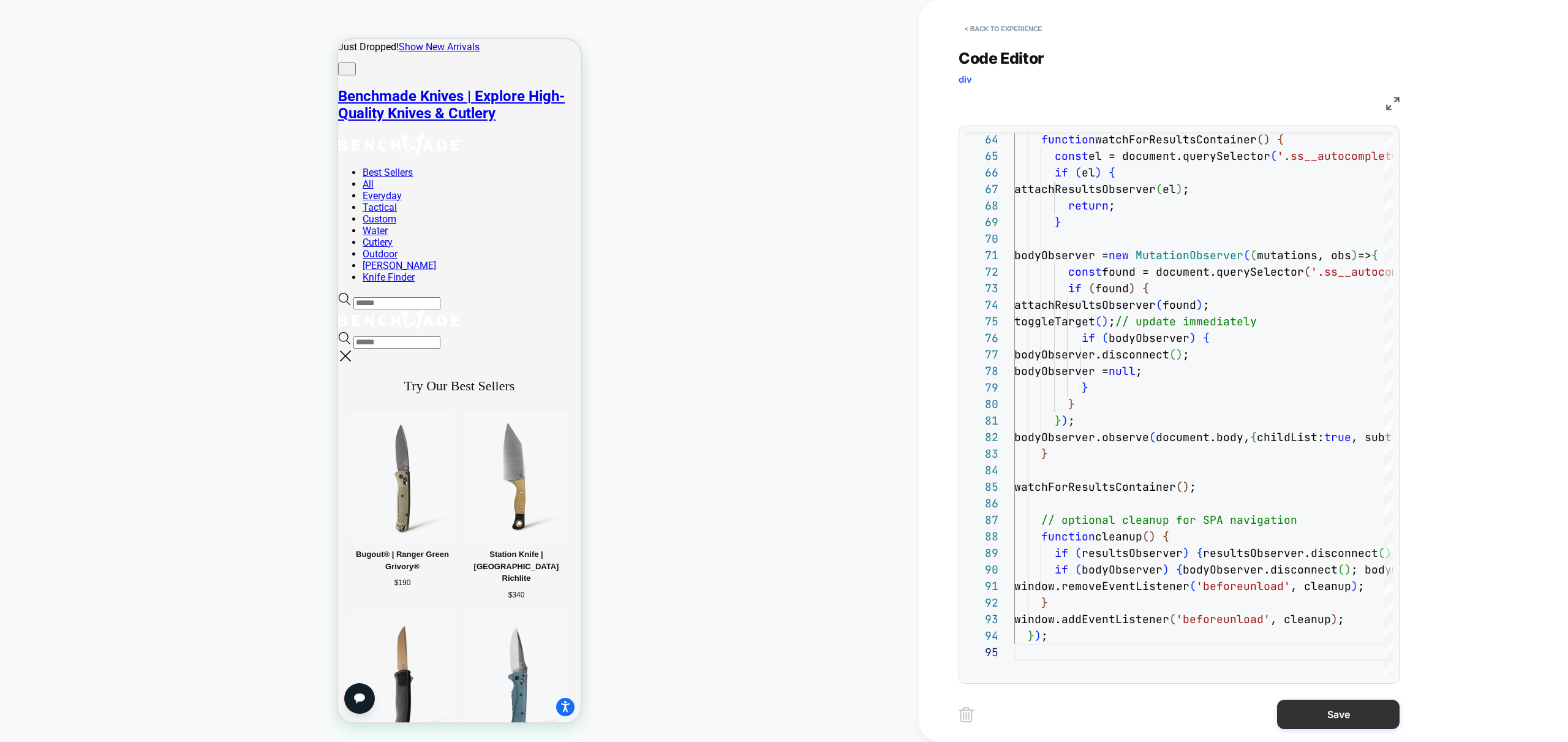
click at [1339, 724] on button "Save" at bounding box center [1338, 715] width 123 height 29
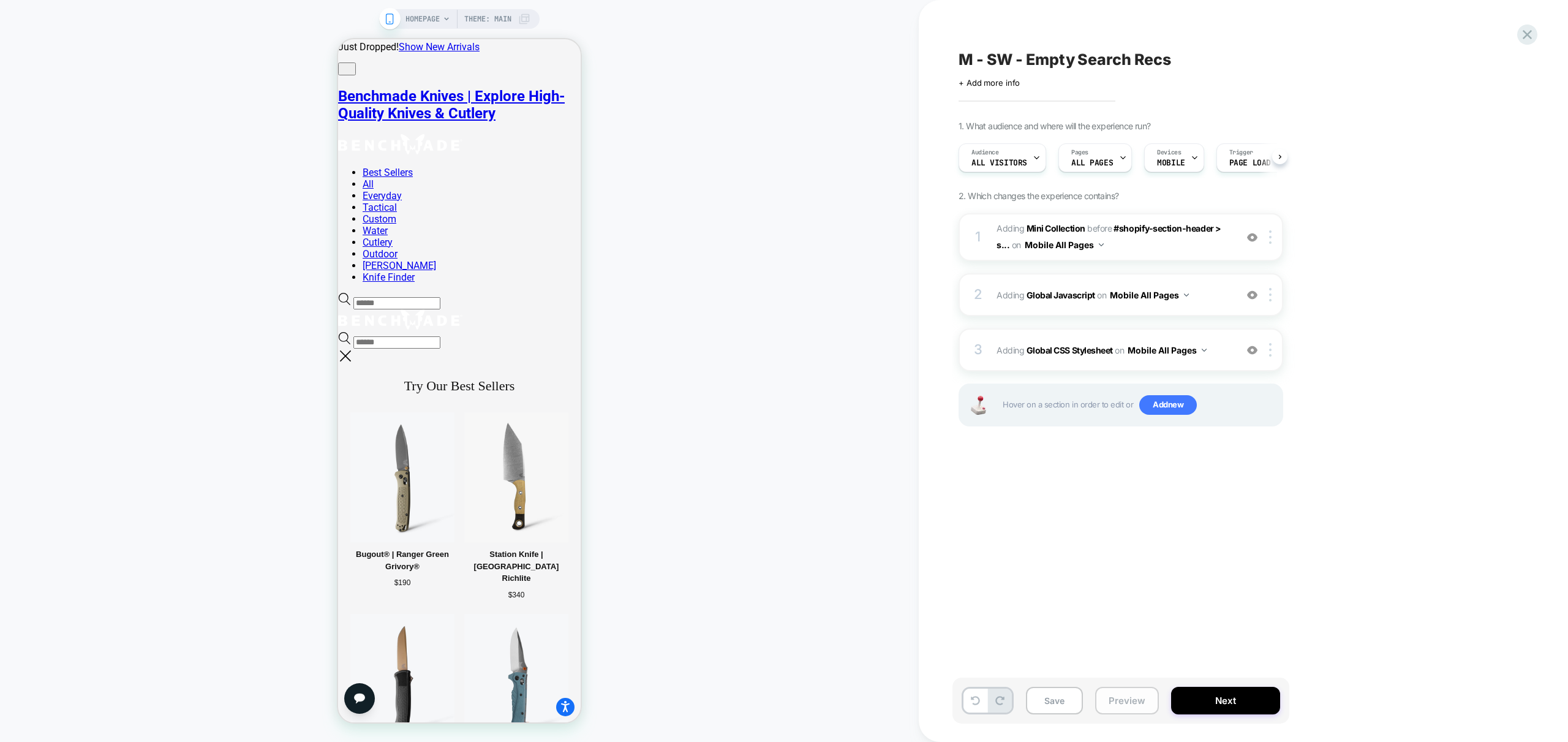
click at [1126, 704] on button "Preview" at bounding box center [1127, 701] width 64 height 27
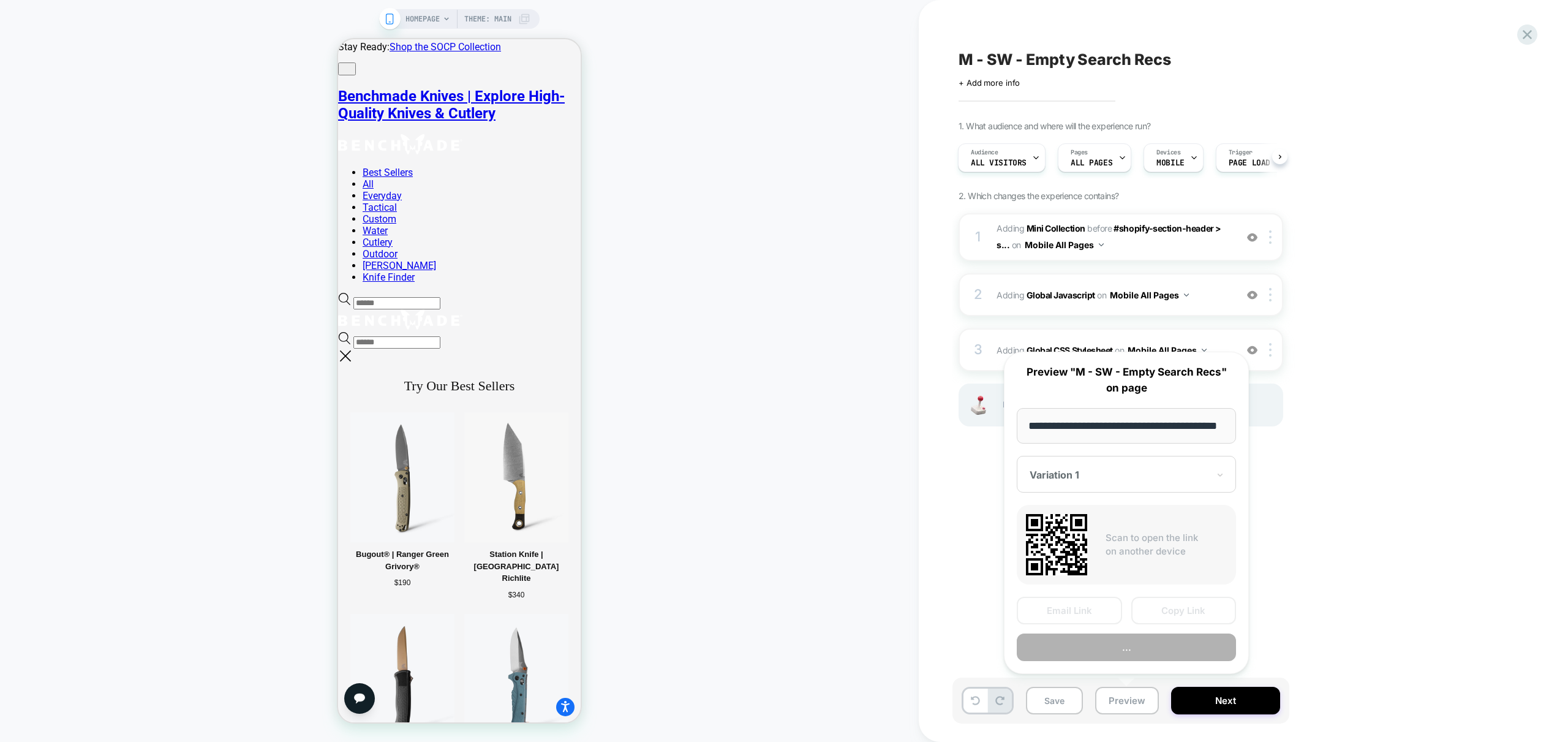
scroll to position [0, 50]
click at [1174, 633] on div "Email Link Copy Link Preview" at bounding box center [1126, 629] width 220 height 64
click at [1170, 640] on button "Preview" at bounding box center [1126, 648] width 220 height 27
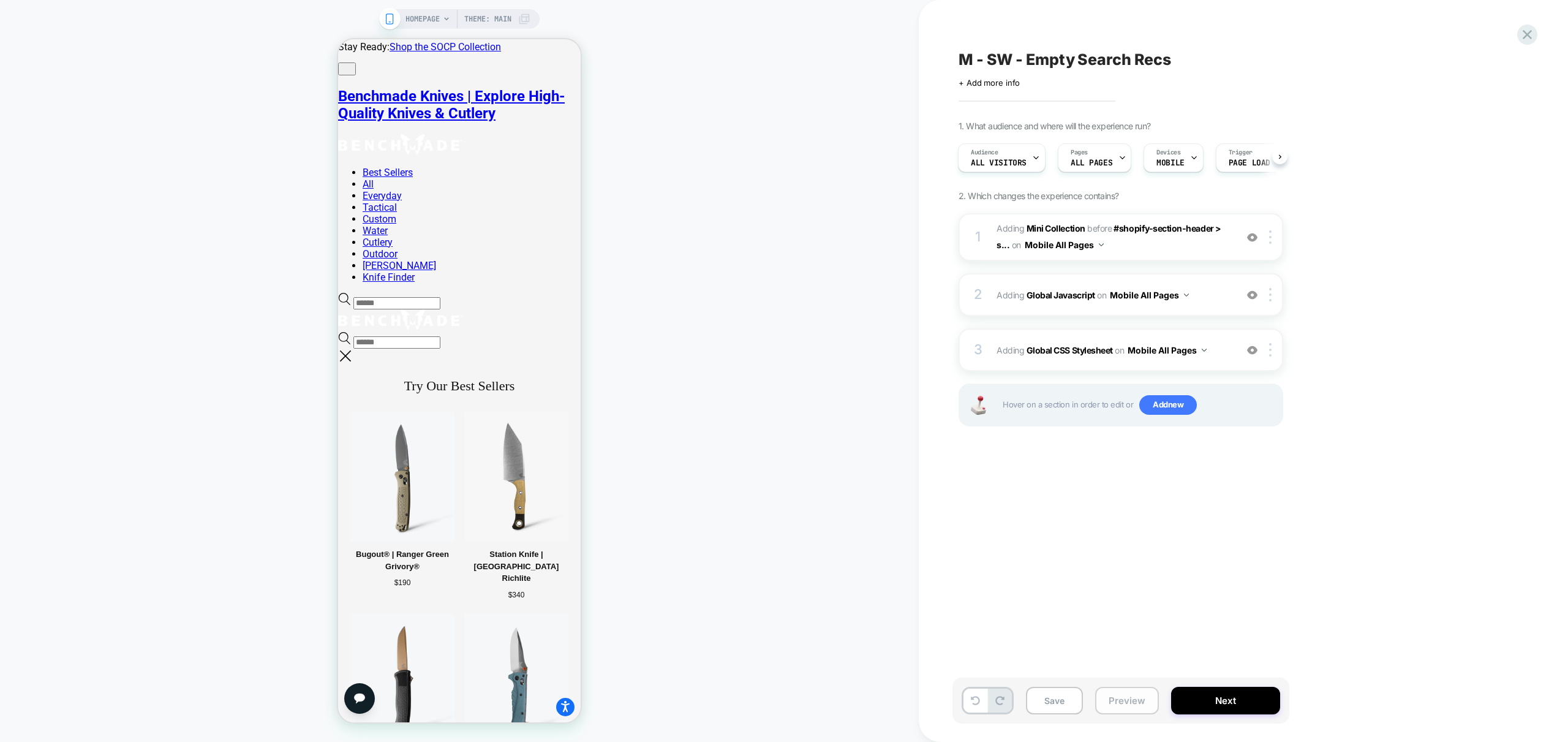
click at [1119, 700] on button "Preview" at bounding box center [1127, 701] width 64 height 27
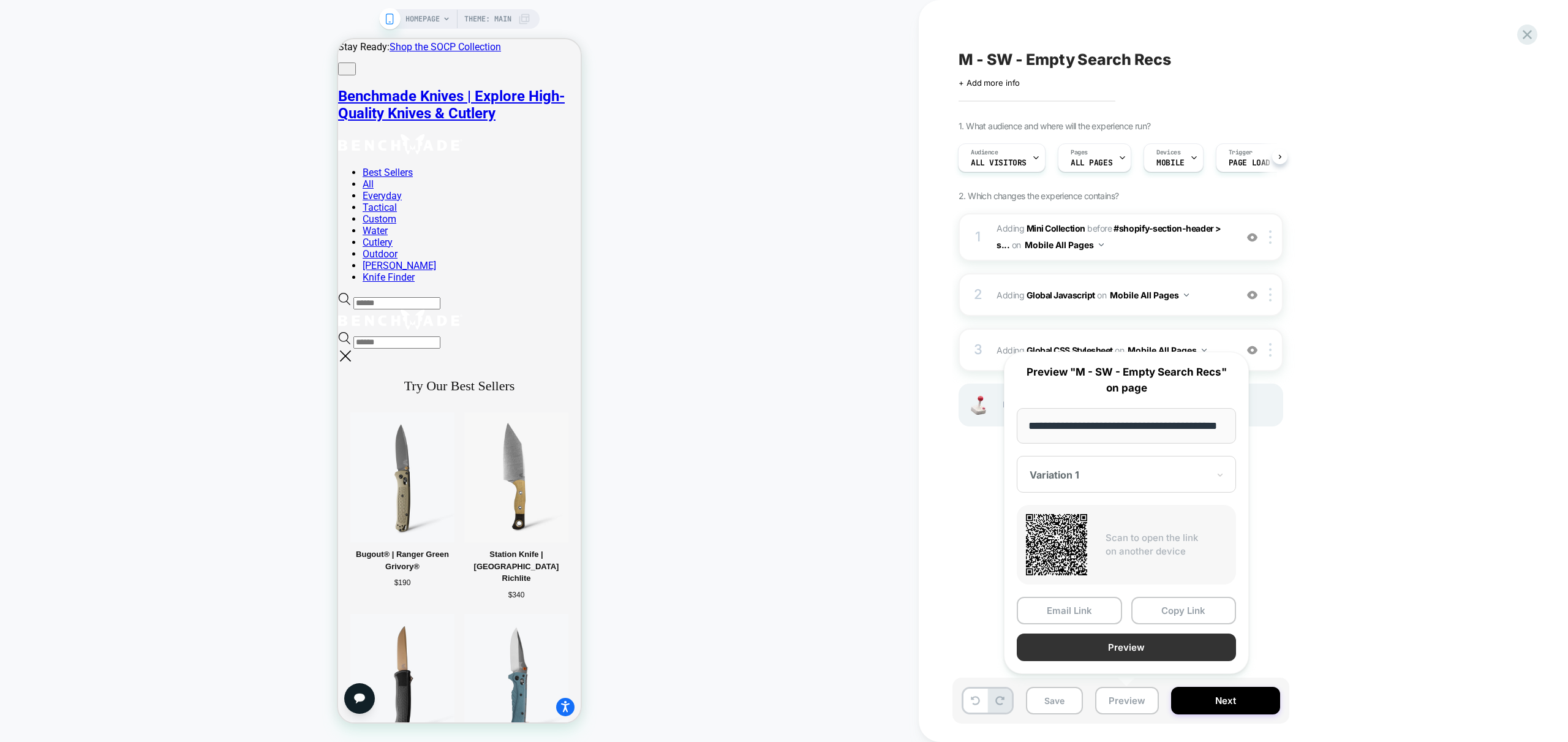
scroll to position [0, 50]
click at [1141, 650] on button "Preview" at bounding box center [1126, 648] width 220 height 27
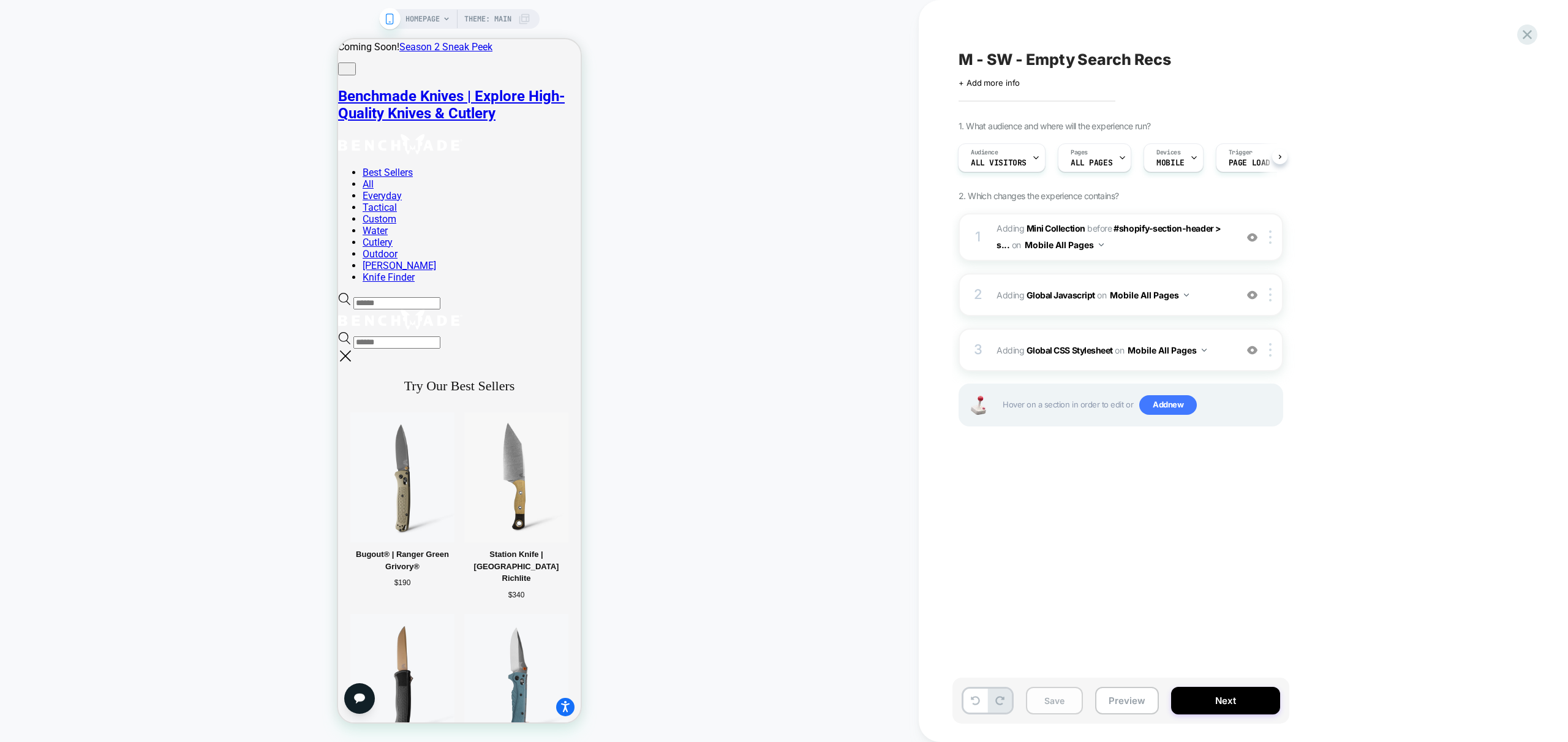
click at [1063, 709] on button "Save" at bounding box center [1054, 701] width 57 height 27
drag, startPoint x: 761, startPoint y: 122, endPoint x: 614, endPoint y: 10, distance: 184.8
click at [761, 122] on div "HOMEPAGE Theme: MAIN" at bounding box center [459, 371] width 918 height 717
click at [1211, 305] on div "2 Adding Global Javascript on Mobile All Pages Add Before Add After Copy to Des…" at bounding box center [1121, 295] width 325 height 43
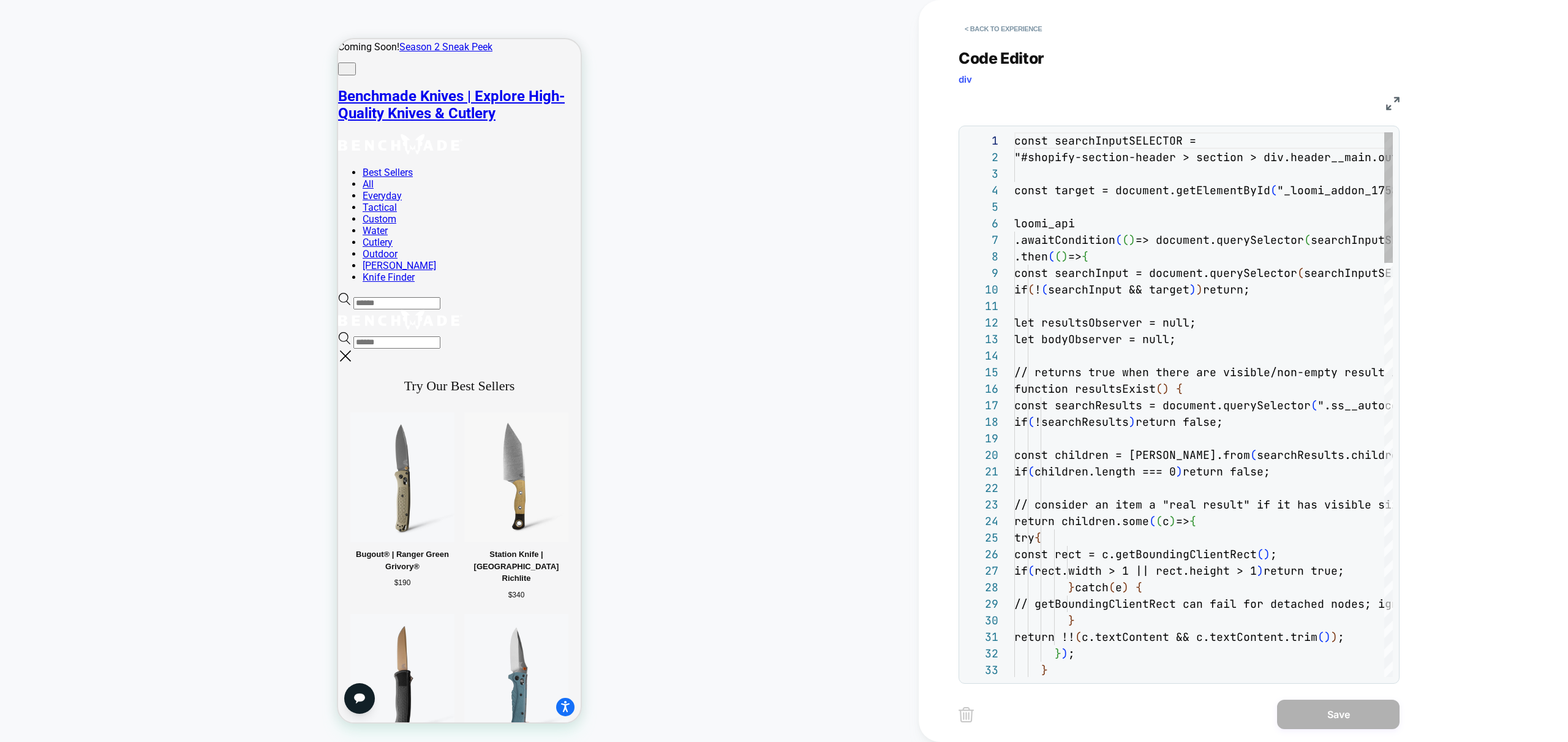
scroll to position [49, 0]
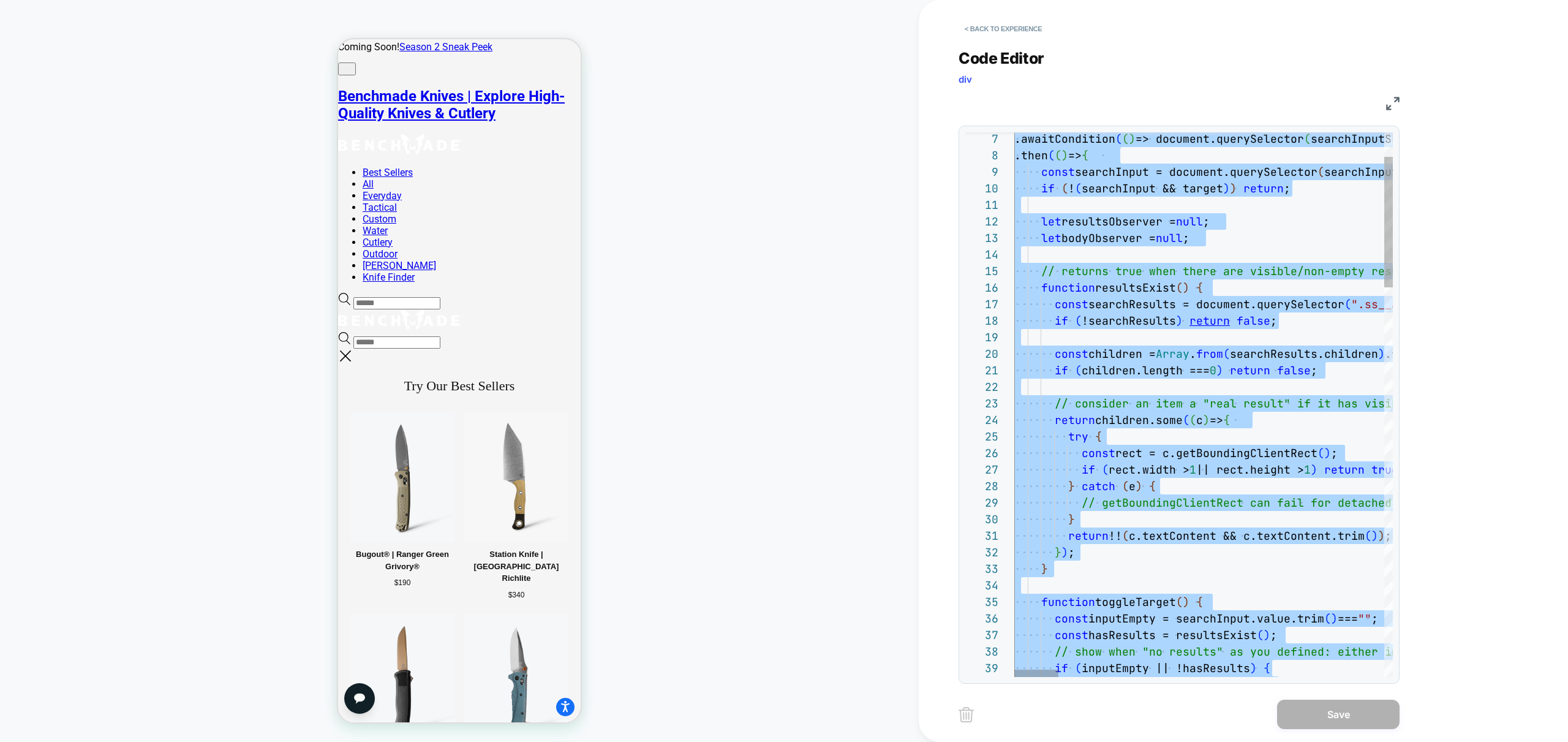
type textarea "**********"
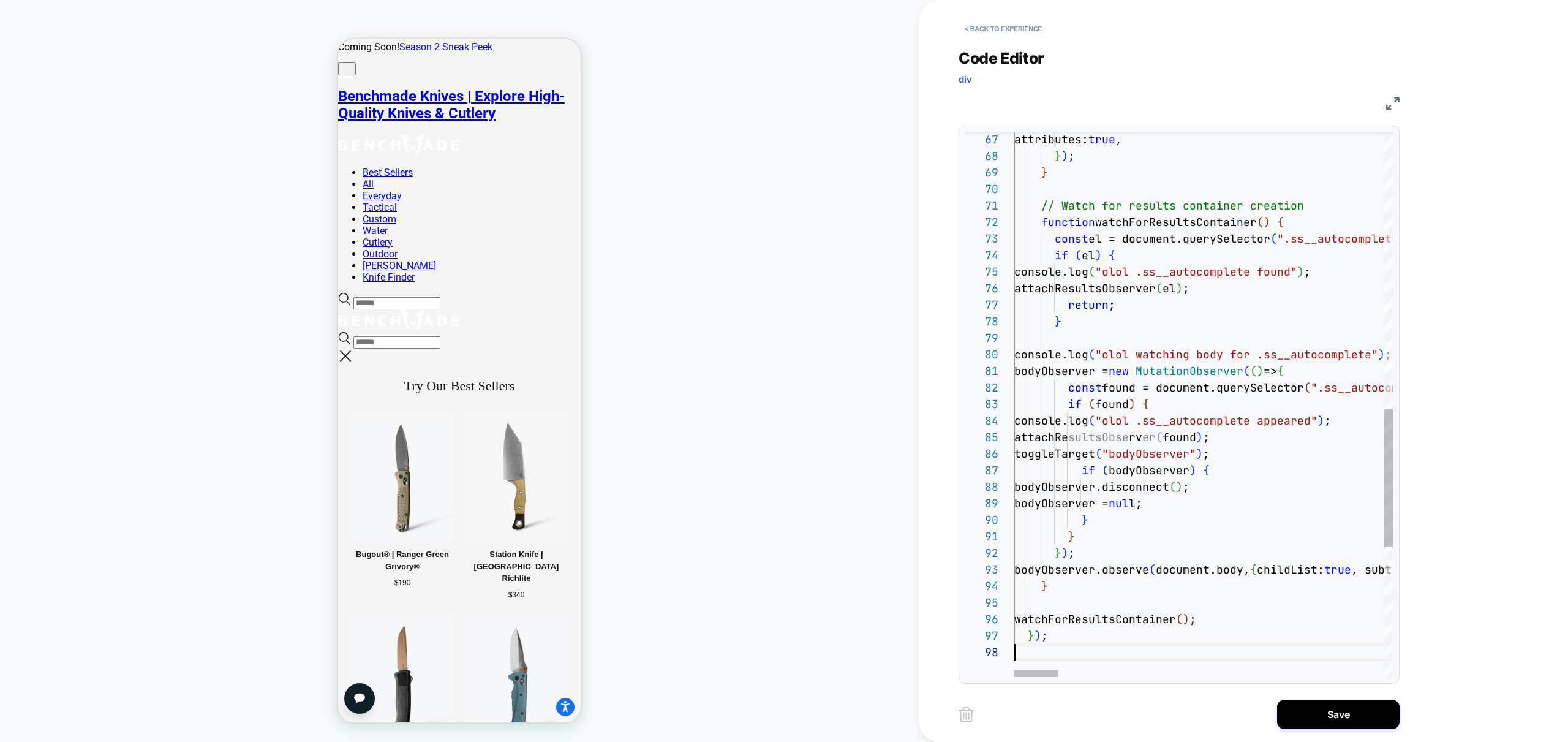
scroll to position [116, 0]
click at [1360, 709] on button "Save" at bounding box center [1338, 715] width 123 height 29
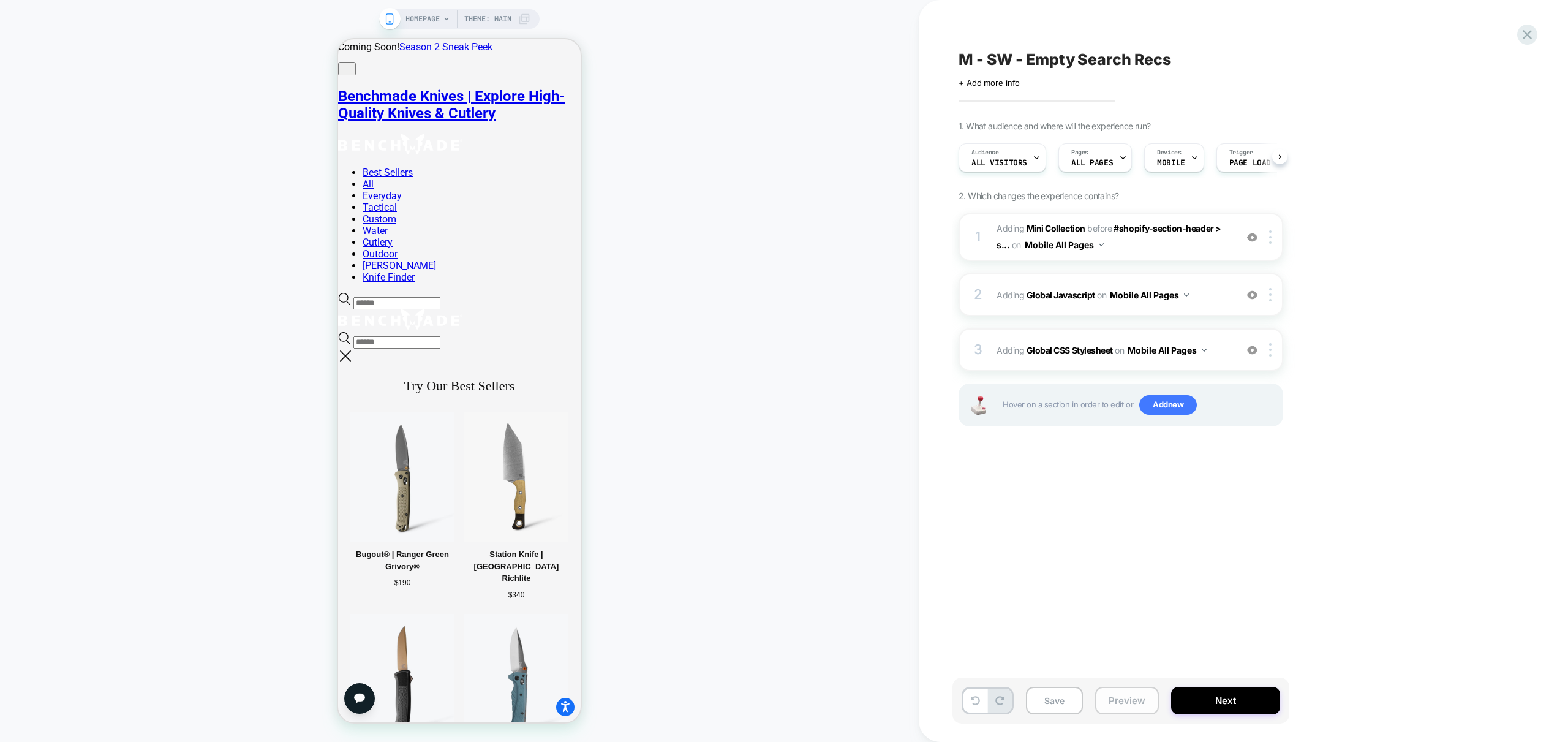
scroll to position [0, 1]
click at [1133, 704] on button "Preview" at bounding box center [1127, 701] width 64 height 27
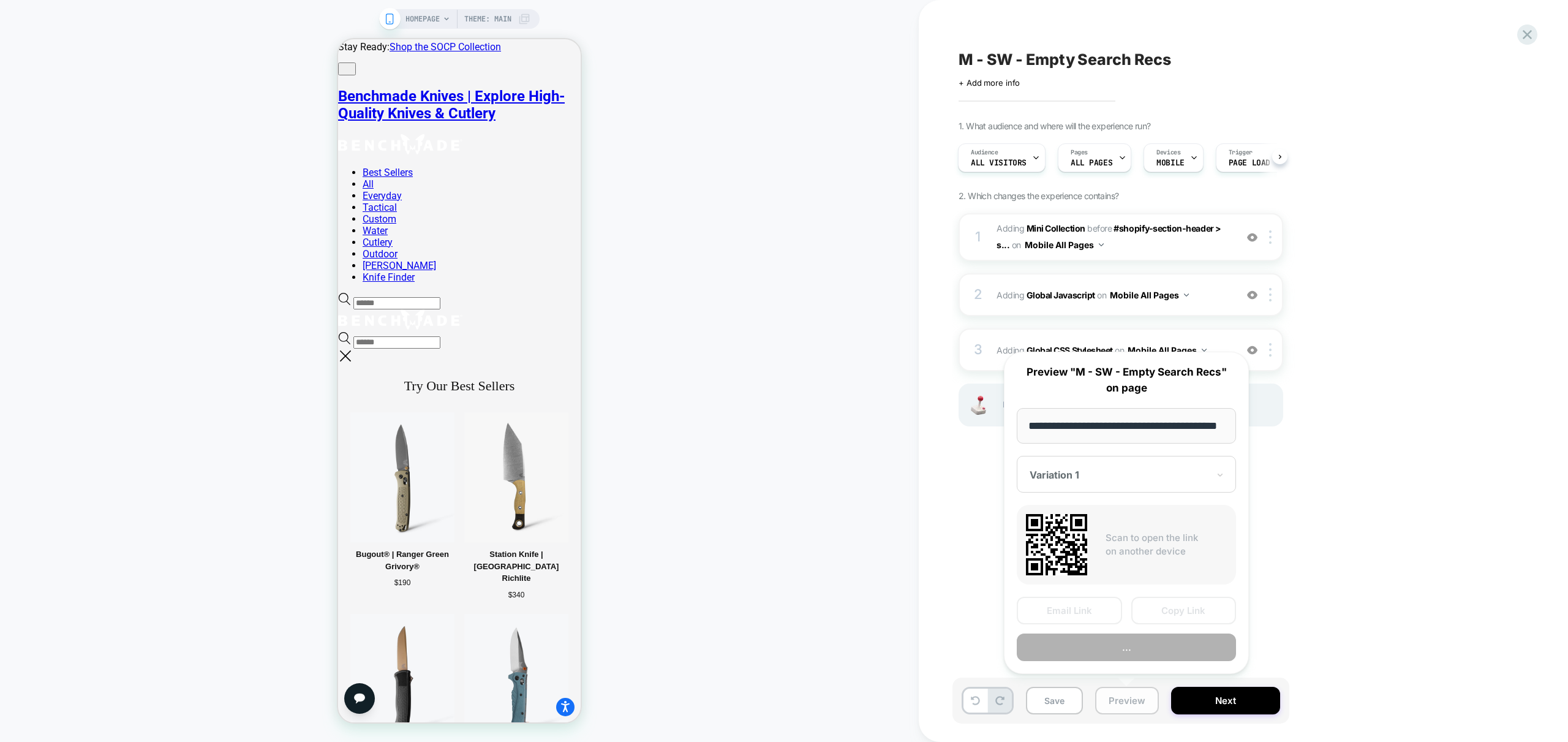
scroll to position [0, 50]
click at [1165, 650] on button "Preview" at bounding box center [1126, 648] width 220 height 27
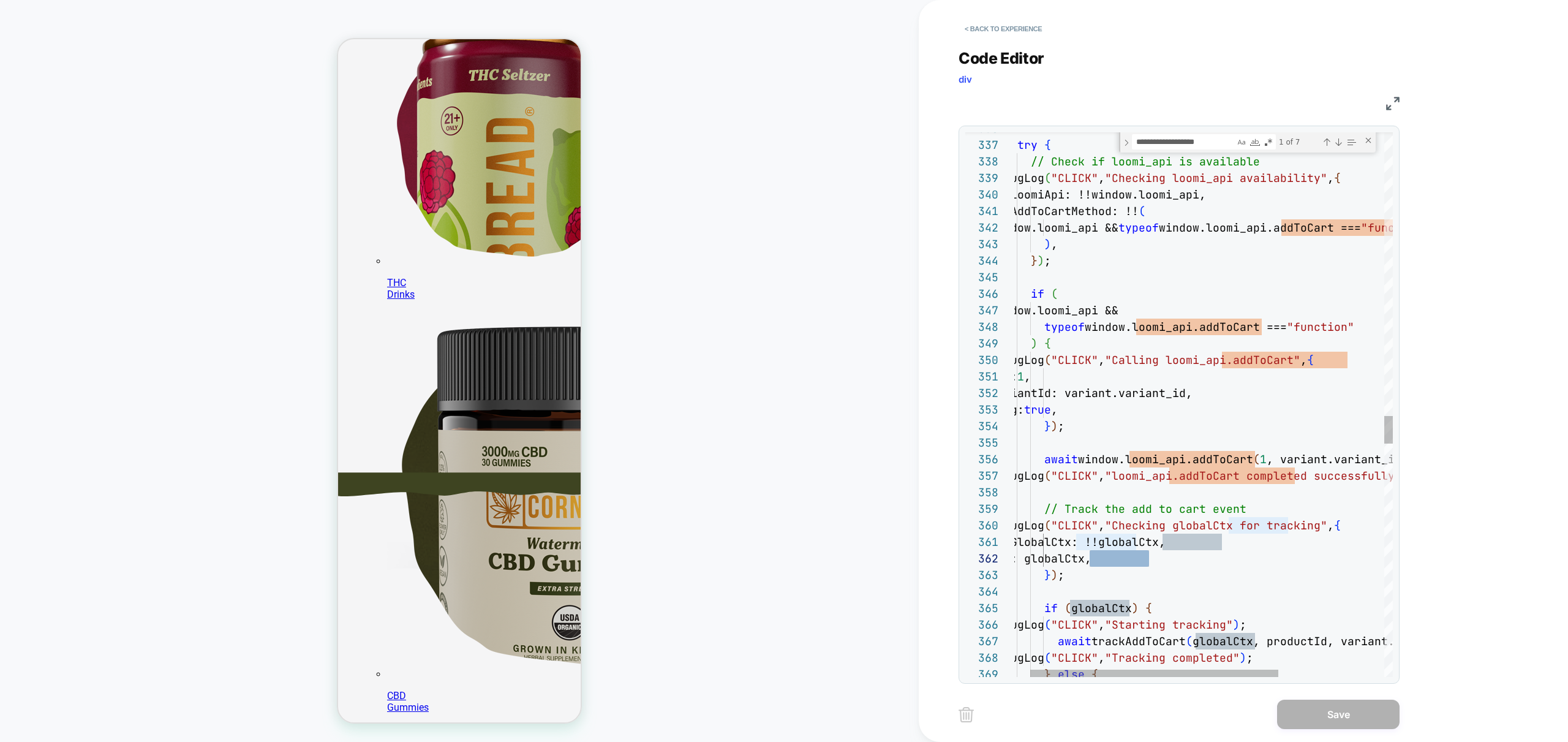
scroll to position [0, 113]
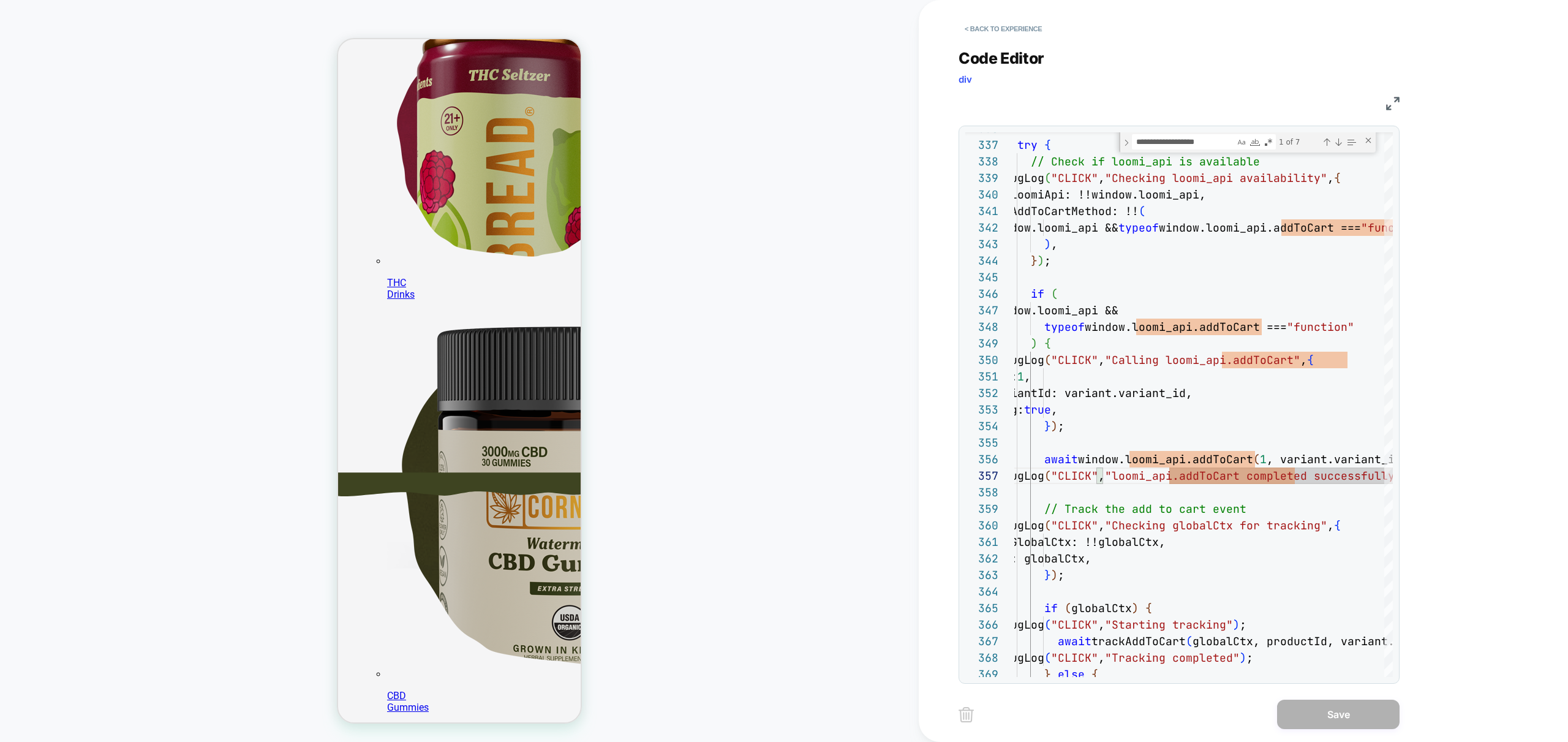
scroll to position [245, 0]
drag, startPoint x: 1148, startPoint y: 378, endPoint x: 1141, endPoint y: 380, distance: 7.3
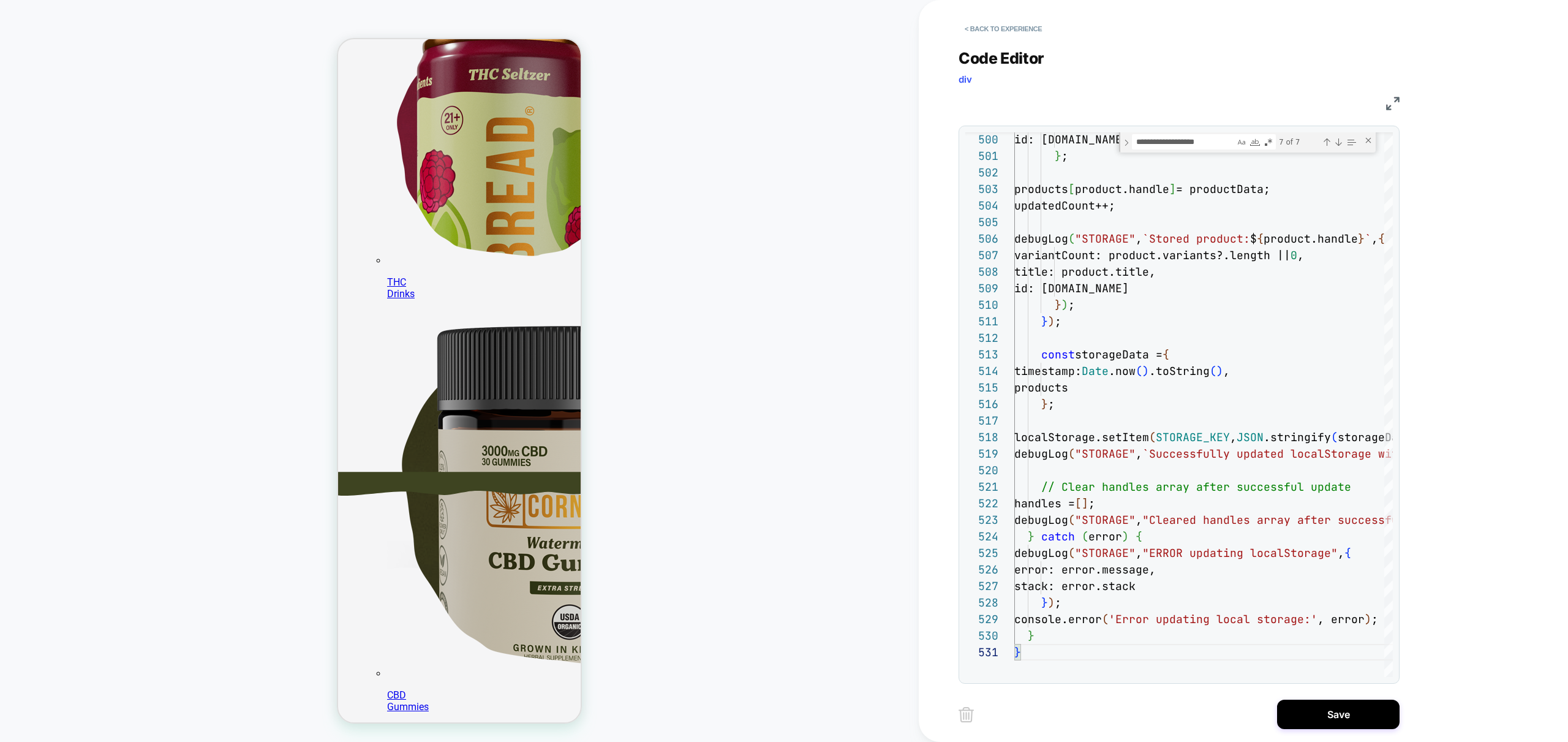
scroll to position [245, 0]
click at [1342, 713] on button "Save" at bounding box center [1338, 715] width 123 height 29
click at [1329, 719] on button "Save" at bounding box center [1338, 715] width 123 height 29
click at [1359, 138] on div "**********" at bounding box center [1247, 143] width 257 height 20
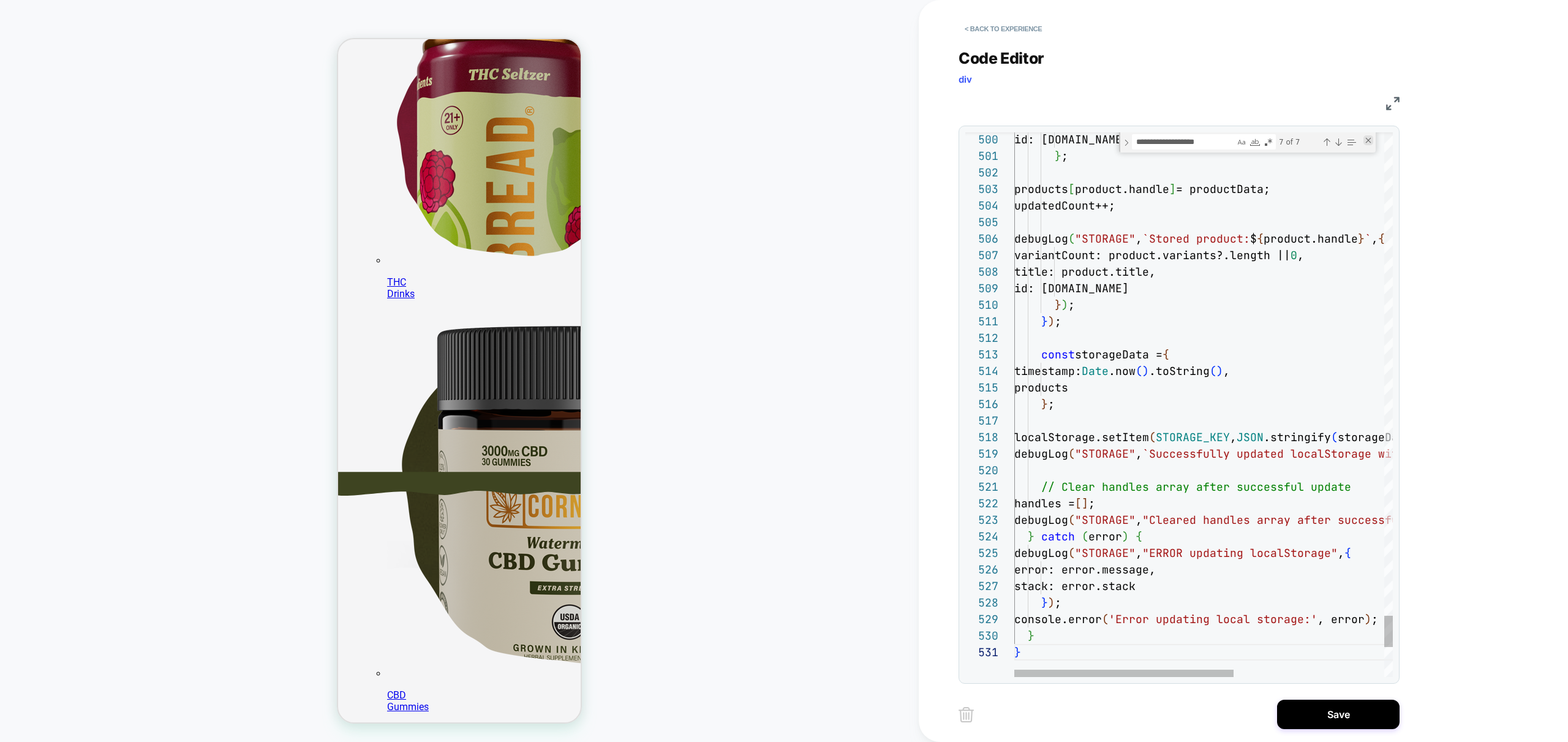
click at [1367, 139] on div "Close (Escape)" at bounding box center [1368, 140] width 10 height 10
drag, startPoint x: 1230, startPoint y: 320, endPoint x: 1221, endPoint y: 328, distance: 12.0
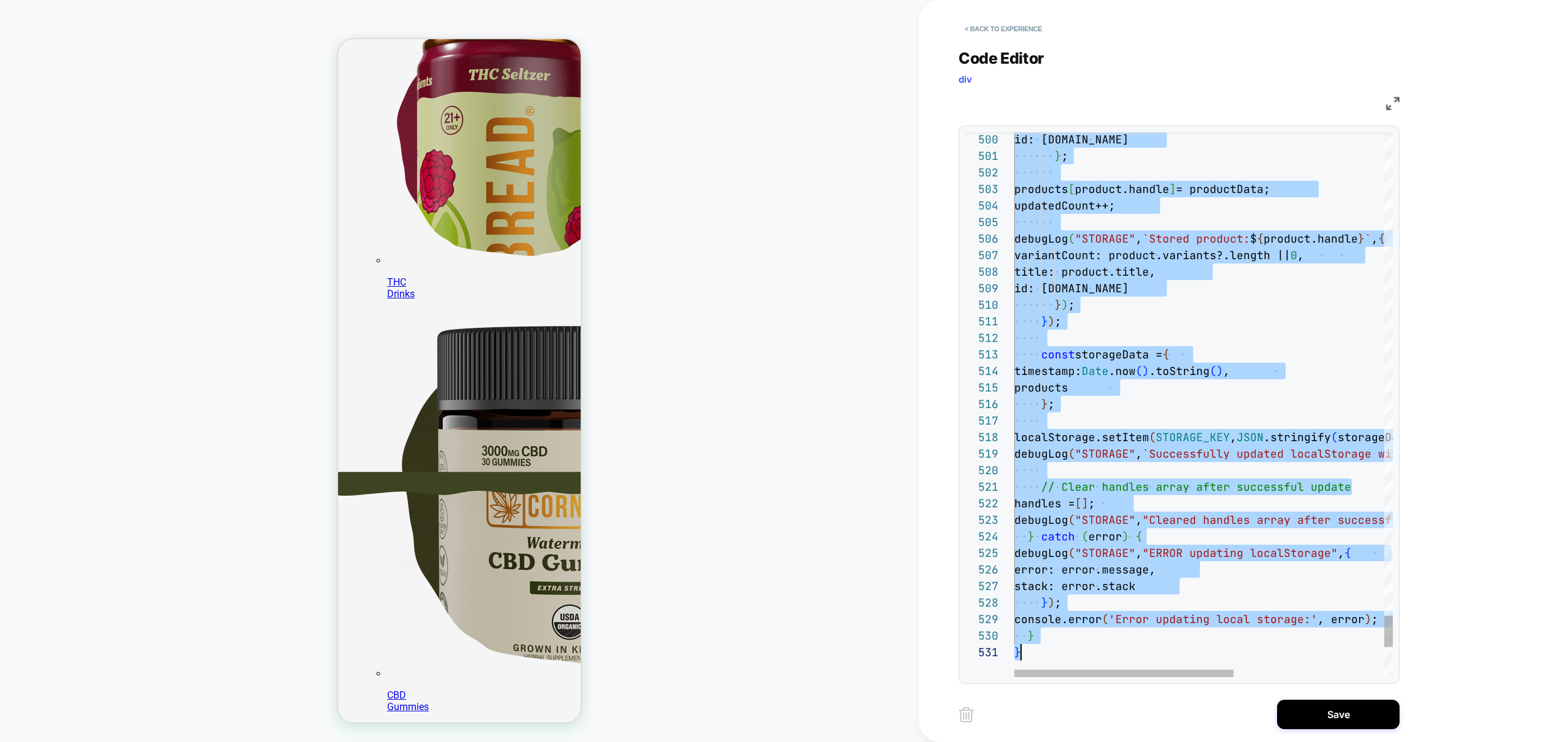
type textarea "*"
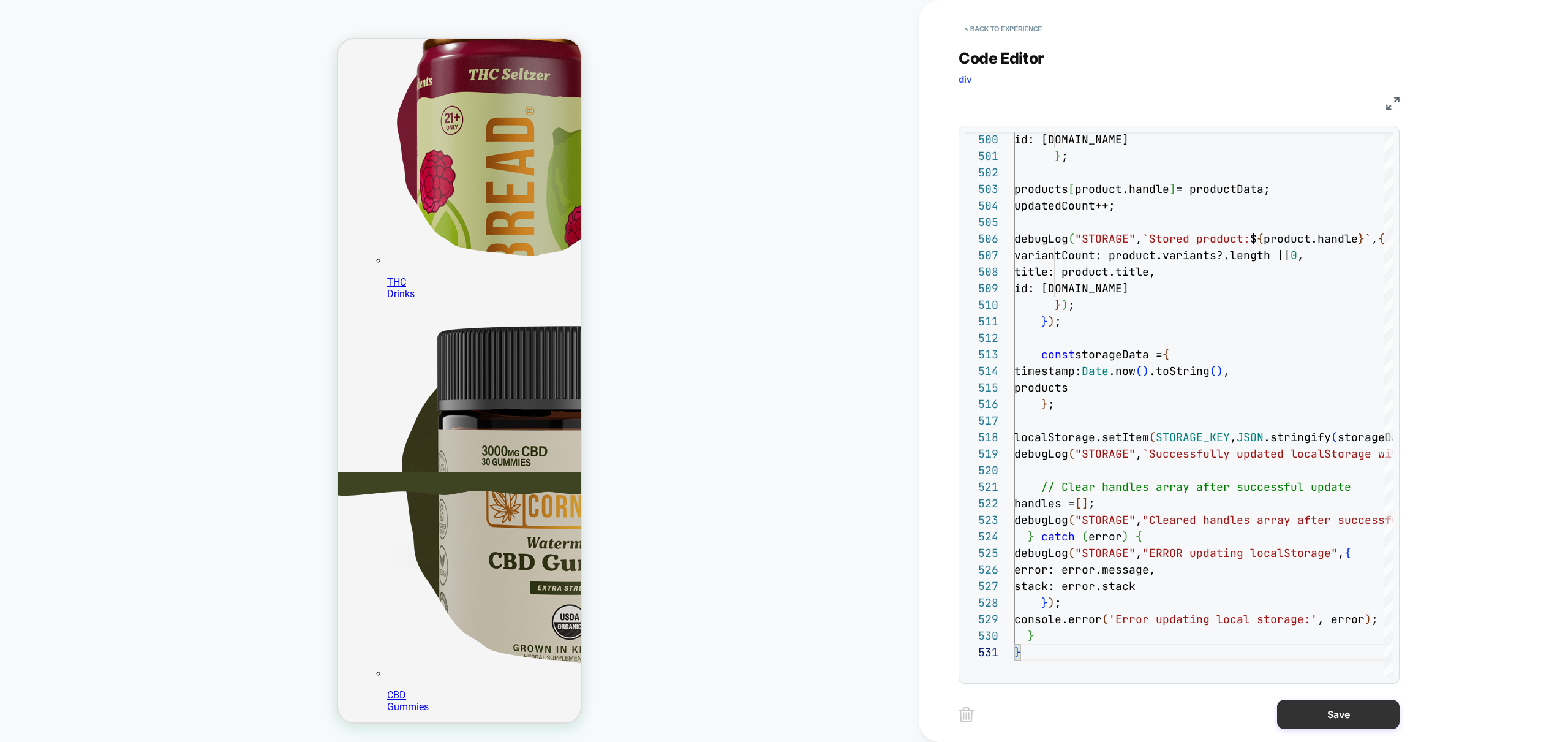
click at [1348, 713] on button "Save" at bounding box center [1338, 715] width 123 height 29
click button "< Back to experience"
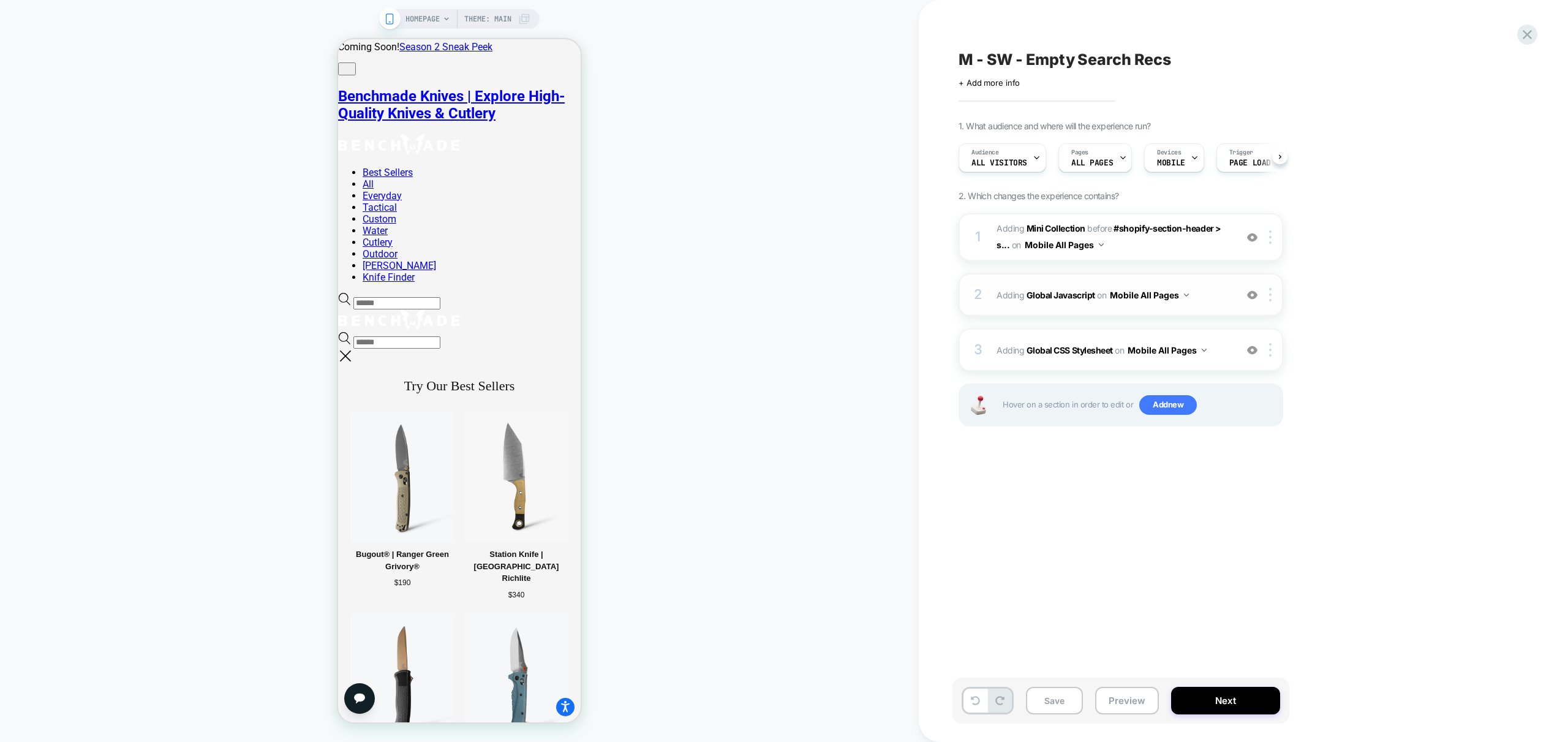
scroll to position [0, 1]
click at [1199, 300] on span "Adding Global Javascript on Mobile All Pages" at bounding box center [1112, 295] width 233 height 17
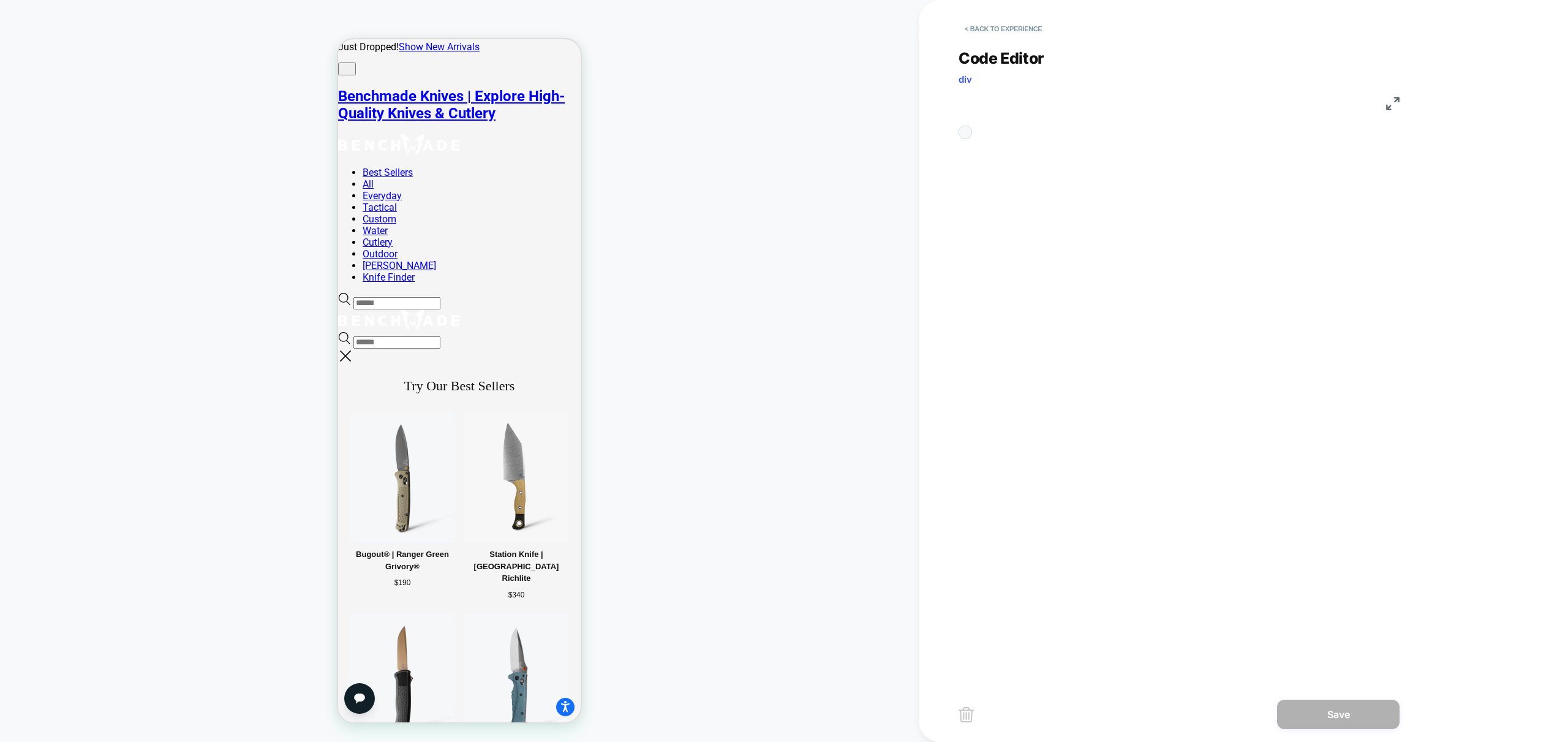
scroll to position [49, 0]
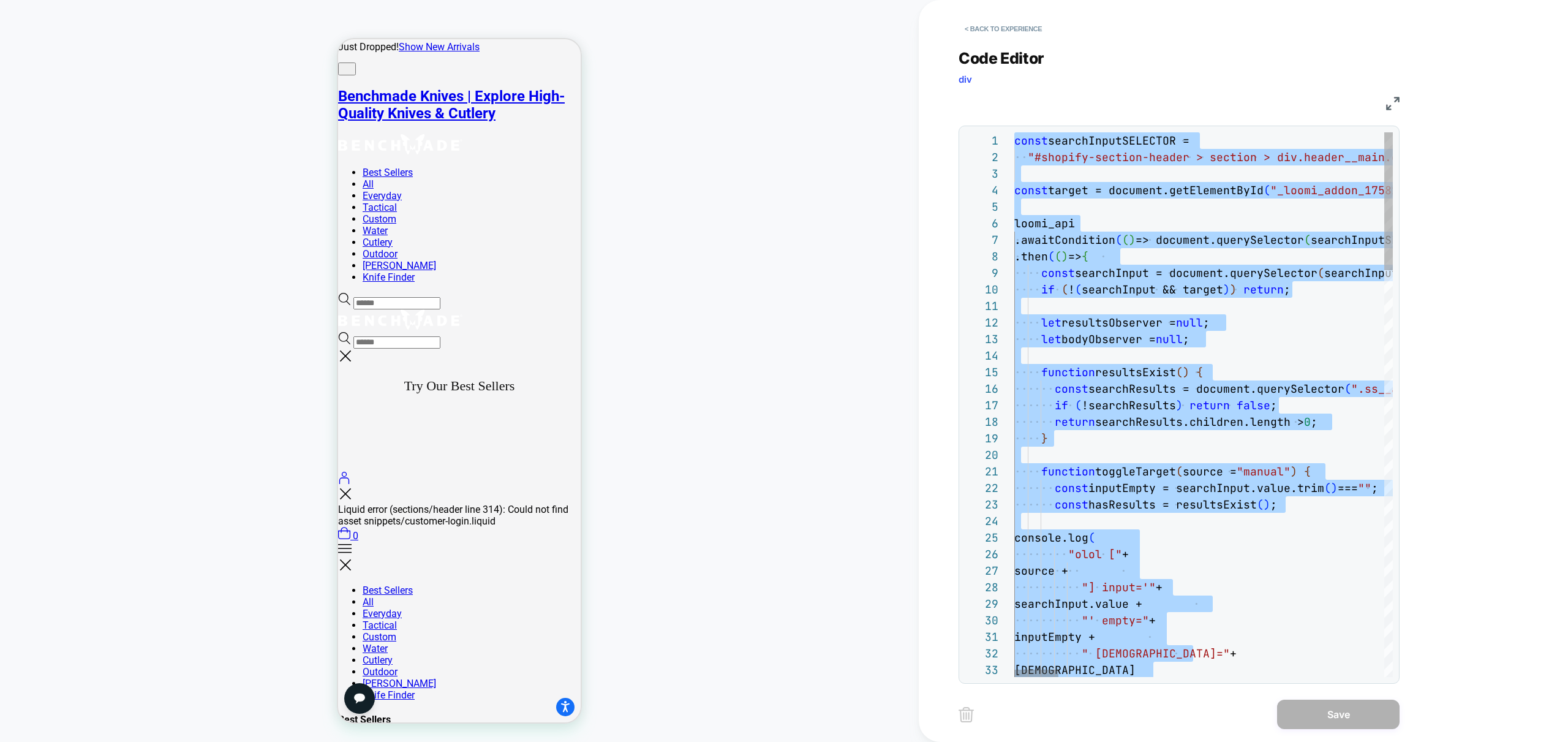
type textarea "**********"
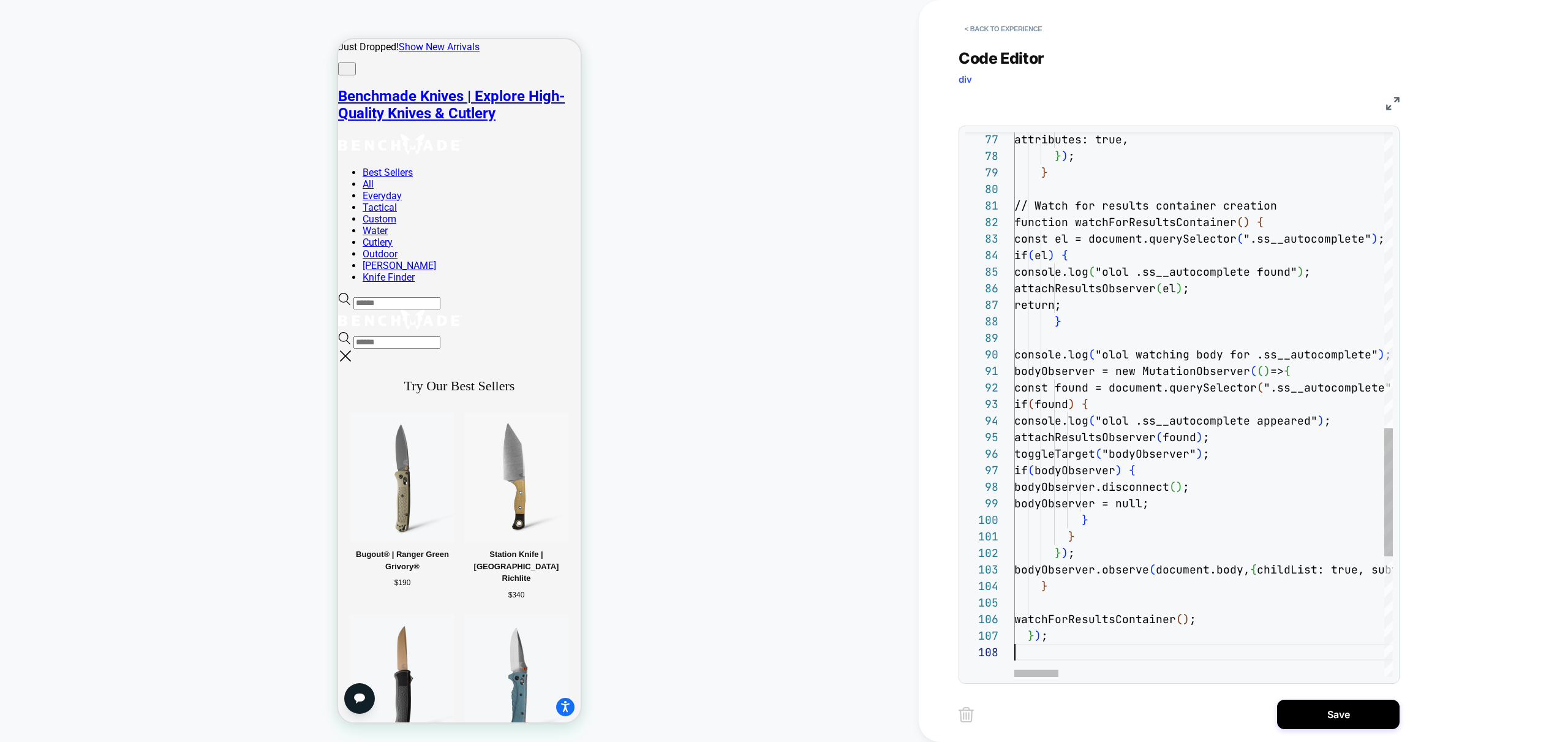
scroll to position [116, 0]
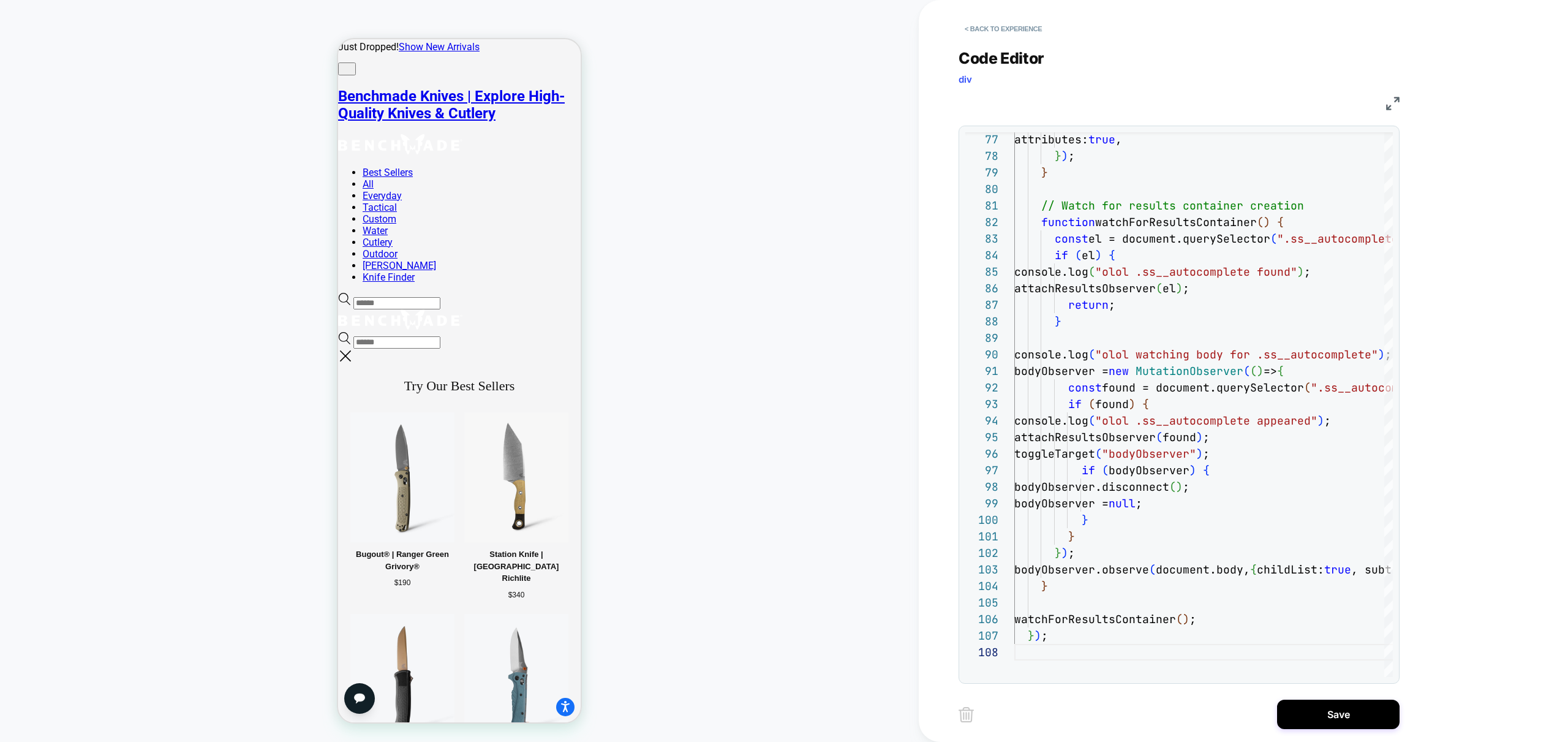
click at [1345, 712] on button "Save" at bounding box center [1338, 715] width 123 height 29
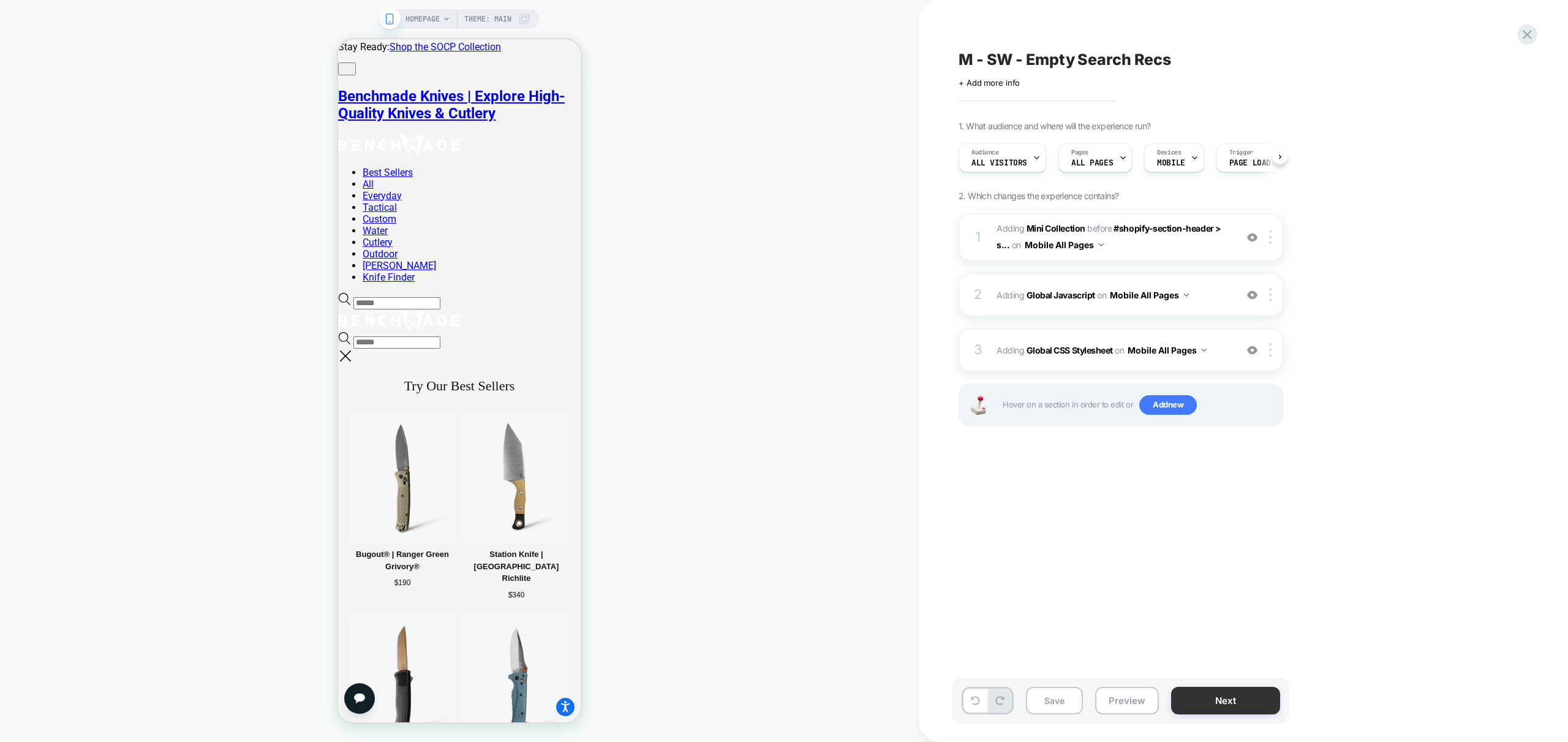
click at [1152, 700] on button "Preview" at bounding box center [1127, 701] width 64 height 27
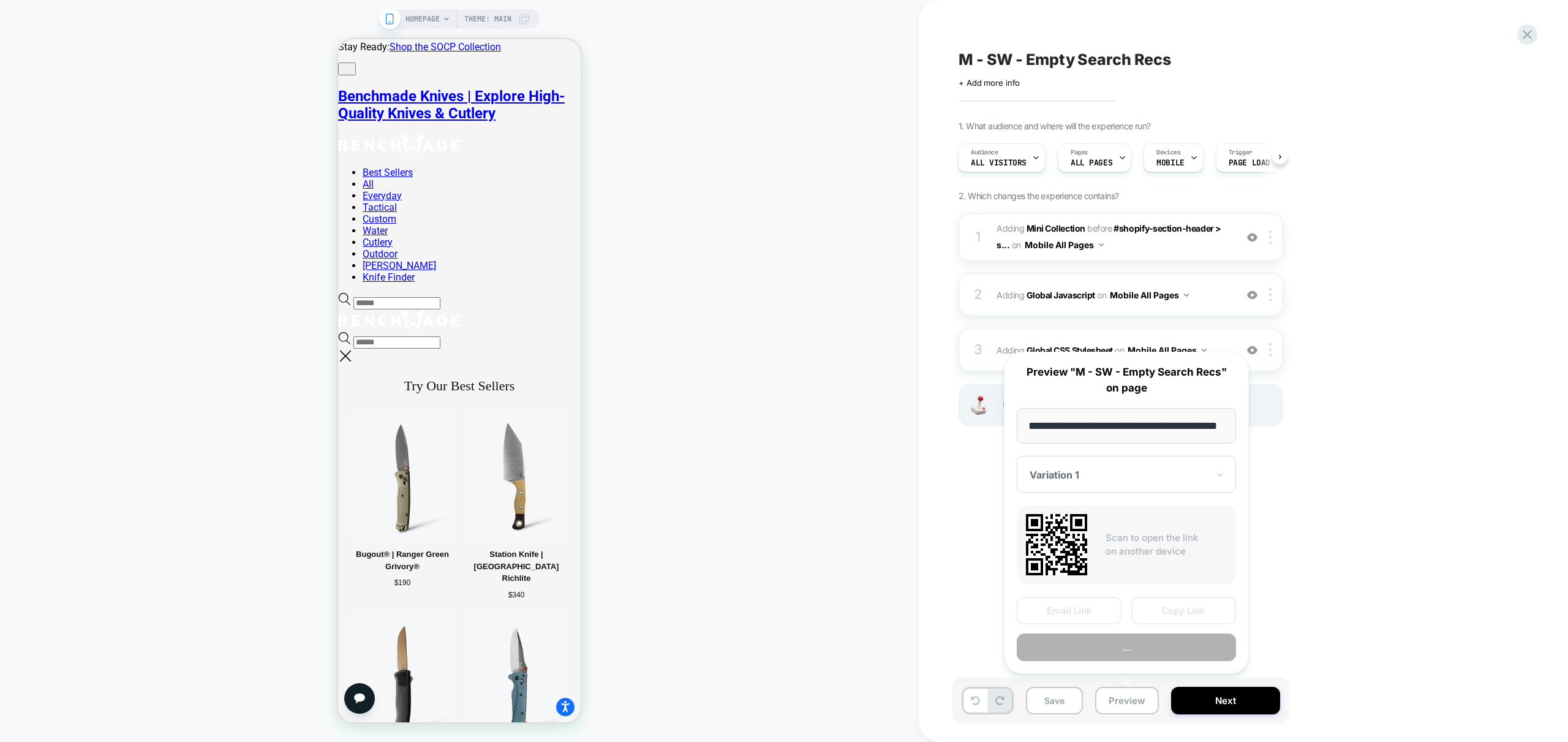
scroll to position [0, 50]
click at [1147, 651] on button "Preview" at bounding box center [1126, 648] width 220 height 27
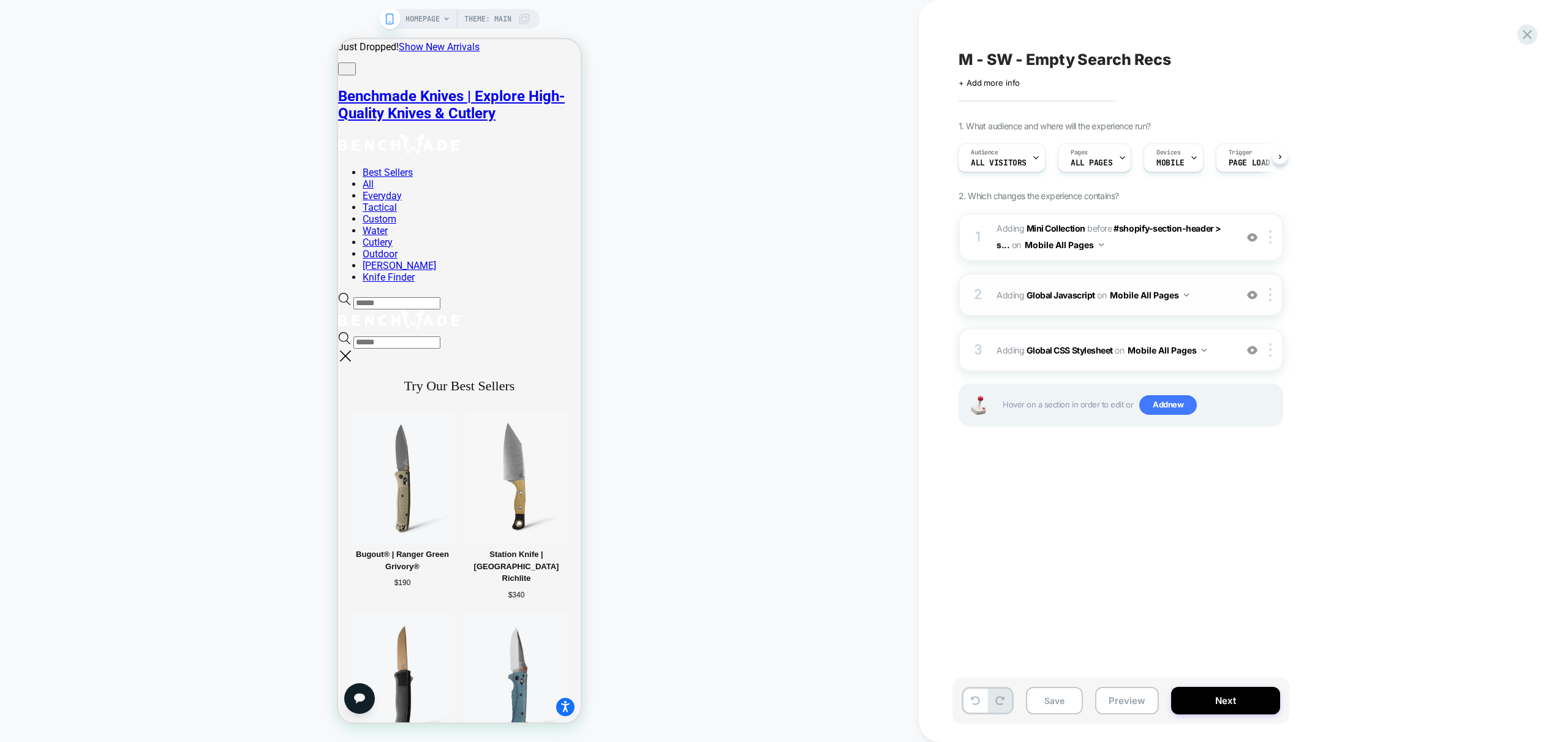
click at [1209, 301] on span "Adding Global Javascript on Mobile All Pages" at bounding box center [1112, 295] width 233 height 17
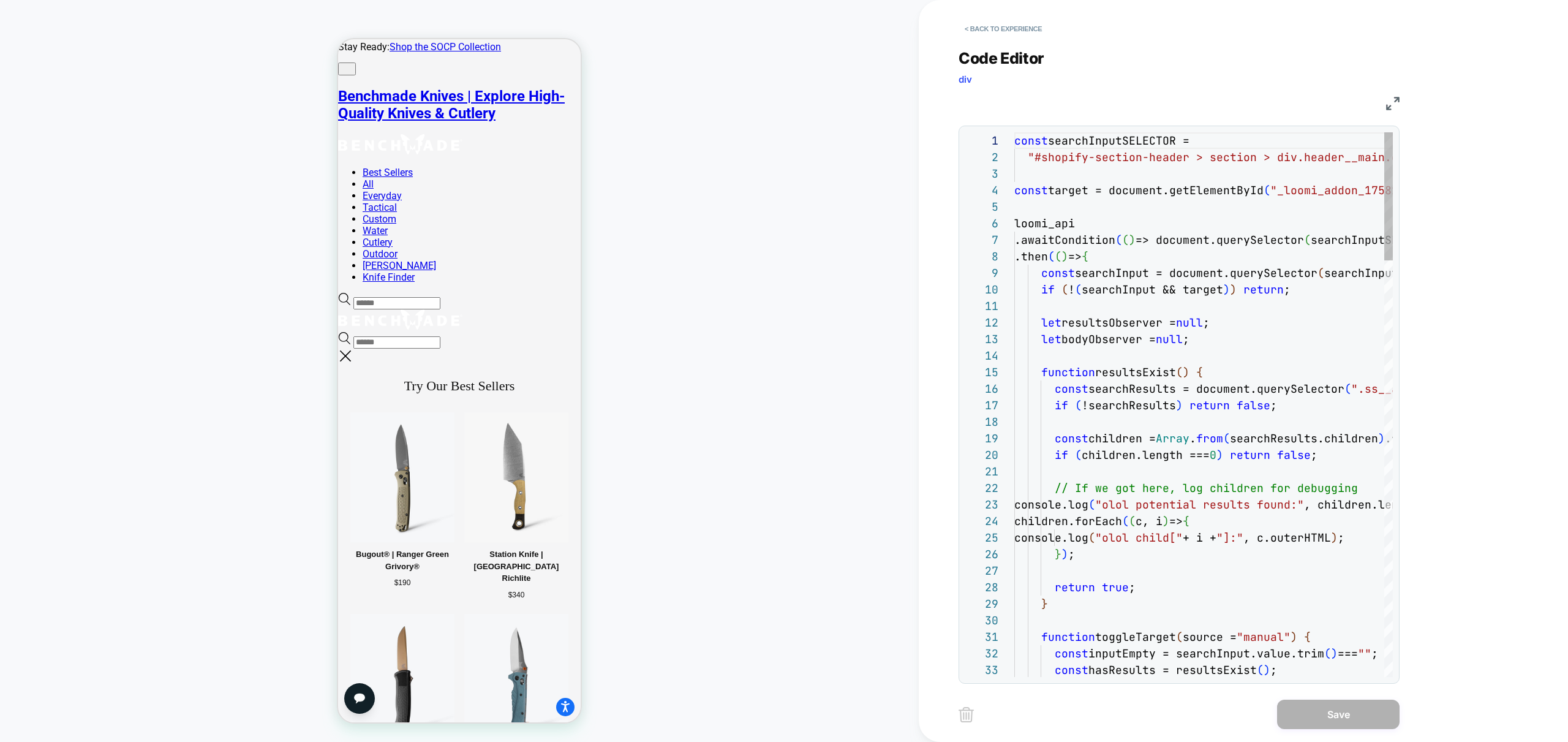
scroll to position [49, 0]
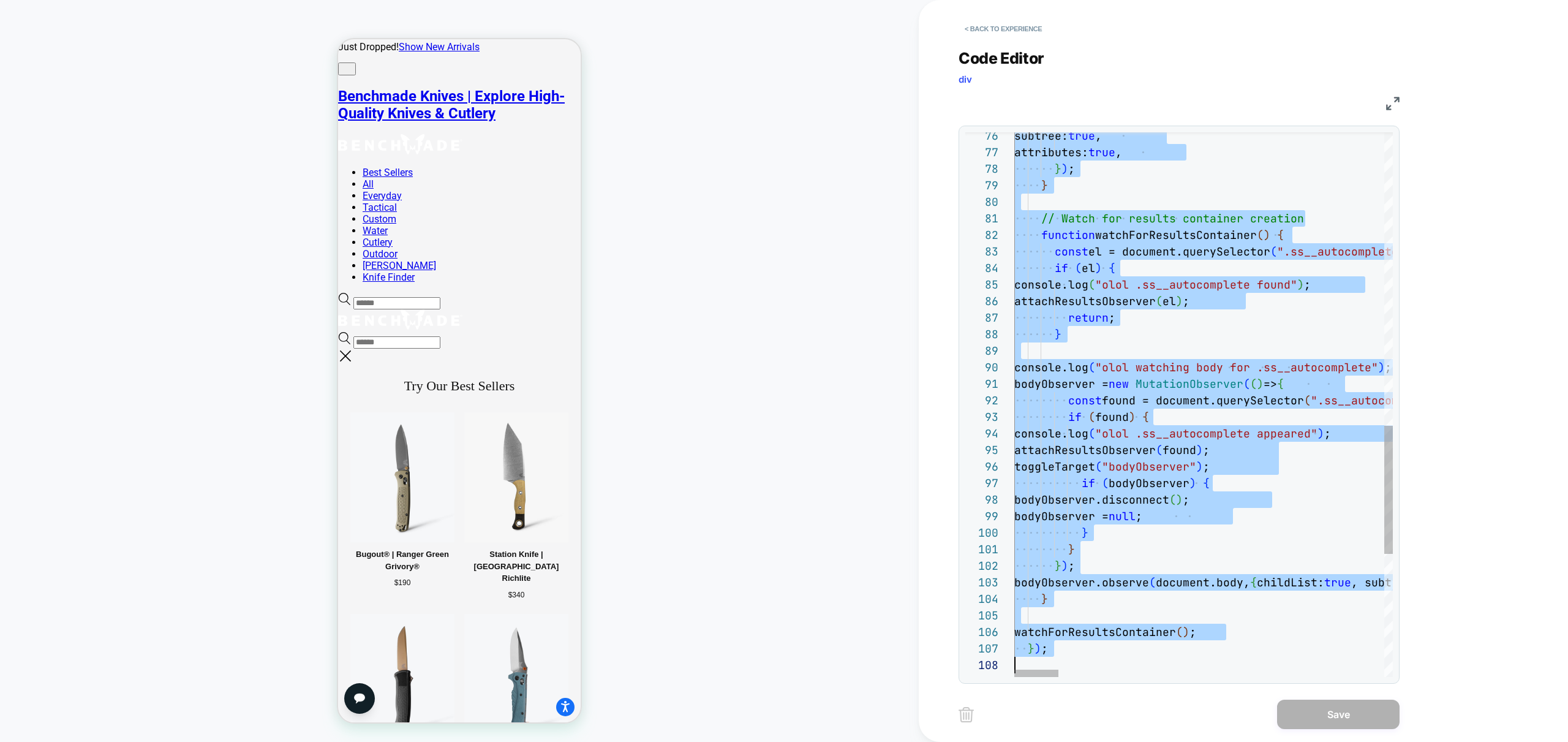
type textarea "**********"
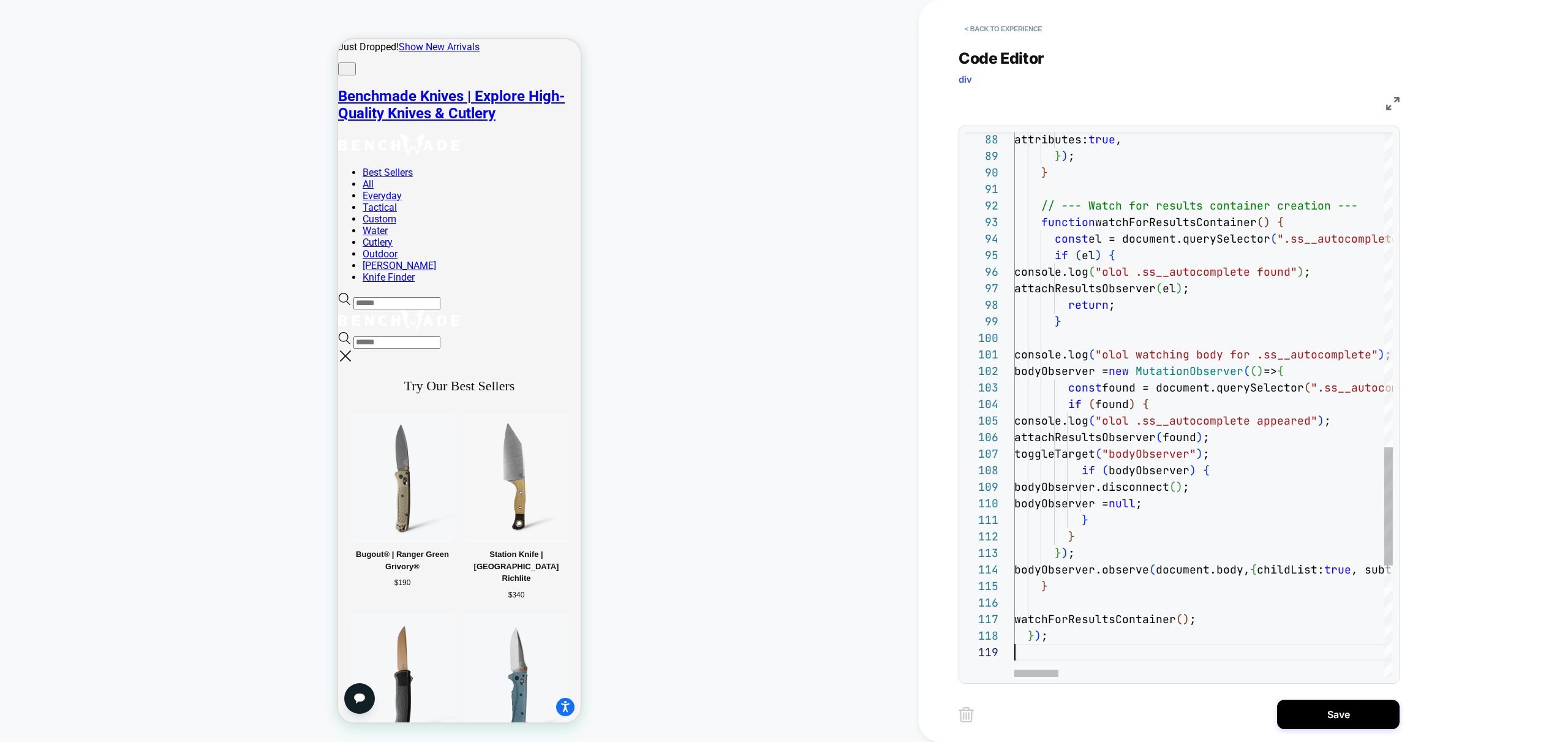
scroll to position [133, 0]
click at [1327, 720] on button "Save" at bounding box center [1338, 715] width 123 height 29
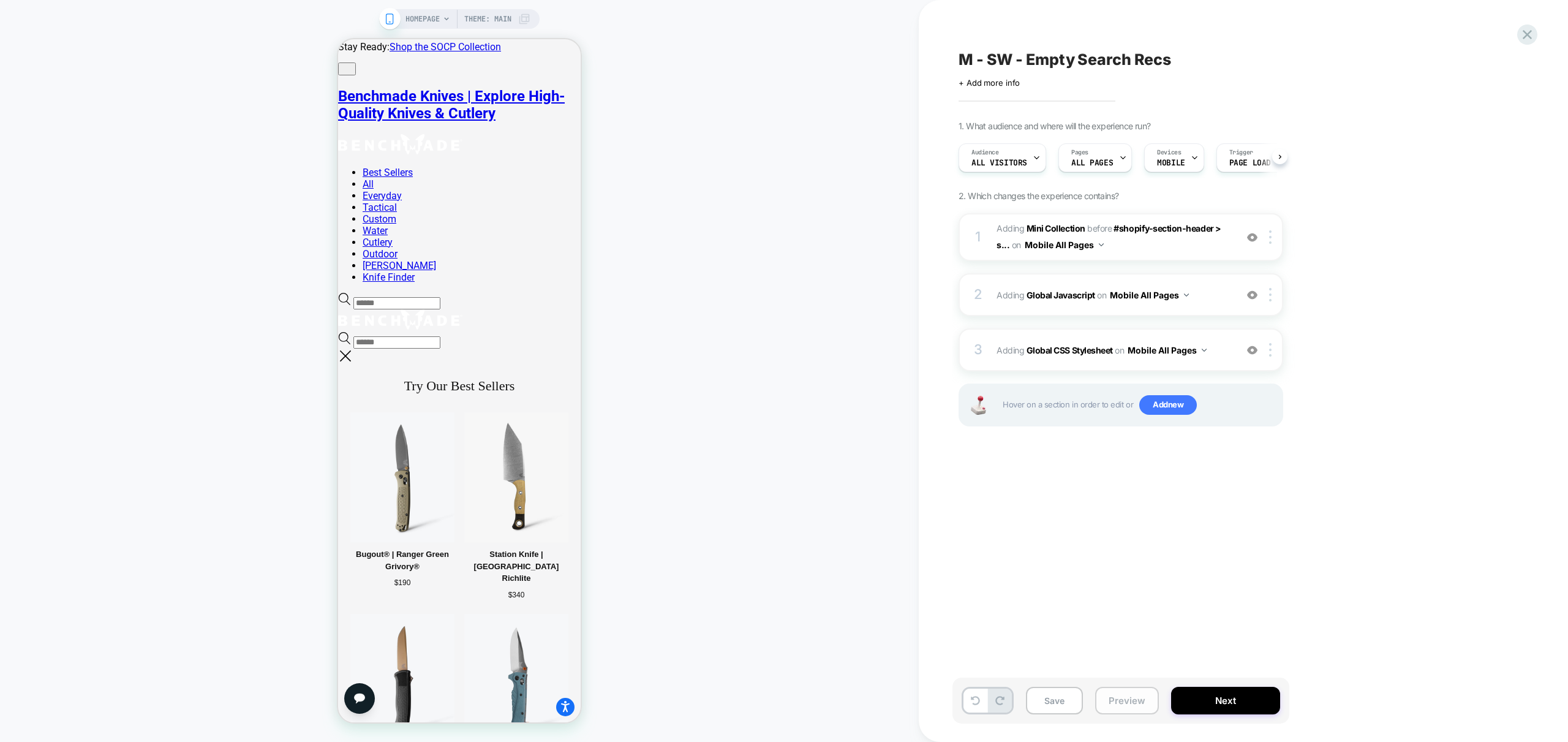
scroll to position [0, 1]
click at [1127, 704] on button "Preview" at bounding box center [1127, 701] width 64 height 27
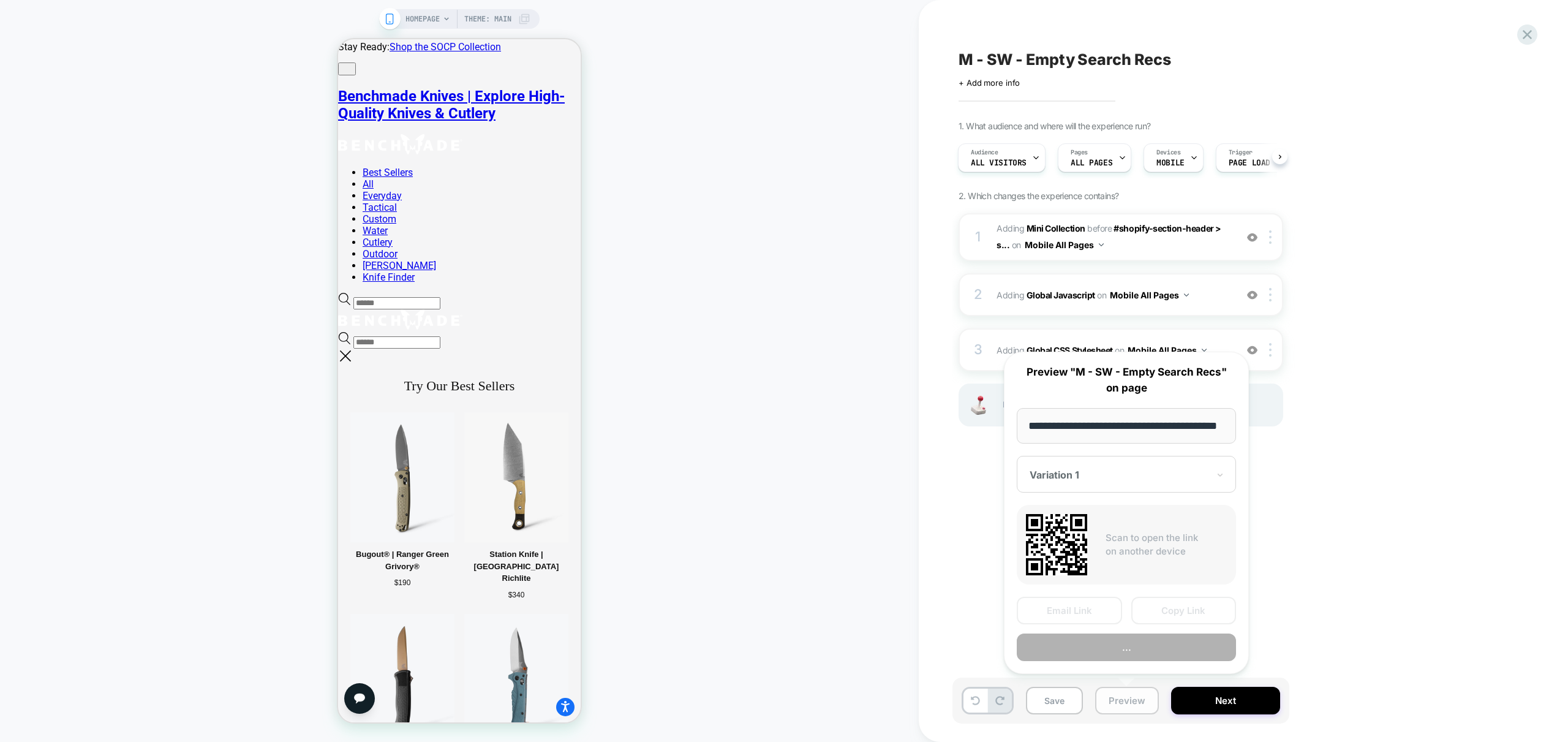
scroll to position [0, 50]
click at [1144, 664] on div "**********" at bounding box center [1126, 512] width 245 height 323
click at [1137, 648] on button "Preview" at bounding box center [1126, 648] width 220 height 27
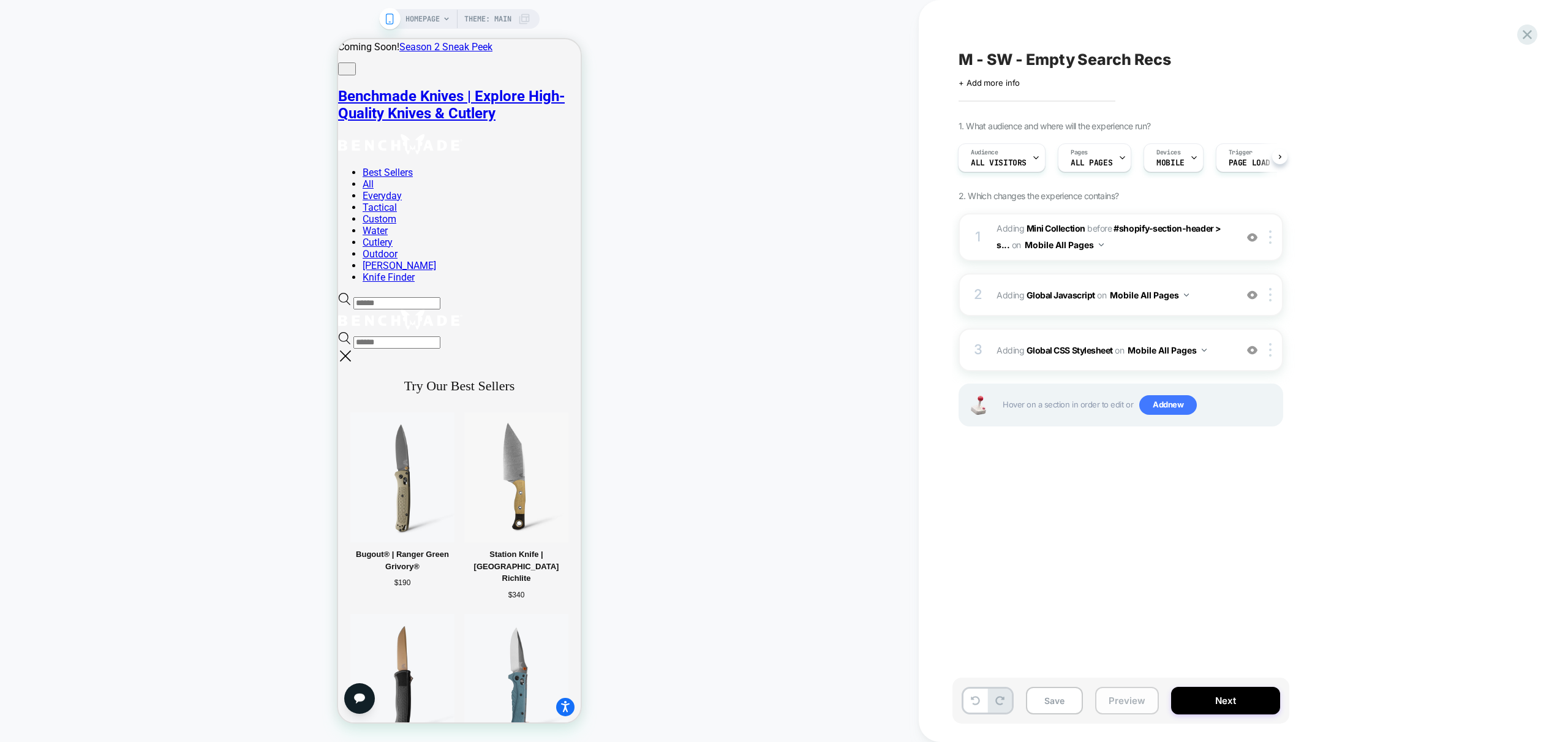
click at [1133, 703] on button "Preview" at bounding box center [1127, 701] width 64 height 27
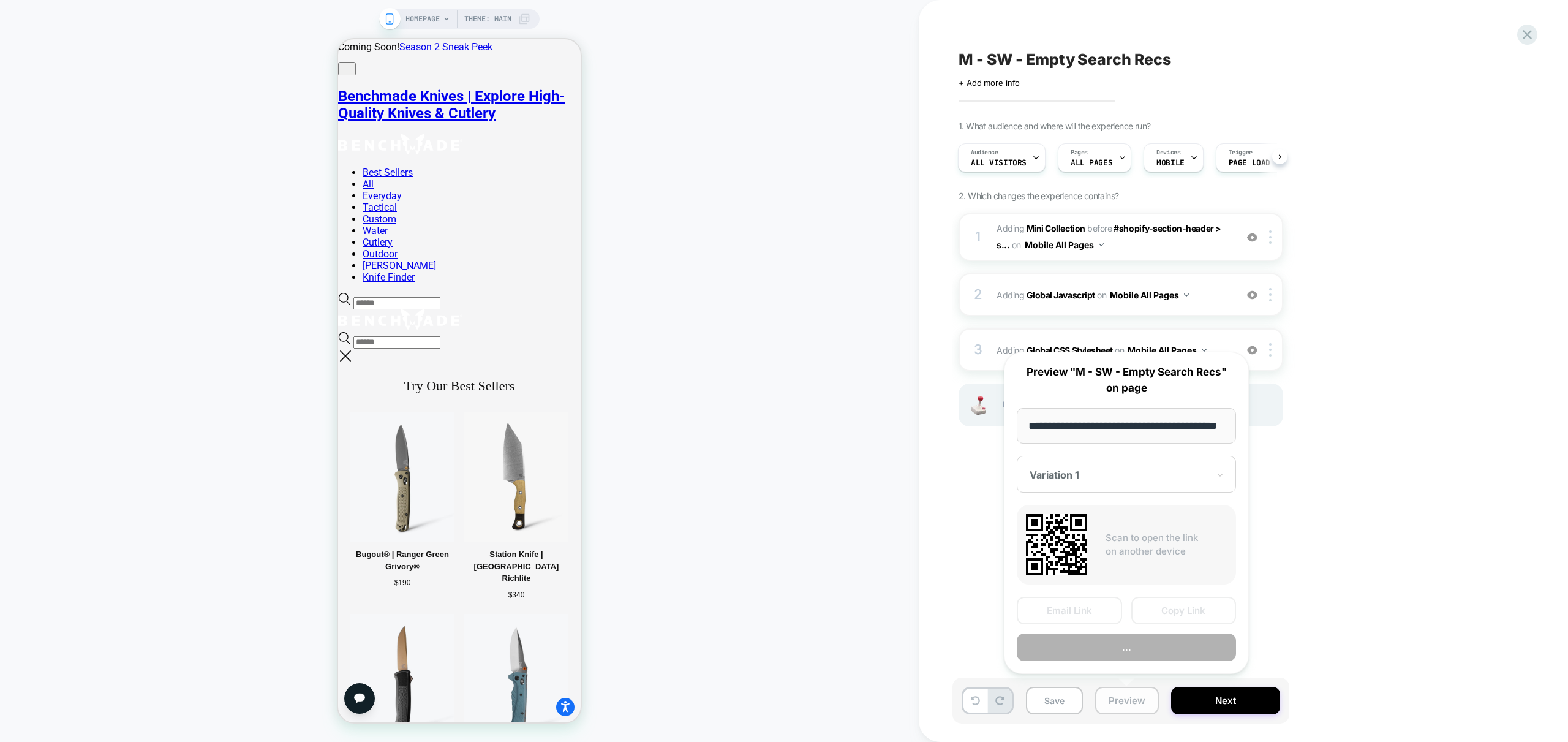
scroll to position [0, 50]
click at [1133, 655] on button "Preview" at bounding box center [1126, 648] width 220 height 27
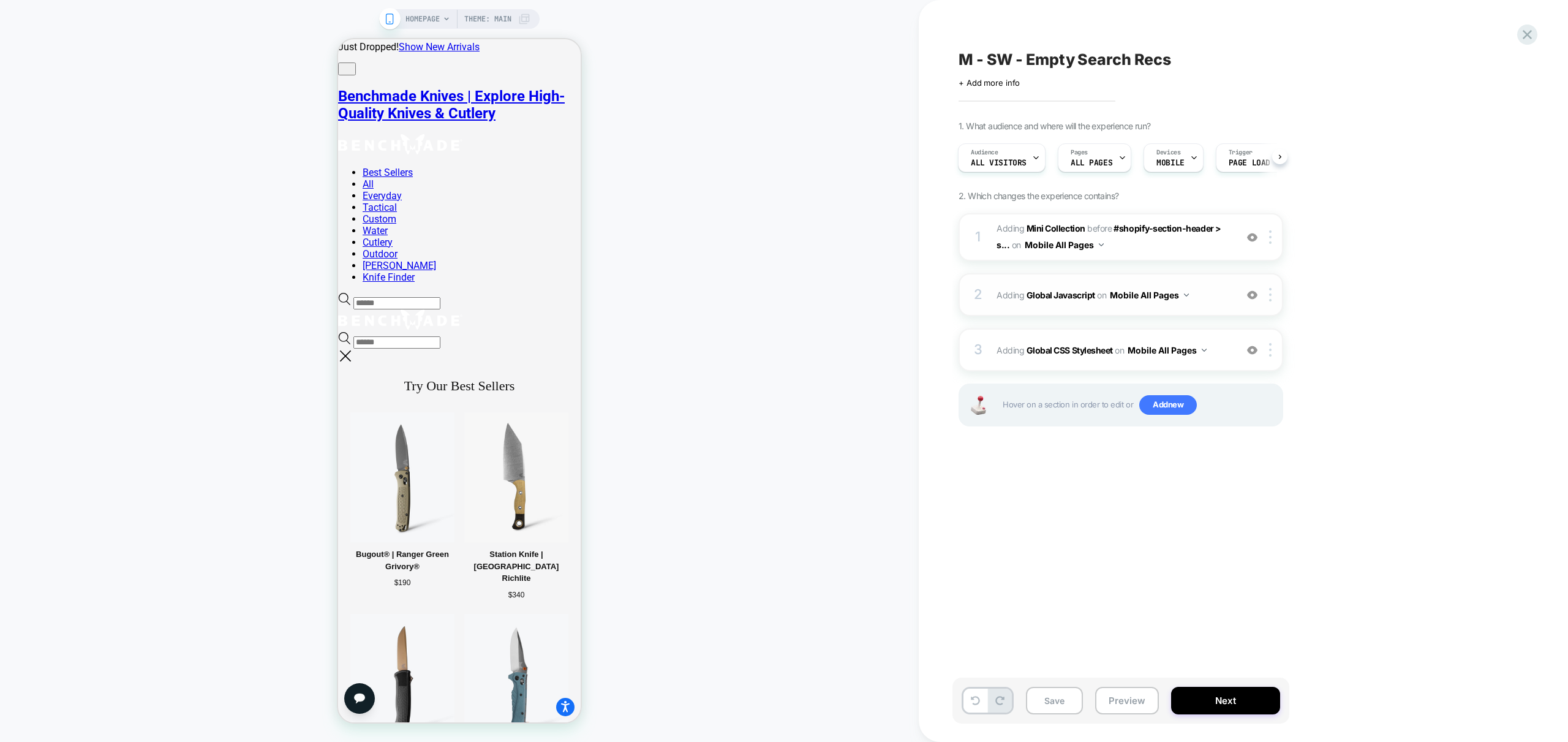
click at [1217, 299] on span "Adding Global Javascript on Mobile All Pages" at bounding box center [1112, 295] width 233 height 17
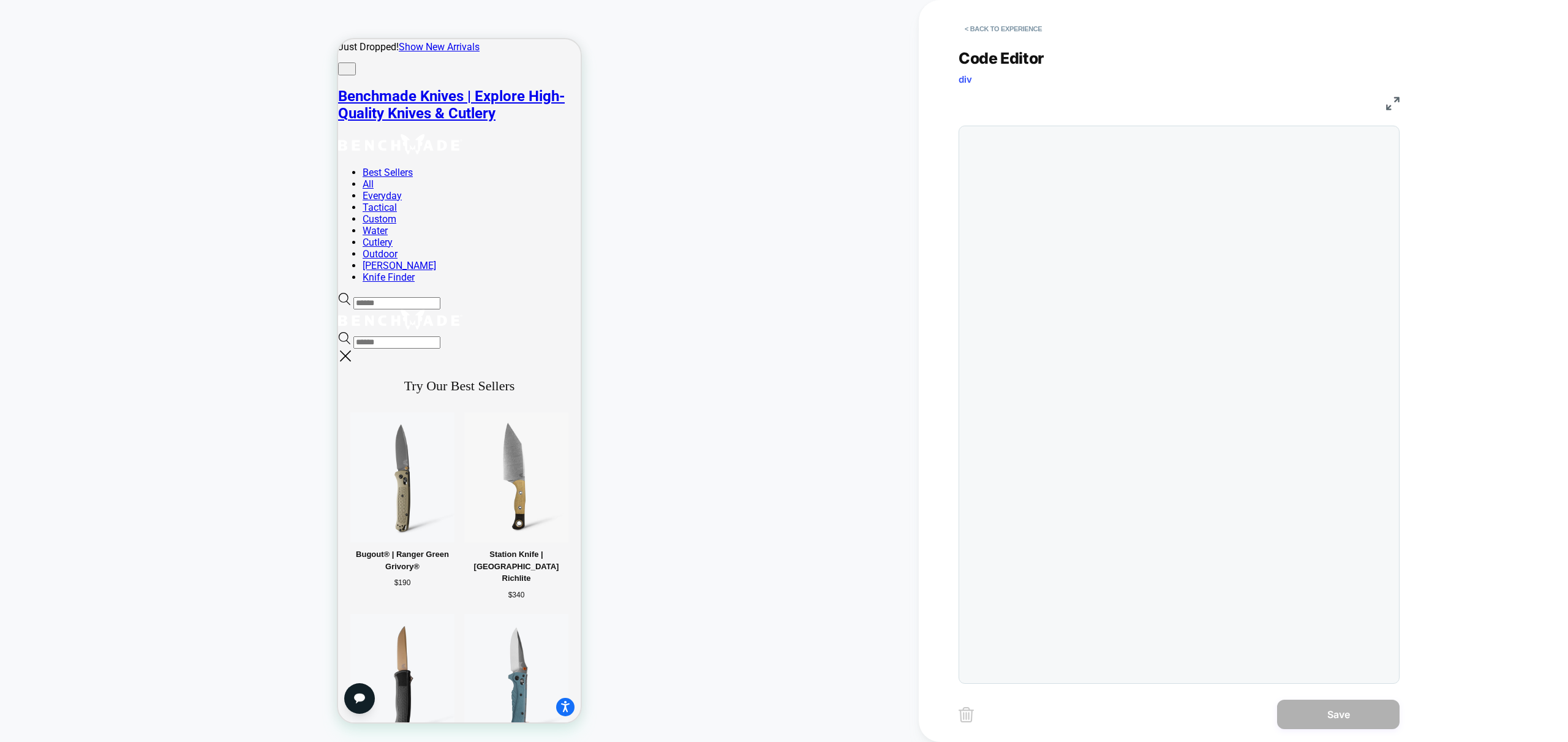
scroll to position [49, 0]
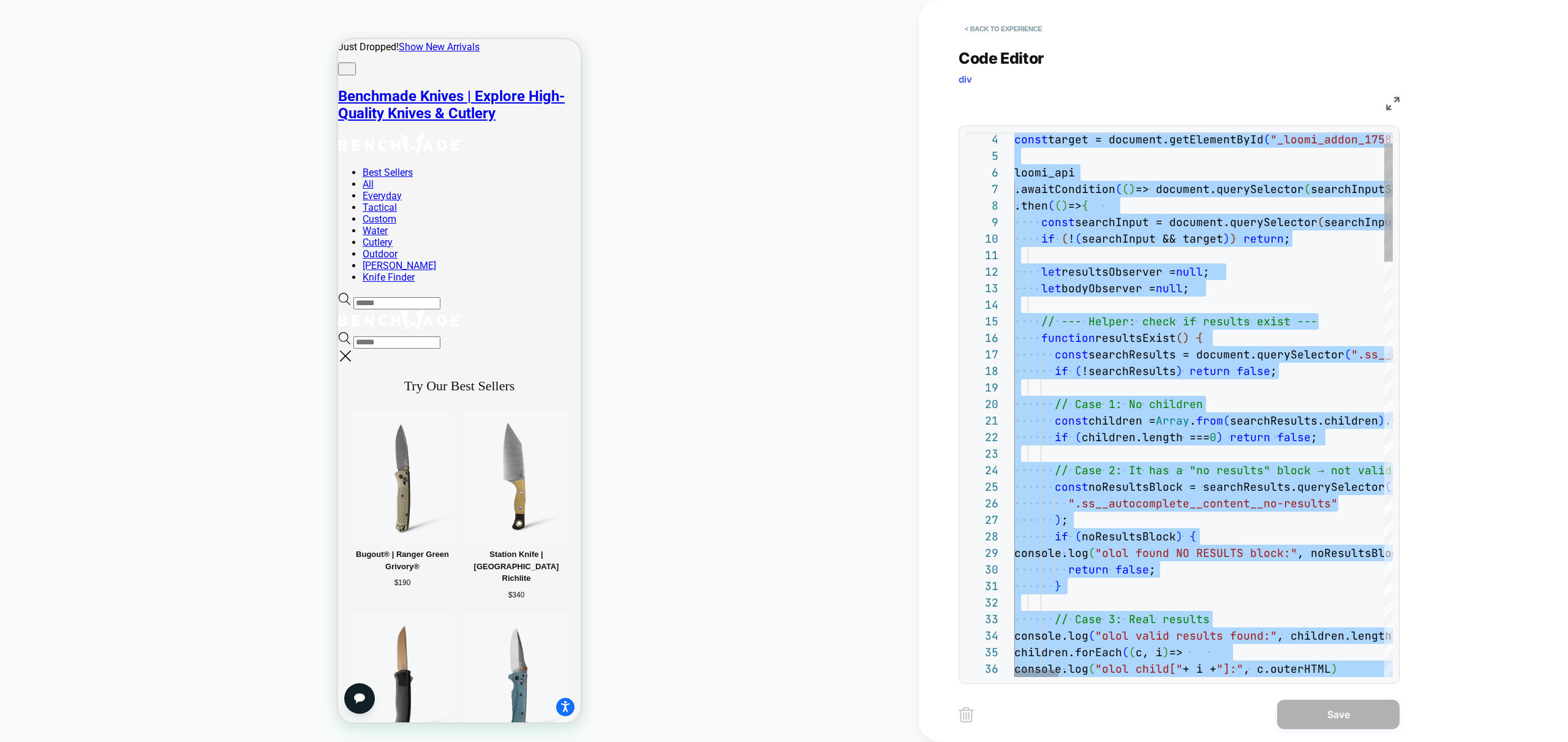
type textarea "**********"
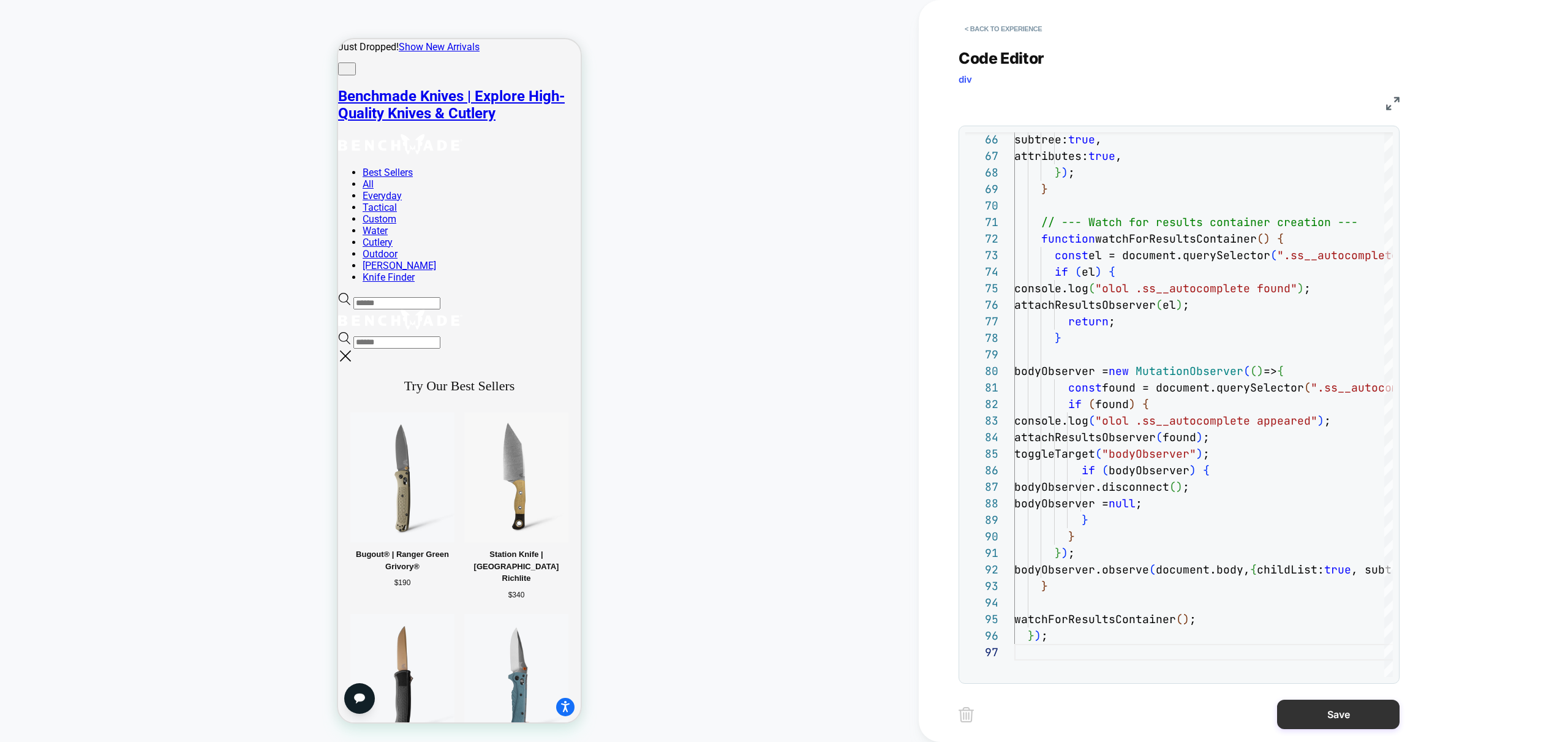
click at [1344, 718] on button "Save" at bounding box center [1338, 715] width 123 height 29
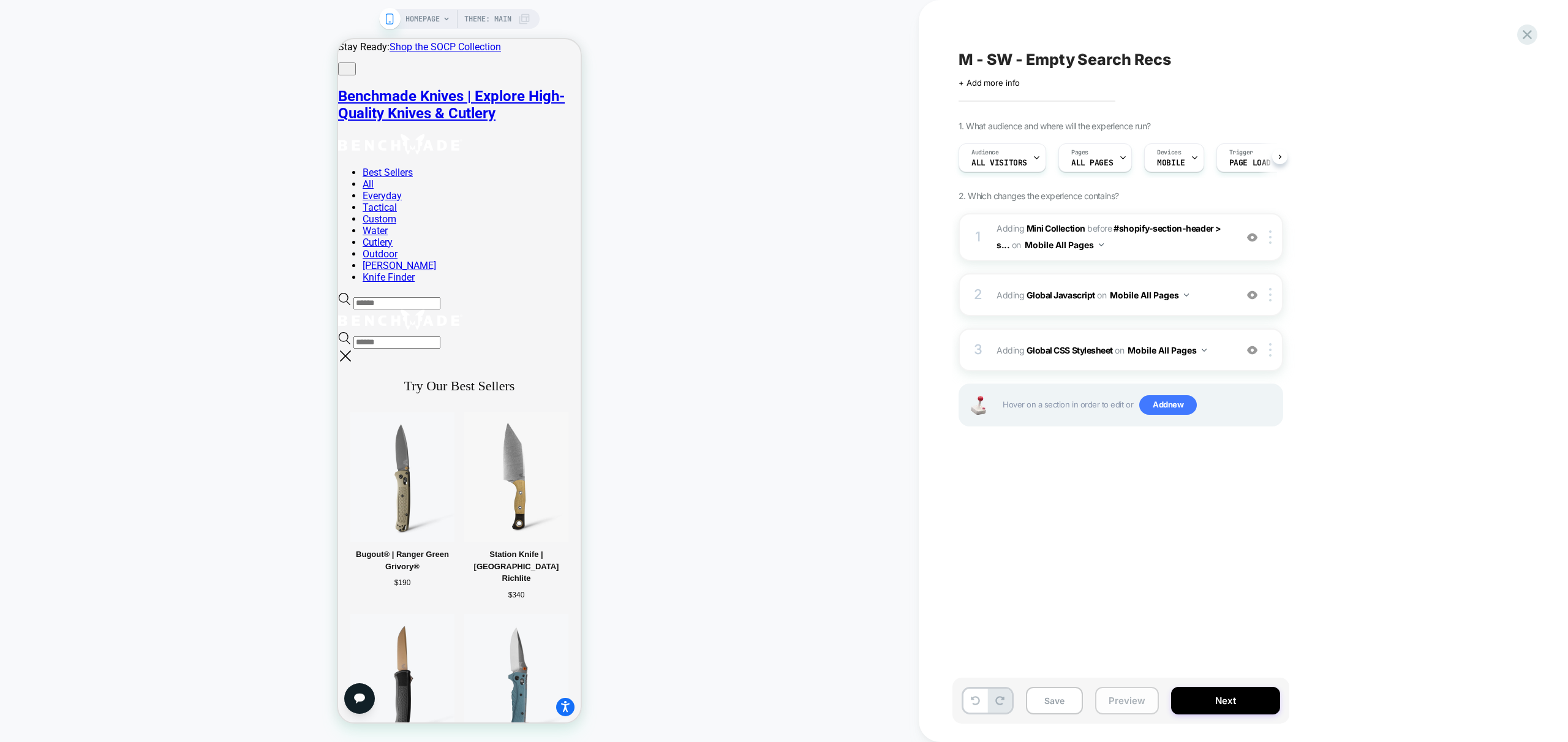
scroll to position [0, 1]
click at [1136, 700] on button "Preview" at bounding box center [1127, 701] width 64 height 27
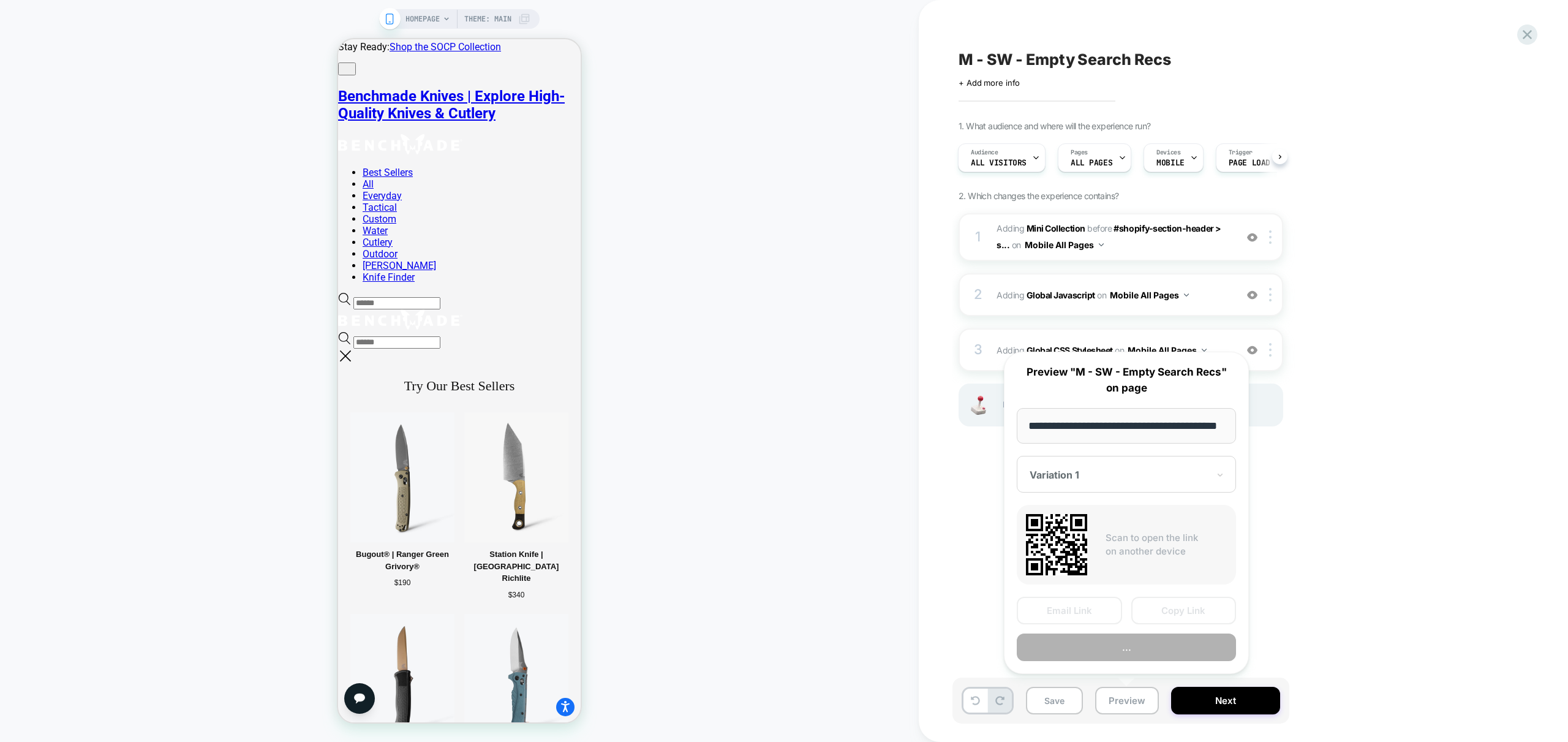
scroll to position [0, 50]
click at [1133, 647] on button "Preview" at bounding box center [1126, 648] width 220 height 27
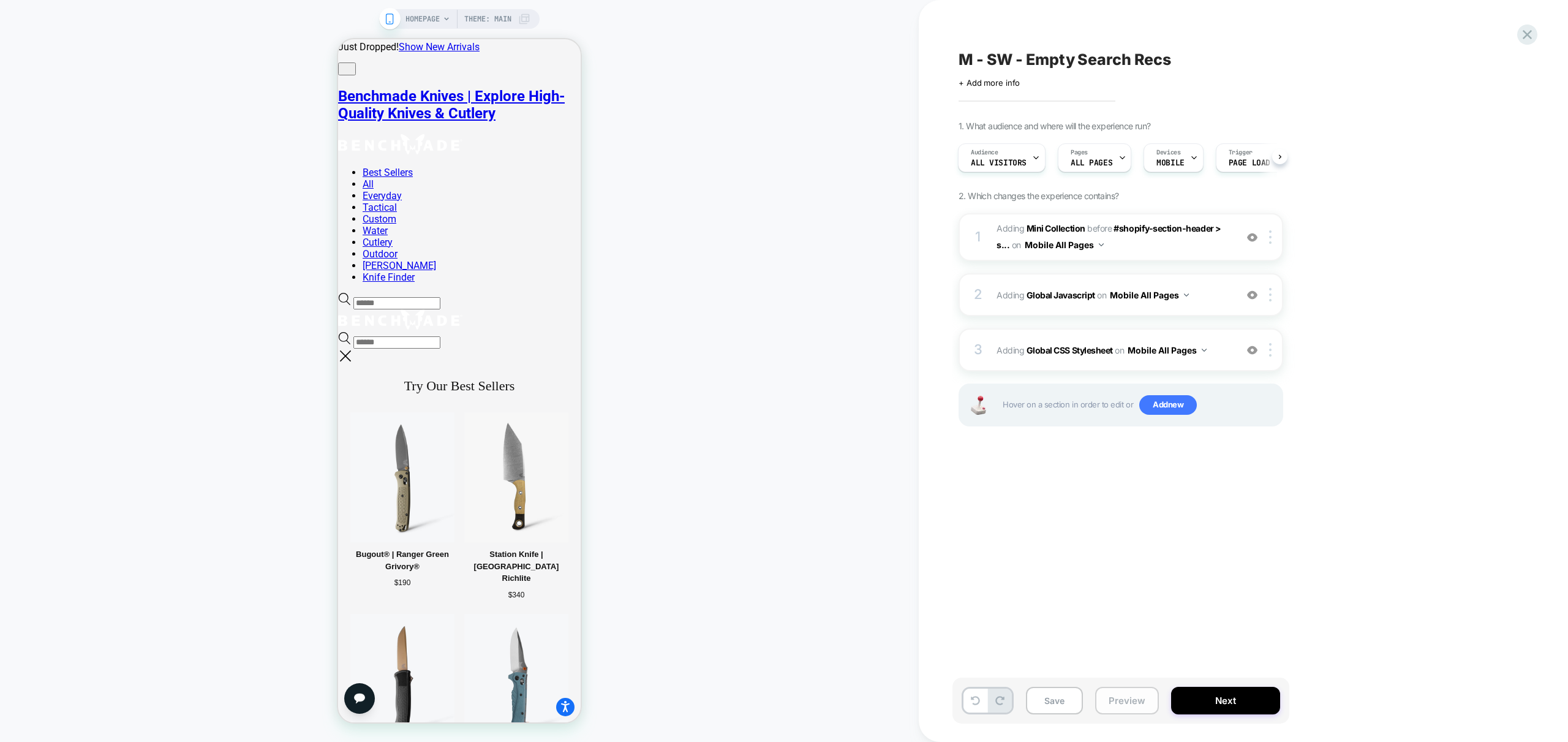
click at [1144, 700] on button "Preview" at bounding box center [1127, 701] width 64 height 27
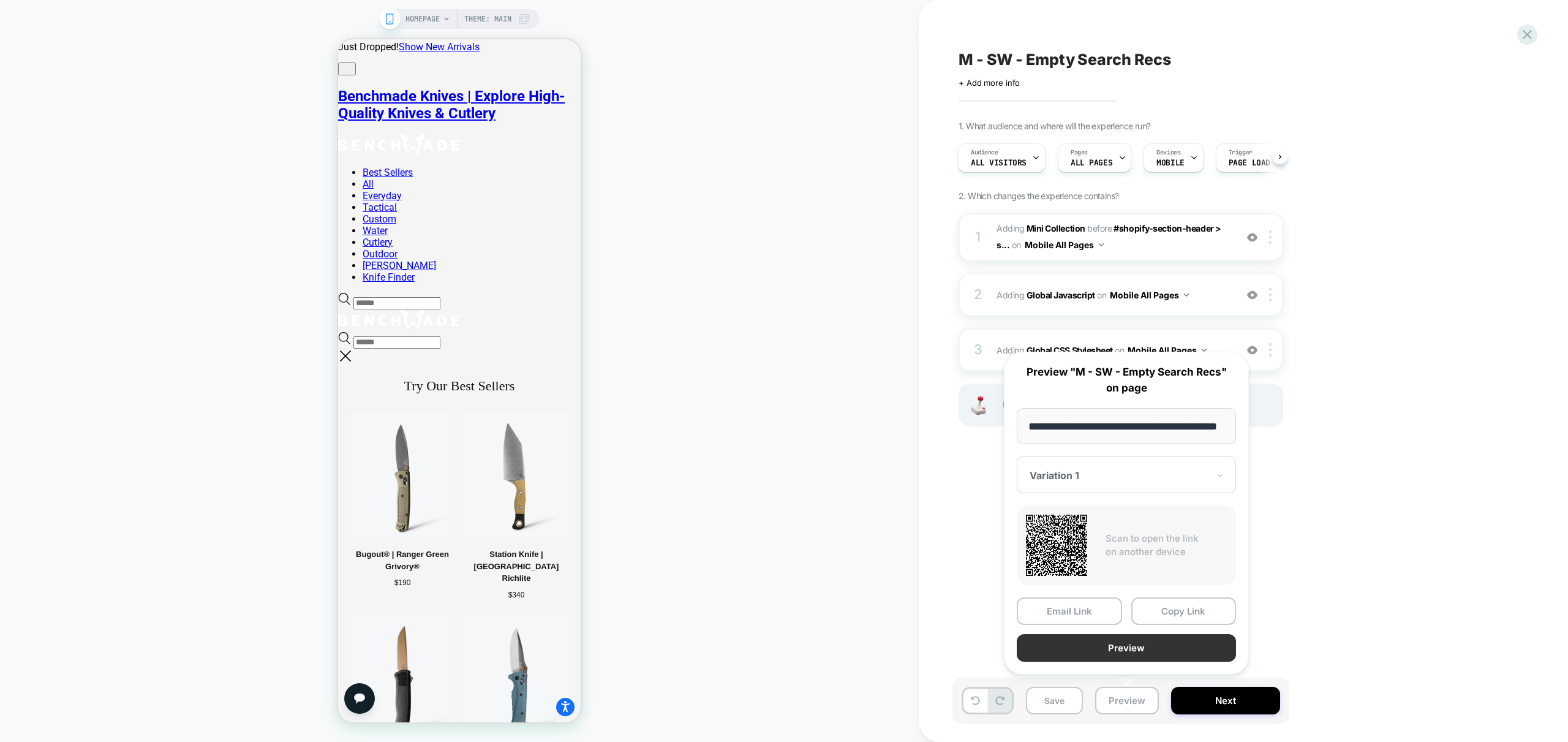
click at [1148, 645] on button "Preview" at bounding box center [1126, 648] width 220 height 27
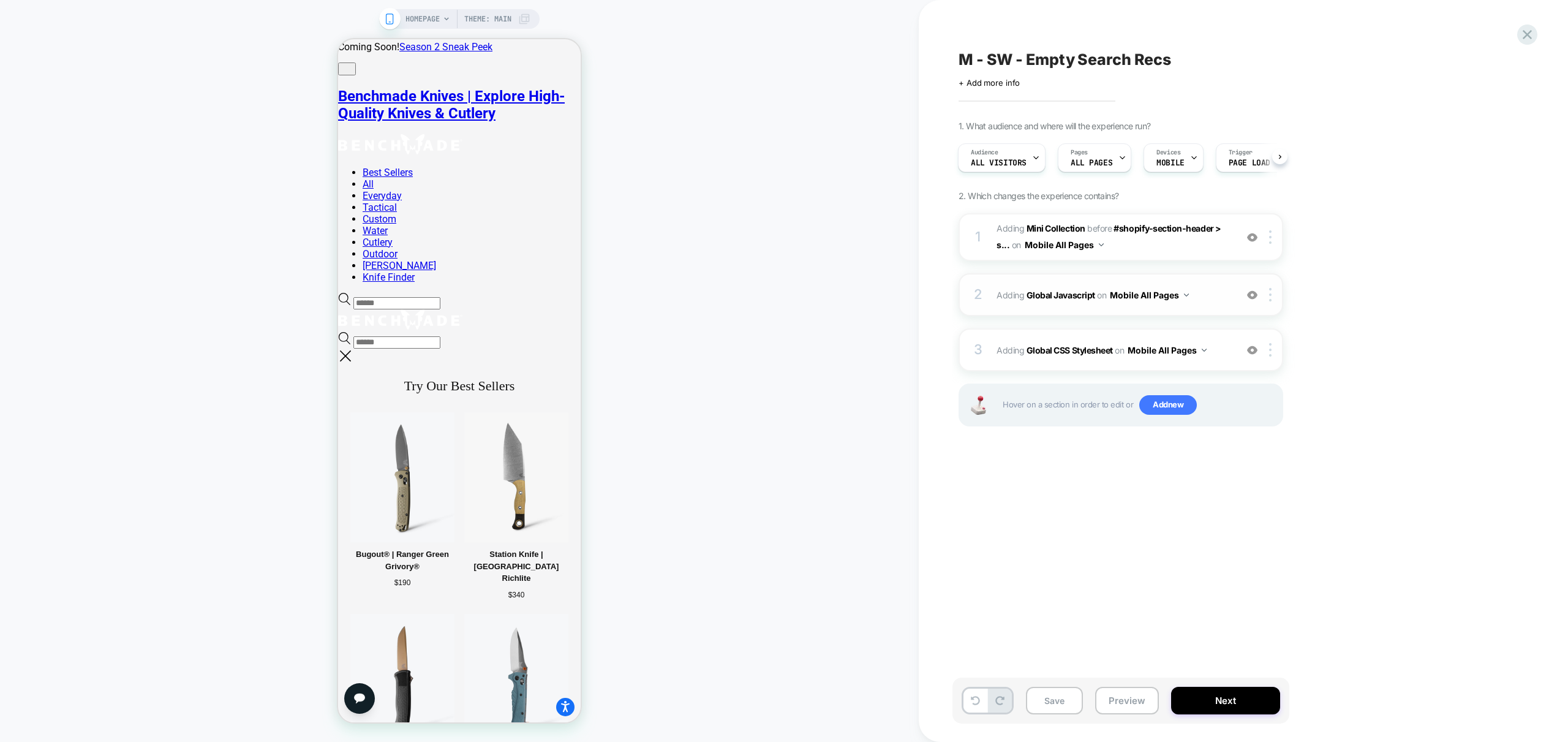
click at [1202, 290] on span "Adding Global Javascript on Mobile All Pages" at bounding box center [1112, 295] width 233 height 17
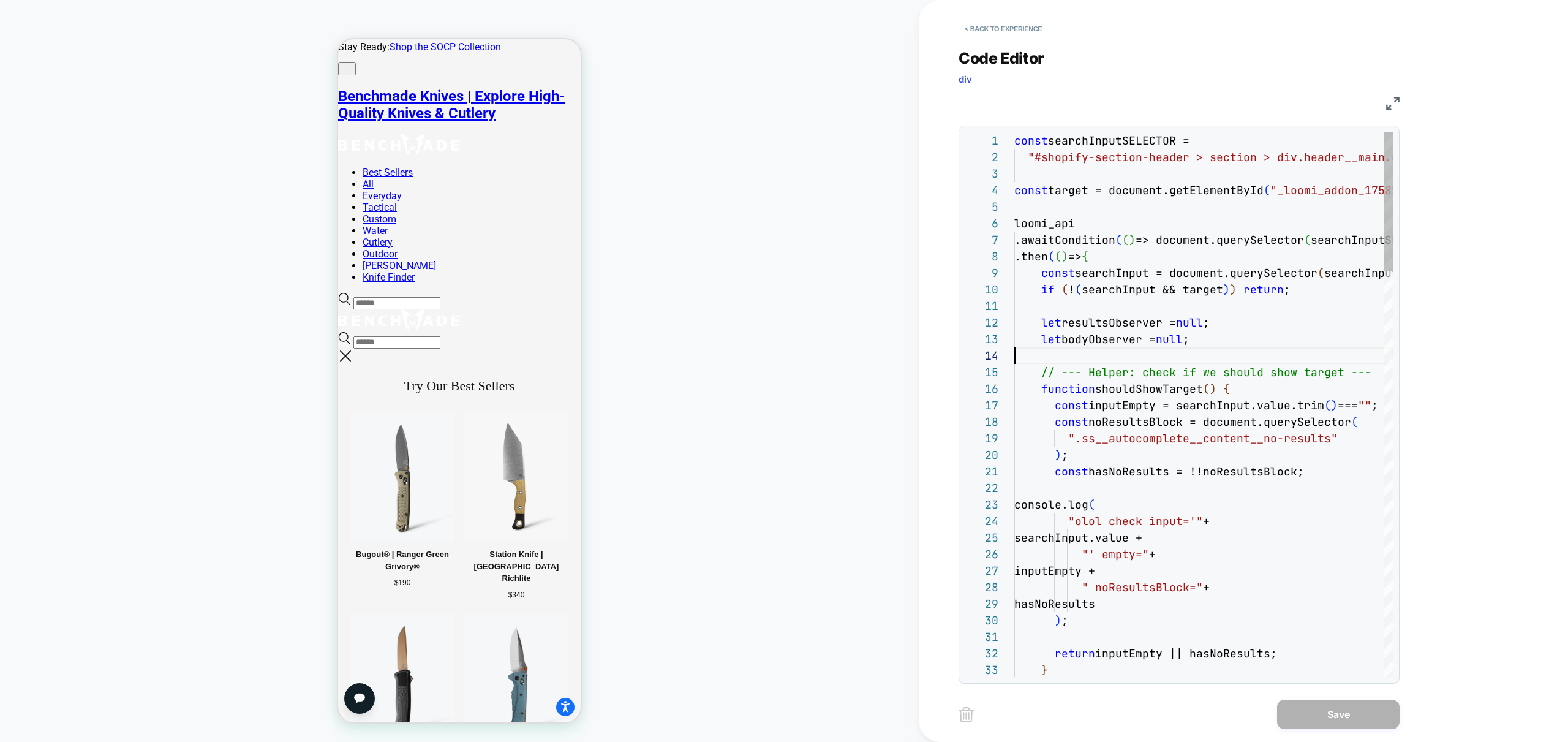
scroll to position [49, 0]
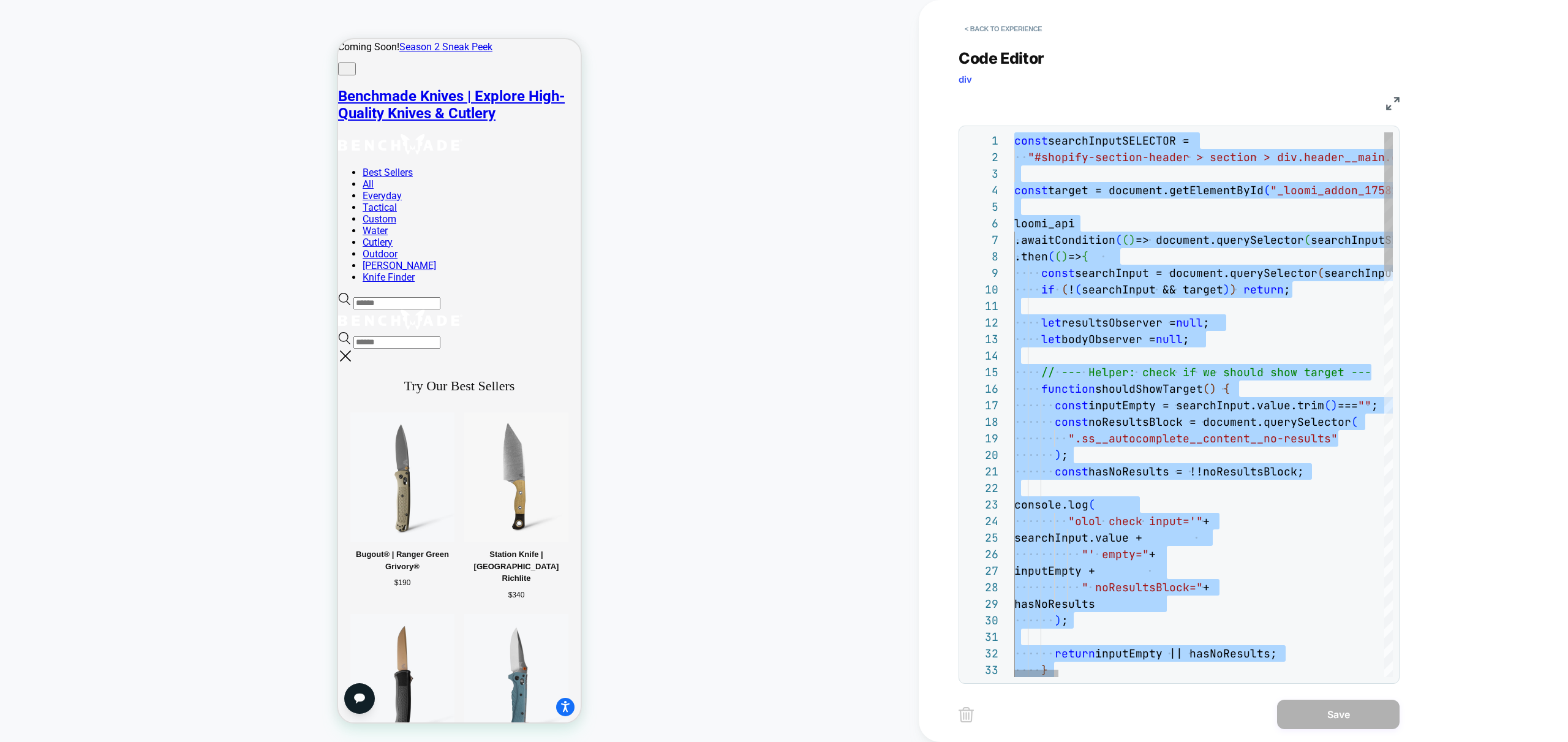
type textarea "**********"
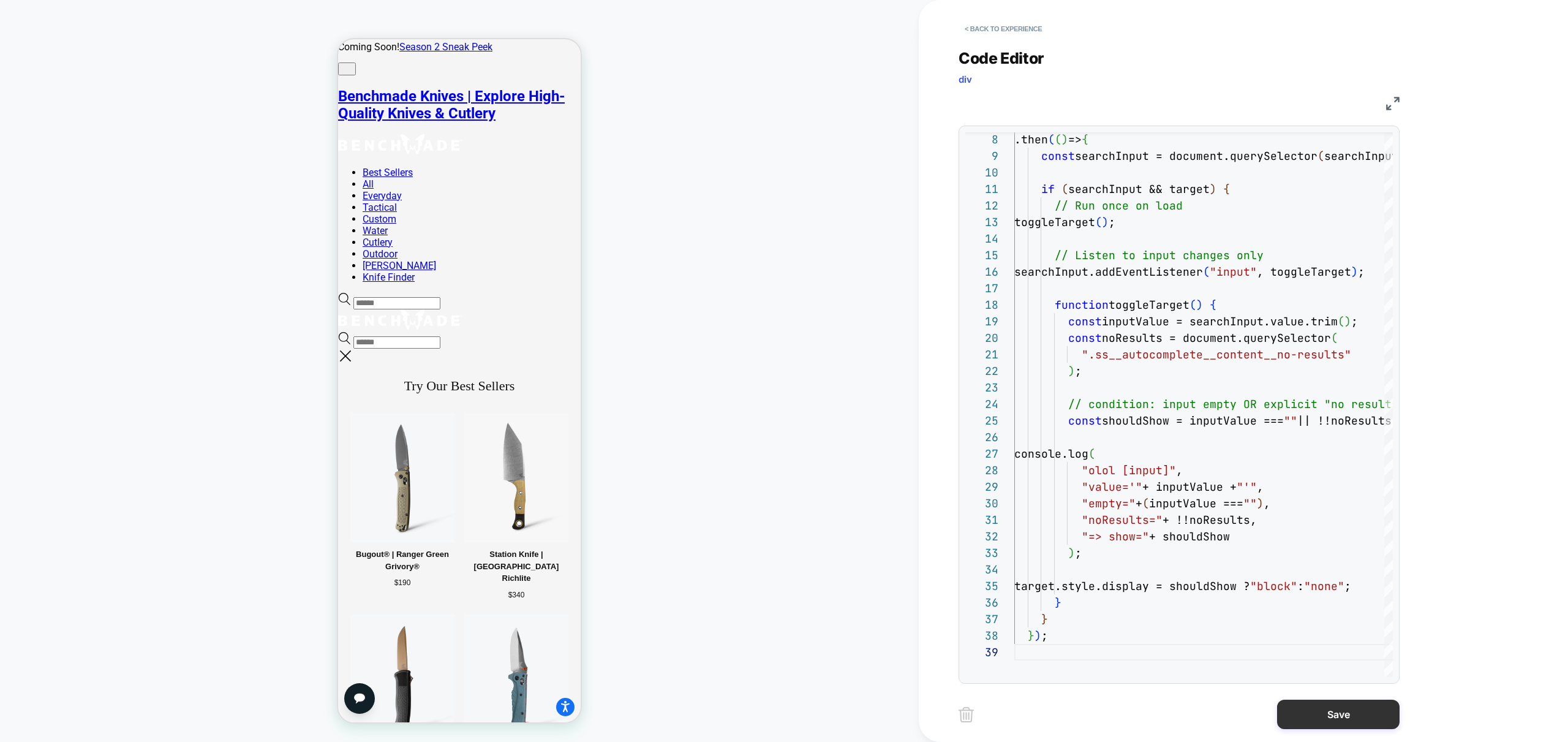
click at [1358, 722] on button "Save" at bounding box center [1338, 715] width 123 height 29
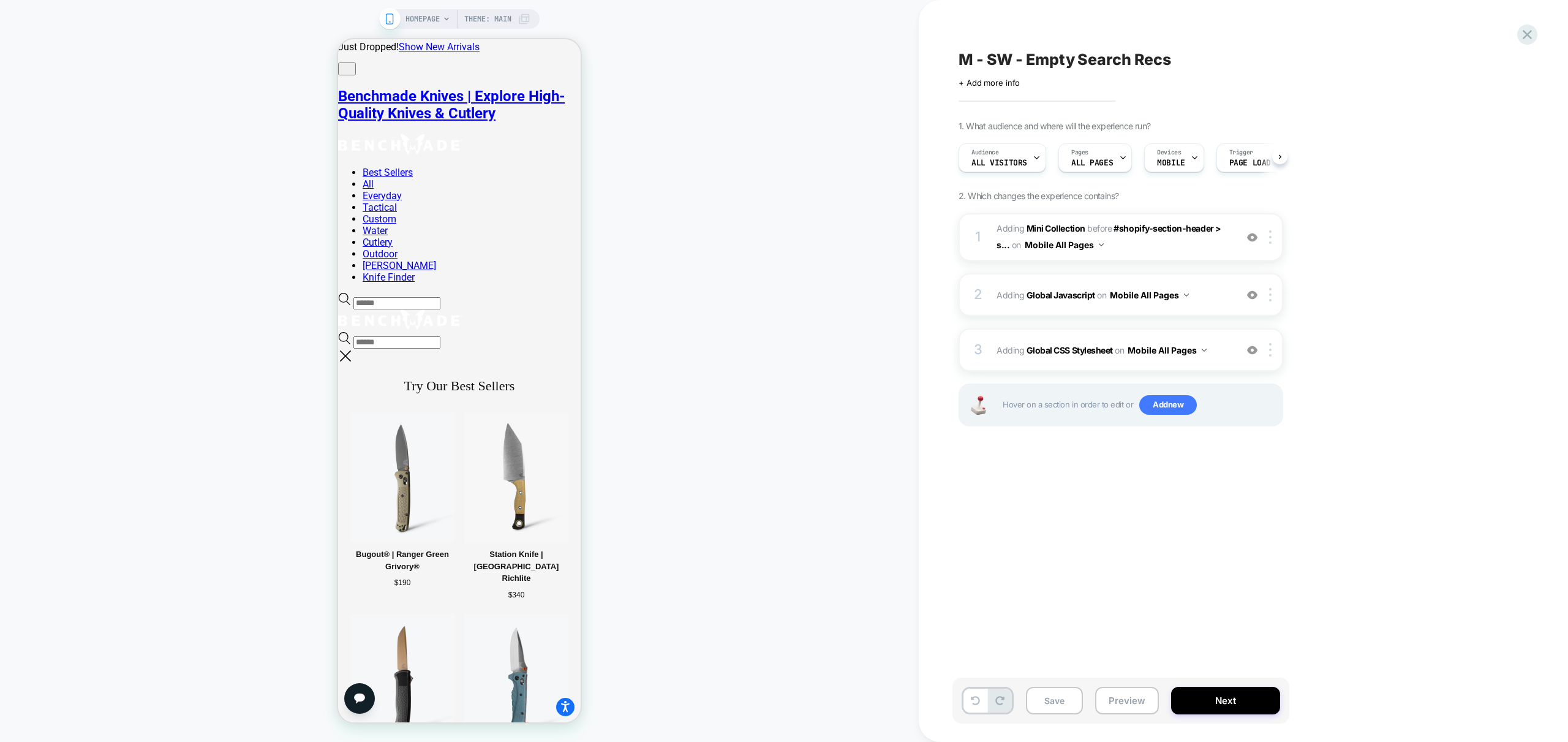
scroll to position [0, 1]
click at [1130, 700] on button "Preview" at bounding box center [1127, 701] width 64 height 27
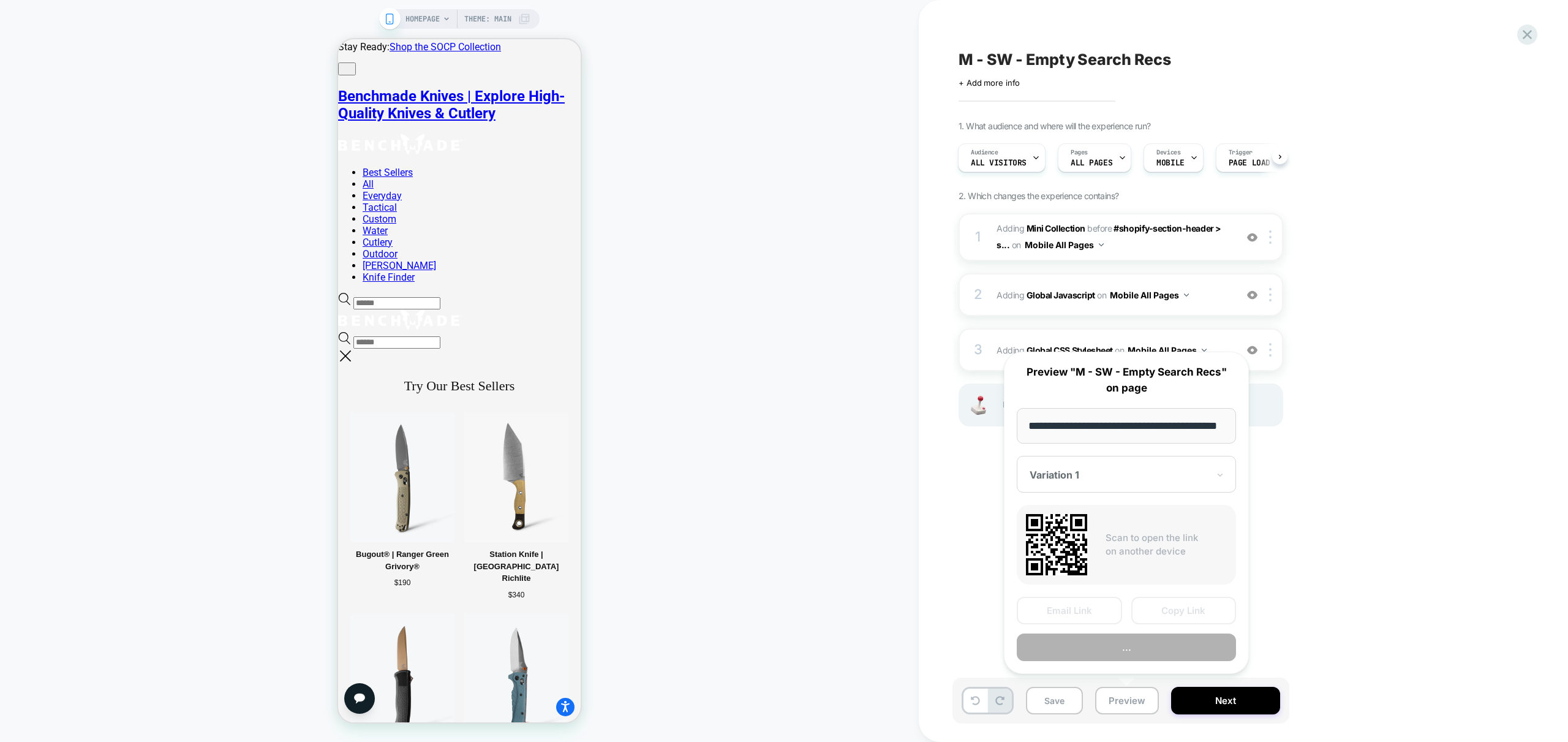
scroll to position [0, 50]
click at [1155, 651] on button "Preview" at bounding box center [1126, 648] width 220 height 27
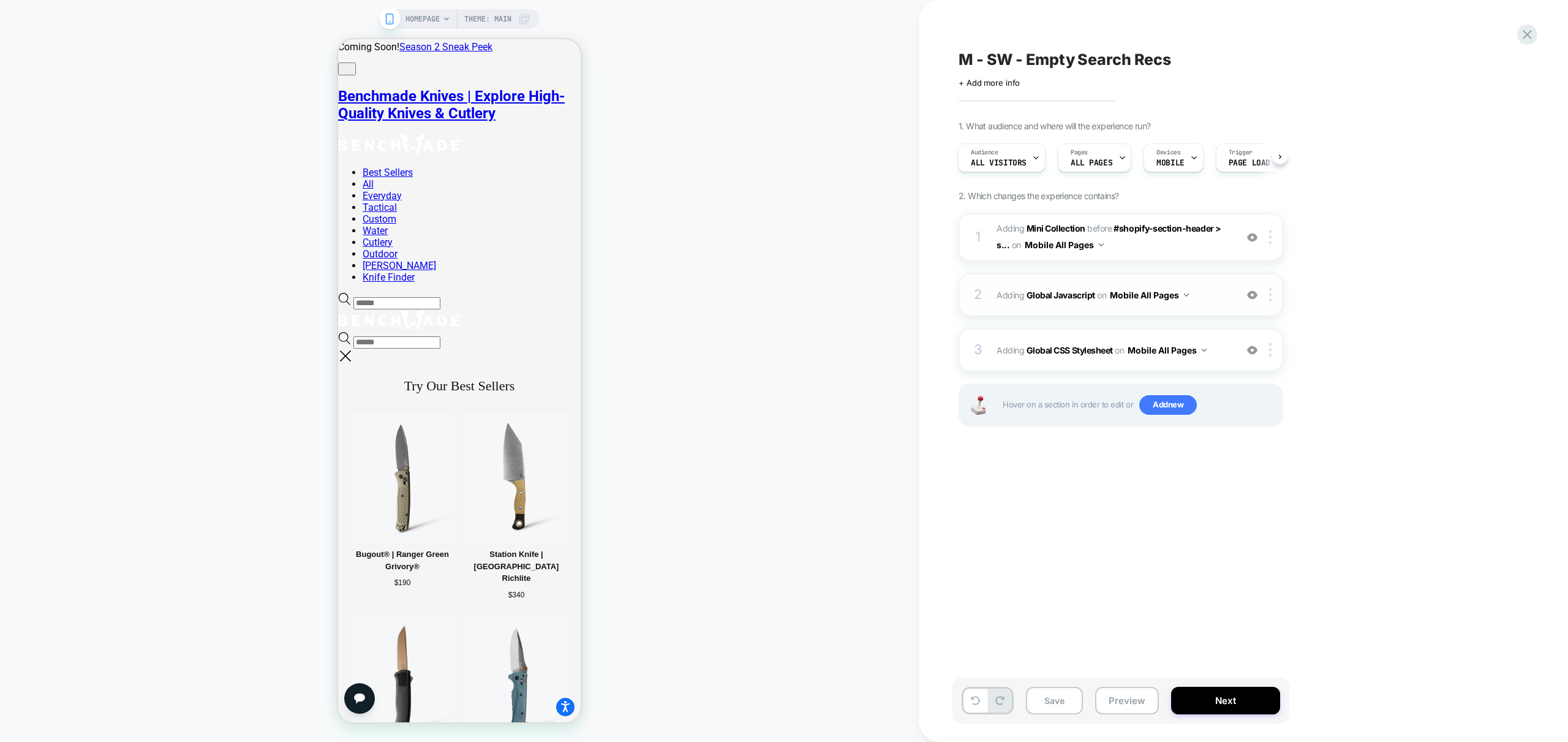
click at [1214, 301] on span "Adding Global Javascript on Mobile All Pages" at bounding box center [1112, 295] width 233 height 17
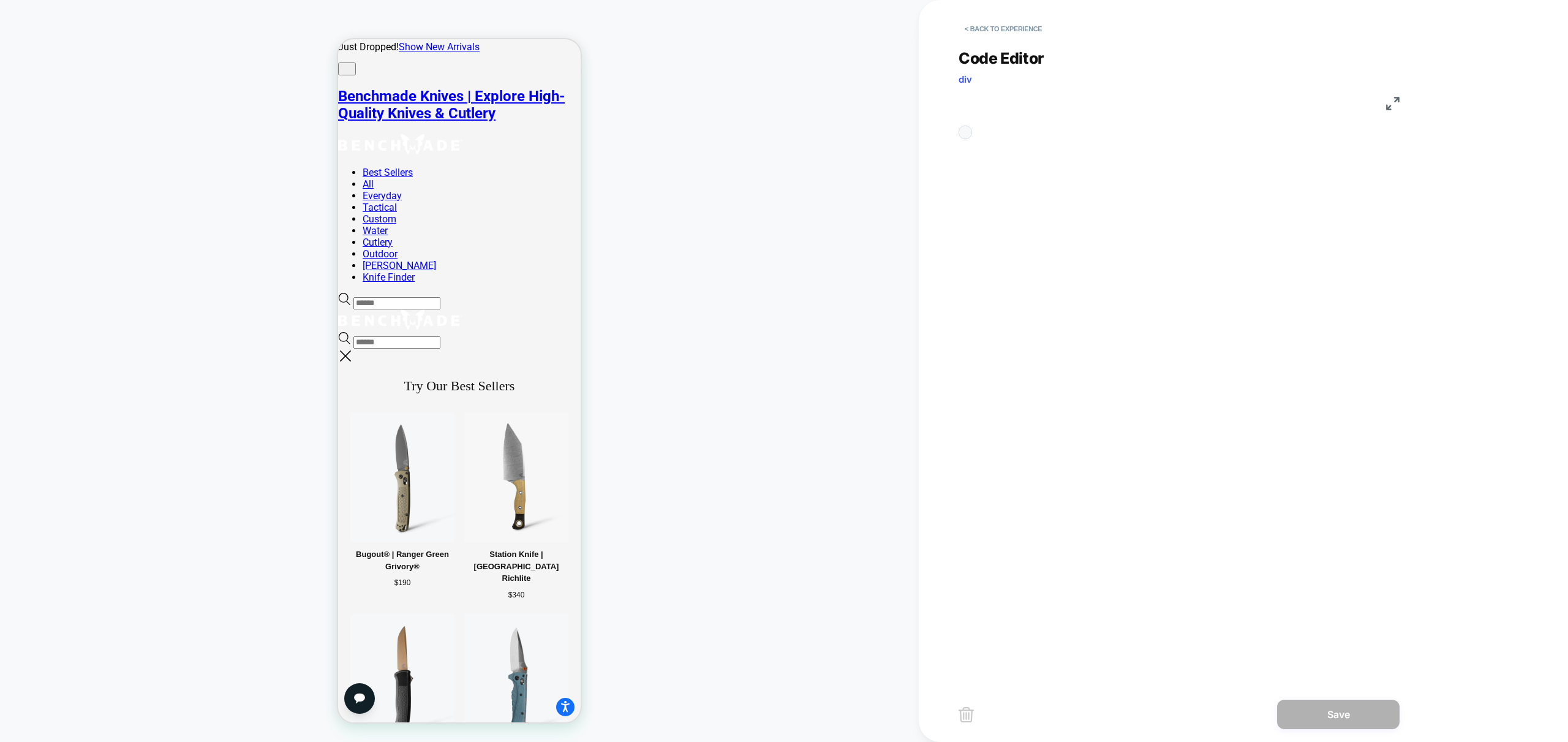
scroll to position [49, 0]
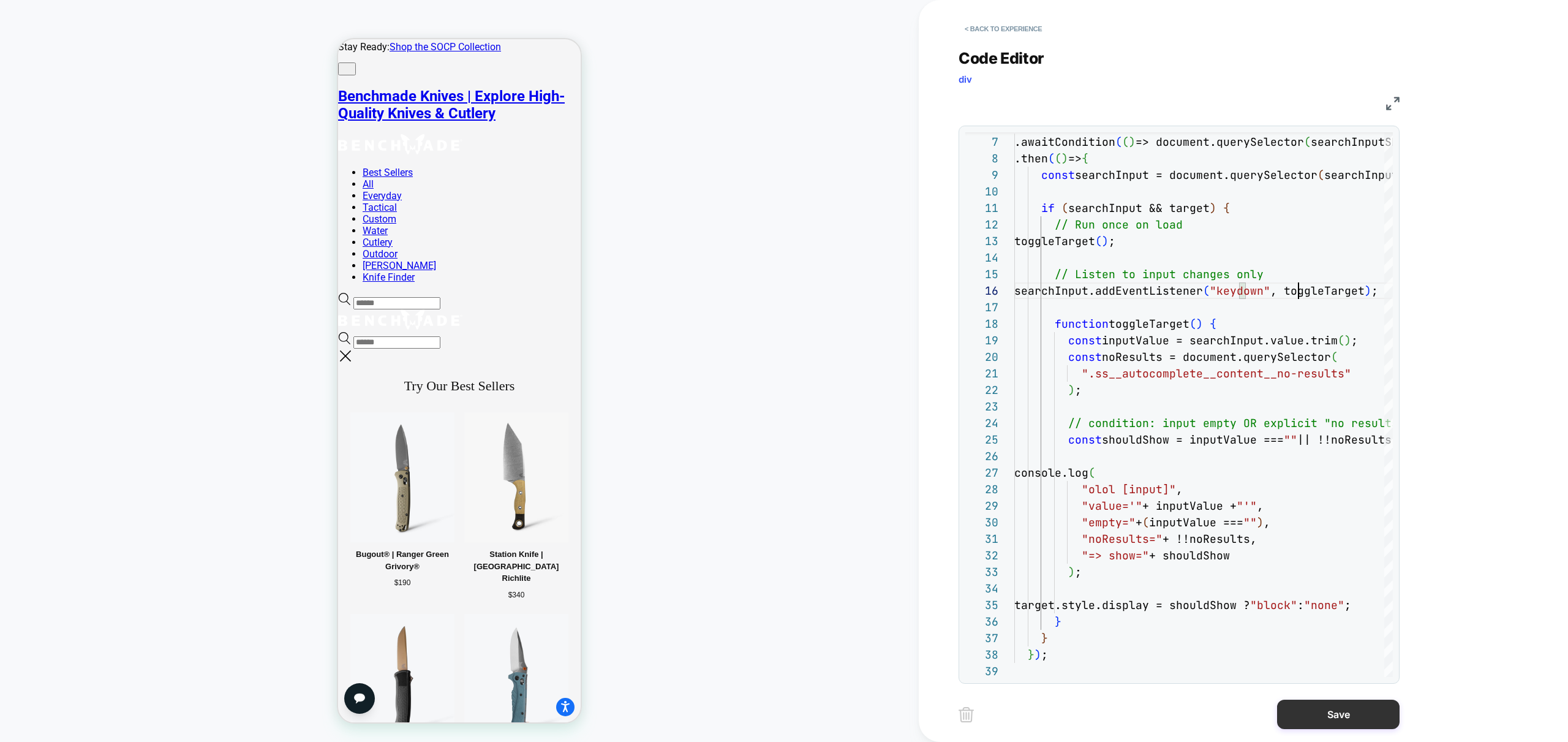
type textarea "**********"
click at [1345, 716] on button "Save" at bounding box center [1338, 715] width 123 height 29
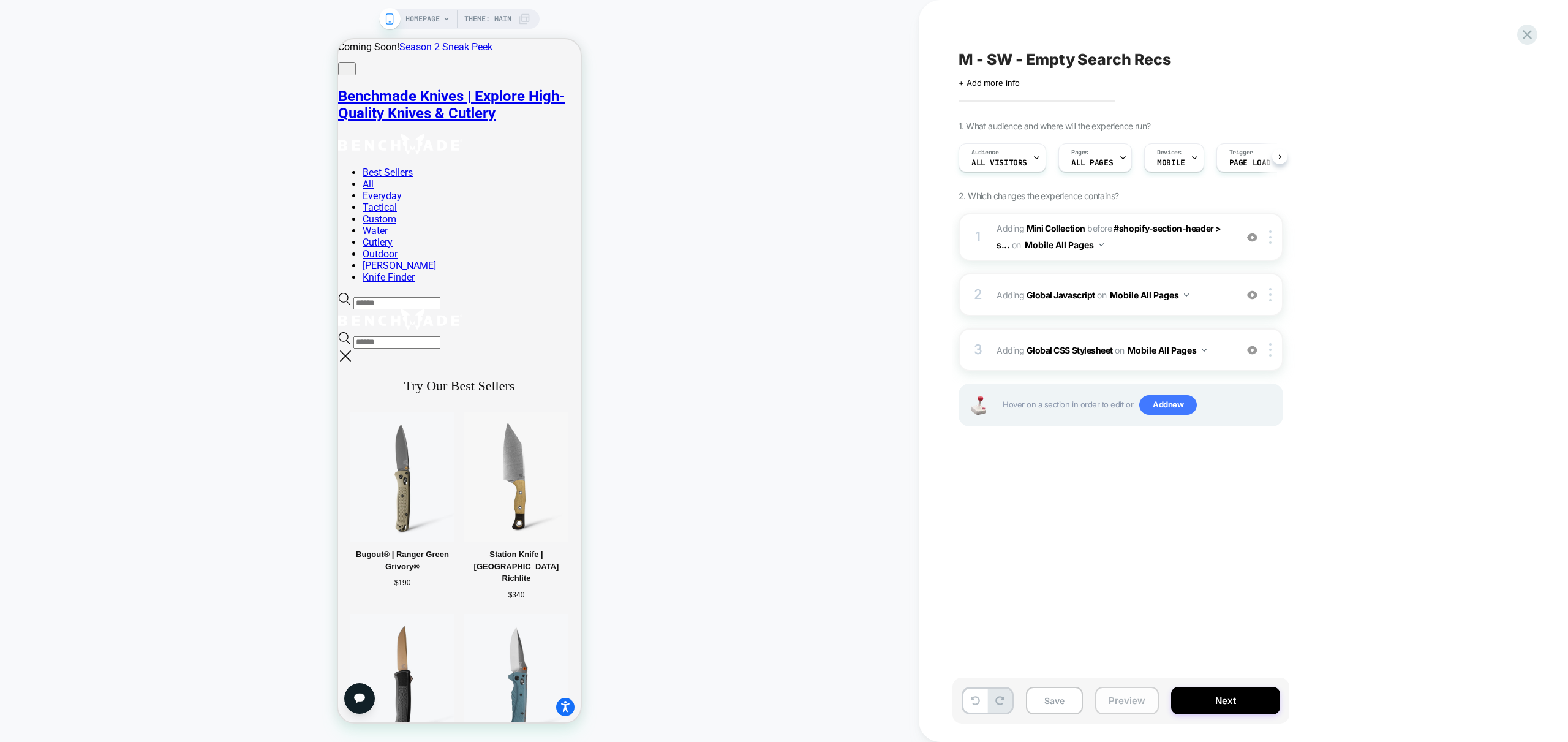
scroll to position [0, 1]
click at [1137, 696] on button "Preview" at bounding box center [1127, 701] width 64 height 27
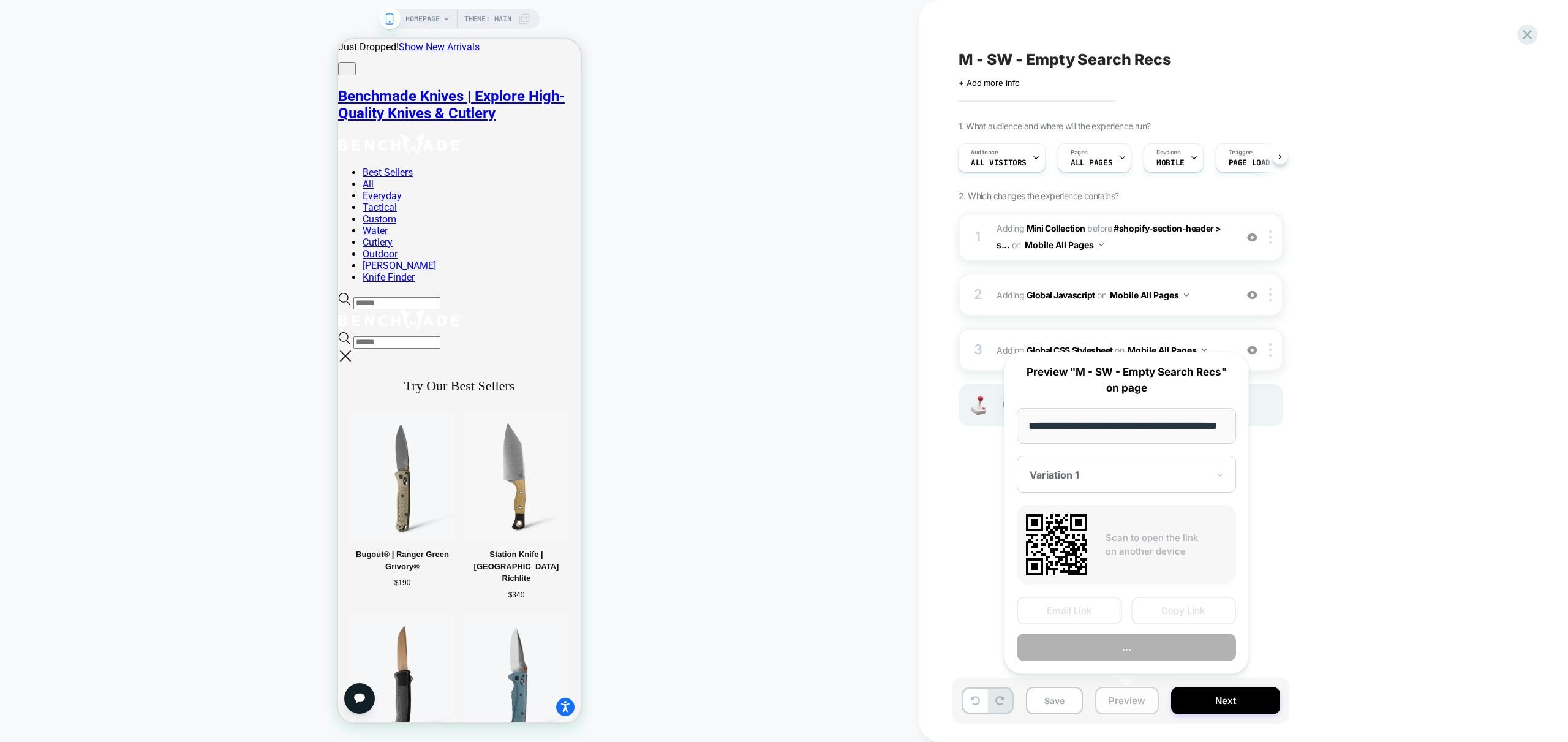
scroll to position [0, 50]
click at [1176, 658] on button "Preview" at bounding box center [1126, 648] width 220 height 27
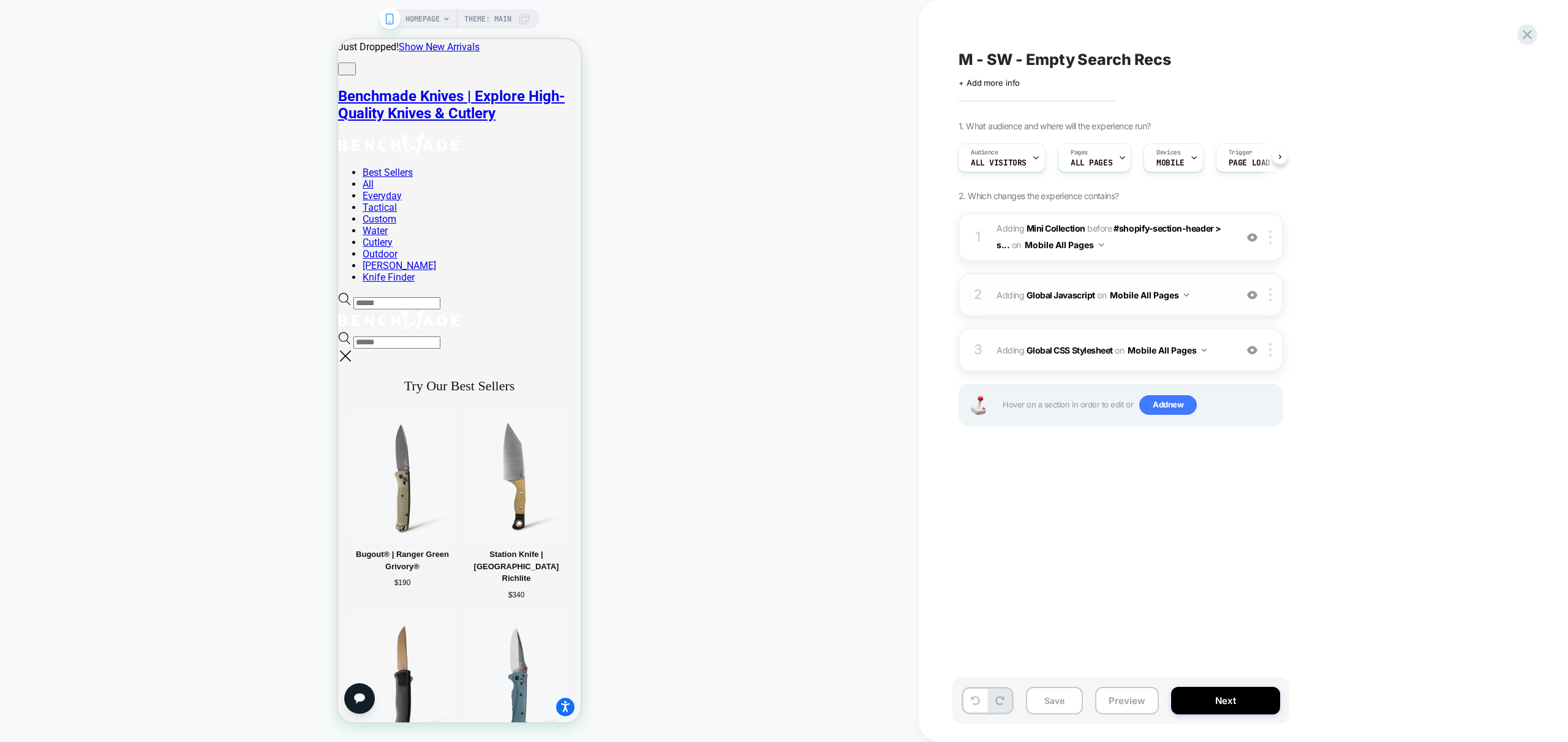
click at [1217, 296] on span "Adding Global Javascript on Mobile All Pages" at bounding box center [1112, 295] width 233 height 17
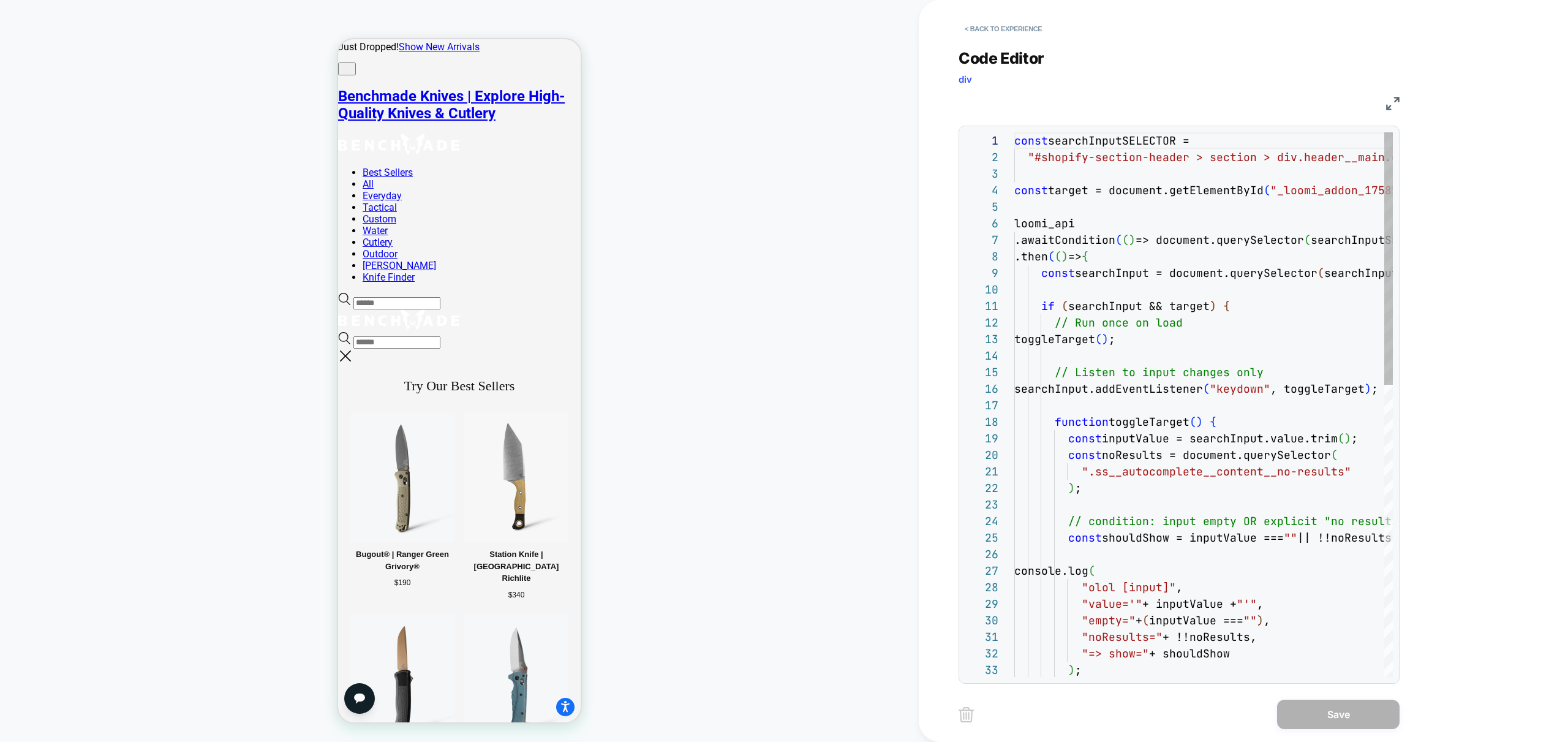
scroll to position [49, 0]
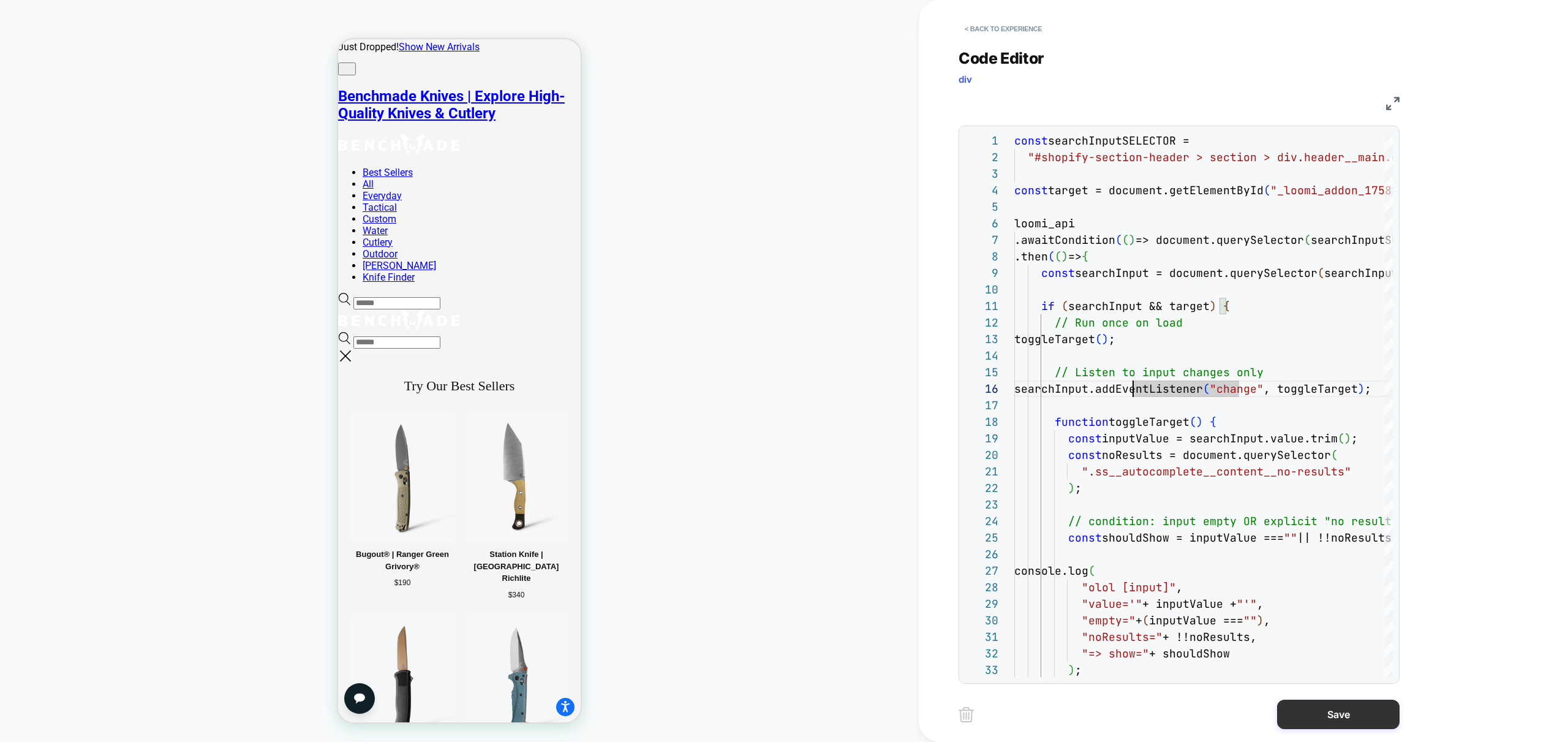
type textarea "**********"
click at [1333, 715] on button "Save" at bounding box center [1338, 715] width 123 height 29
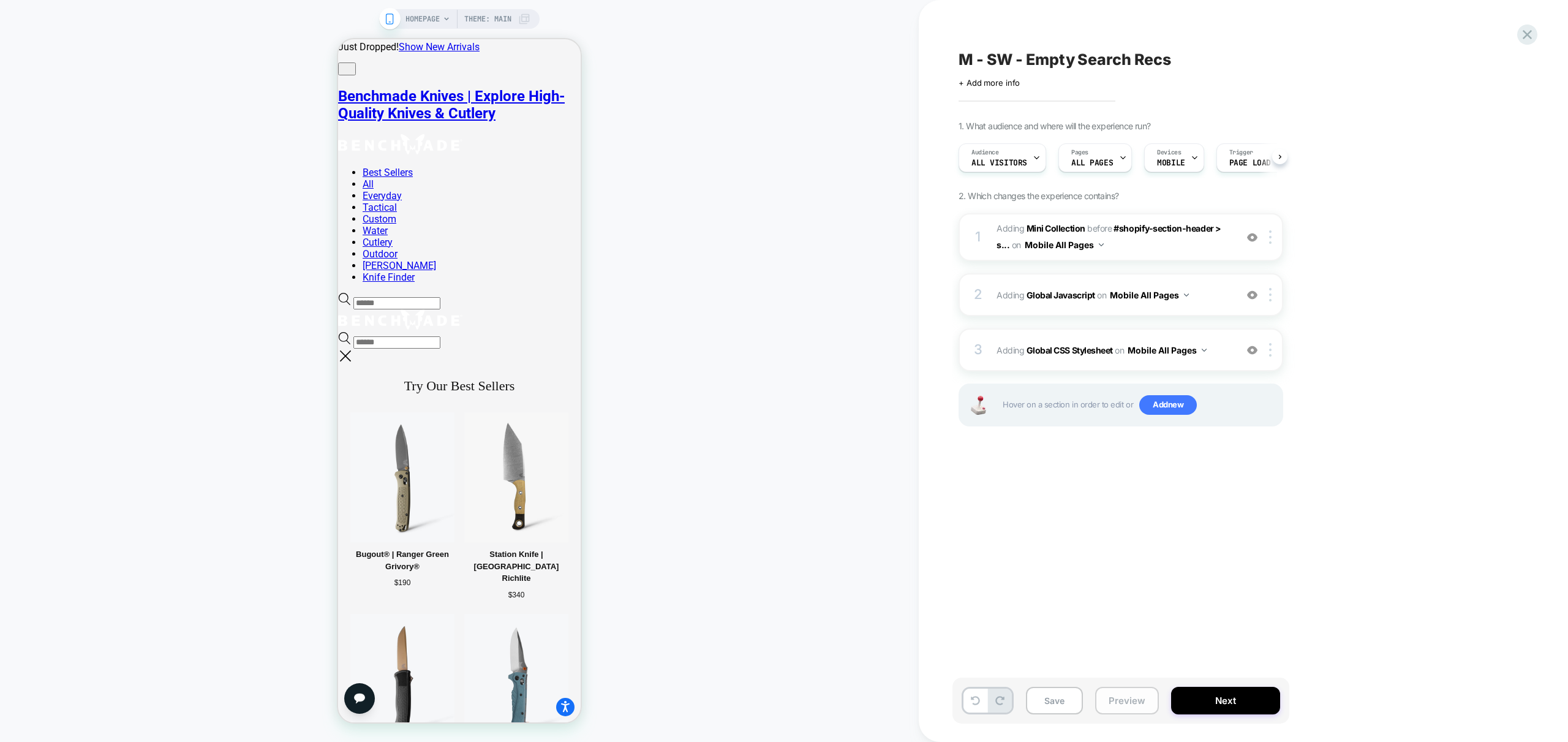
scroll to position [0, 1]
click at [1122, 703] on button "Preview" at bounding box center [1127, 701] width 64 height 27
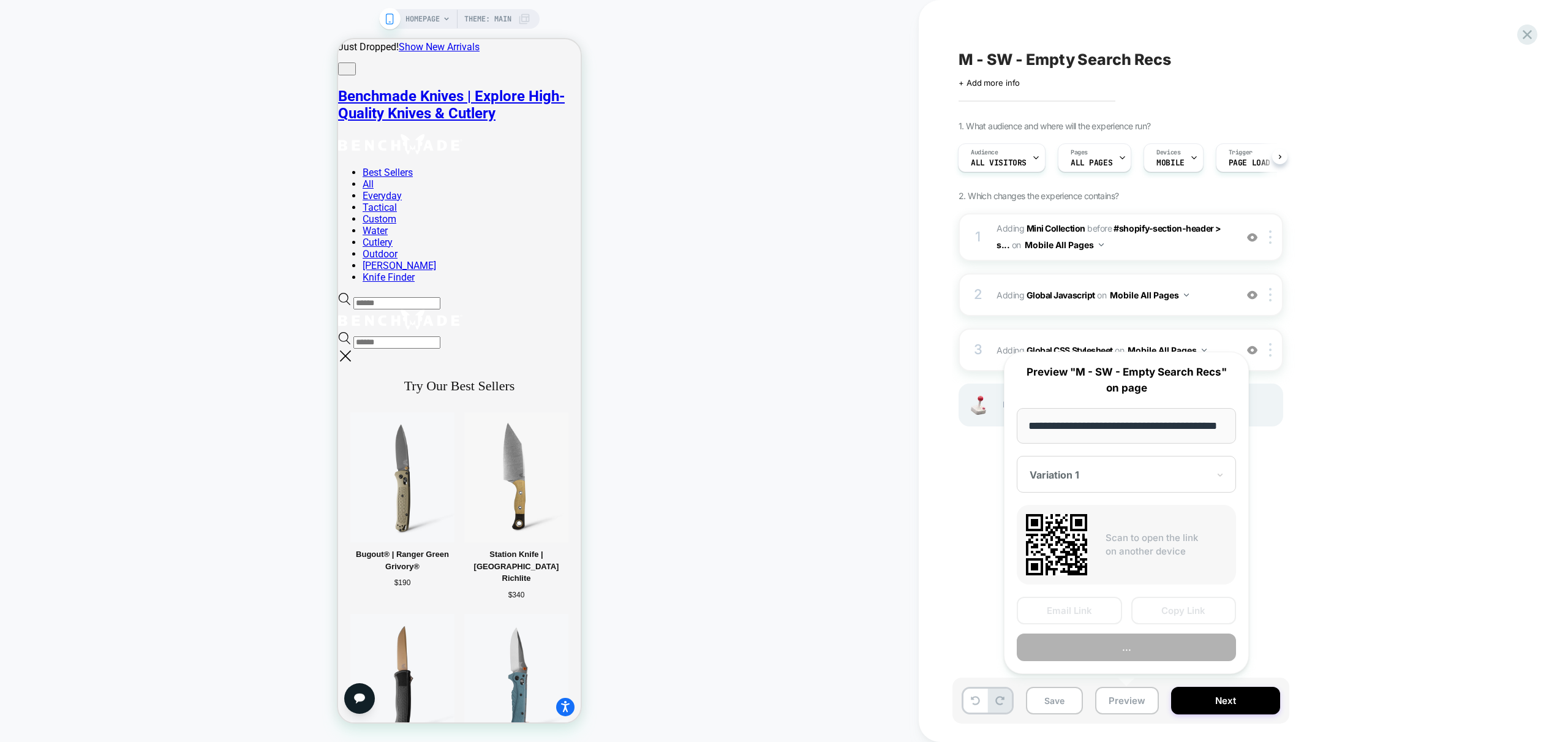
scroll to position [0, 50]
click at [1112, 651] on button "Preview" at bounding box center [1126, 648] width 220 height 27
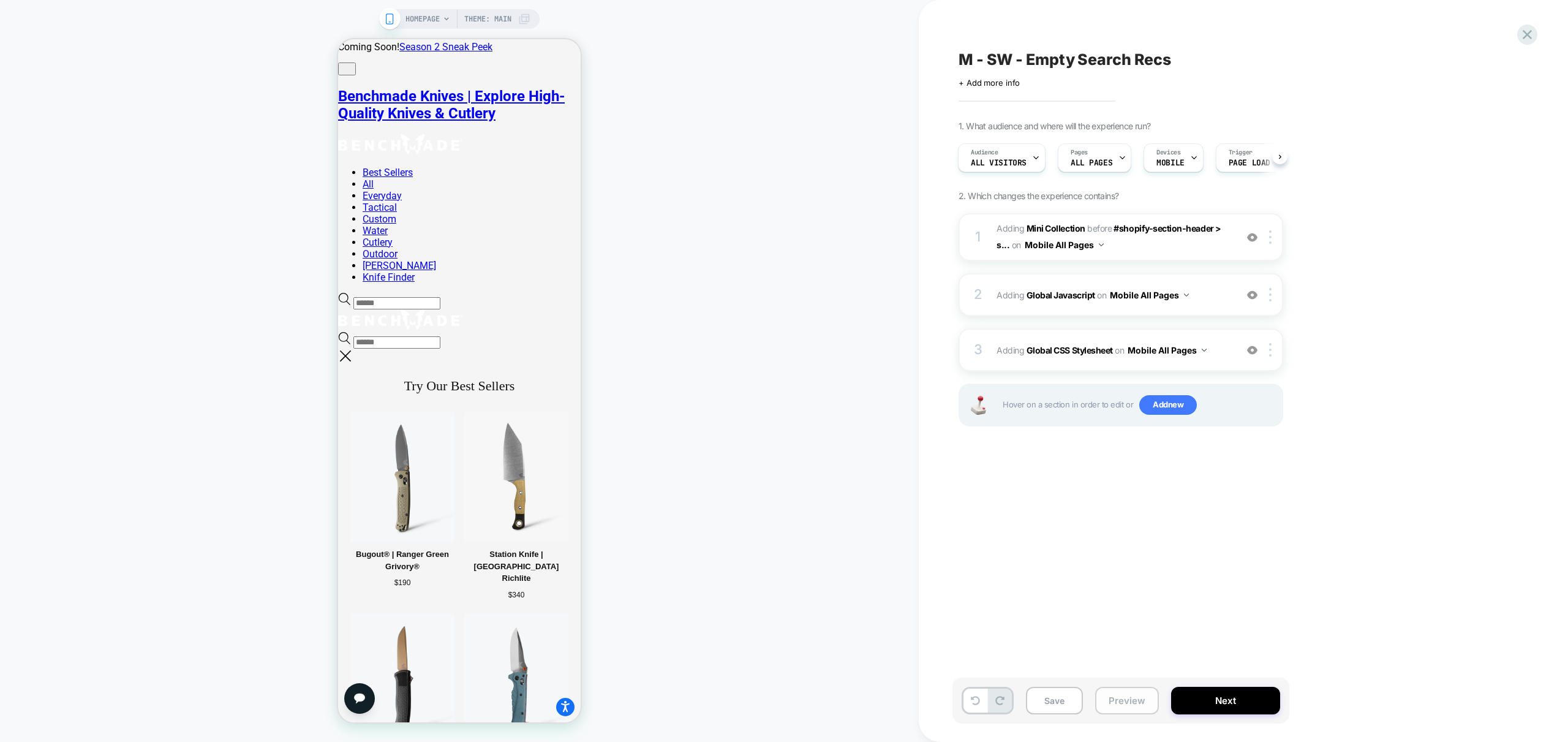
click at [1121, 704] on button "Preview" at bounding box center [1127, 701] width 64 height 27
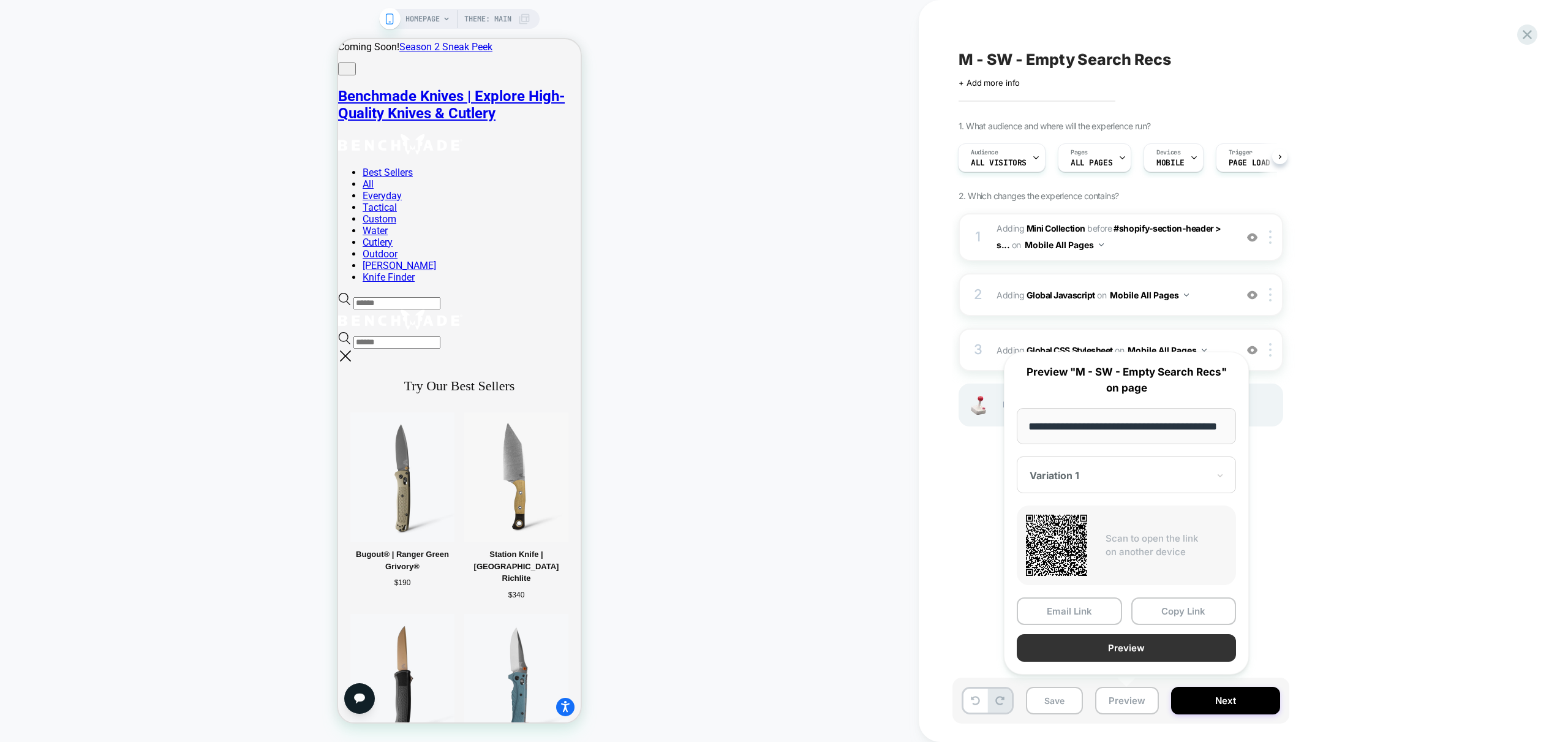
click at [1142, 650] on button "Preview" at bounding box center [1126, 648] width 220 height 27
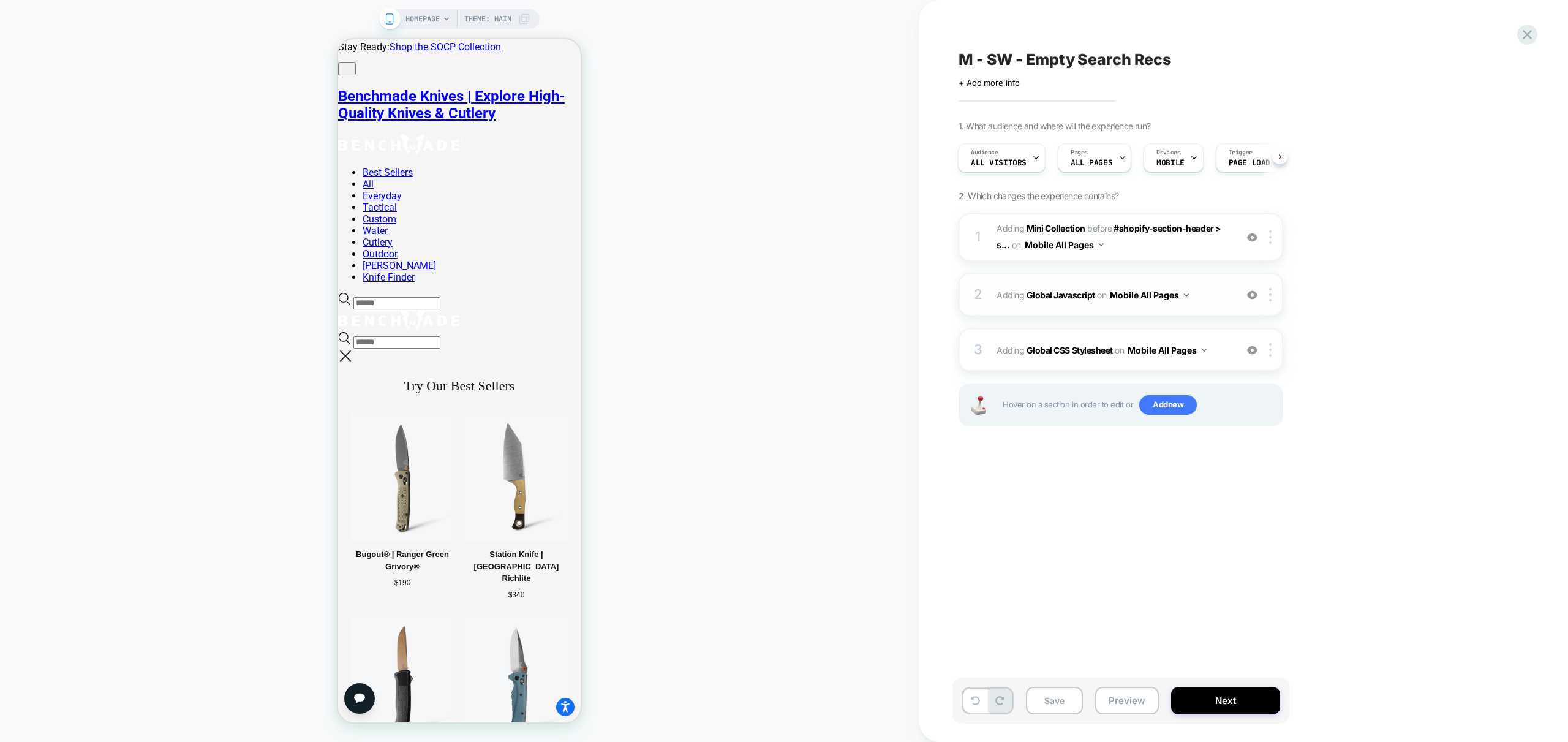
click at [1218, 301] on span "Adding Global Javascript on Mobile All Pages" at bounding box center [1112, 295] width 233 height 17
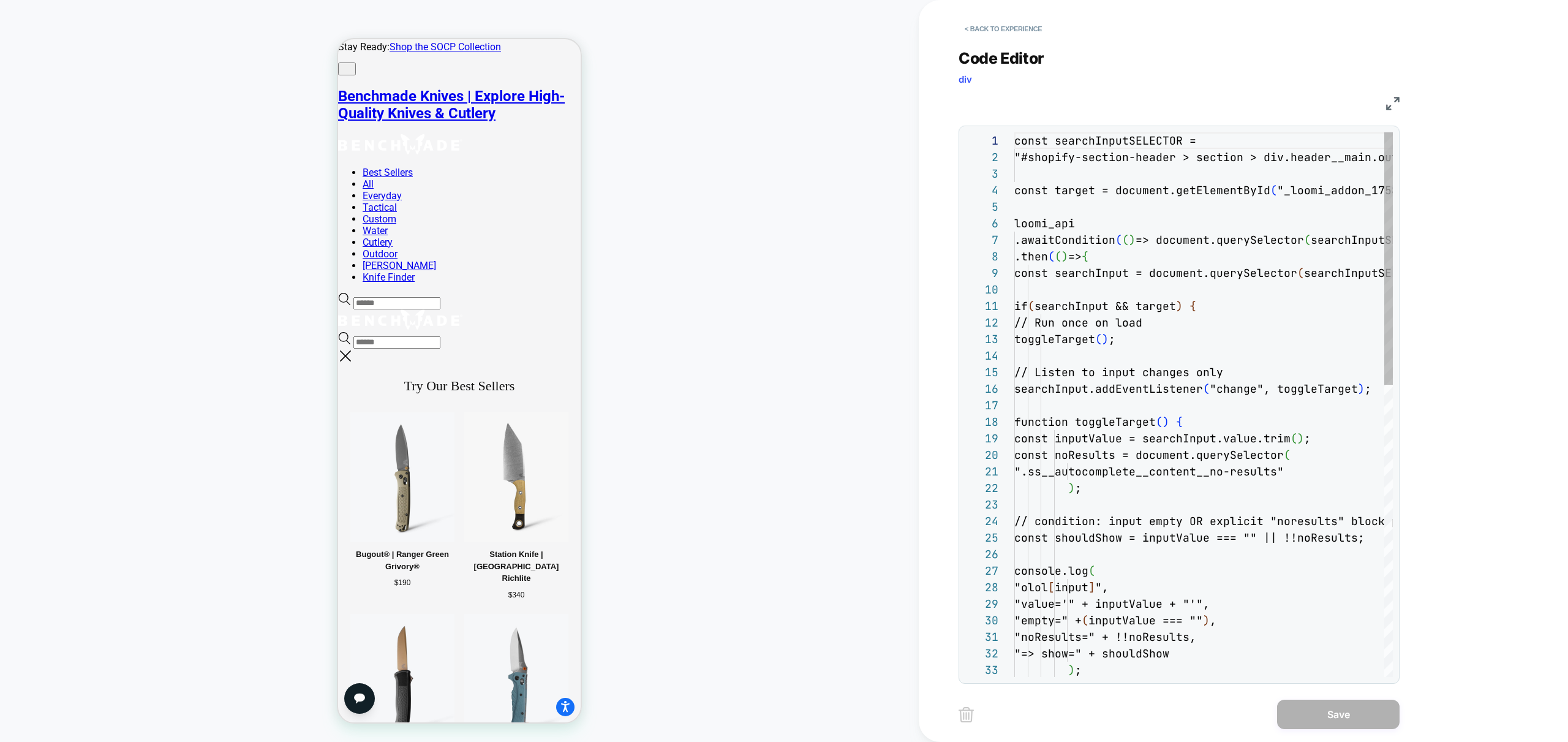
scroll to position [49, 0]
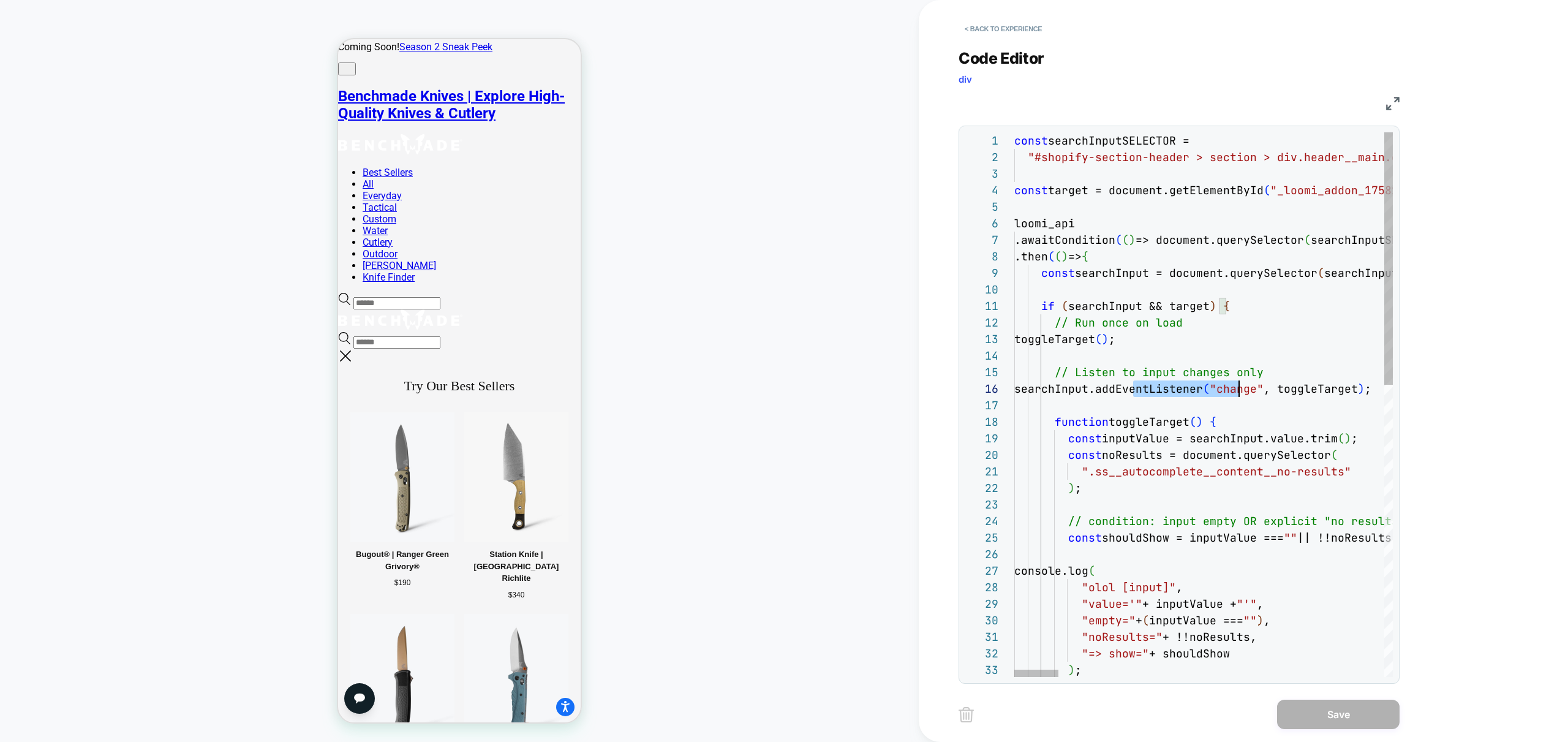
type textarea "**********"
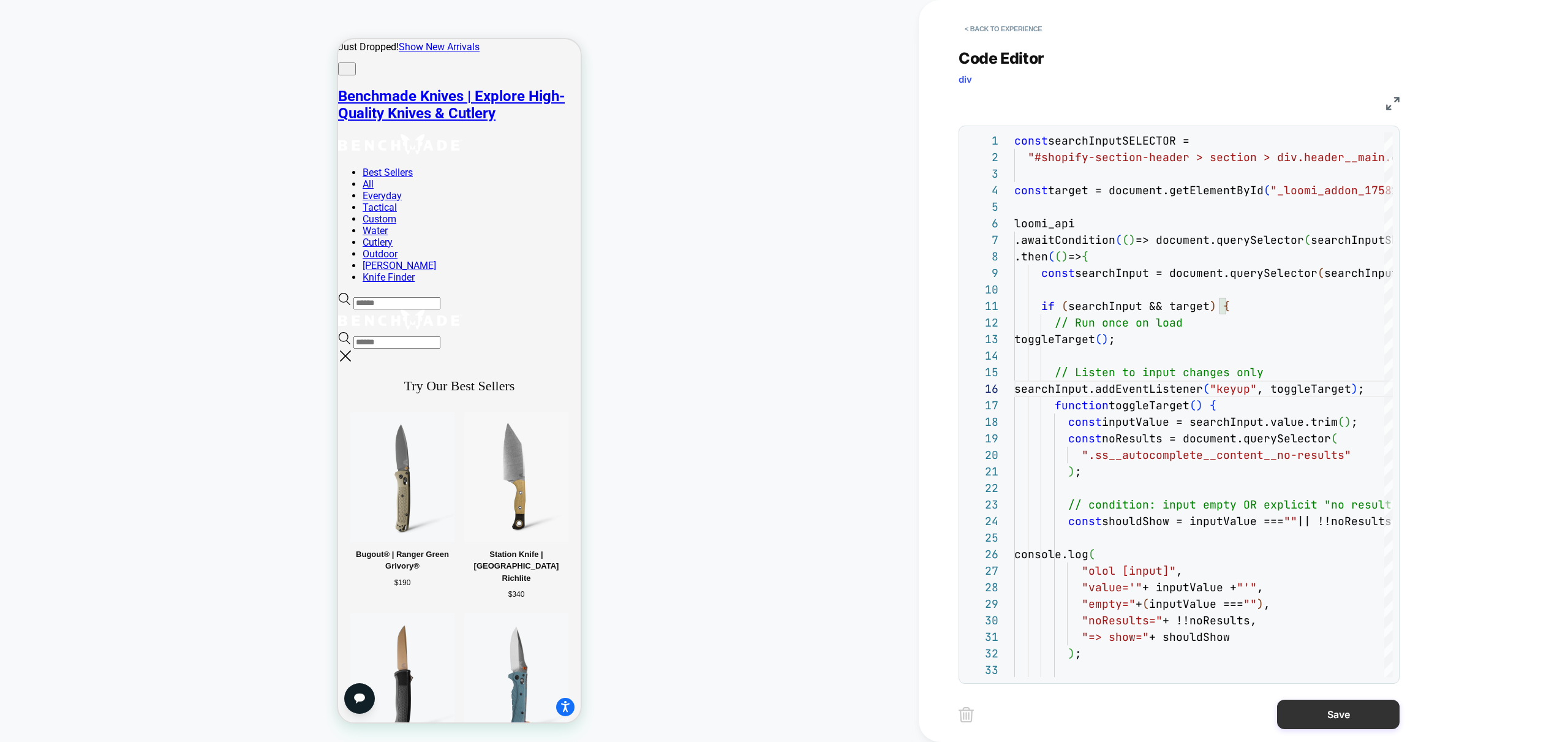
drag, startPoint x: 1343, startPoint y: 718, endPoint x: 1334, endPoint y: 709, distance: 12.7
click at [1343, 717] on button "Save" at bounding box center [1338, 715] width 123 height 29
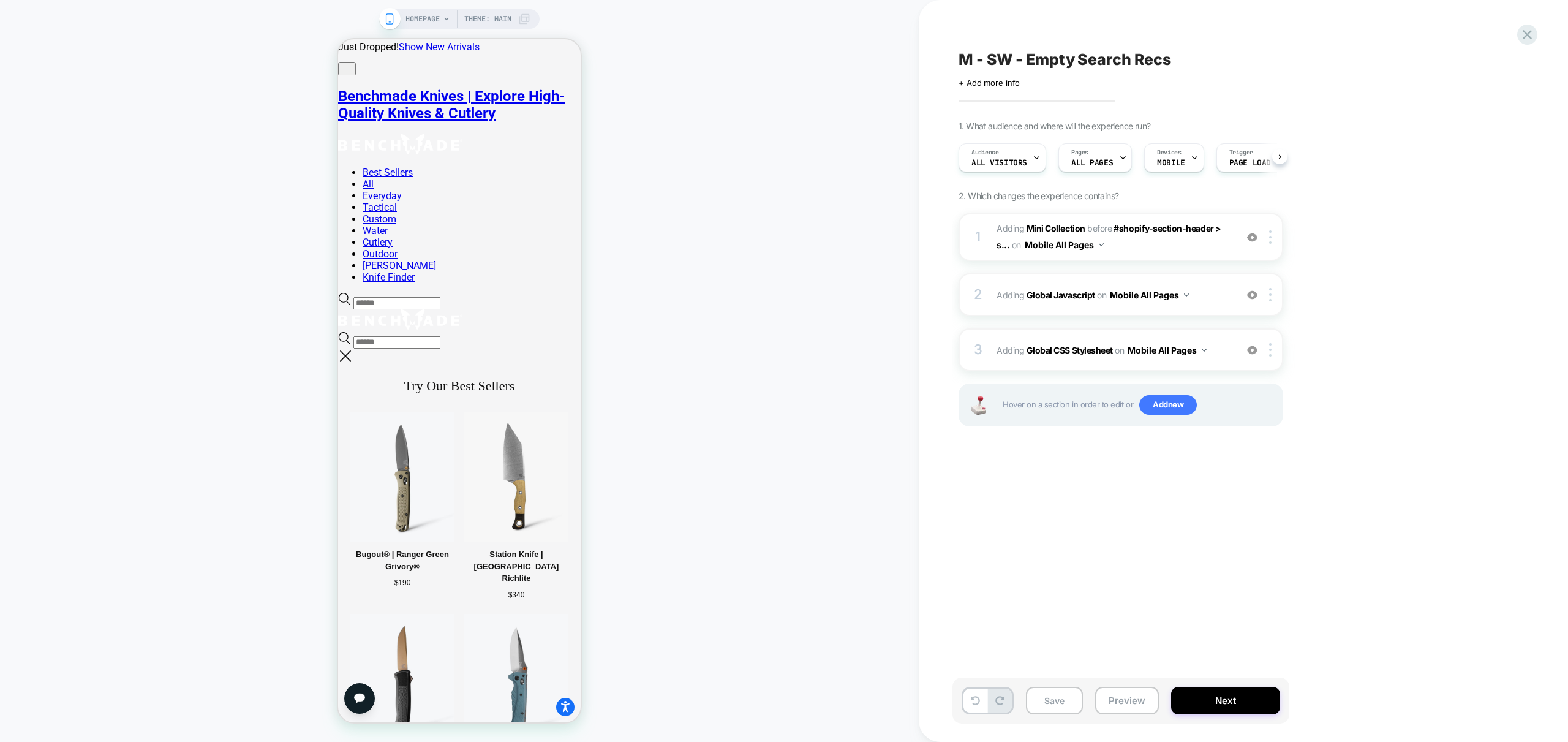
scroll to position [0, 1]
click at [1144, 694] on button "Preview" at bounding box center [1127, 701] width 64 height 27
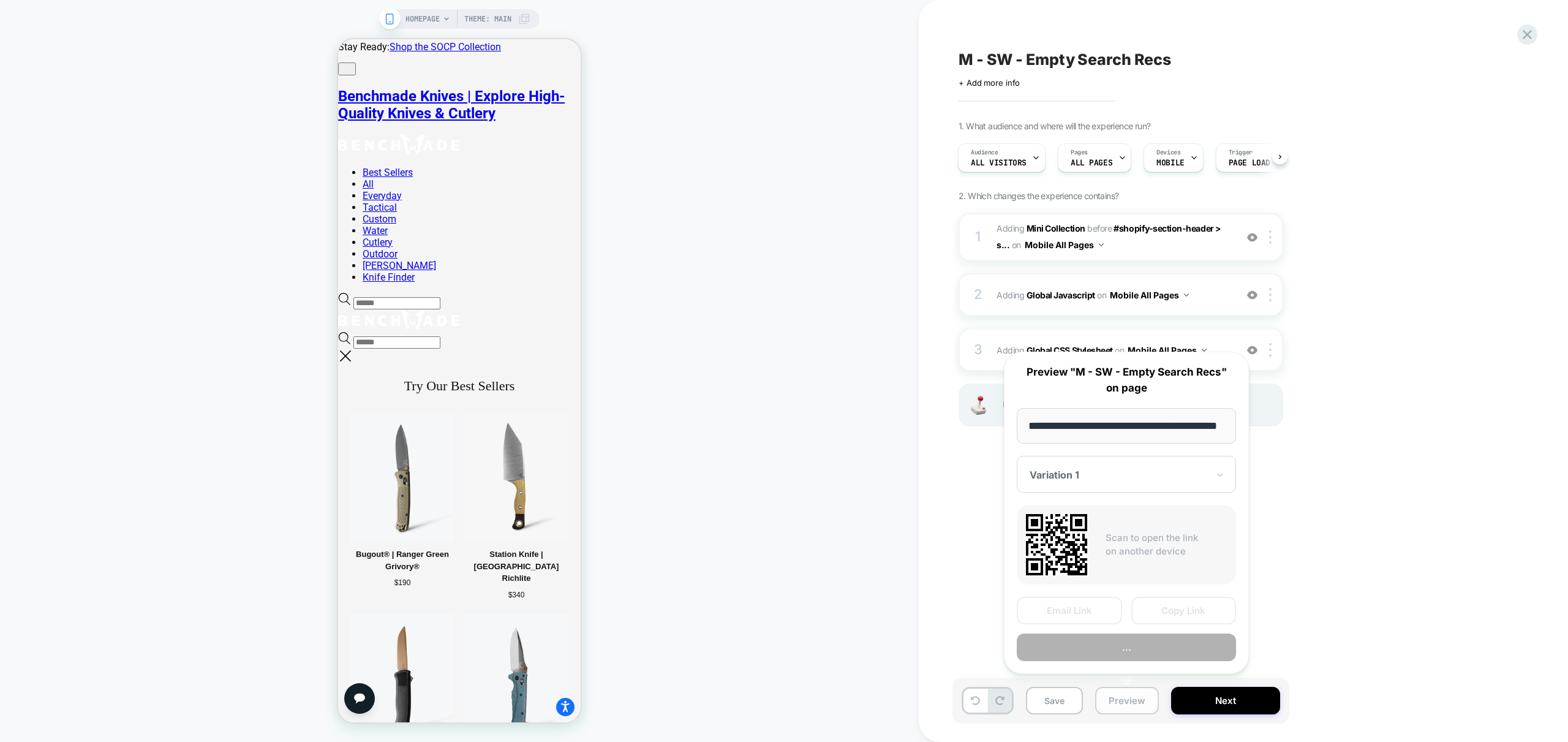
scroll to position [0, 50]
click at [1143, 650] on button "Preview" at bounding box center [1126, 648] width 220 height 27
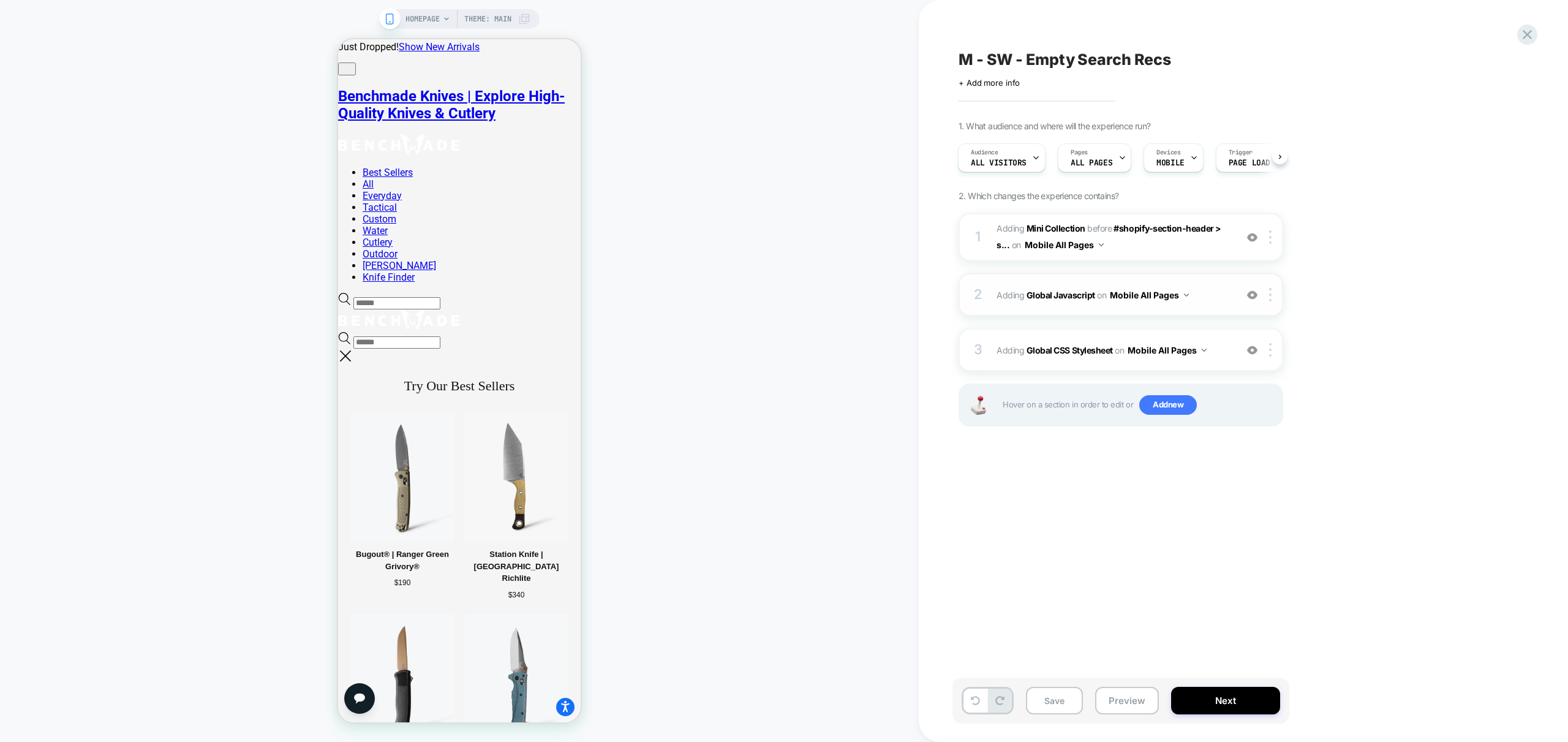
click at [1216, 306] on div "2 Adding Global Javascript on Mobile All Pages Add Before Add After Copy to Des…" at bounding box center [1121, 295] width 325 height 43
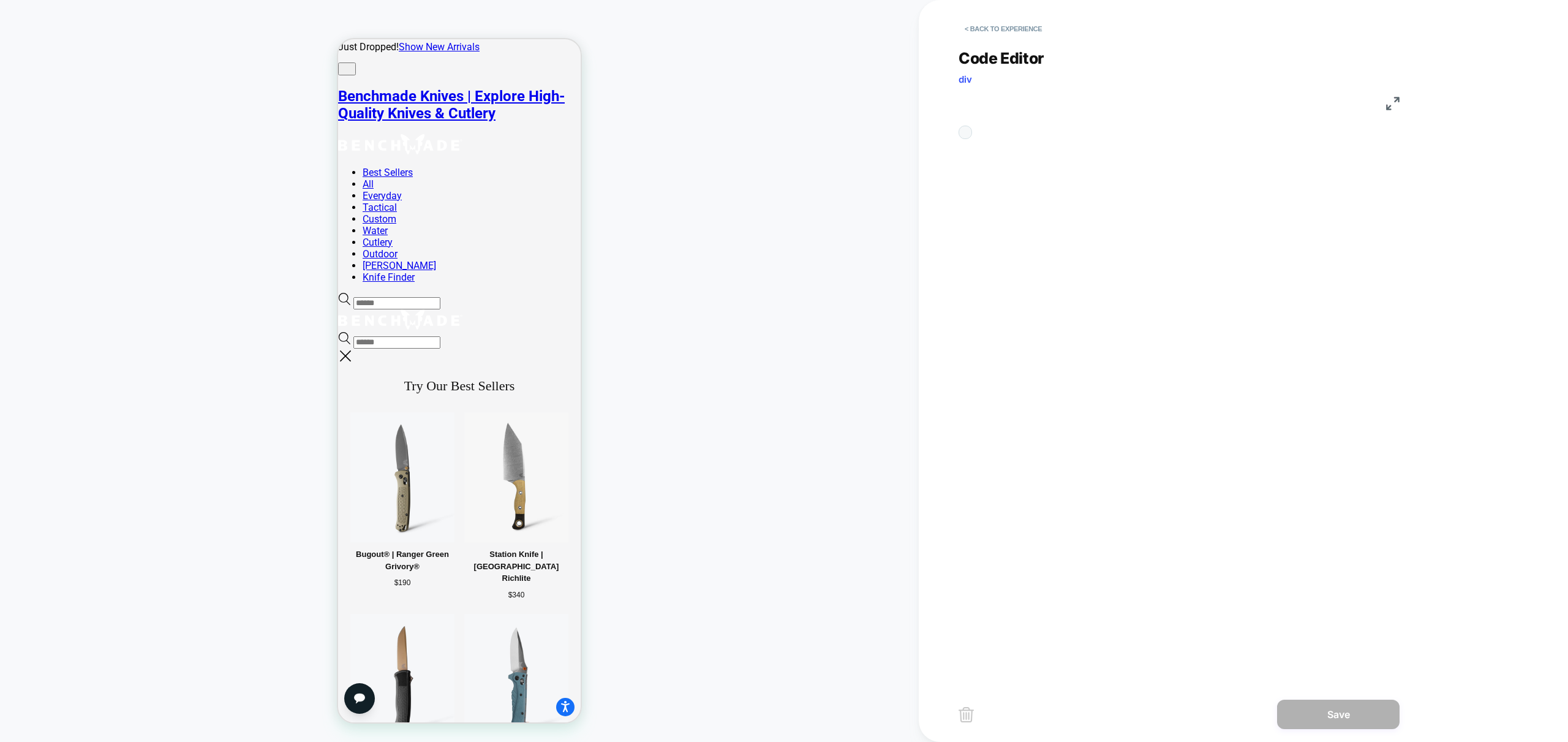
scroll to position [49, 0]
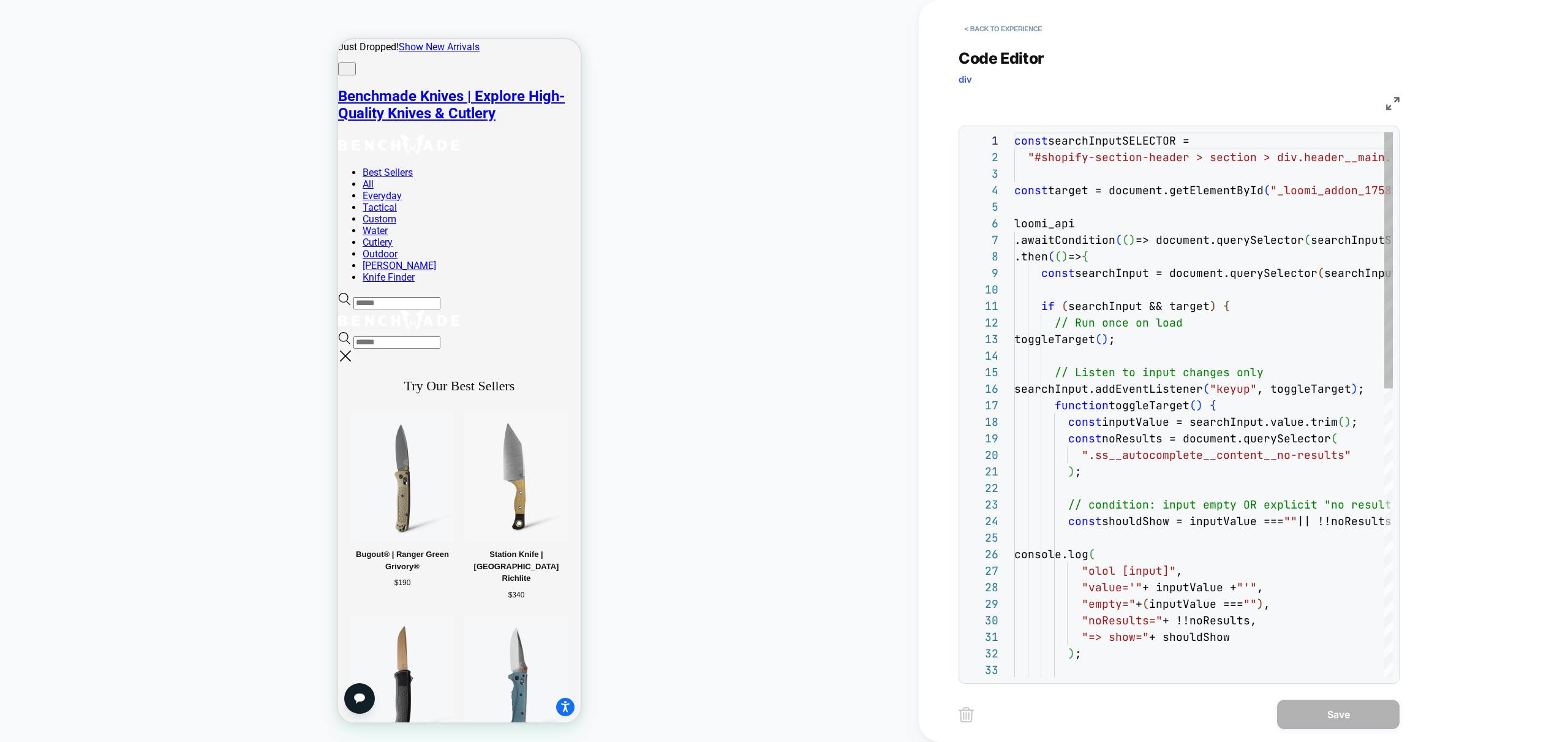
click at [1188, 306] on div "const searchInputSELECTOR = "#shopify-section-header > section > div.header__m …" at bounding box center [1204, 711] width 379 height 1156
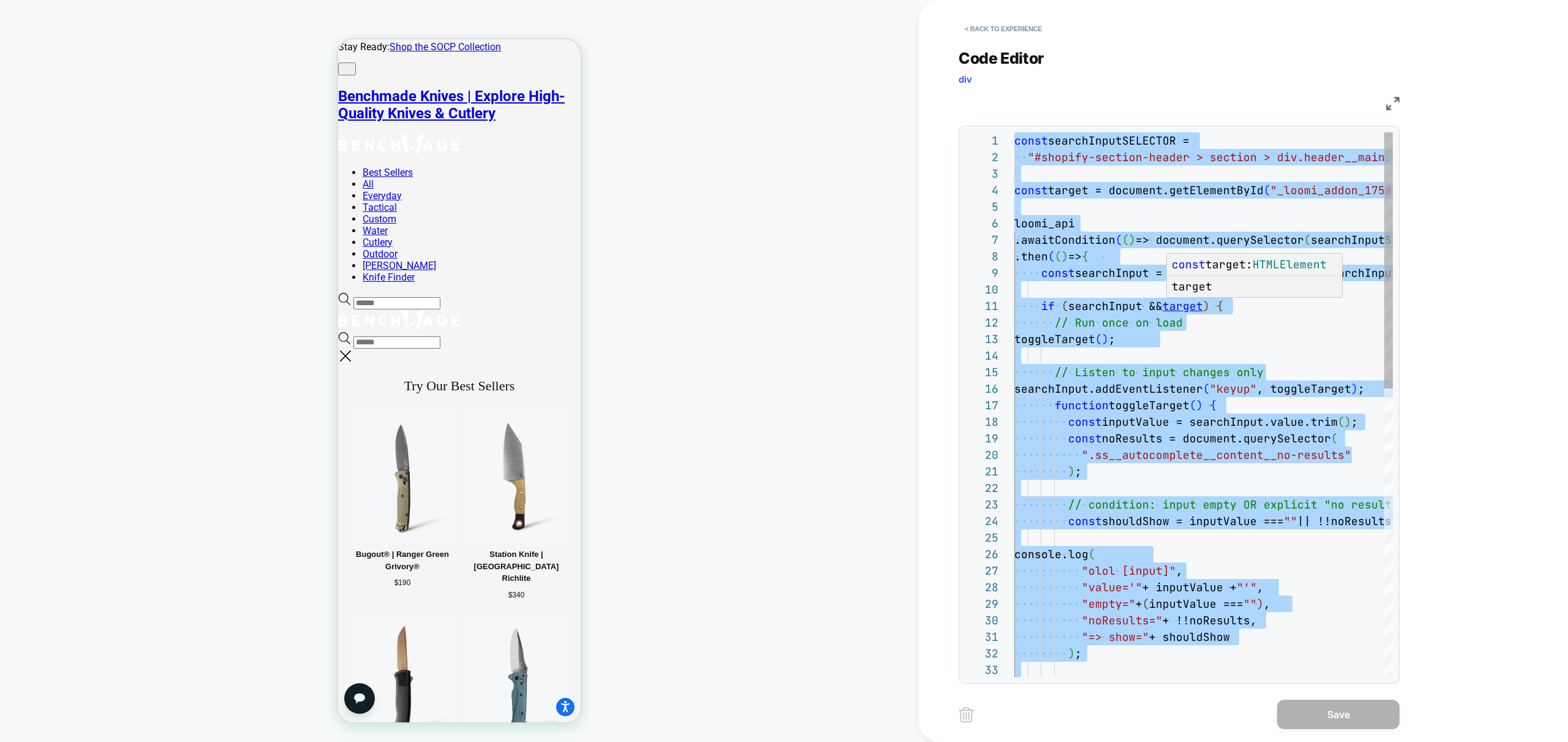
type textarea "**********"
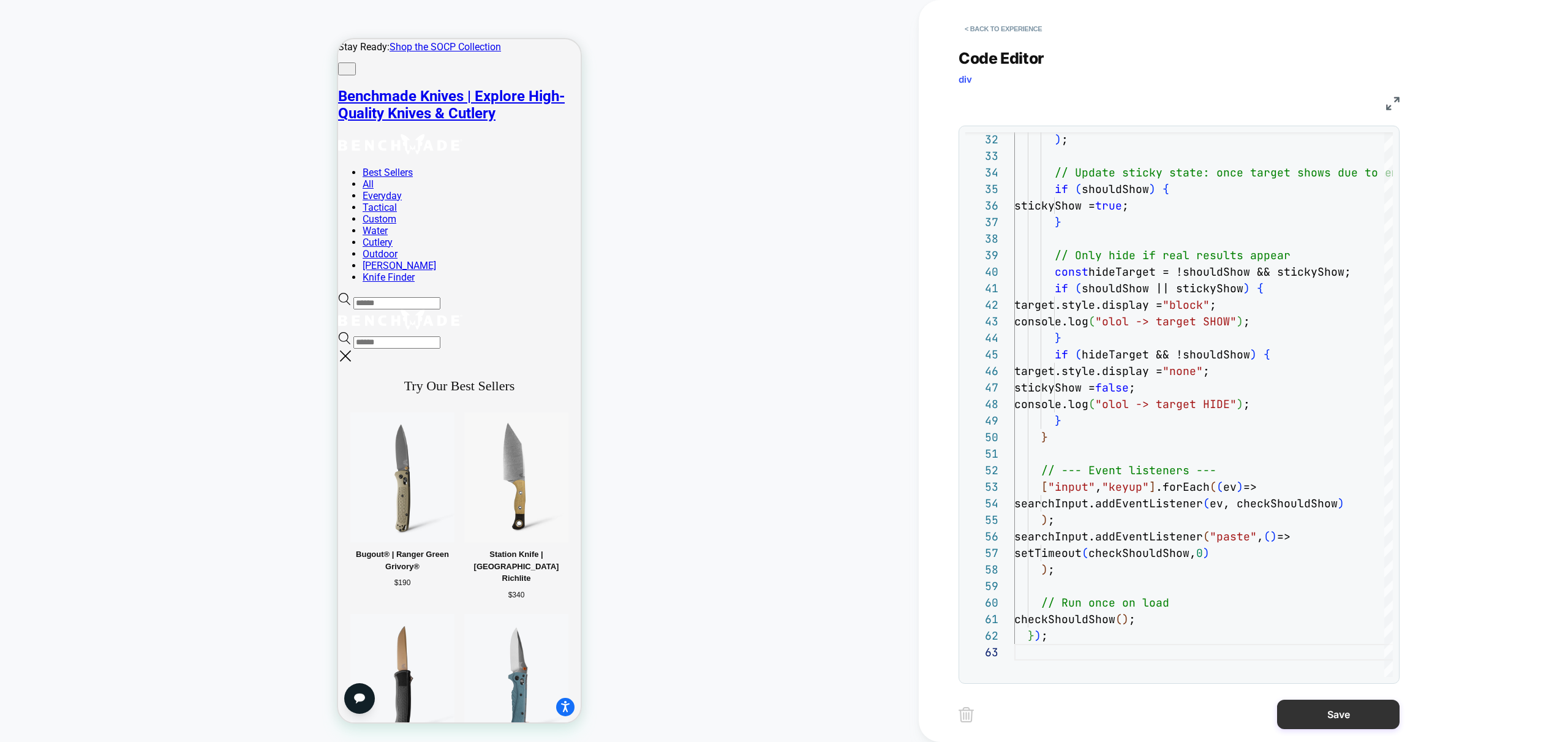
click at [1341, 715] on button "Save" at bounding box center [1338, 715] width 123 height 29
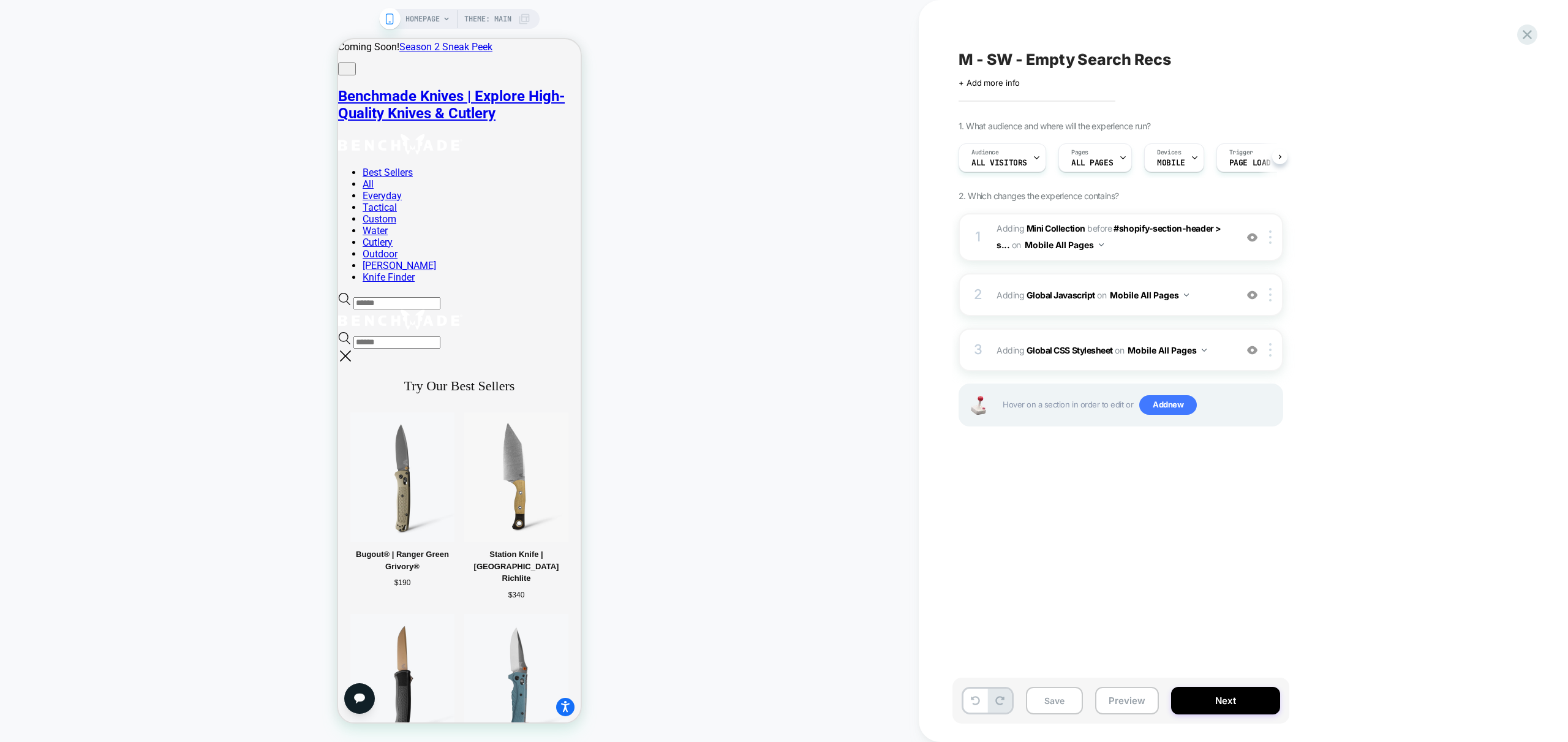
scroll to position [0, 1]
click at [1139, 696] on button "Preview" at bounding box center [1127, 701] width 64 height 27
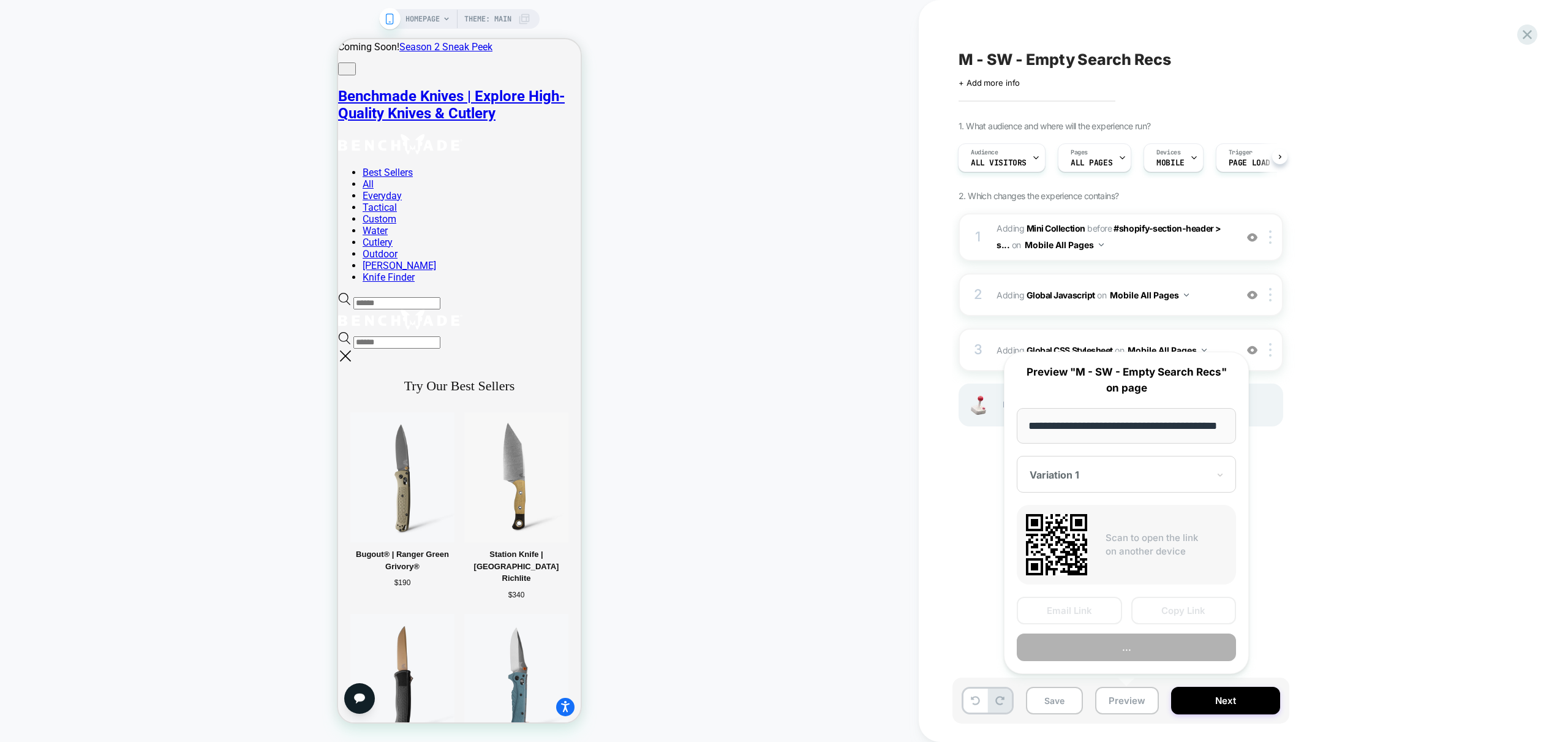
scroll to position [0, 50]
click at [1170, 644] on button "Preview" at bounding box center [1126, 648] width 220 height 27
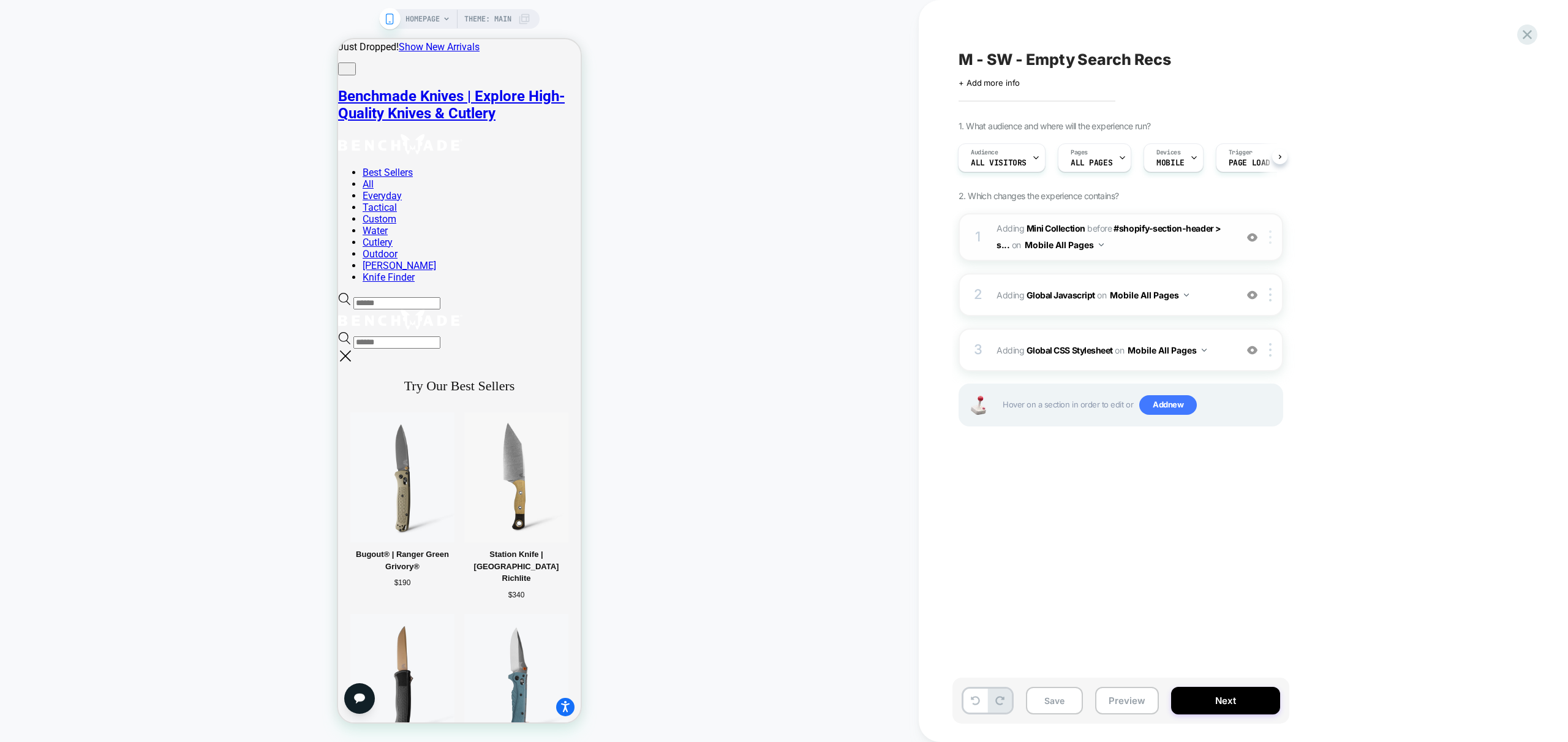
click at [1263, 236] on div at bounding box center [1273, 237] width 20 height 14
click at [1451, 223] on div "M - SW - Empty Search Recs Click to edit experience details + Add more info 1. …" at bounding box center [1187, 371] width 539 height 742
click at [1248, 235] on img at bounding box center [1251, 237] width 10 height 10
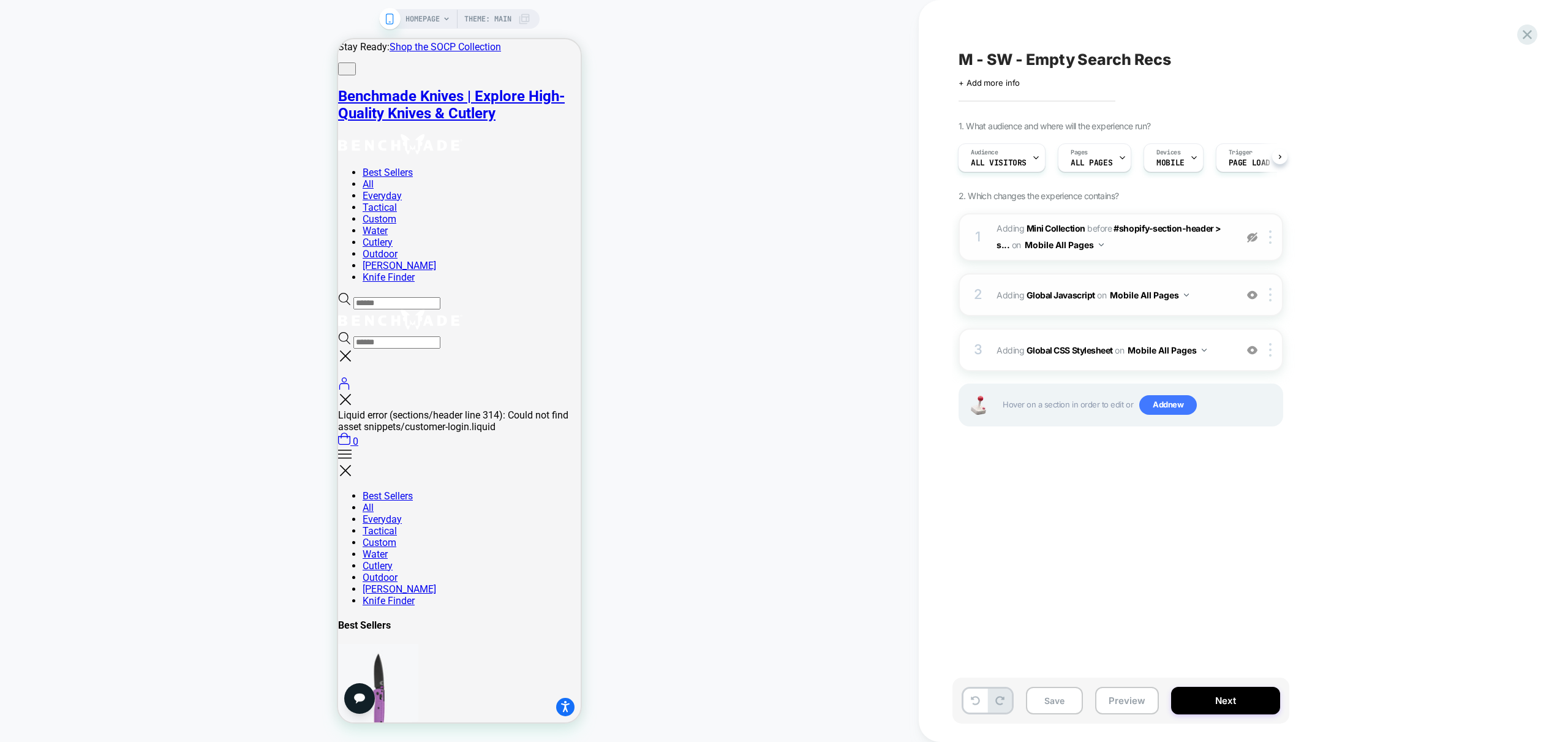
click at [1256, 286] on div "2 Adding Global Javascript on Mobile All Pages Add Before Add After Copy to Des…" at bounding box center [1121, 295] width 325 height 43
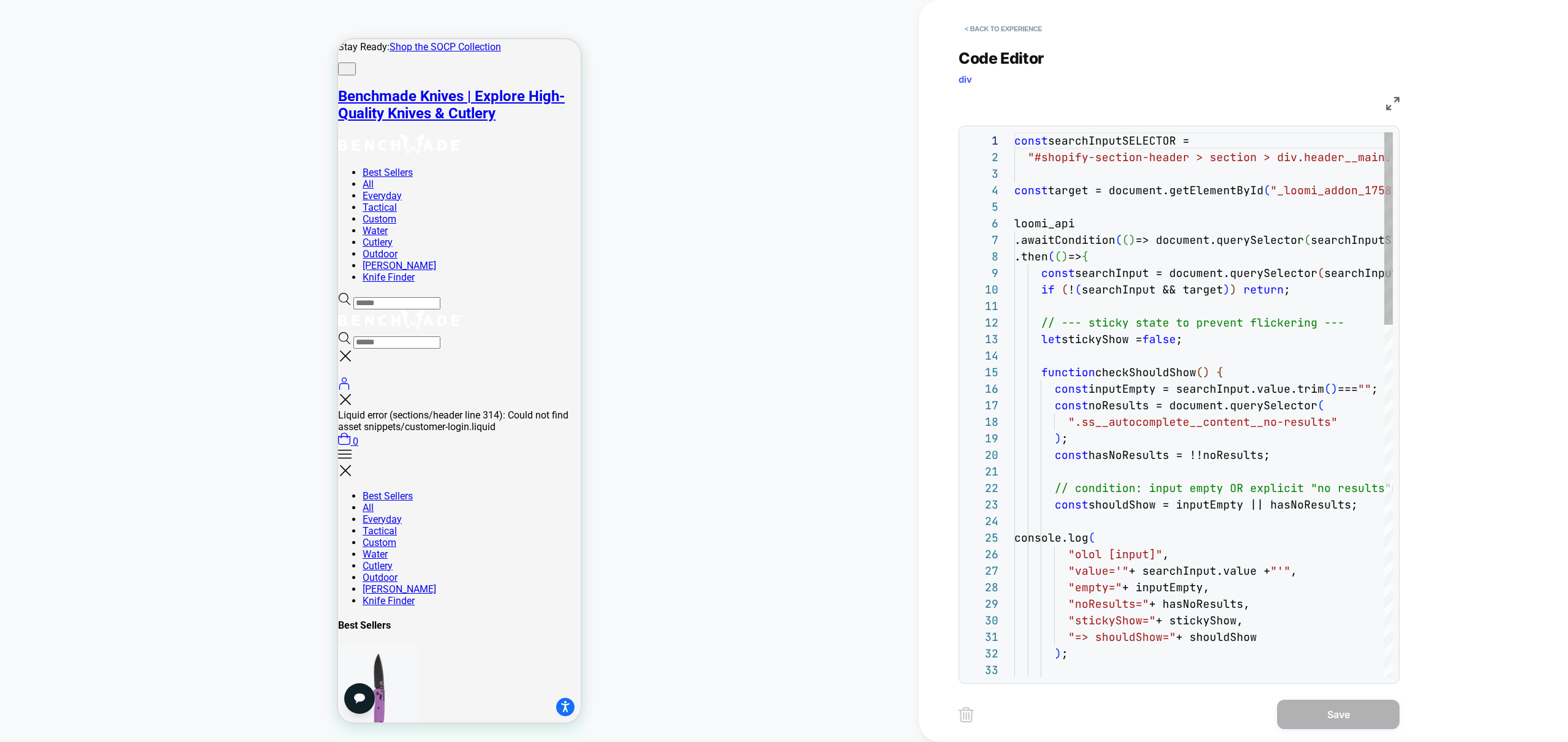
scroll to position [49, 0]
click at [1022, 33] on button "< Back to experience" at bounding box center [1004, 28] width 90 height 19
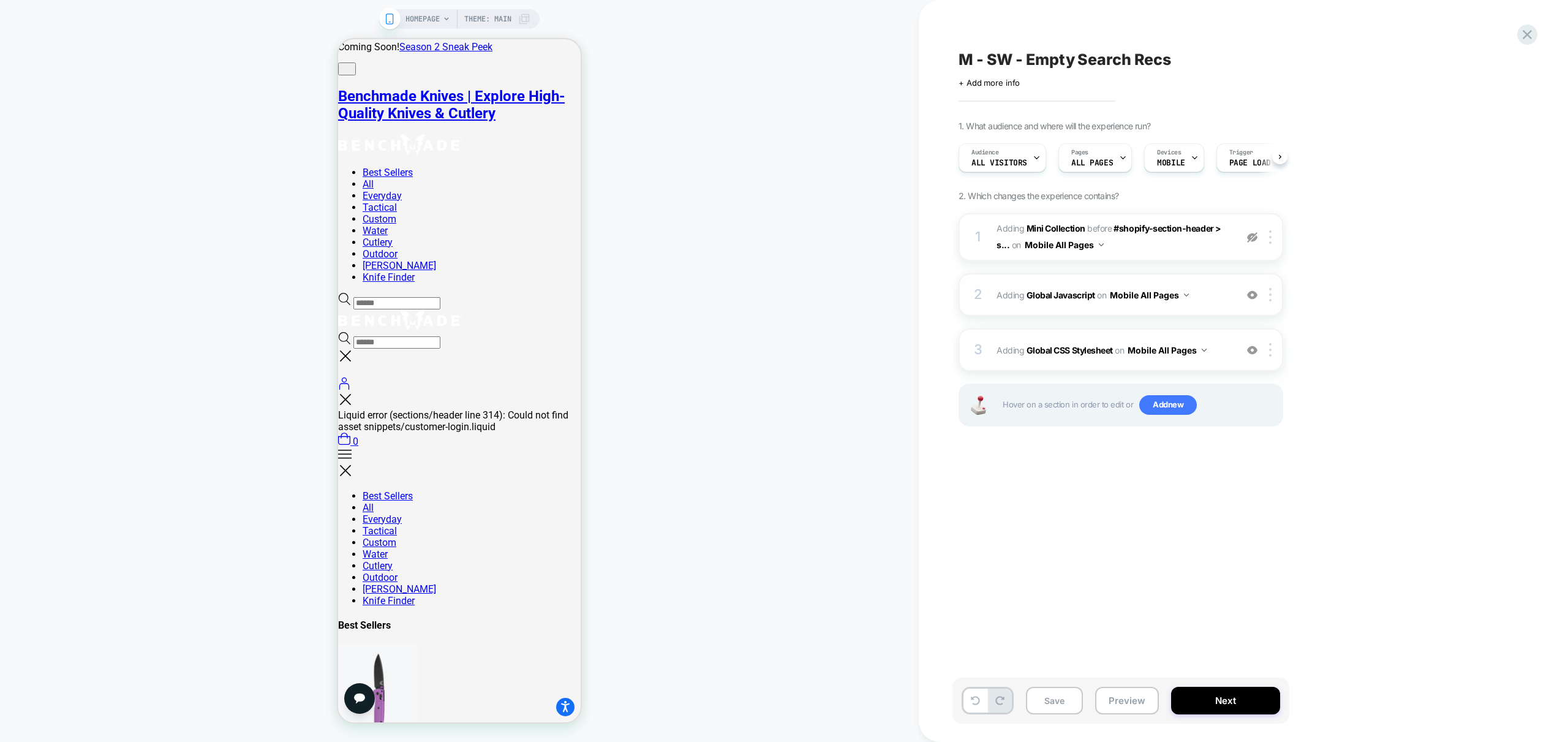
scroll to position [0, 1]
click at [1247, 292] on img at bounding box center [1251, 295] width 10 height 10
click at [1251, 352] on img at bounding box center [1251, 349] width 10 height 10
click at [1132, 701] on button "Preview" at bounding box center [1127, 701] width 64 height 27
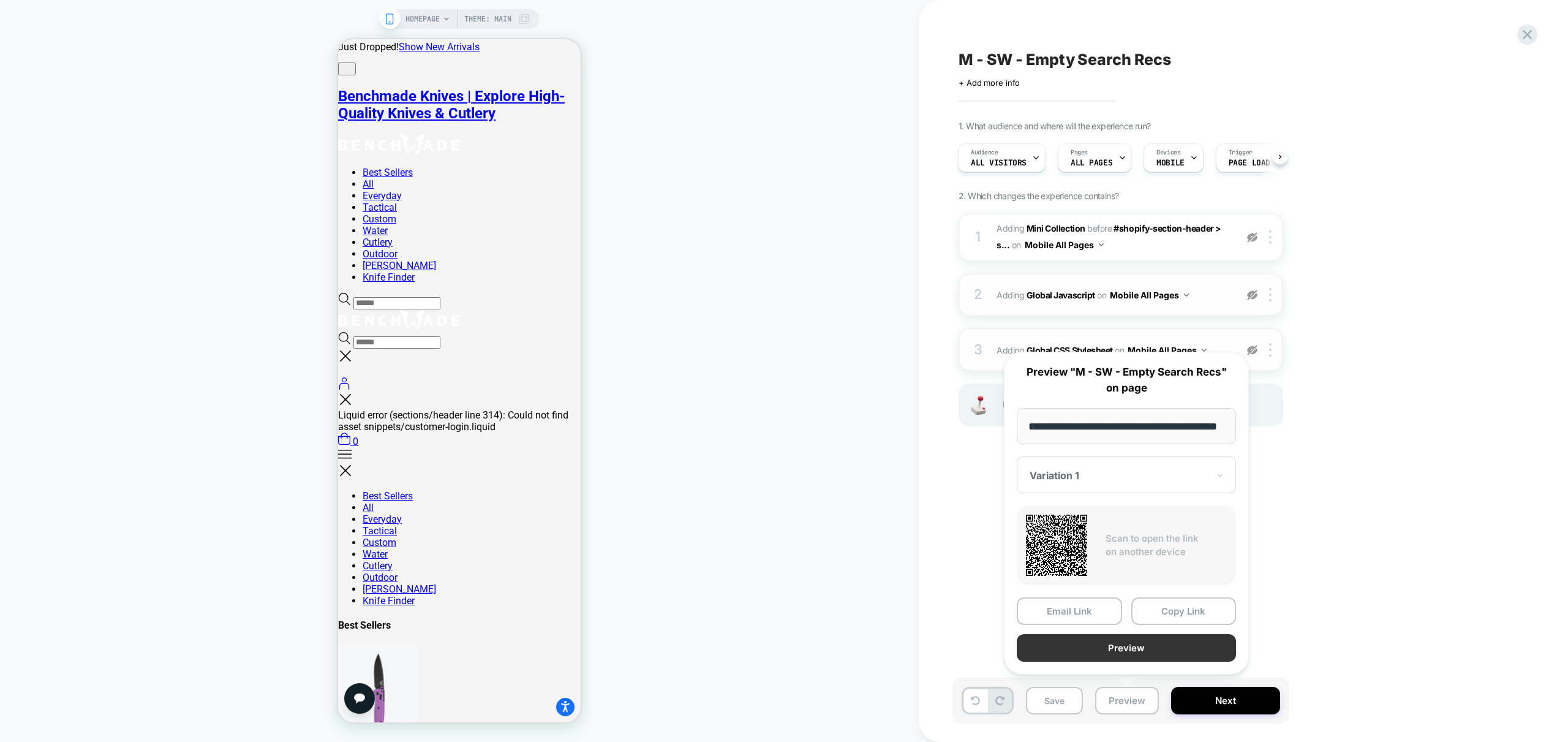
scroll to position [0, 0]
click at [1139, 655] on button "Preview" at bounding box center [1126, 648] width 220 height 27
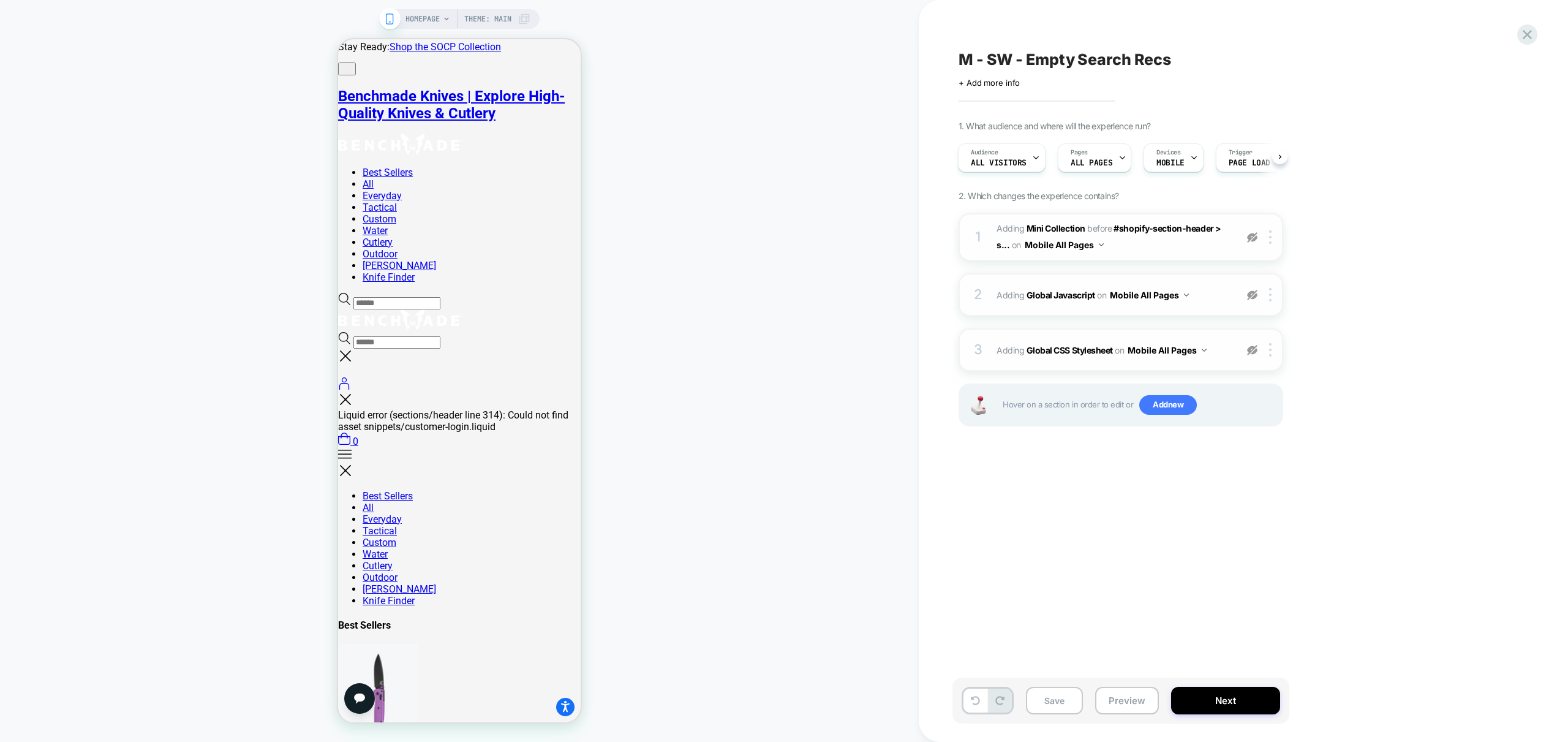
click at [1252, 239] on img at bounding box center [1251, 237] width 10 height 10
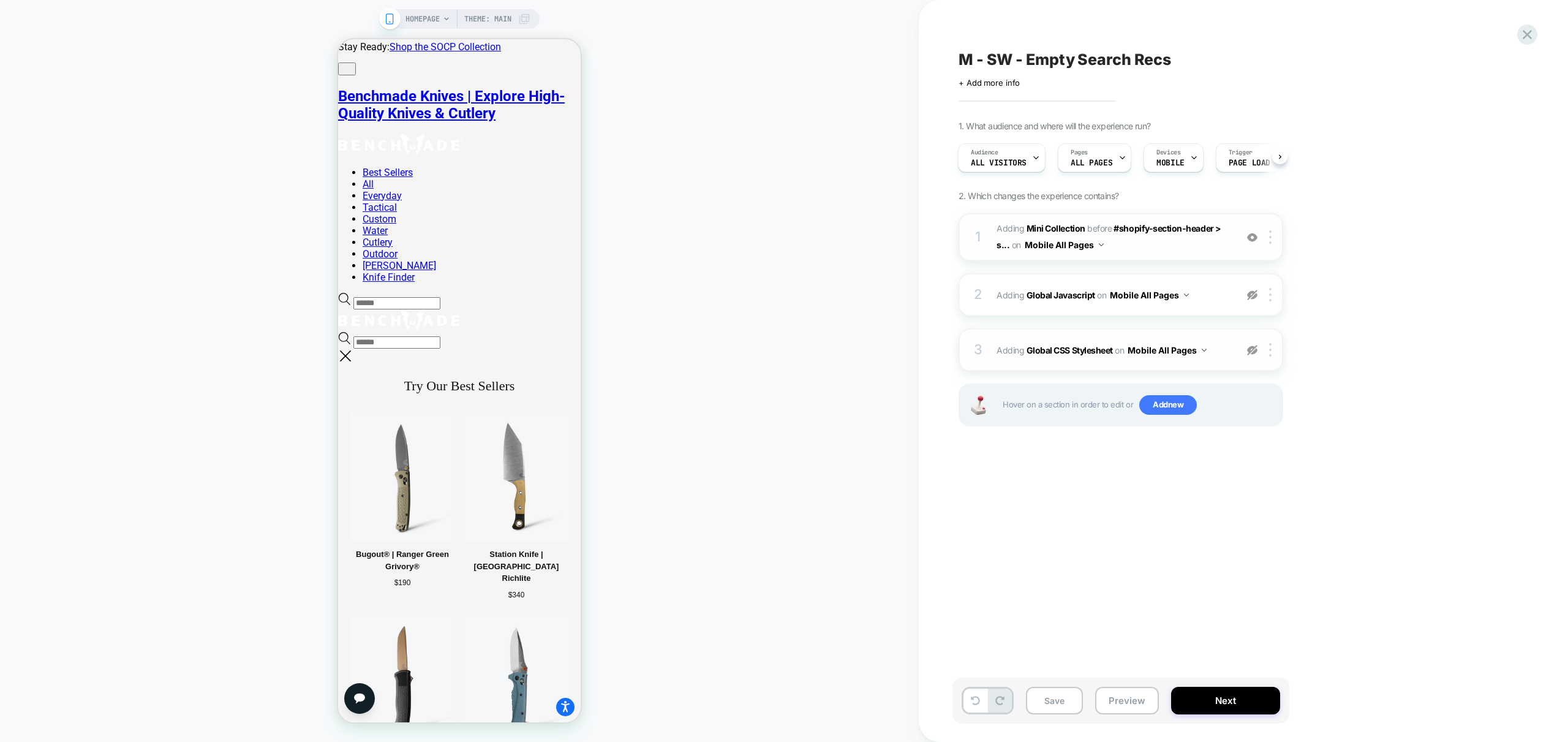
drag, startPoint x: 1256, startPoint y: 299, endPoint x: 1246, endPoint y: 316, distance: 19.7
click at [1256, 299] on img at bounding box center [1251, 295] width 10 height 10
click at [1252, 349] on img at bounding box center [1251, 349] width 10 height 10
click at [1122, 702] on button "Preview" at bounding box center [1127, 701] width 64 height 27
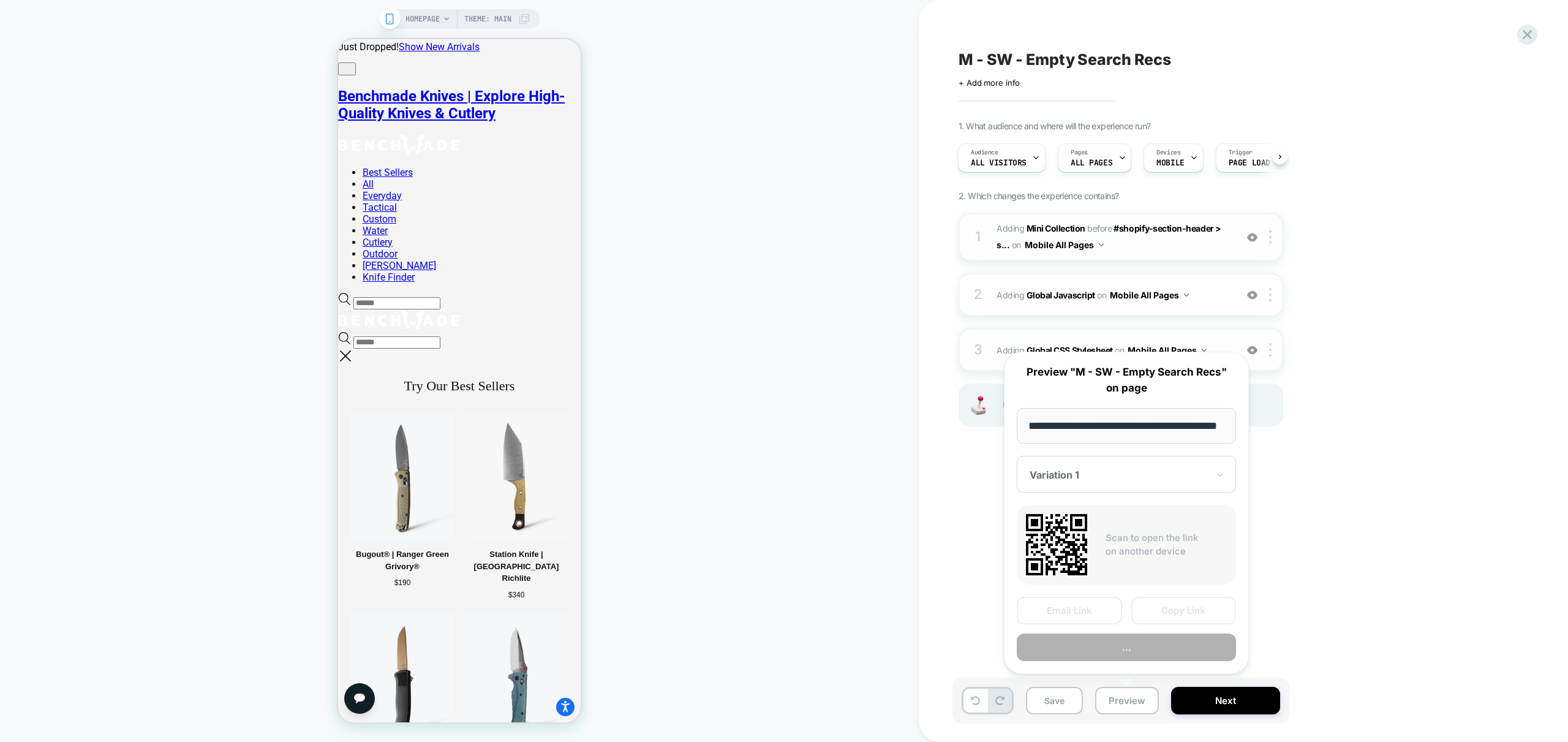
scroll to position [0, 50]
click at [1187, 613] on button "Copy Link" at bounding box center [1184, 611] width 105 height 27
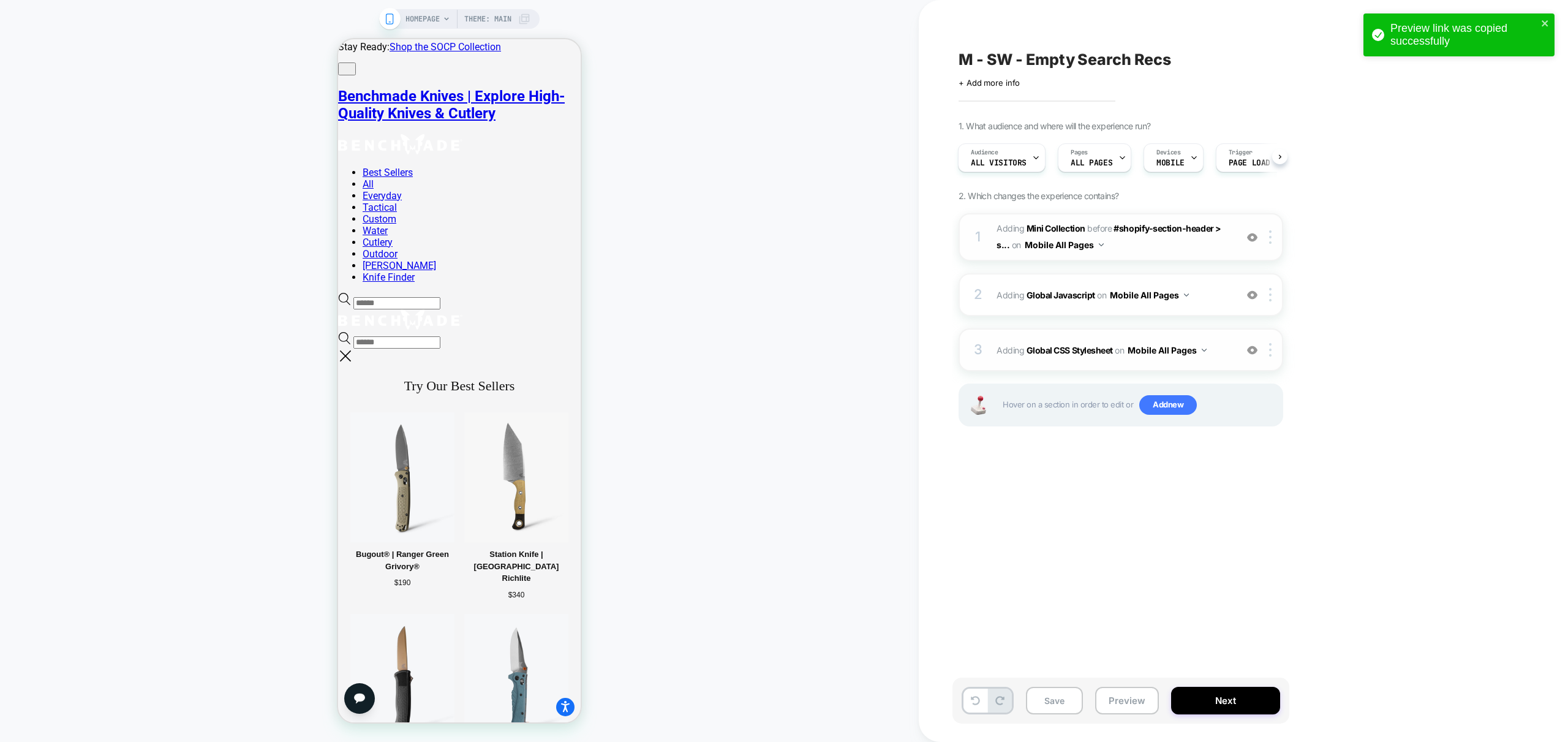
click at [687, 478] on div "HOMEPAGE Theme: MAIN" at bounding box center [459, 371] width 918 height 717
click at [780, 382] on div "HOMEPAGE Theme: MAIN" at bounding box center [459, 371] width 918 height 717
click at [1218, 299] on span "Adding Global Javascript on Mobile All Pages" at bounding box center [1112, 295] width 233 height 17
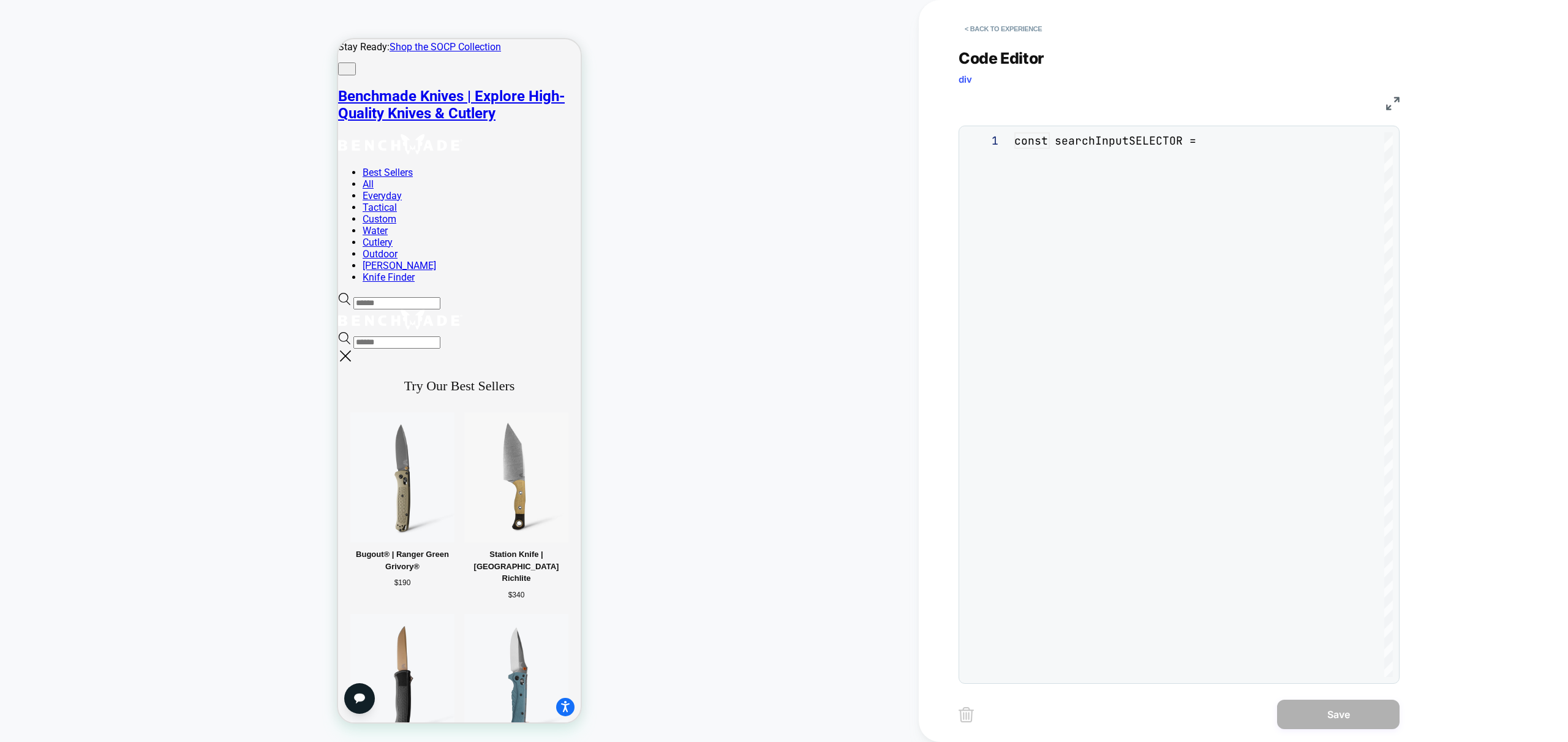
scroll to position [49, 0]
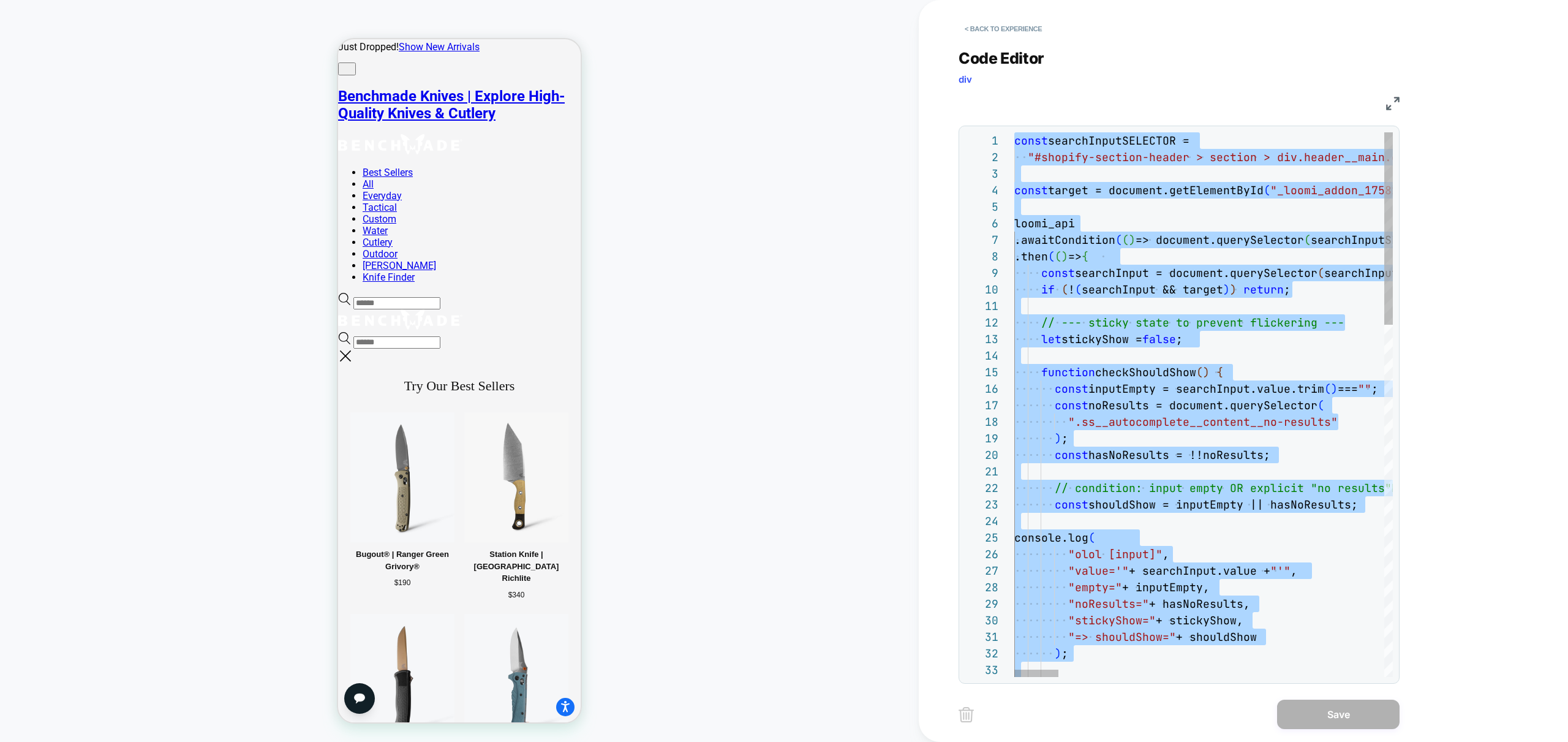
type textarea "**********"
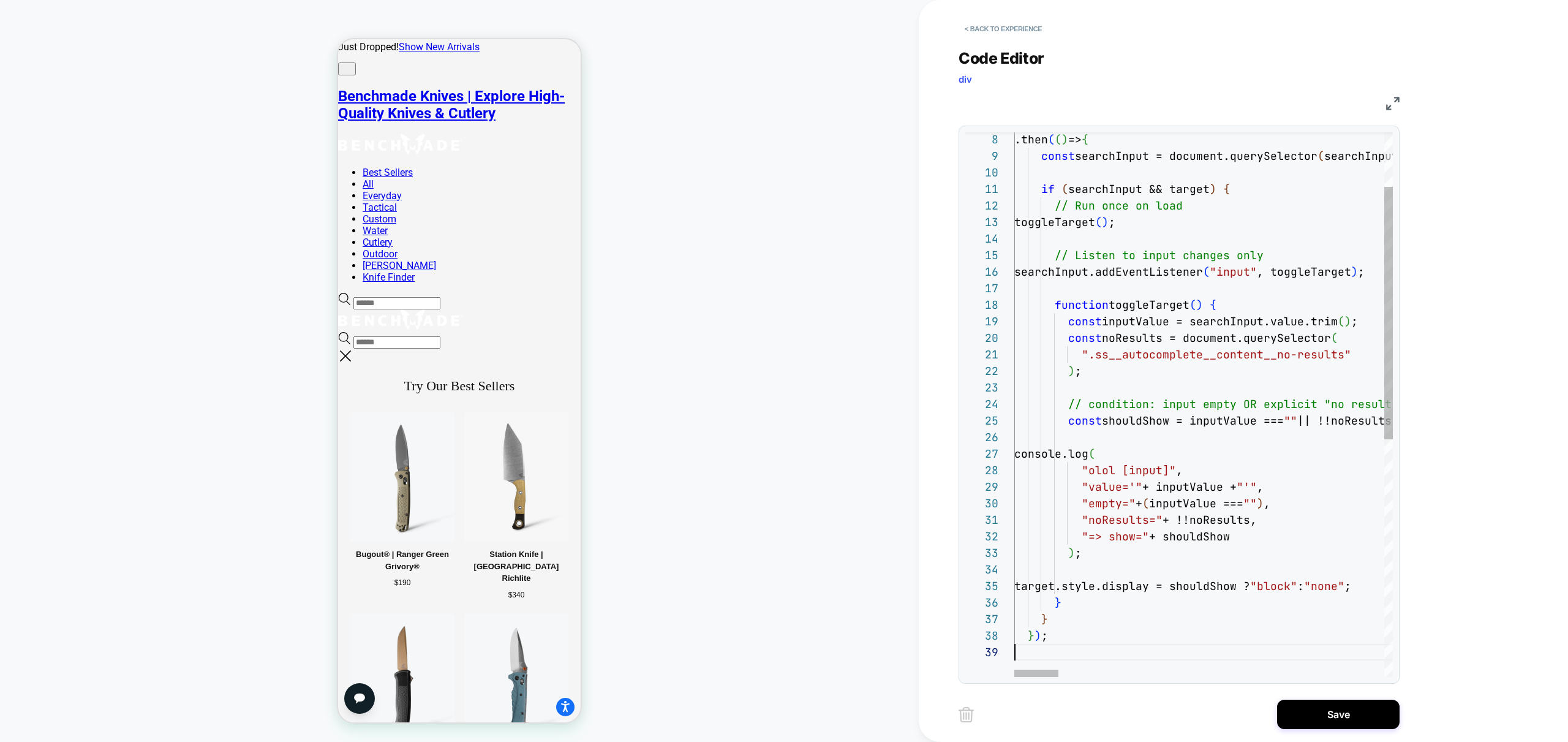
scroll to position [133, 0]
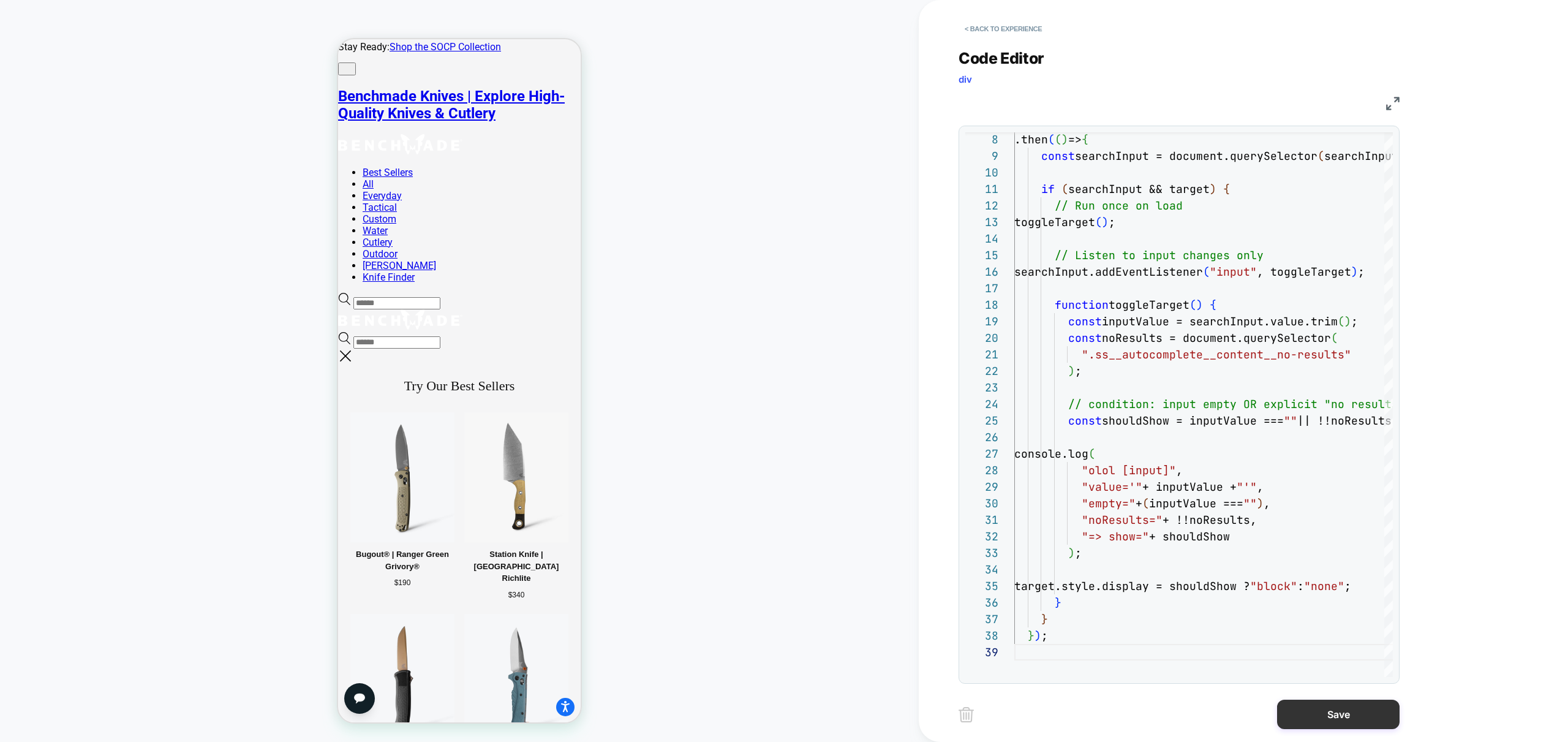
click at [1380, 729] on div "Save" at bounding box center [1179, 714] width 441 height 30
click at [1359, 712] on button "Save" at bounding box center [1338, 715] width 123 height 29
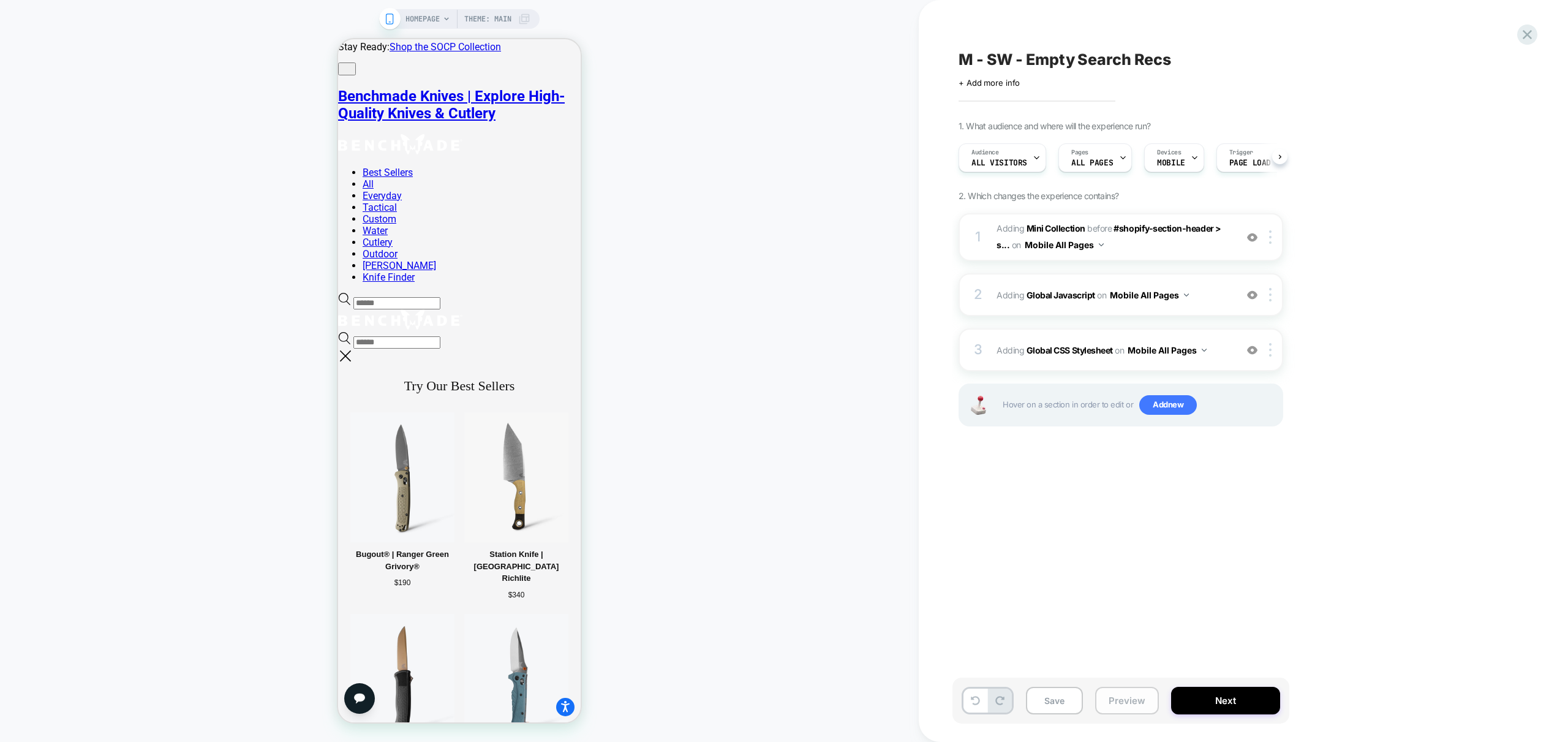
scroll to position [0, 1]
click at [1144, 700] on button "Preview" at bounding box center [1127, 701] width 64 height 27
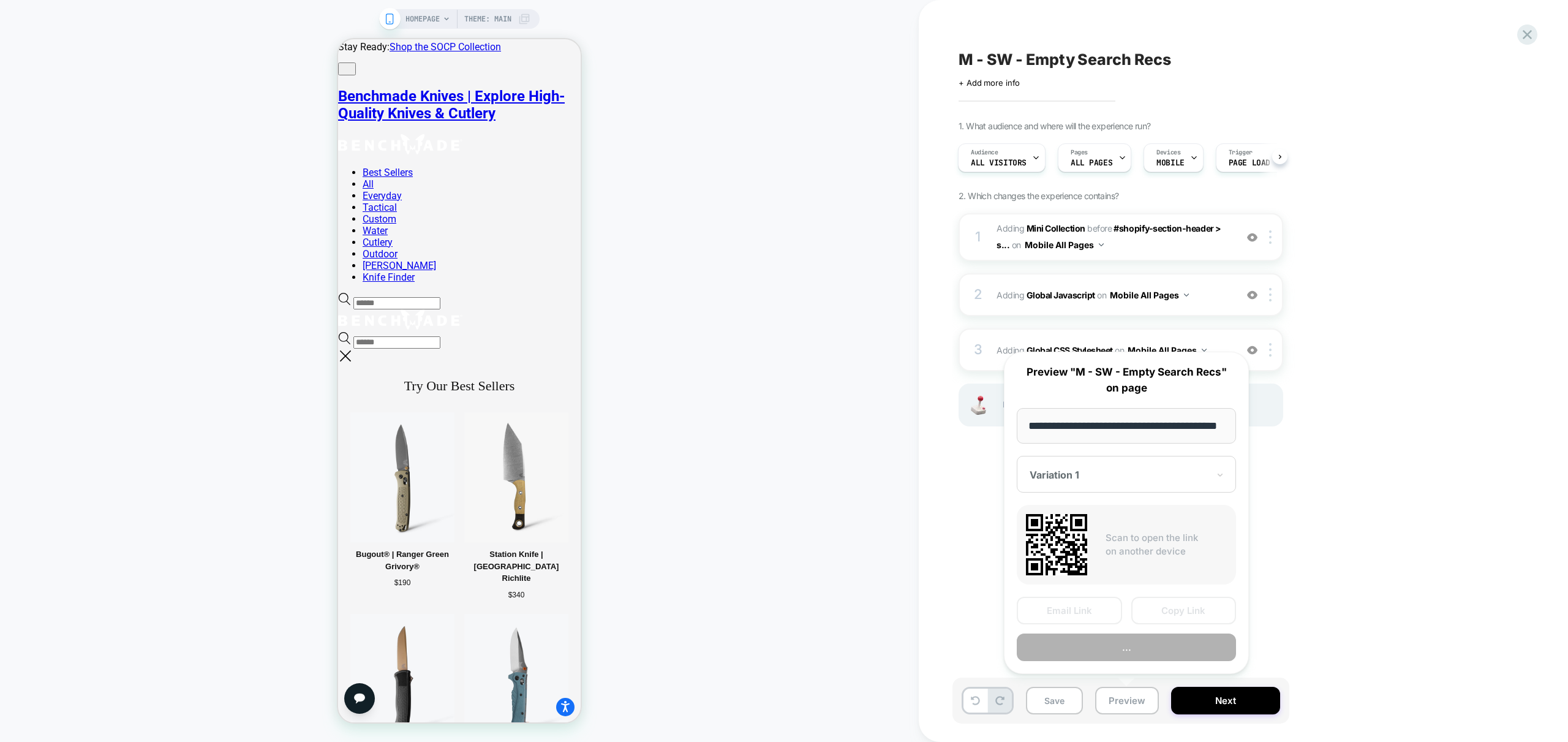
scroll to position [0, 50]
click at [1198, 618] on button "Copy Link" at bounding box center [1184, 611] width 105 height 27
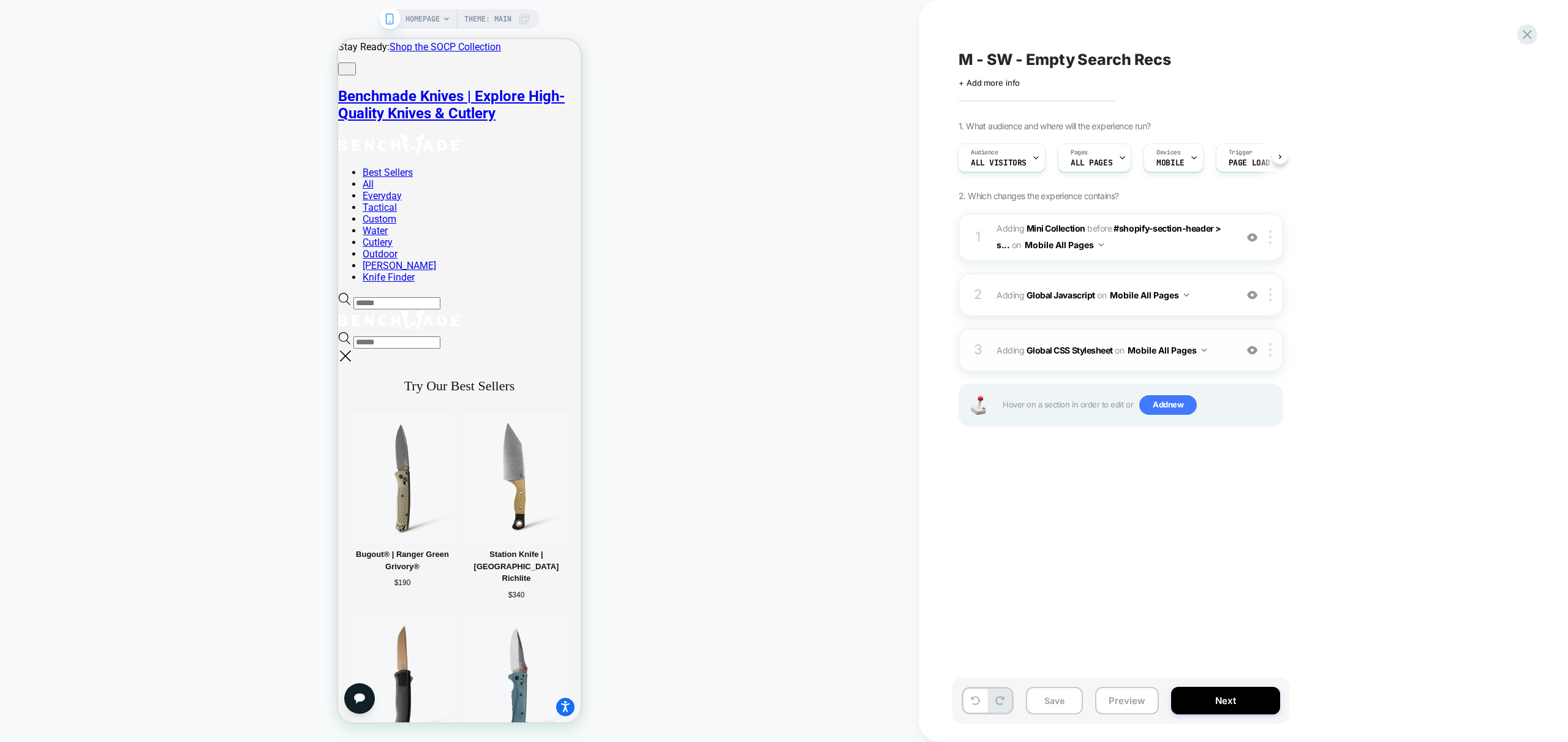
click at [1228, 355] on span "Adding Global CSS Stylesheet on Mobile All Pages" at bounding box center [1112, 349] width 233 height 17
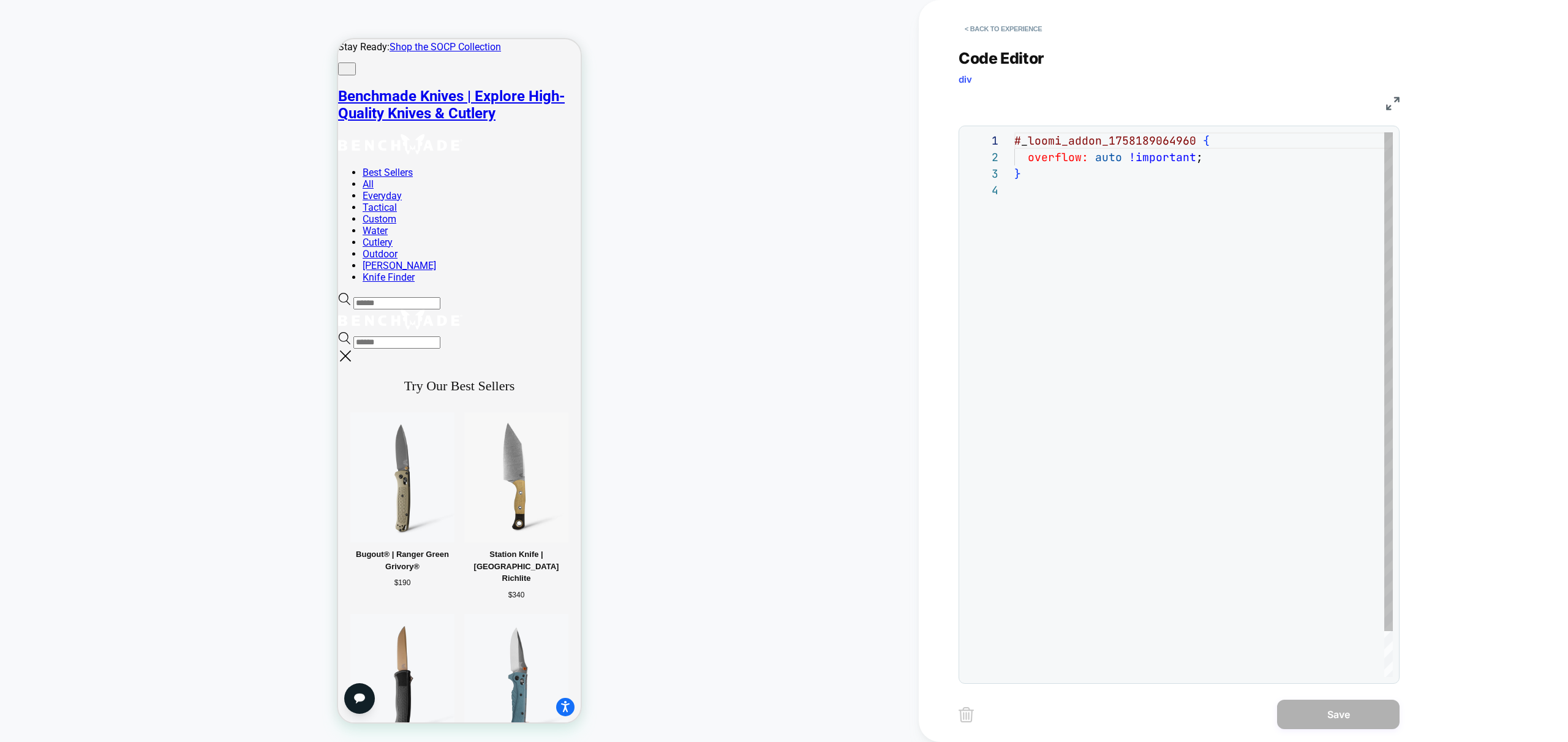
scroll to position [49, 0]
click at [1134, 337] on div "# _ loomi_addon_1758189064960 { overflow: auto !important ; }" at bounding box center [1204, 429] width 379 height 594
drag, startPoint x: 991, startPoint y: 27, endPoint x: 1021, endPoint y: 66, distance: 49.2
click at [991, 27] on button "< Back to experience" at bounding box center [1004, 28] width 90 height 19
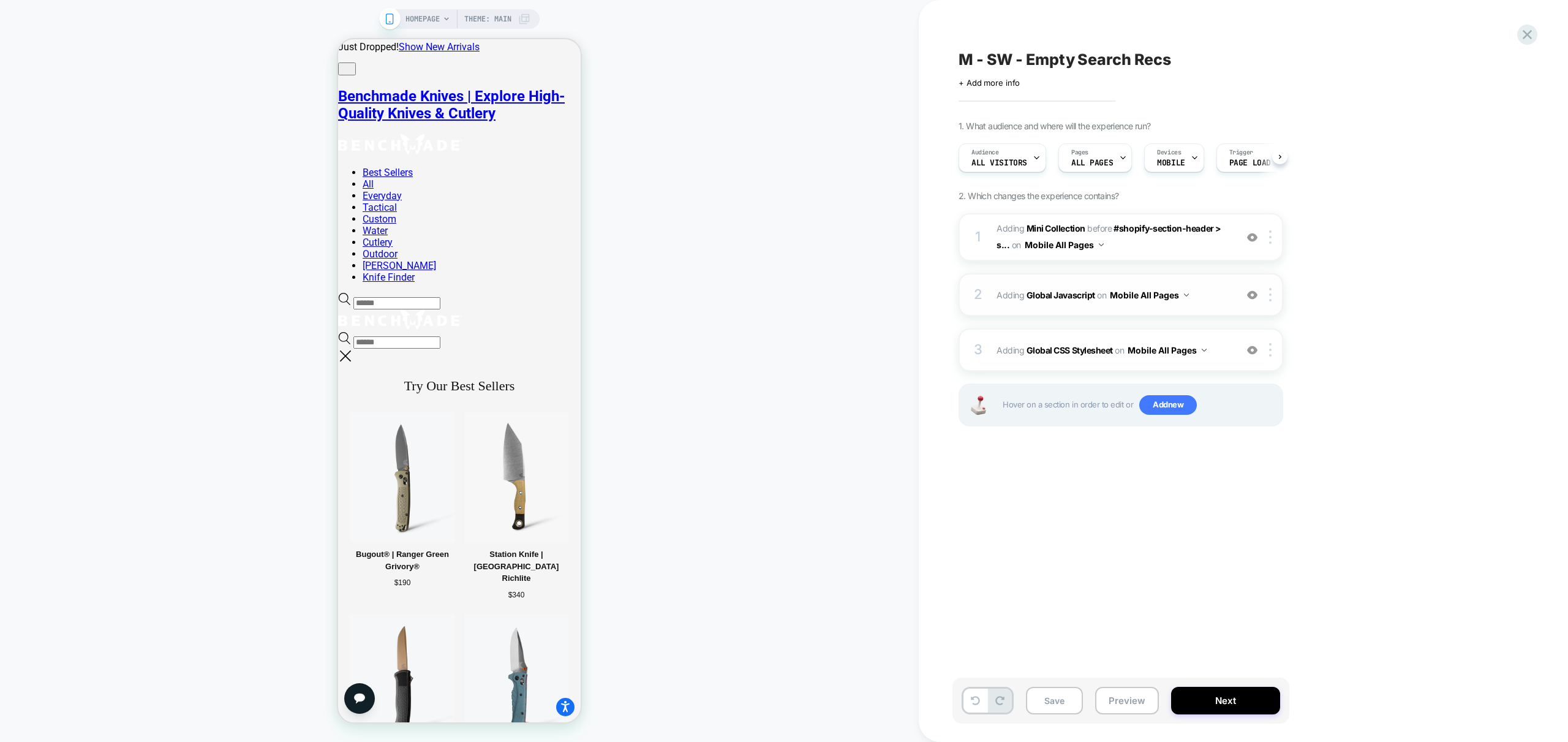
scroll to position [0, 1]
click at [1189, 247] on span "#_loomi_addon_1758189064960 Adding Mini Collection BEFORE #shopify-section-head…" at bounding box center [1112, 237] width 233 height 33
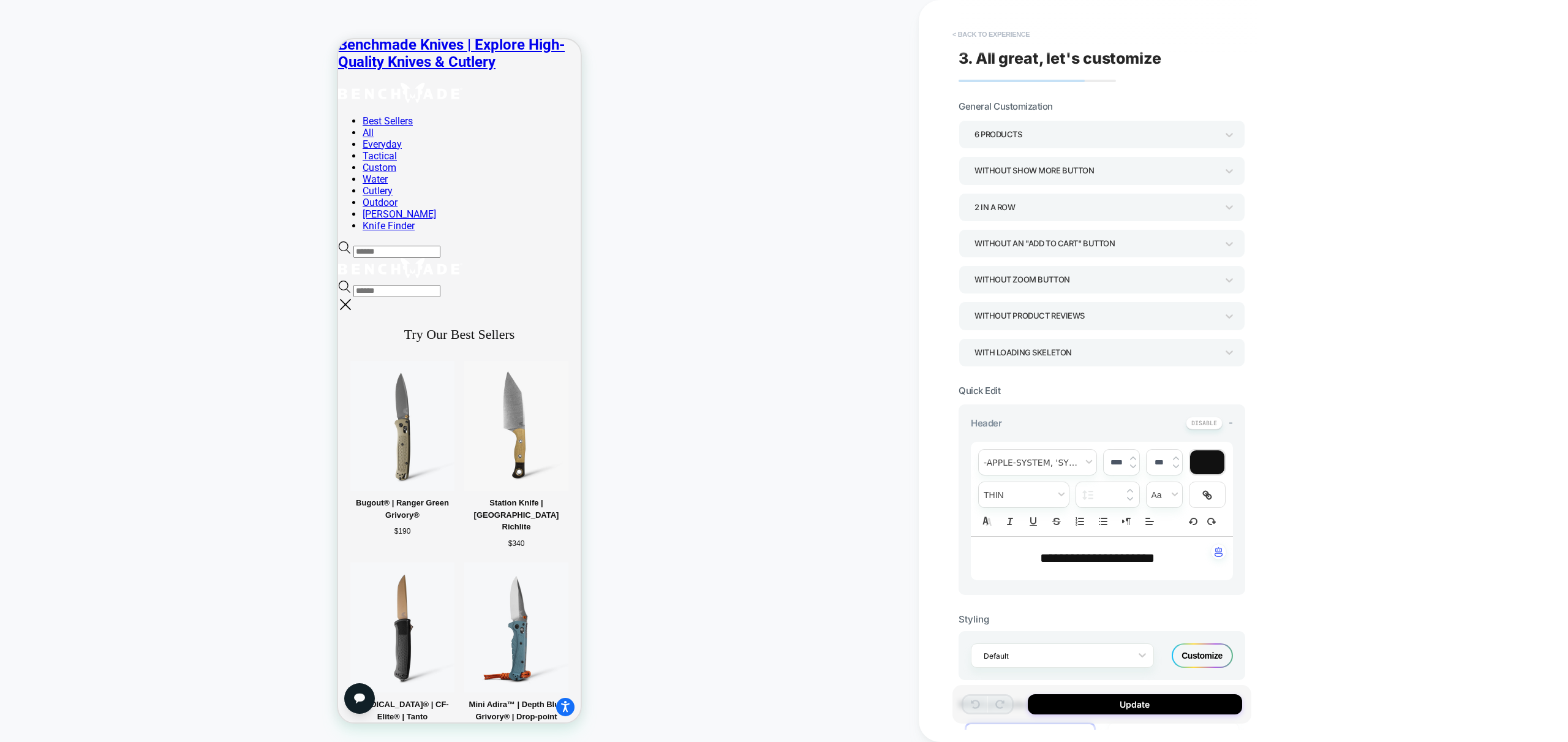
scroll to position [98, 0]
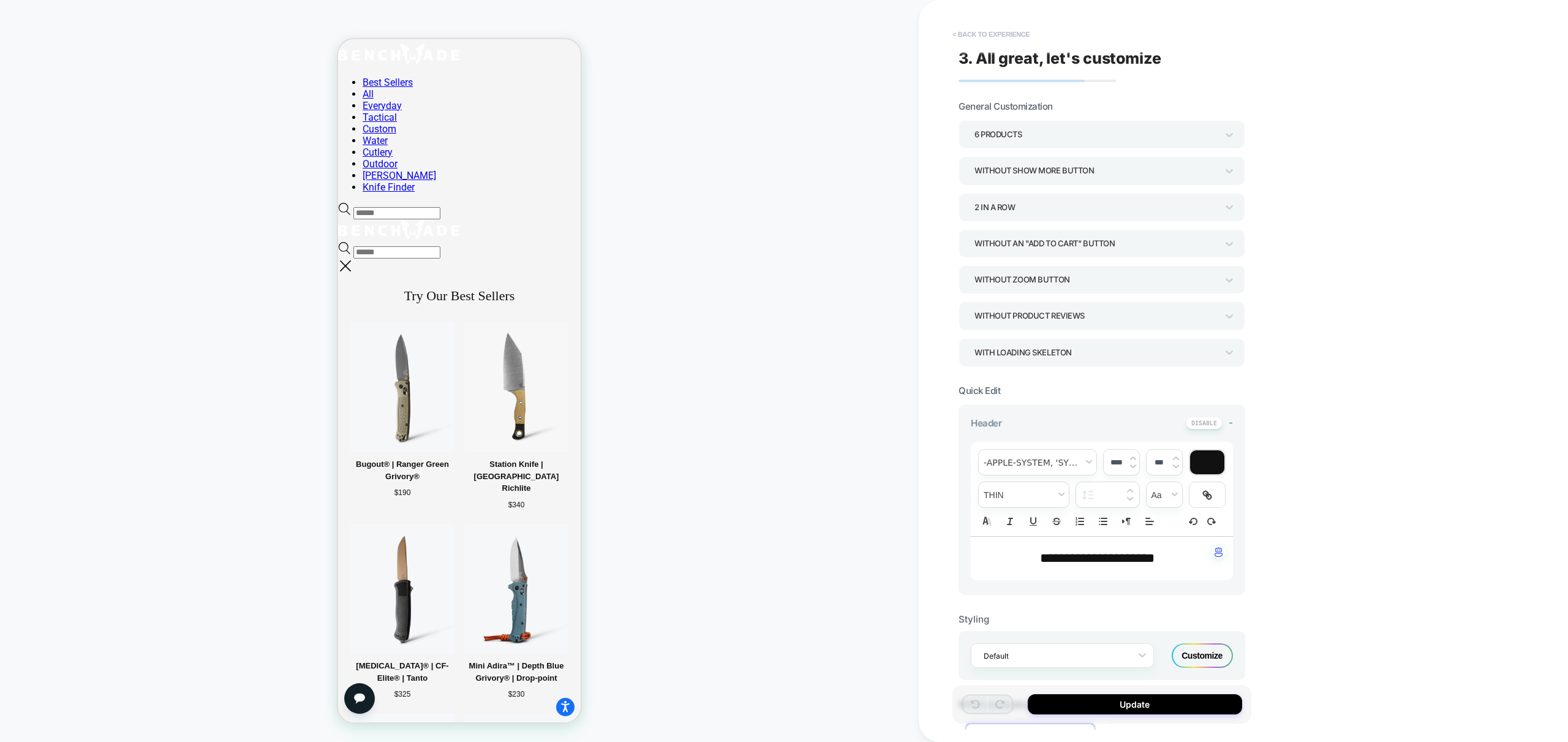
click at [979, 38] on button "< Back to experience" at bounding box center [991, 34] width 90 height 19
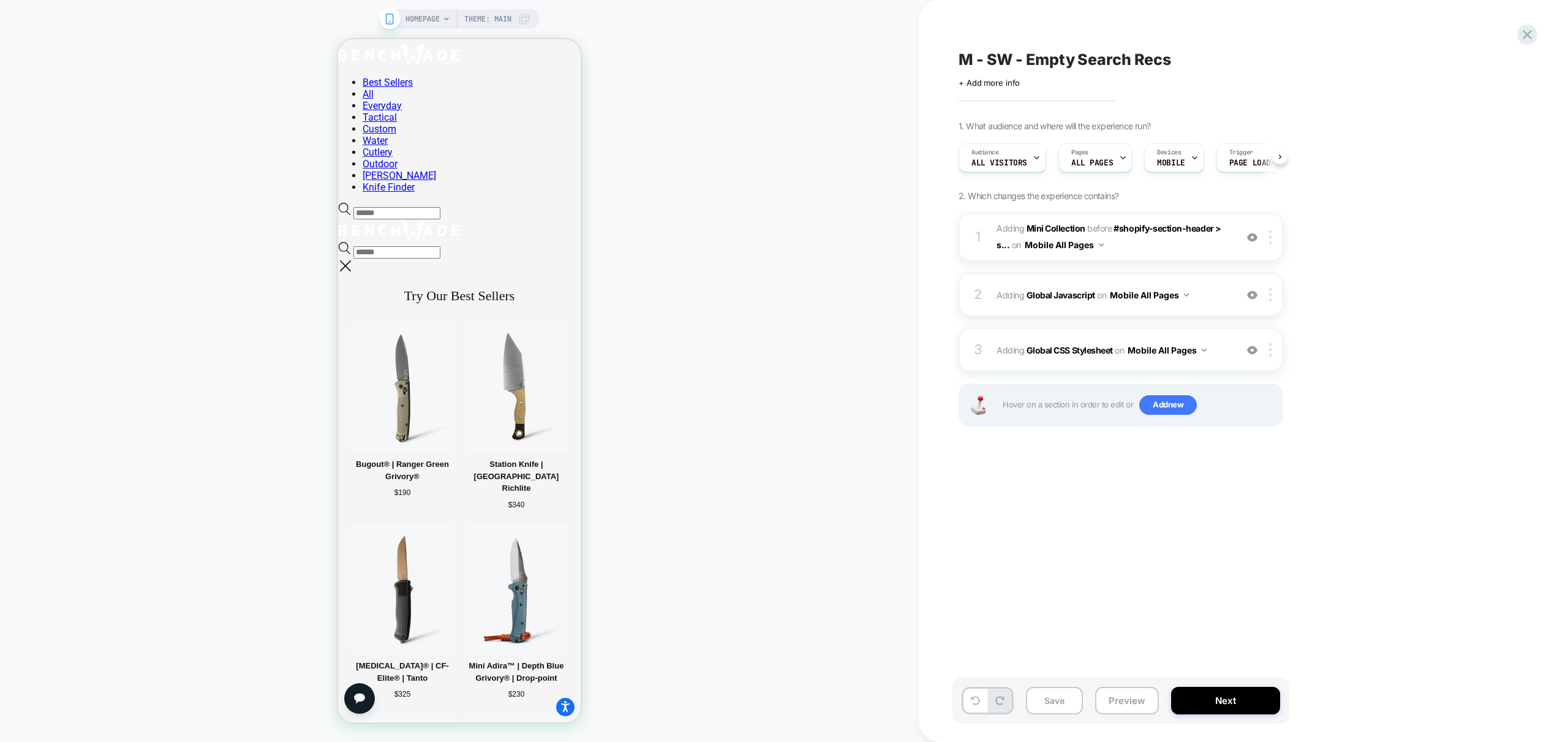
scroll to position [0, 1]
click at [1211, 304] on div "2 Adding Global Javascript on Mobile All Pages Add Before Add After Copy to Des…" at bounding box center [1121, 295] width 325 height 43
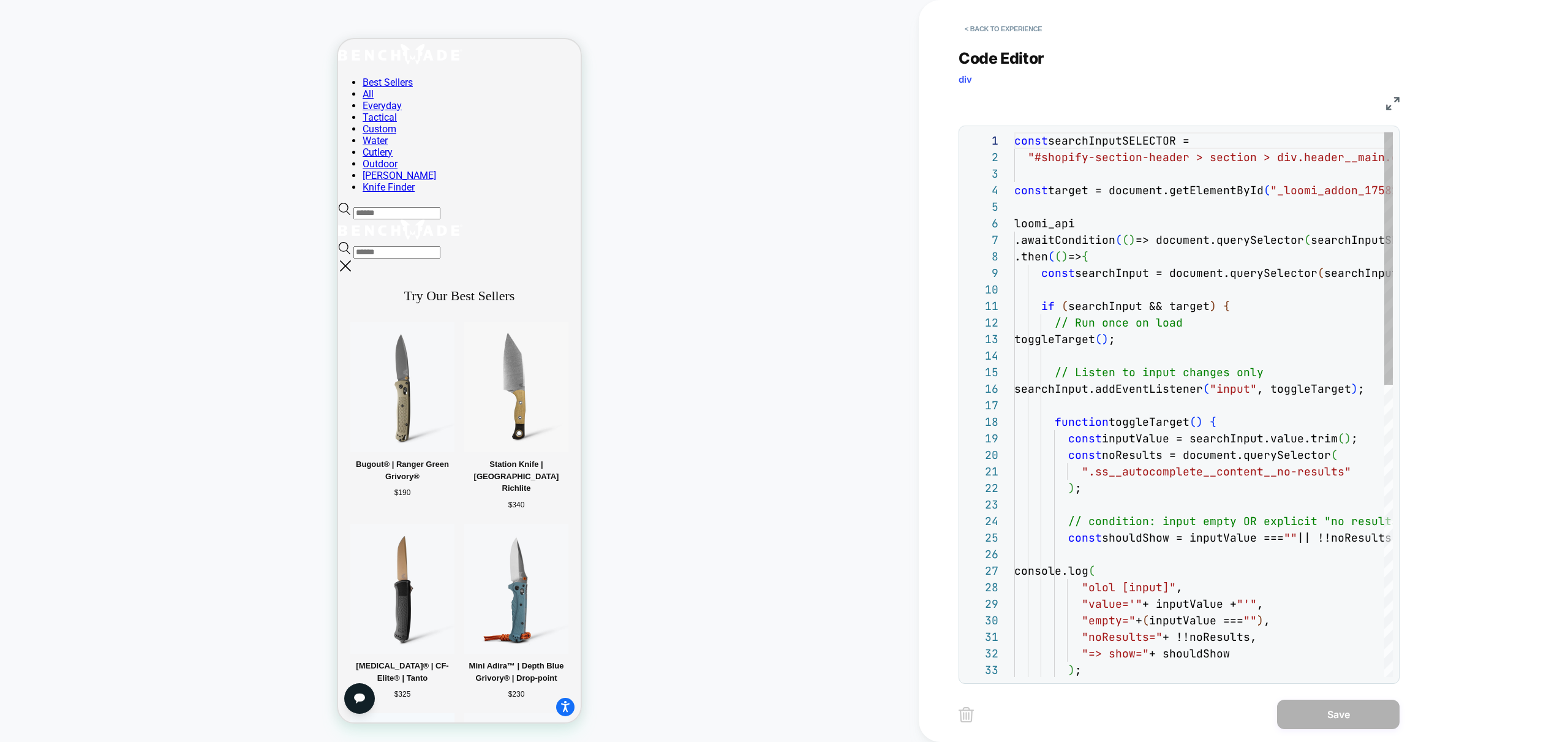
scroll to position [49, 0]
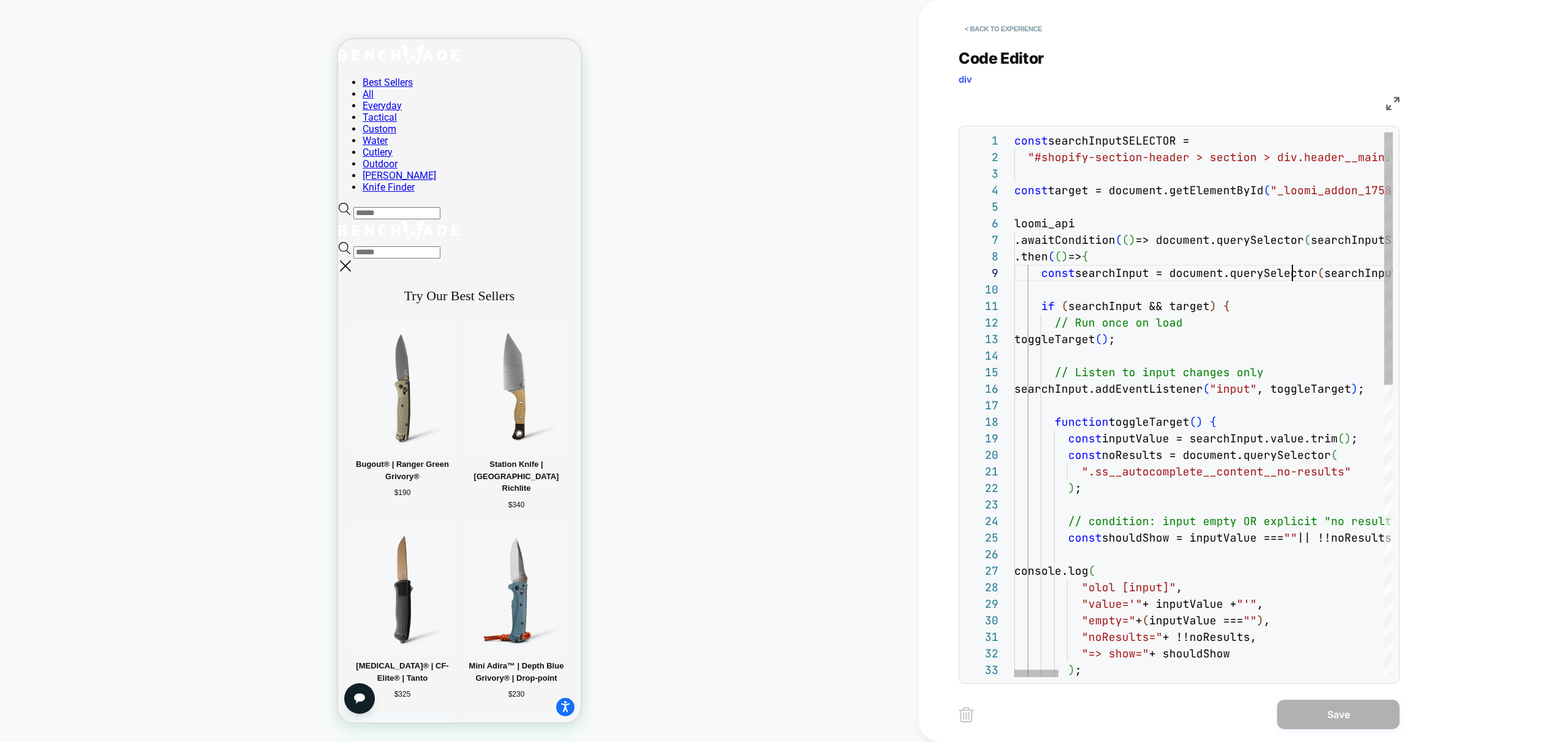
scroll to position [116, 305]
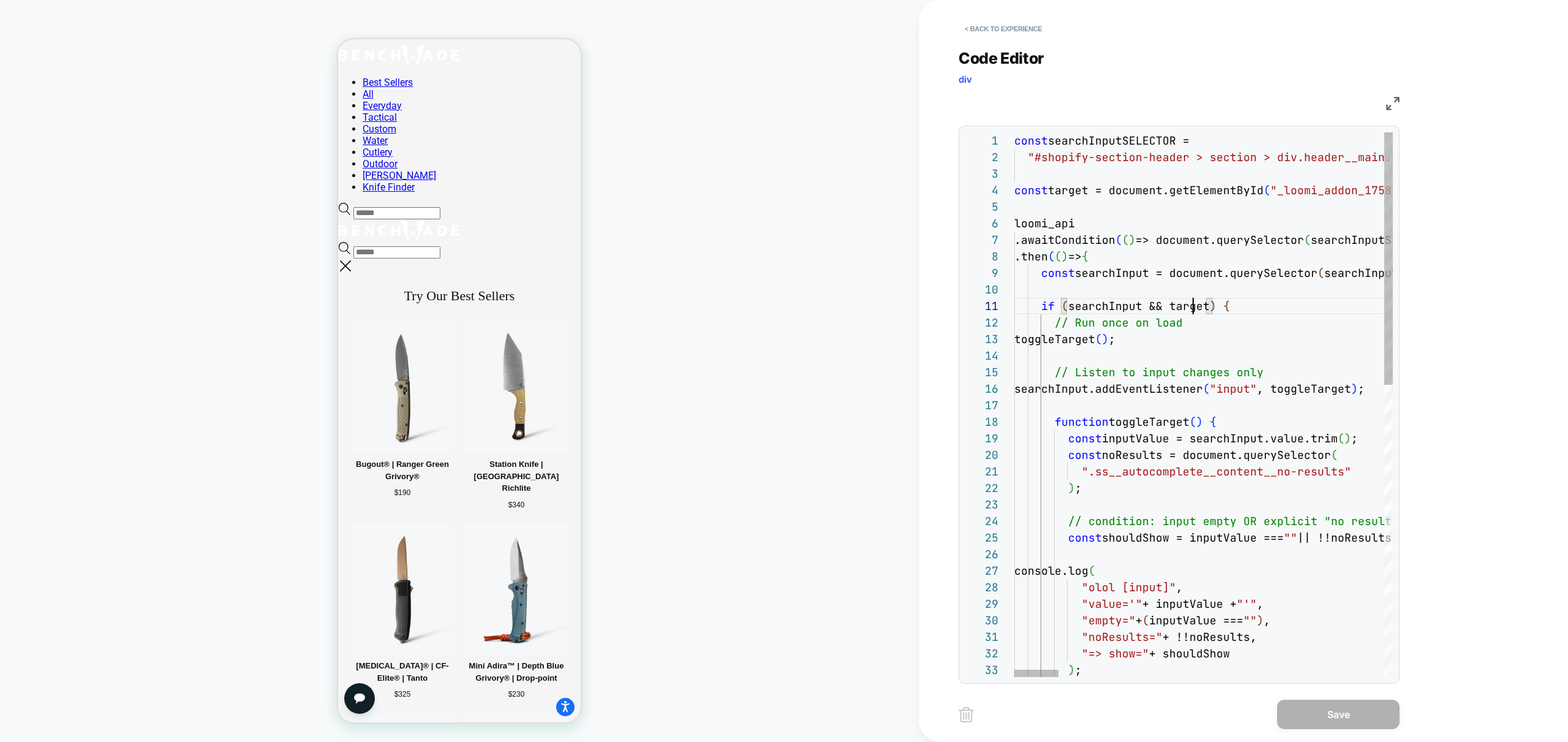
scroll to position [0, 192]
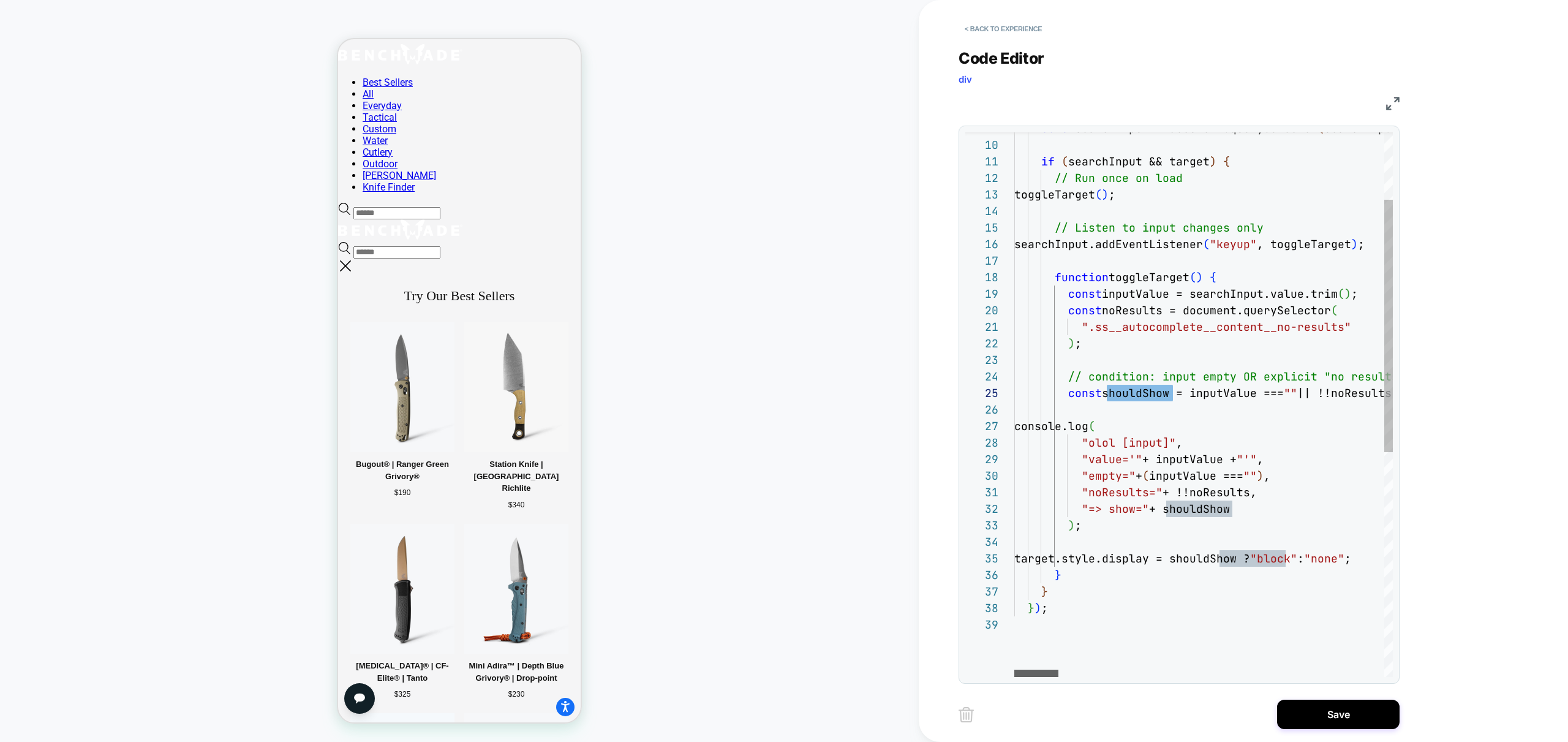
click at [1015, 675] on div at bounding box center [1036, 673] width 44 height 7
type textarea "**********"
click at [1321, 715] on button "Save" at bounding box center [1338, 715] width 123 height 29
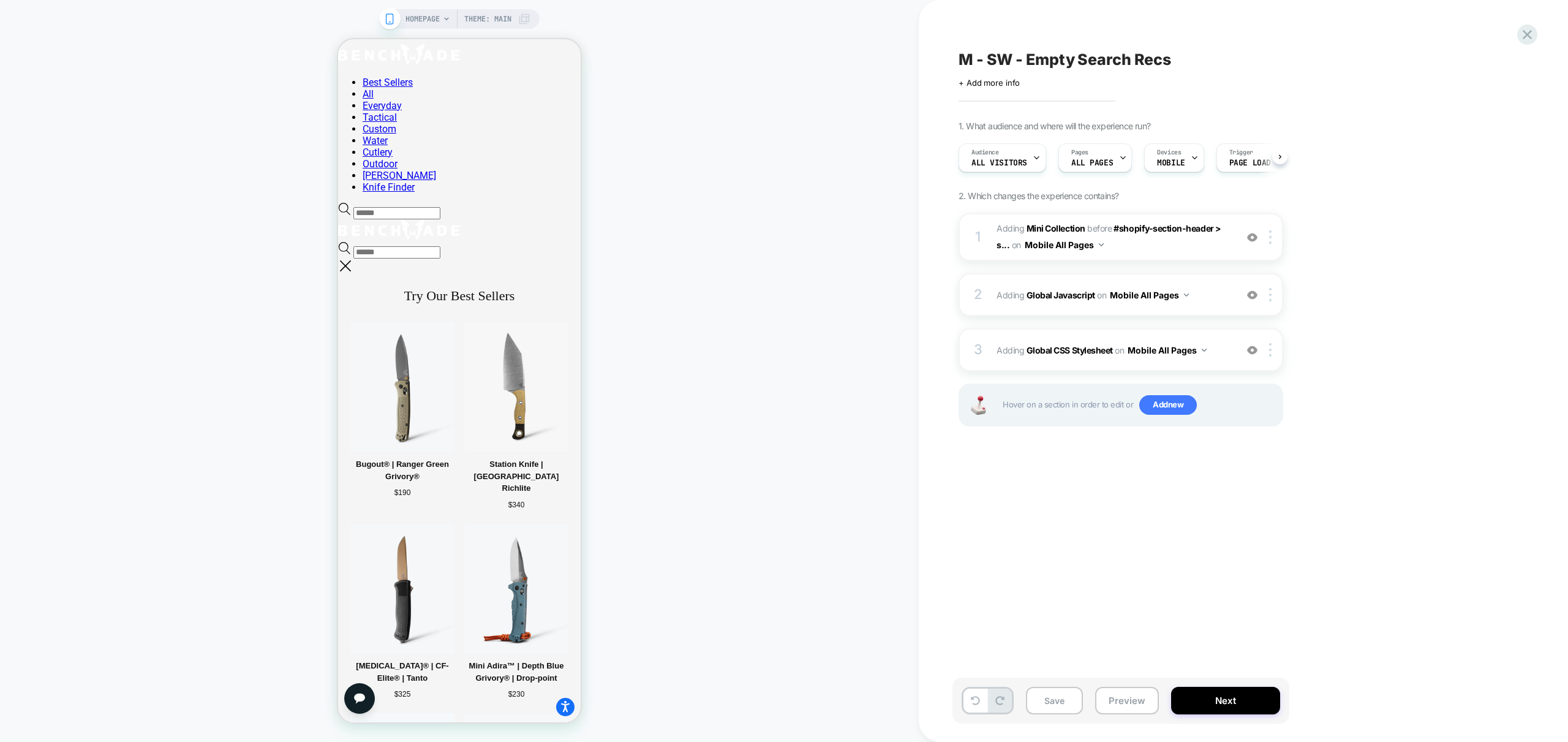
scroll to position [0, 1]
click at [1134, 699] on button "Preview" at bounding box center [1127, 701] width 64 height 27
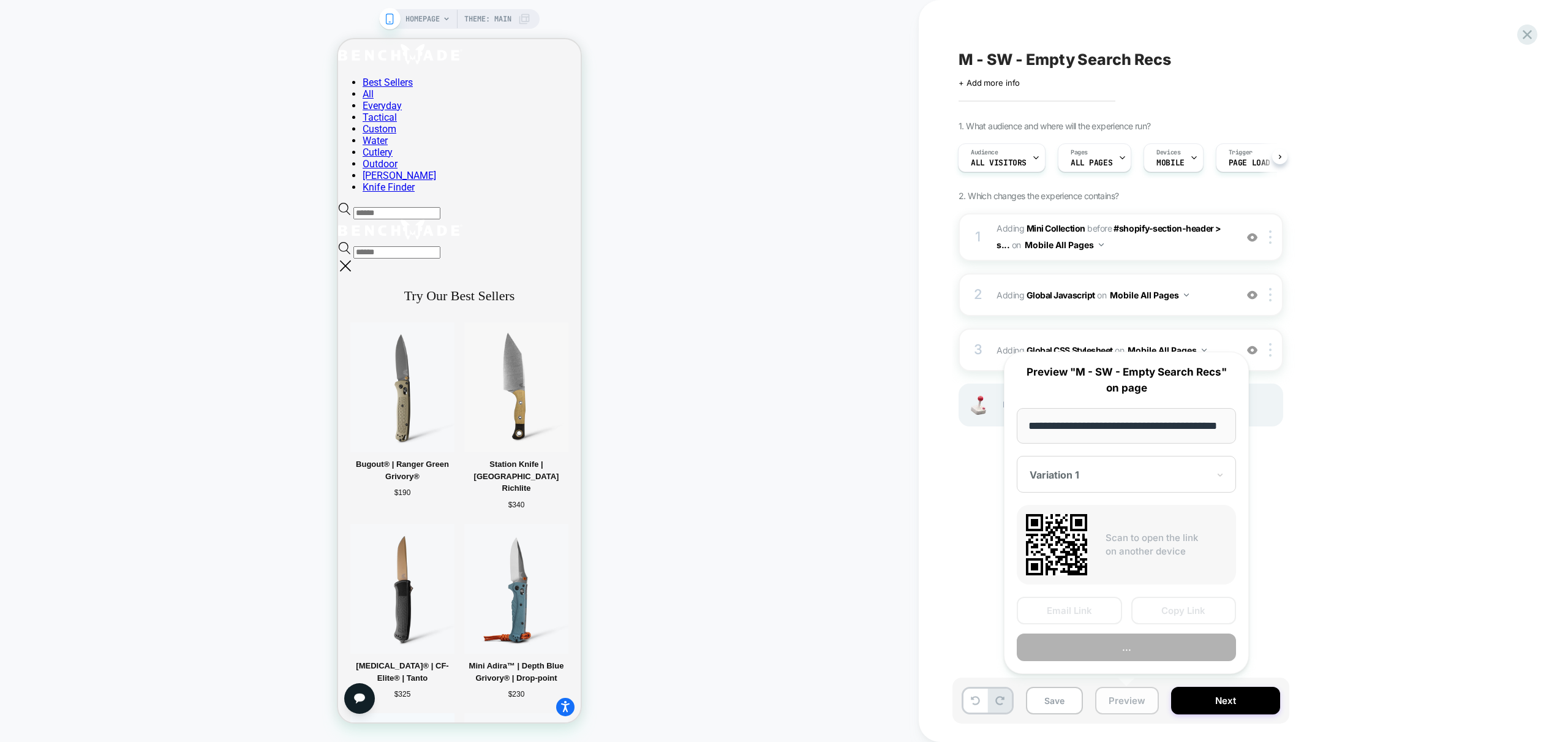
scroll to position [0, 50]
click at [1165, 646] on button "Preview" at bounding box center [1126, 648] width 220 height 27
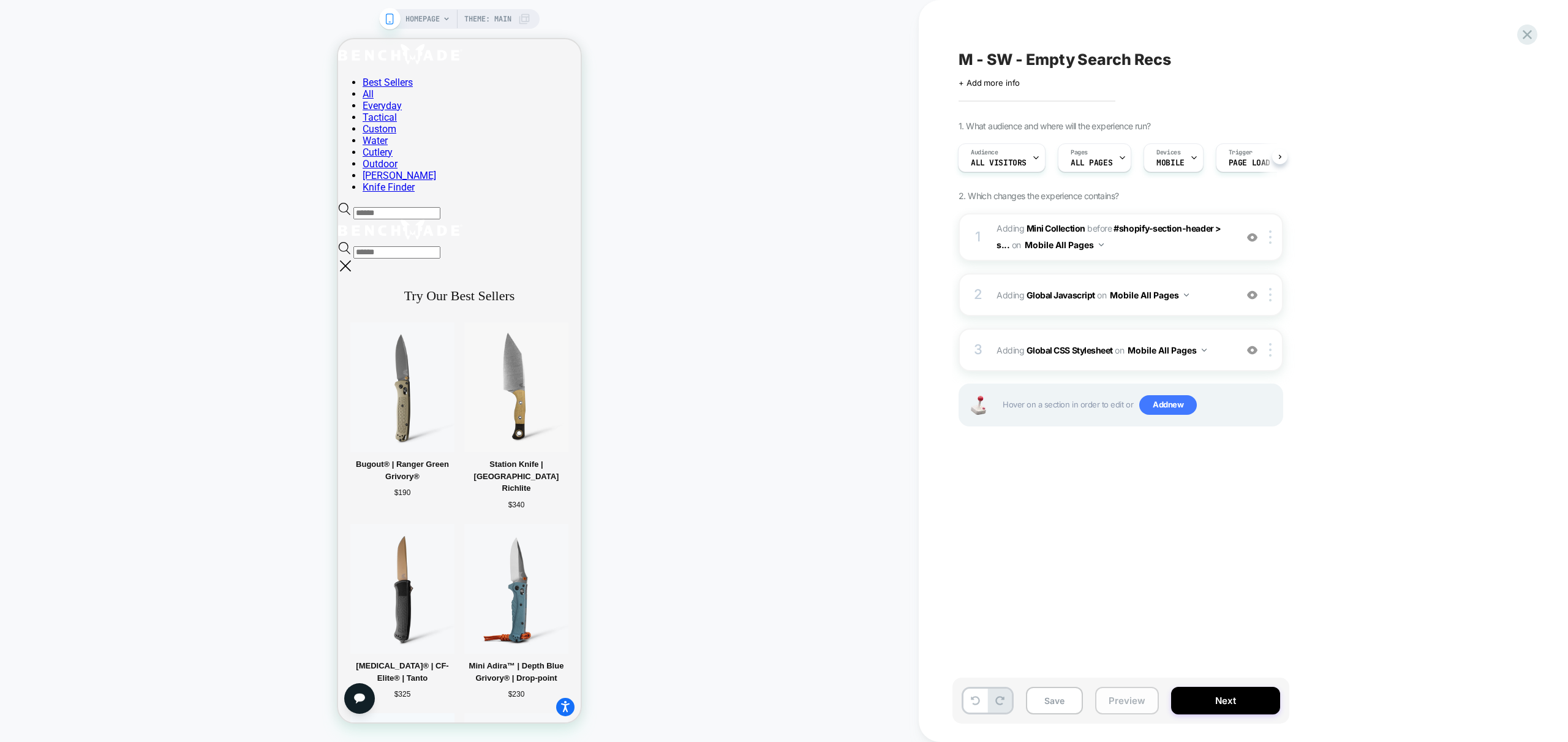
click at [1132, 691] on button "Preview" at bounding box center [1127, 701] width 64 height 27
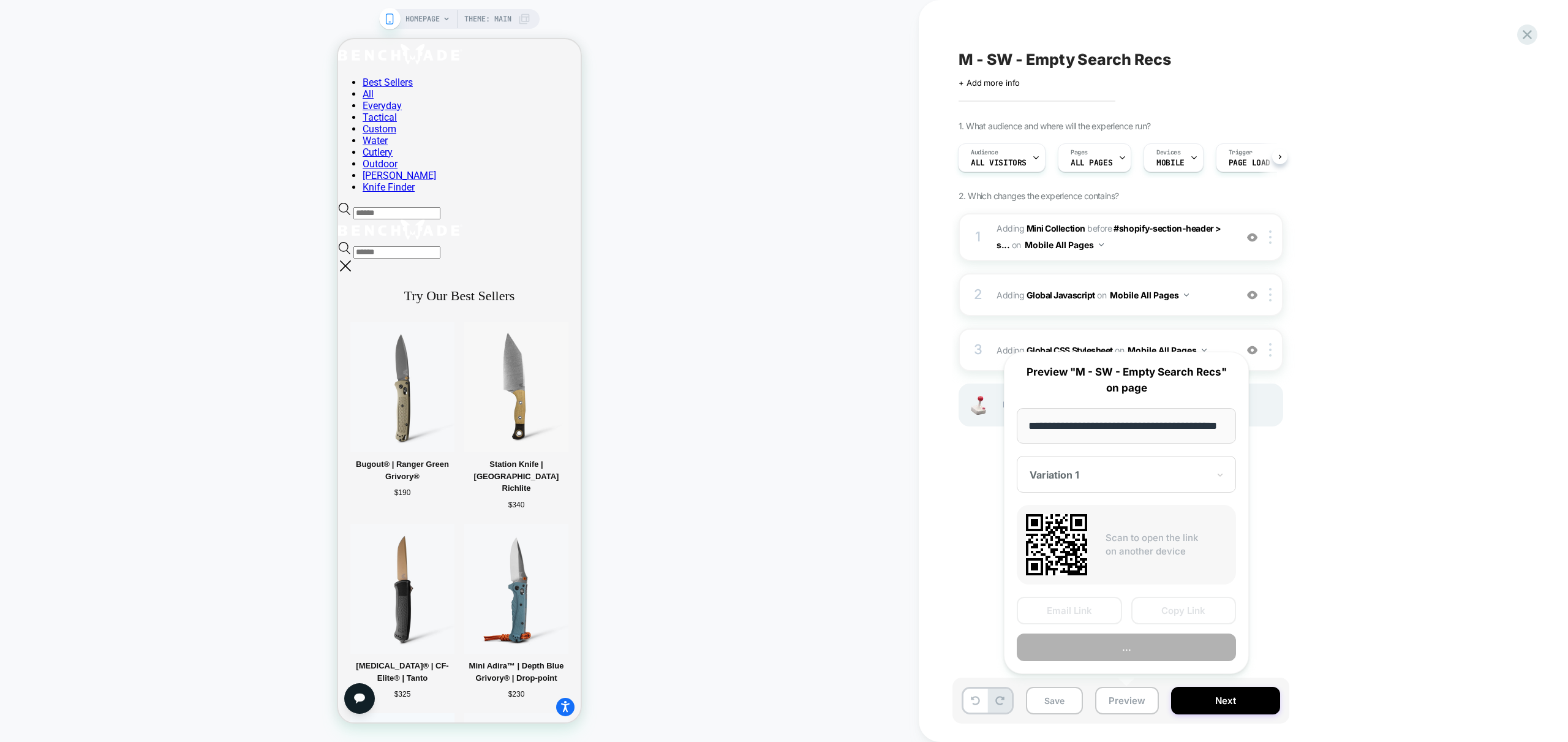
click at [1125, 648] on button "..." at bounding box center [1126, 647] width 220 height 27
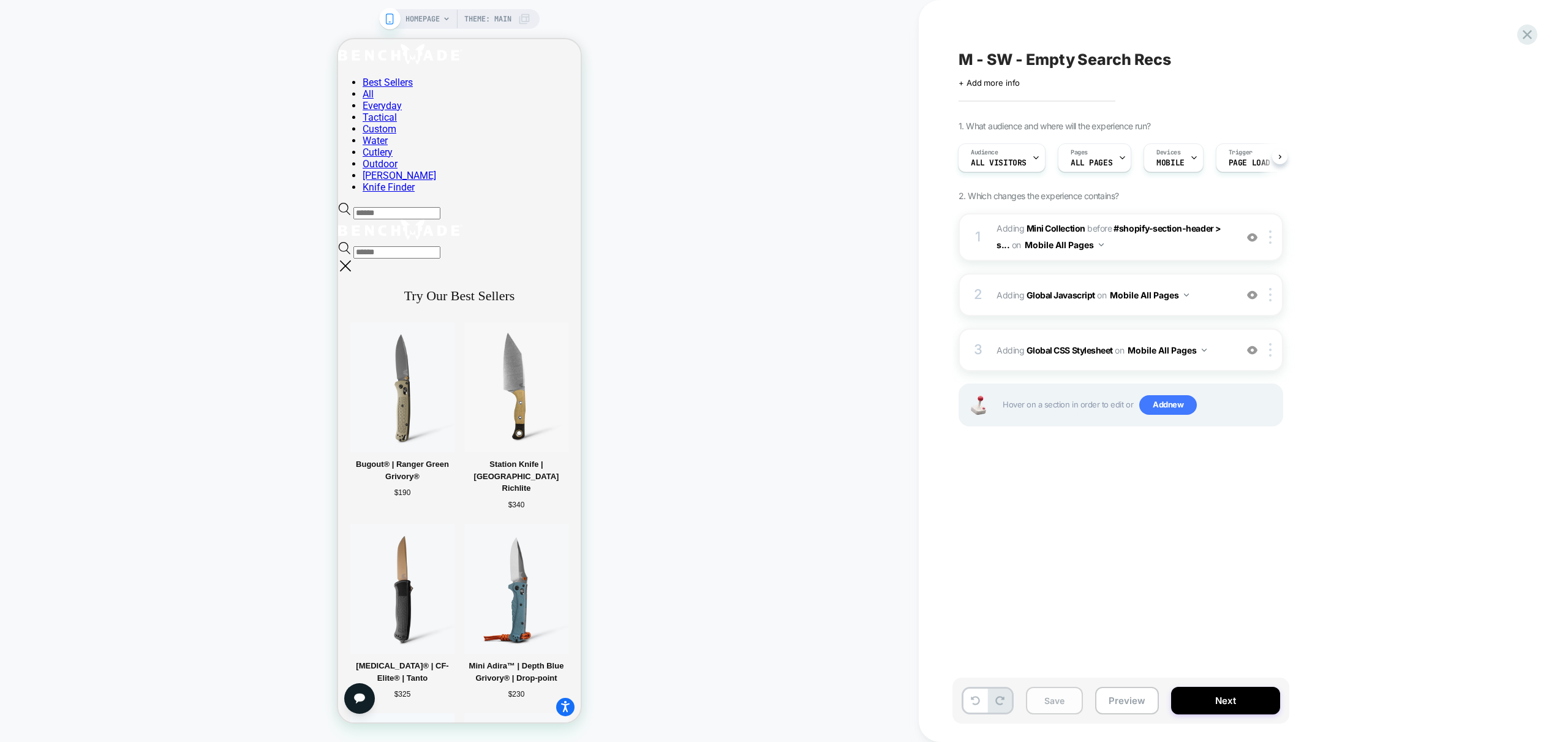
click at [1058, 697] on button "Save" at bounding box center [1054, 701] width 57 height 27
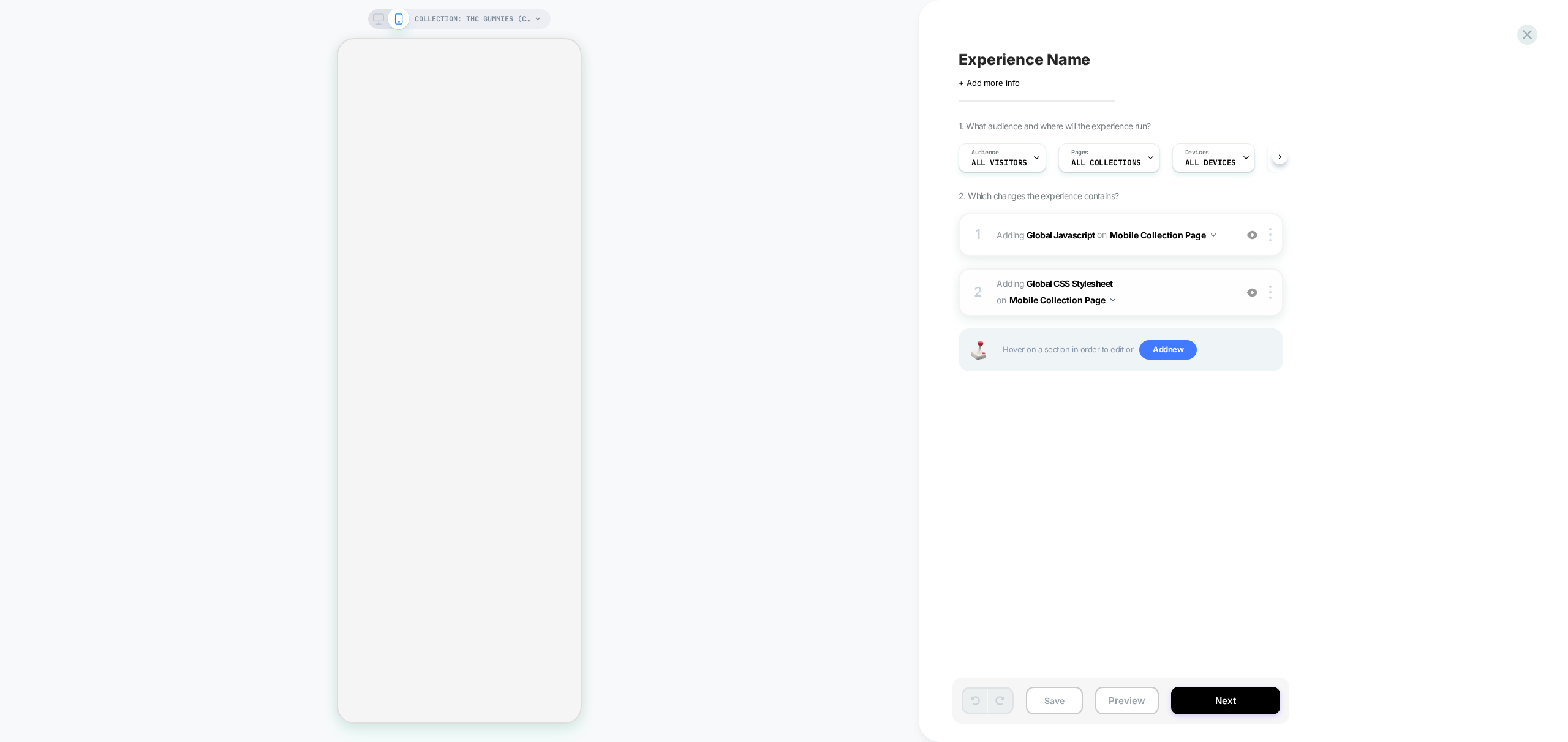
scroll to position [0, 1]
click at [1212, 247] on div "1 Adding Global Javascript on Mobile Collection Page Add Before Add After Copy …" at bounding box center [1121, 234] width 325 height 43
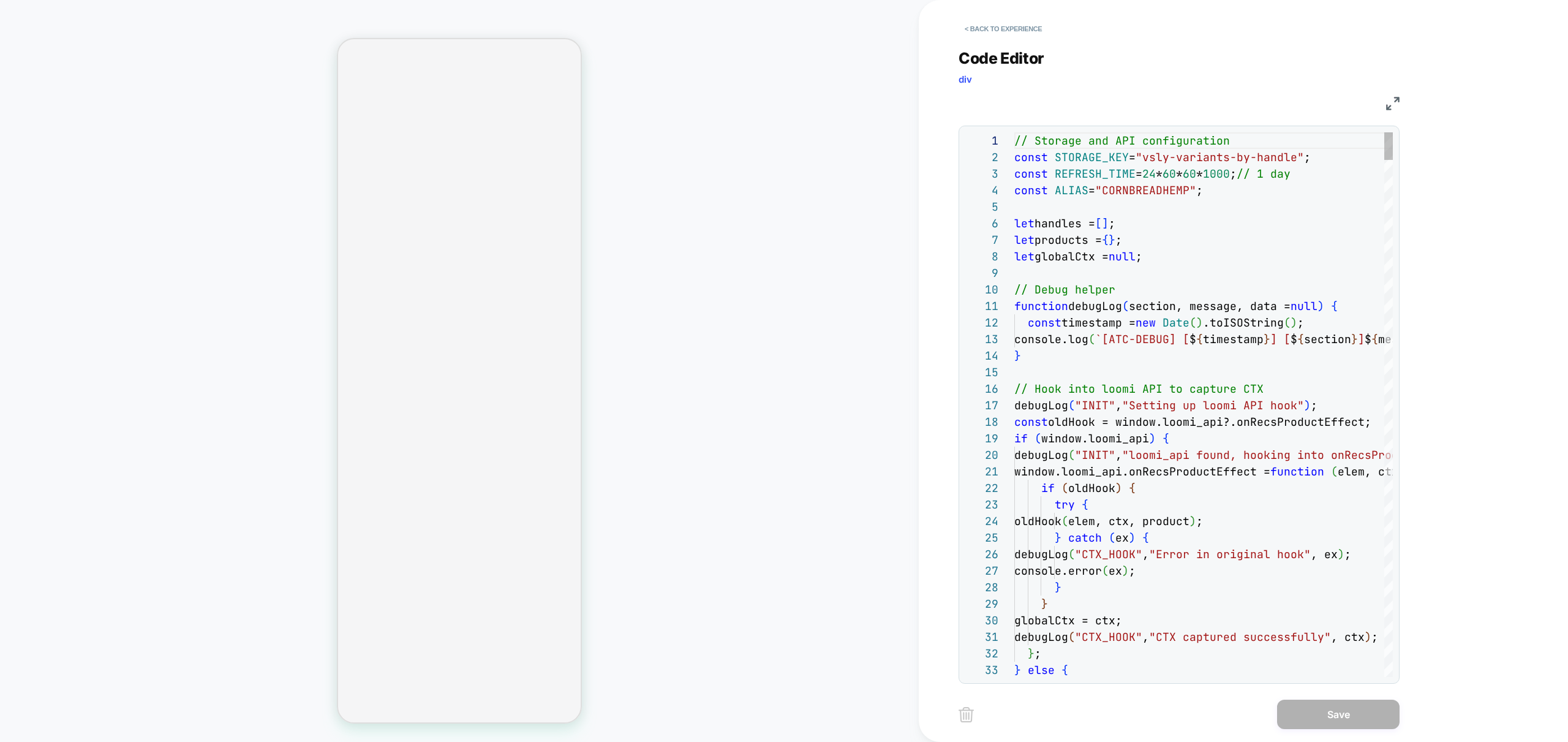
scroll to position [166, 0]
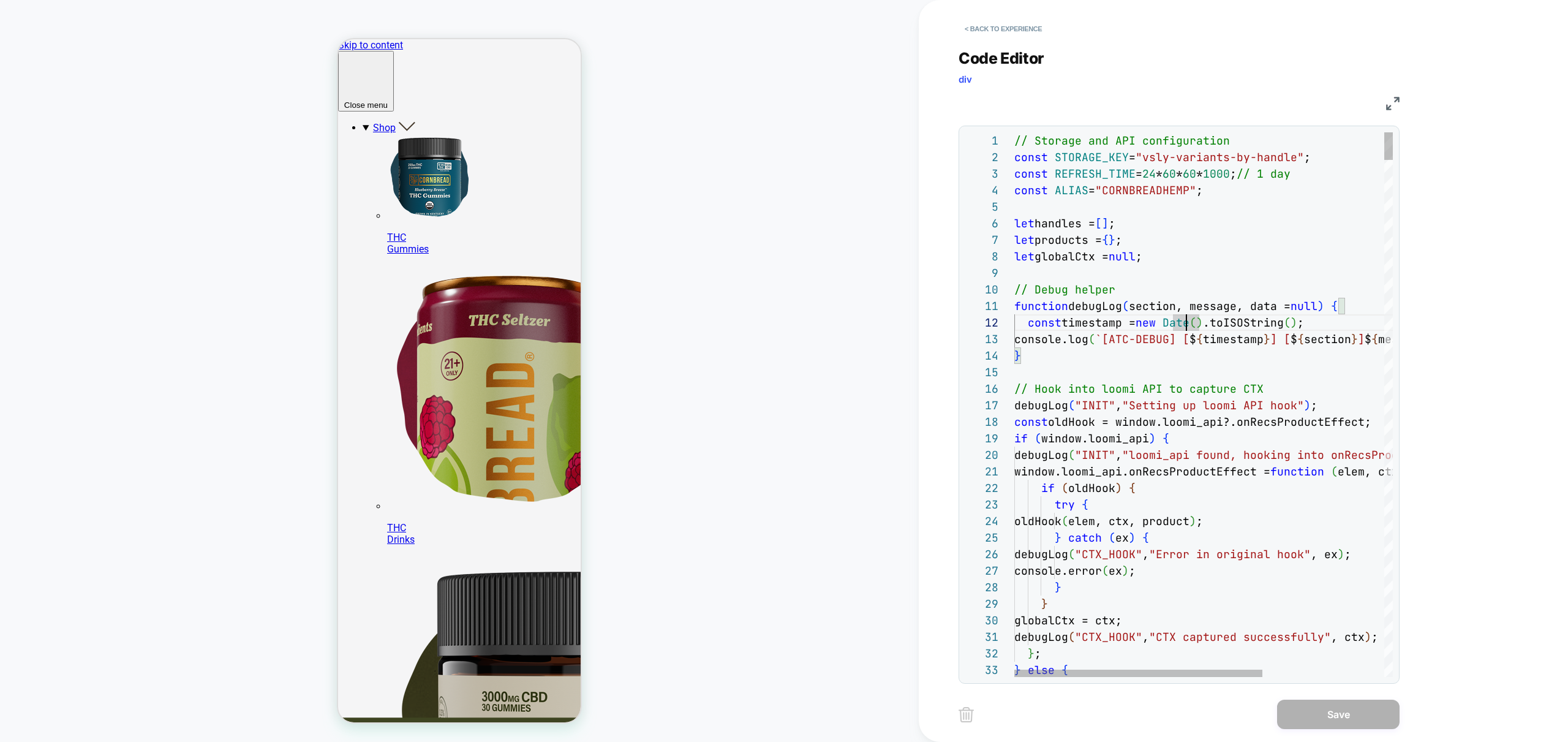
scroll to position [0, 0]
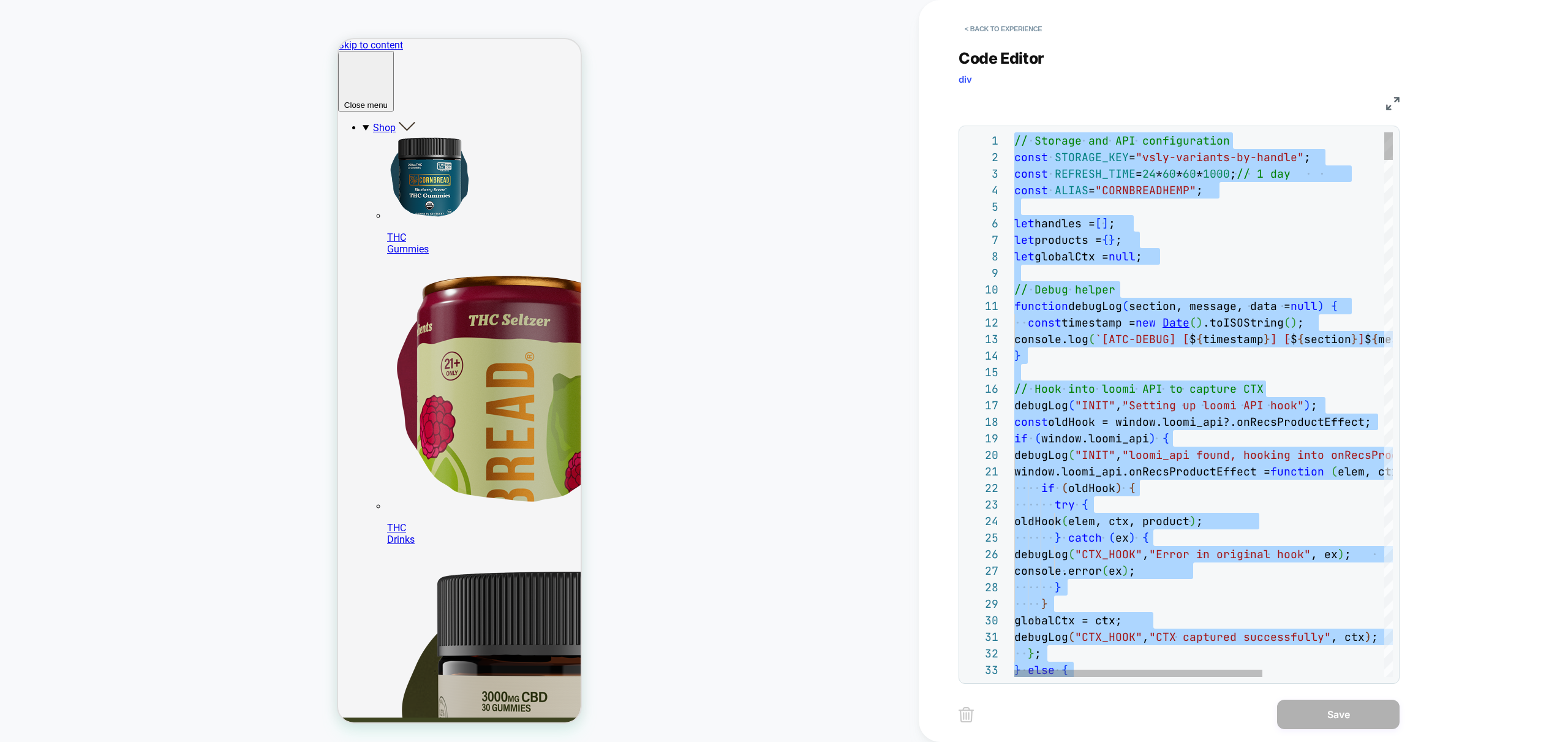
type textarea "*"
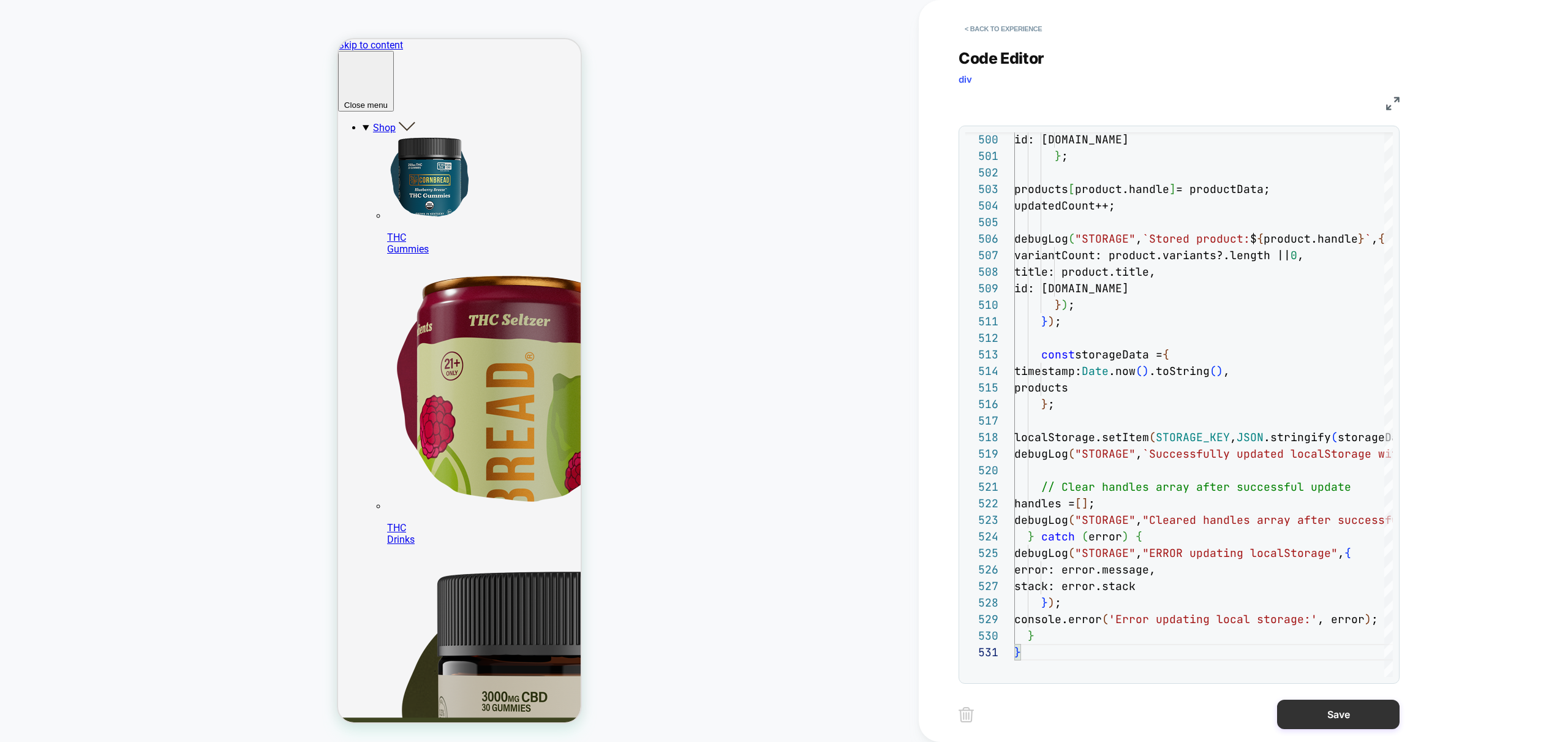
click at [1343, 705] on button "Save" at bounding box center [1338, 715] width 123 height 29
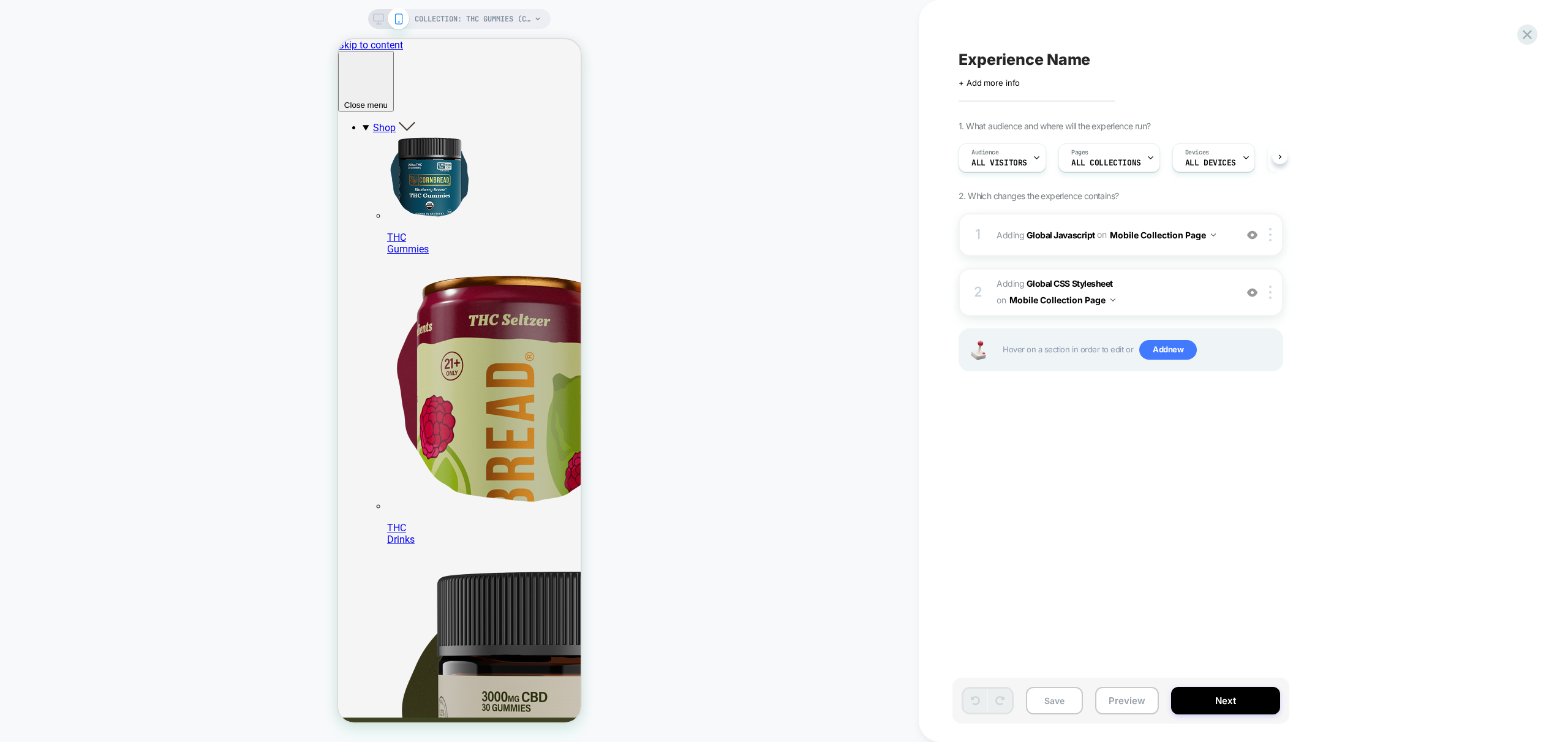
scroll to position [0, 1]
click at [1128, 704] on button "Preview" at bounding box center [1127, 701] width 64 height 27
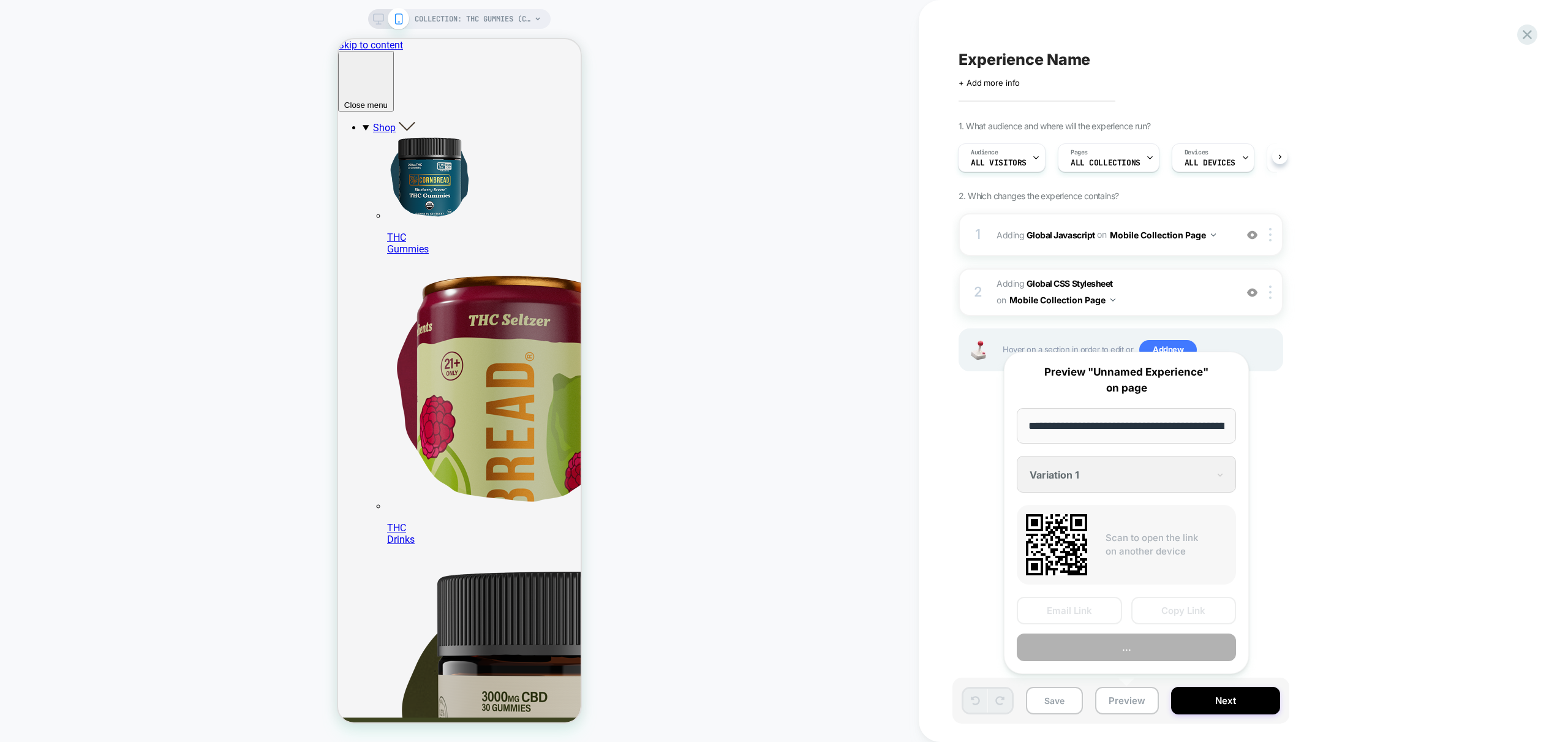
scroll to position [0, 188]
click at [1165, 646] on button "Preview" at bounding box center [1126, 648] width 220 height 27
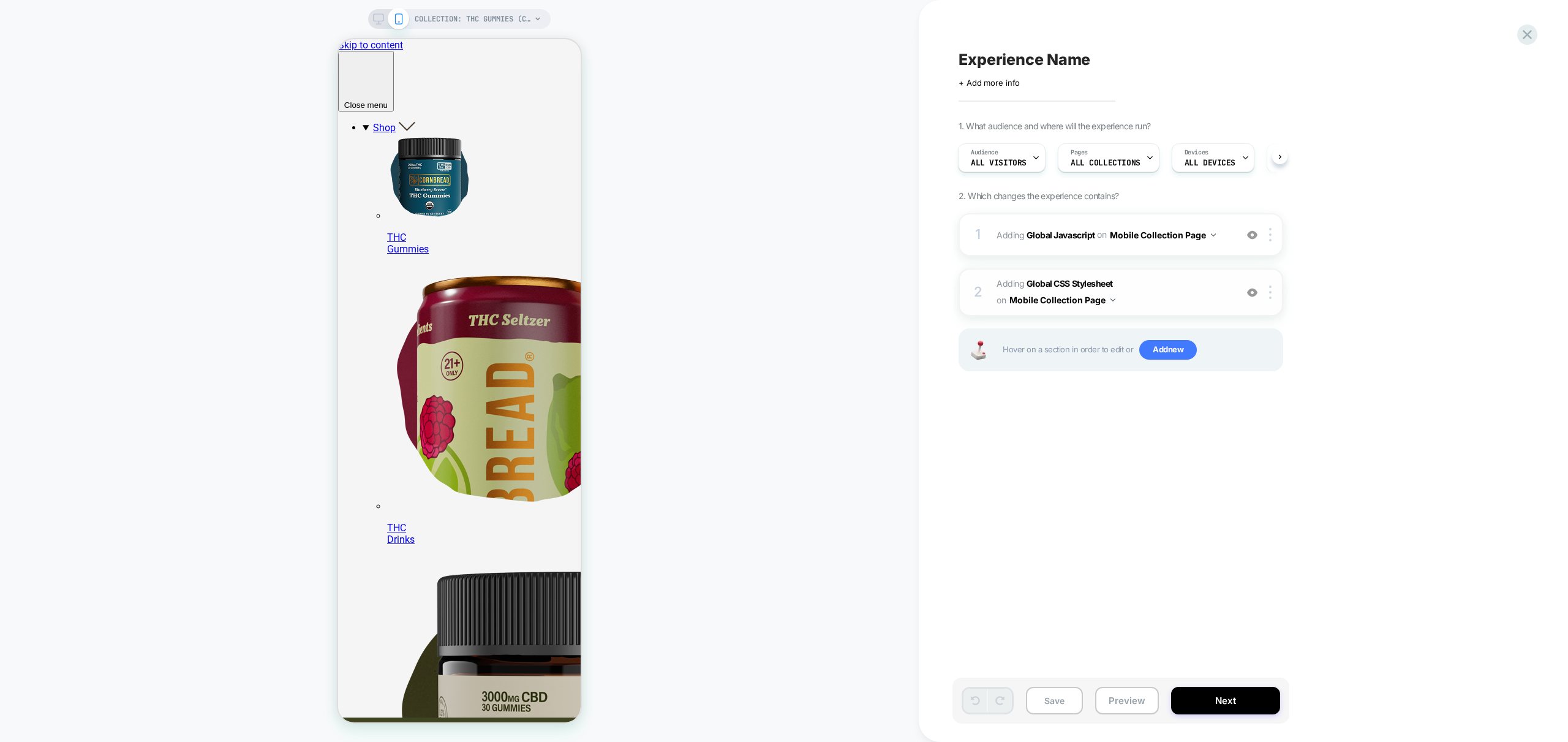
click at [1172, 294] on span "Adding Global CSS Stylesheet on Mobile Collection Page" at bounding box center [1112, 292] width 233 height 33
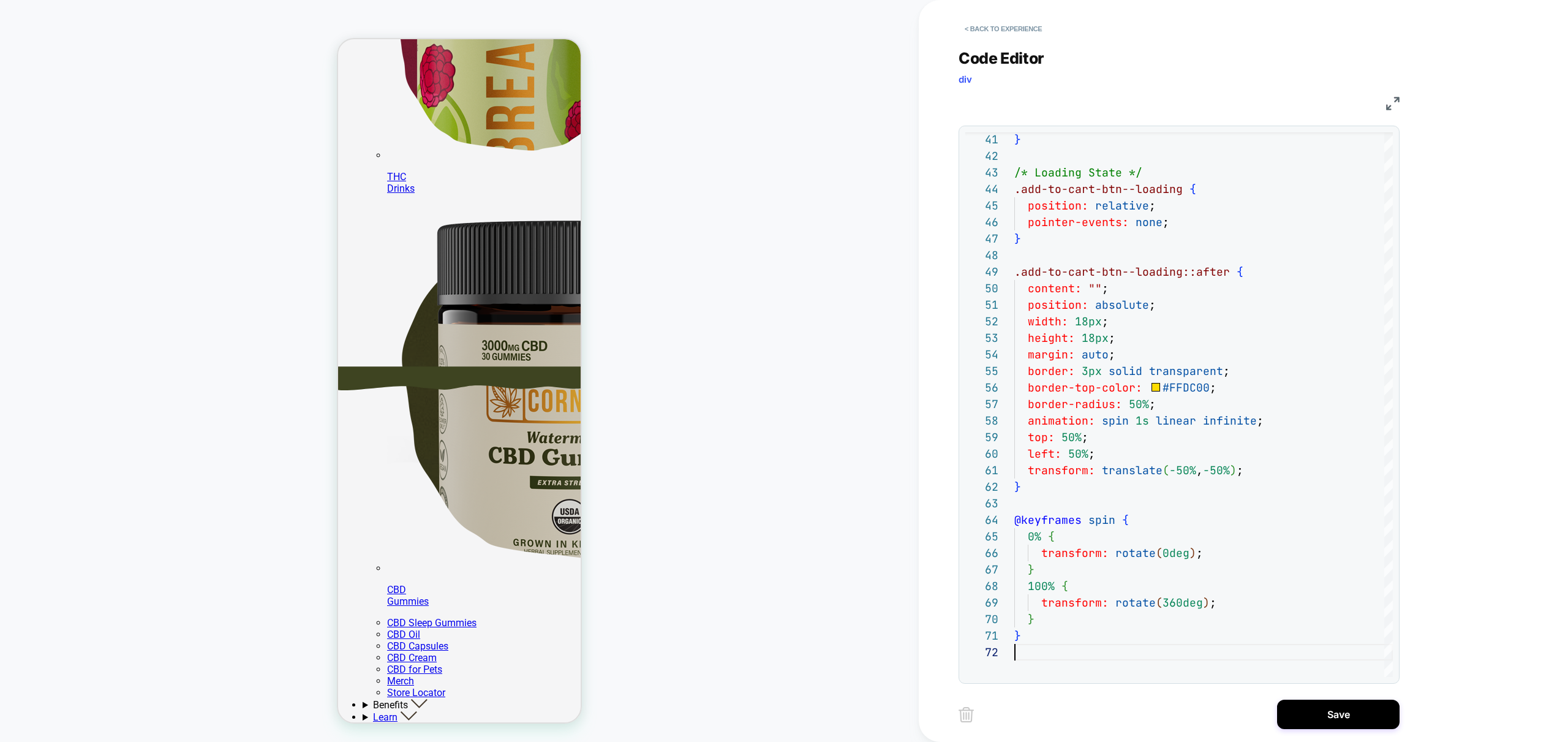
scroll to position [0, 0]
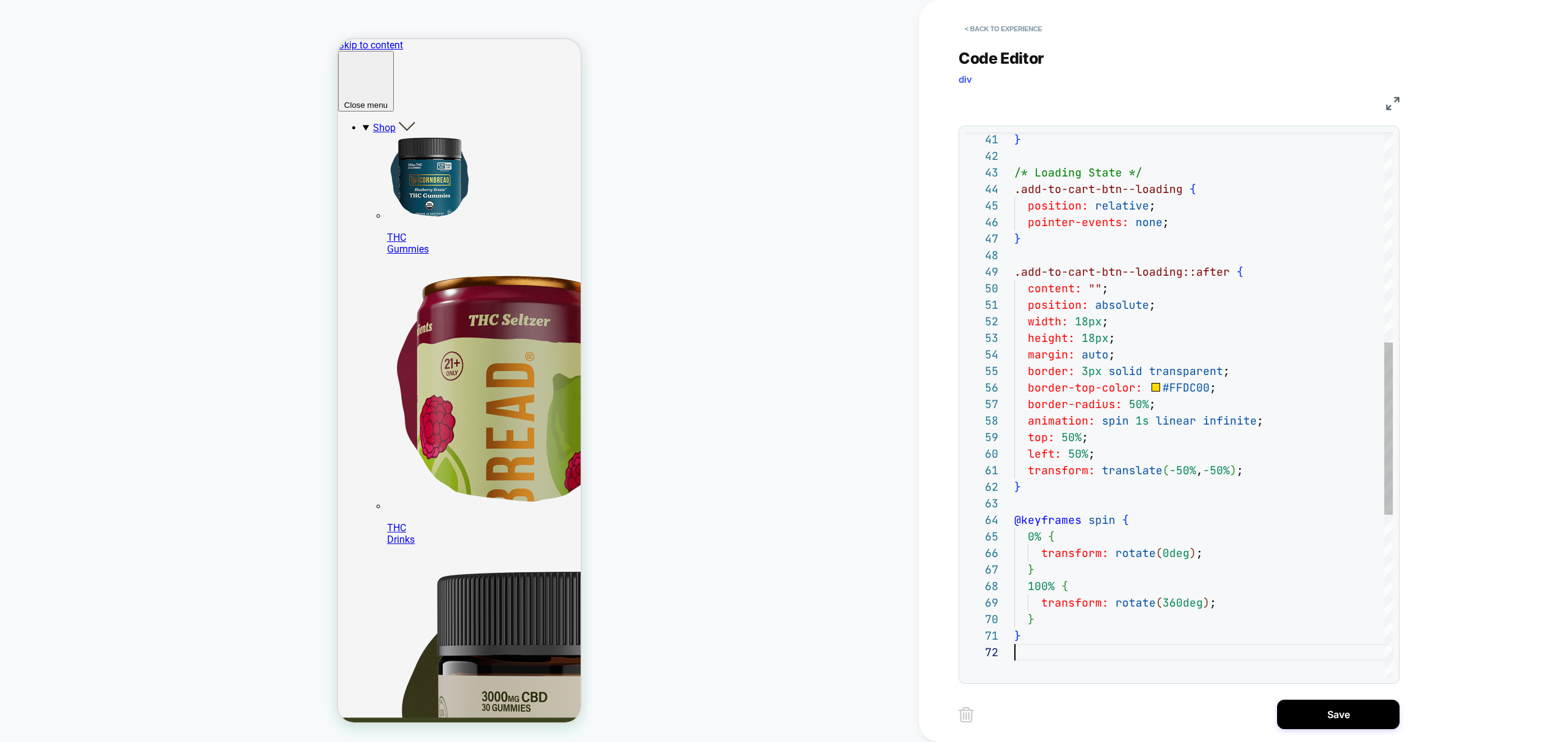
click at [1096, 352] on div "} /* Loading State */ .add-to-cart-btn--loading { position: relative ; pointer-…" at bounding box center [1204, 328] width 379 height 1719
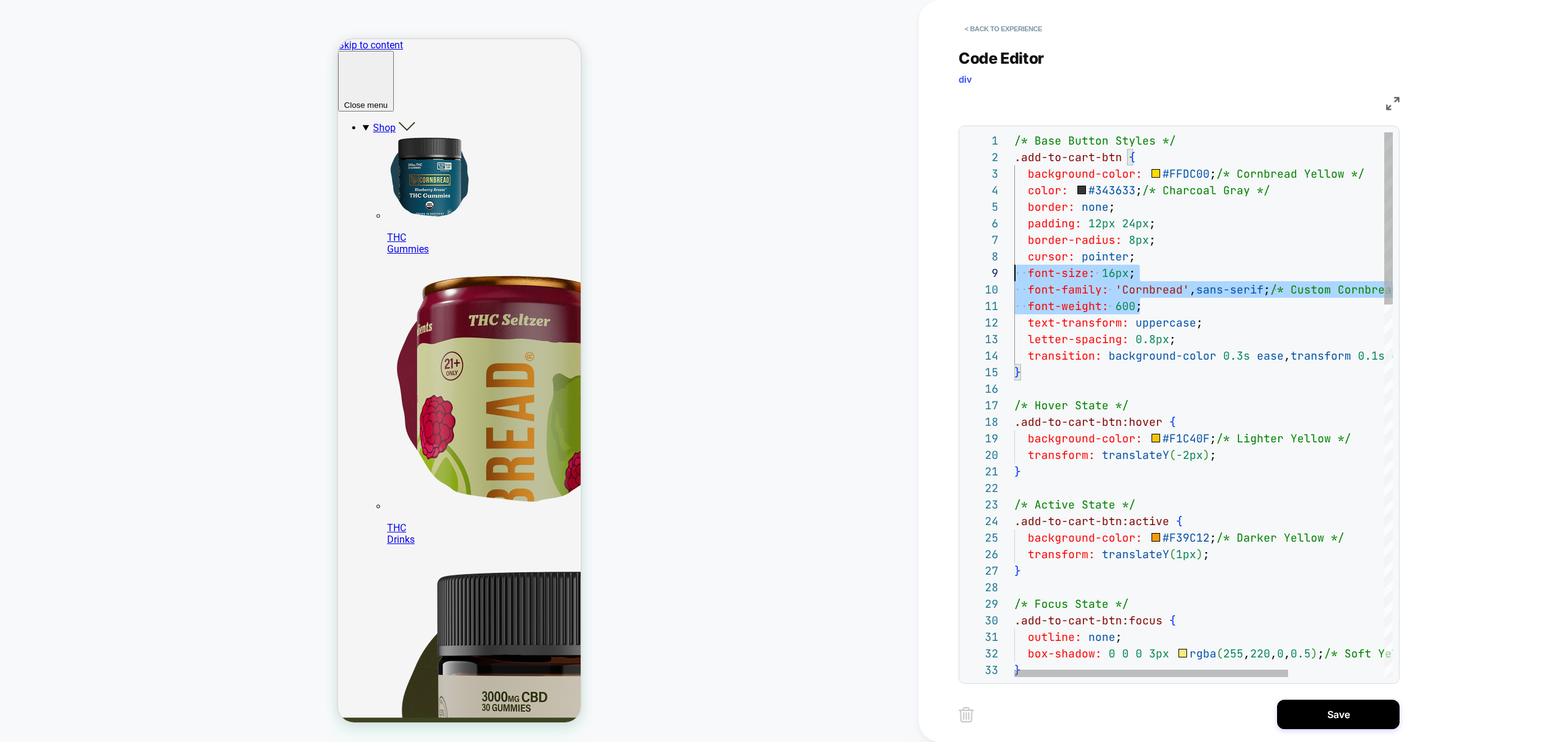
drag, startPoint x: 1168, startPoint y: 305, endPoint x: 982, endPoint y: 279, distance: 187.8
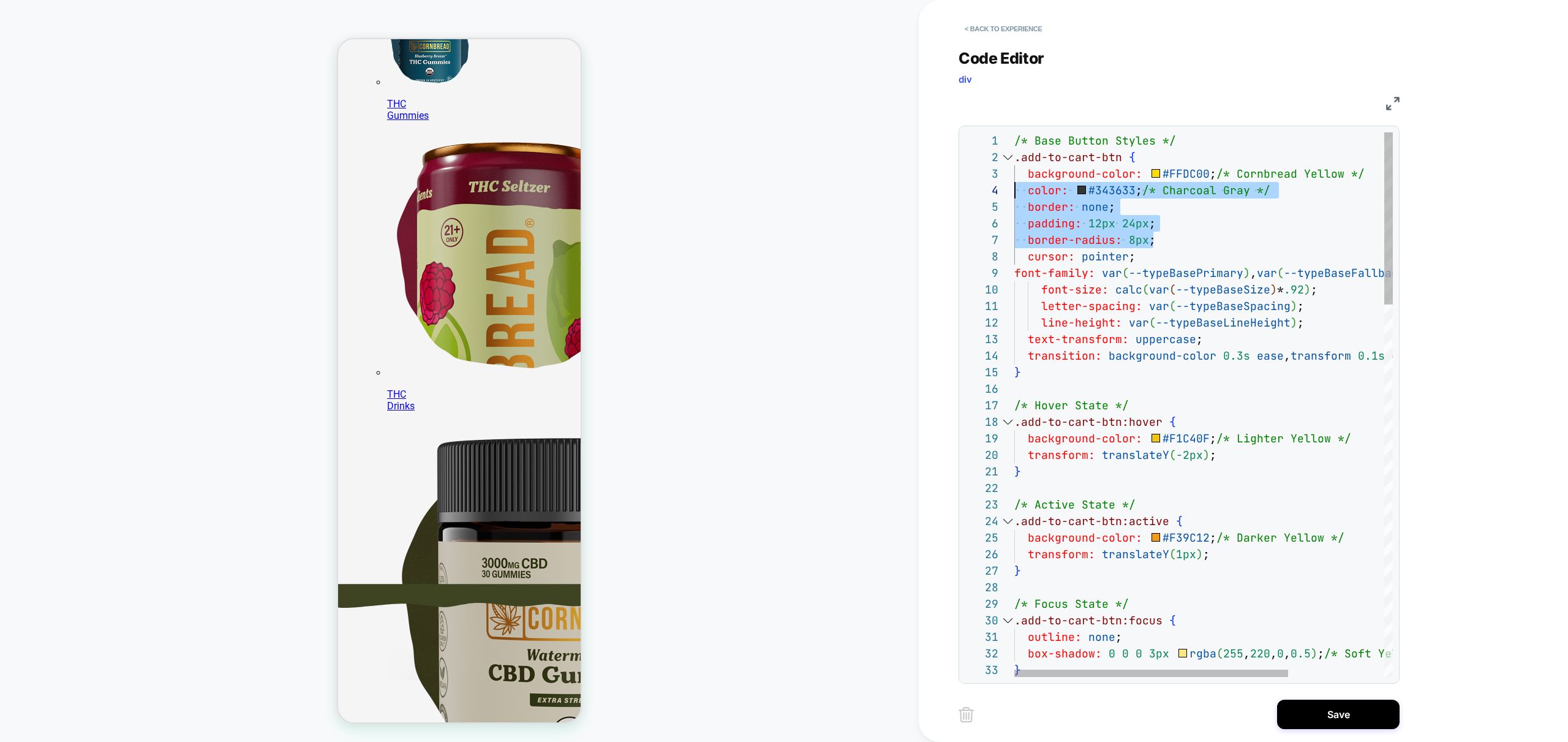
scroll to position [33, 0]
drag, startPoint x: 1182, startPoint y: 246, endPoint x: 970, endPoint y: 175, distance: 223.6
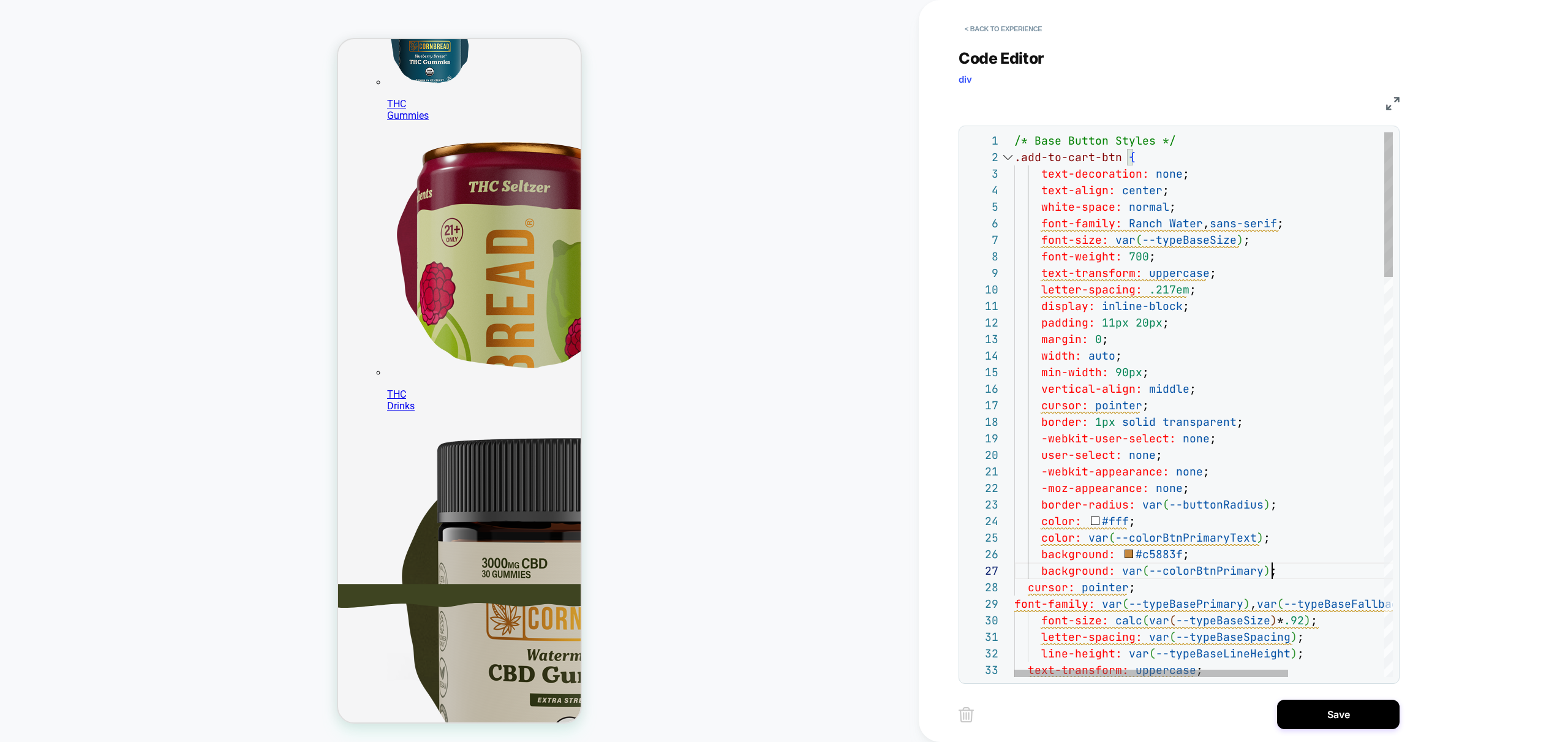
scroll to position [134, 0]
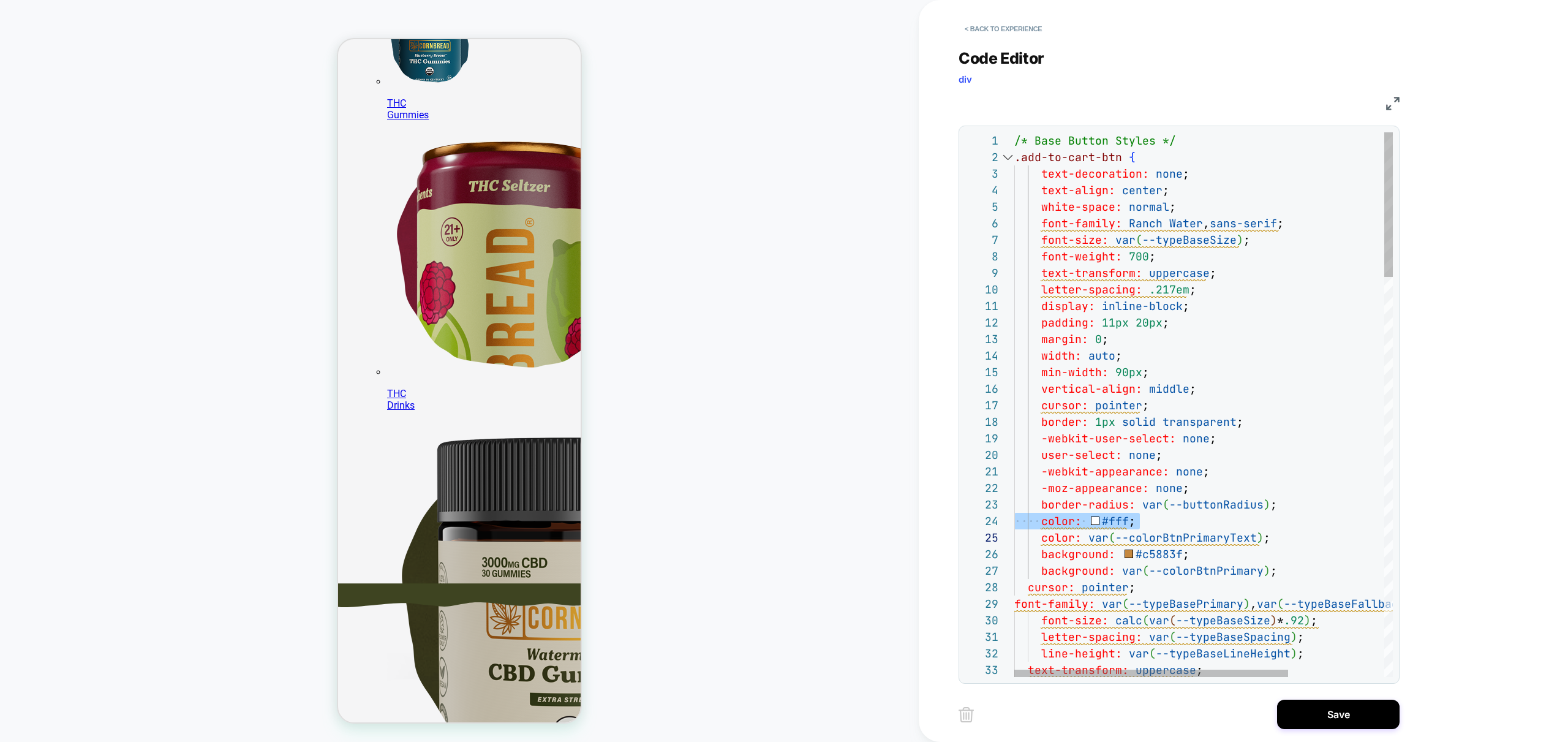
scroll to position [134, 0]
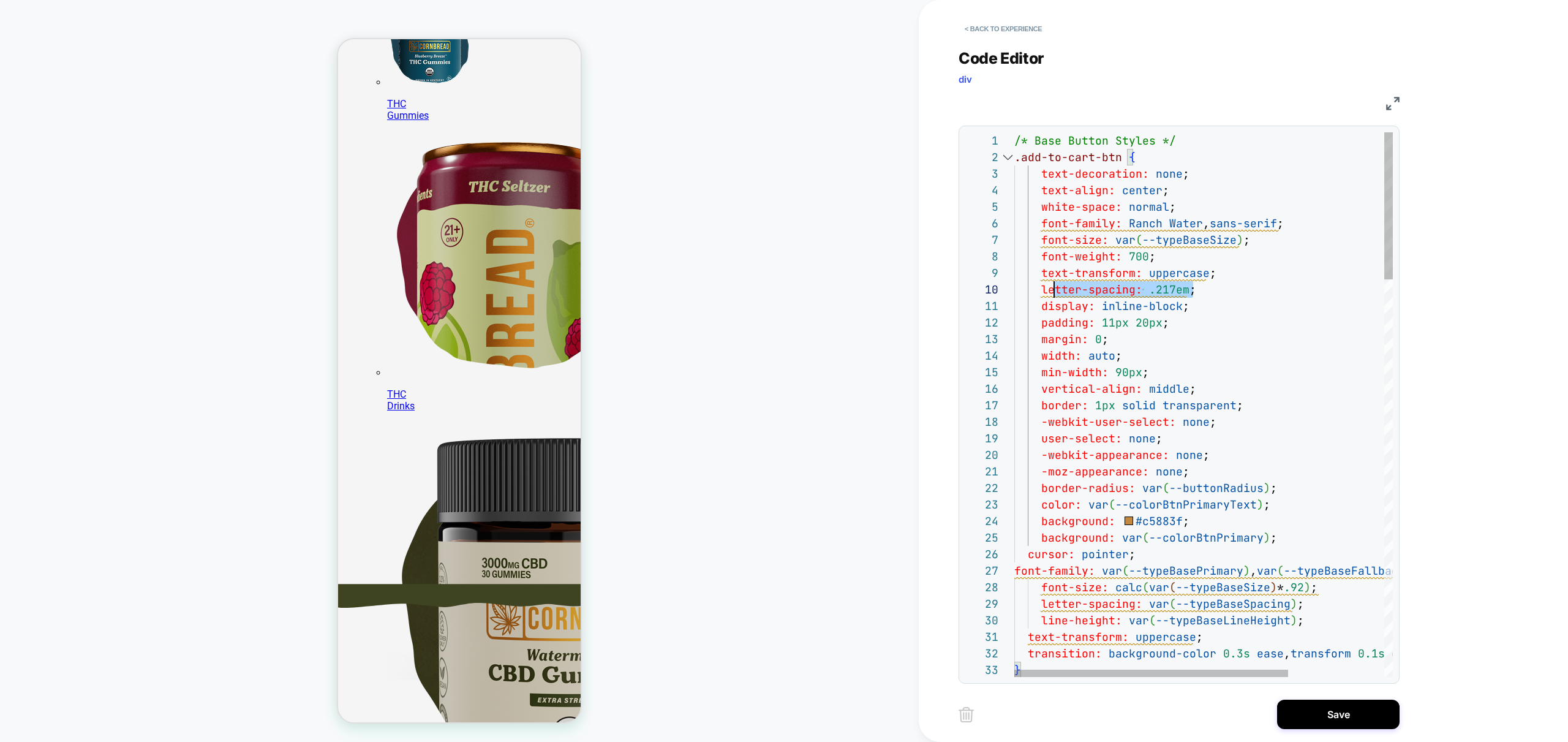
scroll to position [133, 0]
drag, startPoint x: 1222, startPoint y: 290, endPoint x: 979, endPoint y: 273, distance: 243.6
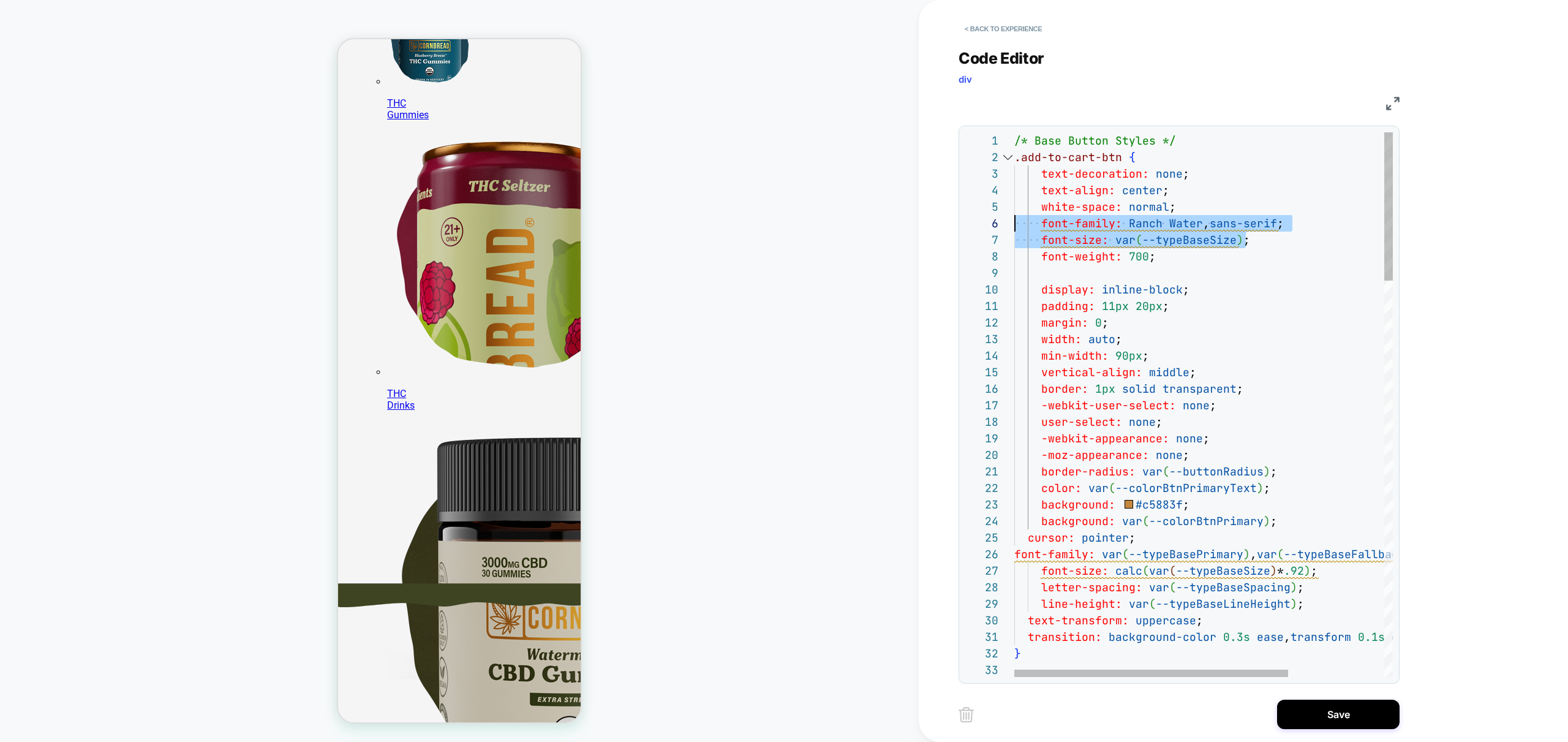
scroll to position [82, 0]
drag, startPoint x: 1282, startPoint y: 240, endPoint x: 971, endPoint y: 223, distance: 311.5
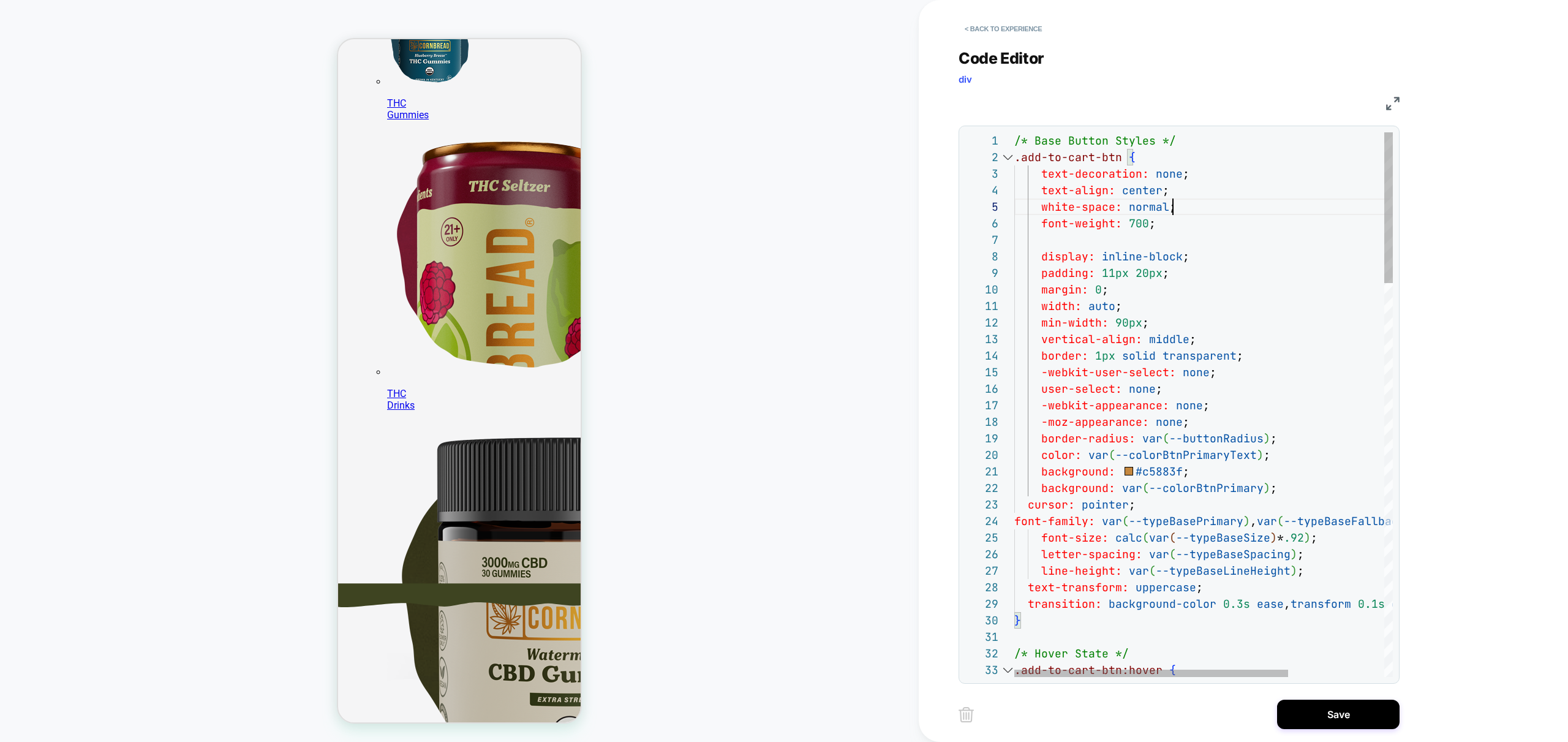
scroll to position [66, 158]
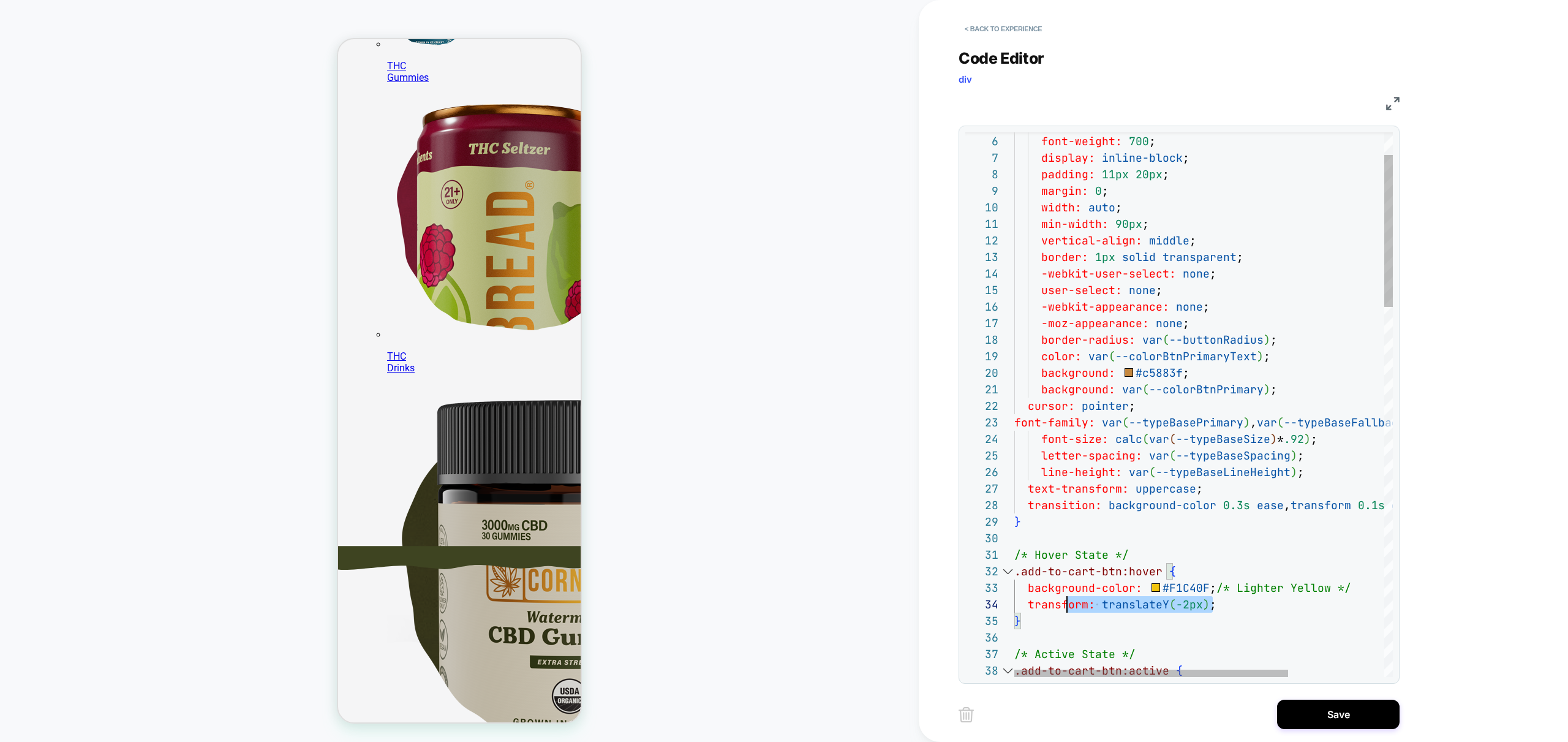
scroll to position [33, 0]
drag, startPoint x: 1213, startPoint y: 603, endPoint x: 967, endPoint y: 586, distance: 246.6
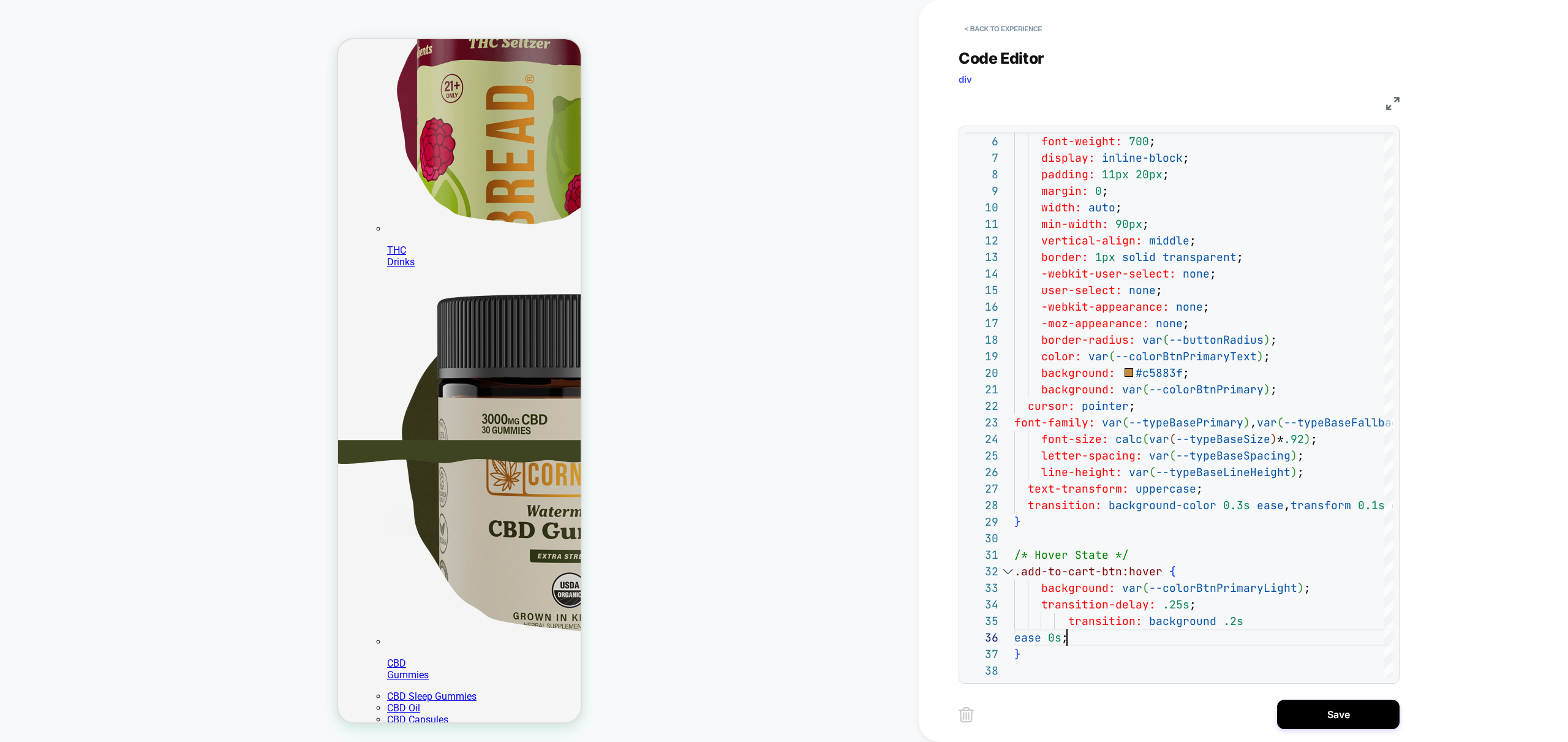
scroll to position [278, 0]
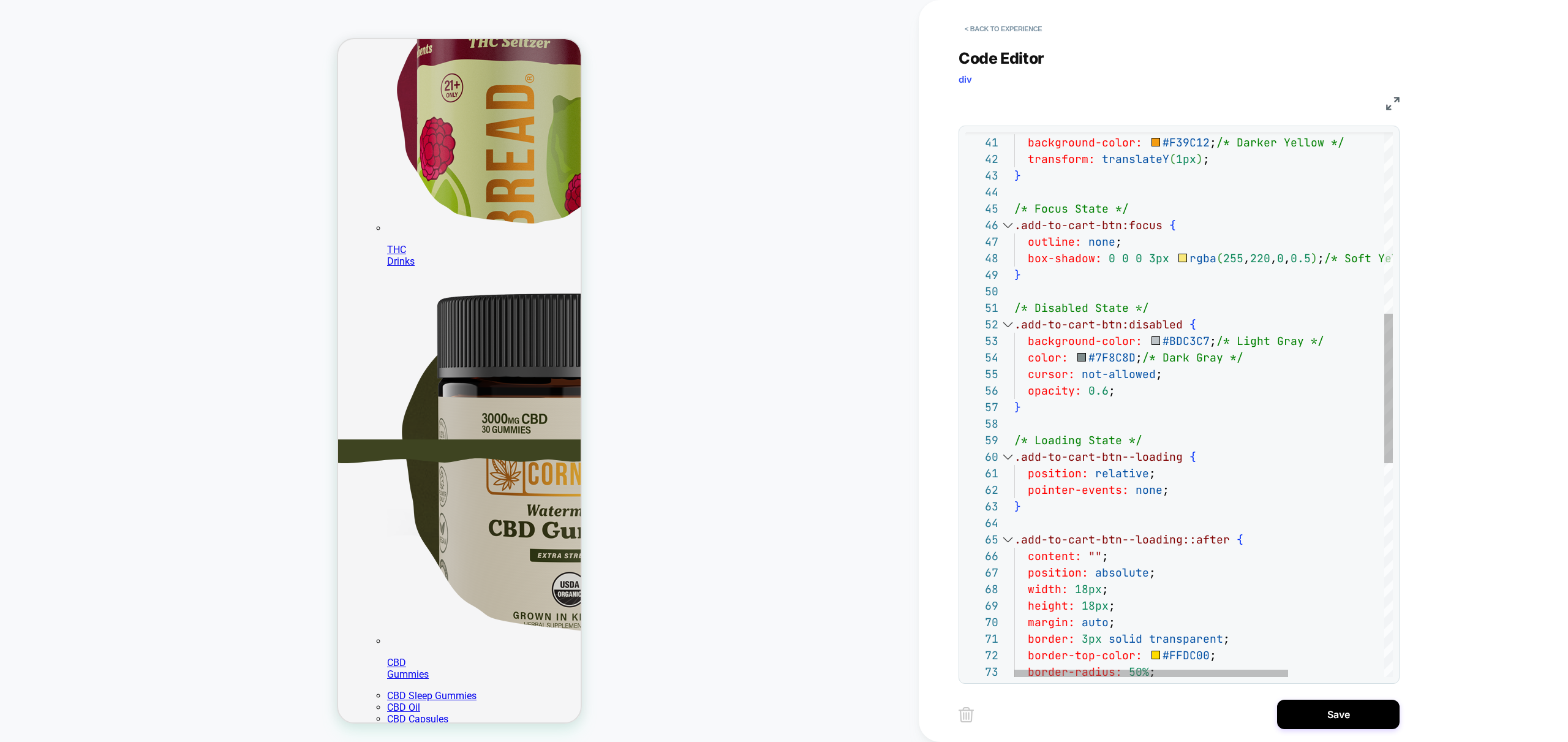
scroll to position [277, 0]
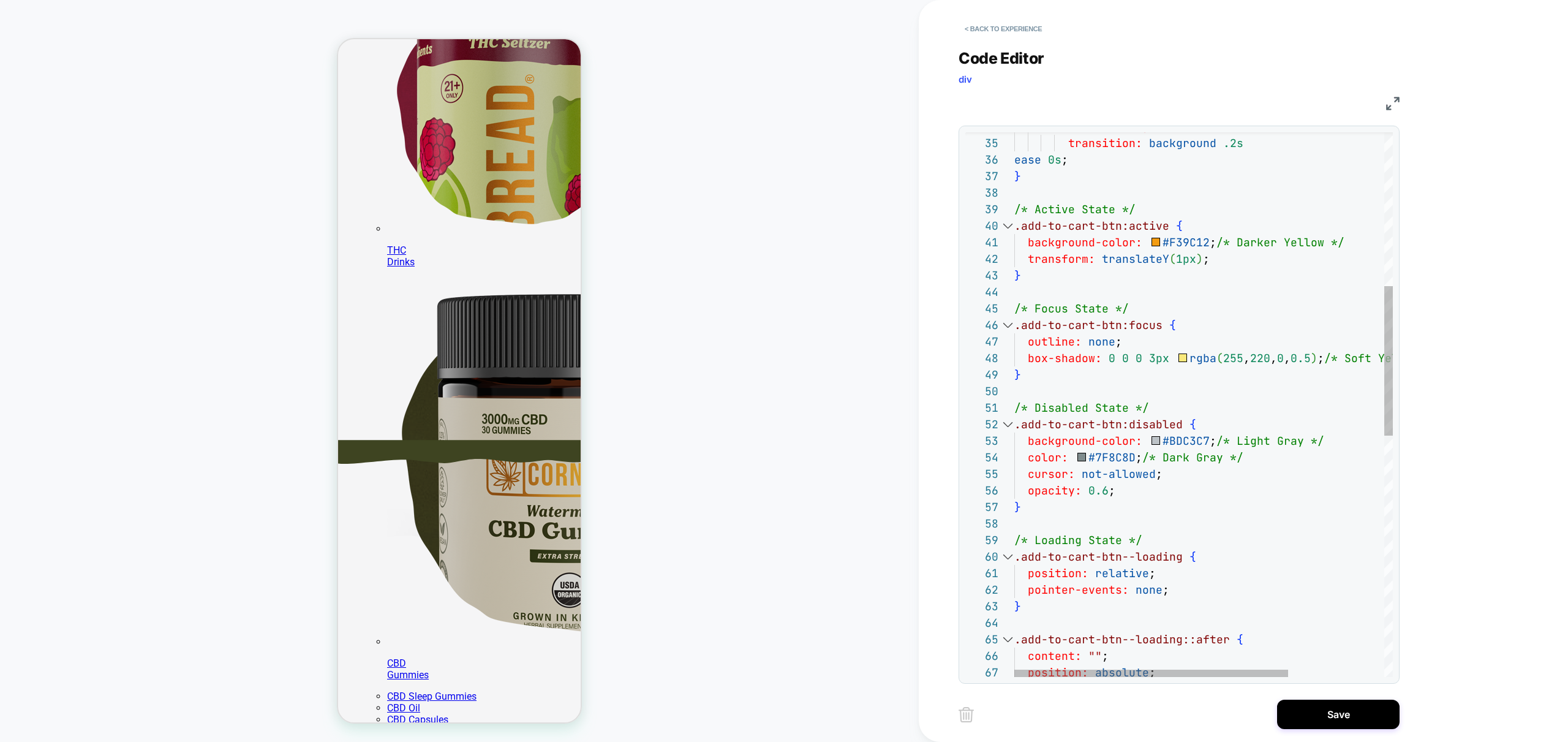
click at [1096, 324] on div ".add-to-cart-btn:active { background-color: #F39C12 ; /* Darker Yellow */ trans…" at bounding box center [1270, 565] width 511 height 1984
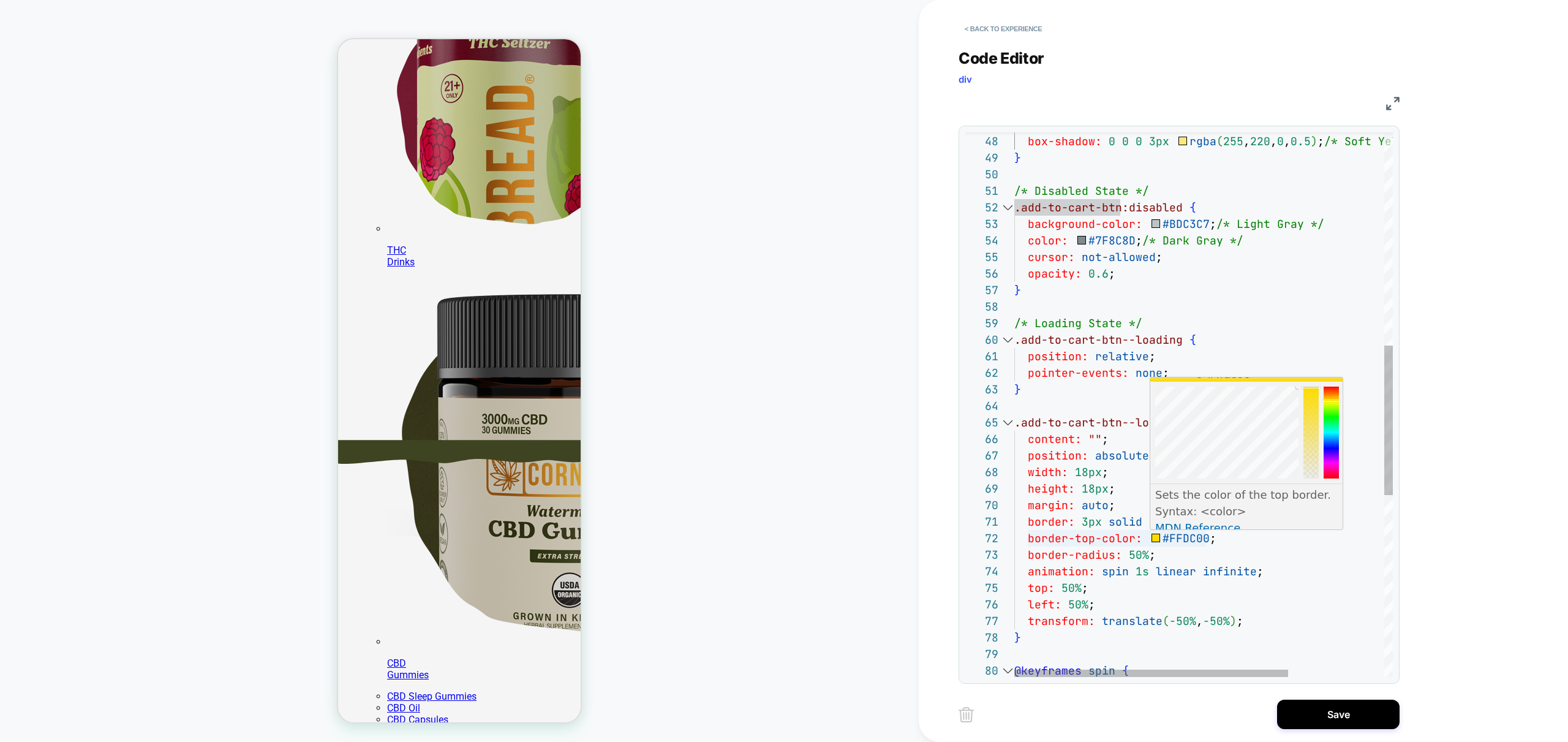
scroll to position [278, 0]
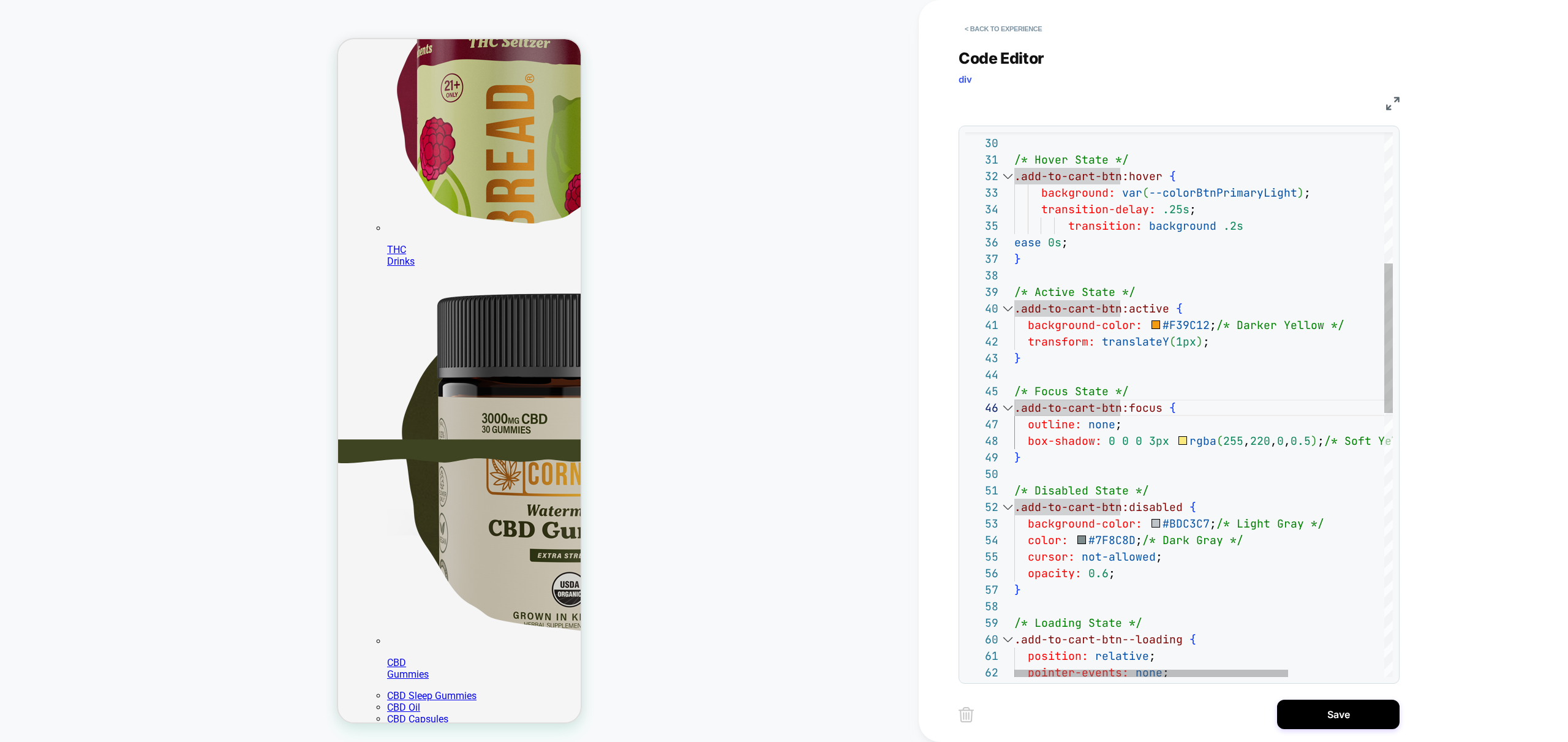
click at [1188, 324] on div "outline: none ; box-shadow: 0 0 0 3px rgba ( 255 , 220 , 0 , 0.5 ) ; /* Soft Ye…" at bounding box center [1270, 647] width 511 height 1984
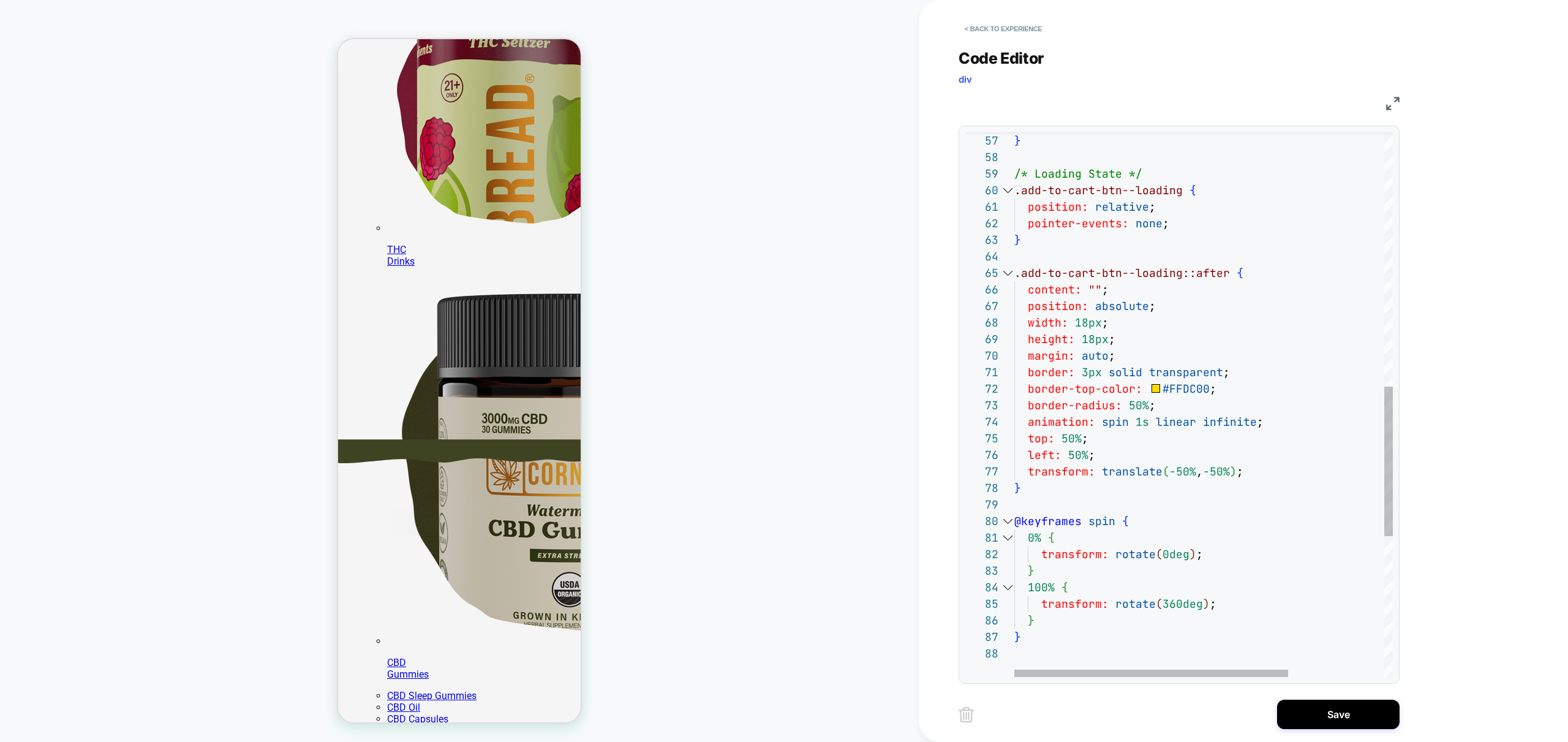
scroll to position [277, 0]
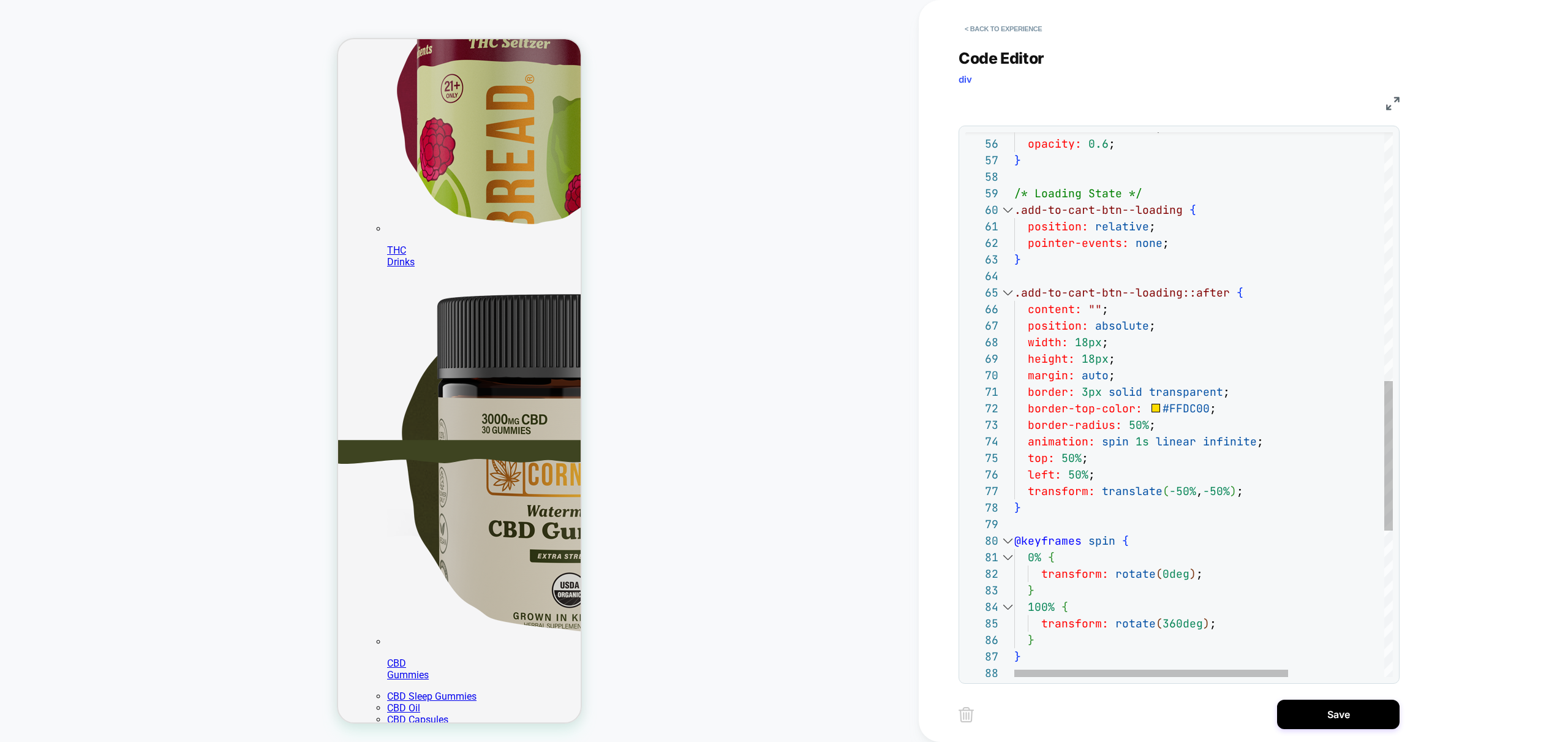
click at [1188, 400] on div "} /* Loading State */ .add-to-cart-btn--loading { position: relative ; pointer-…" at bounding box center [1270, 218] width 511 height 1984
click at [1182, 407] on div "} /* Loading State */ .add-to-cart-btn--loading { position: relative ; pointer-…" at bounding box center [1270, 218] width 511 height 1984
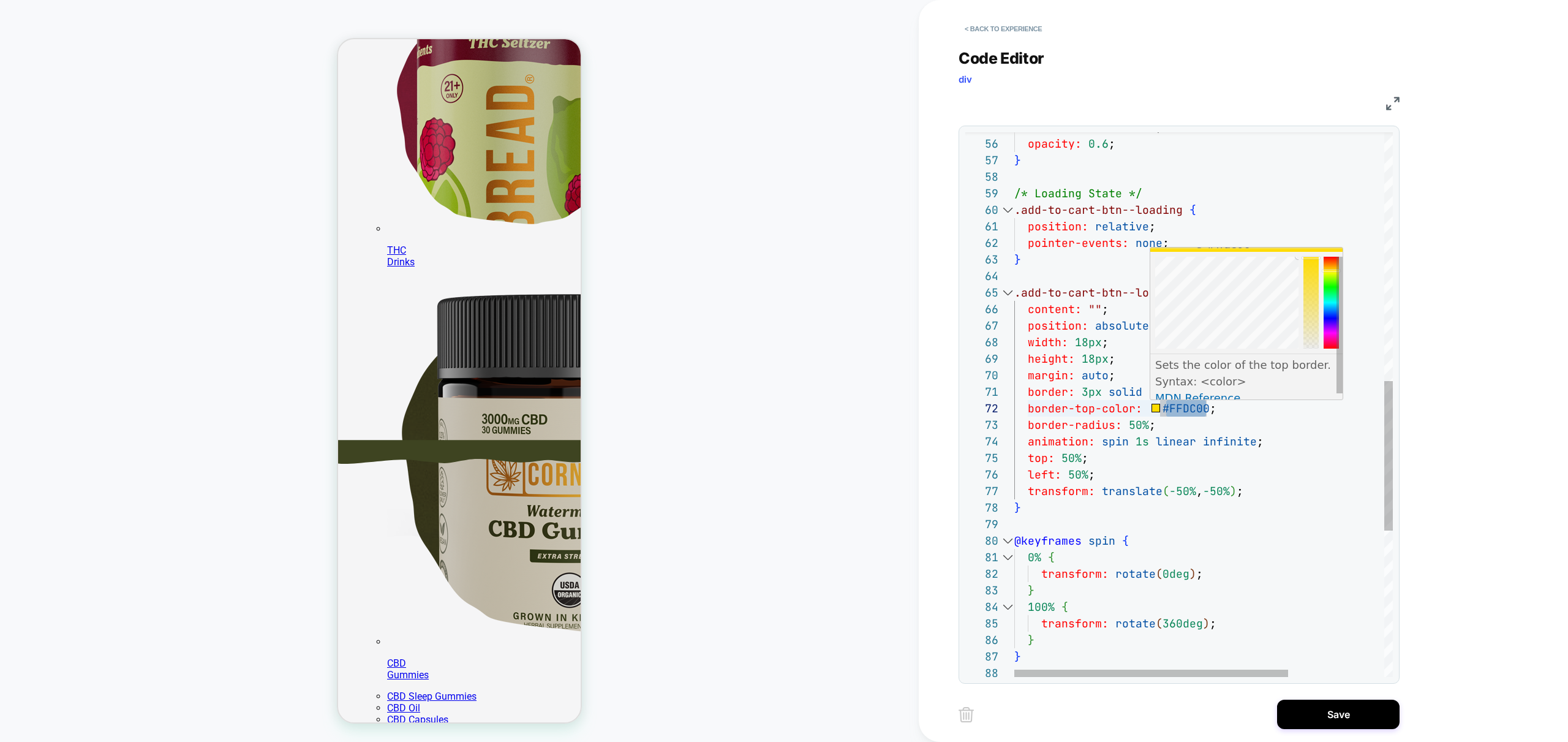
type textarea "**********"
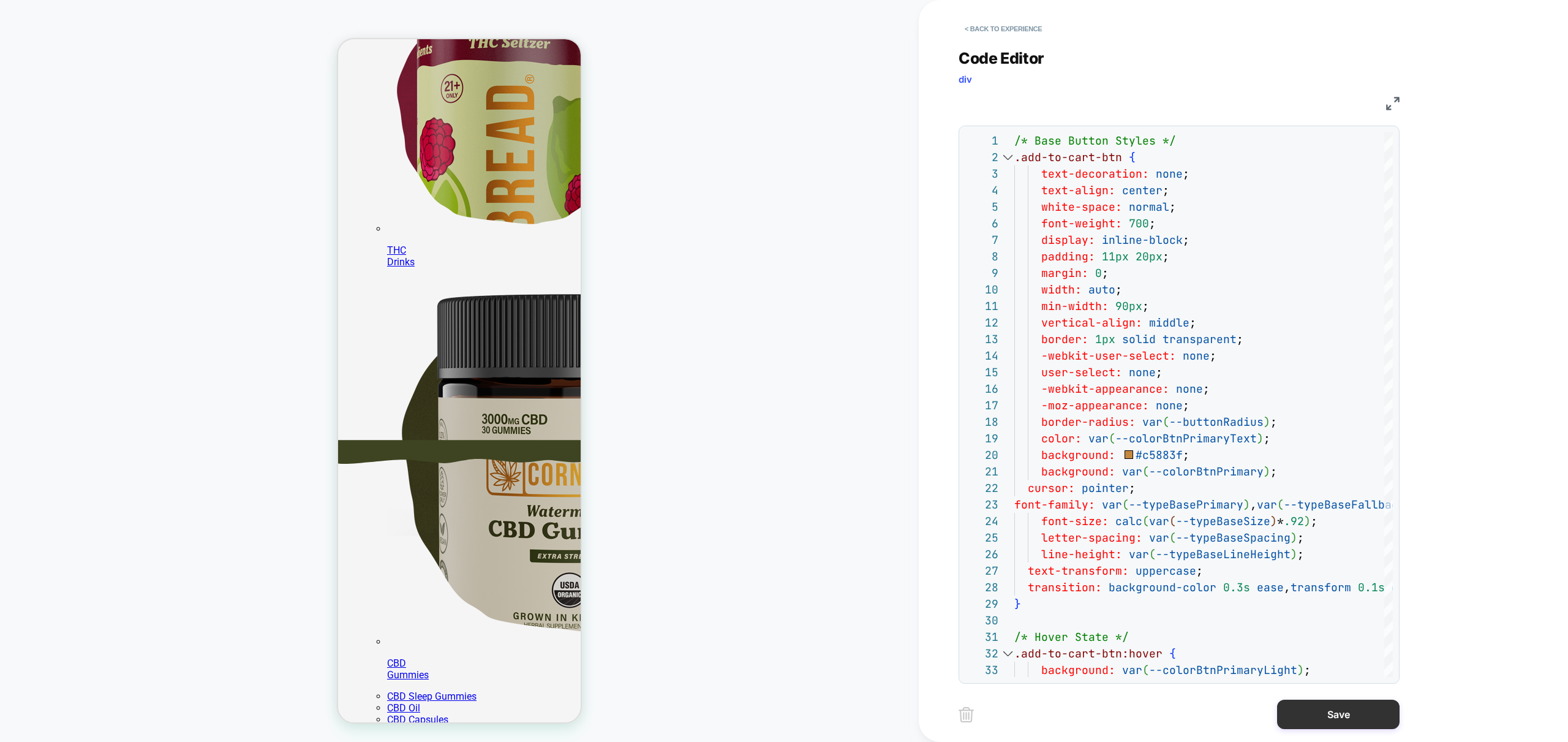
click at [1334, 717] on button "Save" at bounding box center [1338, 715] width 123 height 29
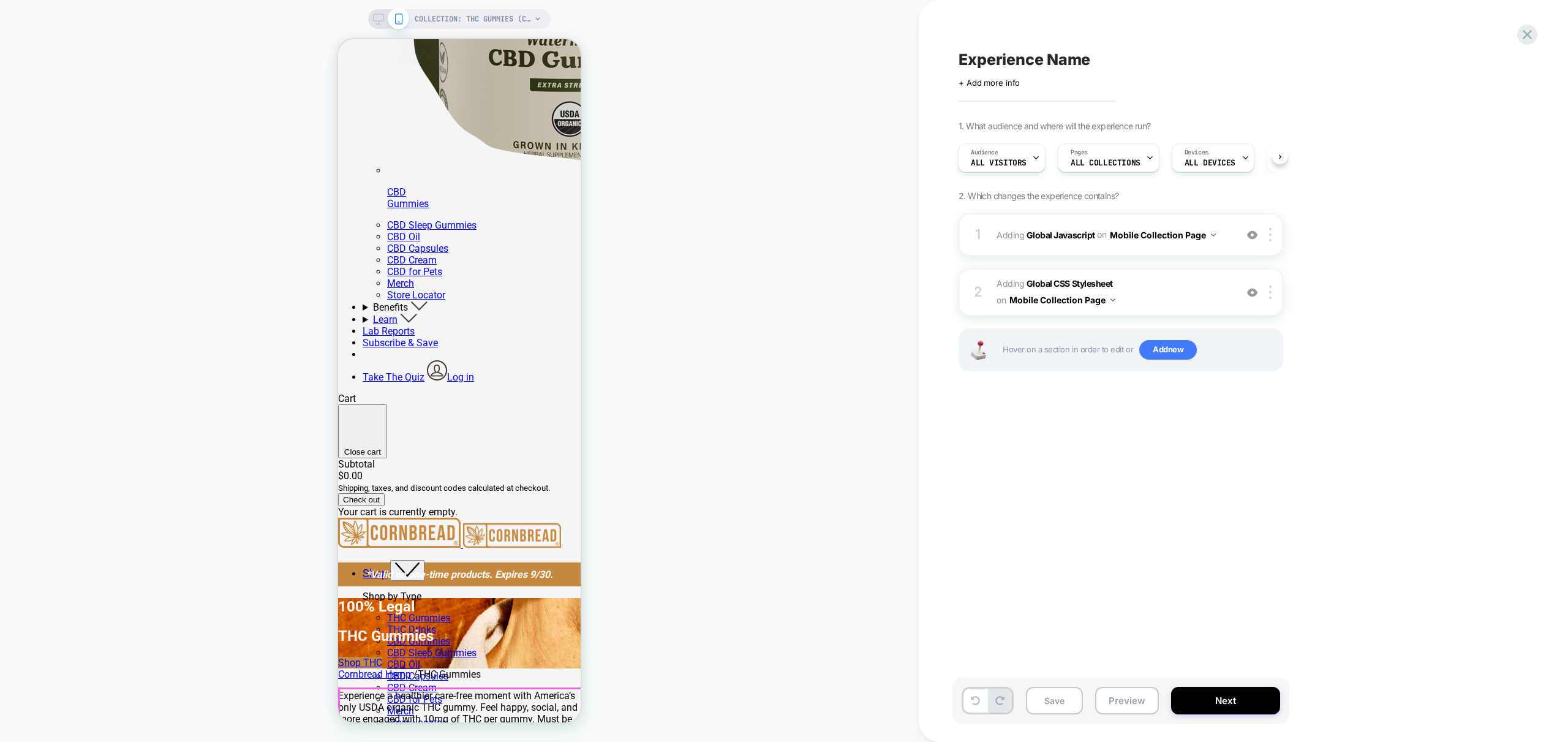
scroll to position [0, 0]
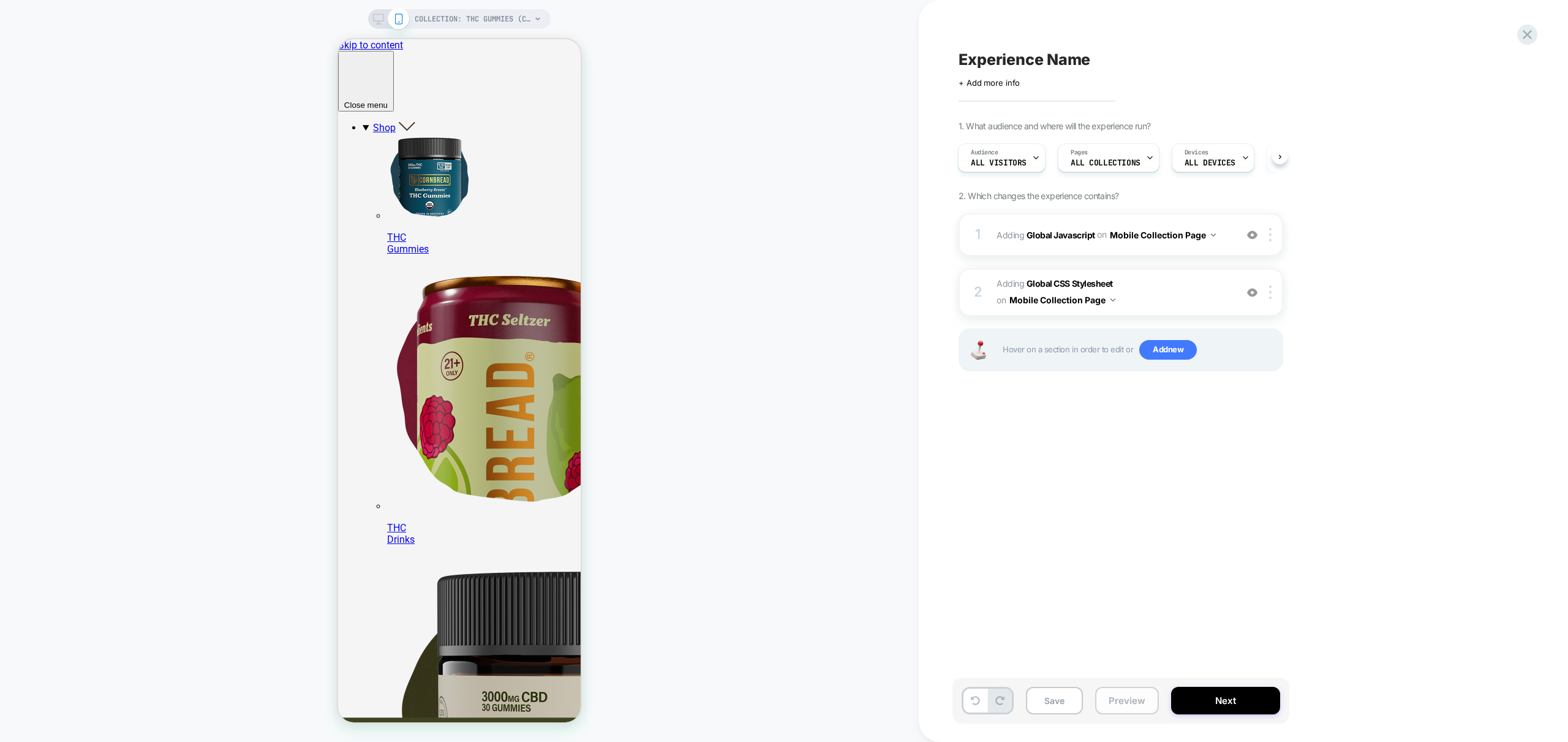
click at [1129, 701] on button "Preview" at bounding box center [1127, 701] width 64 height 27
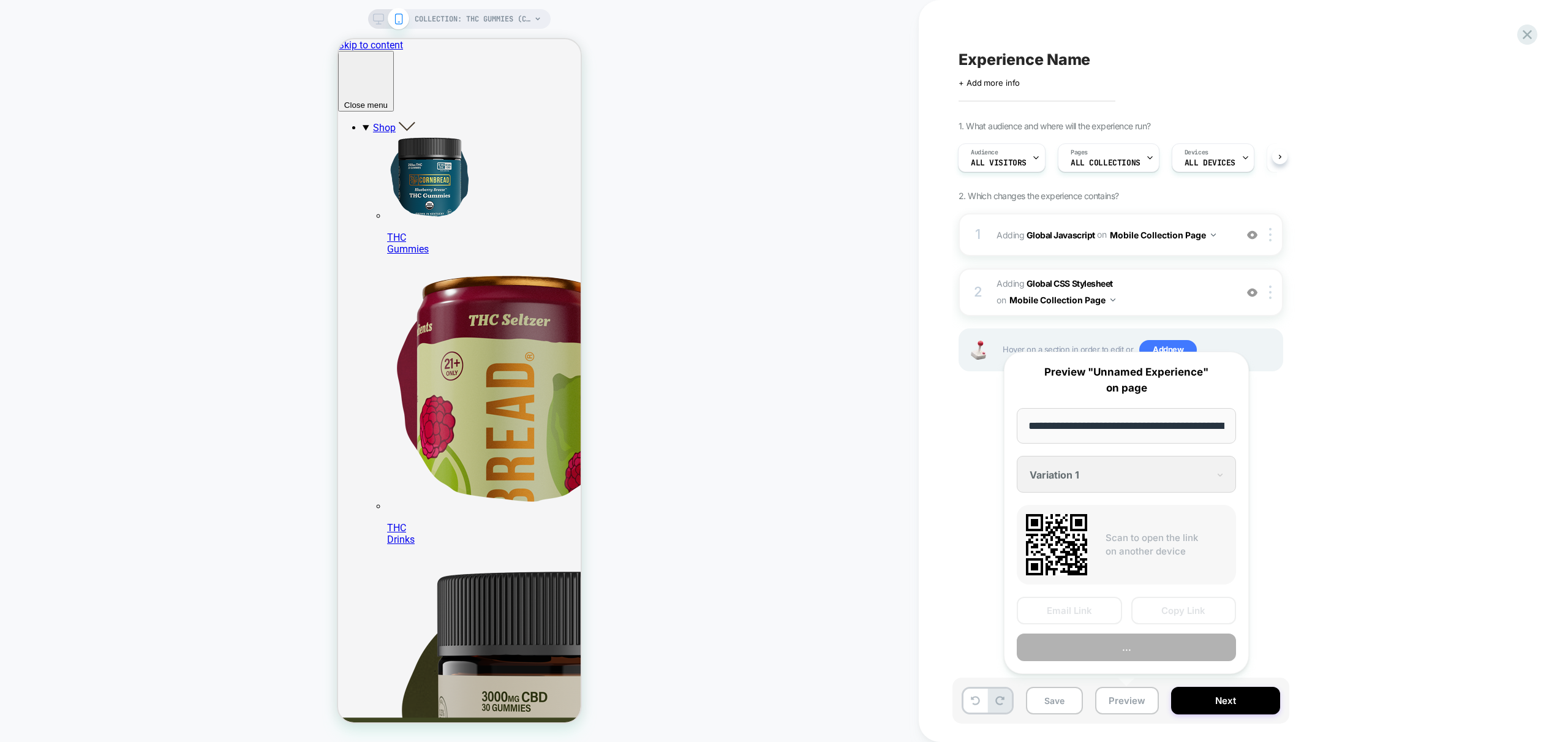
scroll to position [0, 188]
click at [1160, 648] on button "Preview" at bounding box center [1126, 648] width 220 height 27
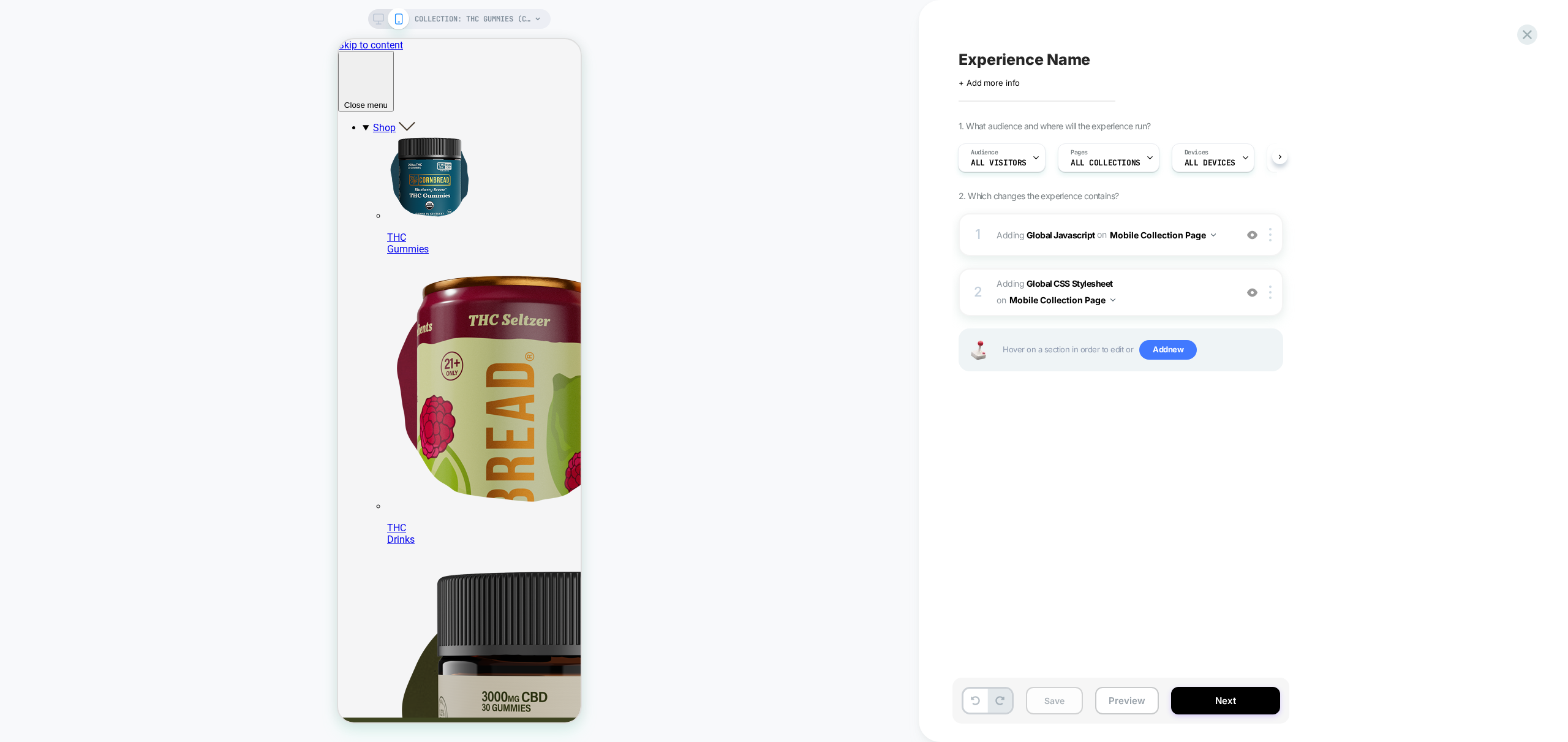
click at [1053, 702] on button "Save" at bounding box center [1054, 701] width 57 height 27
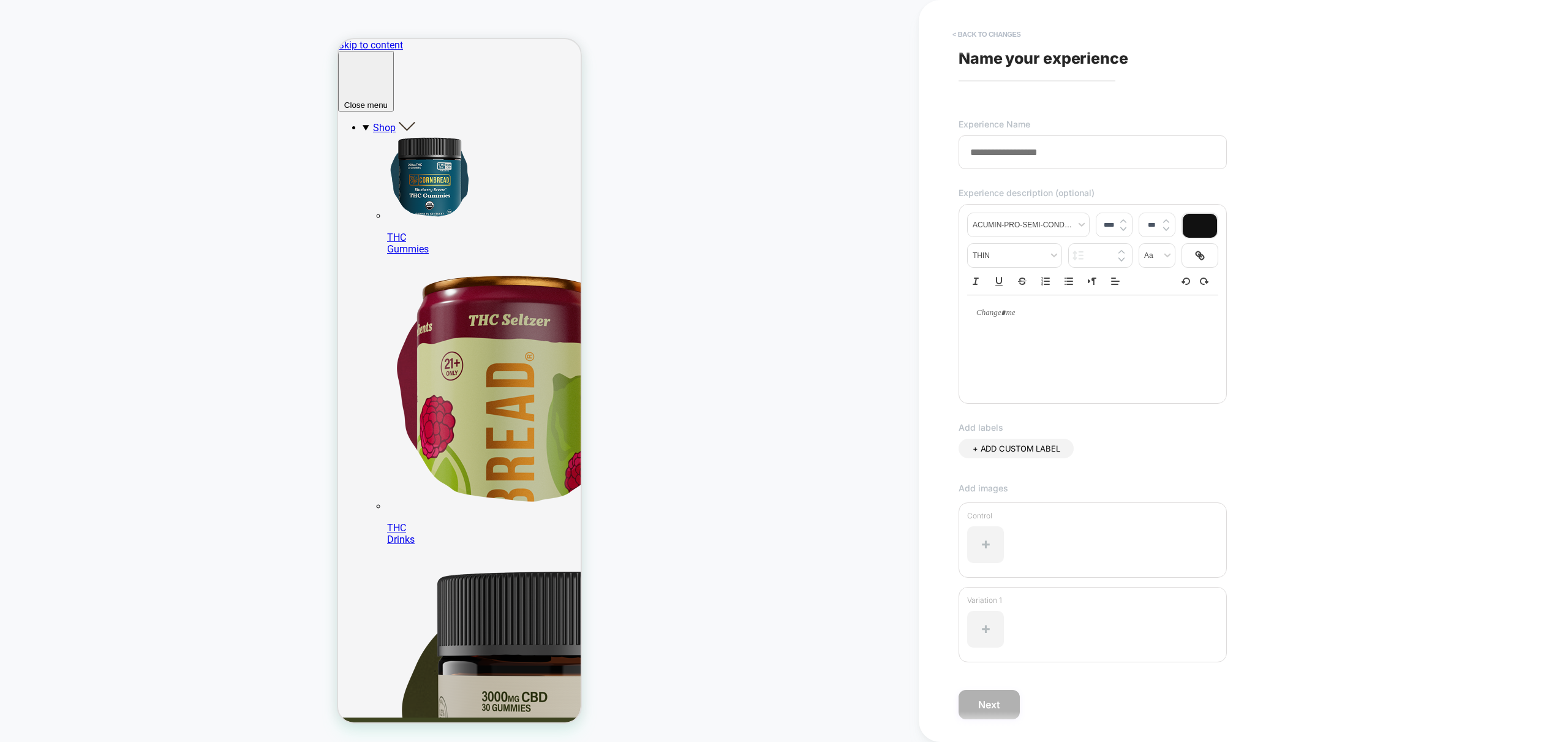
click at [979, 34] on button "< Back to changes" at bounding box center [986, 34] width 81 height 19
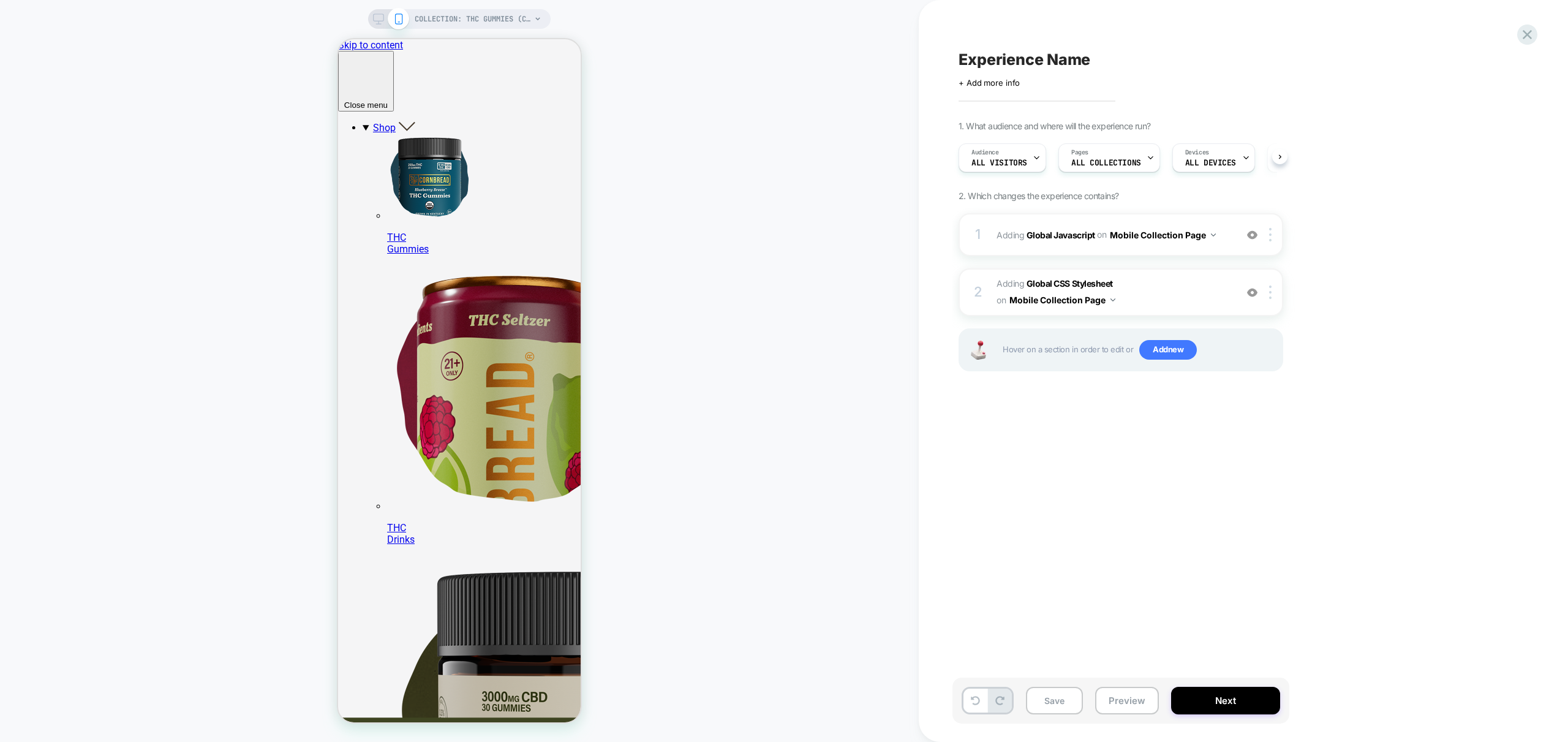
scroll to position [0, 1]
click at [1026, 61] on span "Experience Name" at bounding box center [1025, 59] width 132 height 18
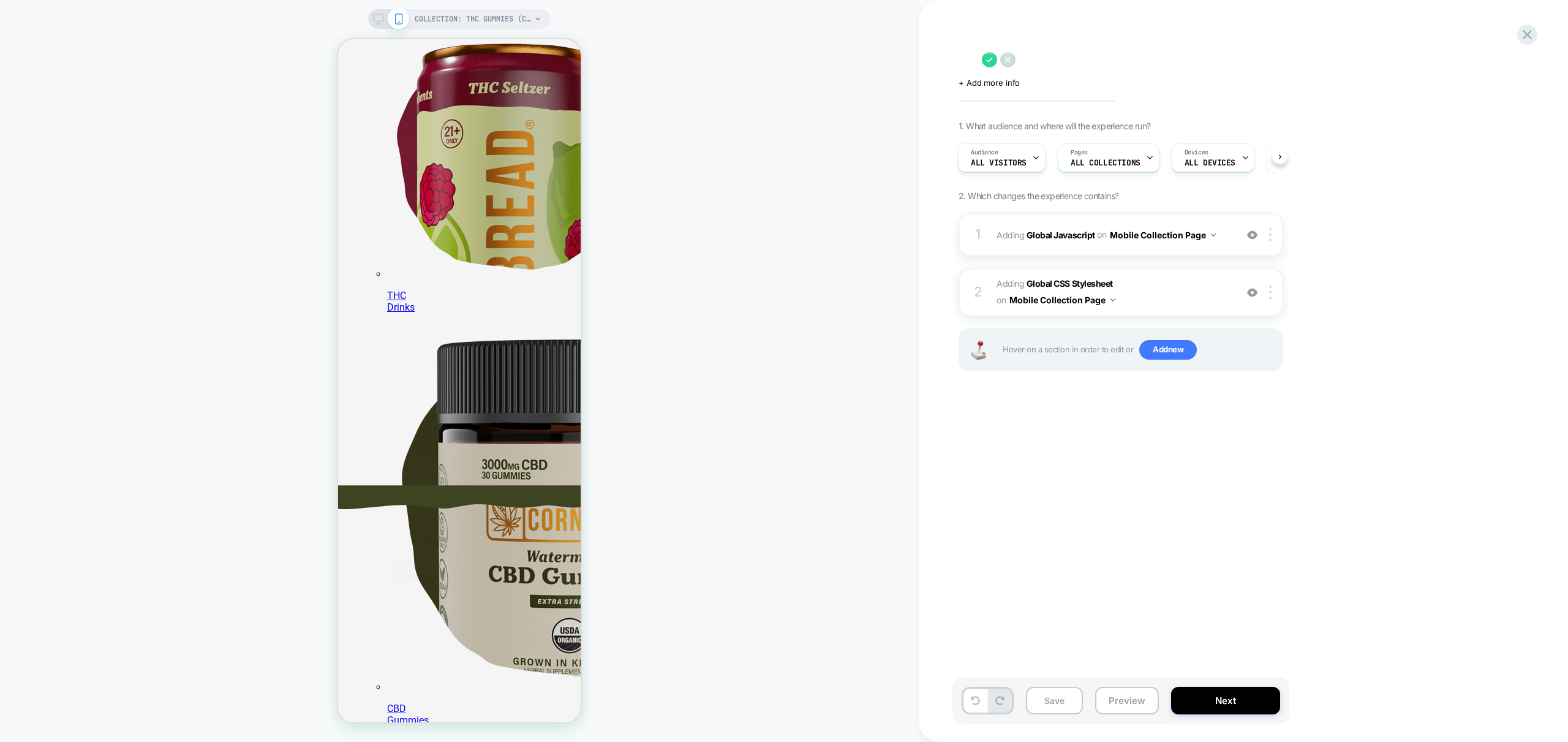
scroll to position [232, 0]
click at [1268, 236] on div at bounding box center [1273, 234] width 20 height 14
click at [1263, 367] on div "Target All Devices" at bounding box center [1271, 366] width 109 height 34
click at [1274, 299] on div at bounding box center [1273, 296] width 20 height 14
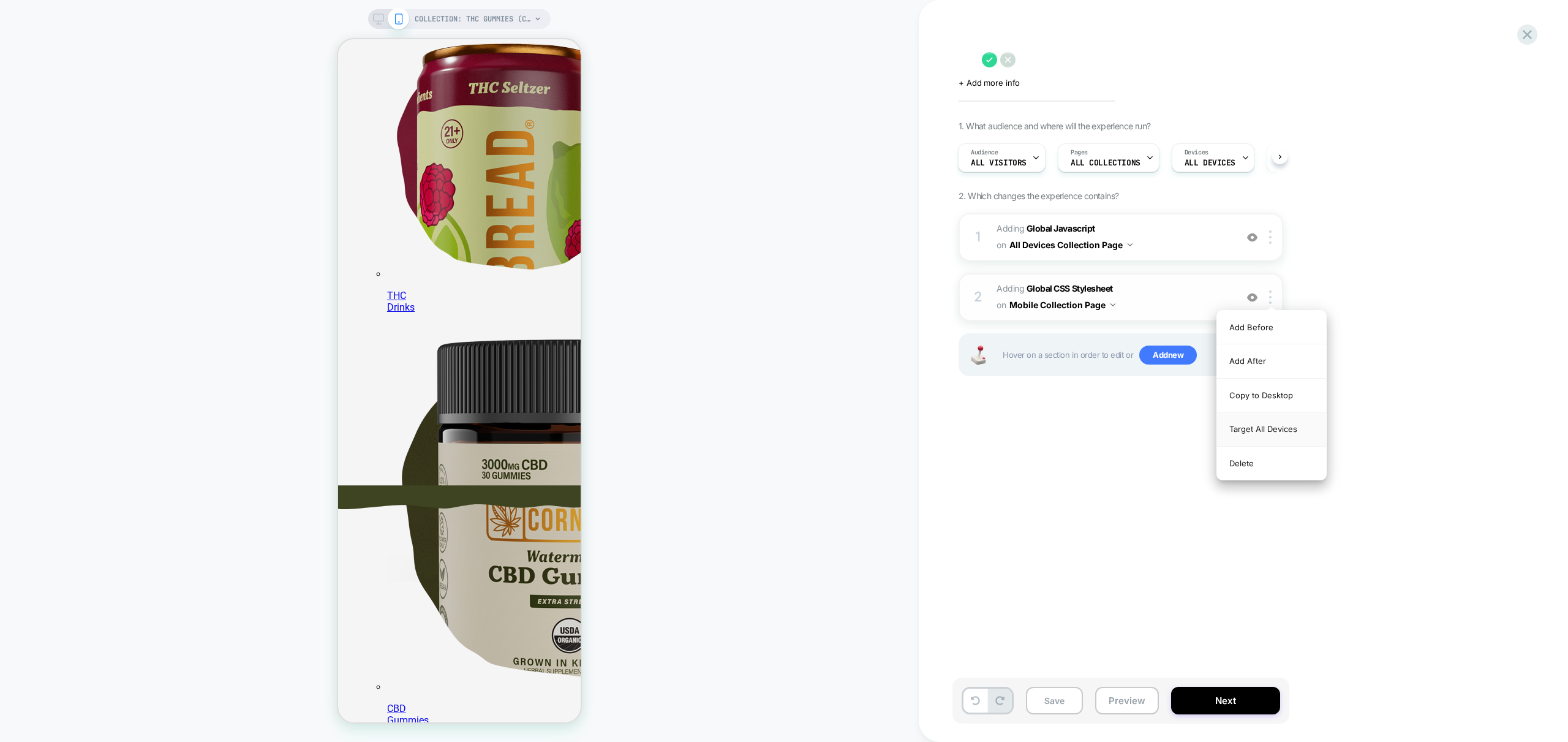
click at [1283, 433] on div "Target All Devices" at bounding box center [1271, 429] width 109 height 34
click at [1117, 447] on div "Click to edit experience details + Add more info 1. What audience and where wil…" at bounding box center [1182, 371] width 459 height 717
click at [379, 25] on div "COLLECTION: THC Gummies (Category)" at bounding box center [459, 18] width 183 height 19
click at [972, 62] on textarea at bounding box center [967, 59] width 17 height 18
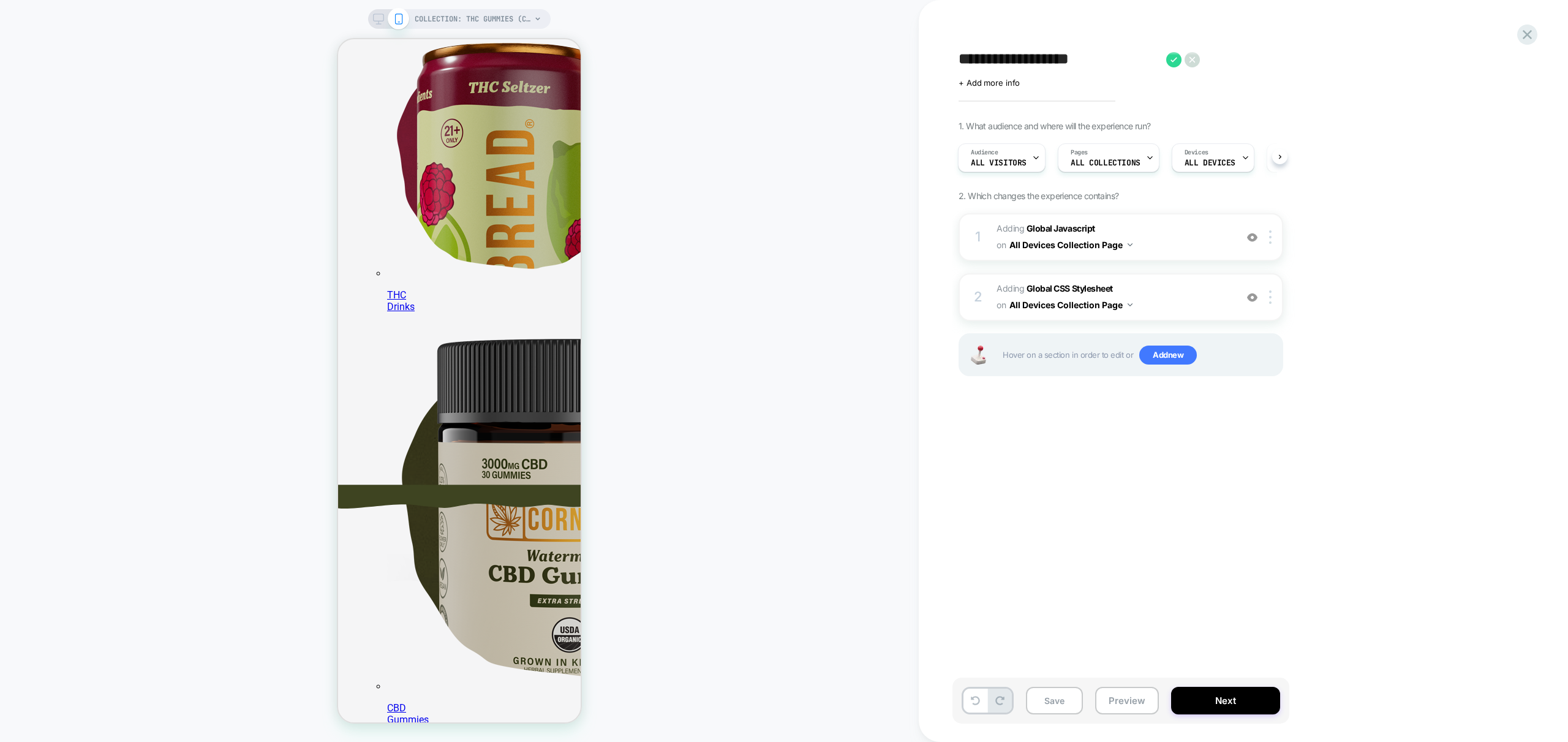
scroll to position [232, 0]
type textarea "**********"
click at [1208, 59] on icon at bounding box center [1205, 59] width 16 height 16
click at [1063, 698] on button "Save" at bounding box center [1054, 701] width 57 height 27
click at [1126, 697] on button "Preview" at bounding box center [1127, 701] width 64 height 27
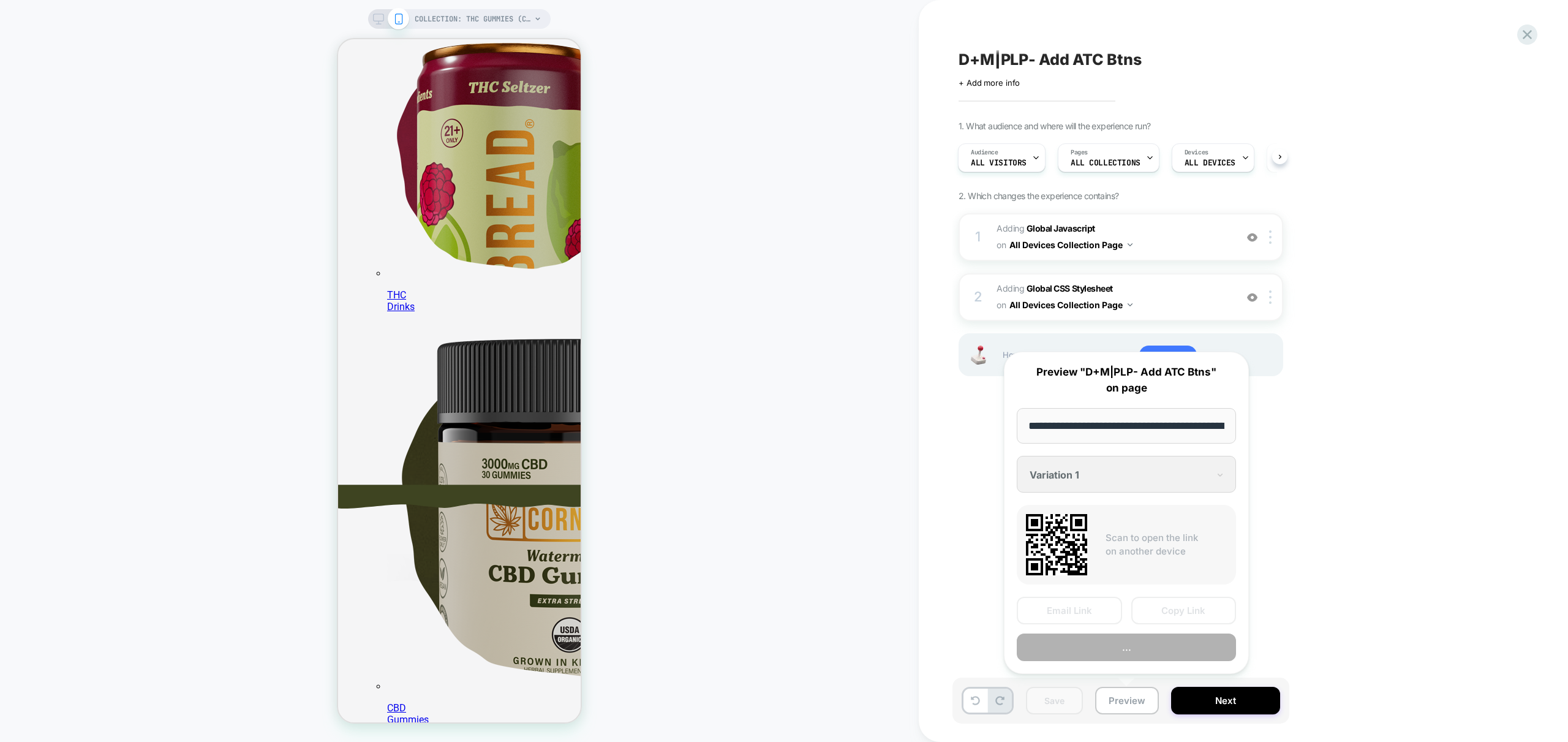
scroll to position [0, 188]
click at [1147, 641] on button "Preview" at bounding box center [1126, 648] width 220 height 27
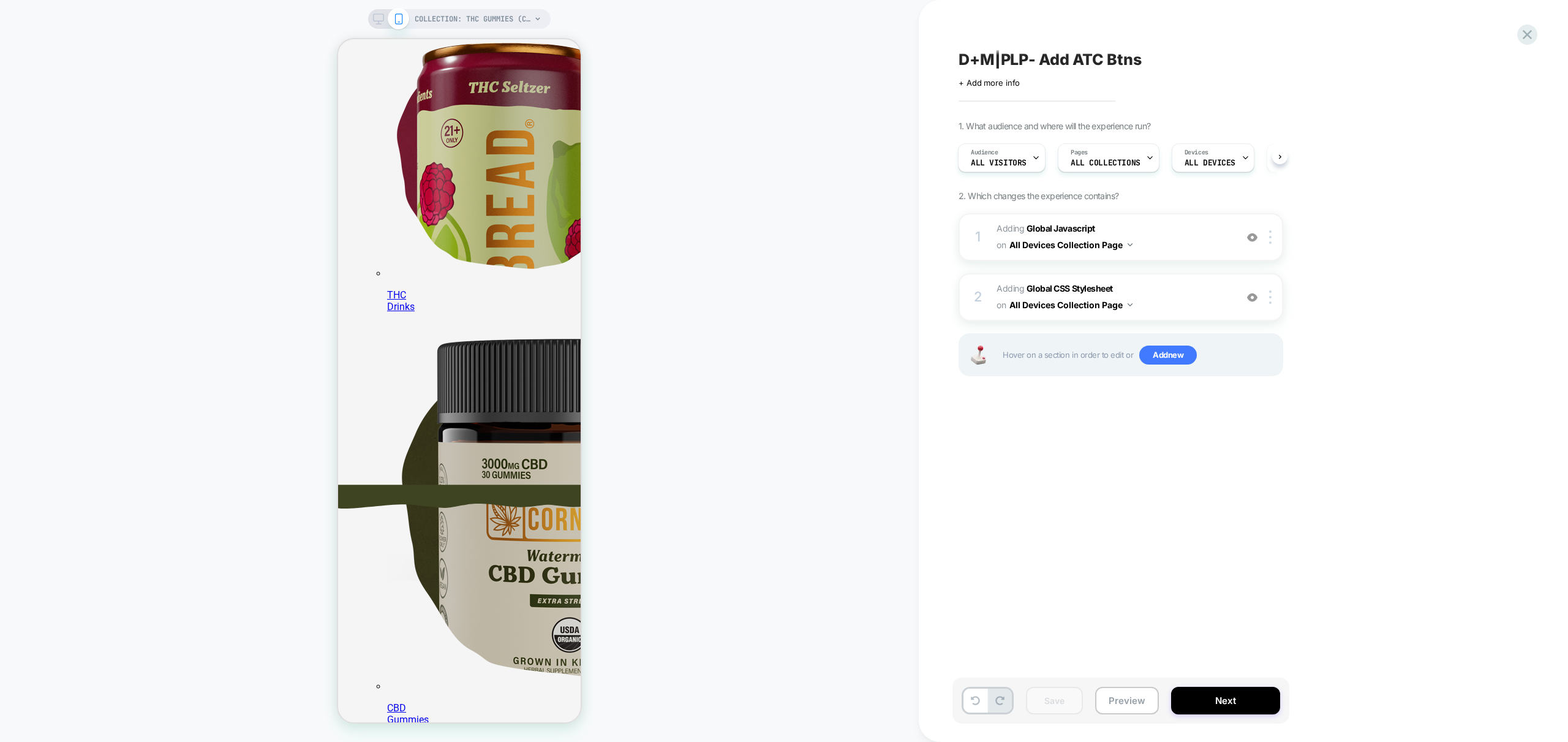
scroll to position [232, 0]
click at [1147, 483] on div "D+M|PLP- Add ATC Btns Click to edit experience details + Add more info 1. What …" at bounding box center [1182, 371] width 459 height 717
click at [1166, 306] on span "Adding Global CSS Stylesheet on All Devices Collection Page" at bounding box center [1112, 297] width 233 height 33
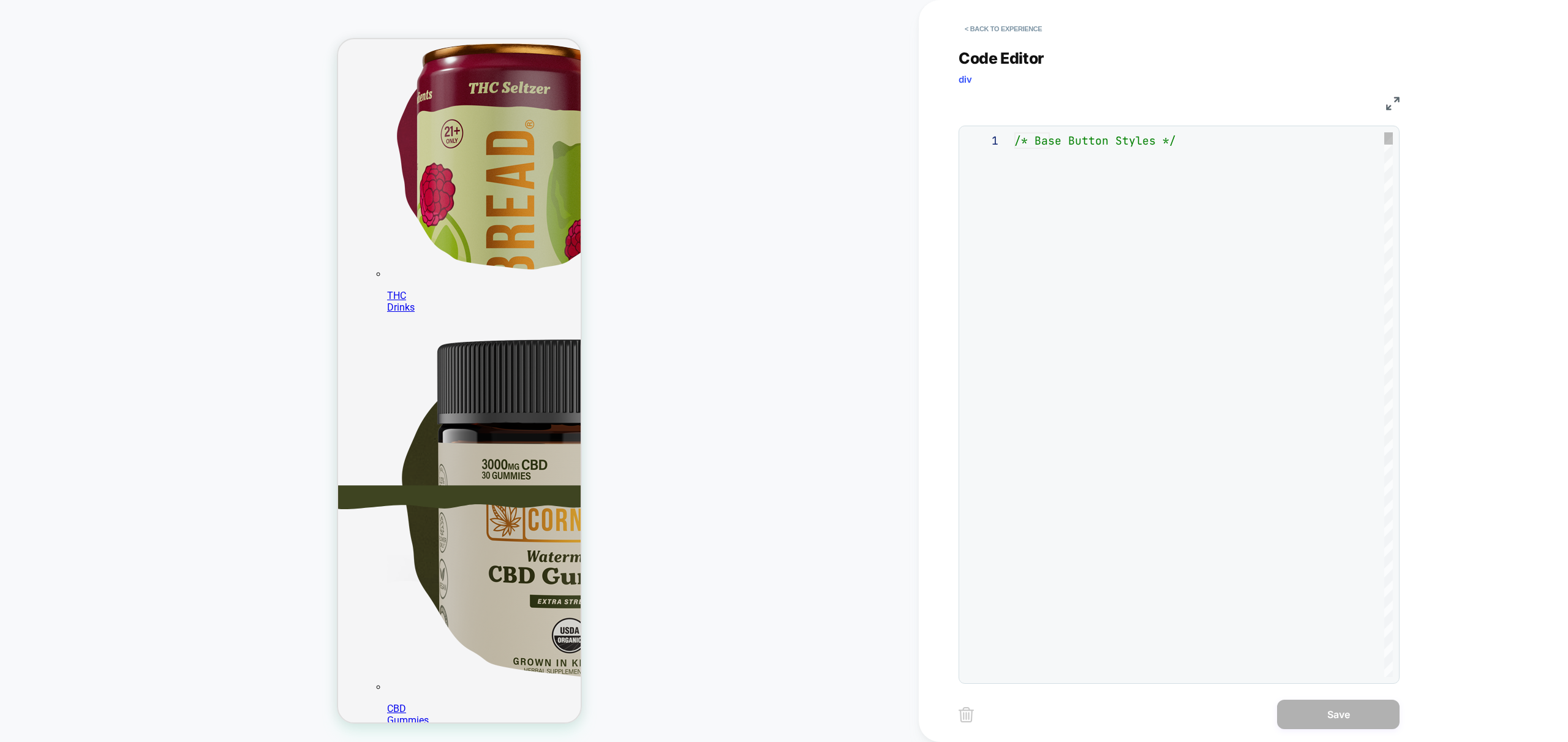
scroll to position [166, 0]
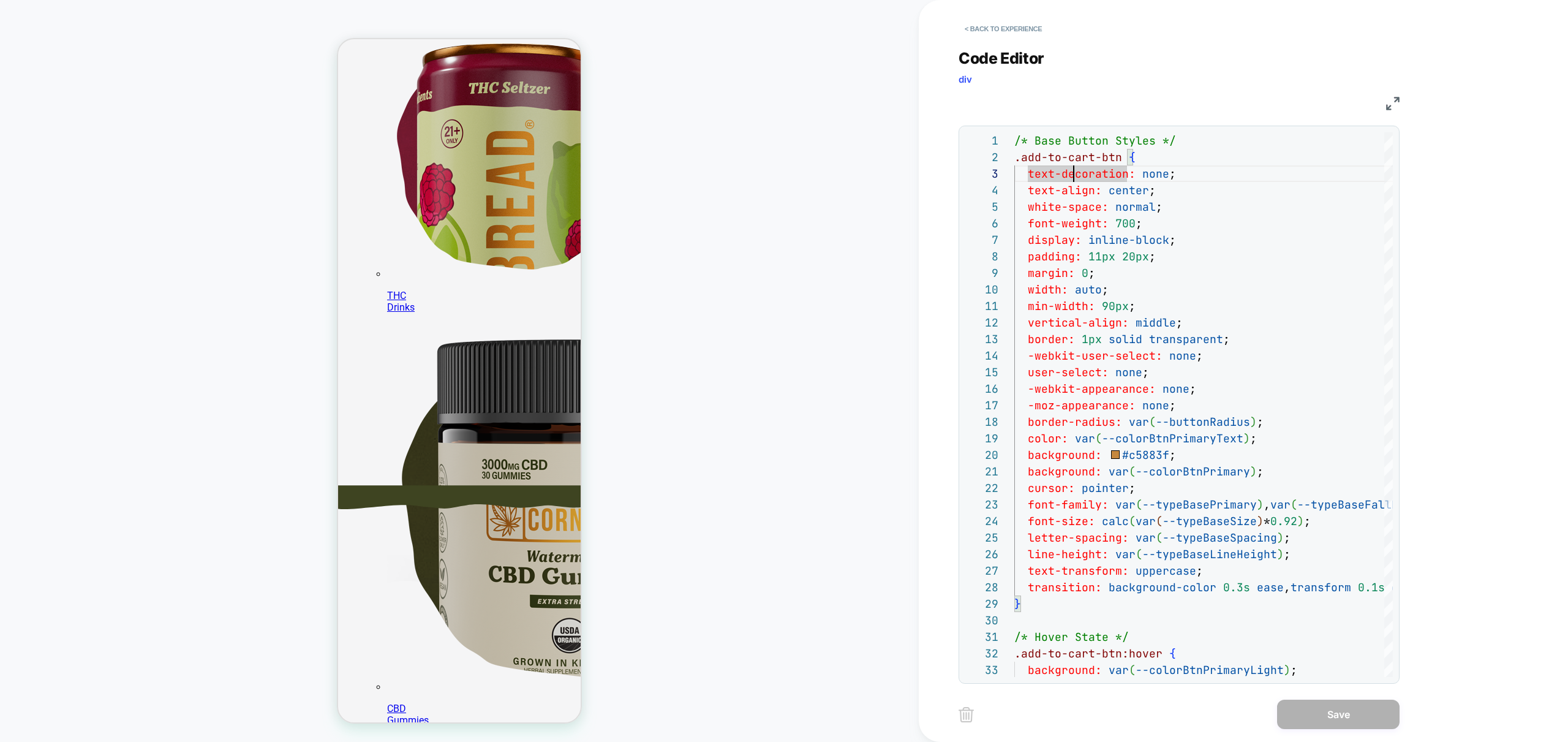
scroll to position [232, 0]
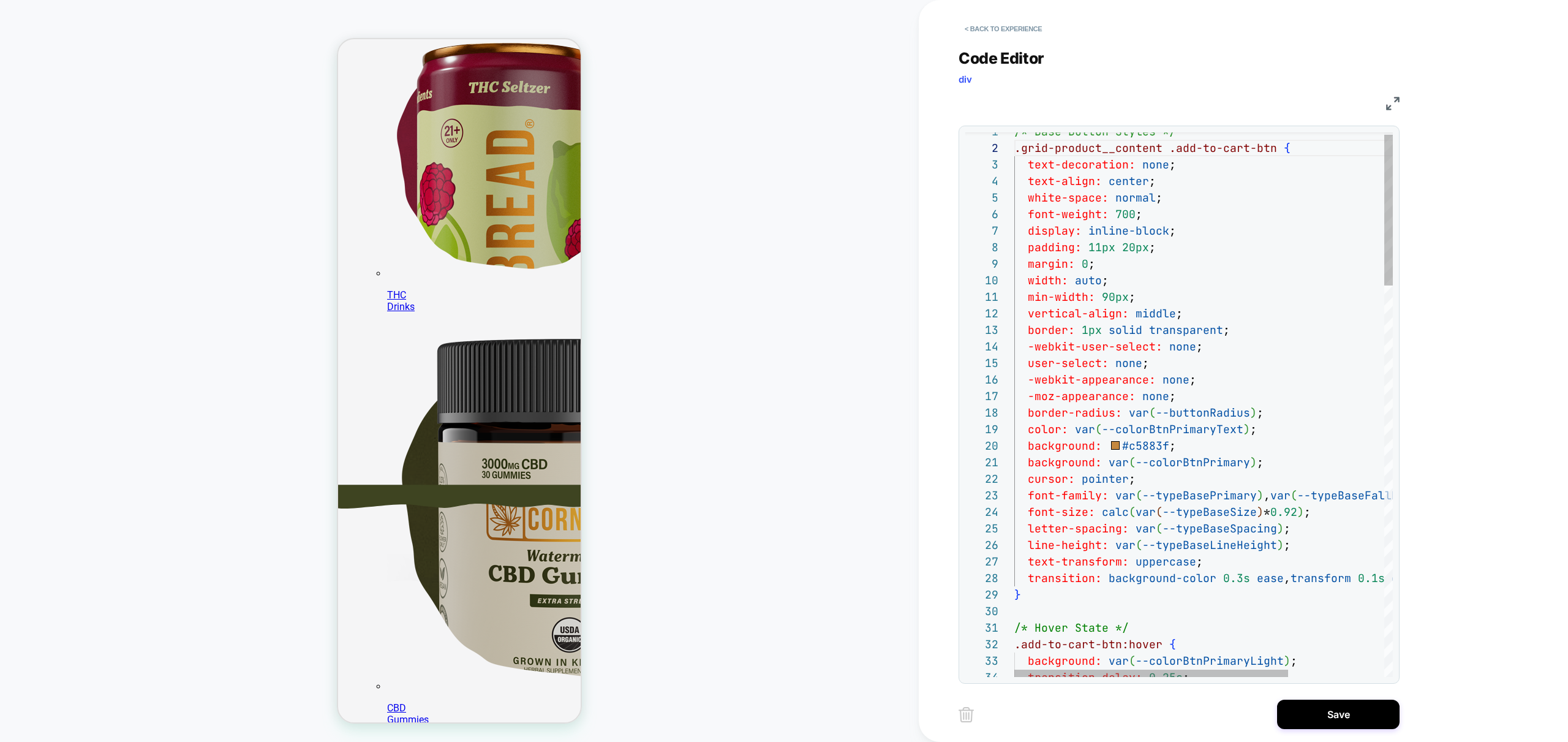
scroll to position [232, 0]
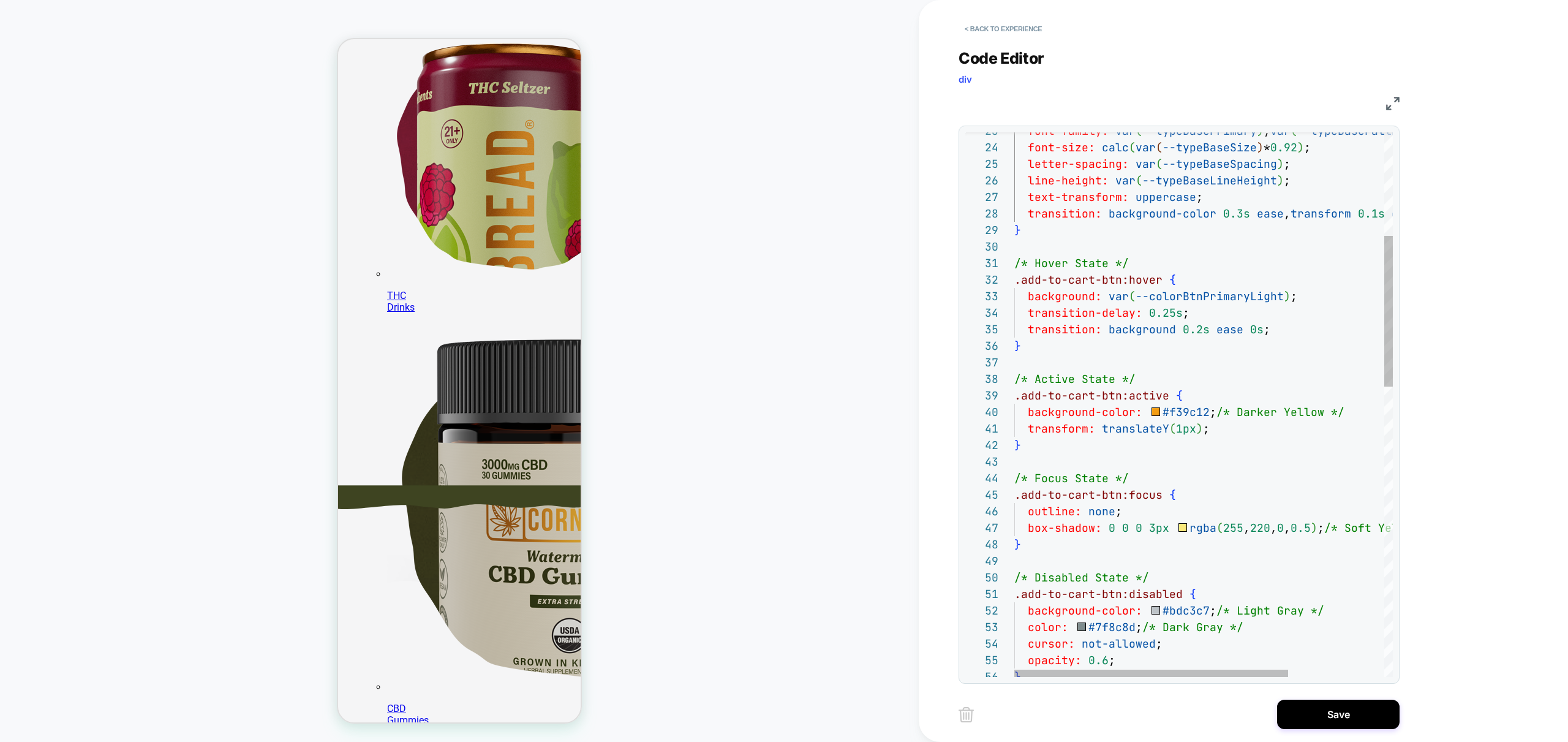
click at [1017, 280] on div "background: var ( --colorBtnPrimaryLight ) ; font-family: var ( --typeBasePrima…" at bounding box center [1270, 742] width 511 height 1967
drag, startPoint x: 1166, startPoint y: 280, endPoint x: 996, endPoint y: 275, distance: 170.1
click at [1015, 275] on div "background: var ( --colorBtnPrimaryLight ) ; font-family: var ( --typeBasePrima…" at bounding box center [1270, 742] width 511 height 1967
click at [1016, 394] on div "background: var ( --colorBtnPrimaryLight ) ; font-family: var ( --typeBasePrima…" at bounding box center [1270, 742] width 511 height 1967
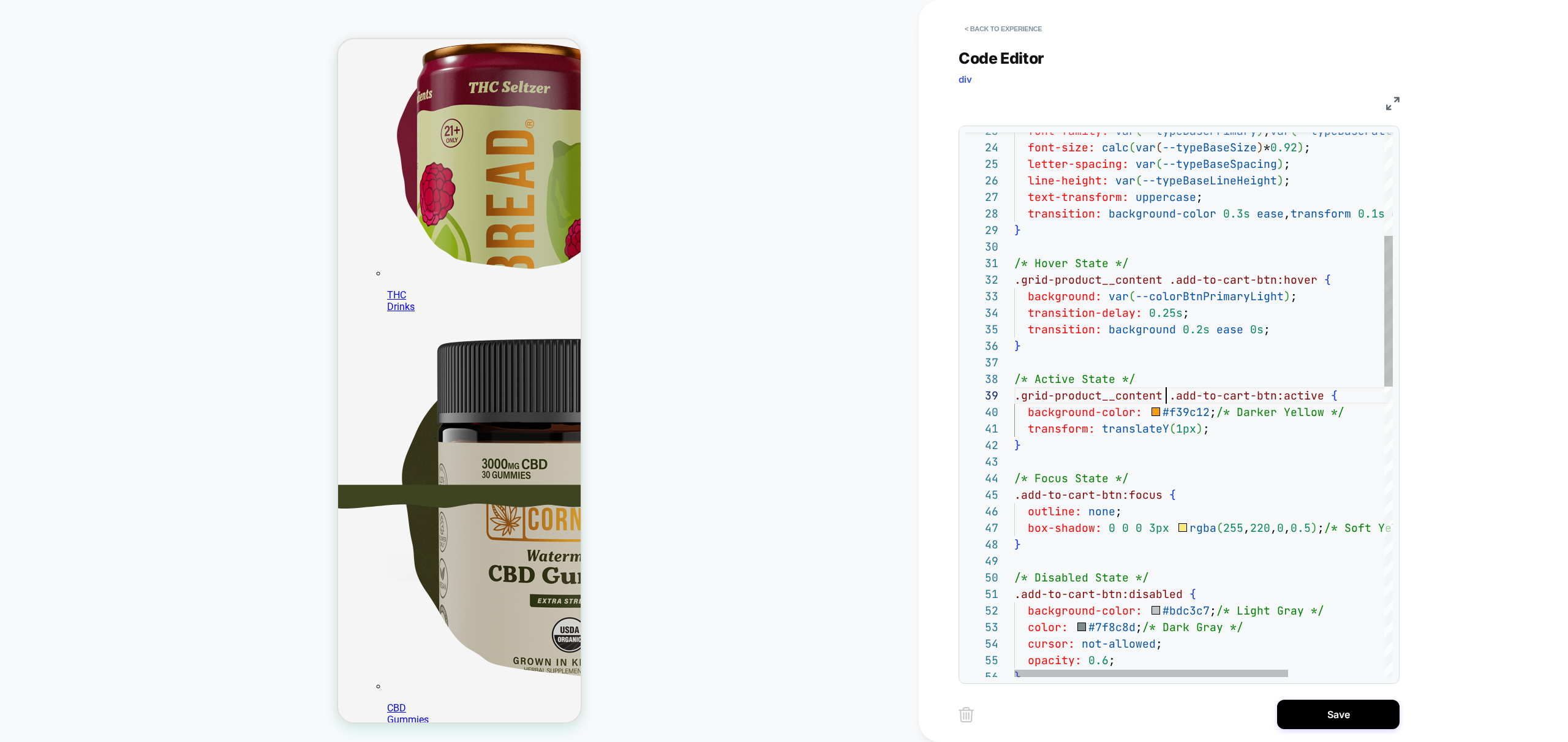
scroll to position [133, 152]
click at [1016, 497] on div "background: var ( --colorBtnPrimaryLight ) ; font-family: var ( --typeBasePrima…" at bounding box center [1270, 742] width 511 height 1967
click at [1016, 595] on div "background: var ( --colorBtnPrimaryLight ) ; font-family: var ( --typeBasePrima…" at bounding box center [1270, 742] width 511 height 1967
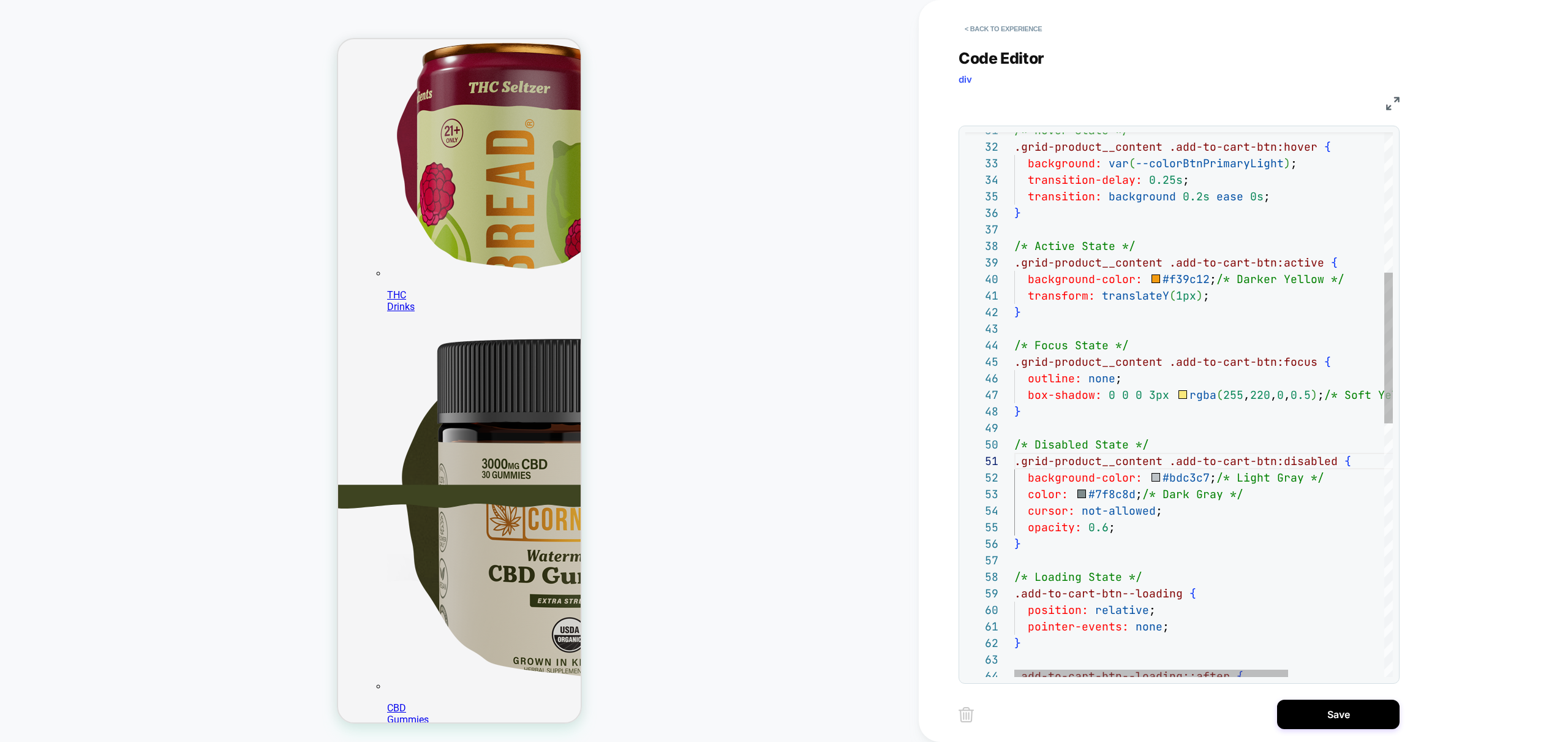
scroll to position [232, 0]
click at [1018, 592] on div "background: var ( --colorBtnPrimaryLight ) ; /* Hover State */ .grid-product__c…" at bounding box center [1270, 609] width 511 height 1967
click at [1015, 592] on span ".add-to-cart-btn--loading" at bounding box center [1099, 593] width 168 height 14
click at [1017, 597] on div "background: var ( --colorBtnPrimaryLight ) ; /* Hover State */ .grid-product__c…" at bounding box center [1270, 609] width 511 height 1967
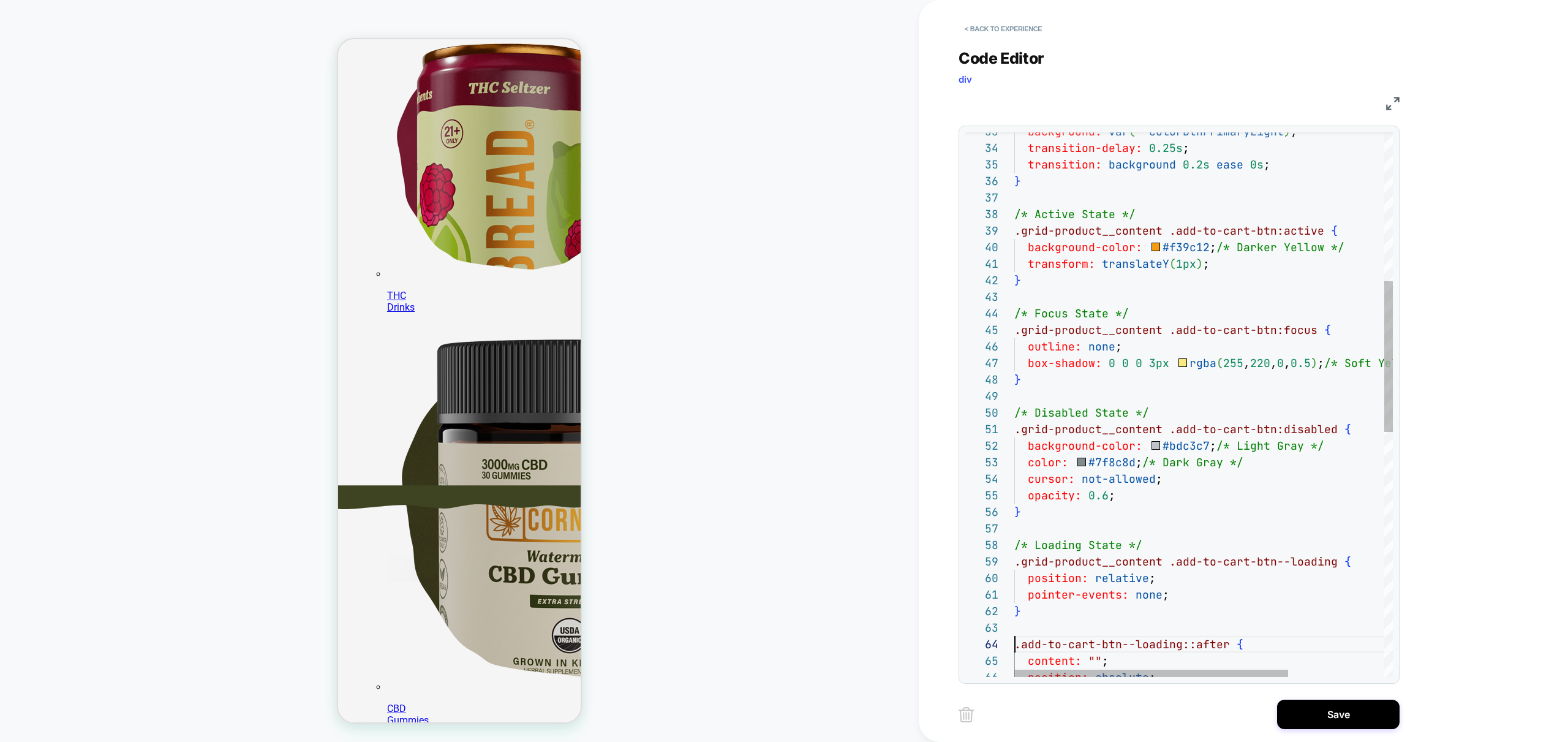
scroll to position [49, 0]
click at [1016, 642] on div "background: var ( --colorBtnPrimaryLight ) ; transition-delay: 0.25s ; transiti…" at bounding box center [1270, 577] width 511 height 1967
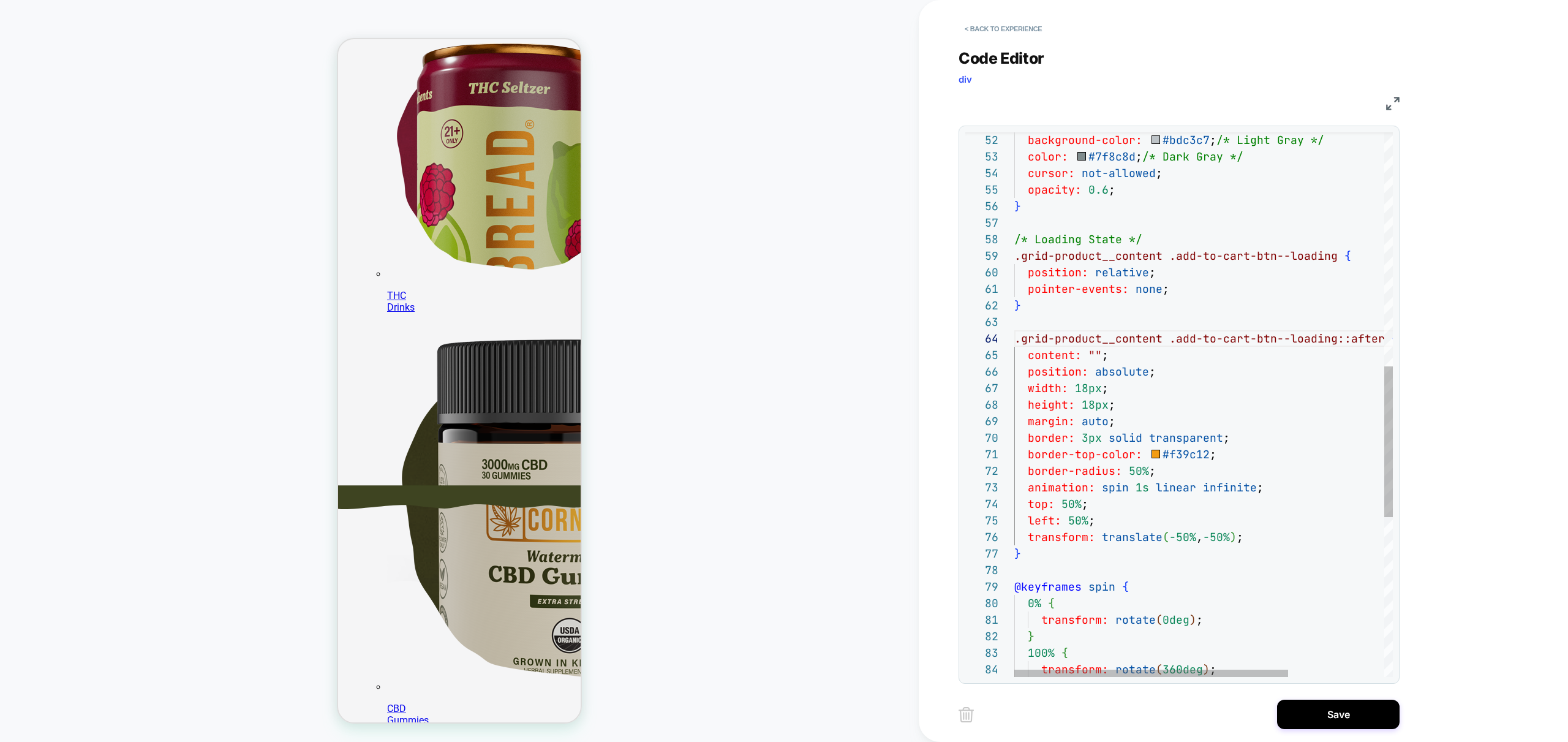
scroll to position [232, 0]
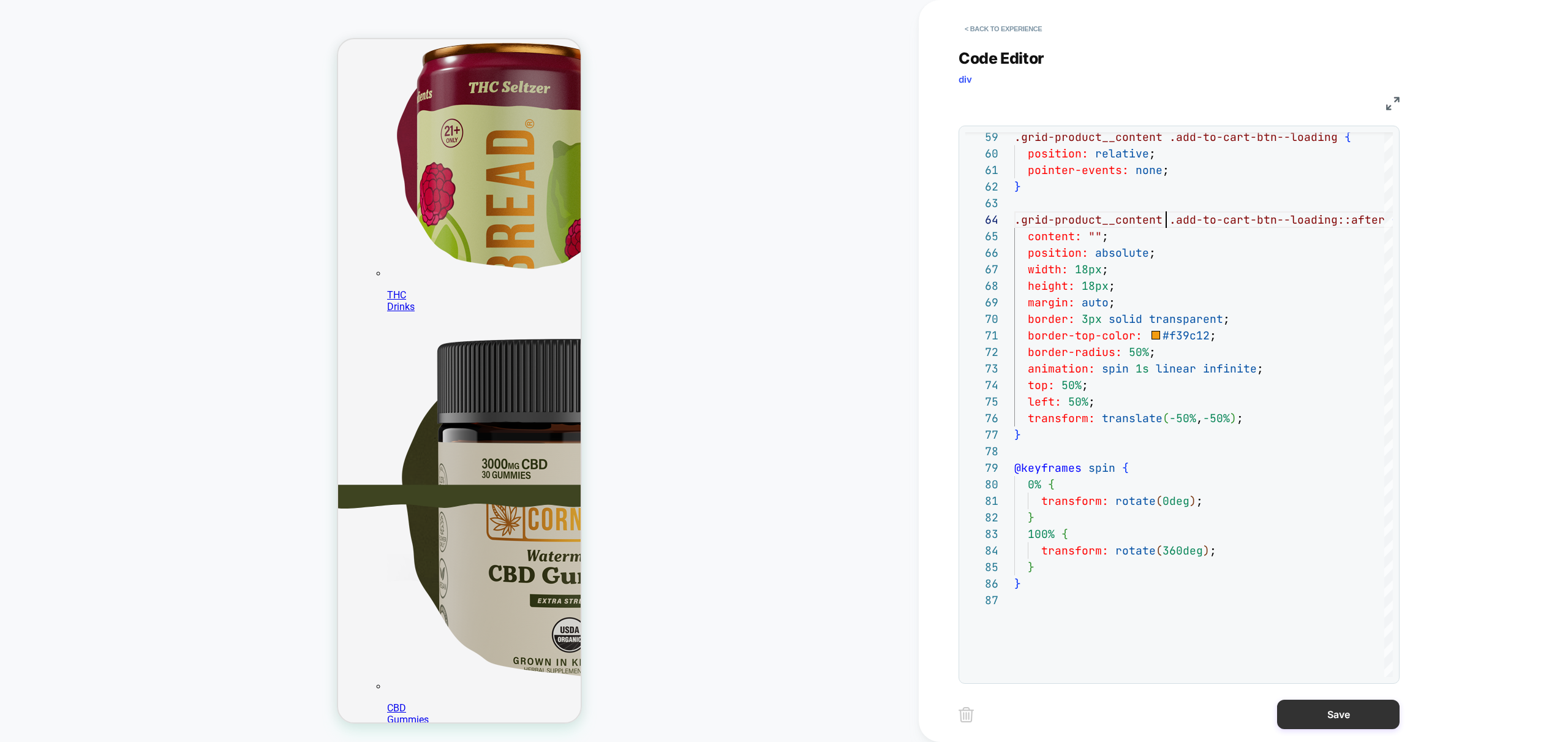
type textarea "**********"
click at [1347, 716] on button "Save" at bounding box center [1338, 715] width 123 height 29
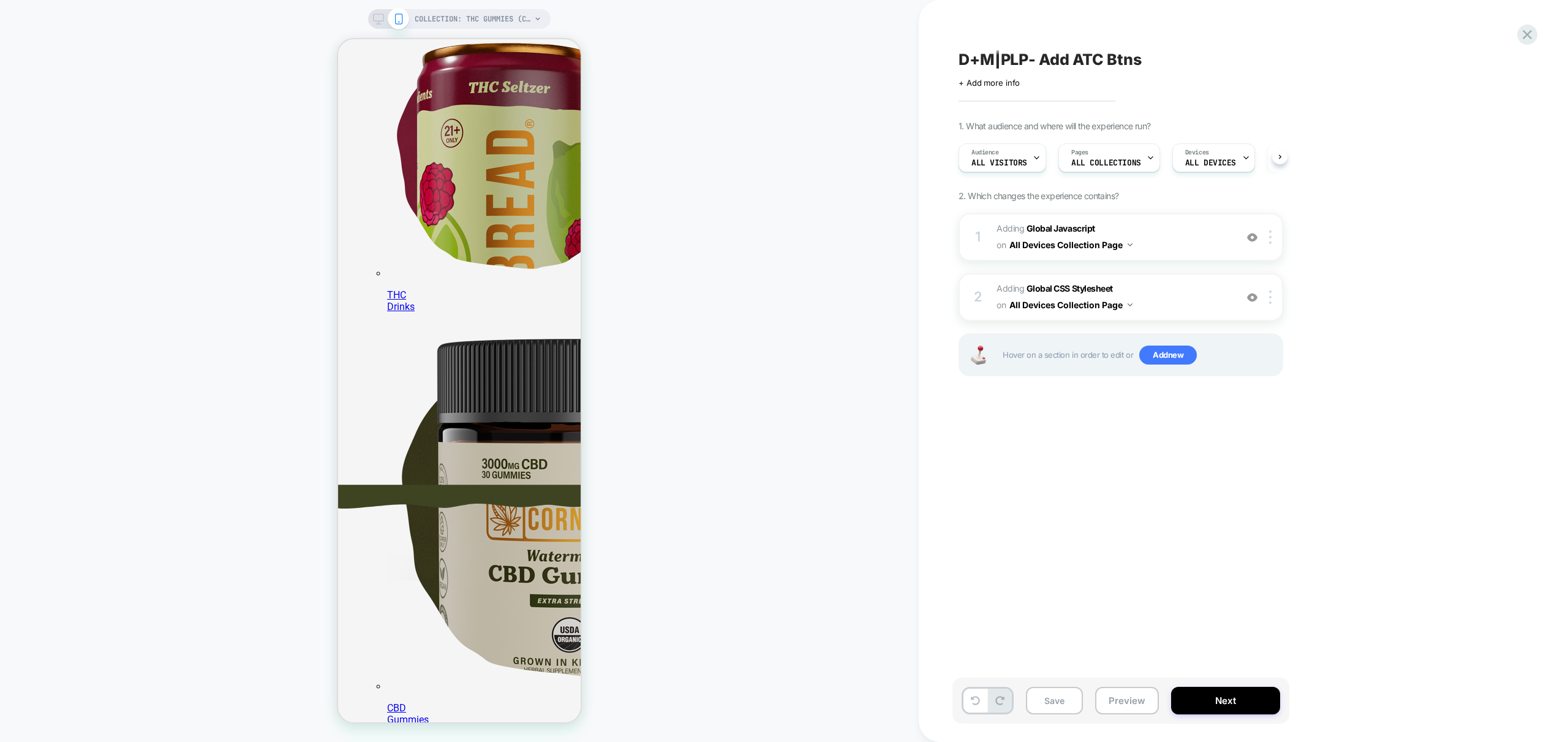
scroll to position [0, 1]
click at [1046, 704] on button "Save" at bounding box center [1054, 701] width 57 height 27
click at [1179, 288] on span "Adding Global CSS Stylesheet on All Devices Collection Page" at bounding box center [1112, 297] width 233 height 33
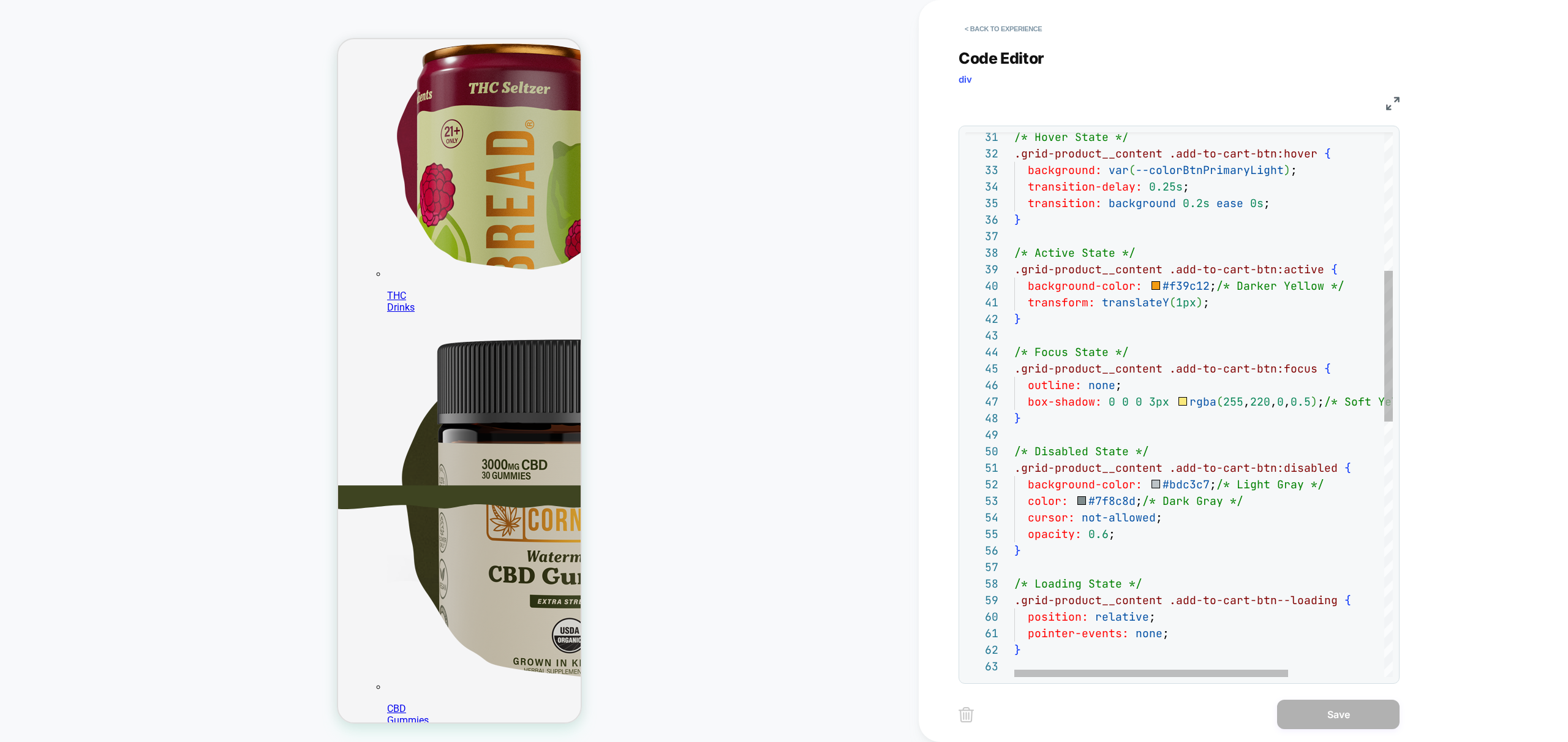
scroll to position [232, 0]
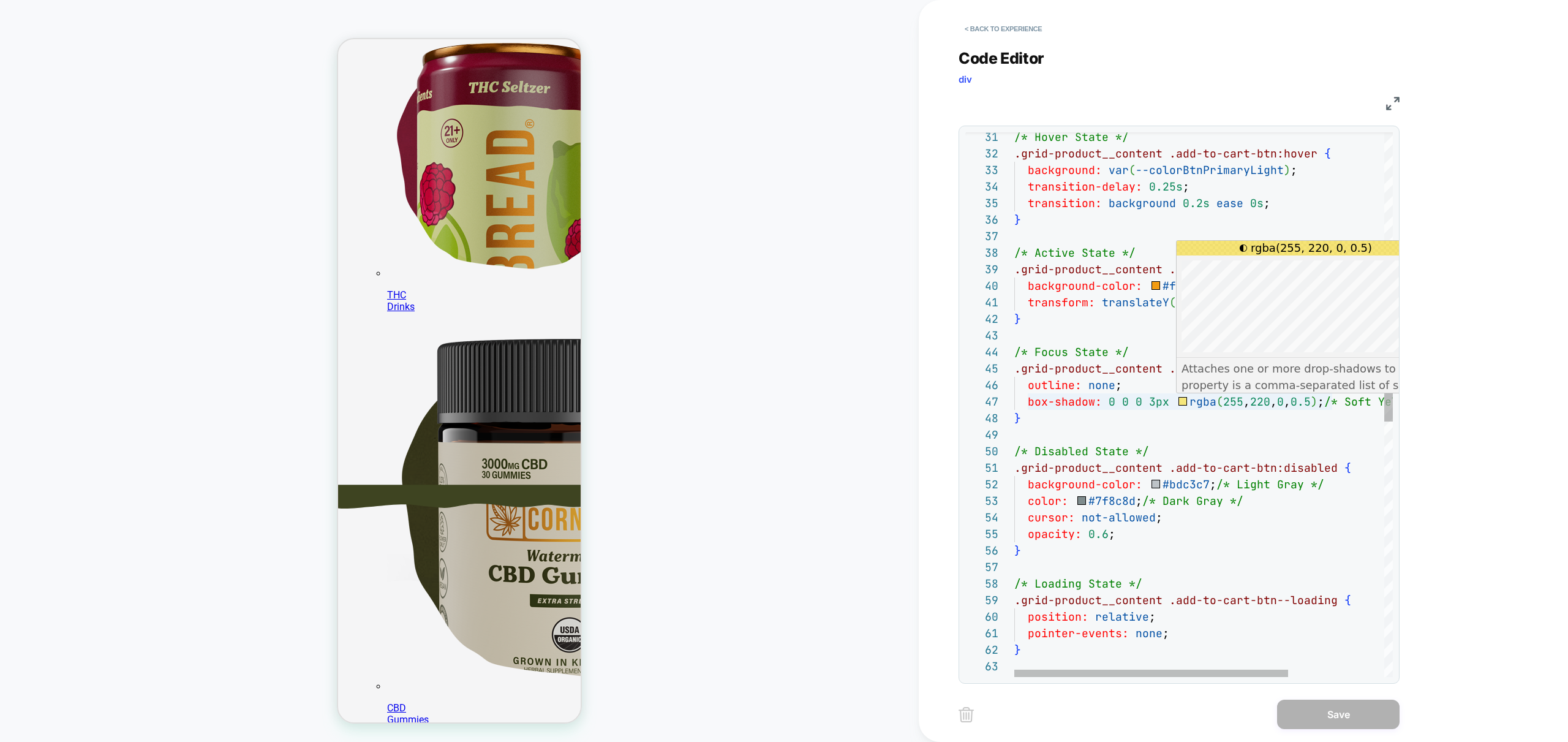
click at [1180, 402] on div "/* Hover State */ .grid-product__content .add-to-cart-btn:hover { background: v…" at bounding box center [1270, 616] width 511 height 1967
drag, startPoint x: 1197, startPoint y: 355, endPoint x: 1181, endPoint y: 306, distance: 51.5
click at [1181, 306] on div at bounding box center [1181, 306] width 5 height 5
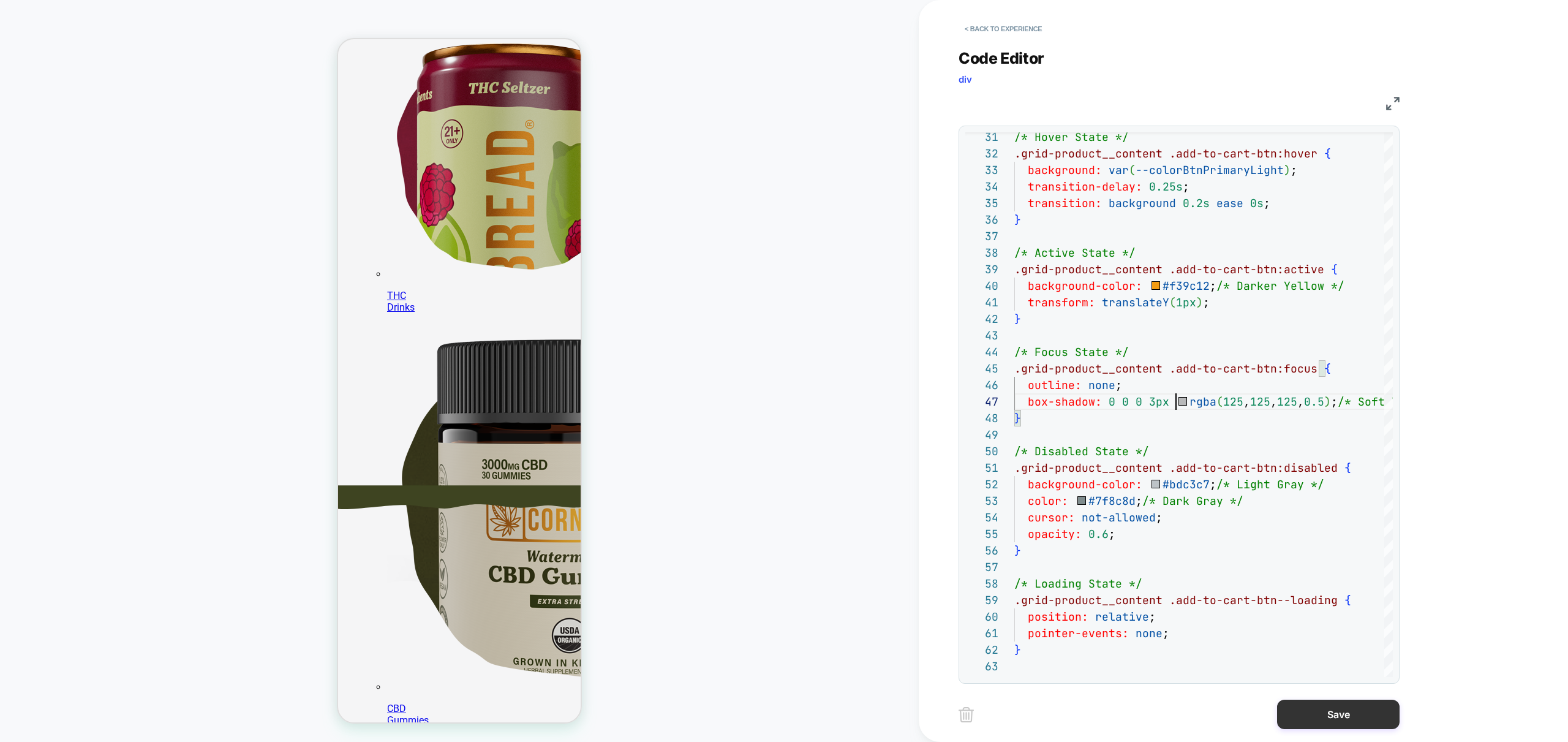
scroll to position [99, 162]
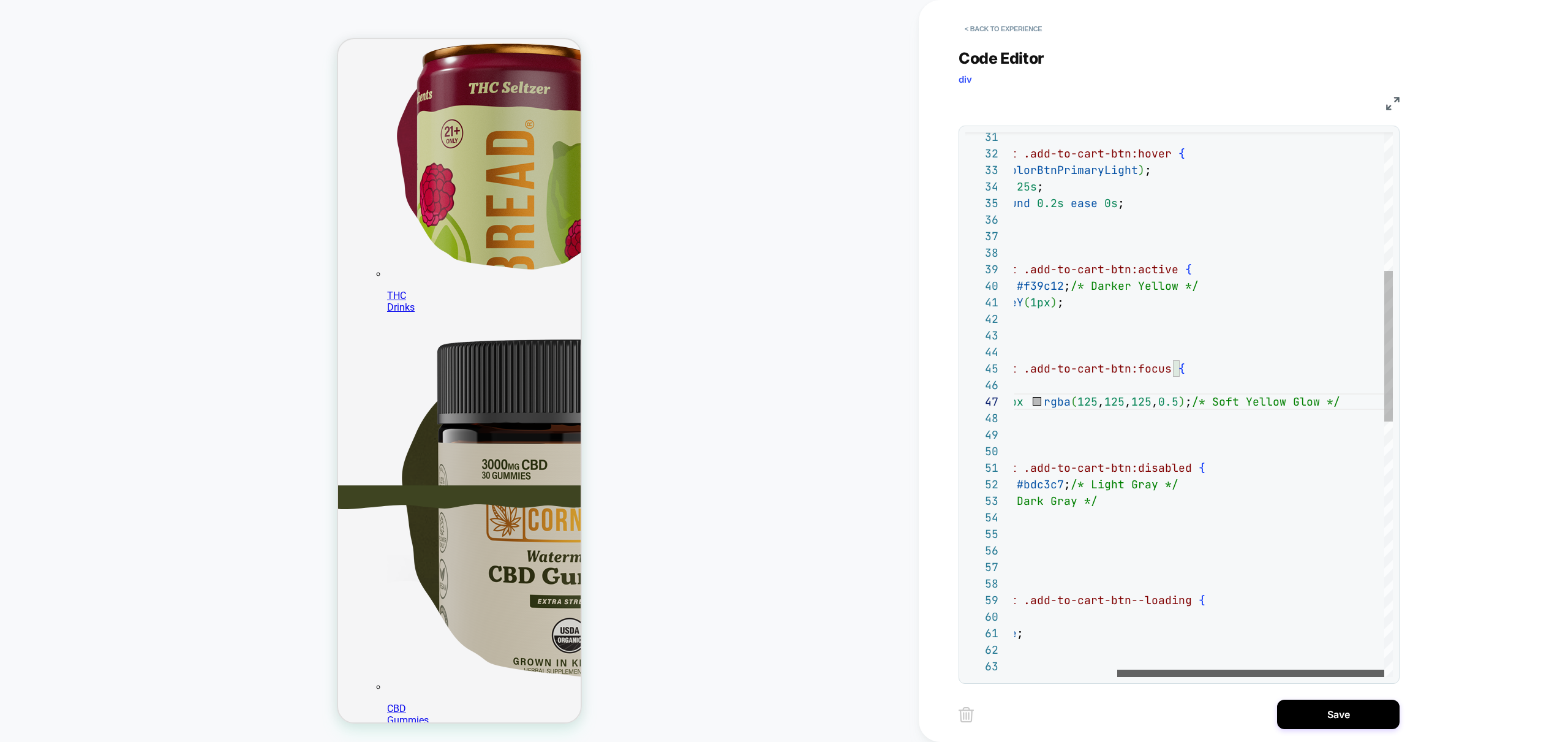
click at [1239, 677] on div at bounding box center [1251, 673] width 267 height 7
drag, startPoint x: 1215, startPoint y: 402, endPoint x: 1357, endPoint y: 403, distance: 142.0
click at [1357, 403] on div "/* Hover State */ .grid-product__content .add-to-cart-btn:hover { background: v…" at bounding box center [1130, 616] width 524 height 1967
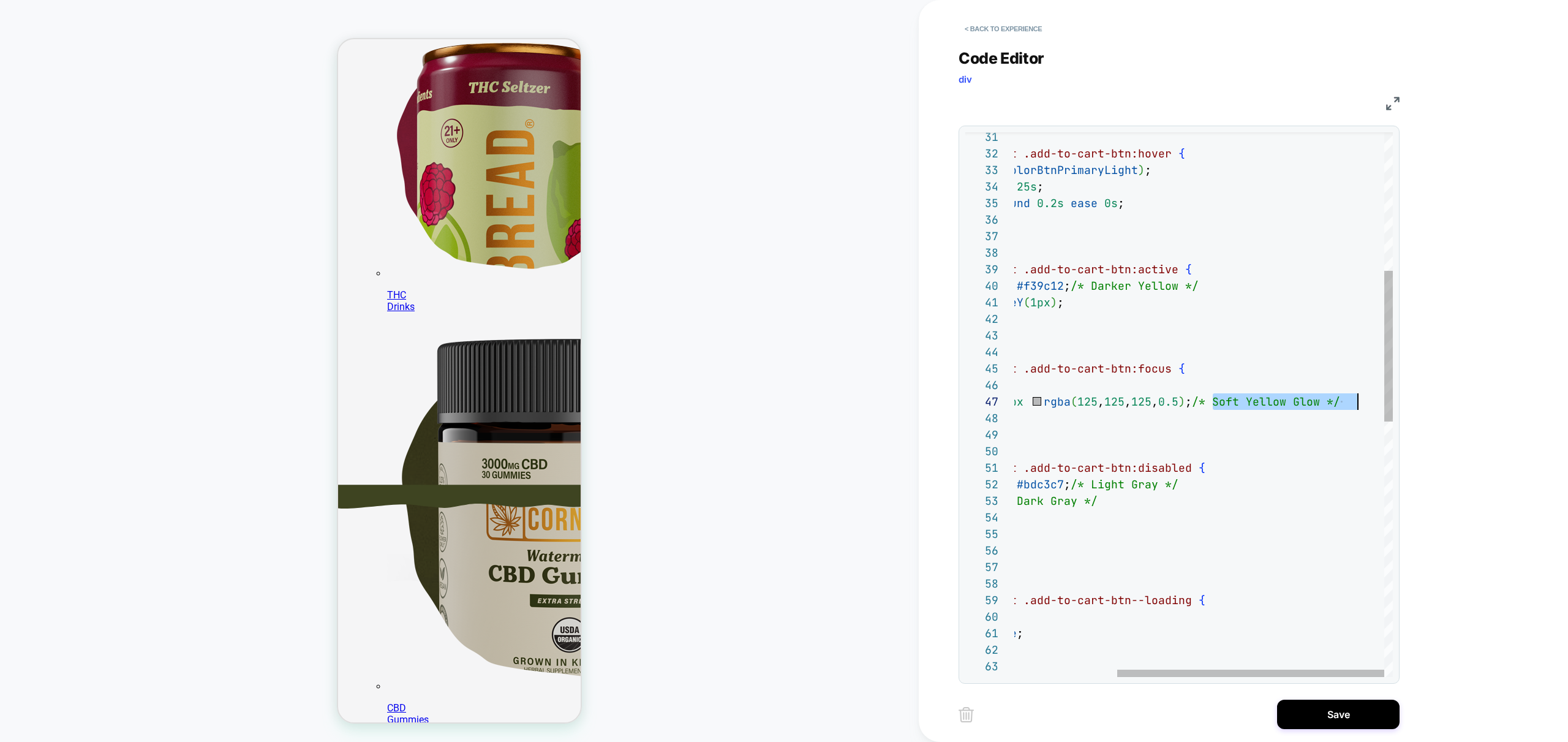
type textarea "**********"
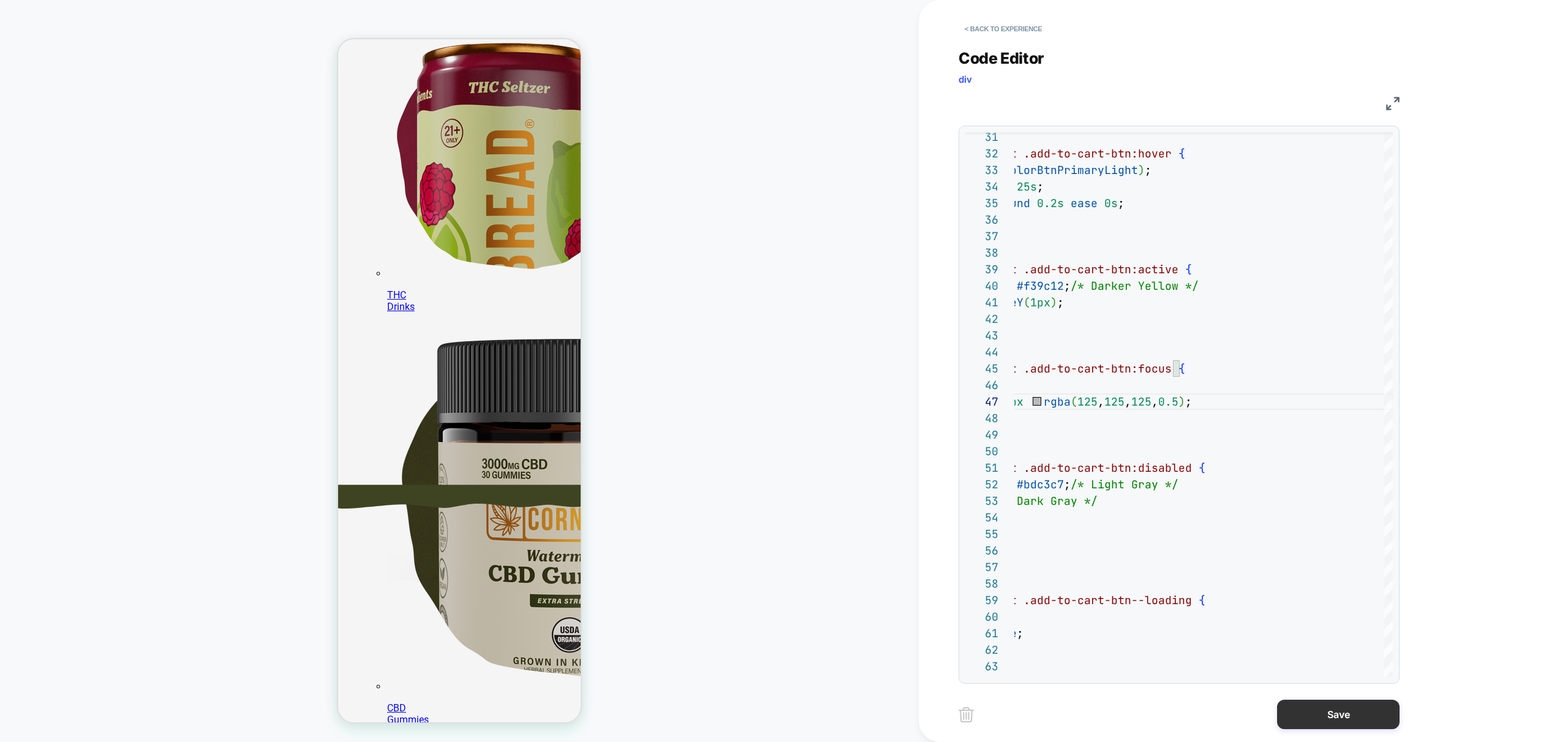
click at [1332, 711] on button "Save" at bounding box center [1338, 715] width 123 height 29
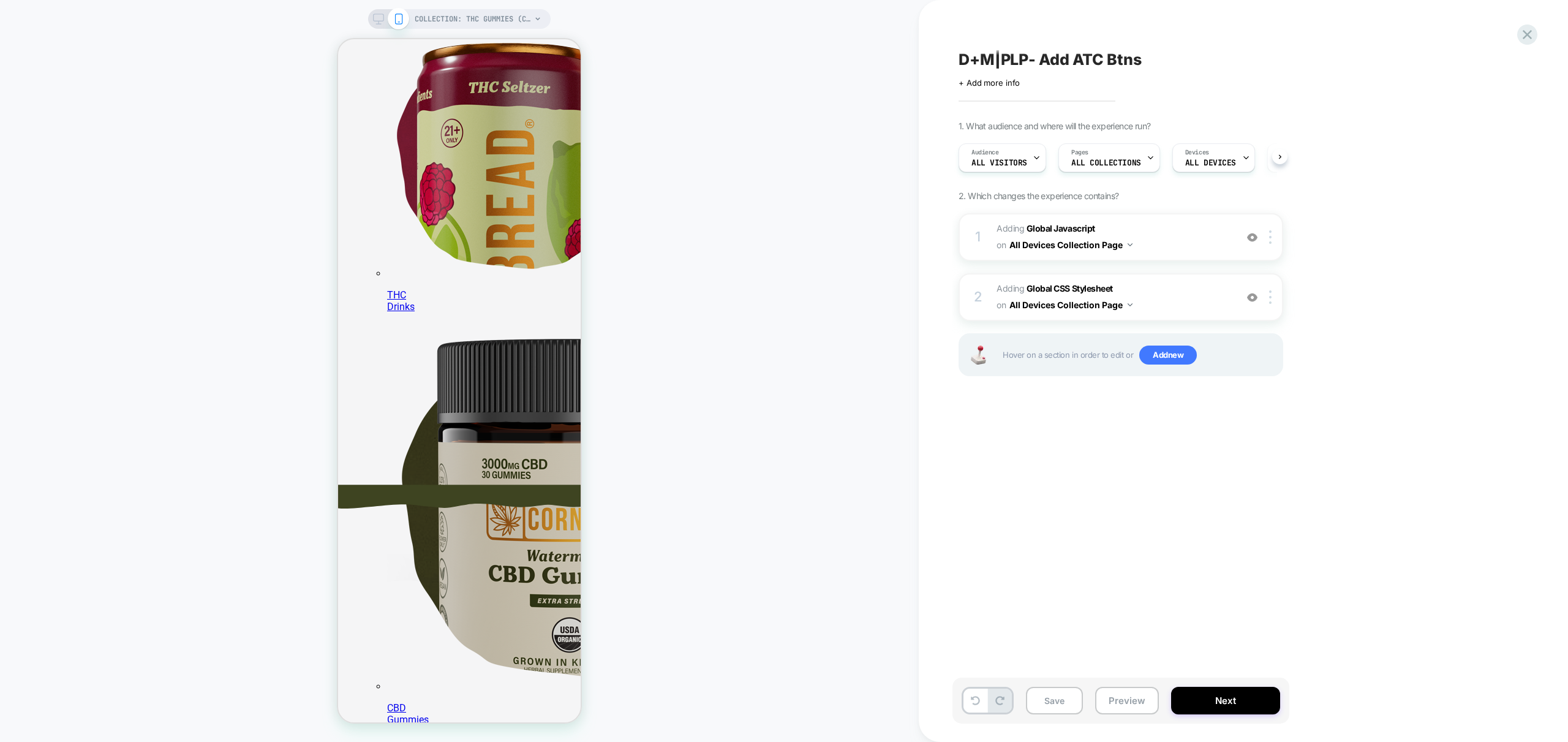
scroll to position [0, 1]
click at [1136, 705] on button "Preview" at bounding box center [1127, 701] width 64 height 27
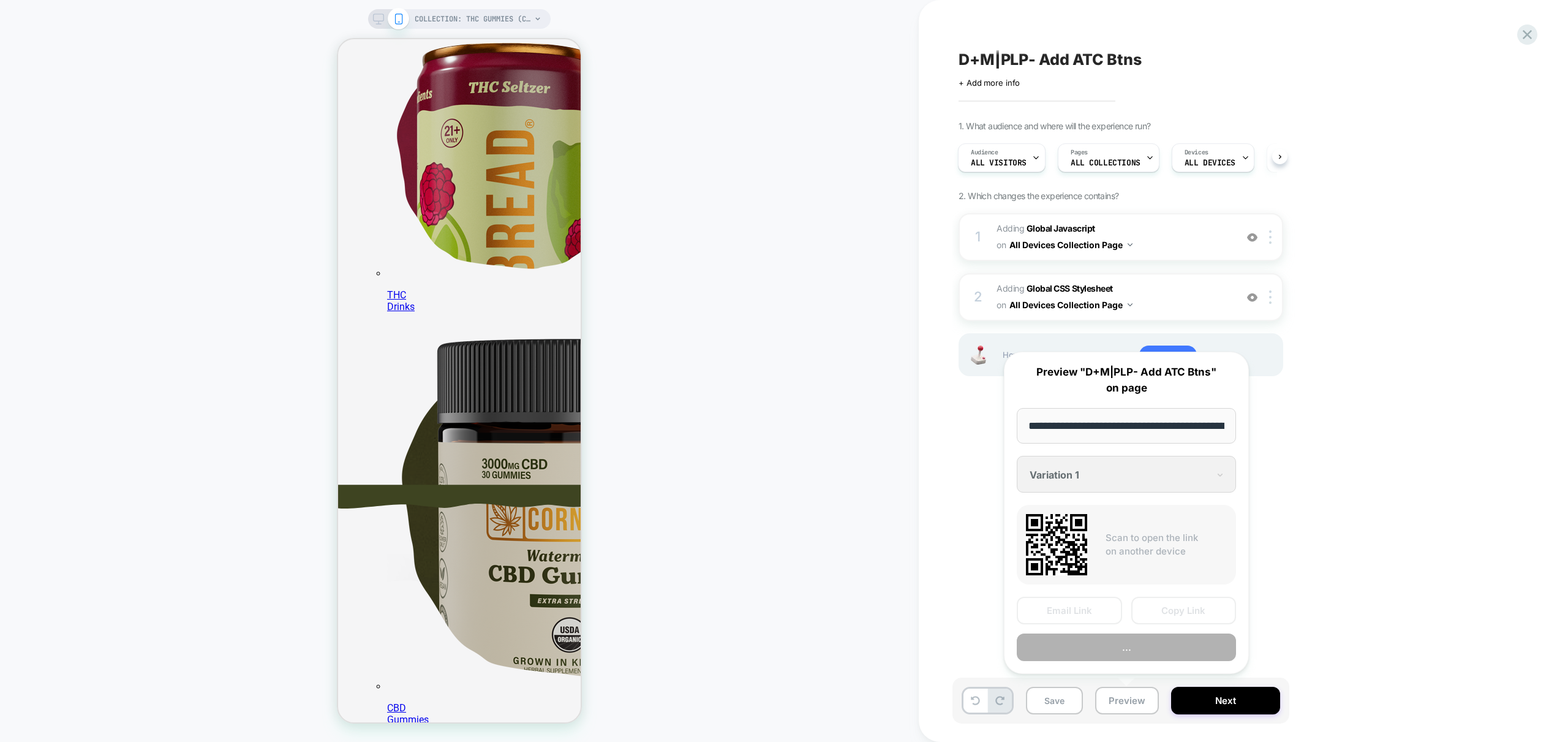
scroll to position [0, 188]
click at [1146, 648] on button "Preview" at bounding box center [1126, 648] width 220 height 27
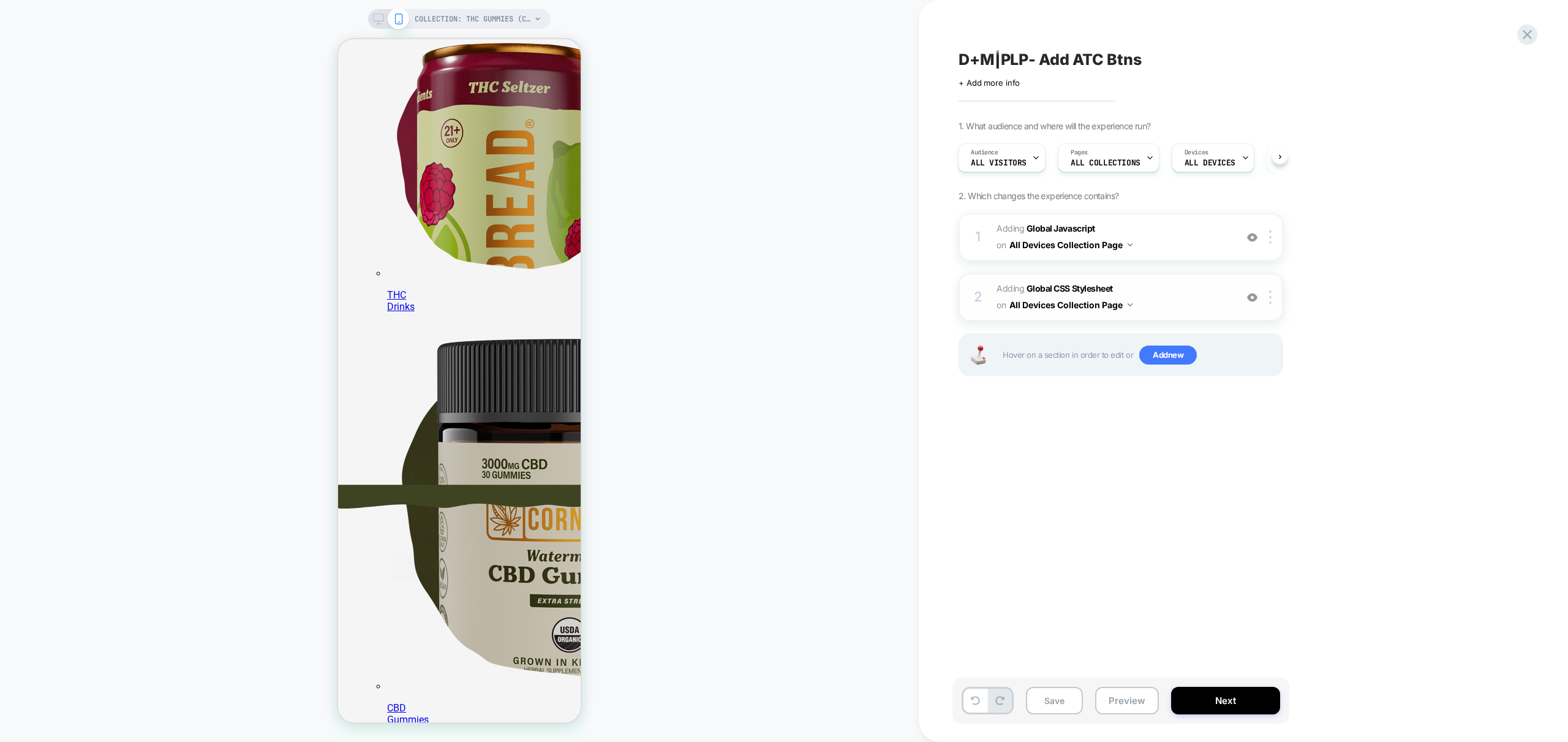
click at [1197, 300] on span "Adding Global CSS Stylesheet on All Devices Collection Page" at bounding box center [1112, 297] width 233 height 33
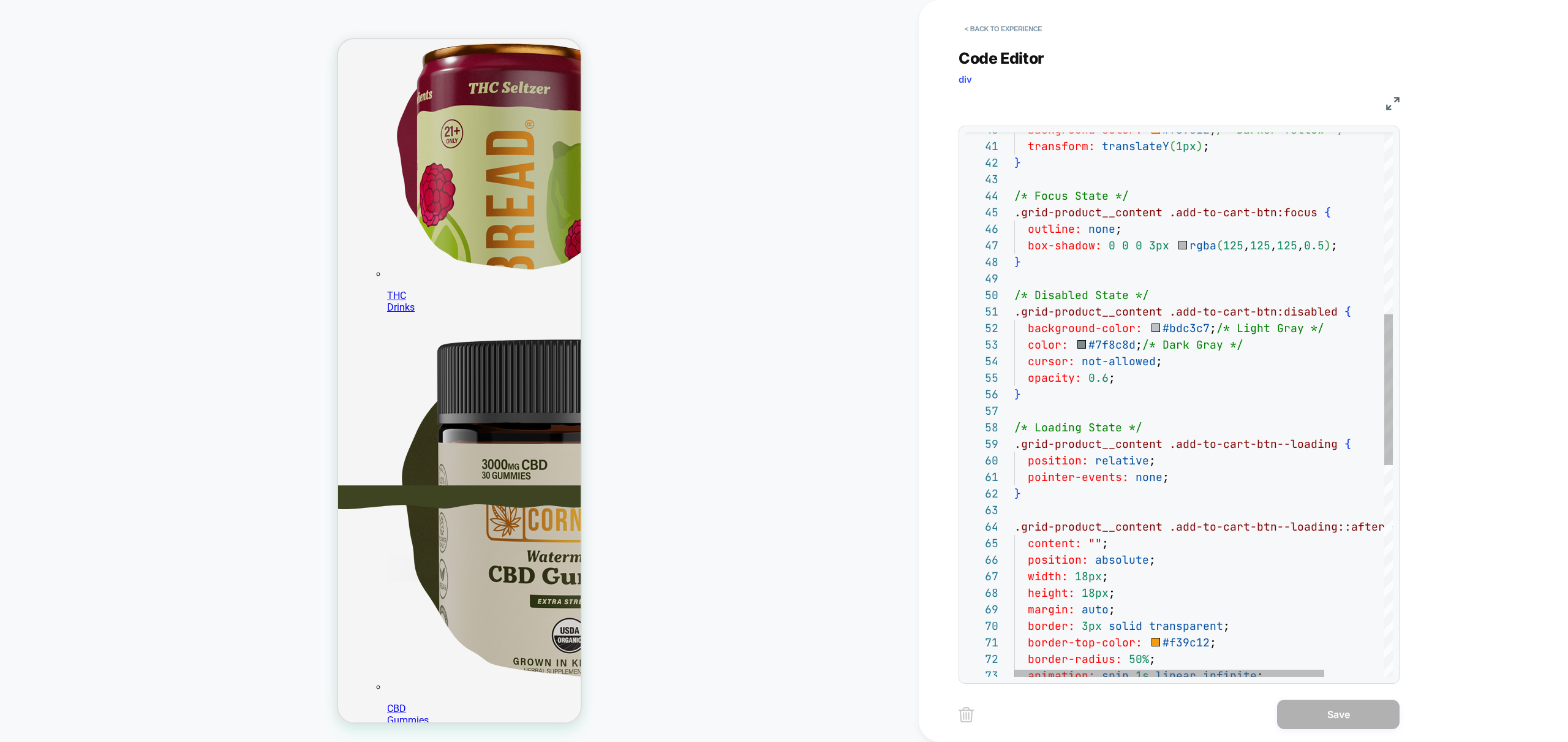
scroll to position [232, 0]
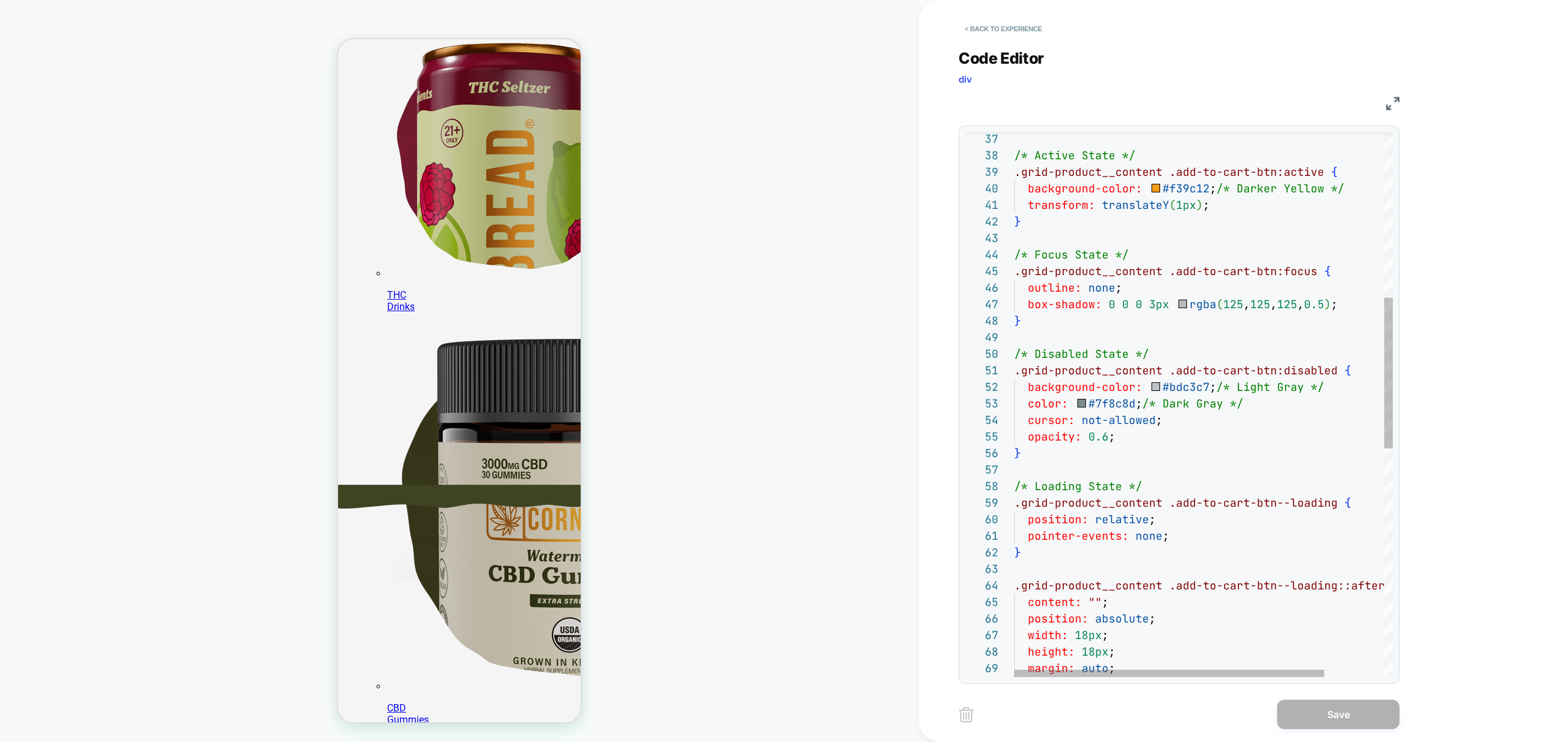
click at [1069, 256] on div "margin: auto ; border: 3px solid transparent ; .grid-product__content .add-to-c…" at bounding box center [1240, 519] width 451 height 1967
click at [1074, 312] on div "margin: auto ; border: 3px solid transparent ; .grid-product__content .add-to-c…" at bounding box center [1240, 519] width 451 height 1967
drag, startPoint x: 1116, startPoint y: 249, endPoint x: 1128, endPoint y: 250, distance: 12.0
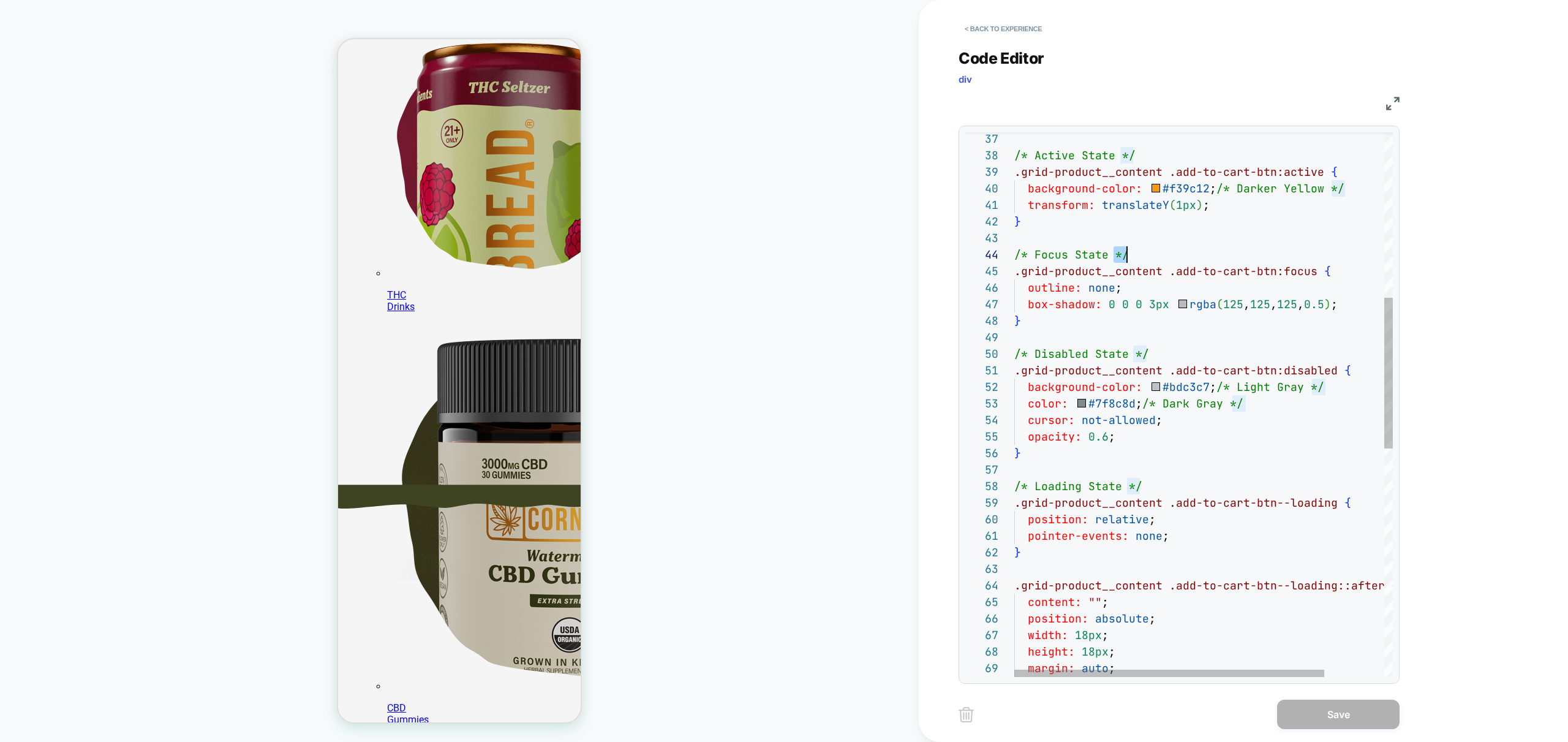
click at [1128, 251] on div "margin: auto ; border: 3px solid transparent ; .grid-product__content .add-to-c…" at bounding box center [1240, 519] width 451 height 1967
drag, startPoint x: 1121, startPoint y: 254, endPoint x: 1070, endPoint y: 369, distance: 125.8
type textarea "**********"
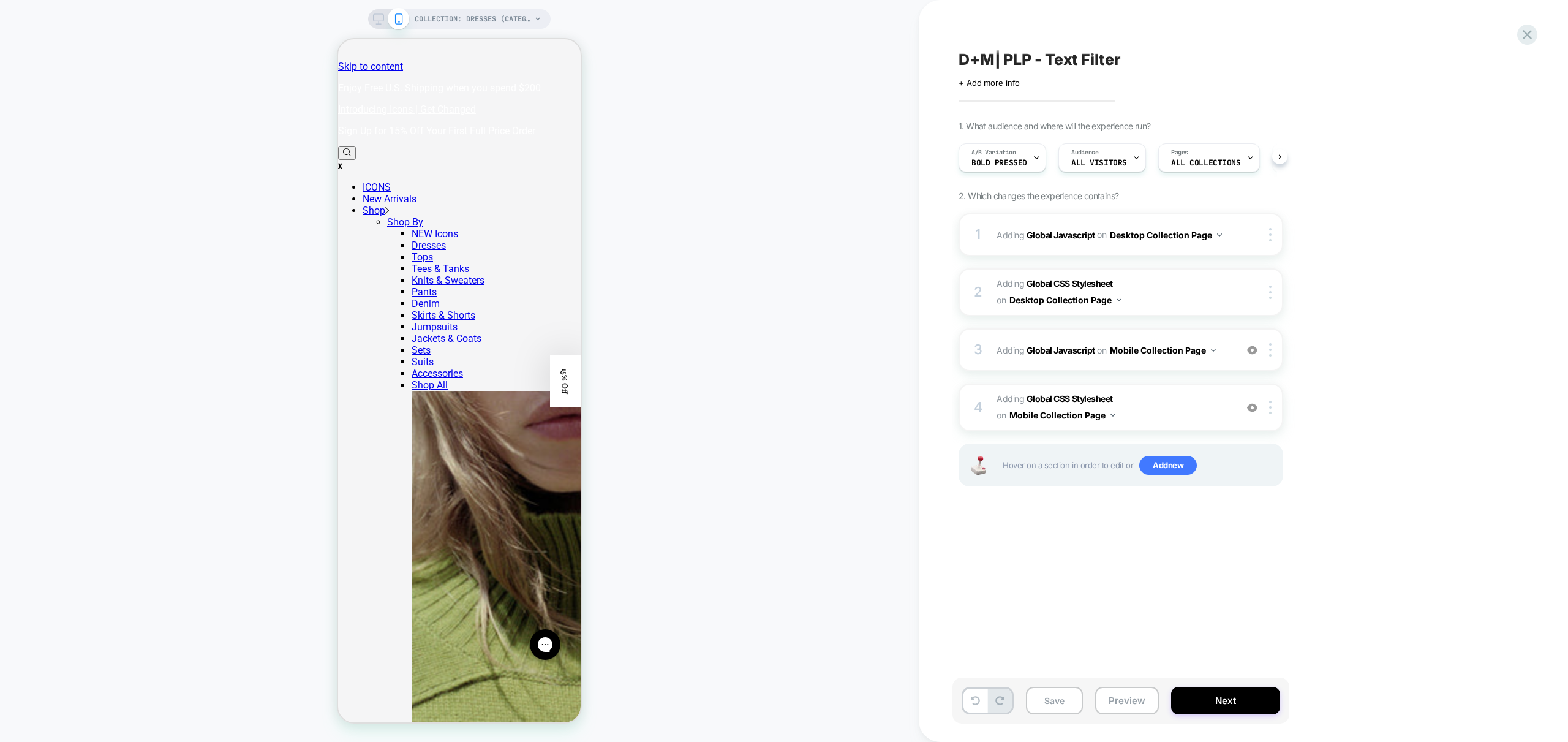
scroll to position [0, 1]
click at [1124, 699] on button "Preview" at bounding box center [1127, 701] width 64 height 27
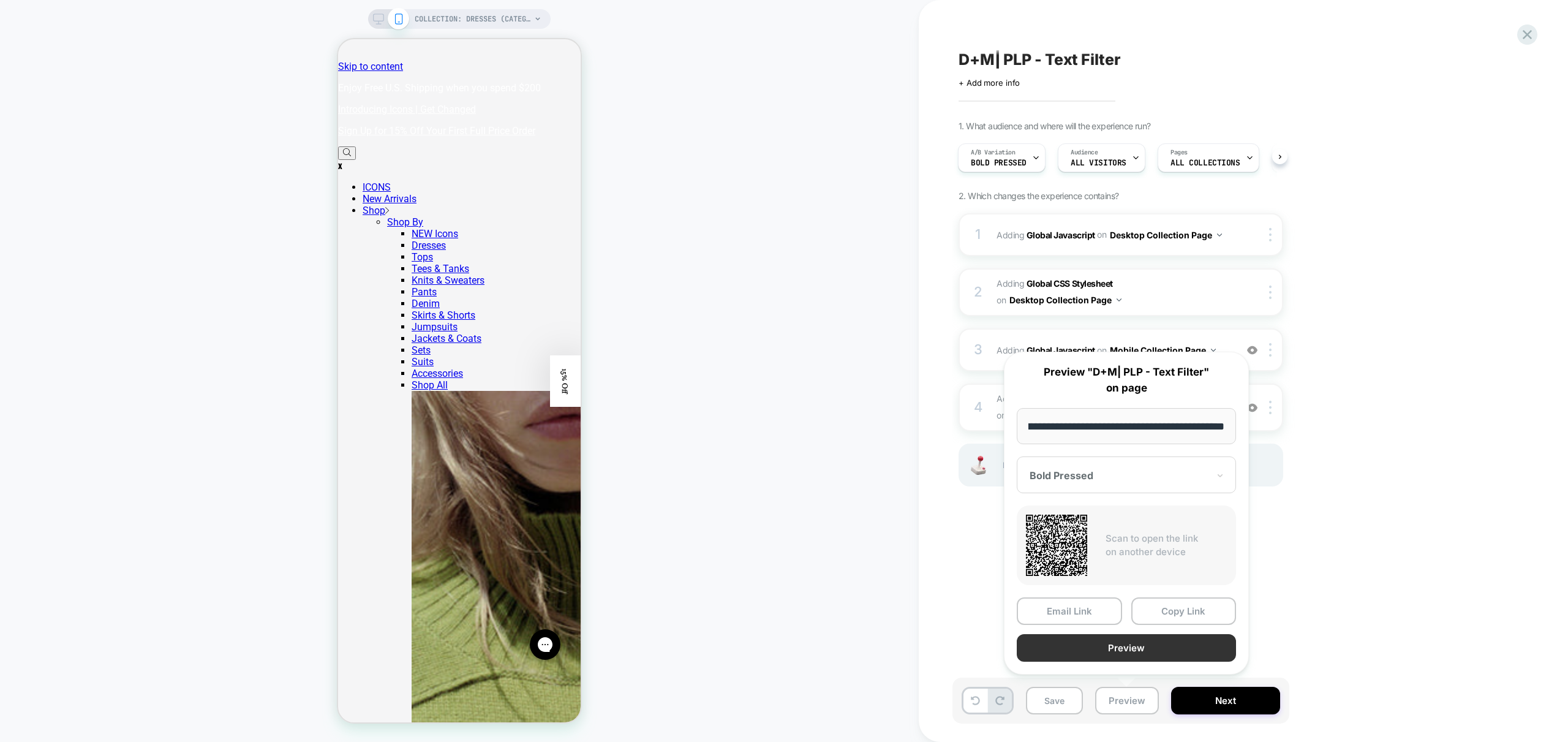
scroll to position [0, 0]
click at [1157, 640] on button "Preview" at bounding box center [1126, 648] width 220 height 27
